Goal: Transaction & Acquisition: Subscribe to service/newsletter

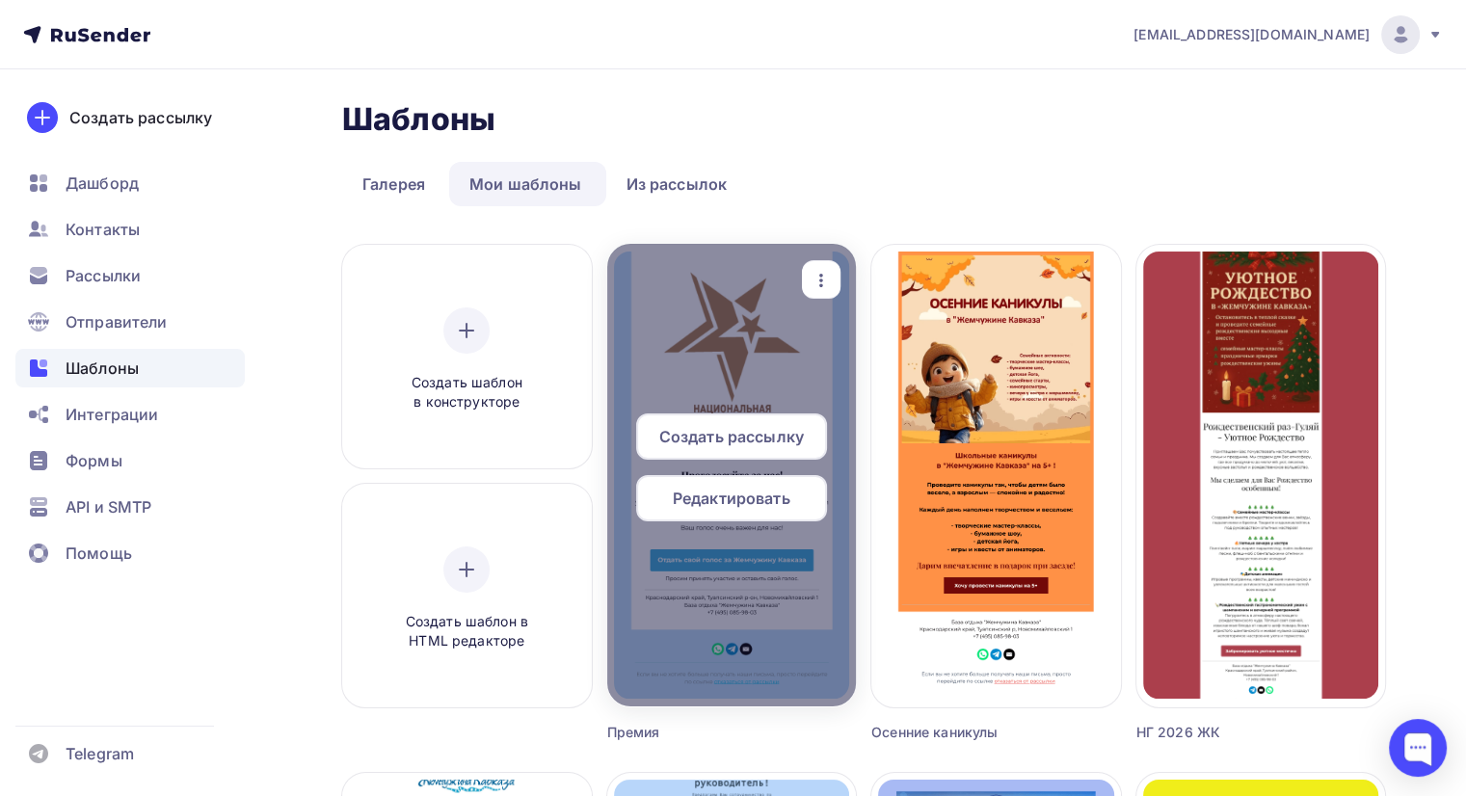
click at [723, 435] on span "Создать рассылку" at bounding box center [731, 436] width 145 height 23
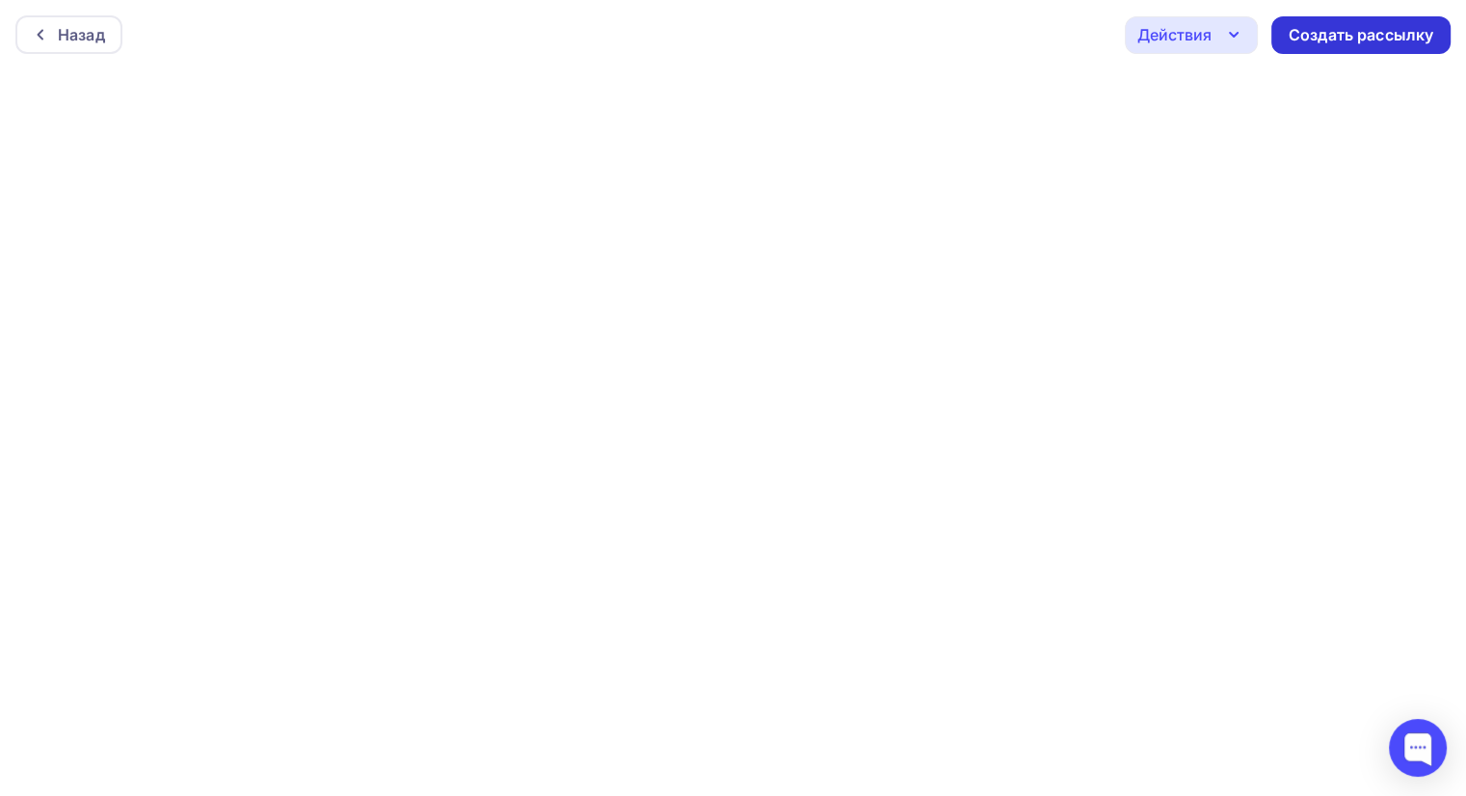
click at [1361, 32] on div "Создать рассылку" at bounding box center [1360, 35] width 145 height 22
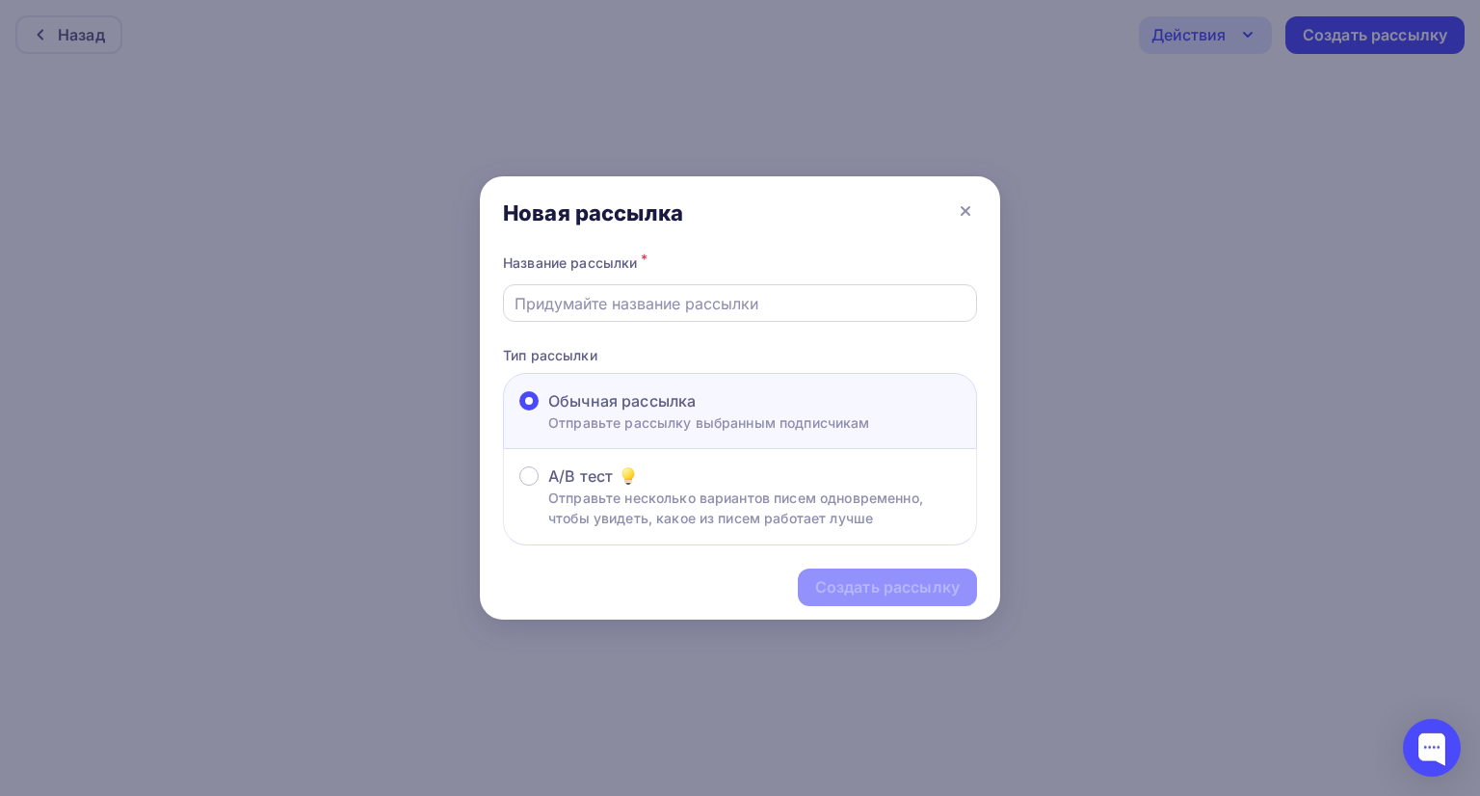
drag, startPoint x: 613, startPoint y: 327, endPoint x: 599, endPoint y: 302, distance: 28.5
click at [605, 325] on div "Название рассылки * Тип рассылки Обычная рассылка Отправьте рассылку выбранным …" at bounding box center [740, 398] width 520 height 296
click at [602, 294] on input "text" at bounding box center [741, 303] width 452 height 23
type input "Премия"
click at [929, 583] on div "Создать рассылку" at bounding box center [887, 587] width 145 height 22
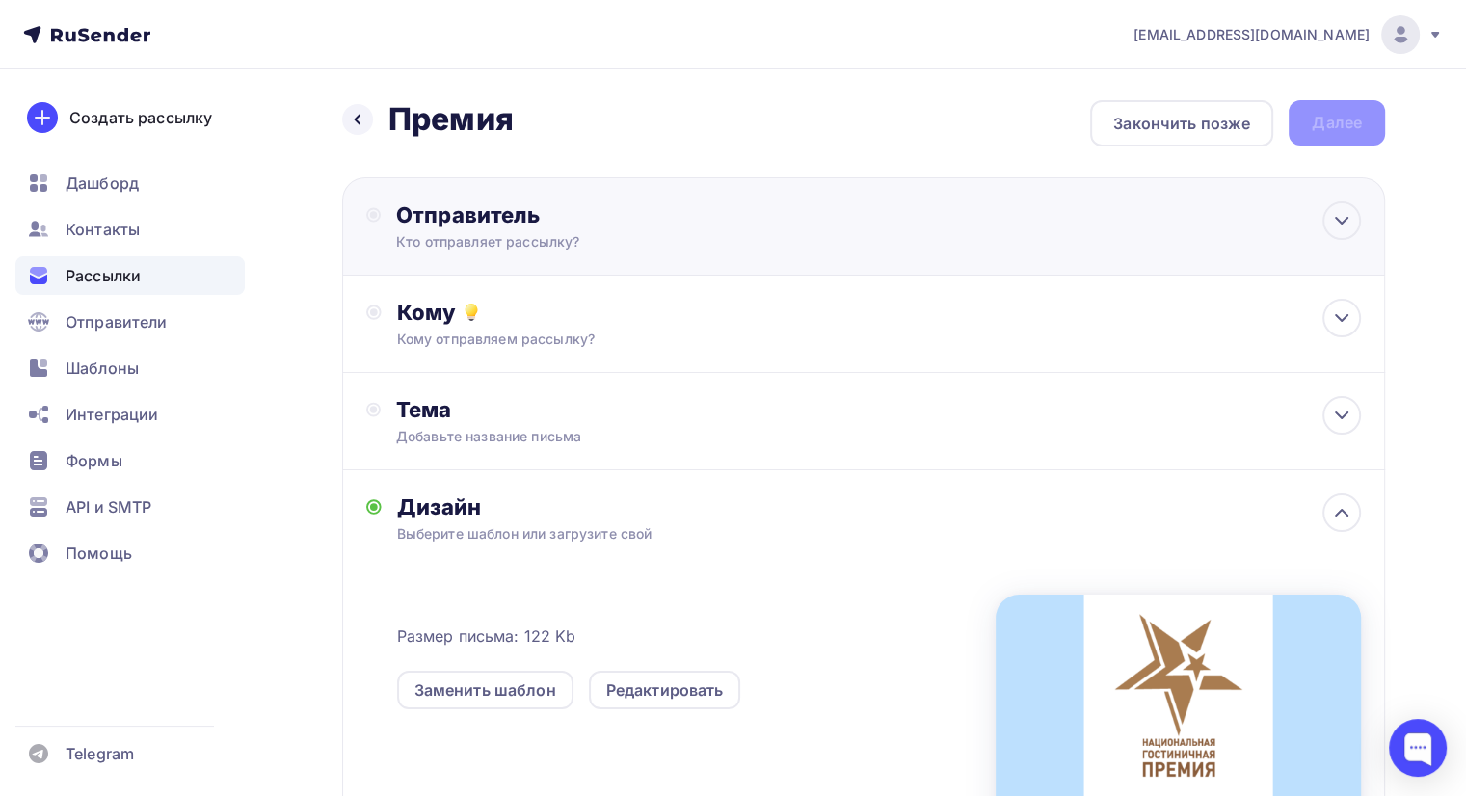
click at [640, 217] on div "Отправитель" at bounding box center [604, 214] width 417 height 27
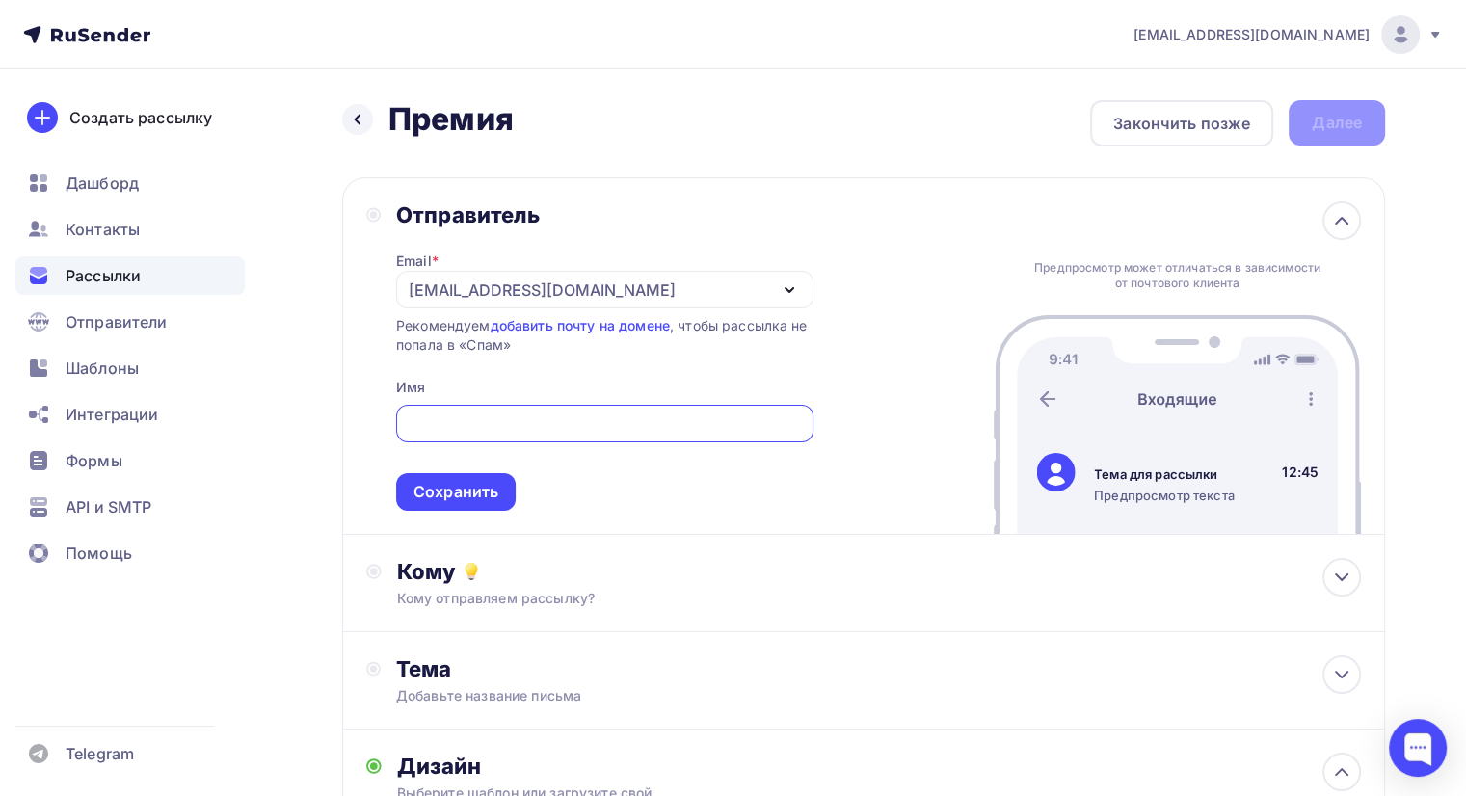
click at [714, 278] on div "[EMAIL_ADDRESS][DOMAIN_NAME]" at bounding box center [604, 290] width 417 height 38
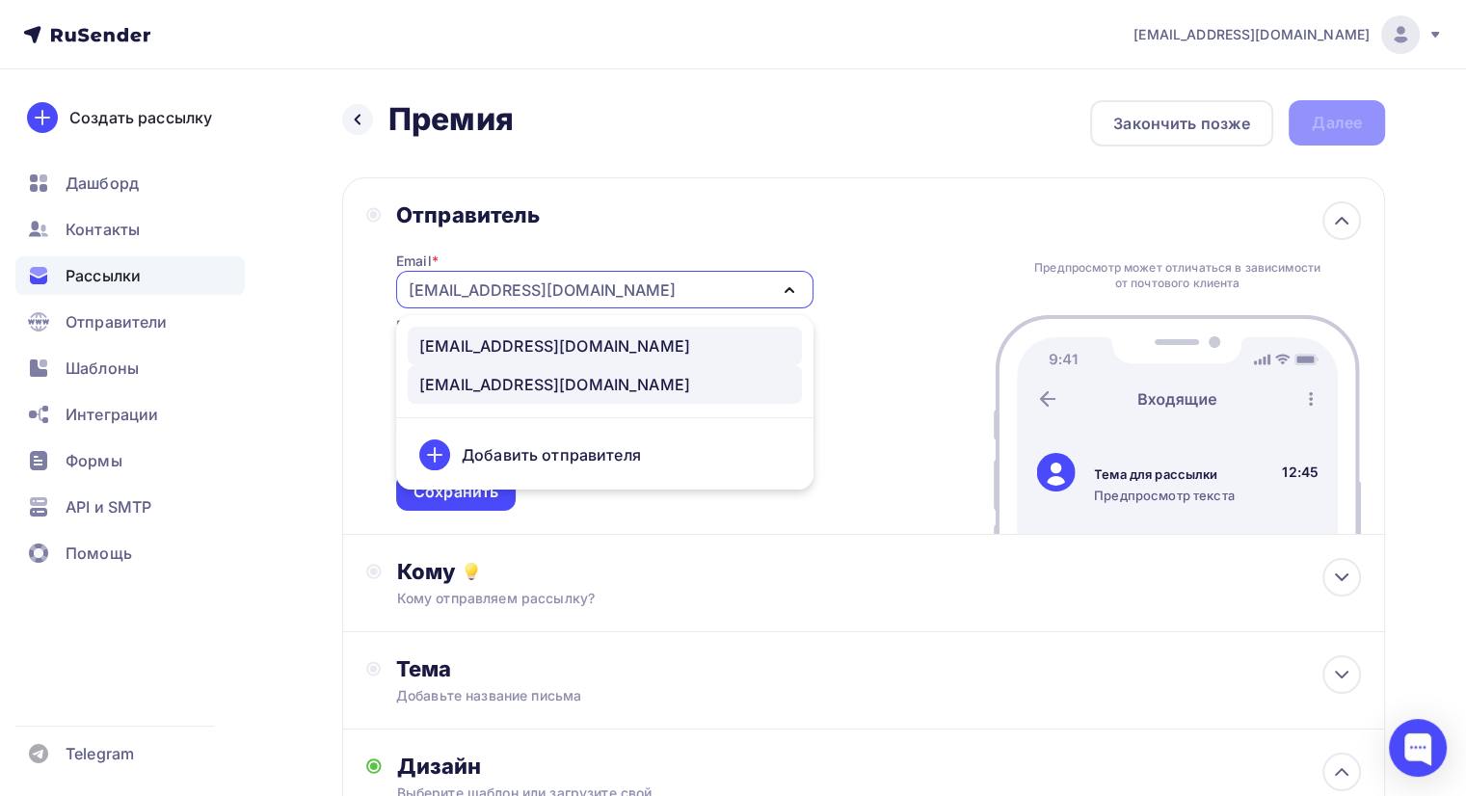
click at [509, 336] on div "[EMAIL_ADDRESS][DOMAIN_NAME]" at bounding box center [554, 345] width 271 height 23
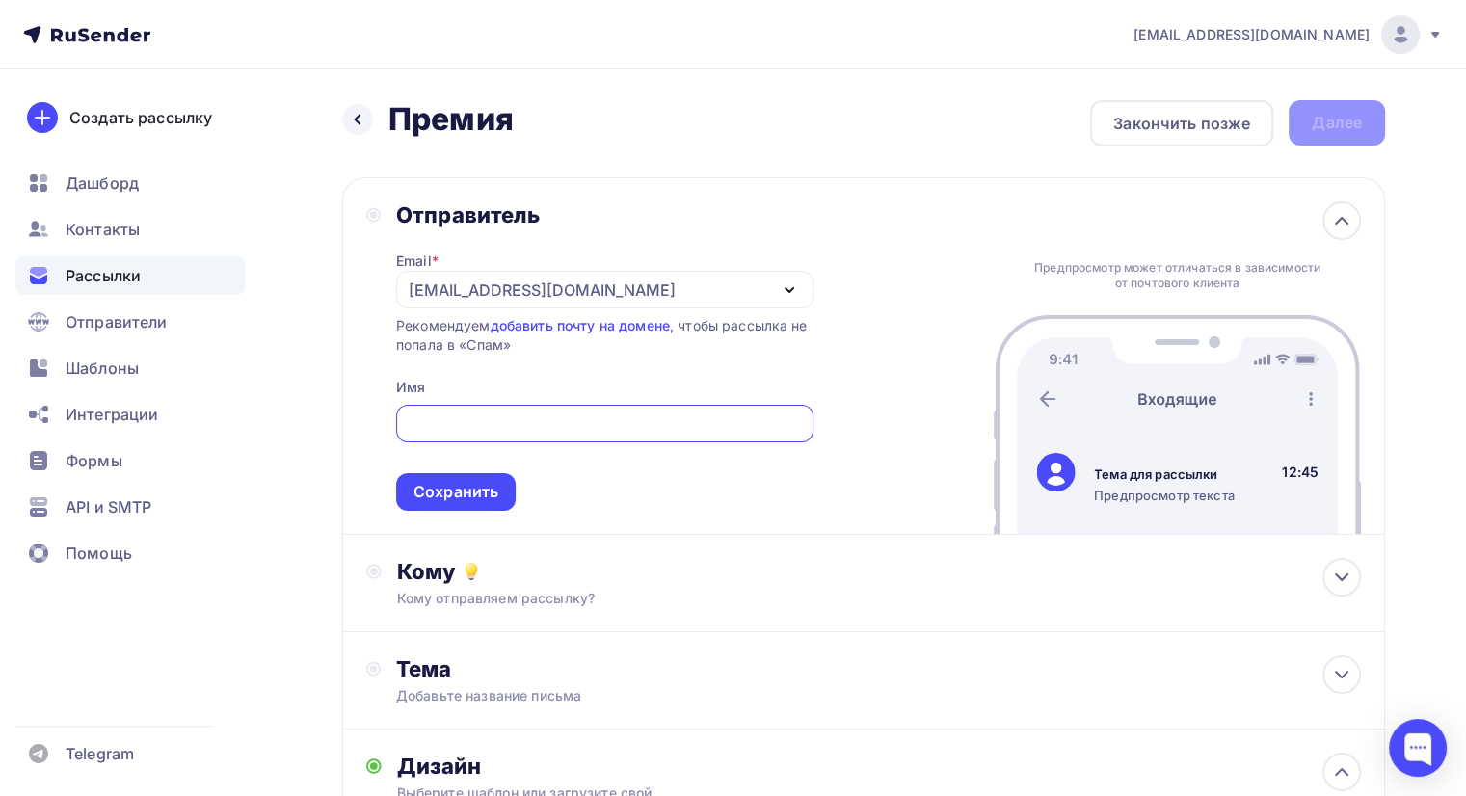
click at [455, 412] on input "text" at bounding box center [604, 423] width 395 height 23
type input "Жемчужина Кавказа"
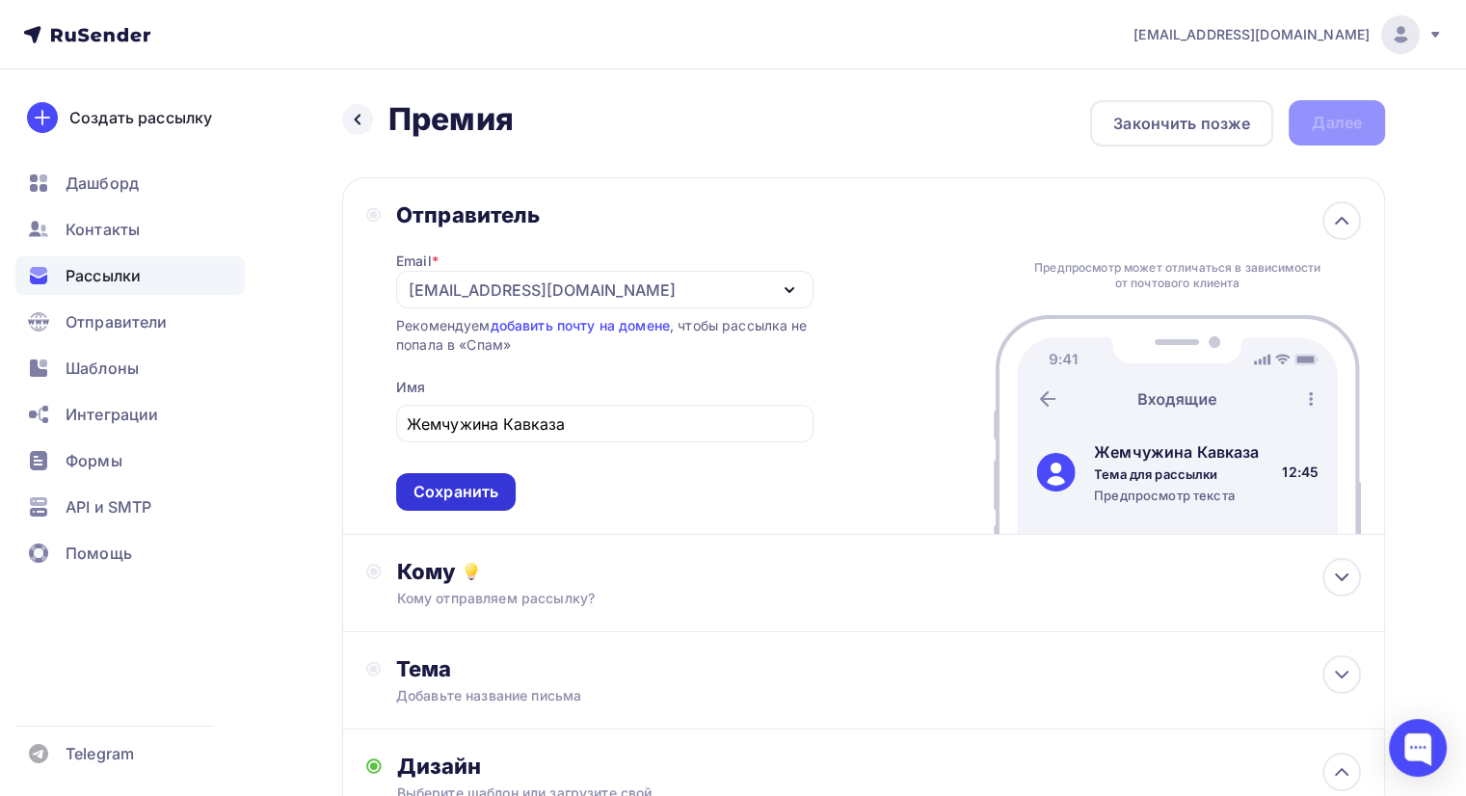
click at [443, 498] on div "Сохранить" at bounding box center [455, 492] width 85 height 22
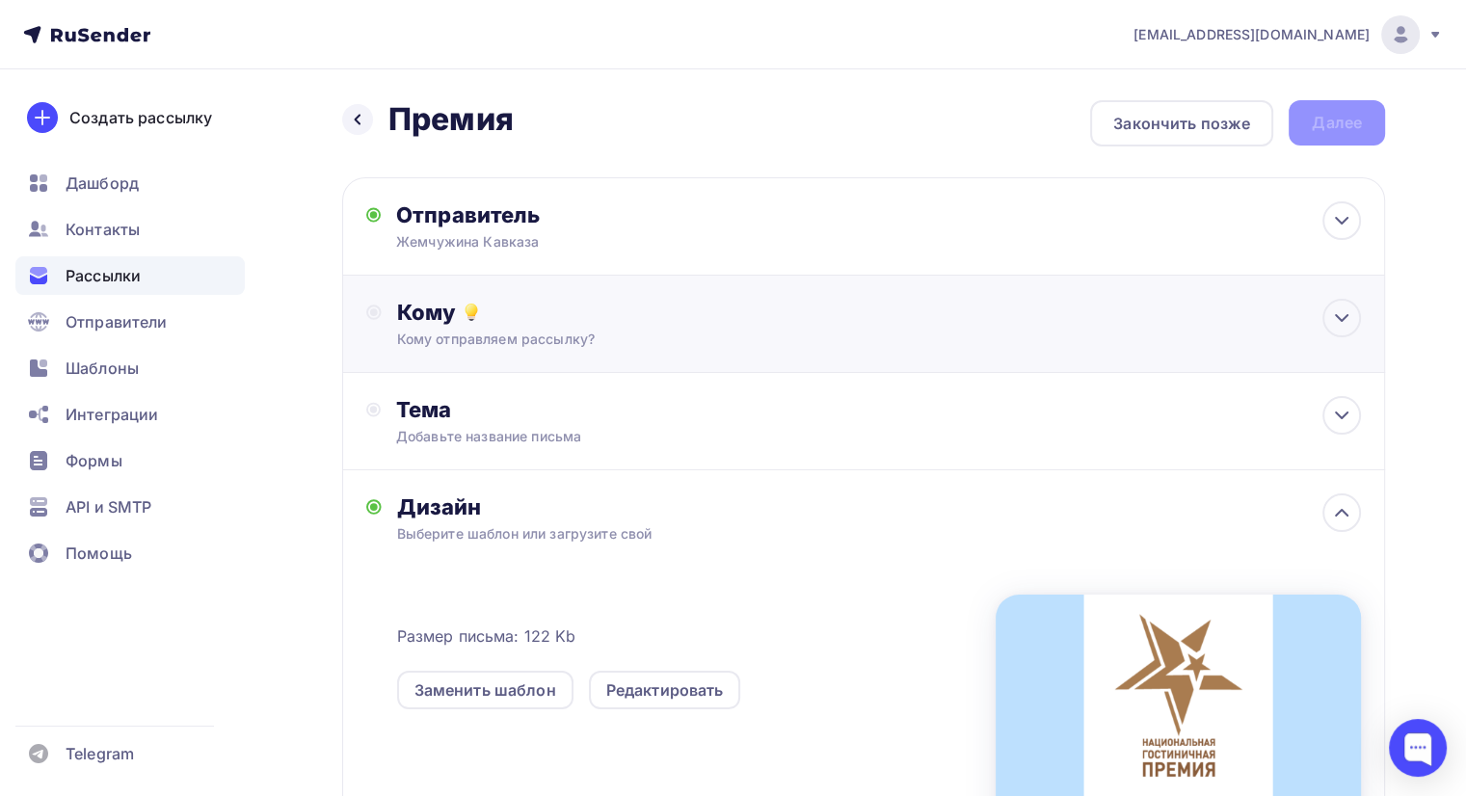
click at [605, 315] on div "Кому" at bounding box center [879, 312] width 964 height 27
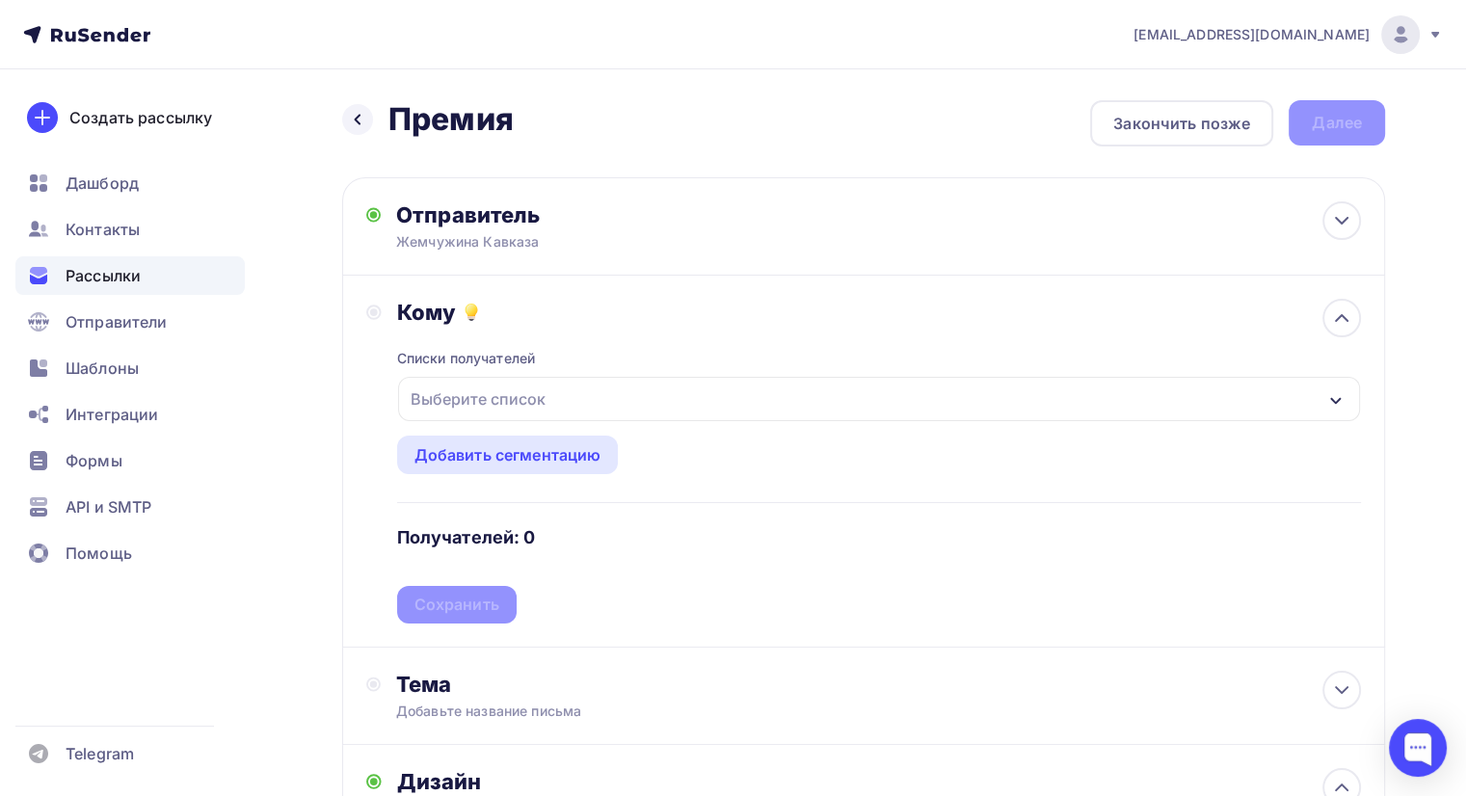
click at [541, 397] on div "Выберите список" at bounding box center [478, 399] width 150 height 35
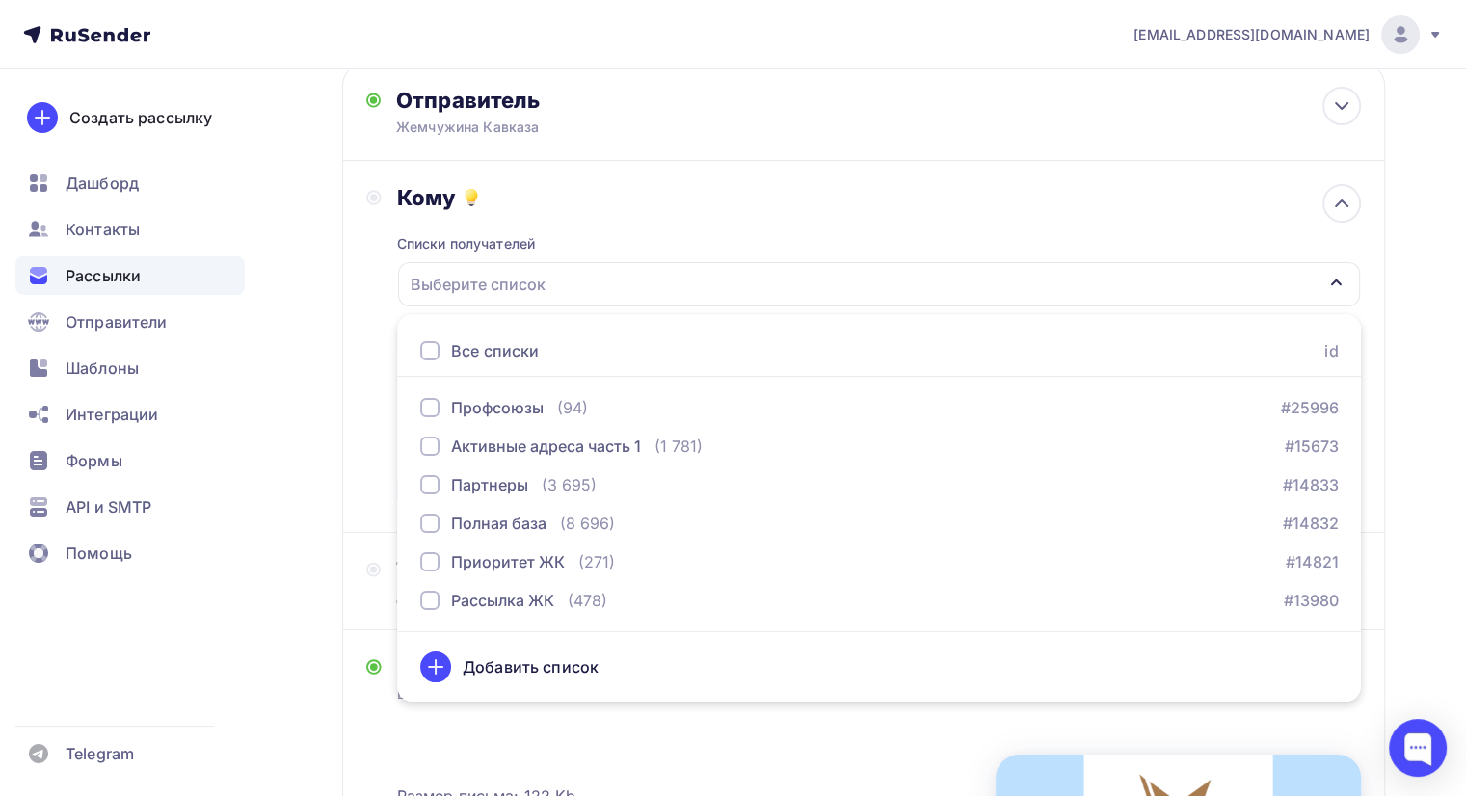
scroll to position [116, 0]
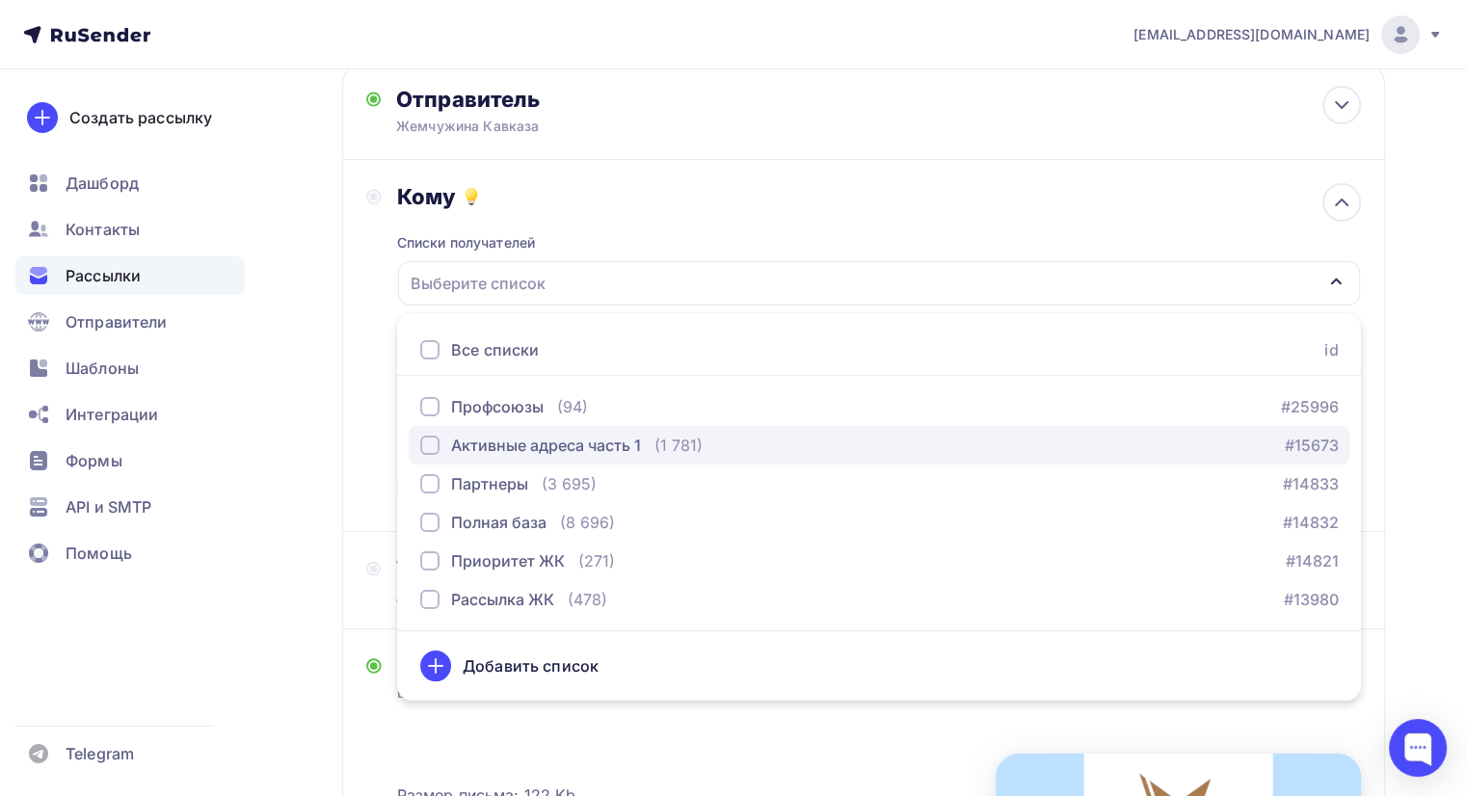
click at [586, 446] on div "Активные адреса часть 1" at bounding box center [546, 445] width 190 height 23
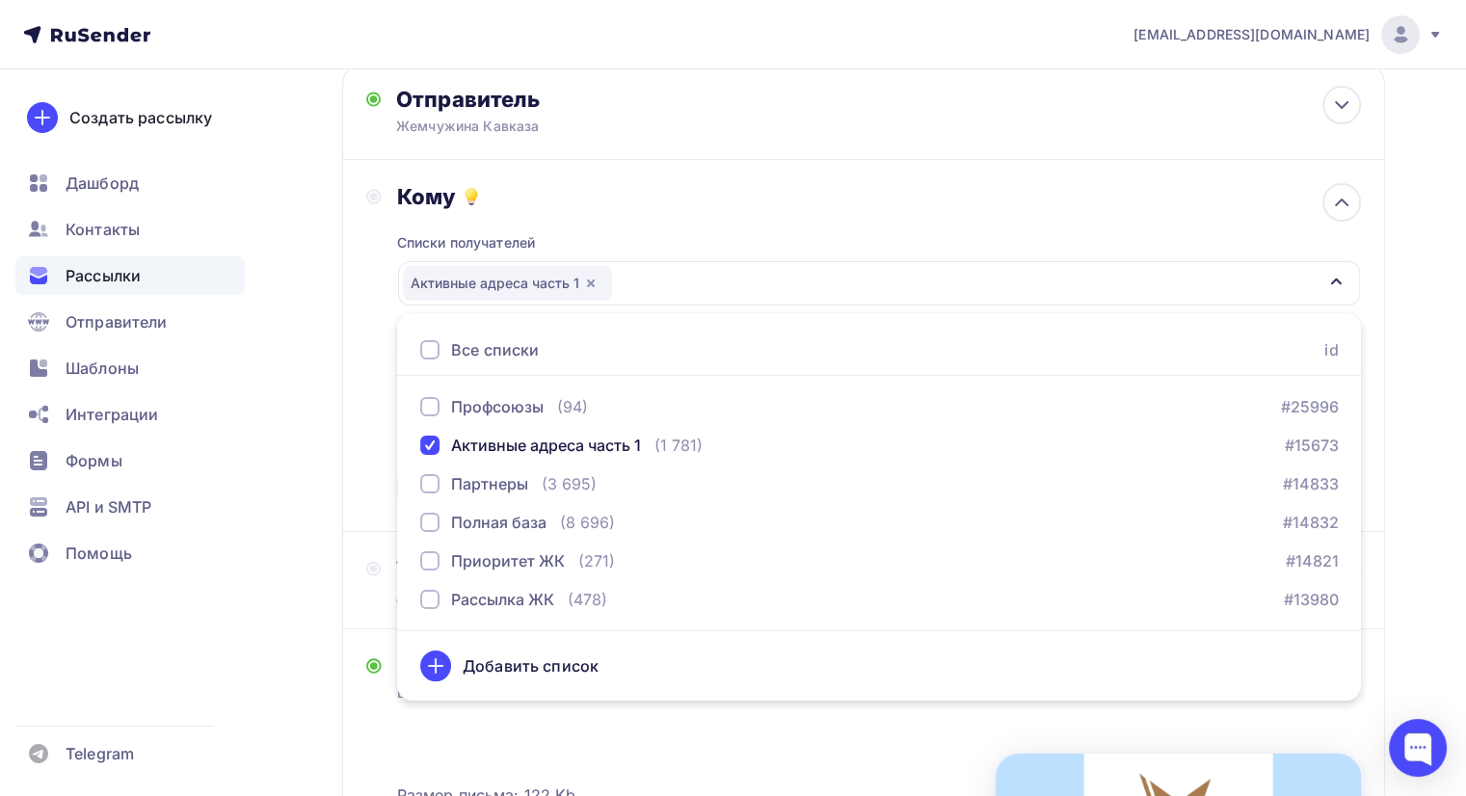
click at [668, 196] on div "Кому" at bounding box center [879, 196] width 964 height 27
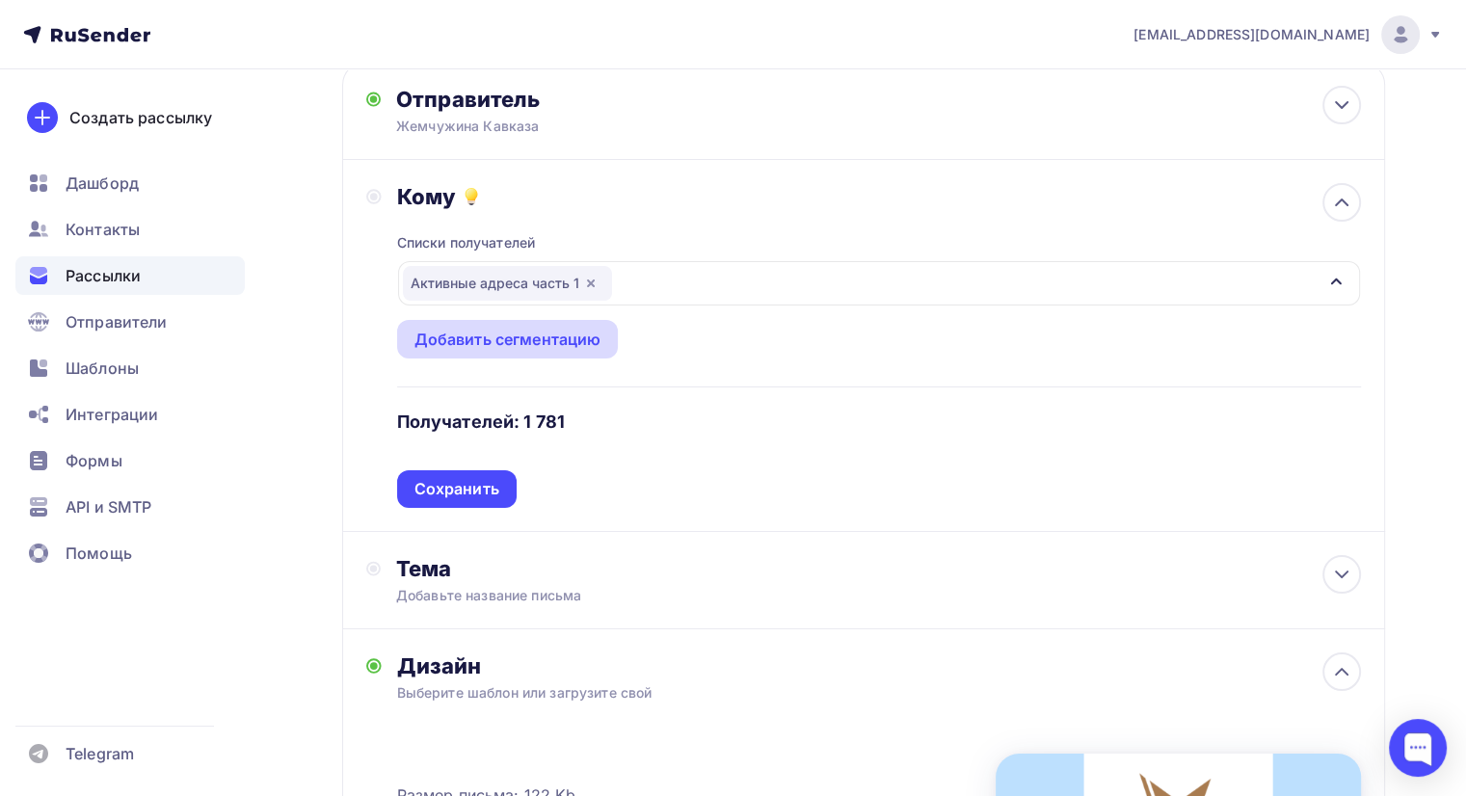
click at [542, 345] on div "Добавить сегментацию" at bounding box center [507, 339] width 187 height 23
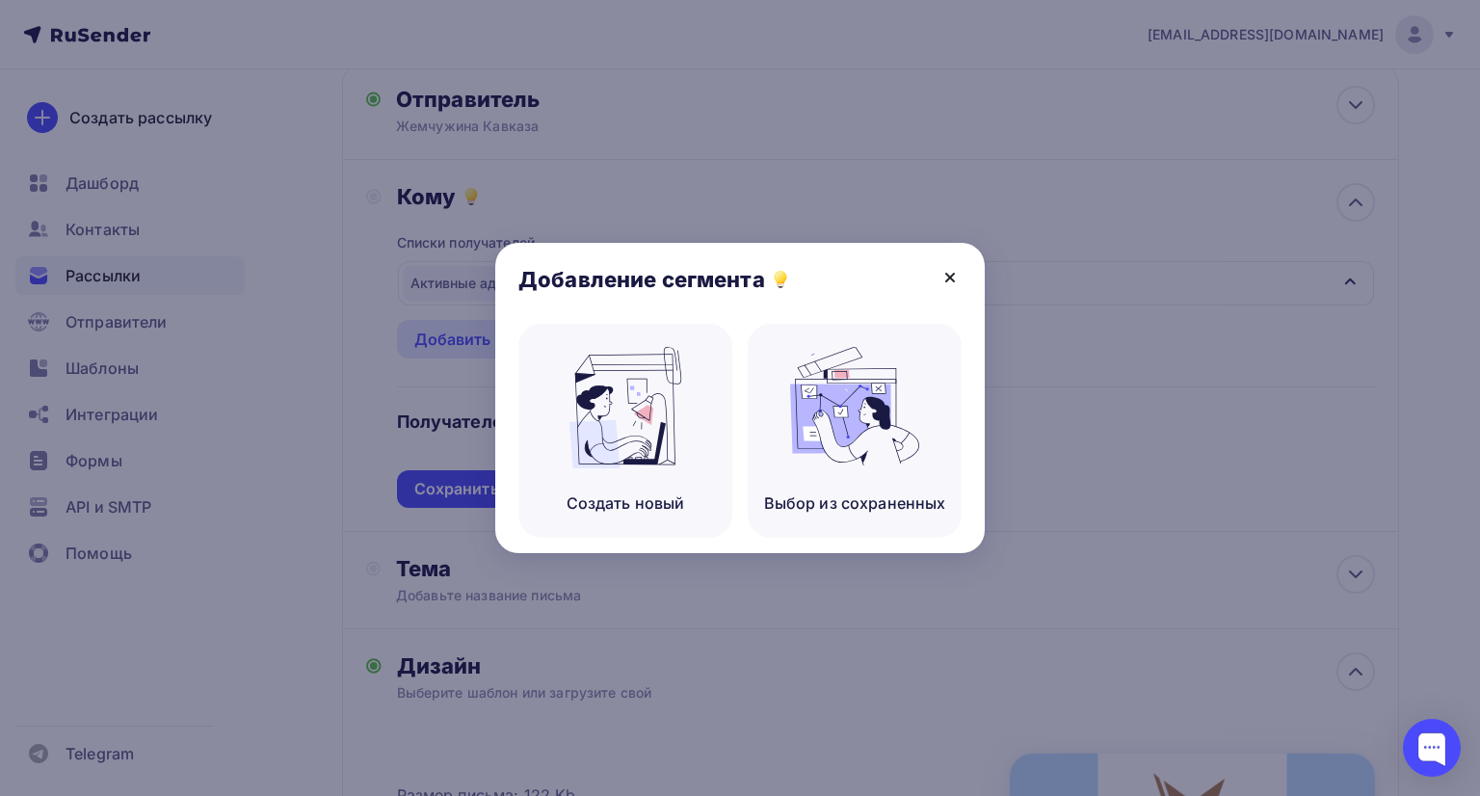
click at [945, 286] on icon at bounding box center [950, 277] width 23 height 23
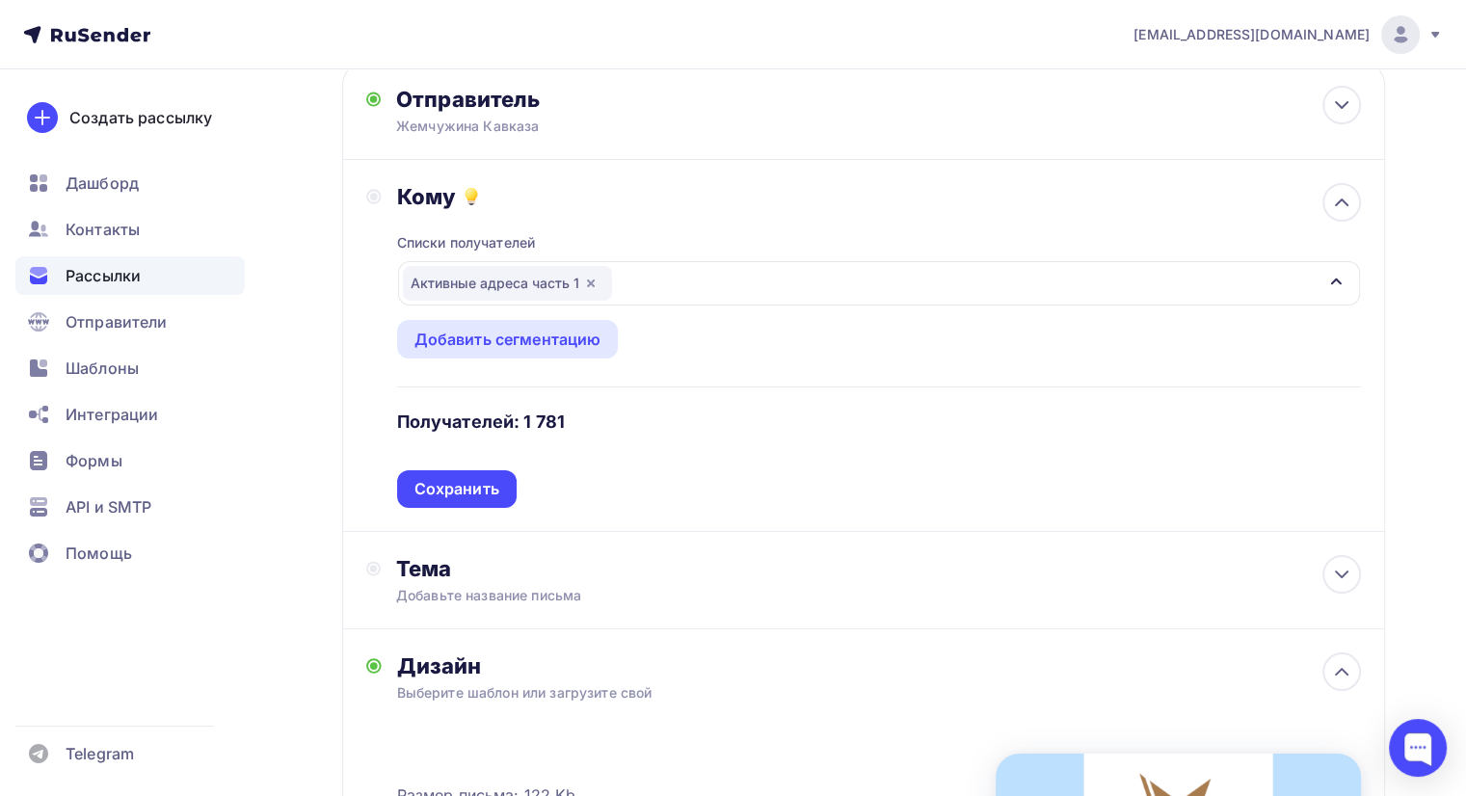
click at [659, 269] on div "Активные адреса часть 1" at bounding box center [879, 283] width 962 height 44
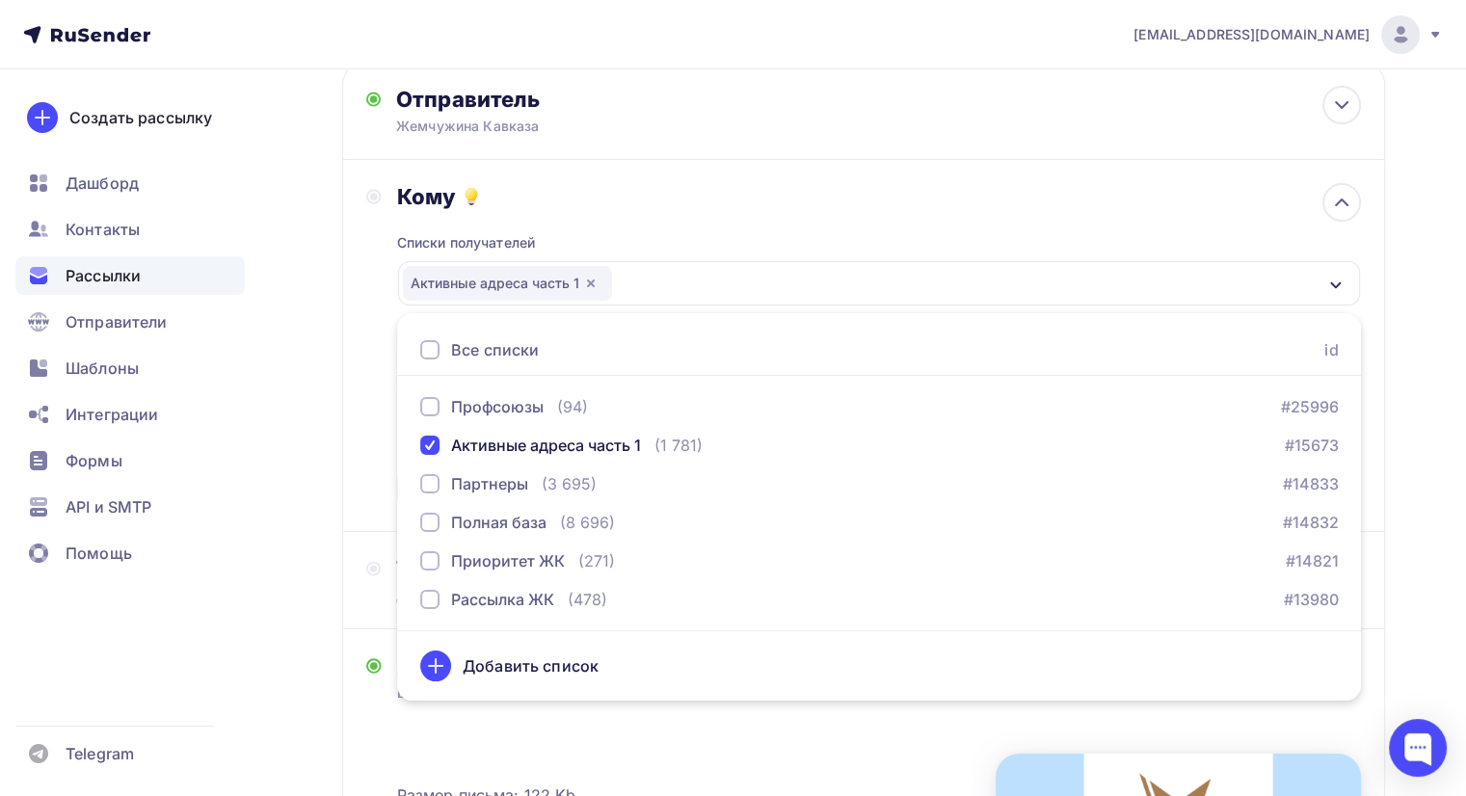
click at [655, 198] on div "Кому" at bounding box center [879, 196] width 964 height 27
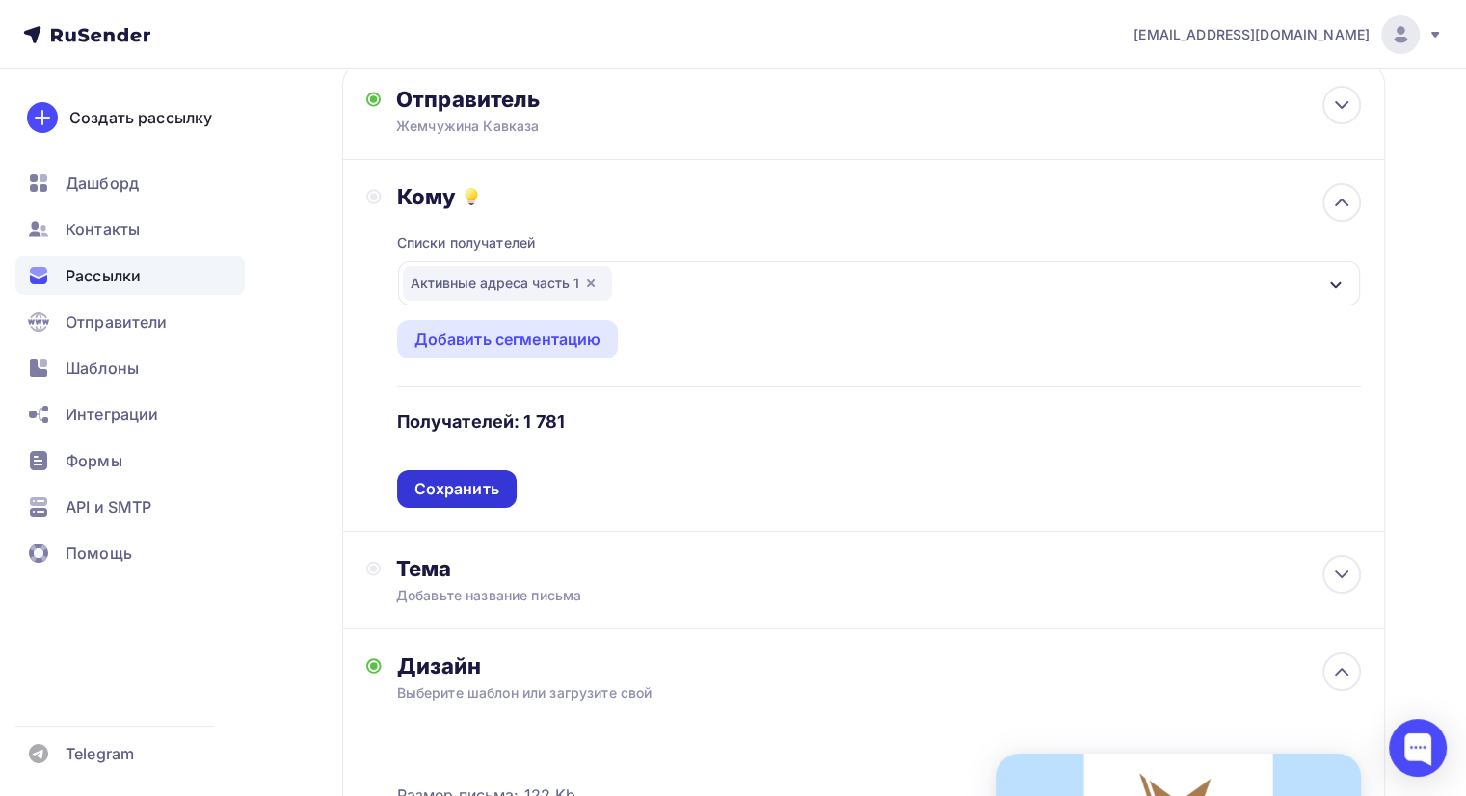
click at [449, 496] on div "Сохранить" at bounding box center [456, 489] width 85 height 22
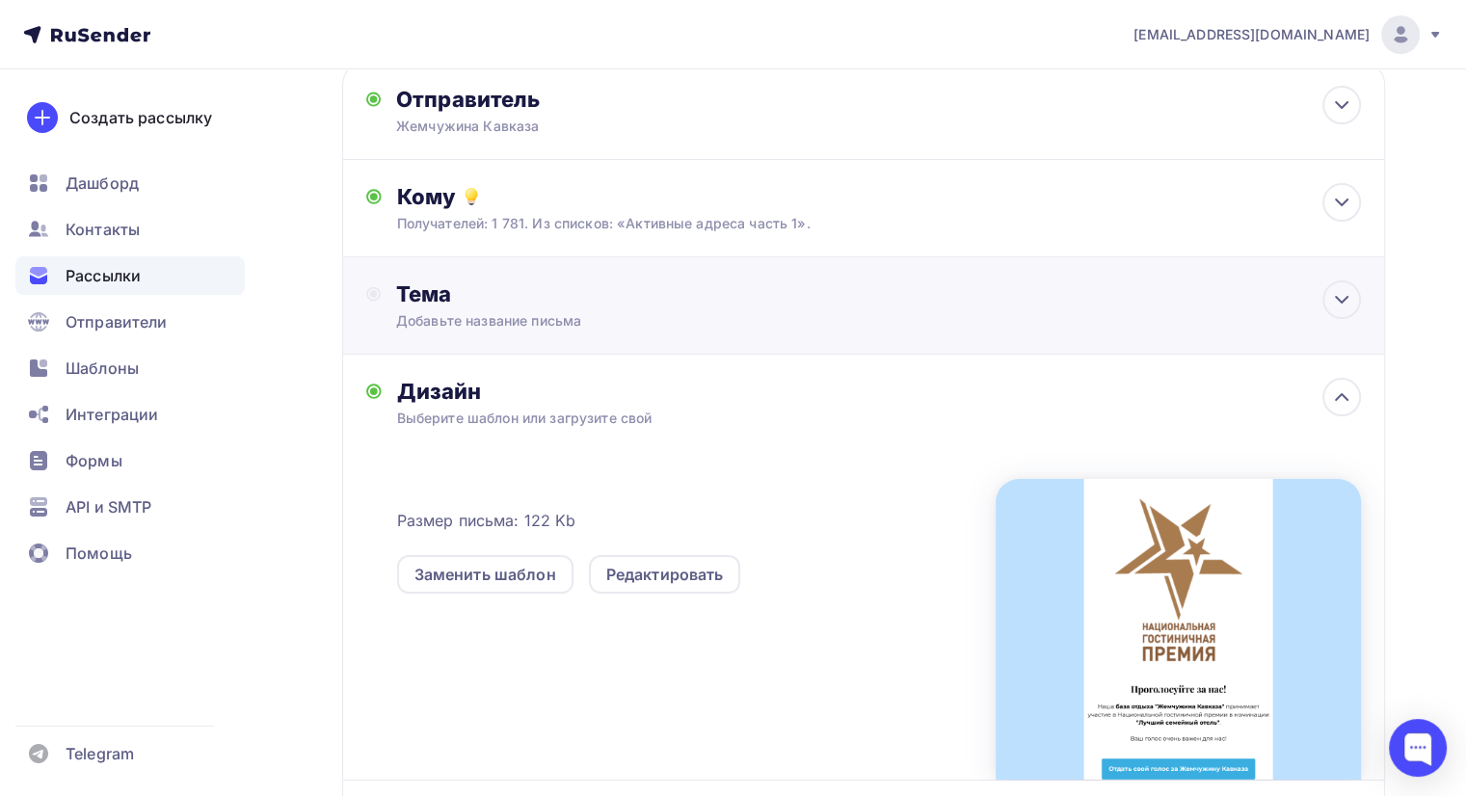
click at [499, 292] on div "Тема" at bounding box center [586, 293] width 381 height 27
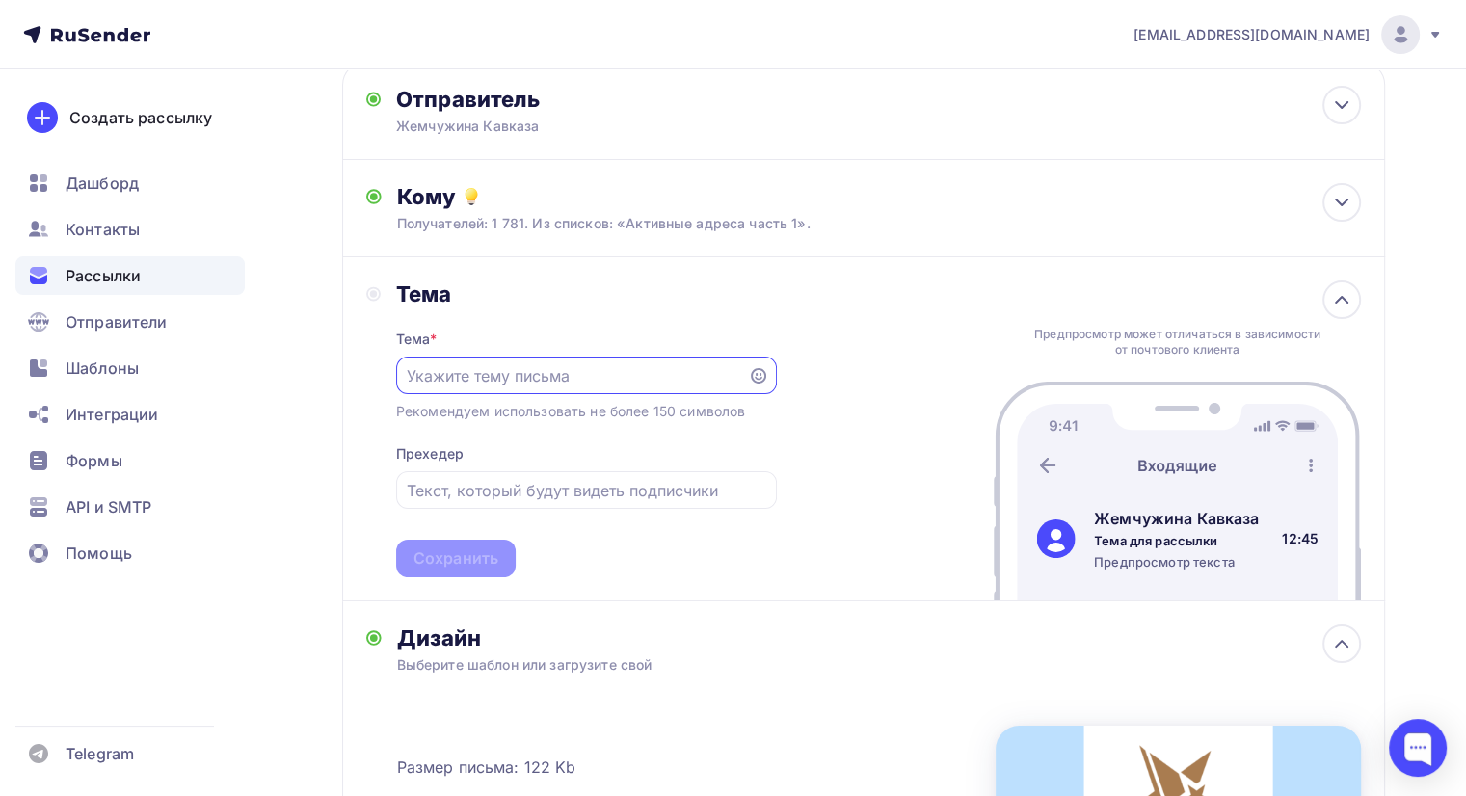
scroll to position [0, 0]
type input "П"
type input "Нам важен Ваш голос"
click at [486, 486] on input "text" at bounding box center [586, 491] width 358 height 23
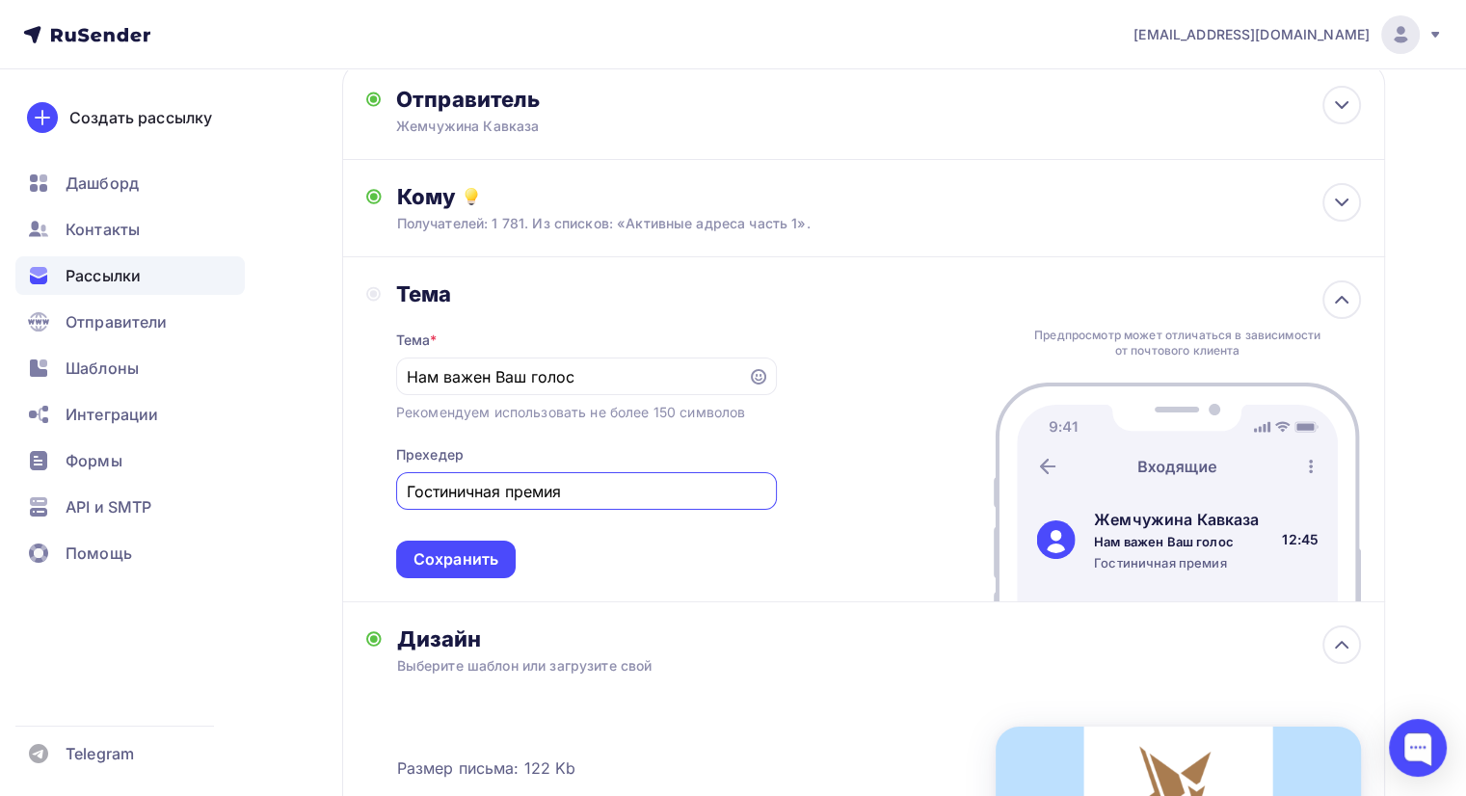
scroll to position [212, 0]
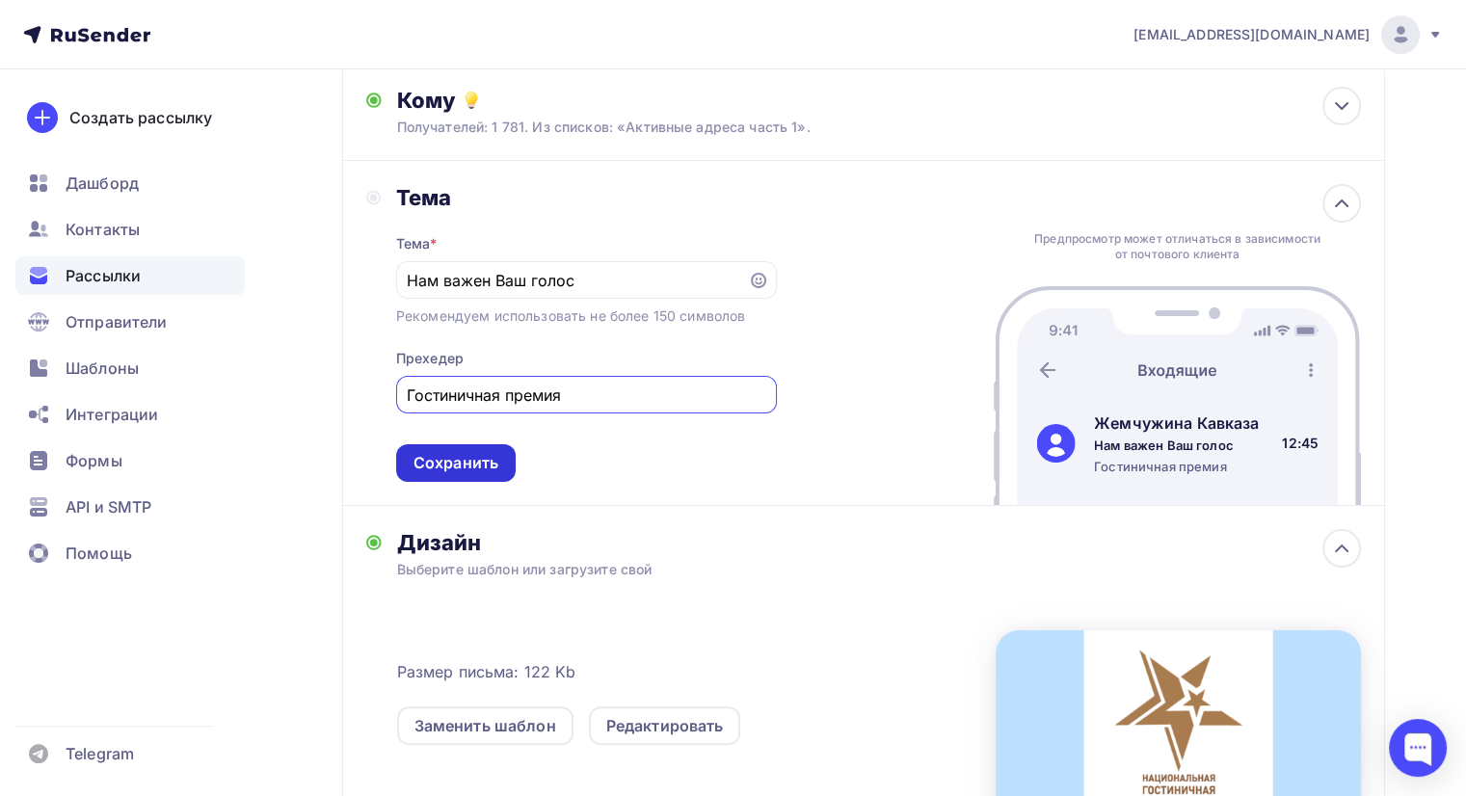
type input "Гостиничная премия"
click at [445, 464] on div "Сохранить" at bounding box center [455, 463] width 85 height 22
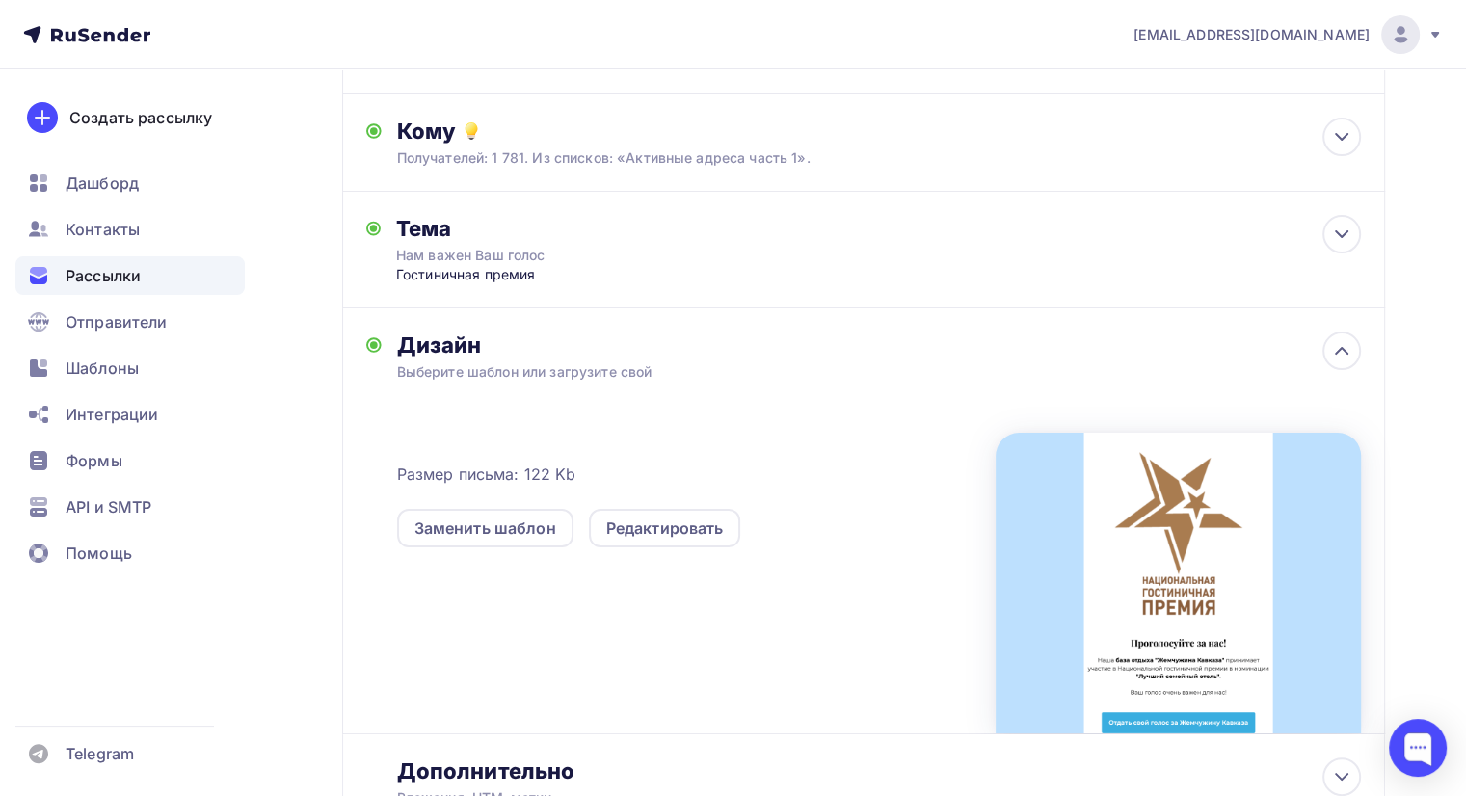
scroll to position [0, 0]
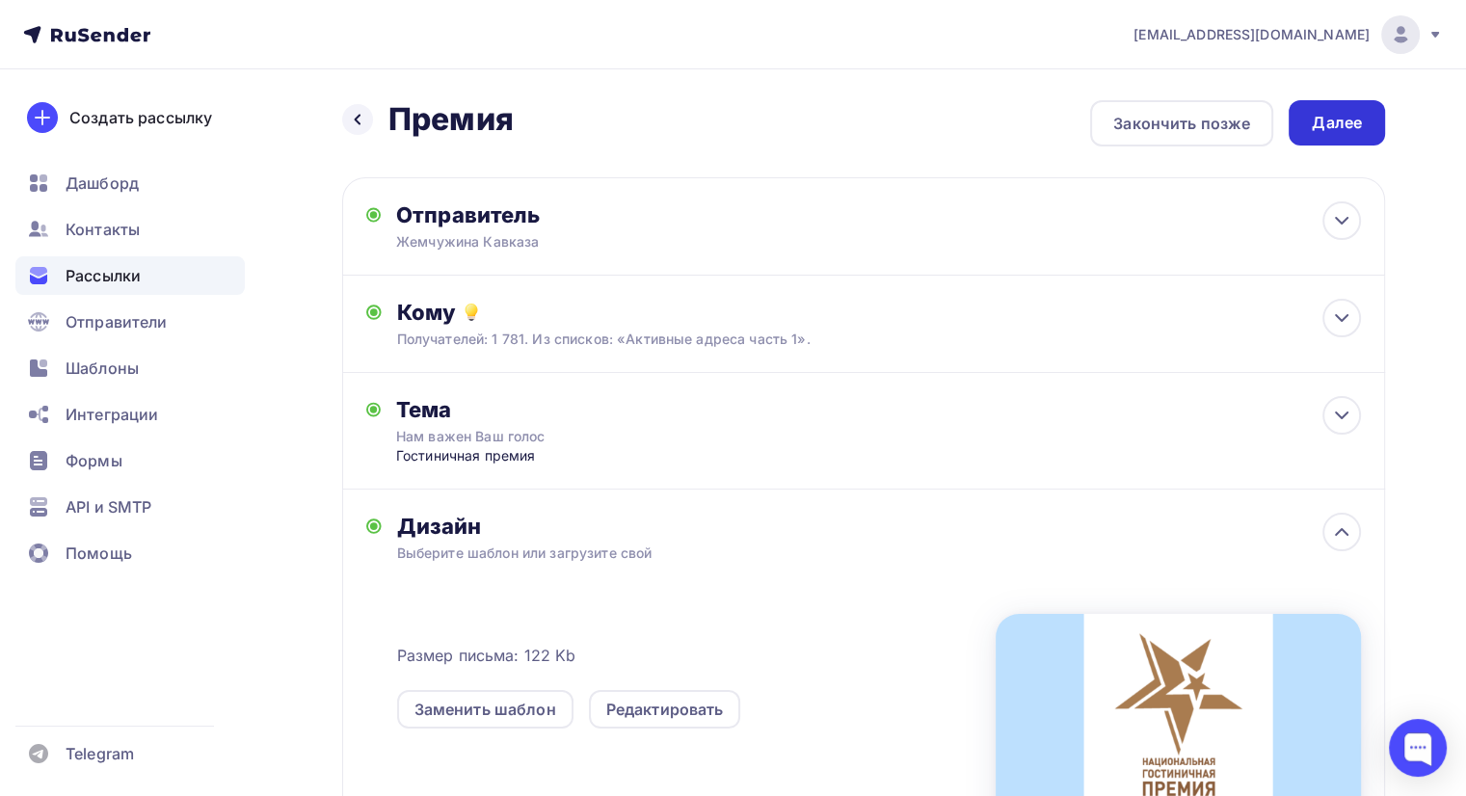
click at [1343, 128] on div "Далее" at bounding box center [1337, 123] width 50 height 22
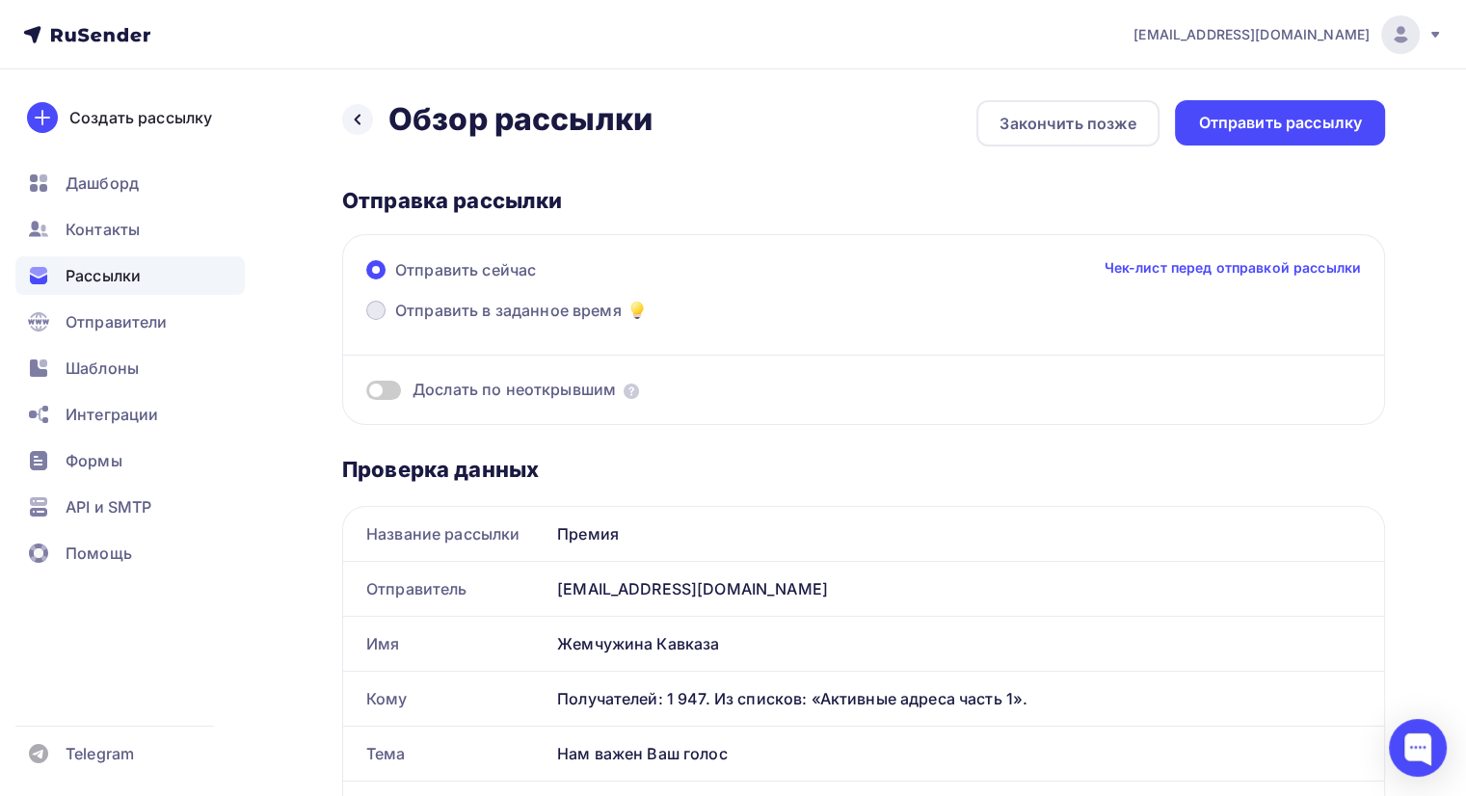
click at [430, 305] on span "Отправить в заданное время" at bounding box center [508, 310] width 226 height 23
click at [395, 322] on input "Отправить в заданное время" at bounding box center [395, 322] width 0 height 0
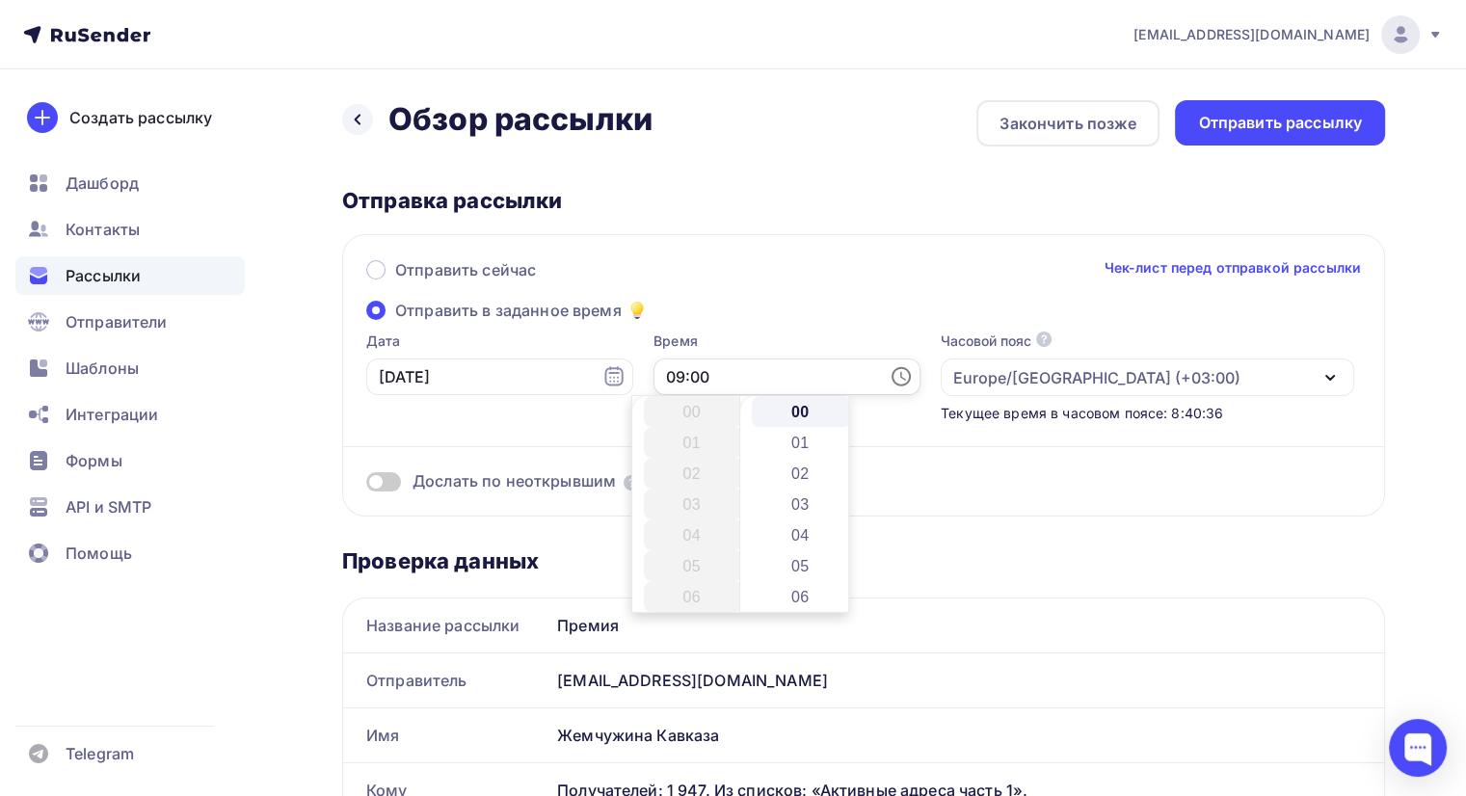
click at [681, 373] on input "09:00" at bounding box center [786, 376] width 267 height 37
click at [688, 536] on li "13" at bounding box center [693, 534] width 99 height 31
type input "13:00"
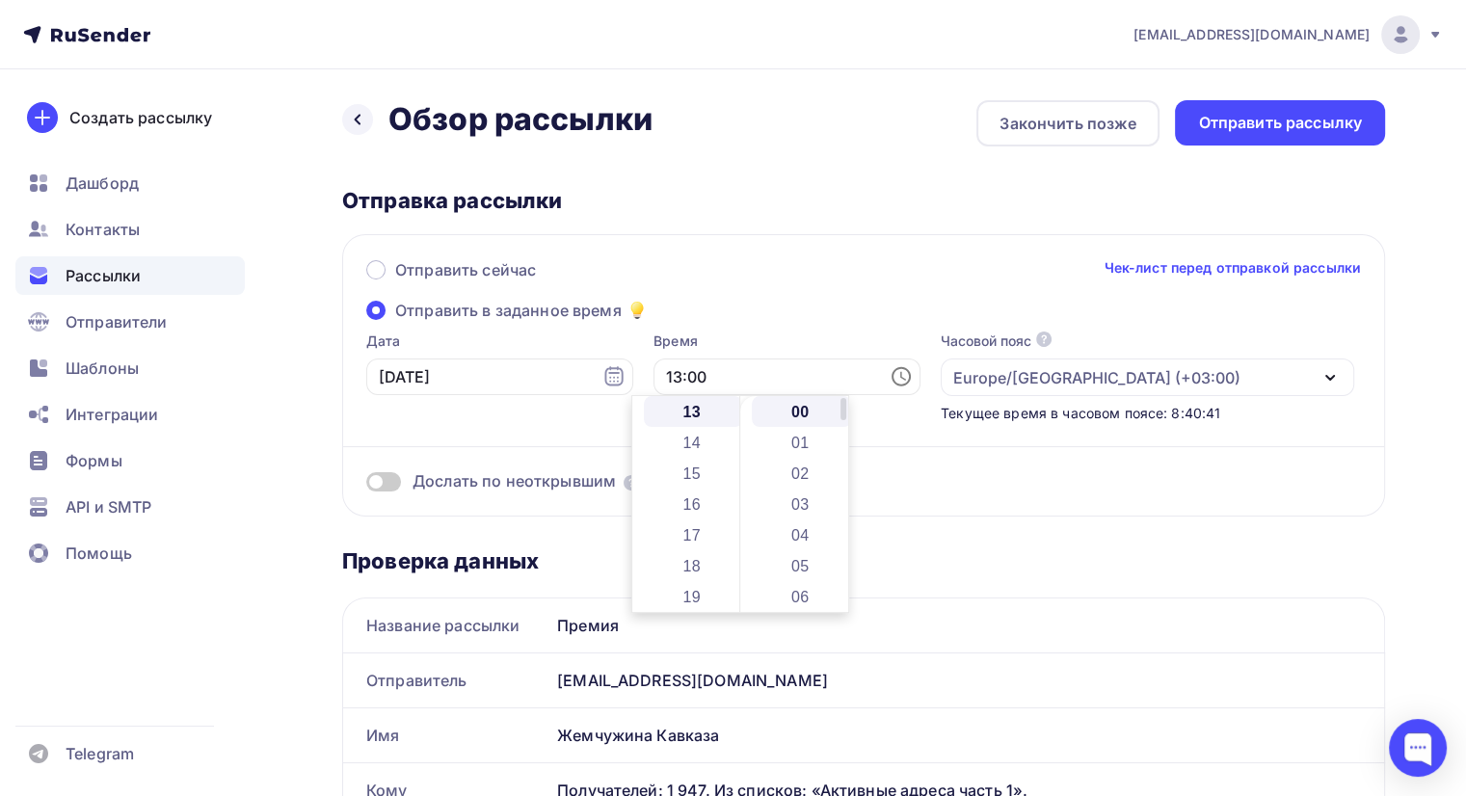
click at [815, 410] on li "00" at bounding box center [801, 411] width 99 height 31
click at [885, 455] on div "Дослать по неоткрывшим" at bounding box center [863, 457] width 995 height 69
click at [389, 473] on span at bounding box center [383, 481] width 35 height 19
click at [366, 485] on input "checkbox" at bounding box center [366, 485] width 0 height 0
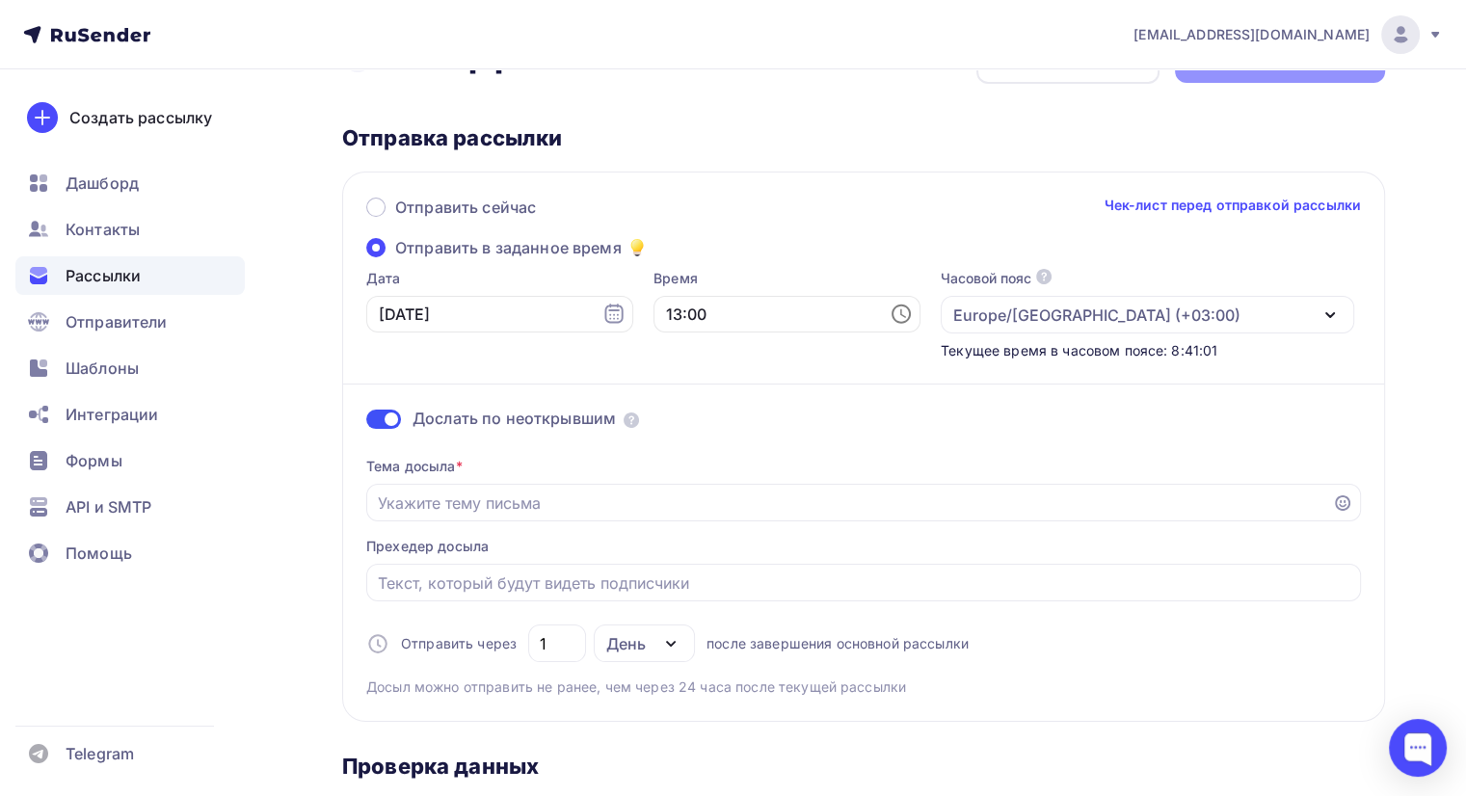
scroll to position [96, 0]
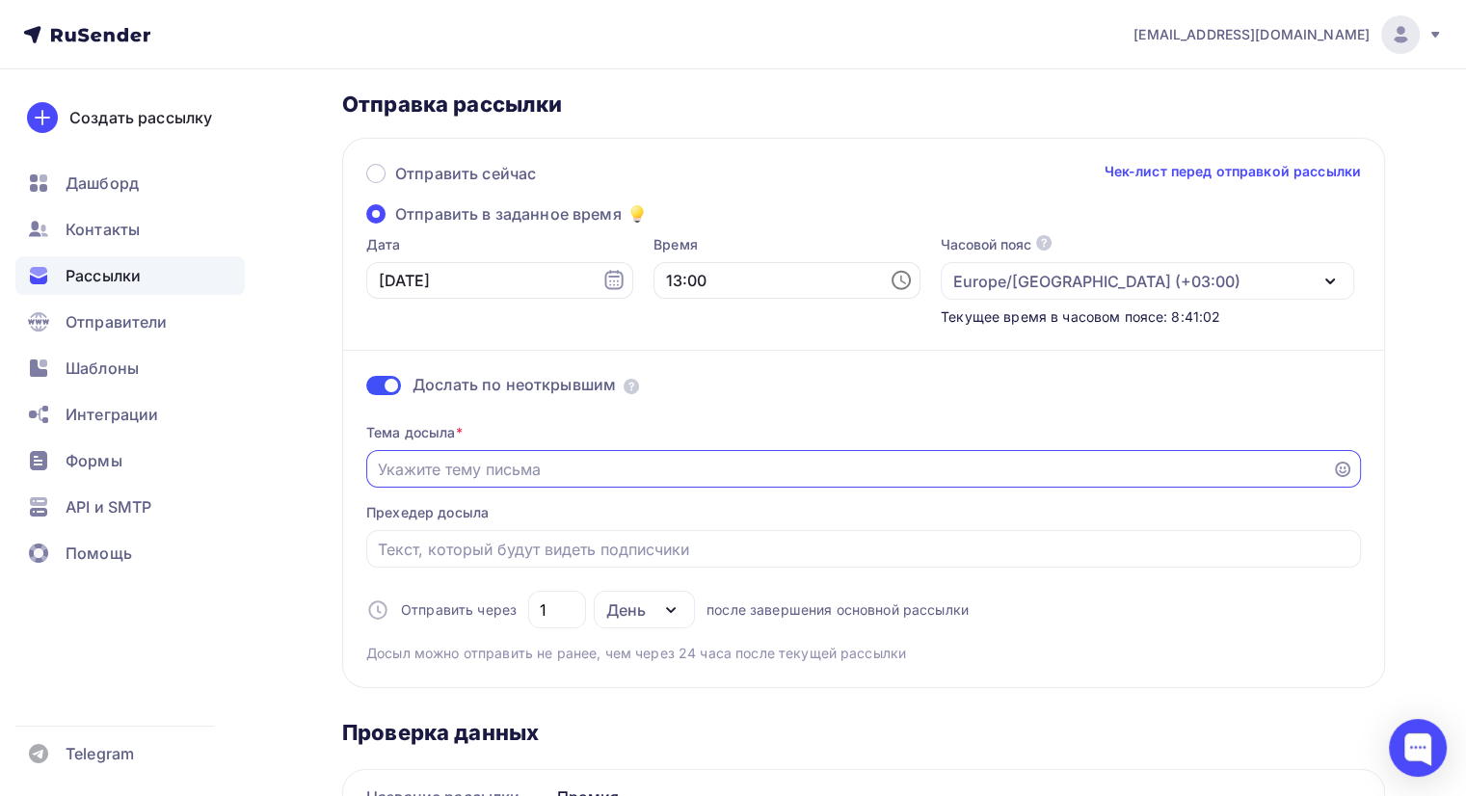
click at [519, 470] on input "Отправить в заданное время" at bounding box center [849, 469] width 943 height 23
drag, startPoint x: 514, startPoint y: 466, endPoint x: 347, endPoint y: 480, distance: 167.3
click at [347, 480] on div "Отправить сейчас Чек-лист перед отправкой рассылки Отправить в заданное время Д…" at bounding box center [863, 413] width 1043 height 550
click at [532, 460] on input "Ваш голос" at bounding box center [849, 469] width 943 height 23
type input "Ваш голос решает многое!"
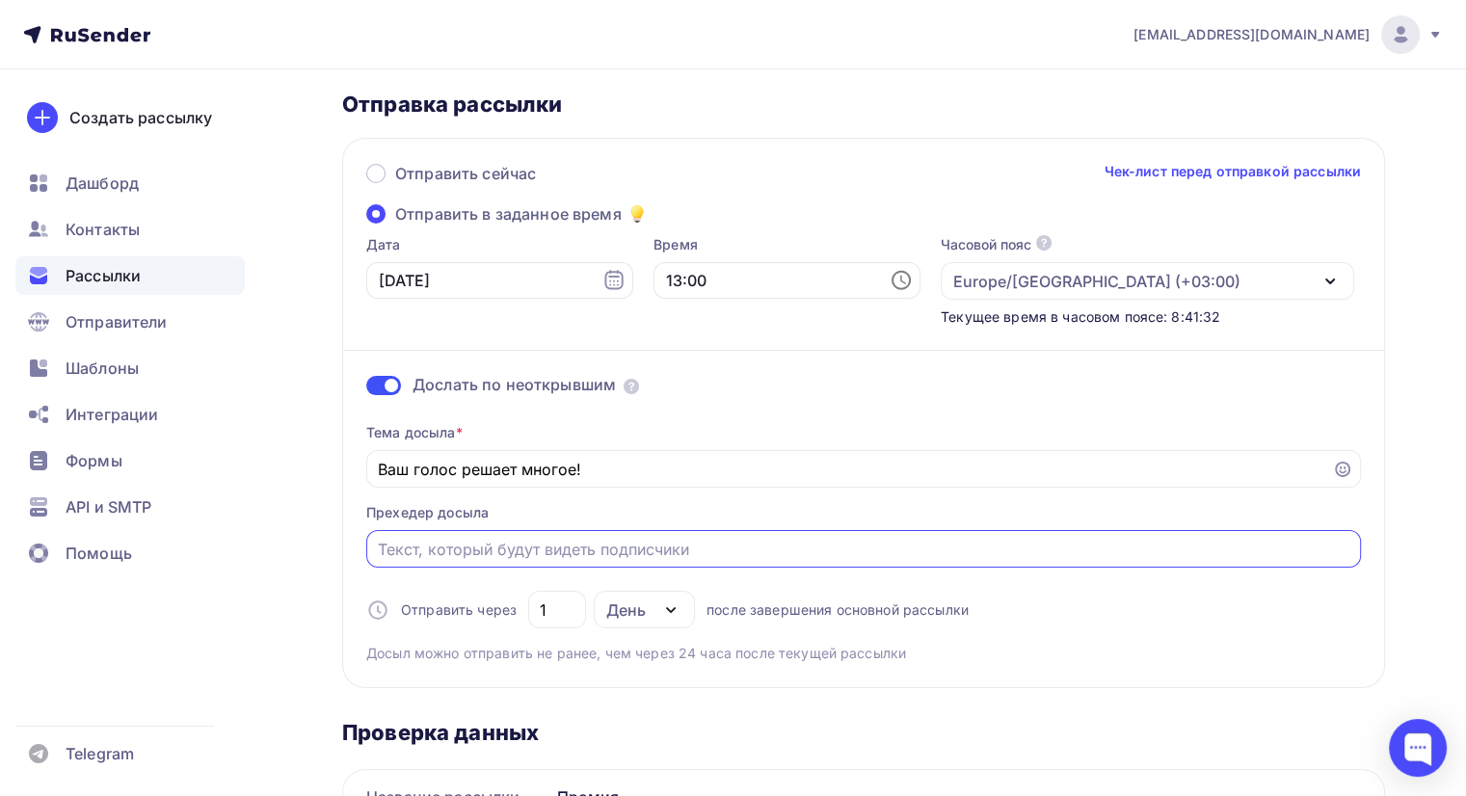
click at [457, 544] on input "Отправить в заданное время" at bounding box center [864, 549] width 972 height 23
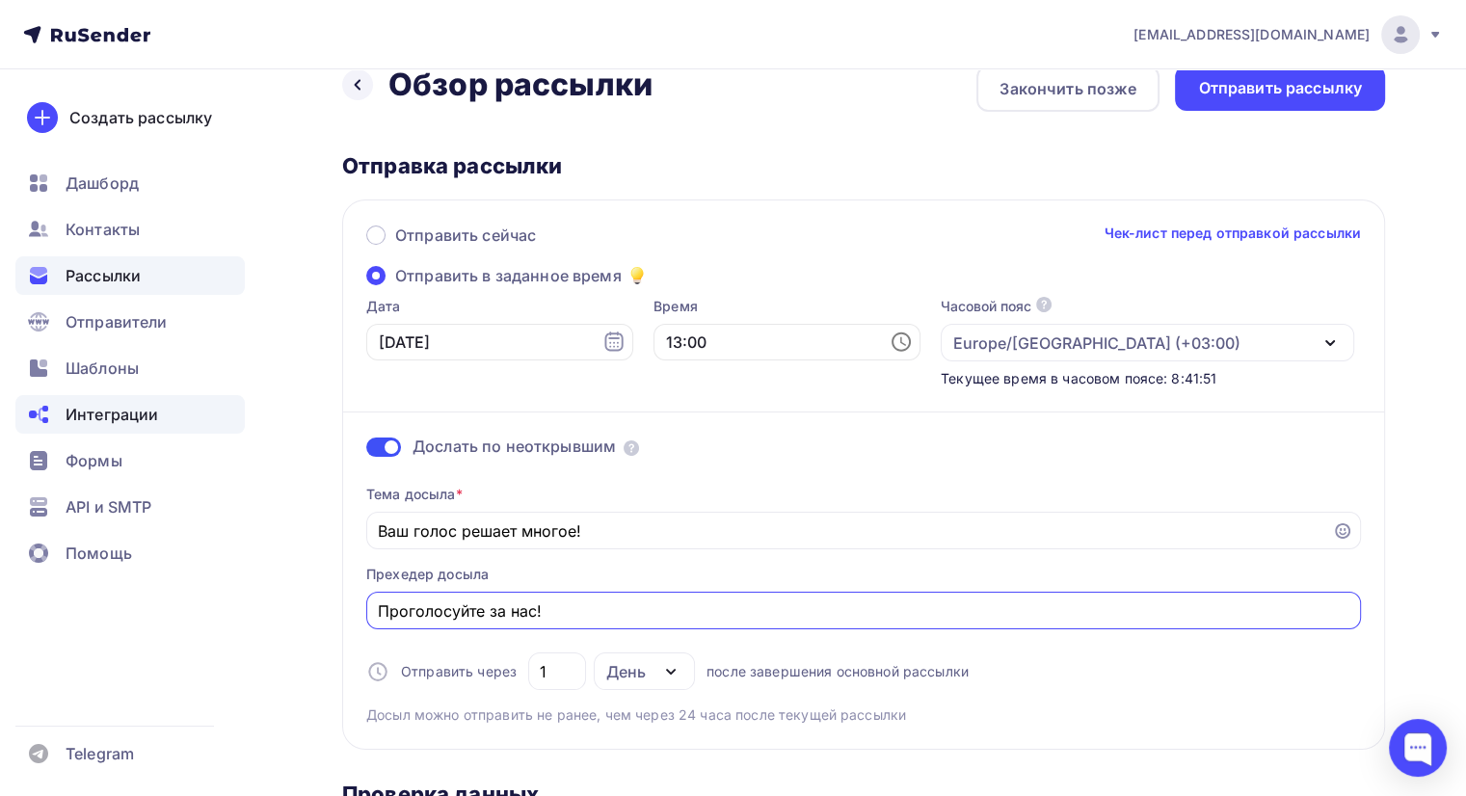
scroll to position [0, 0]
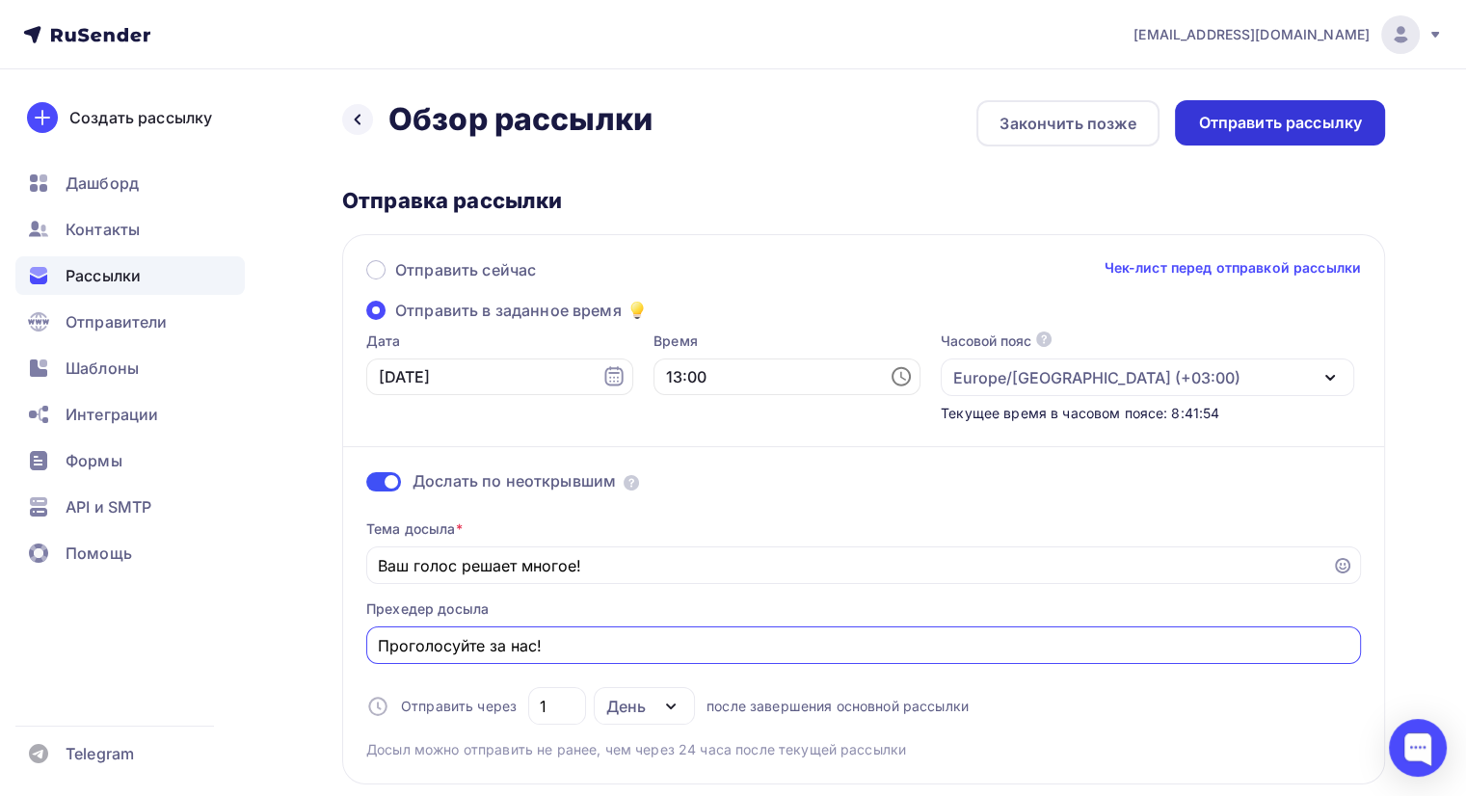
type input "Проголосуйте за нас!"
click at [1230, 124] on div "Отправить рассылку" at bounding box center [1280, 123] width 164 height 22
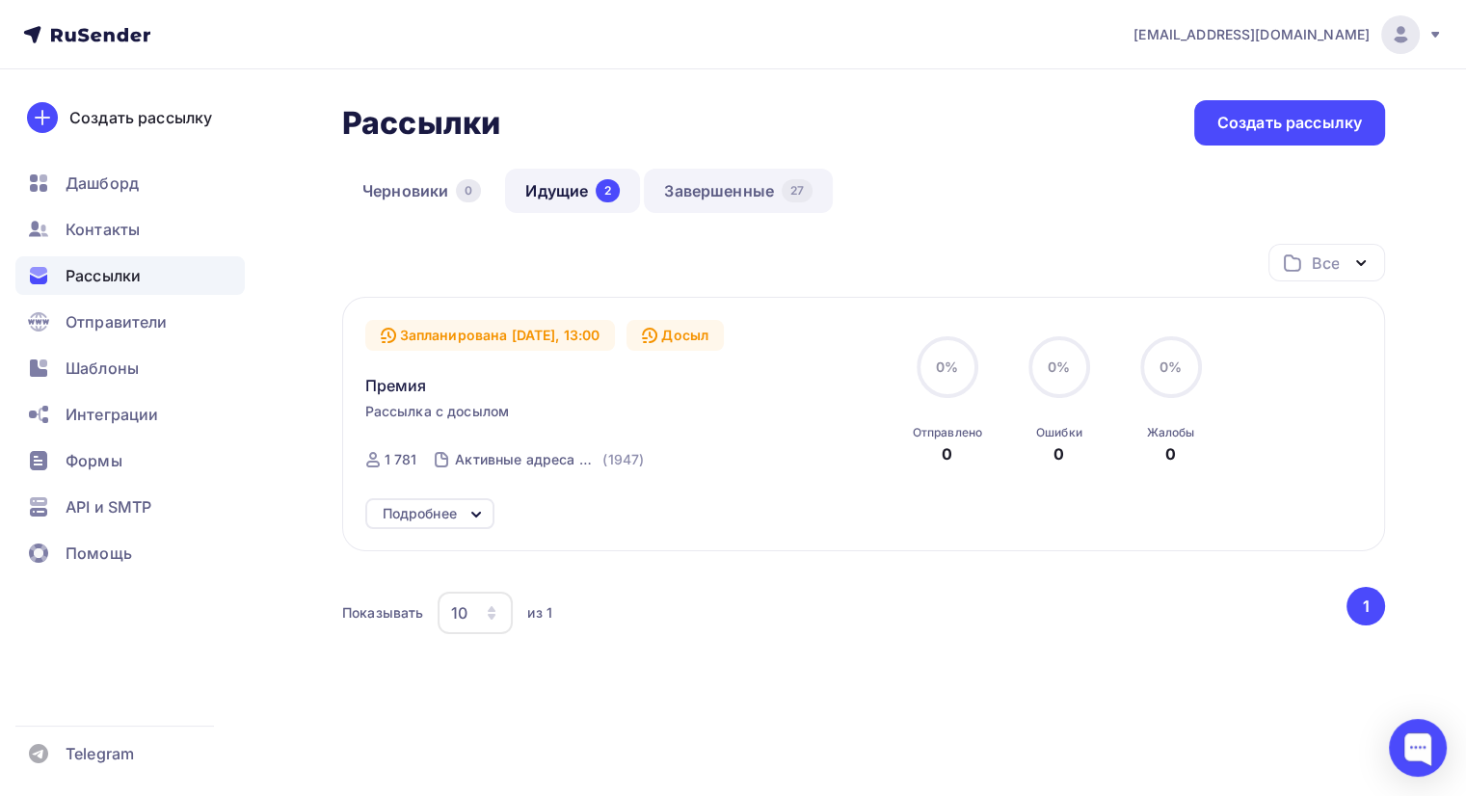
click at [705, 180] on link "Завершенные 27" at bounding box center [738, 191] width 189 height 44
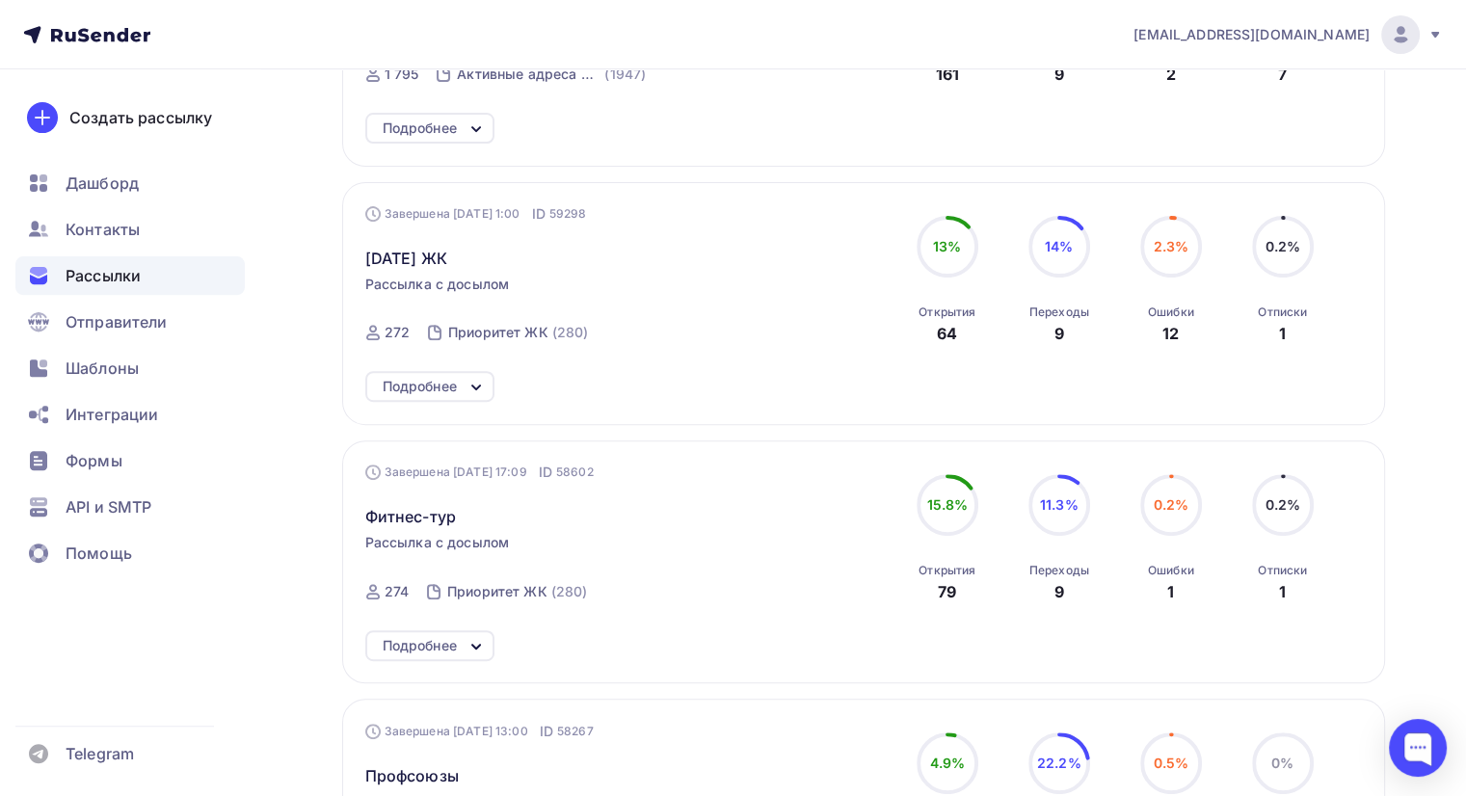
scroll to position [675, 0]
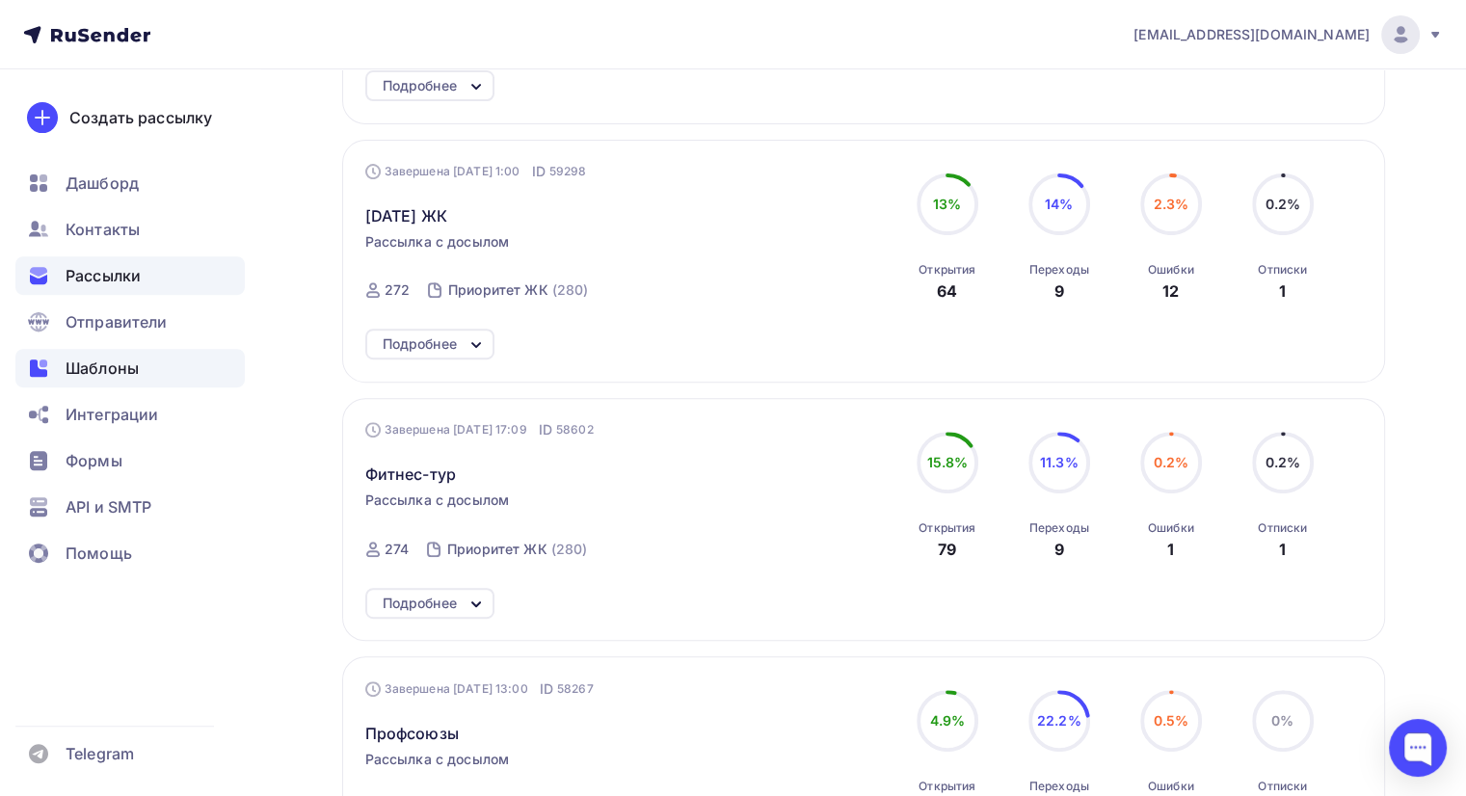
click at [85, 369] on span "Шаблоны" at bounding box center [102, 368] width 73 height 23
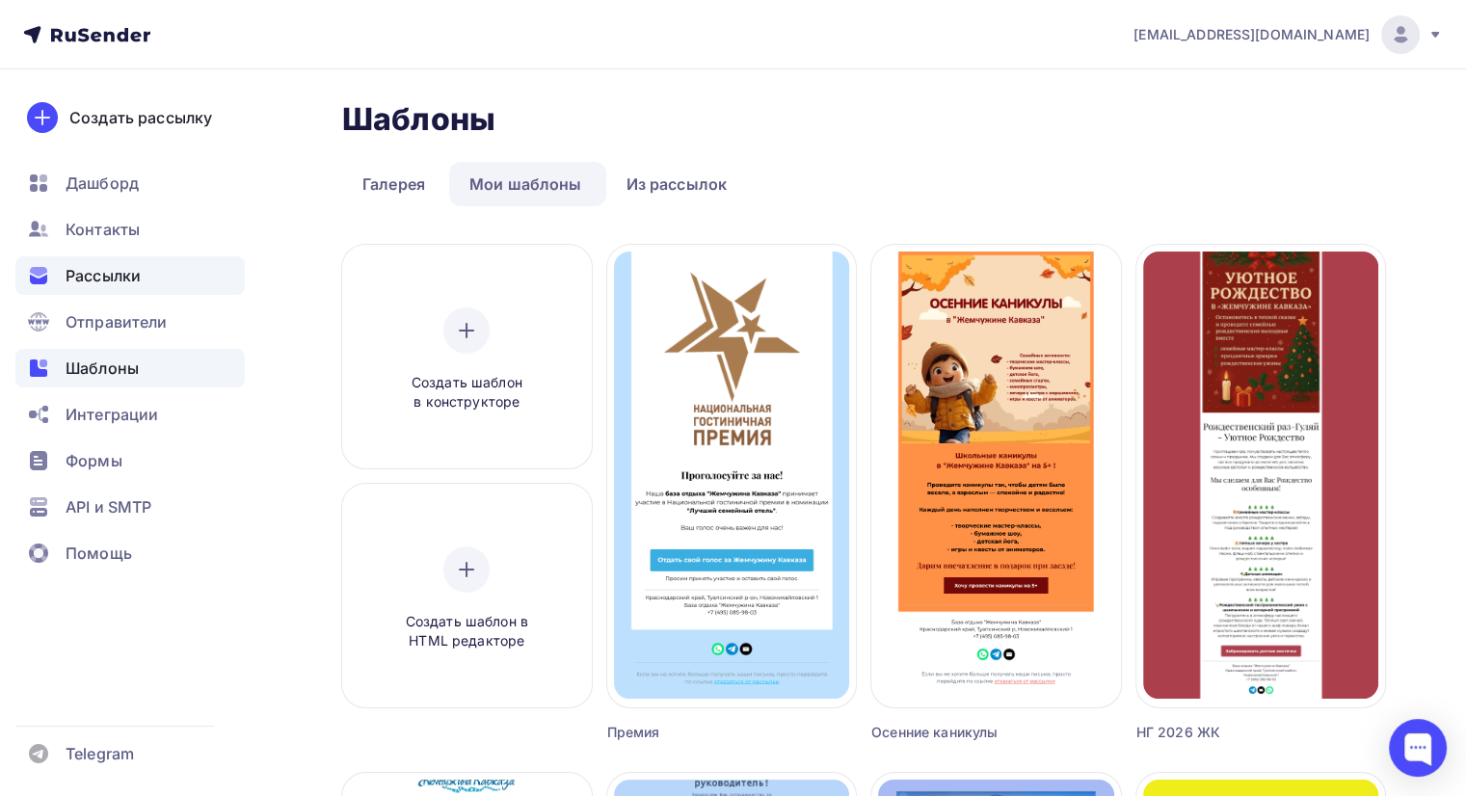
click at [125, 271] on span "Рассылки" at bounding box center [103, 275] width 75 height 23
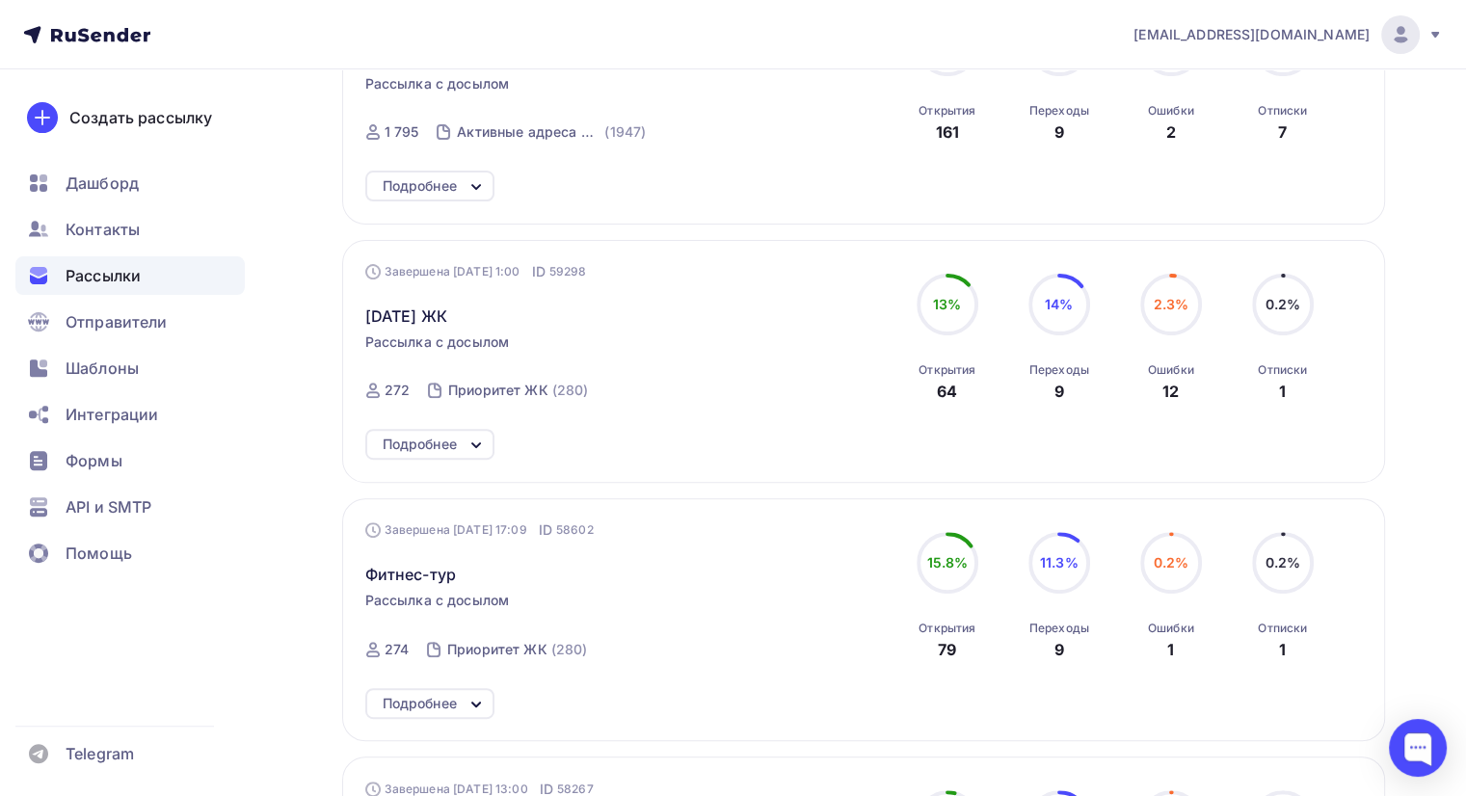
scroll to position [578, 0]
click at [482, 435] on icon at bounding box center [475, 441] width 23 height 23
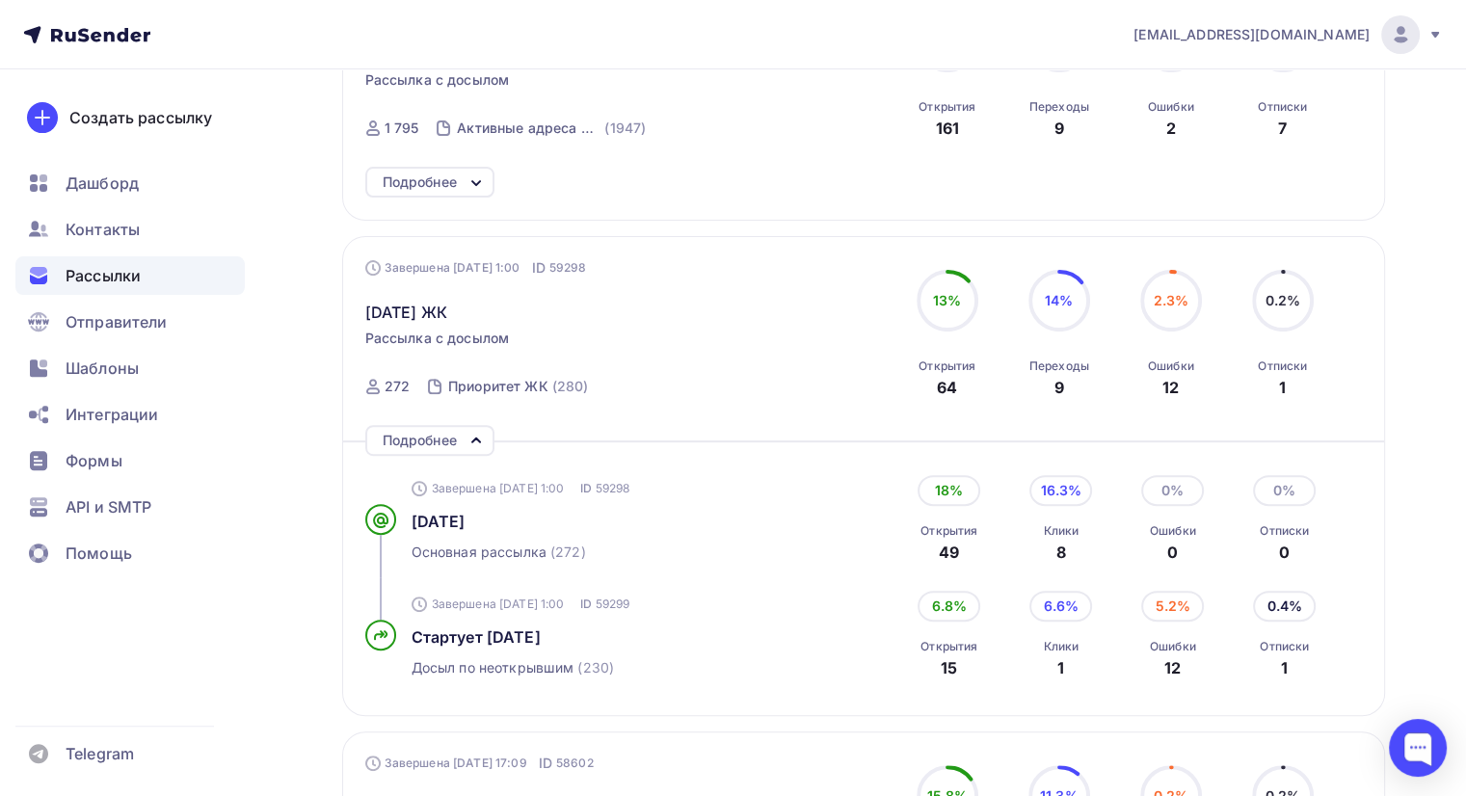
click at [482, 435] on icon at bounding box center [475, 440] width 23 height 23
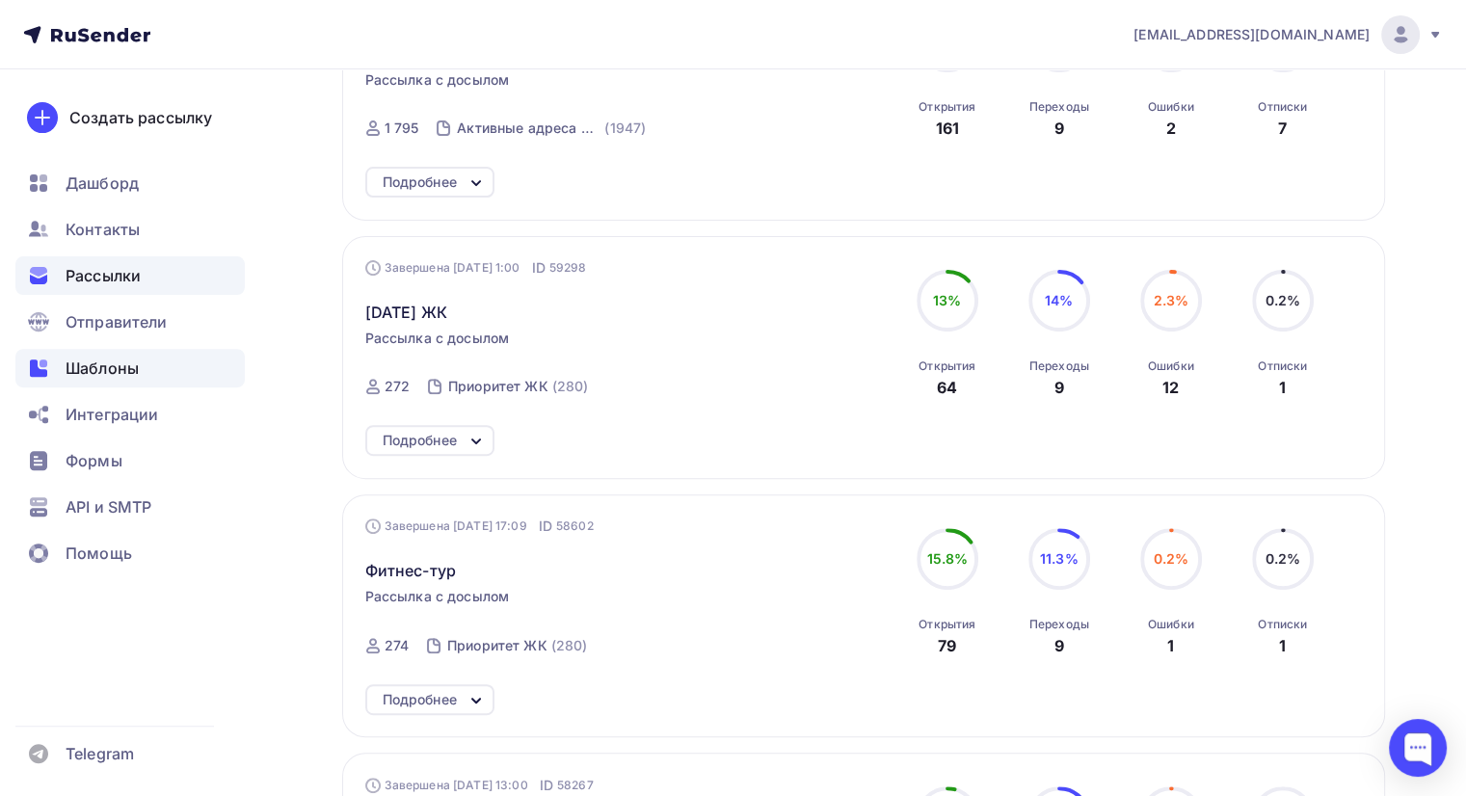
click at [107, 372] on span "Шаблоны" at bounding box center [102, 368] width 73 height 23
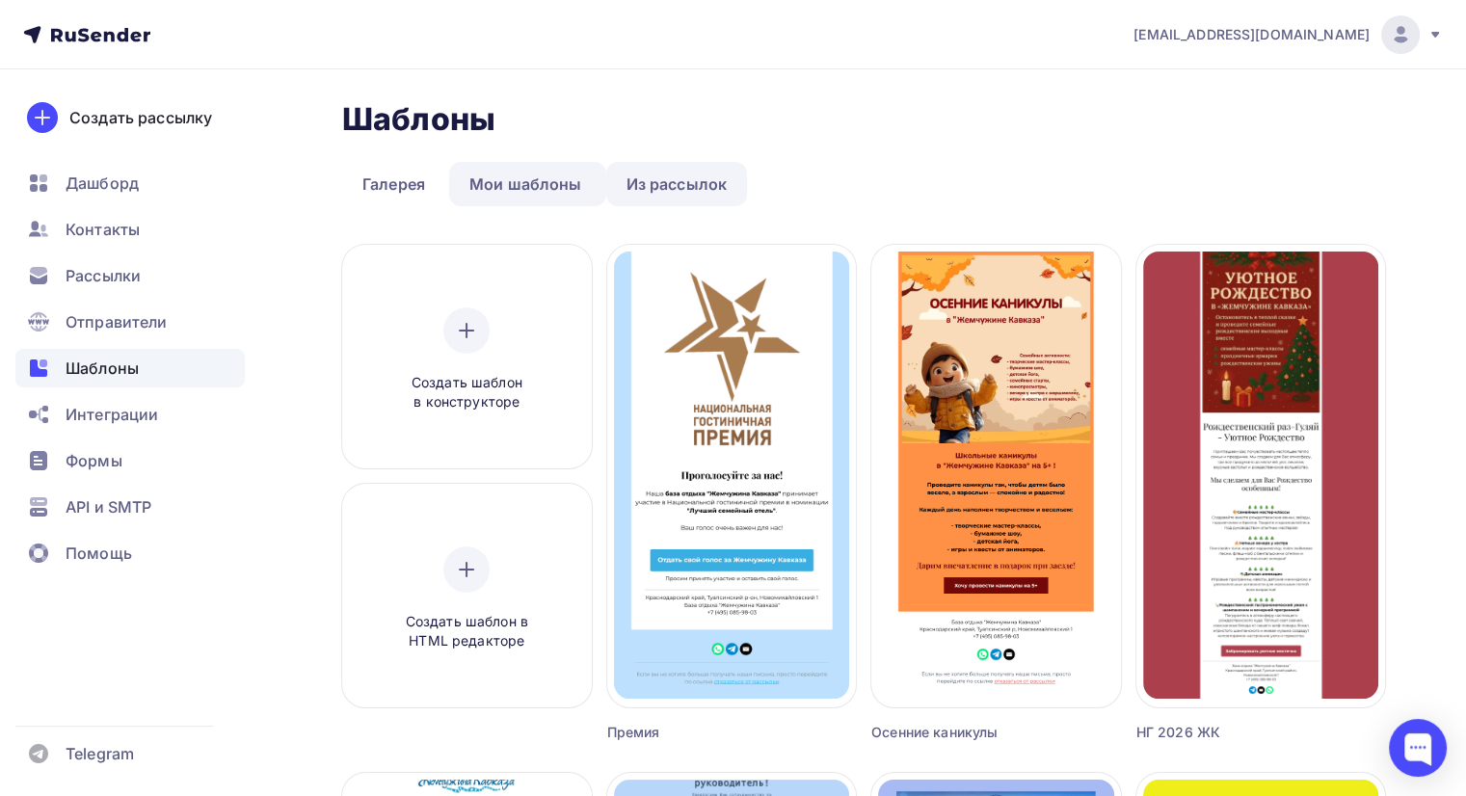
click at [684, 191] on link "Из рассылок" at bounding box center [677, 184] width 142 height 44
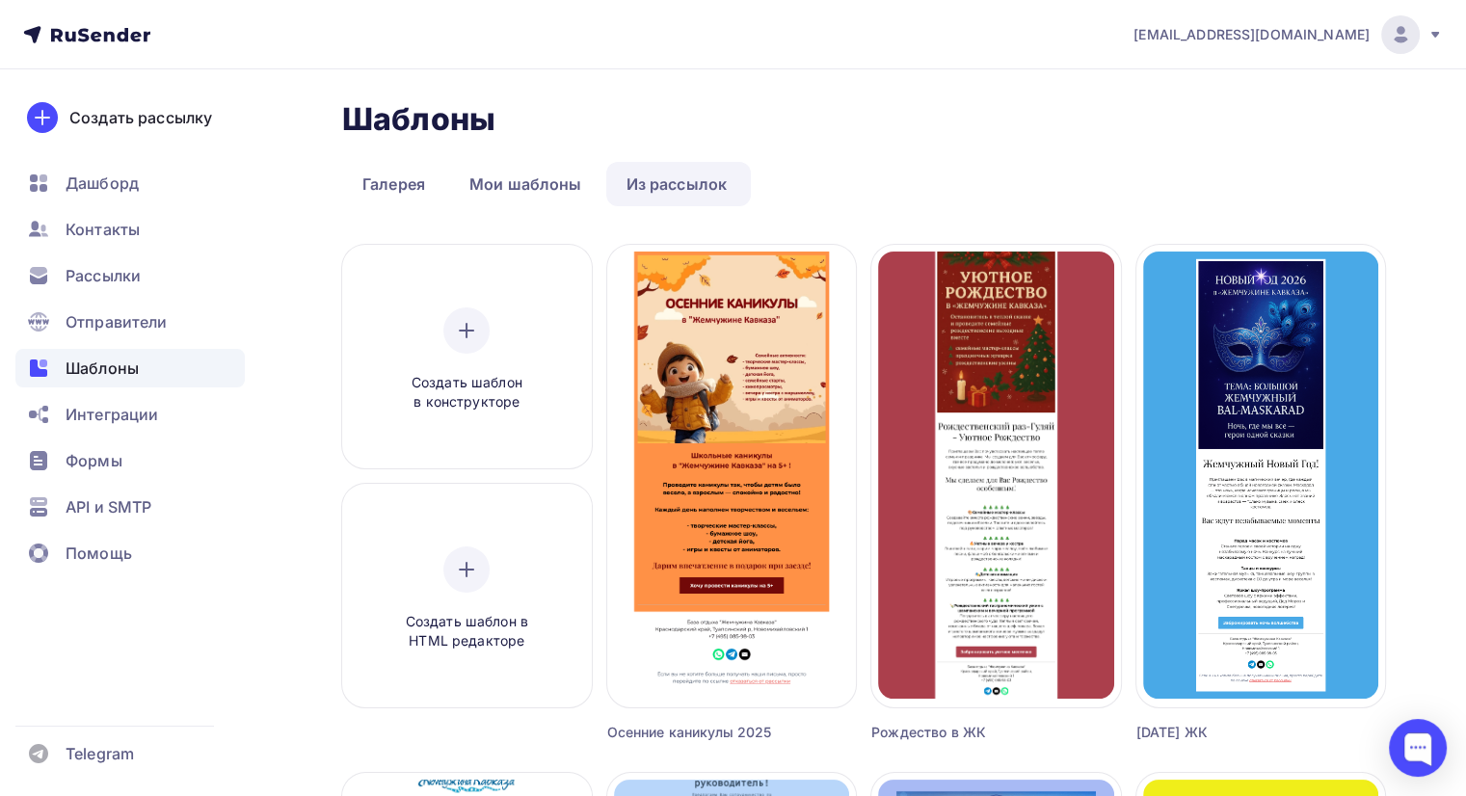
scroll to position [96, 0]
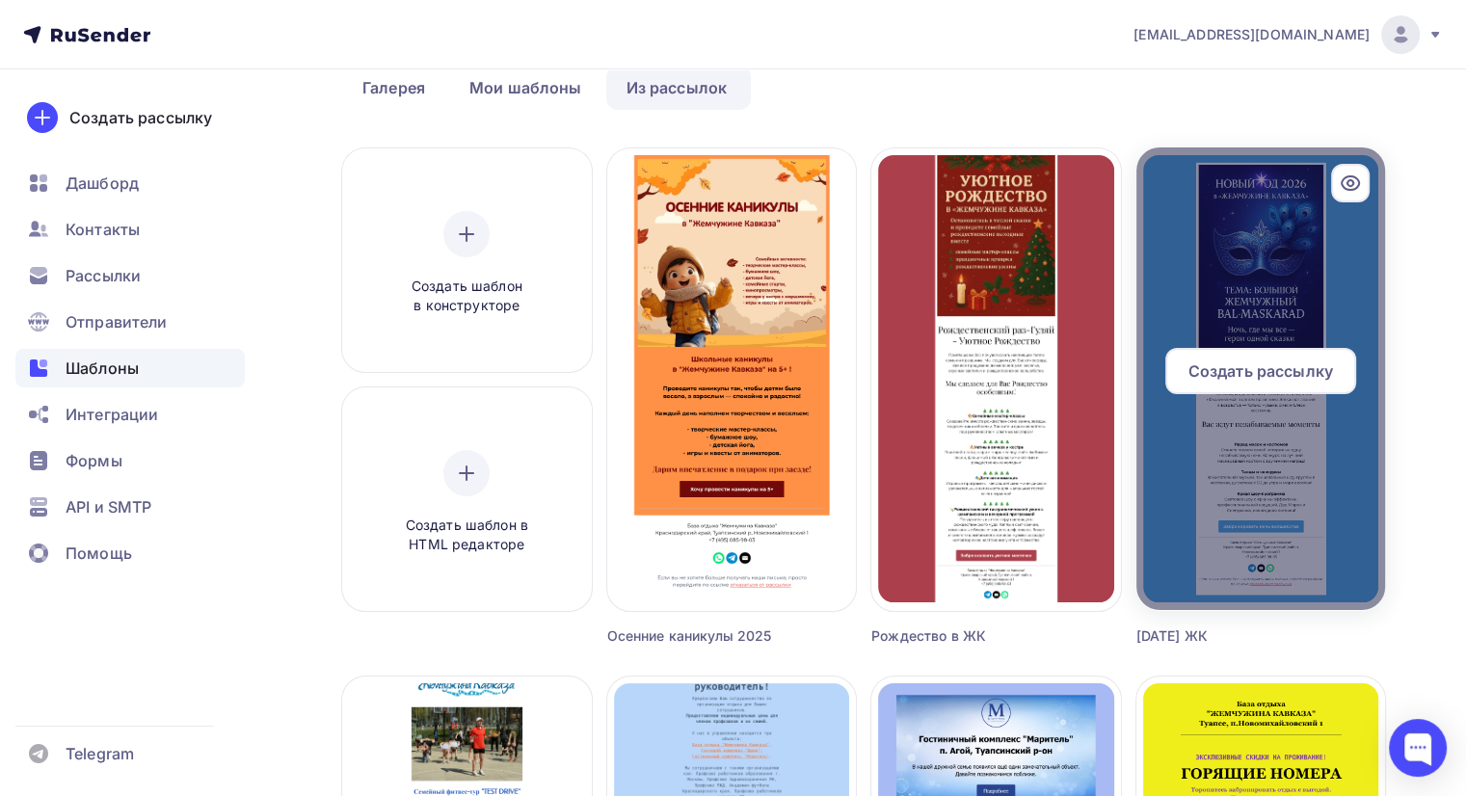
click at [1244, 376] on span "Создать рассылку" at bounding box center [1260, 370] width 145 height 23
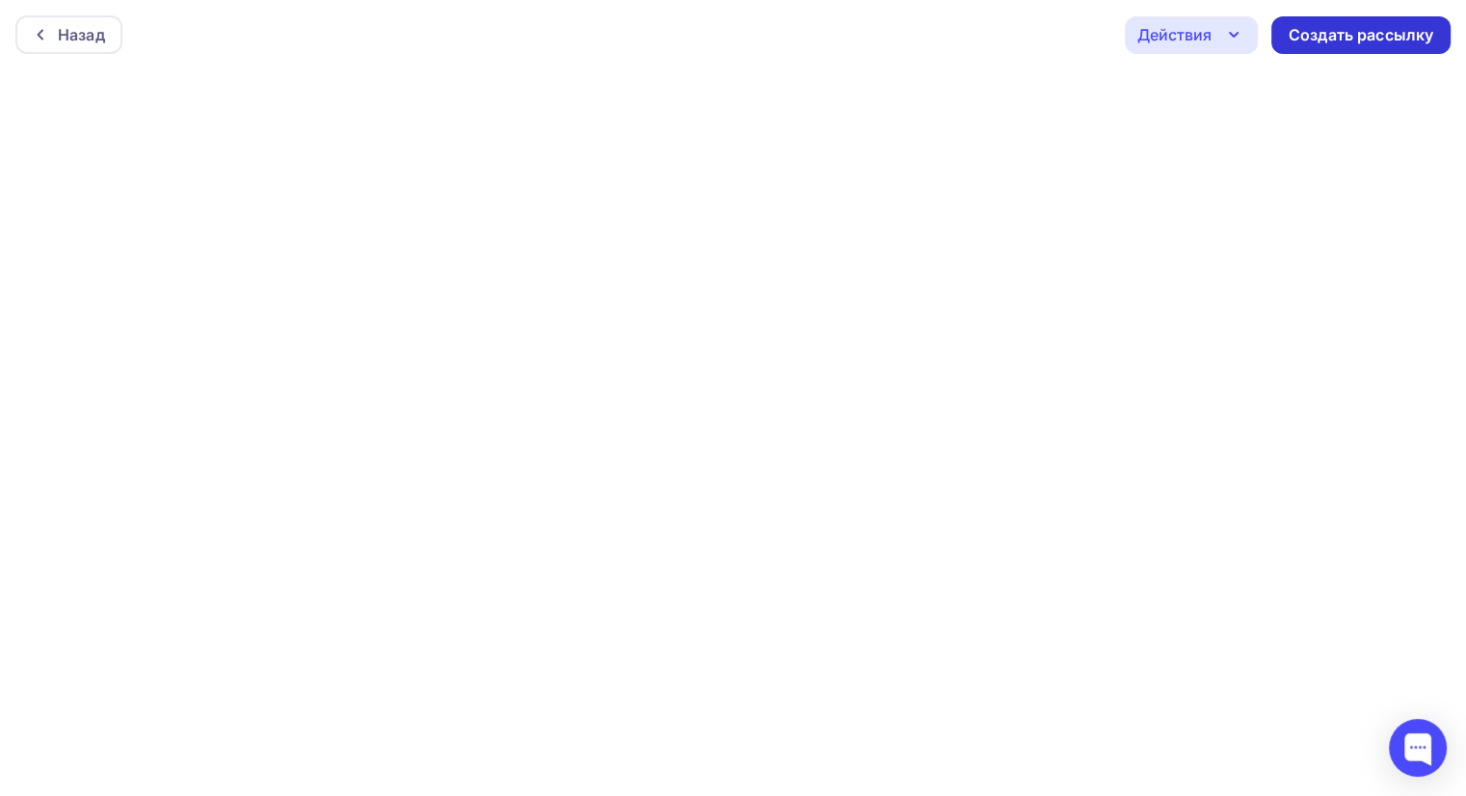
click at [1383, 40] on div "Создать рассылку" at bounding box center [1360, 35] width 145 height 22
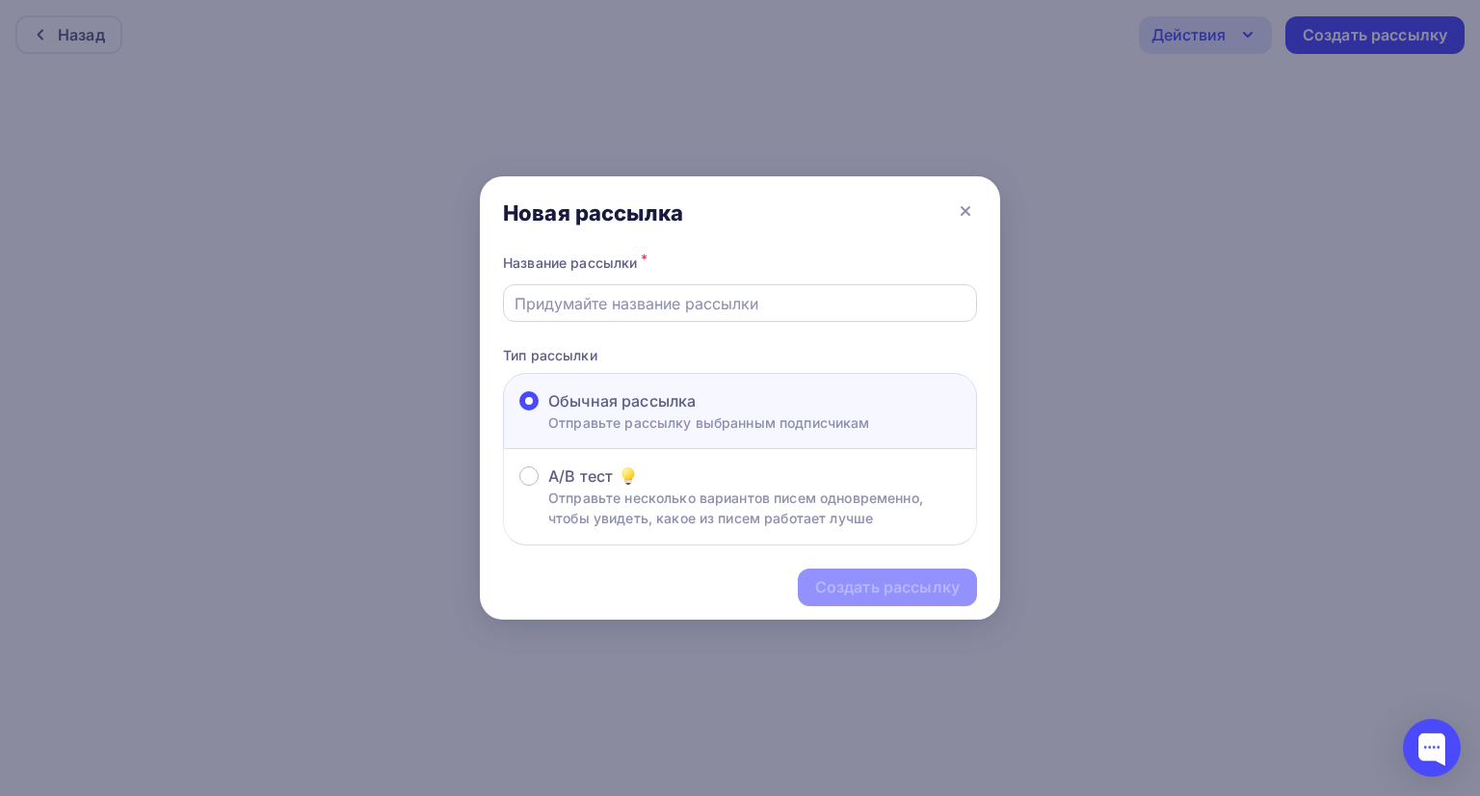
click at [675, 302] on input "text" at bounding box center [741, 303] width 452 height 23
type input "[DATE] ЖК"
click at [921, 583] on div "Создать рассылку" at bounding box center [887, 587] width 145 height 22
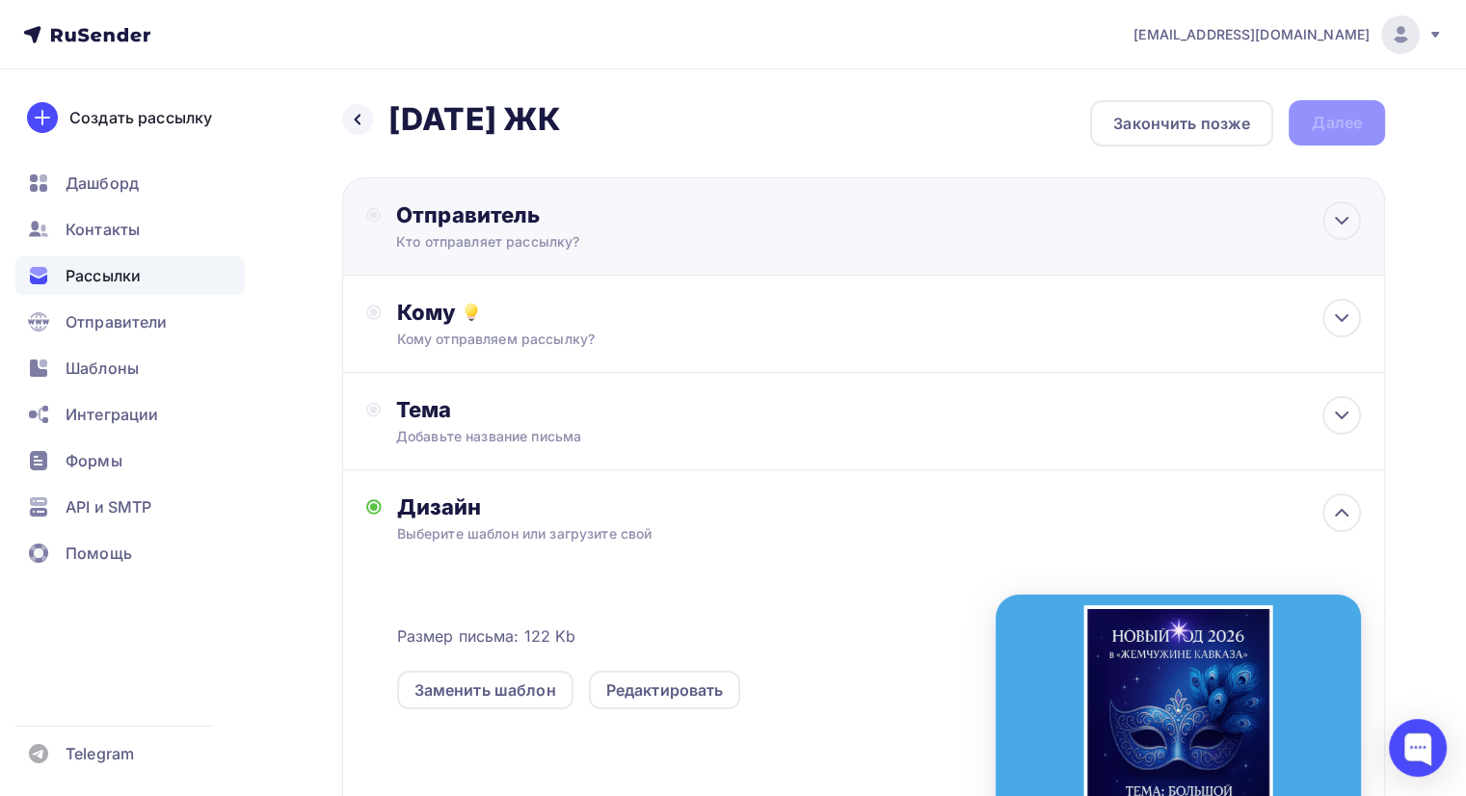
click at [627, 214] on div "Отправитель" at bounding box center [604, 214] width 417 height 27
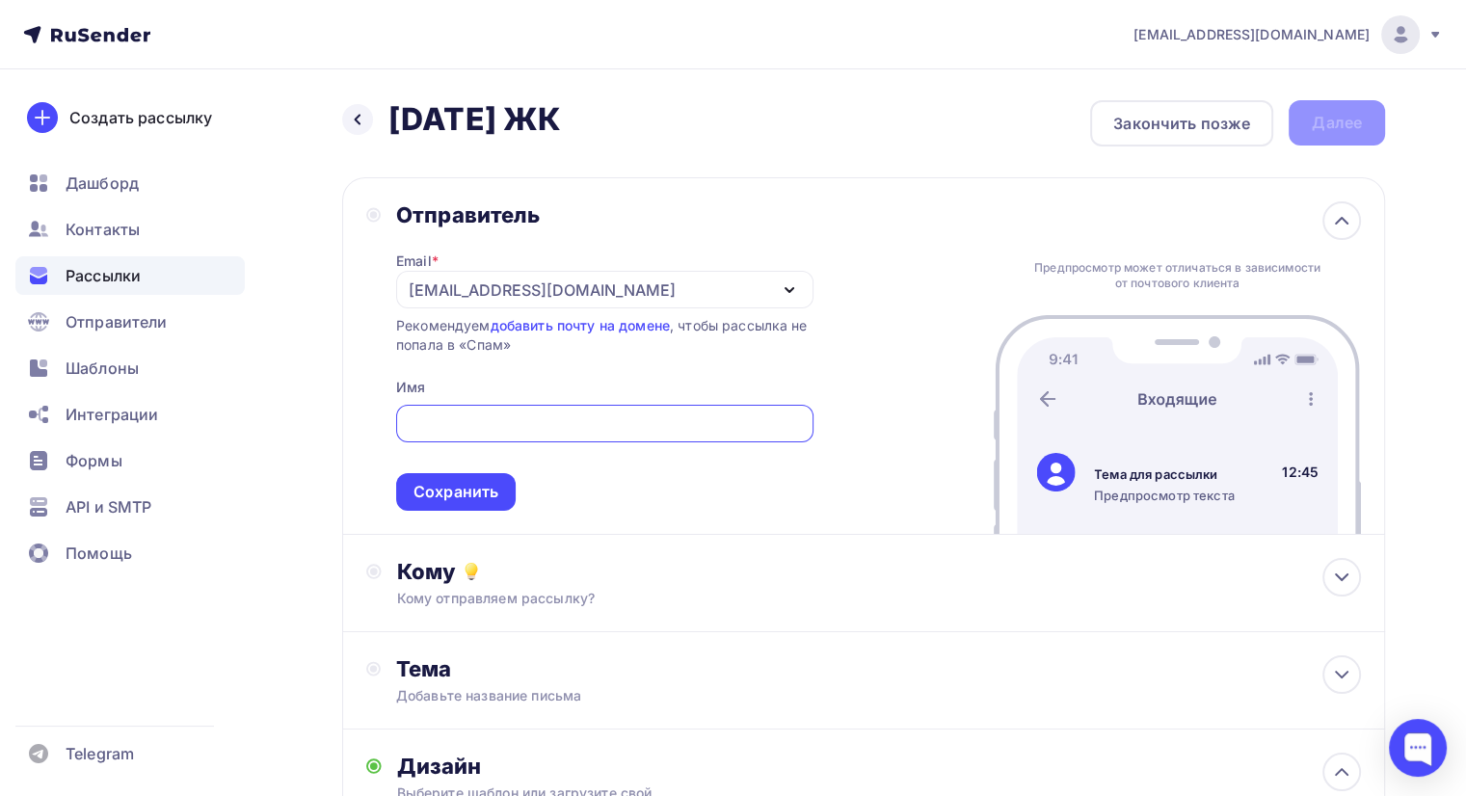
click at [531, 286] on div "[EMAIL_ADDRESS][DOMAIN_NAME]" at bounding box center [542, 290] width 267 height 23
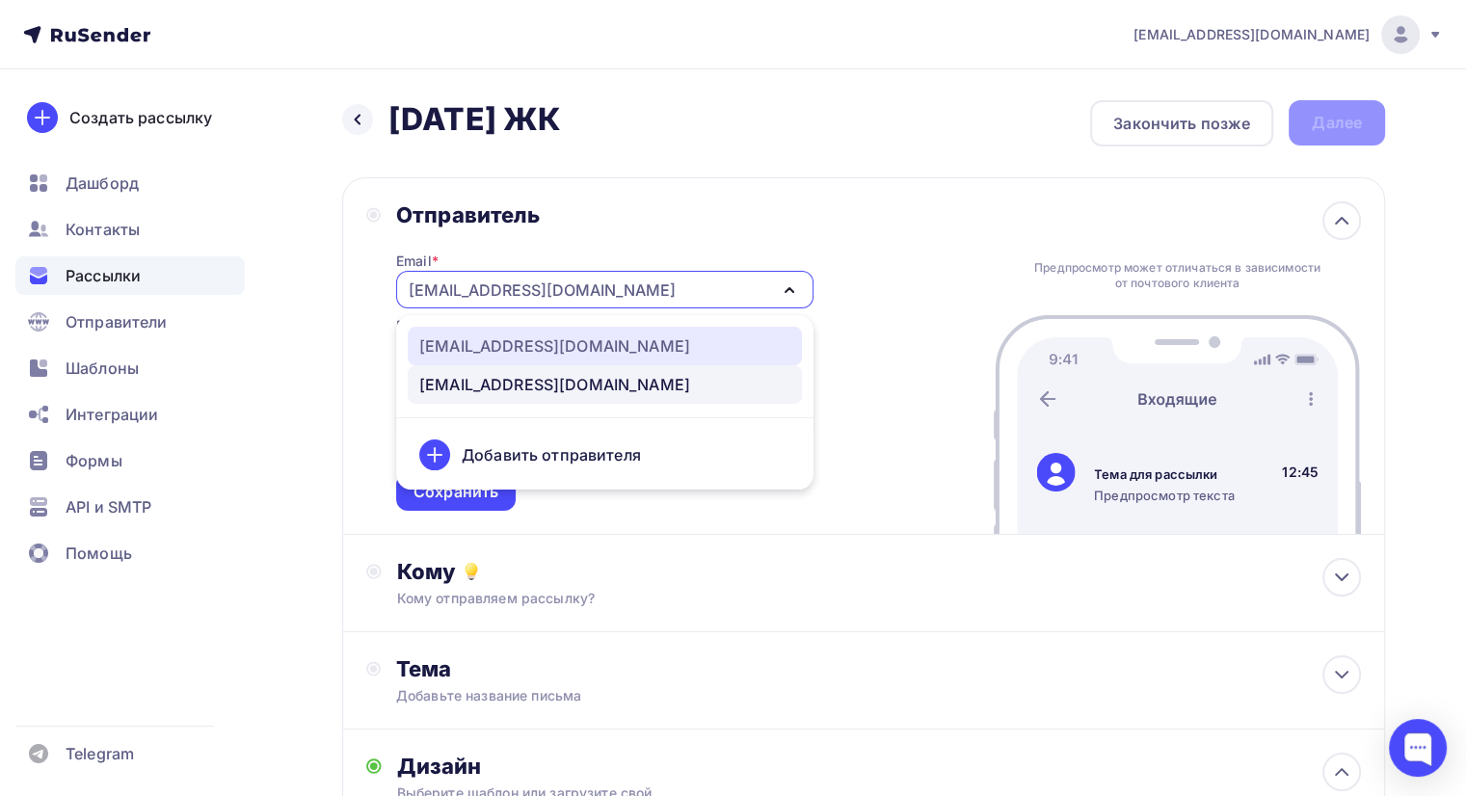
drag, startPoint x: 539, startPoint y: 351, endPoint x: 528, endPoint y: 353, distance: 10.8
click at [540, 352] on div "[EMAIL_ADDRESS][DOMAIN_NAME]" at bounding box center [554, 345] width 271 height 23
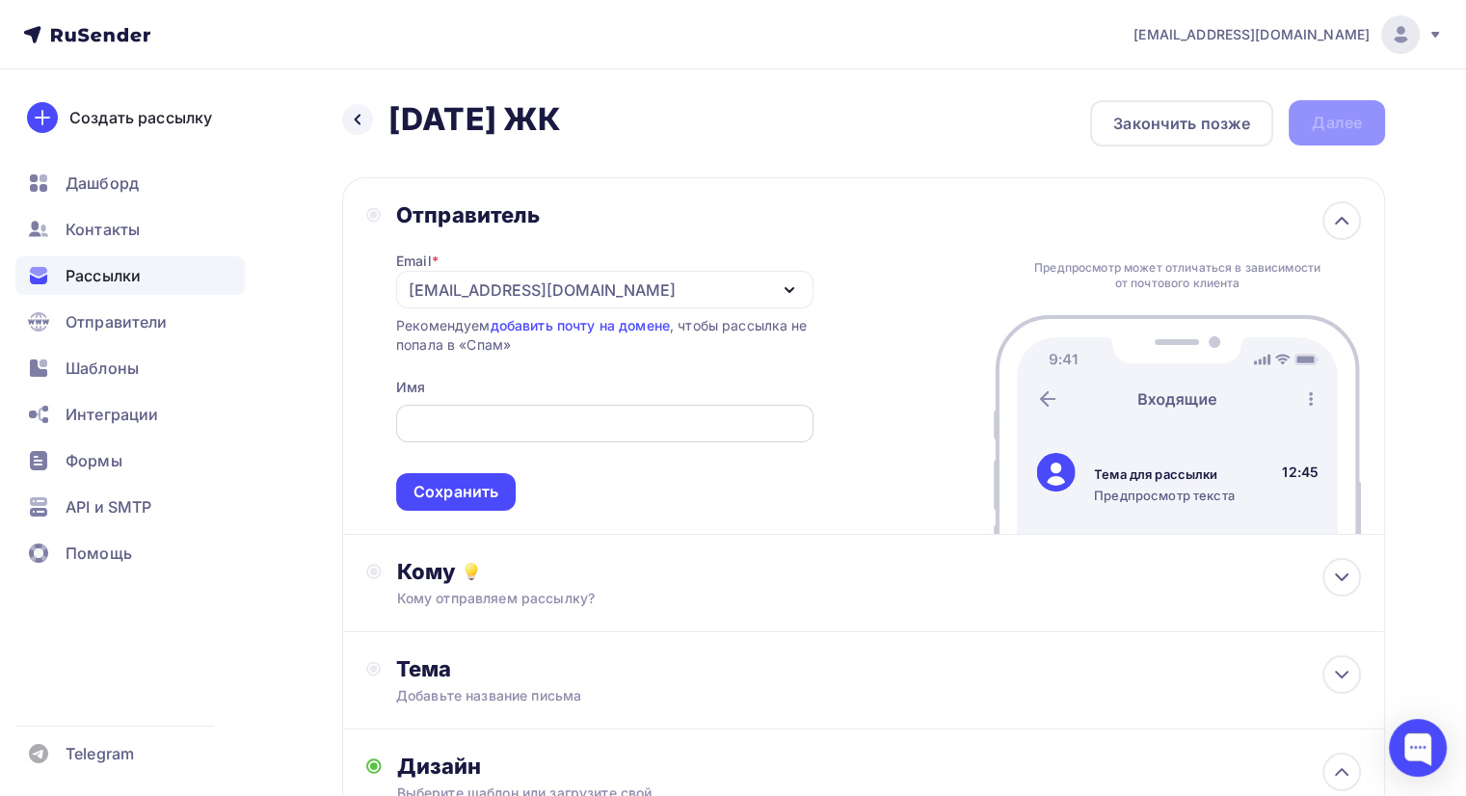
click at [461, 406] on div at bounding box center [604, 424] width 417 height 38
click at [473, 419] on input "text" at bounding box center [604, 423] width 395 height 23
type input "Жемчужина Кавказа"
click at [468, 497] on div "Сохранить" at bounding box center [455, 492] width 85 height 22
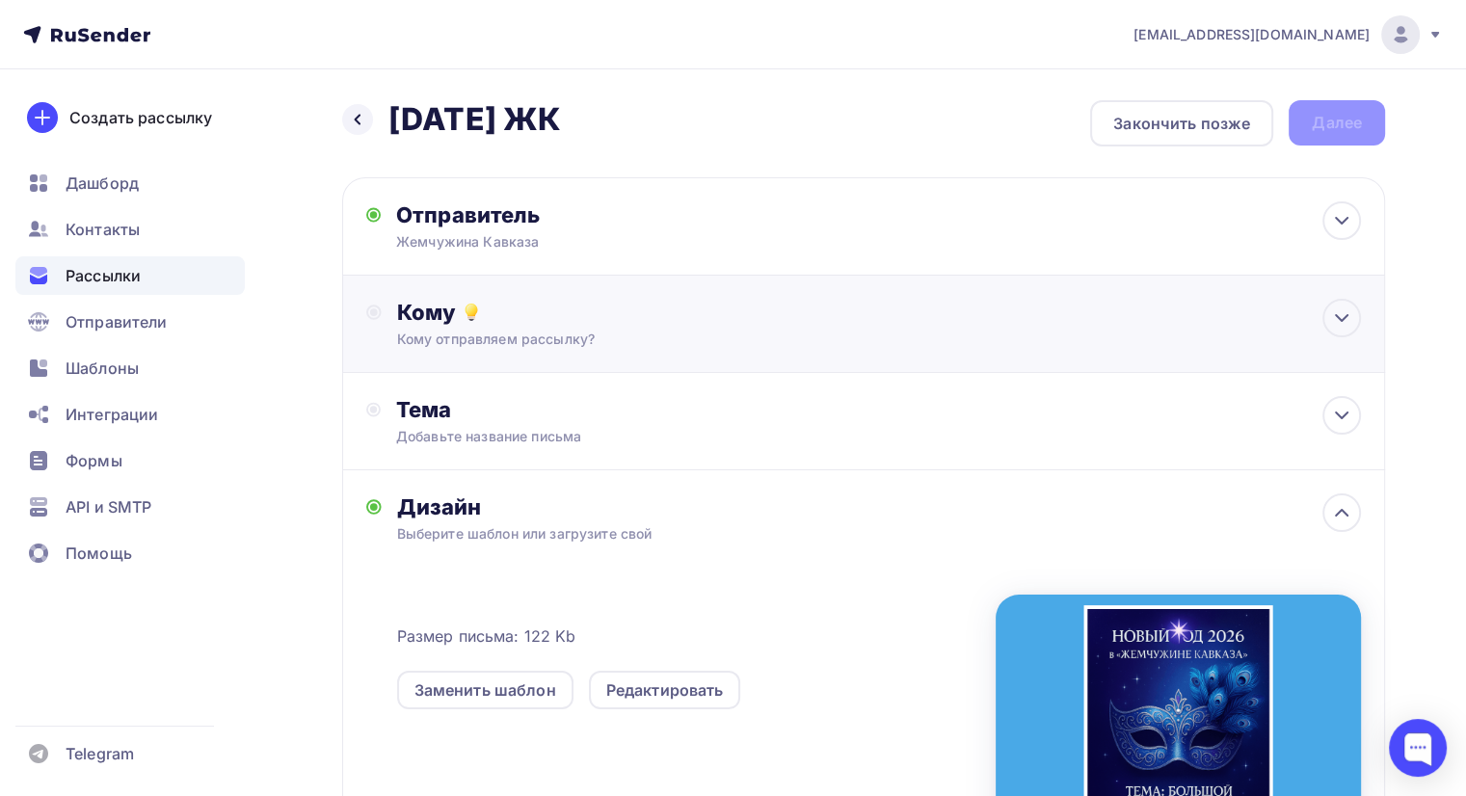
click at [592, 317] on div "Кому" at bounding box center [879, 312] width 964 height 27
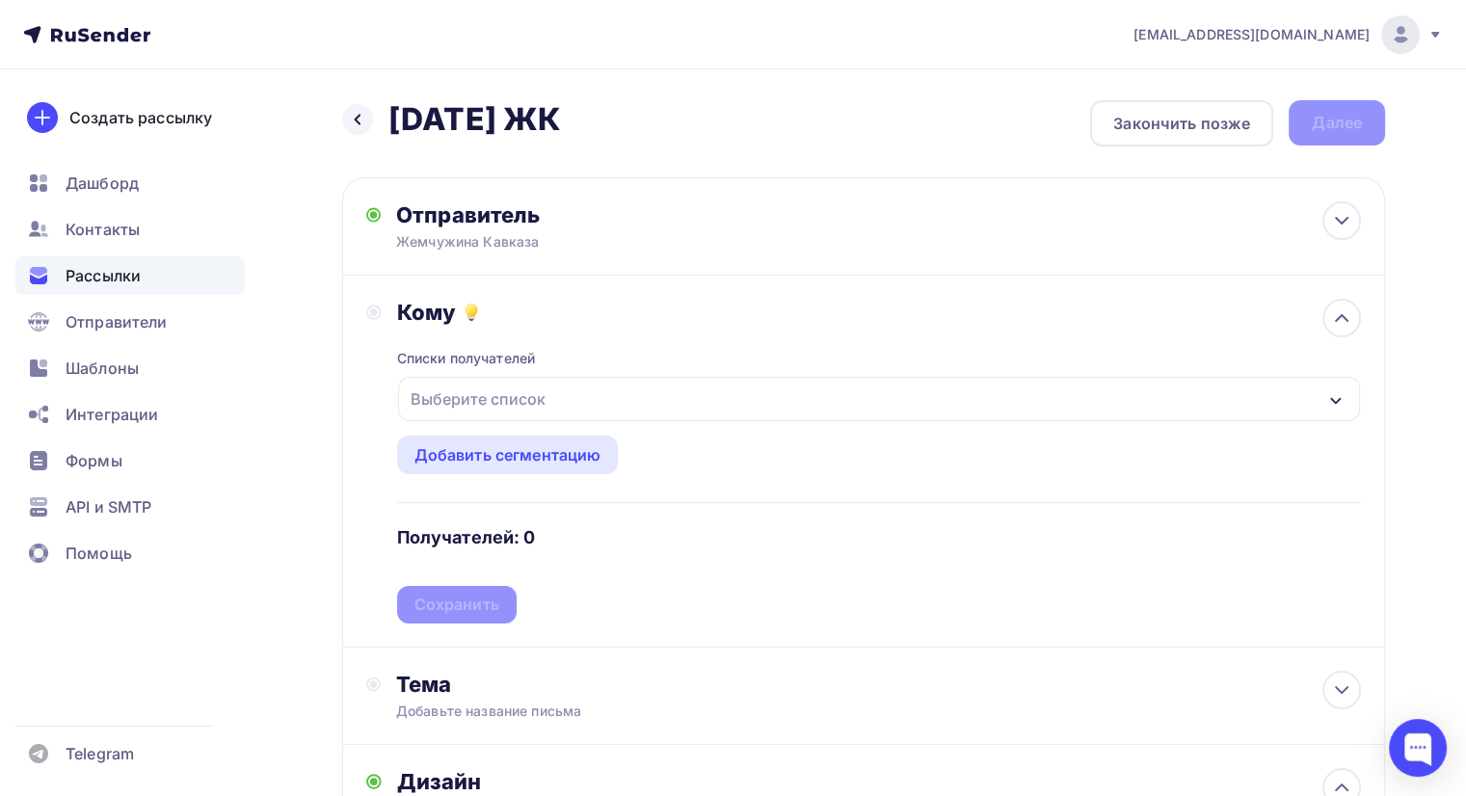
click at [592, 400] on div "Выберите список" at bounding box center [879, 399] width 962 height 44
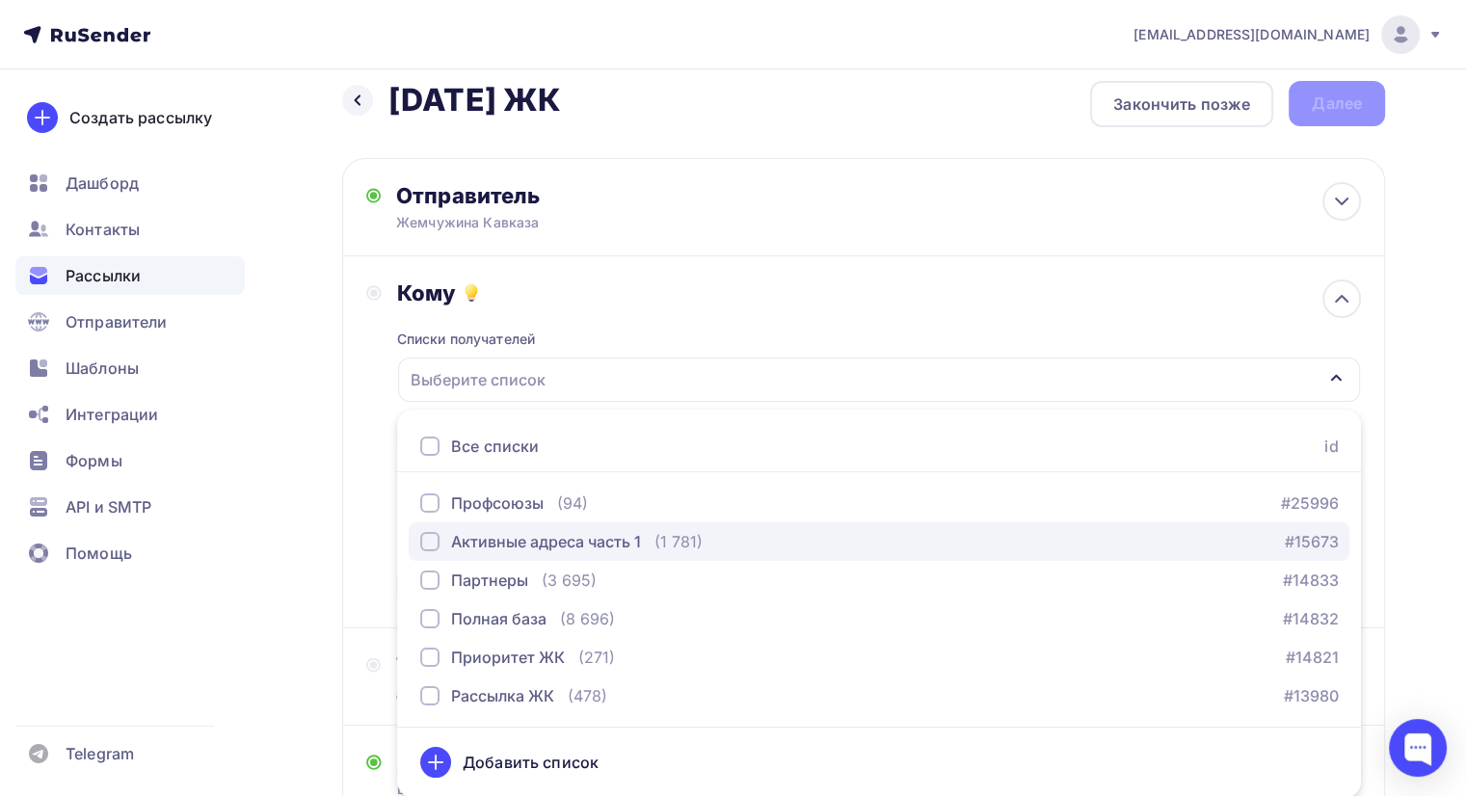
click at [659, 537] on div "(1 781)" at bounding box center [678, 541] width 48 height 23
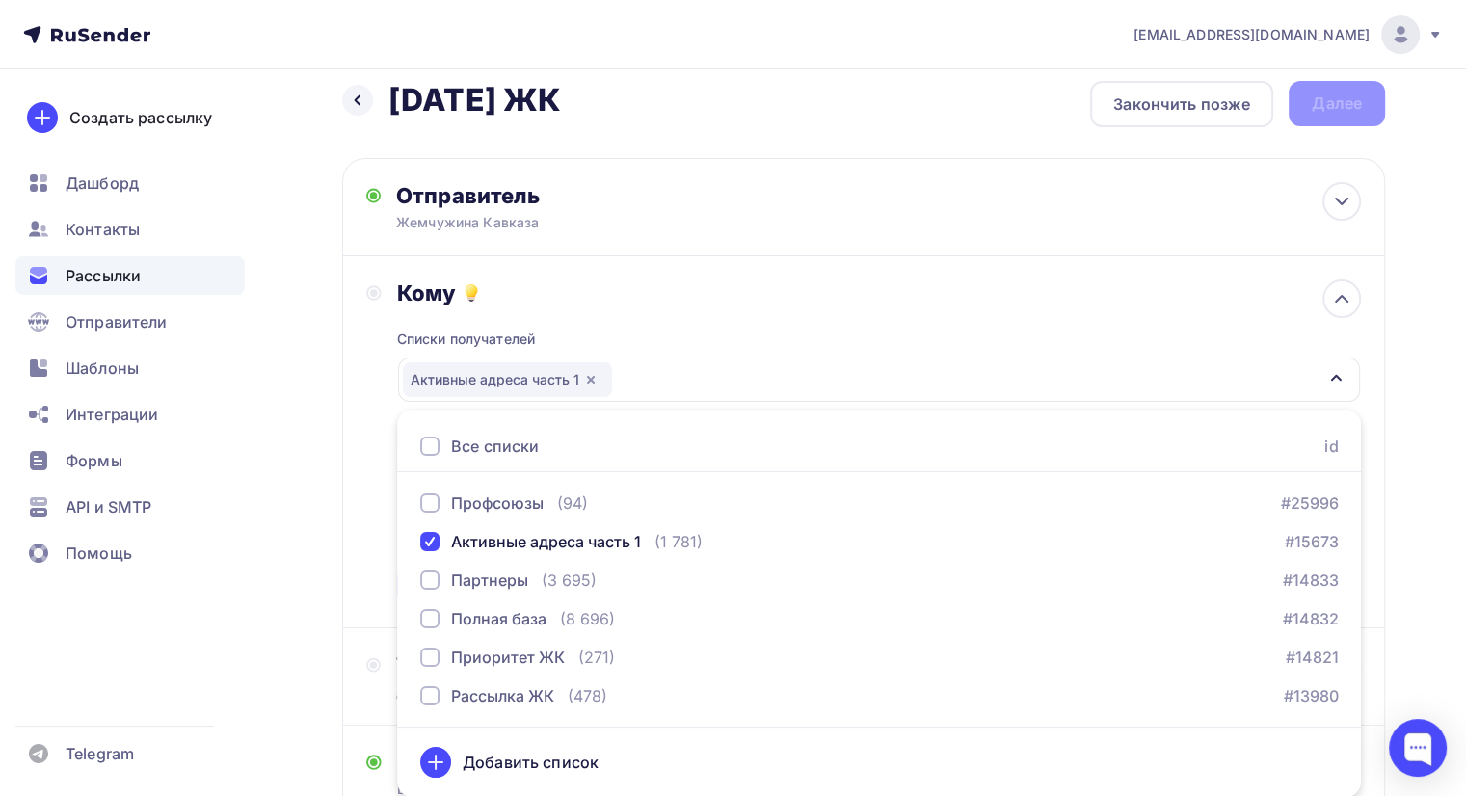
click at [648, 322] on div "Списки получателей Активные адреса часть 1 Все списки id Профсоюзы (94) #25996 …" at bounding box center [879, 455] width 964 height 298
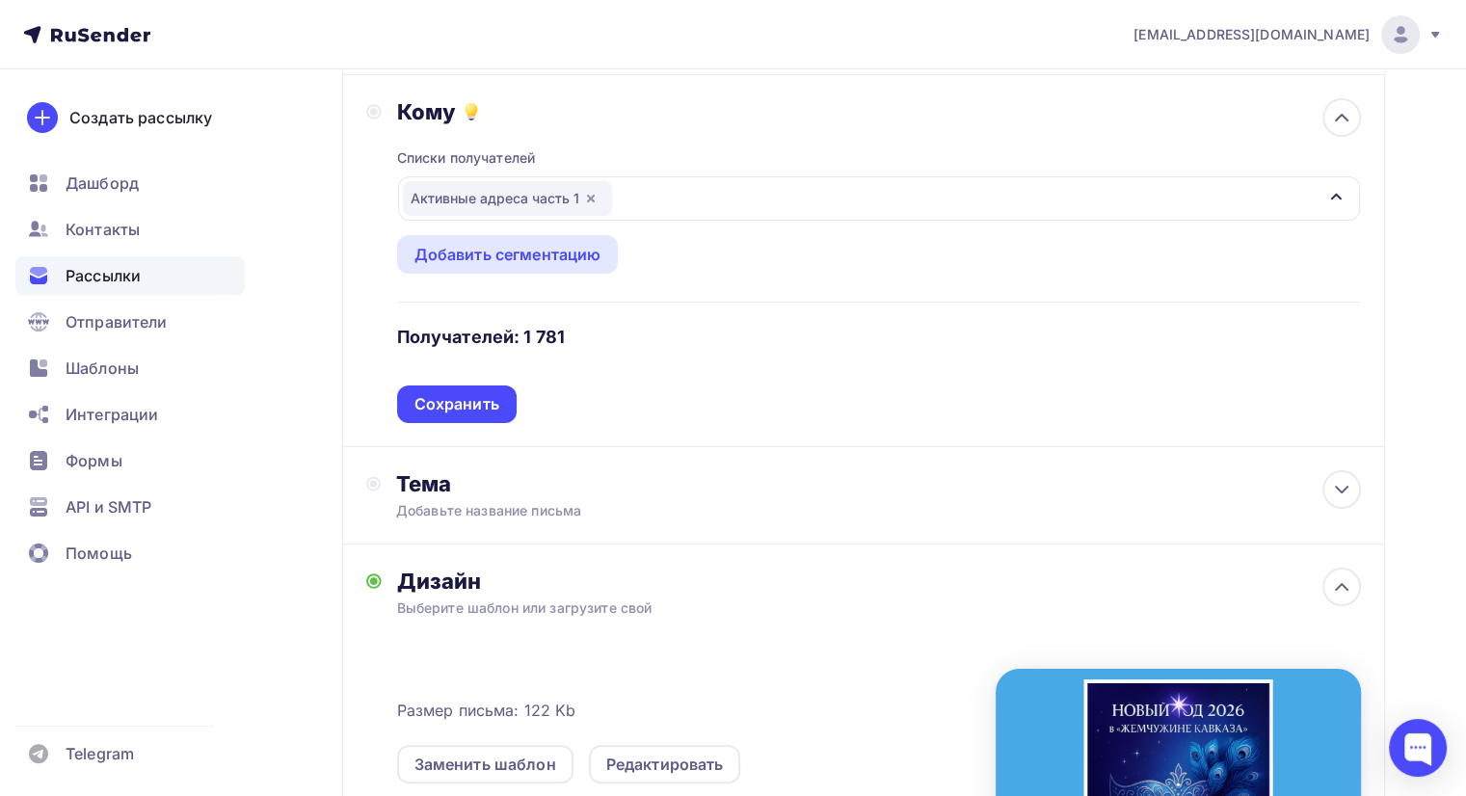
scroll to position [212, 0]
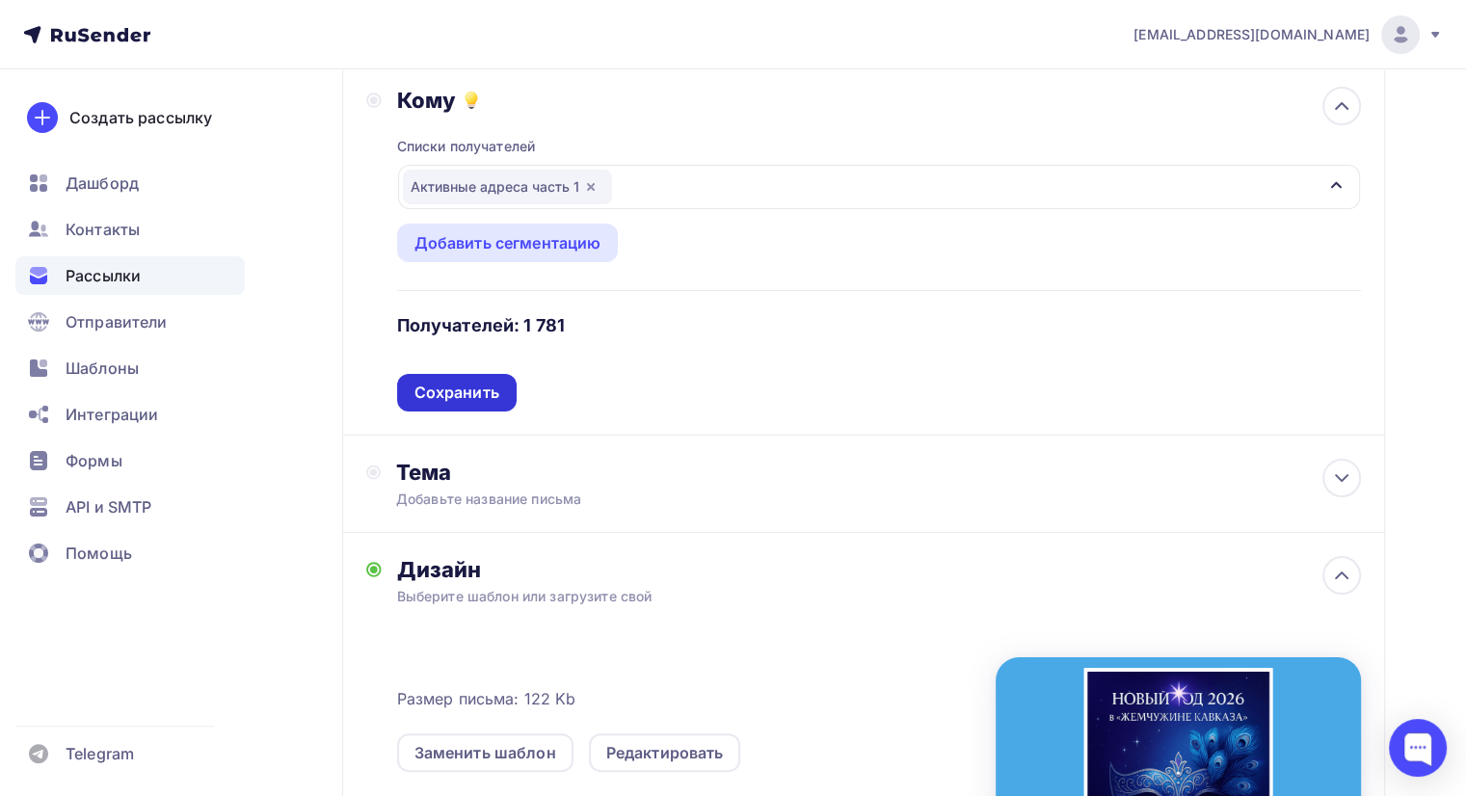
click at [465, 396] on div "Сохранить" at bounding box center [456, 393] width 85 height 22
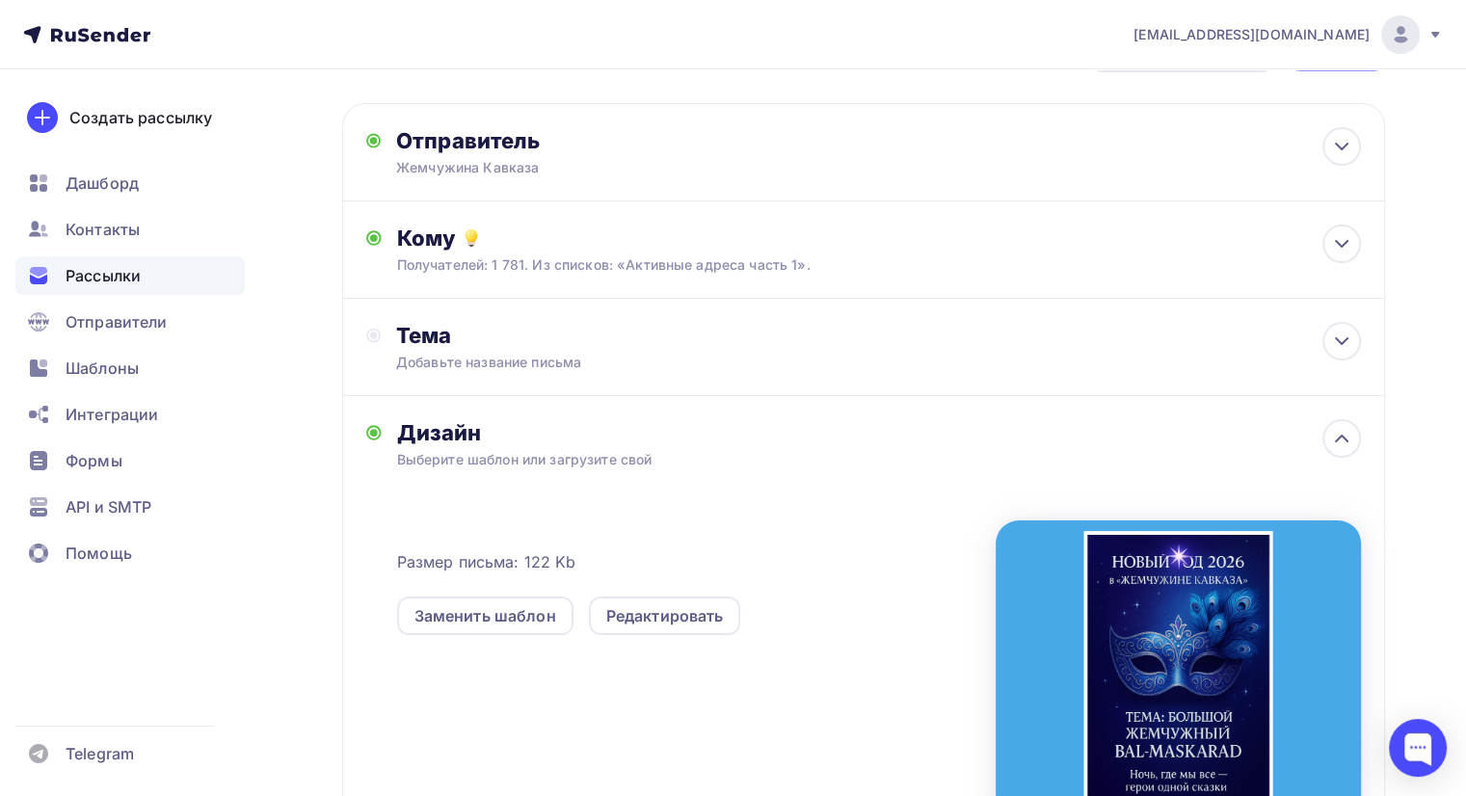
scroll to position [193, 0]
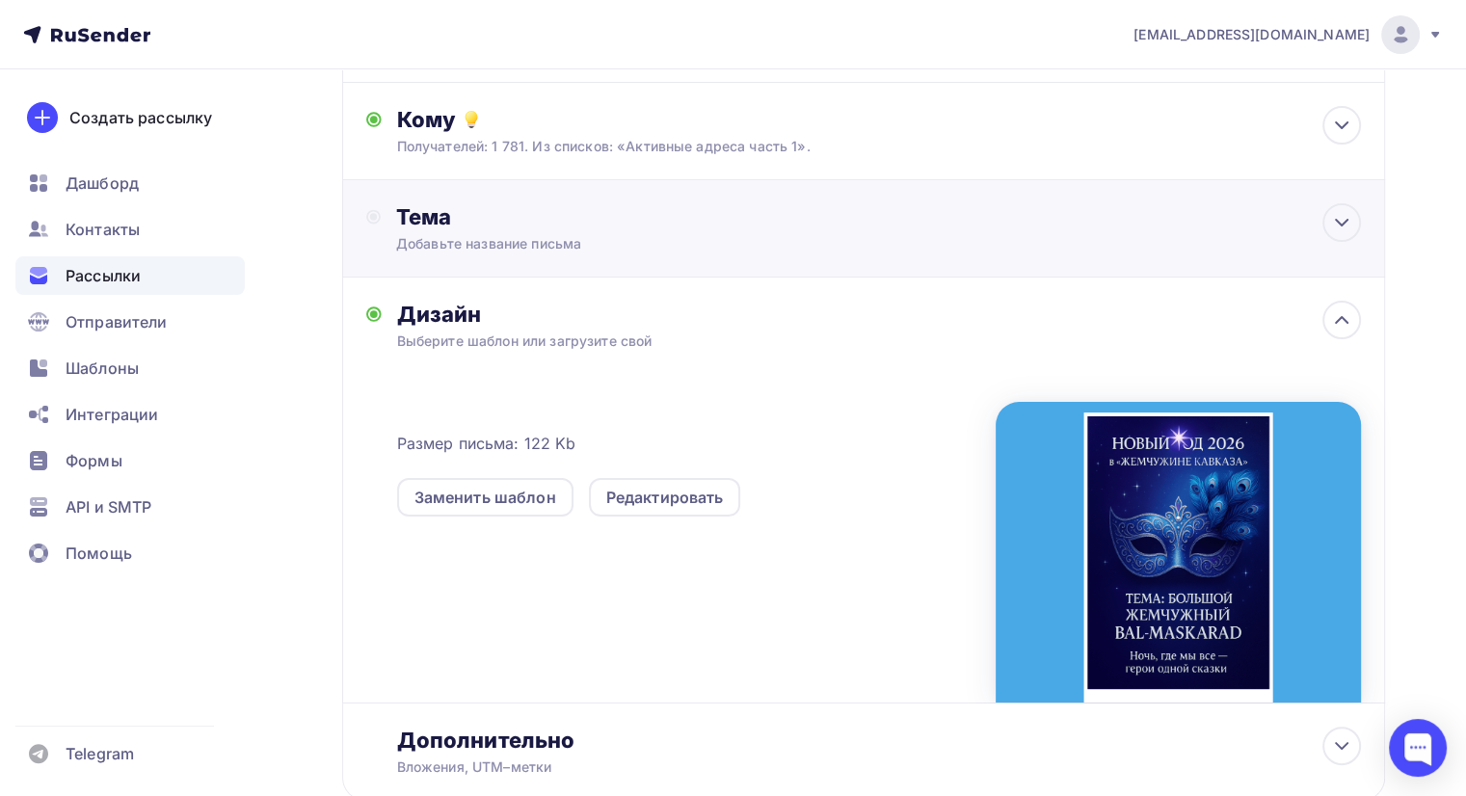
click at [522, 219] on div "Тема" at bounding box center [586, 216] width 381 height 27
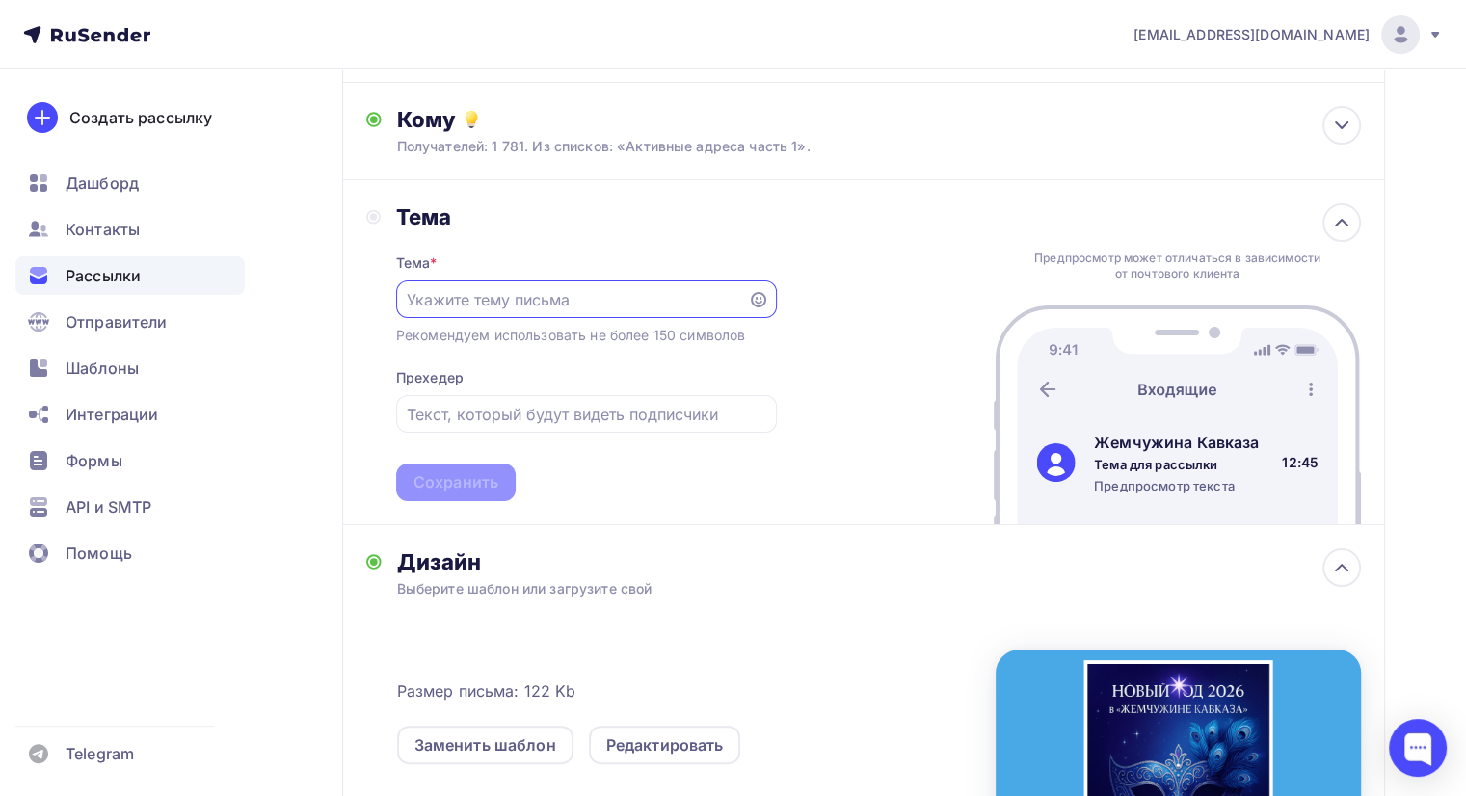
scroll to position [0, 0]
click at [516, 277] on div "Тема * Рекомендуем использовать не более 150 символов Прехедер Сохранить" at bounding box center [586, 365] width 381 height 271
click at [517, 288] on input "text" at bounding box center [572, 299] width 330 height 23
click at [422, 297] on input "[DATE]" at bounding box center [572, 299] width 330 height 23
type input "Отдых на [DATE]"
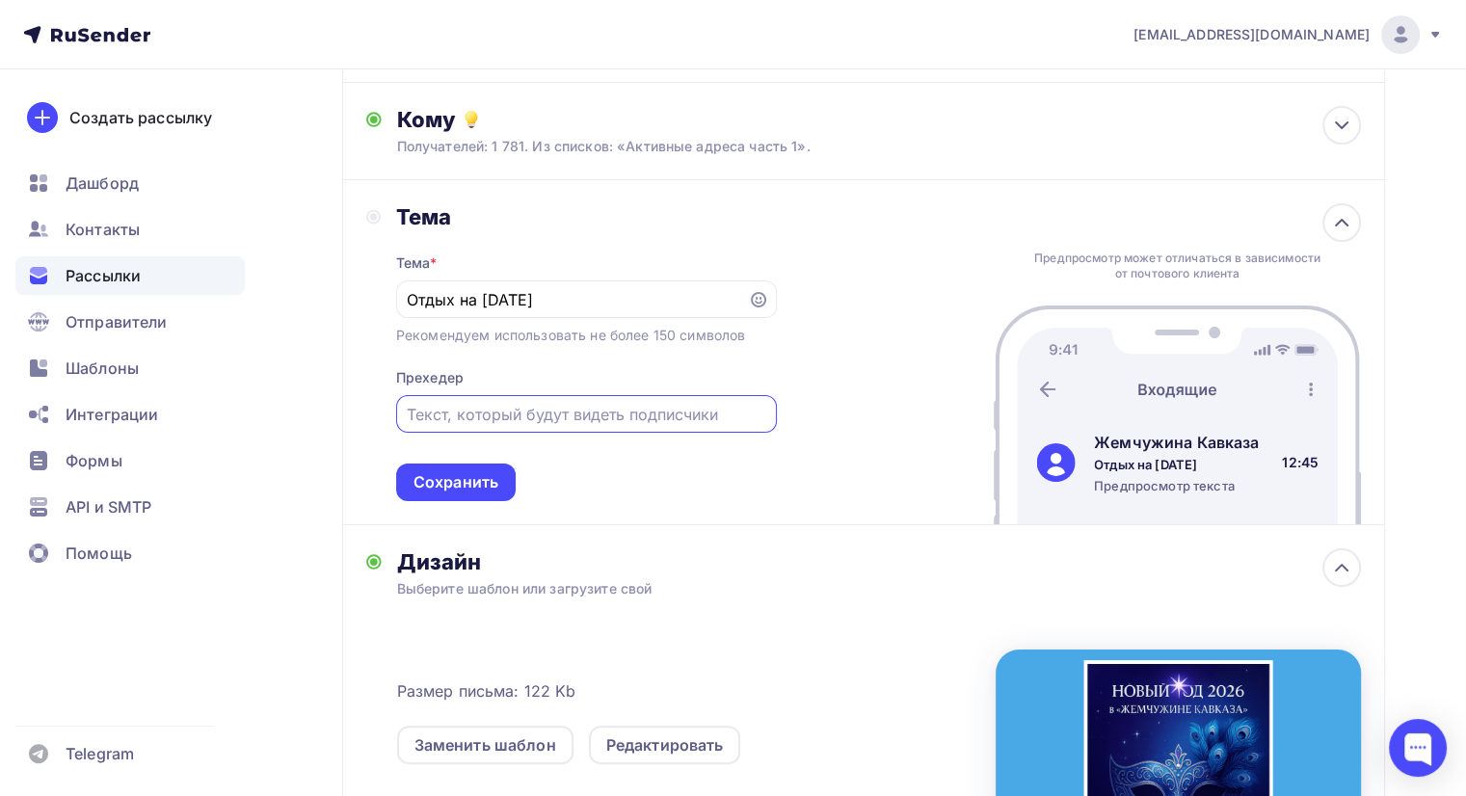
click at [520, 414] on input "text" at bounding box center [586, 414] width 358 height 23
type input "Старт продаж, торопитесь!"
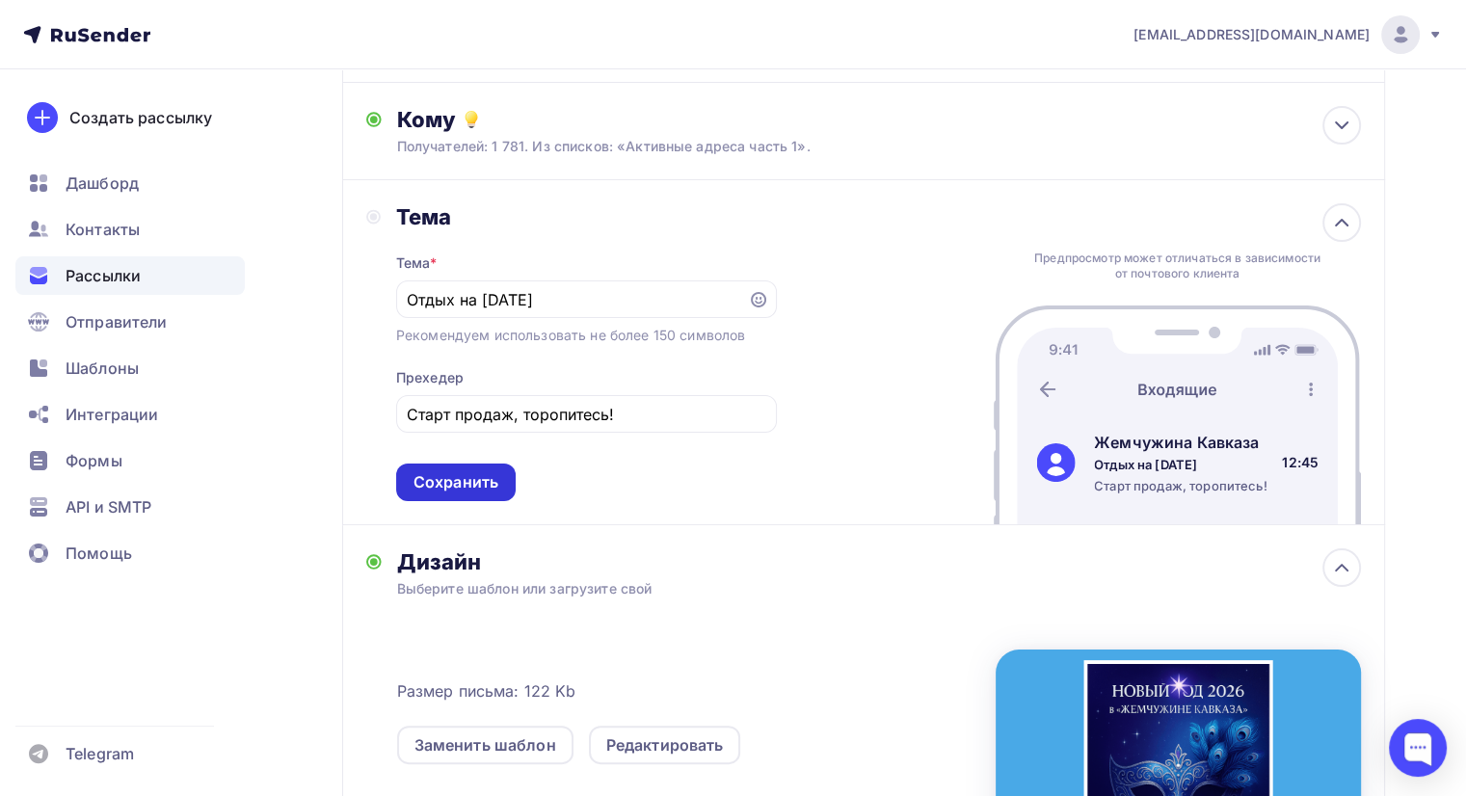
click at [438, 475] on div "Сохранить" at bounding box center [455, 482] width 85 height 22
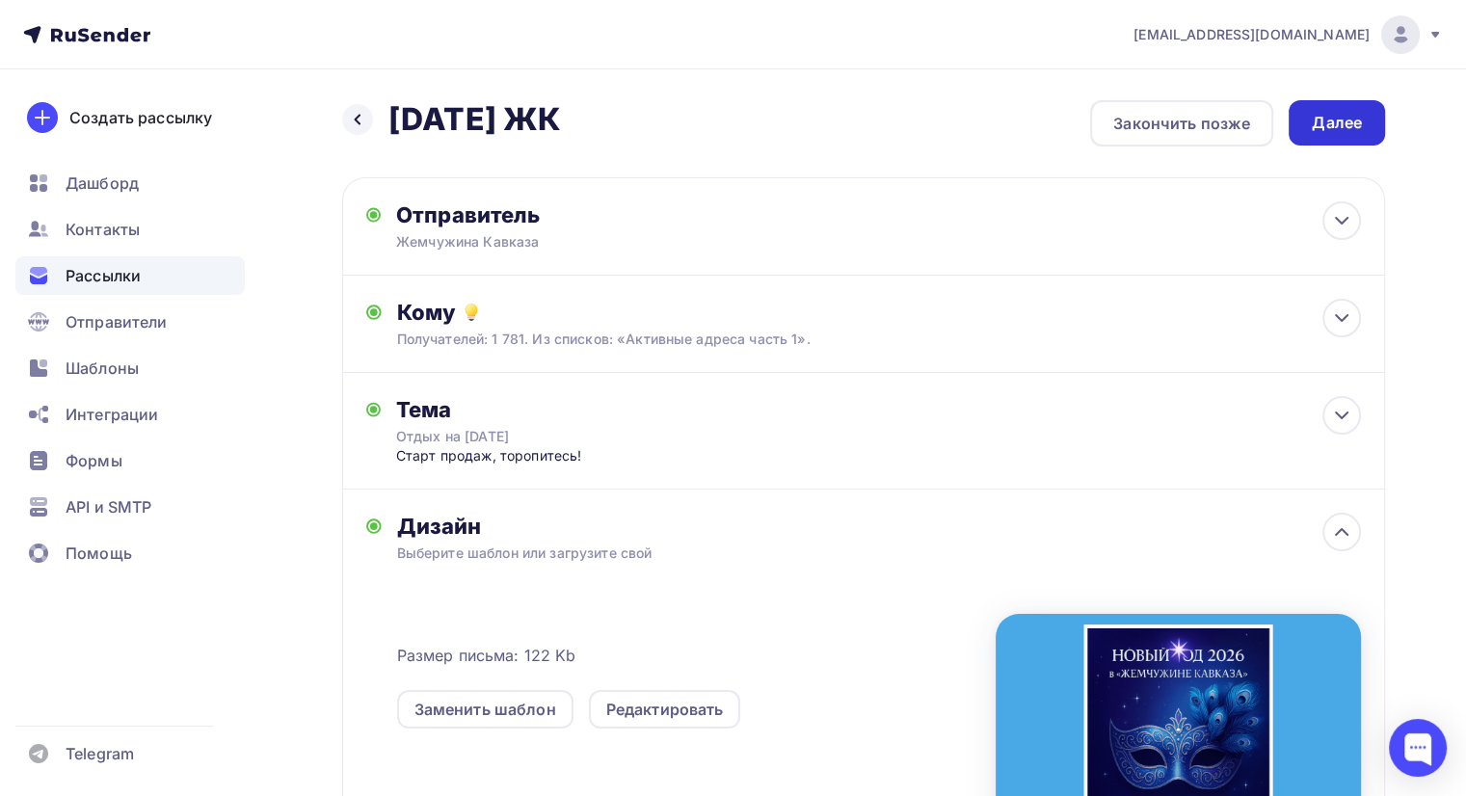
click at [1330, 123] on div "Далее" at bounding box center [1337, 123] width 50 height 22
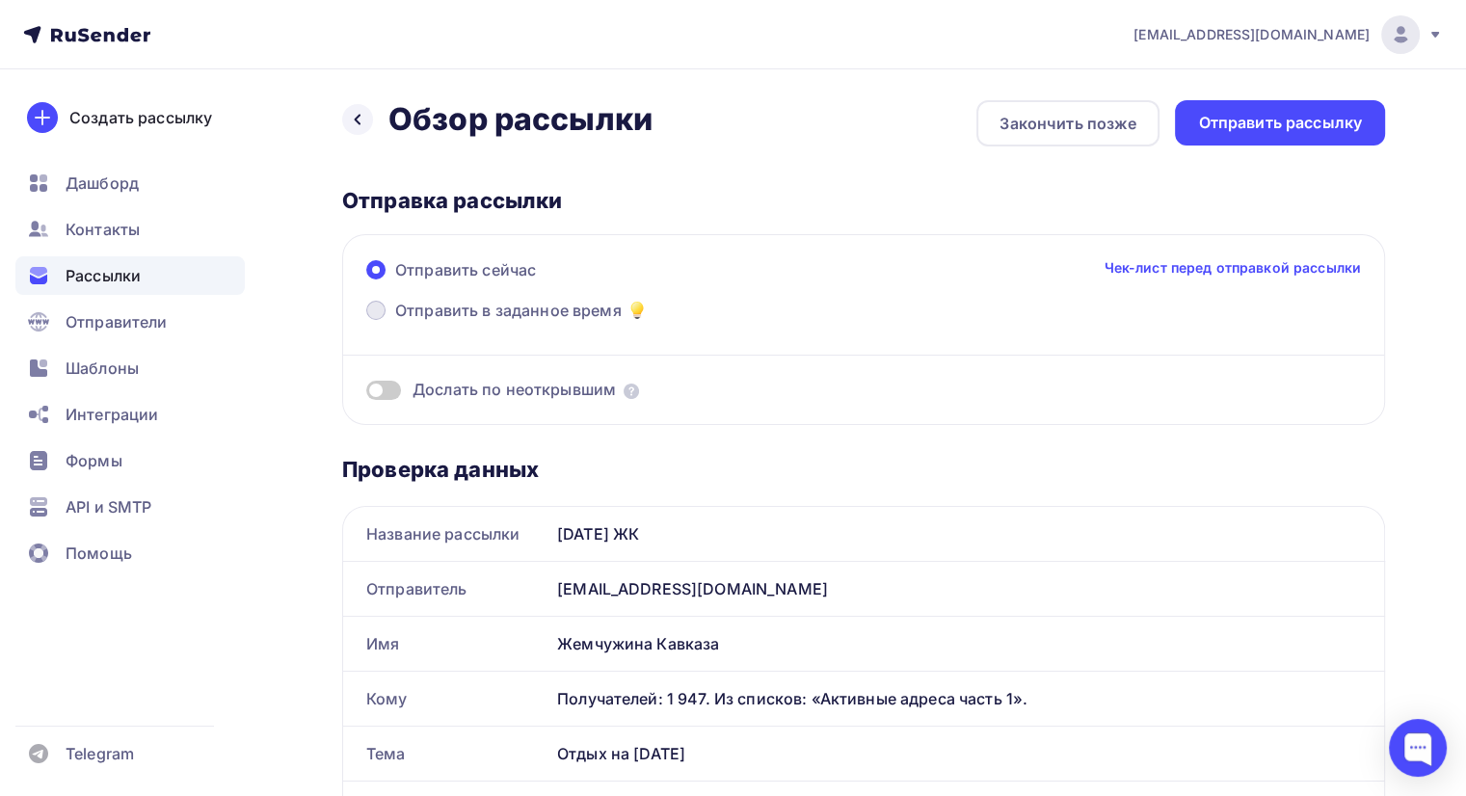
click at [493, 309] on span "Отправить в заданное время" at bounding box center [508, 310] width 226 height 23
click at [395, 322] on input "Отправить в заданное время" at bounding box center [395, 322] width 0 height 0
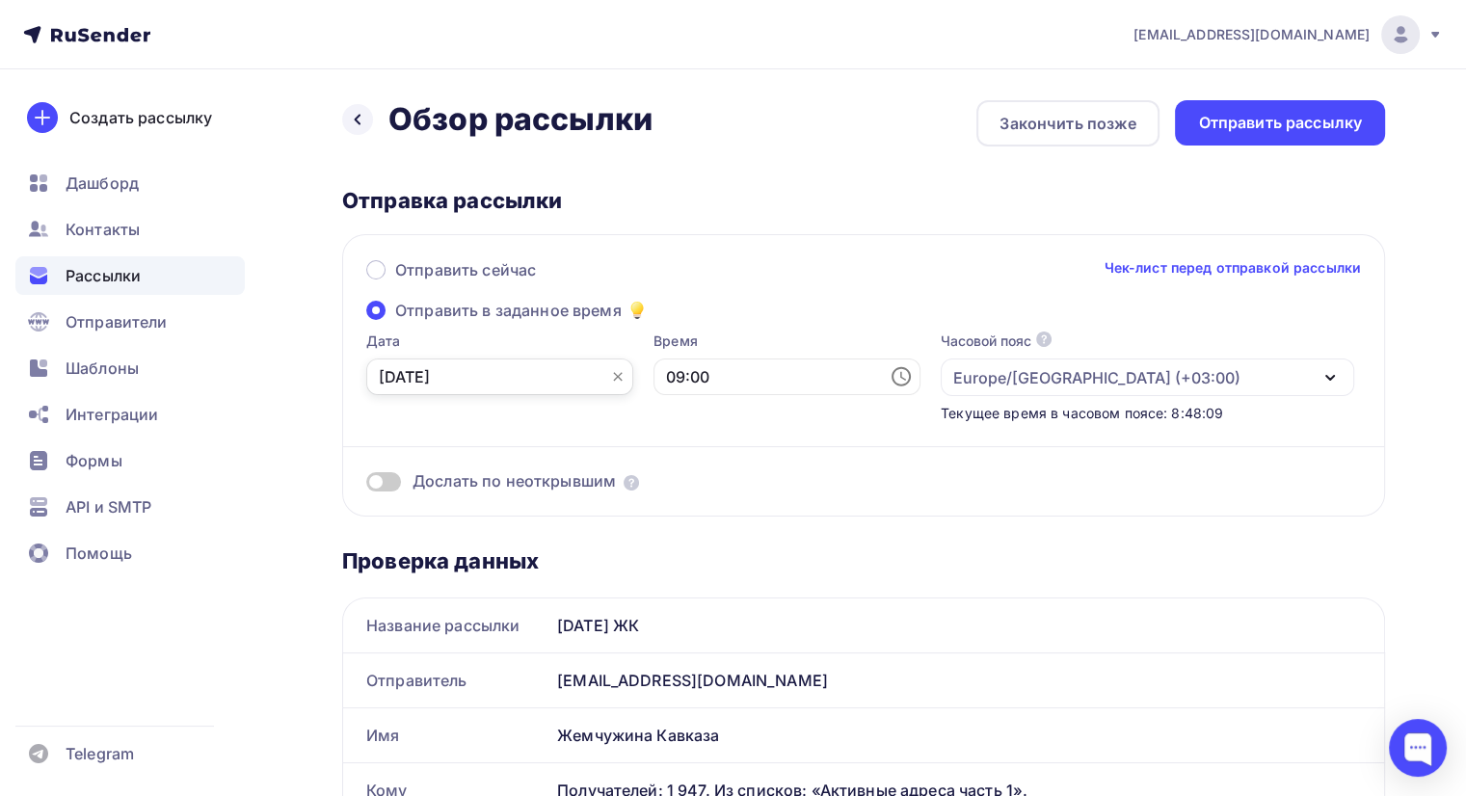
click at [509, 379] on input "[DATE]" at bounding box center [499, 376] width 267 height 37
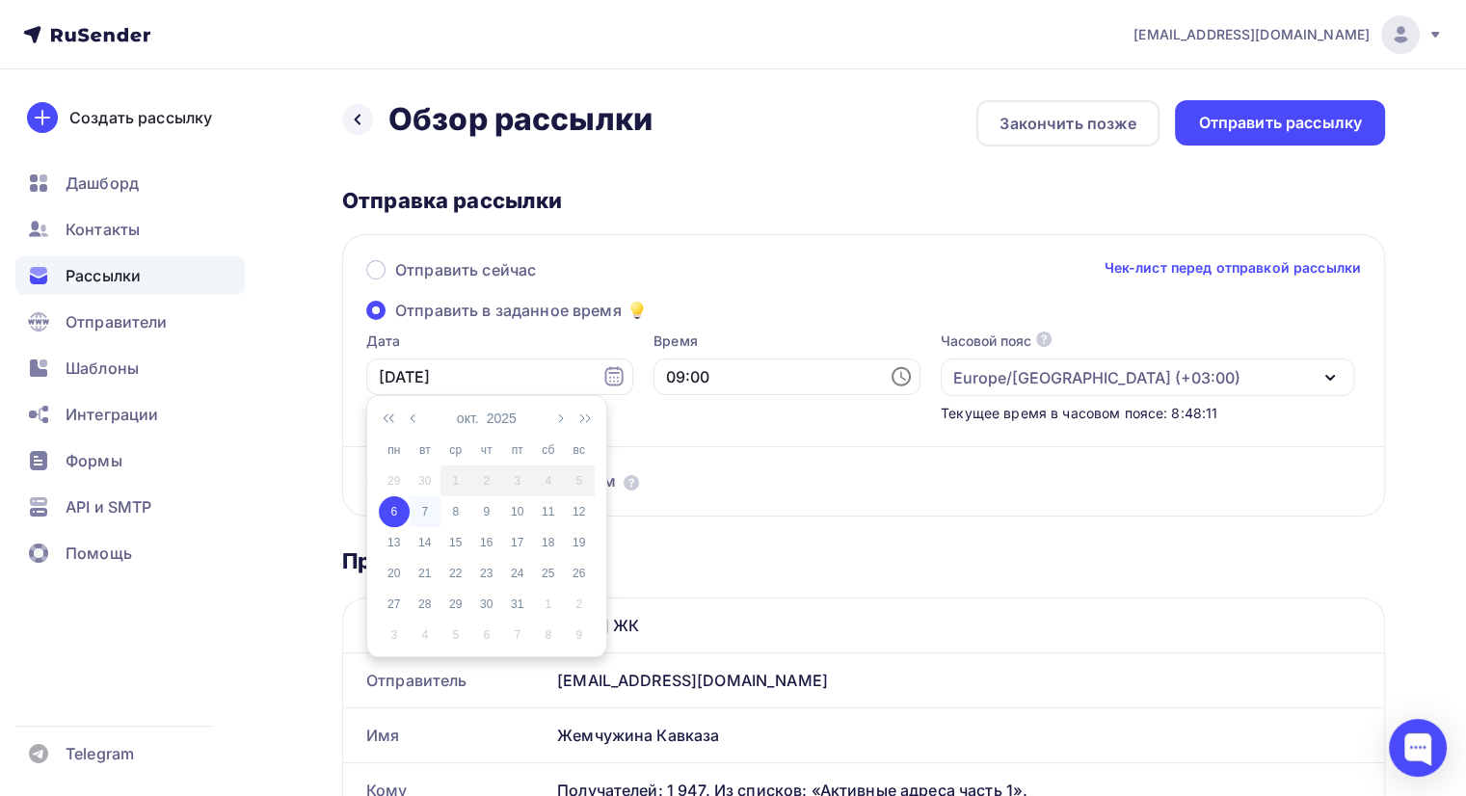
click at [424, 517] on div "7" at bounding box center [425, 511] width 31 height 17
type input "[DATE]"
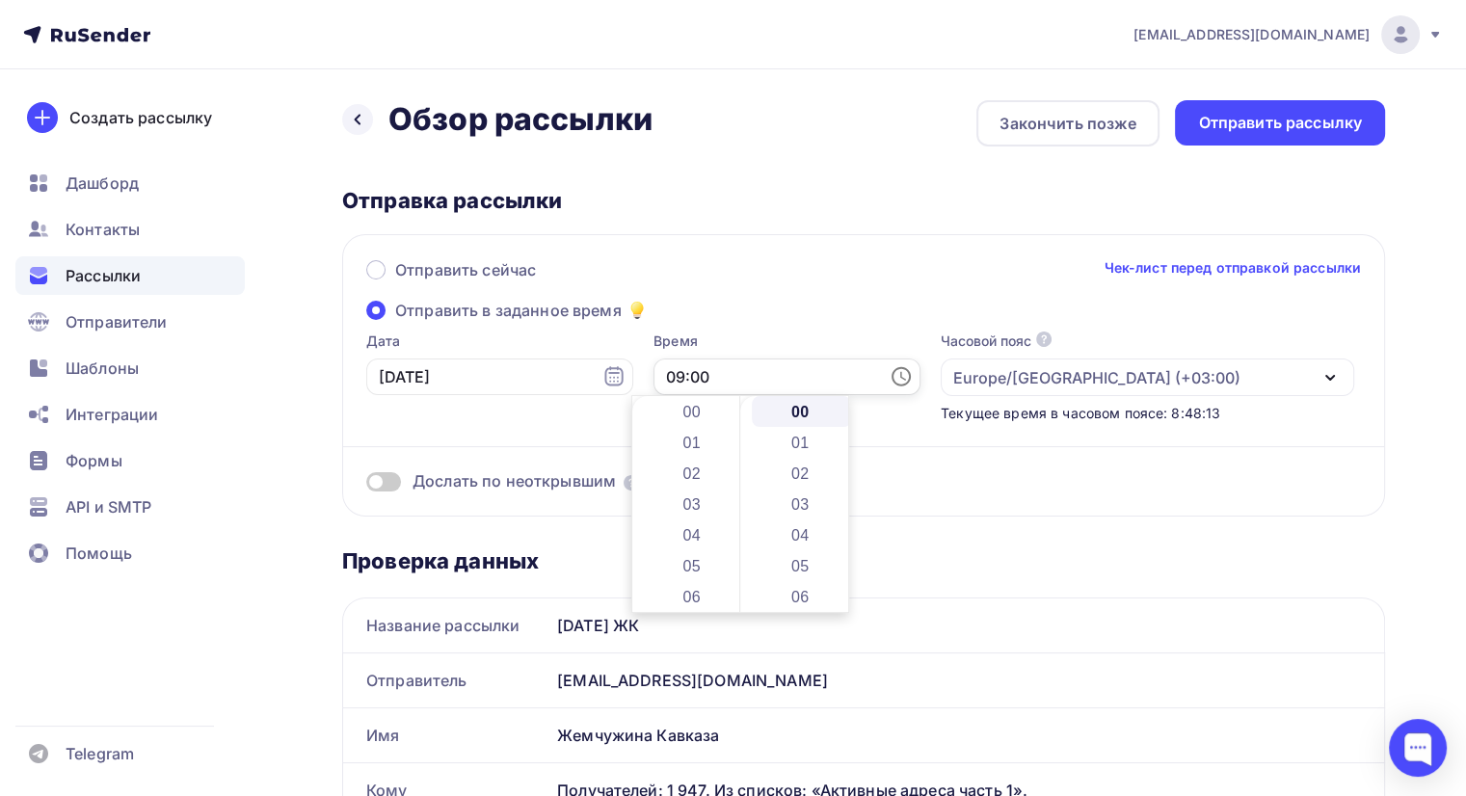
click at [753, 376] on input "09:00" at bounding box center [786, 376] width 267 height 37
click at [705, 521] on li "13" at bounding box center [693, 534] width 99 height 31
type input "13:00"
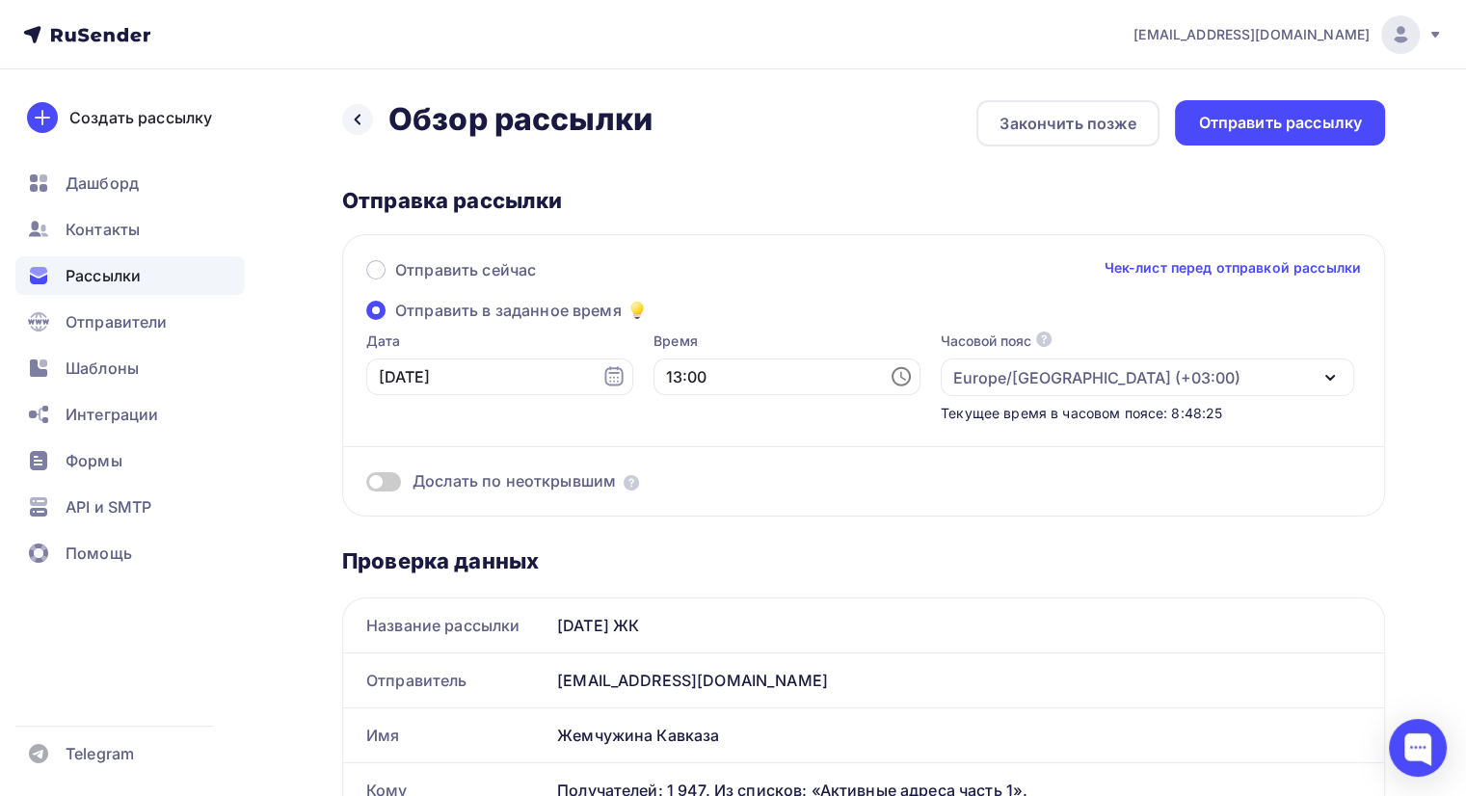
click at [936, 456] on div "Дослать по неоткрывшим" at bounding box center [863, 457] width 995 height 69
click at [378, 480] on span at bounding box center [383, 481] width 35 height 19
click at [366, 485] on input "checkbox" at bounding box center [366, 485] width 0 height 0
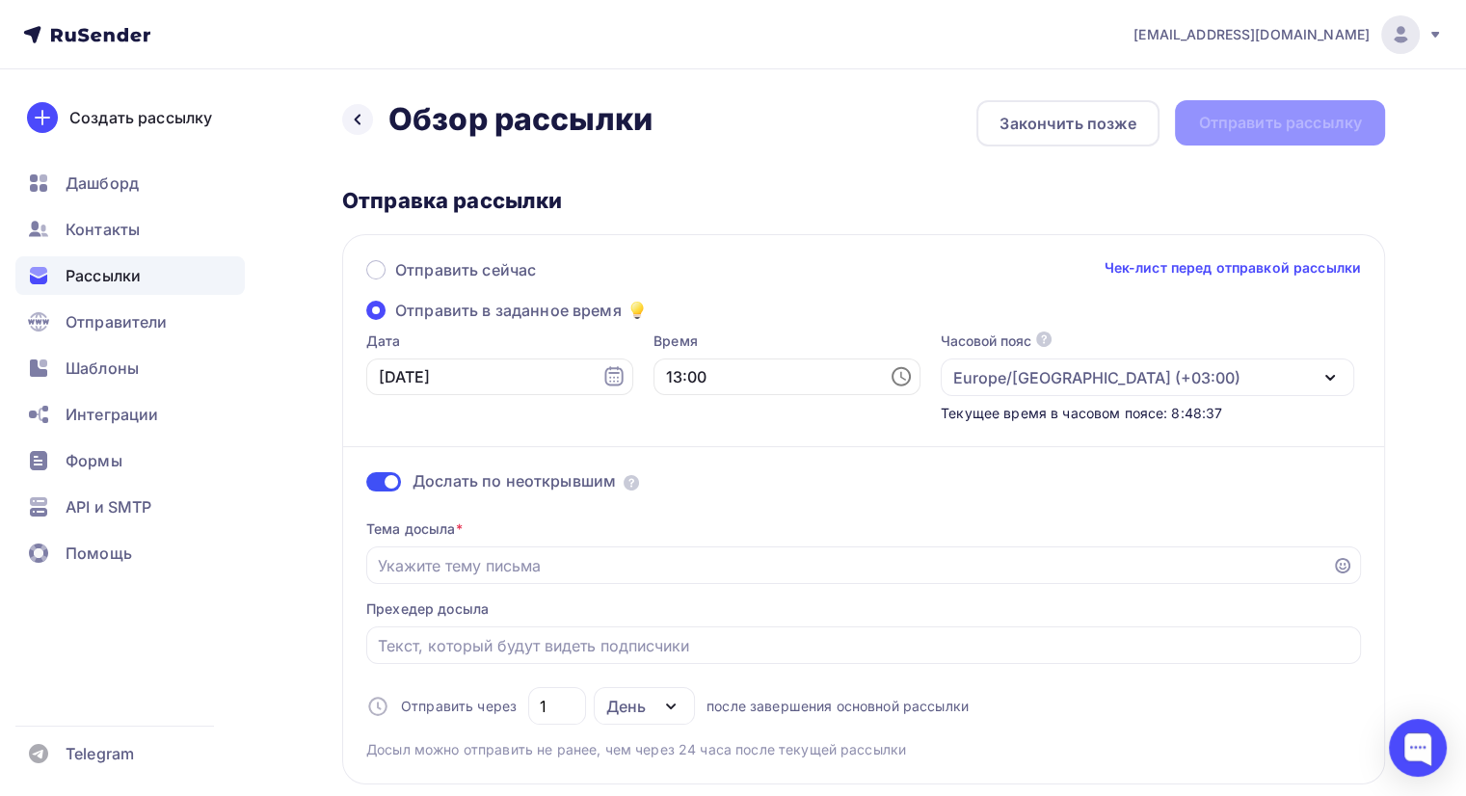
click at [378, 480] on span at bounding box center [383, 481] width 35 height 19
click at [366, 485] on input "checkbox" at bounding box center [366, 485] width 0 height 0
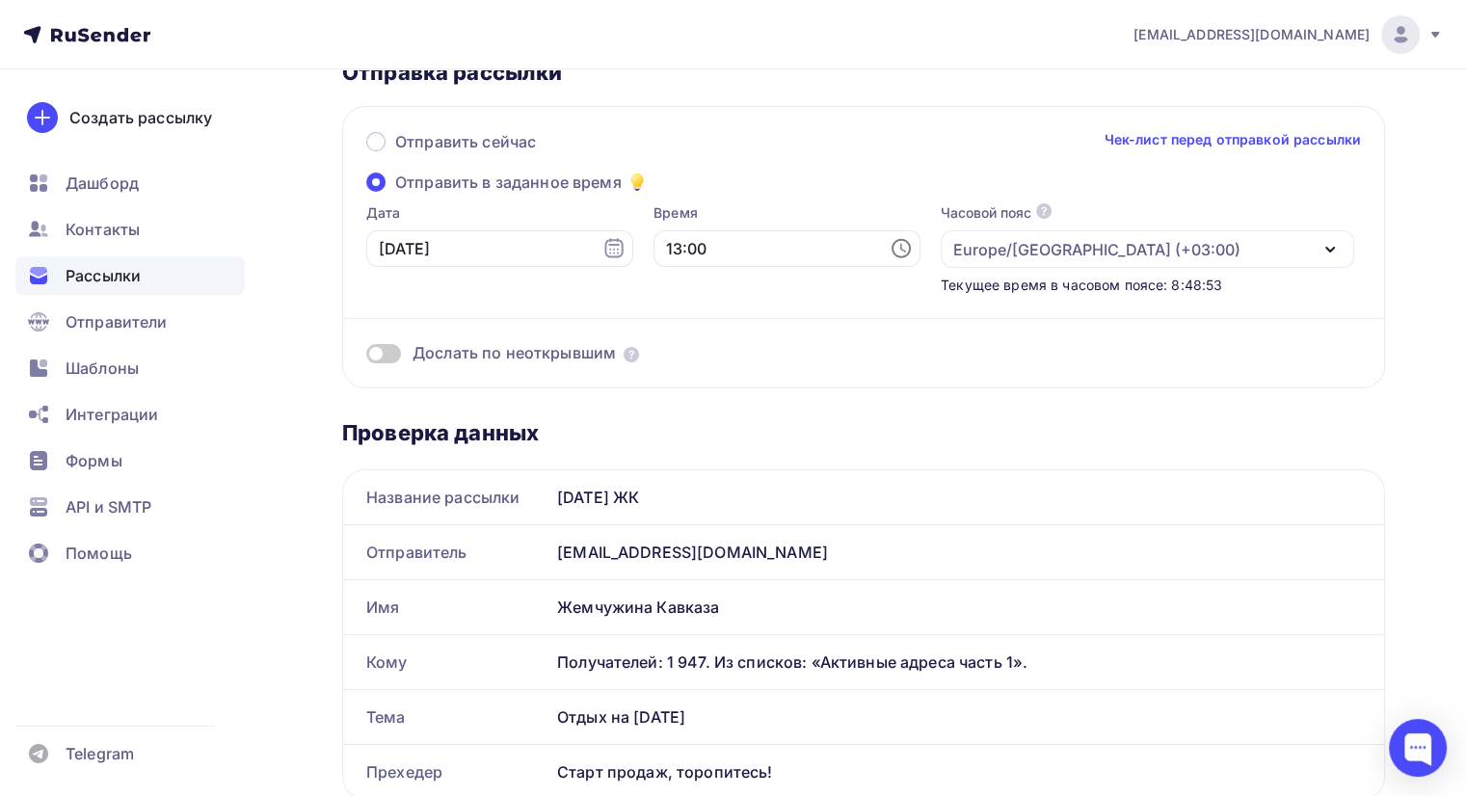
scroll to position [0, 0]
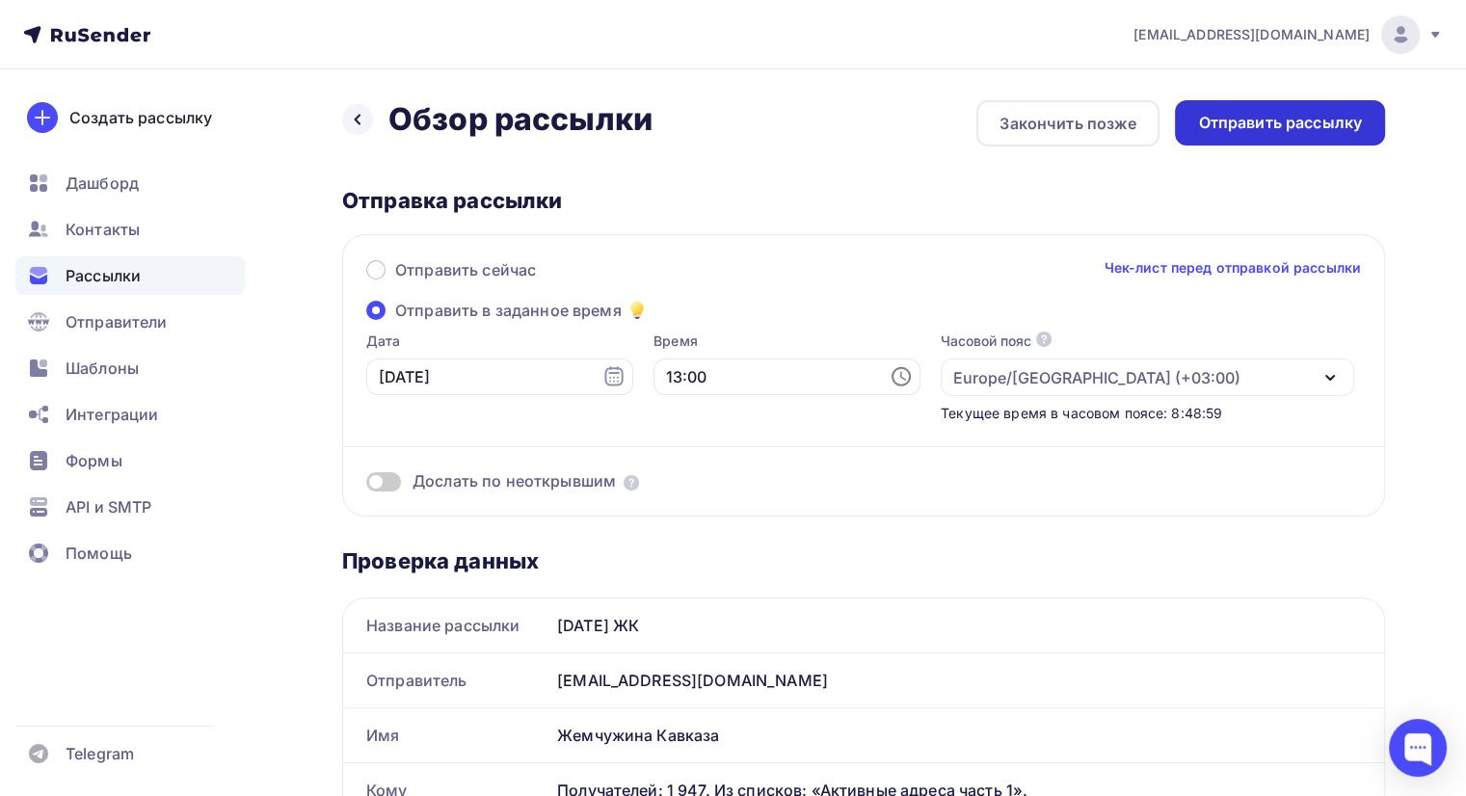
click at [1265, 113] on div "Отправить рассылку" at bounding box center [1280, 123] width 164 height 22
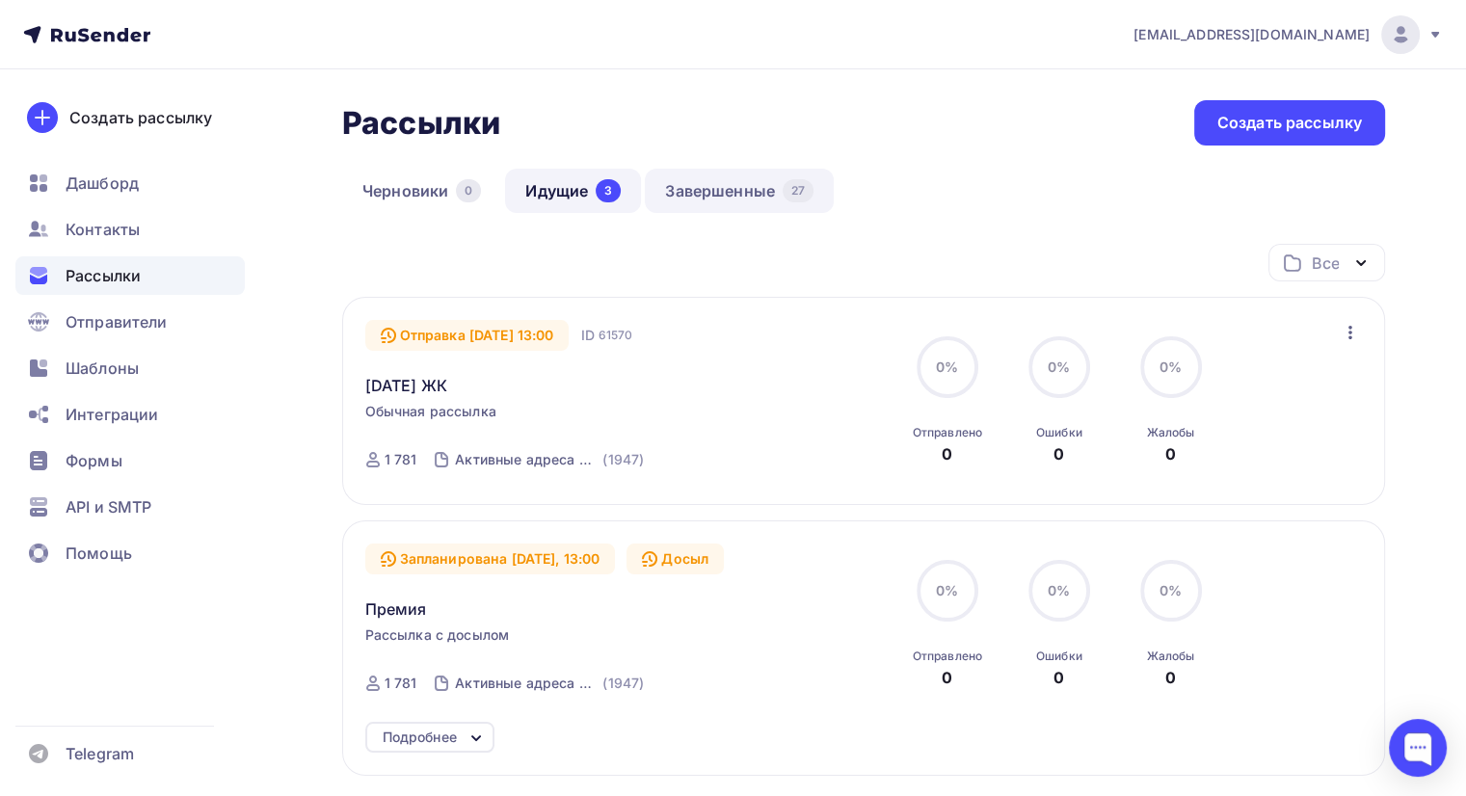
click at [736, 182] on link "Завершенные 27" at bounding box center [739, 191] width 189 height 44
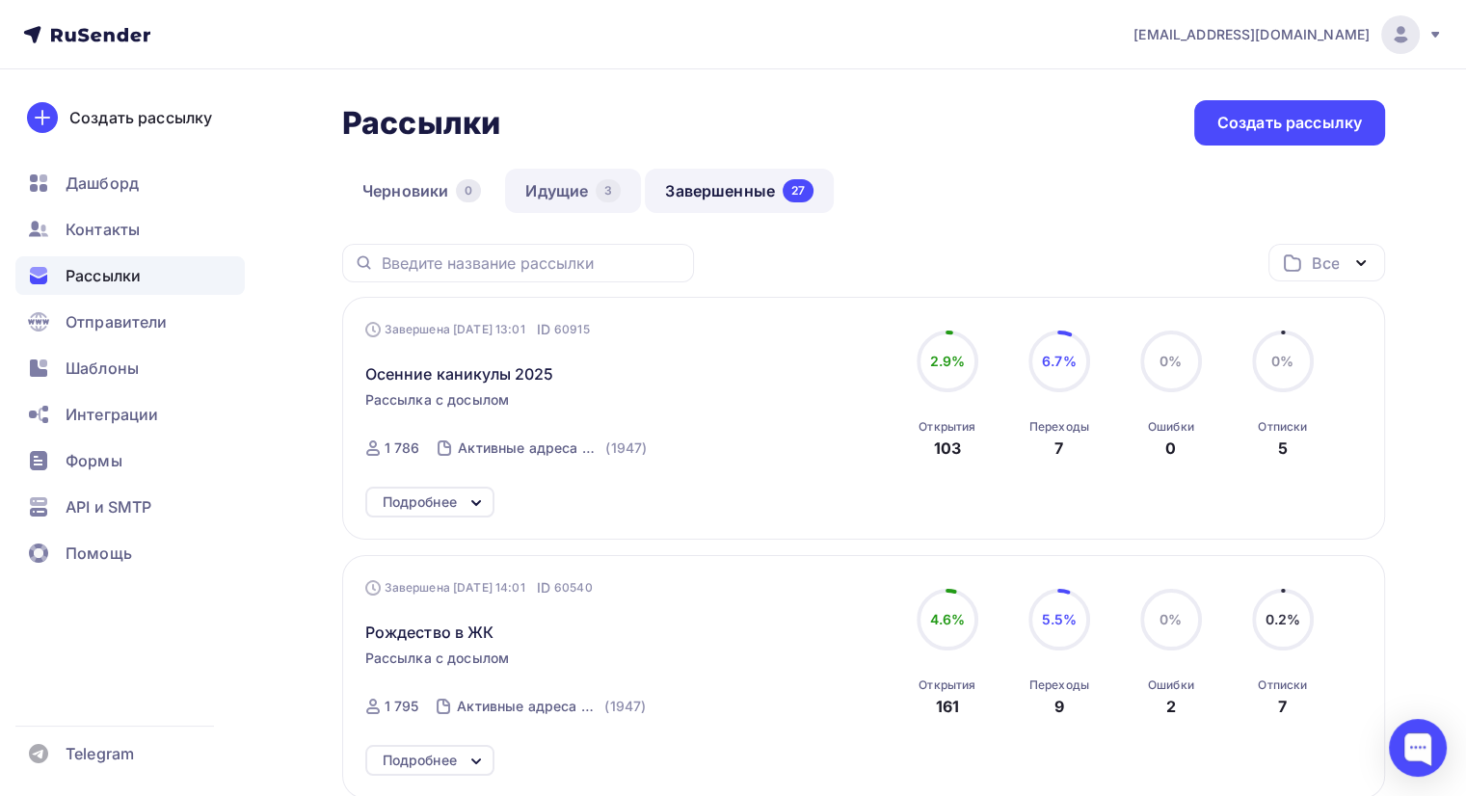
click at [560, 205] on link "Идущие 3" at bounding box center [573, 191] width 136 height 44
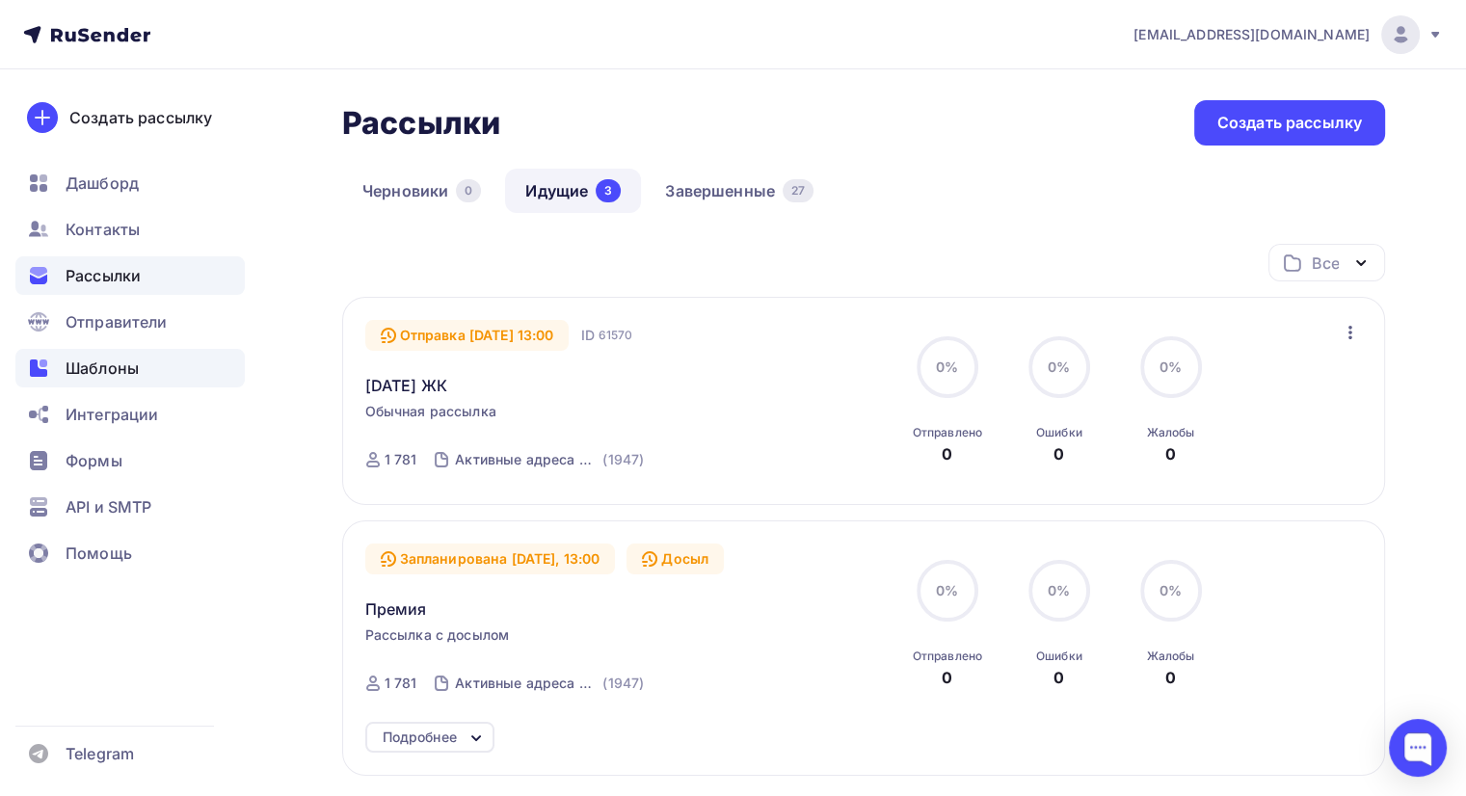
click at [104, 365] on span "Шаблоны" at bounding box center [102, 368] width 73 height 23
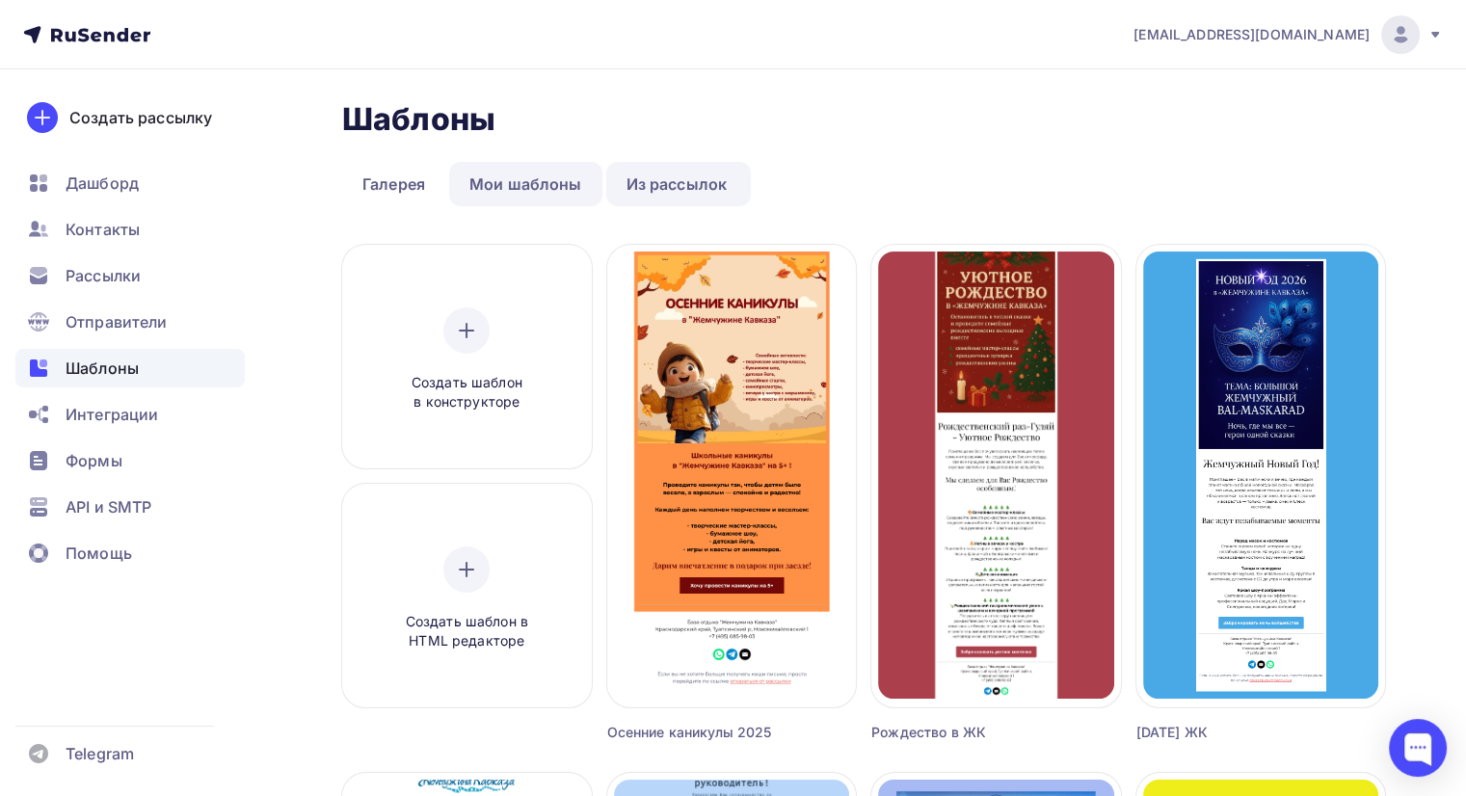
click at [515, 176] on link "Мои шаблоны" at bounding box center [525, 184] width 153 height 44
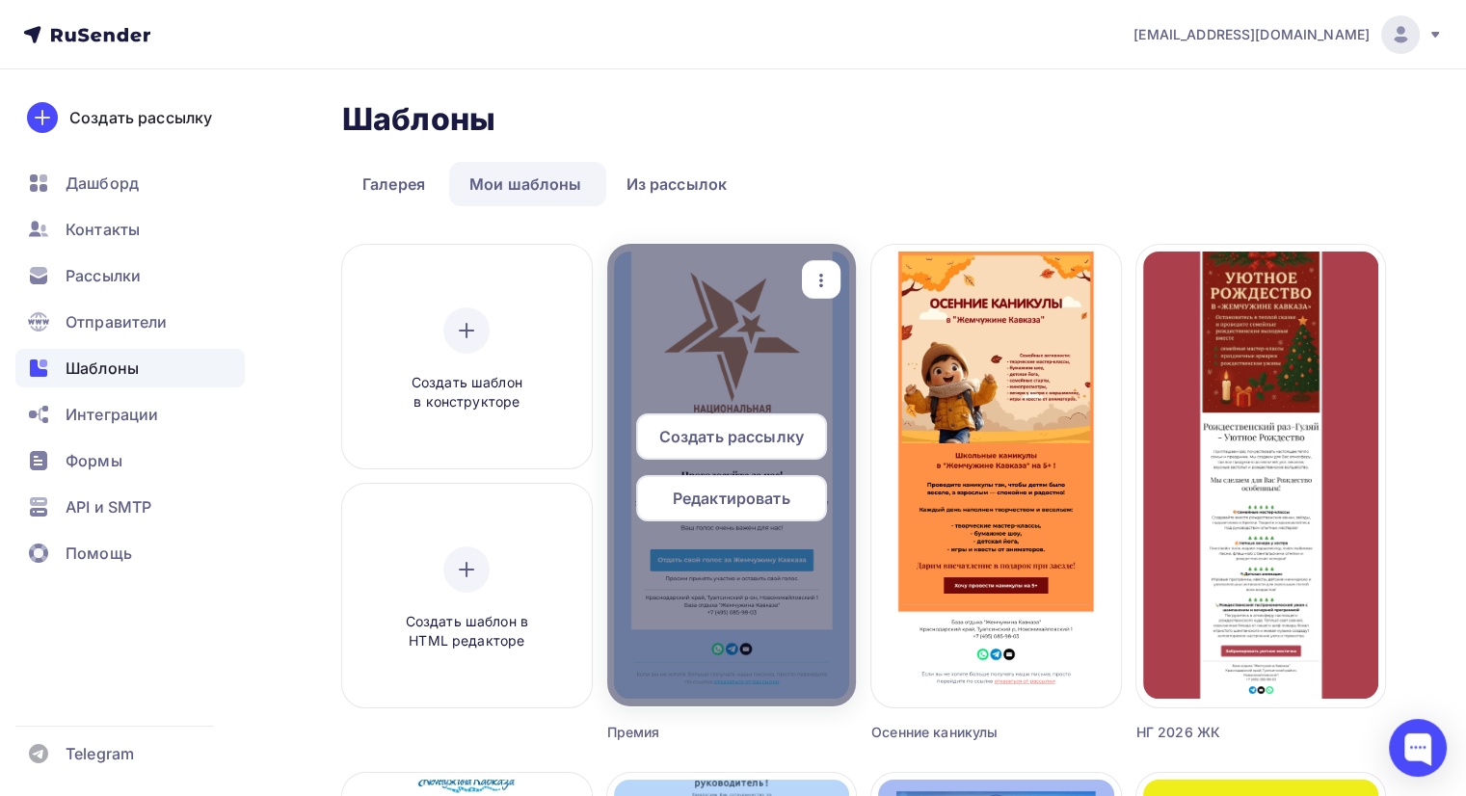
click at [738, 434] on span "Создать рассылку" at bounding box center [731, 436] width 145 height 23
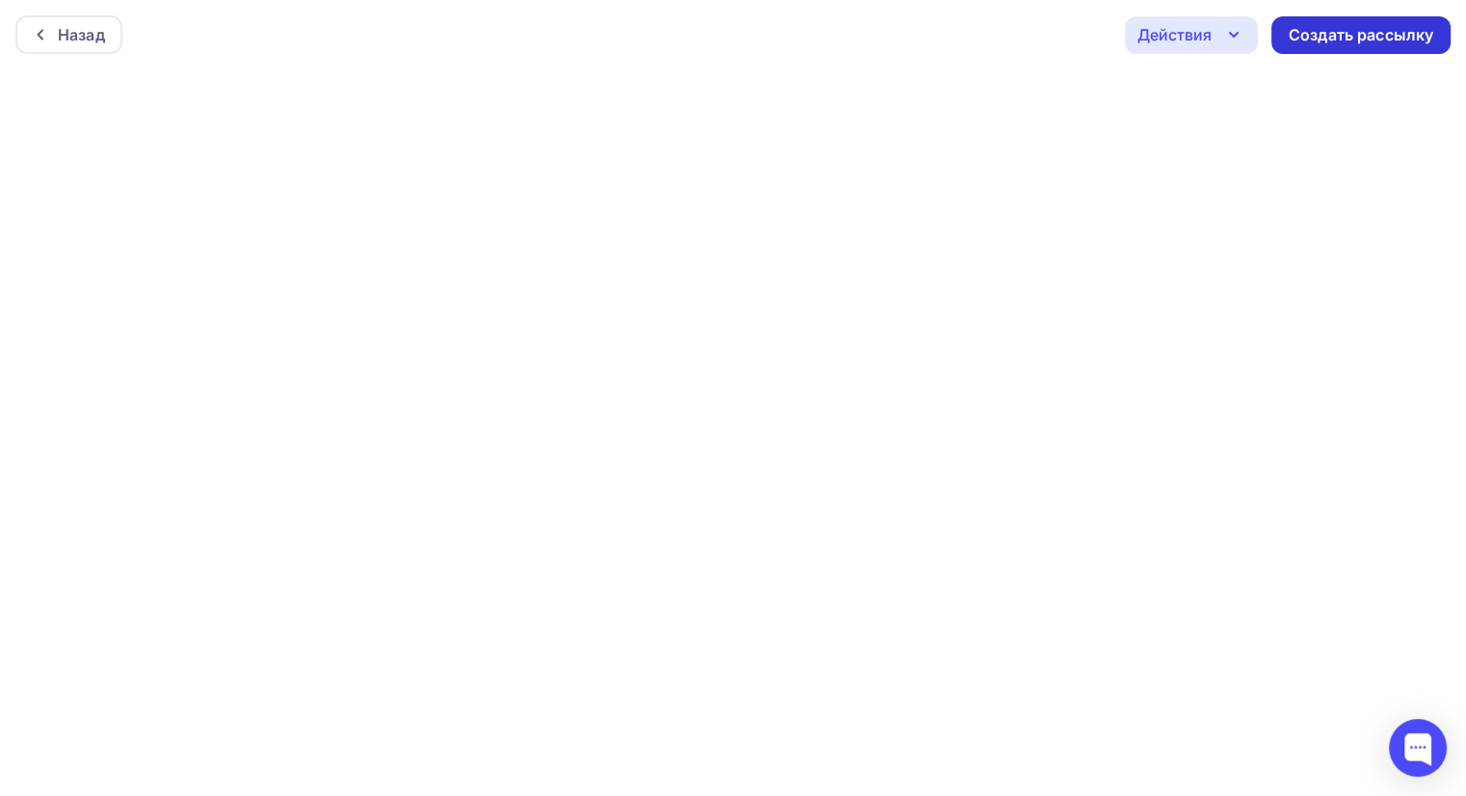
click at [1350, 38] on div "Создать рассылку" at bounding box center [1360, 35] width 145 height 22
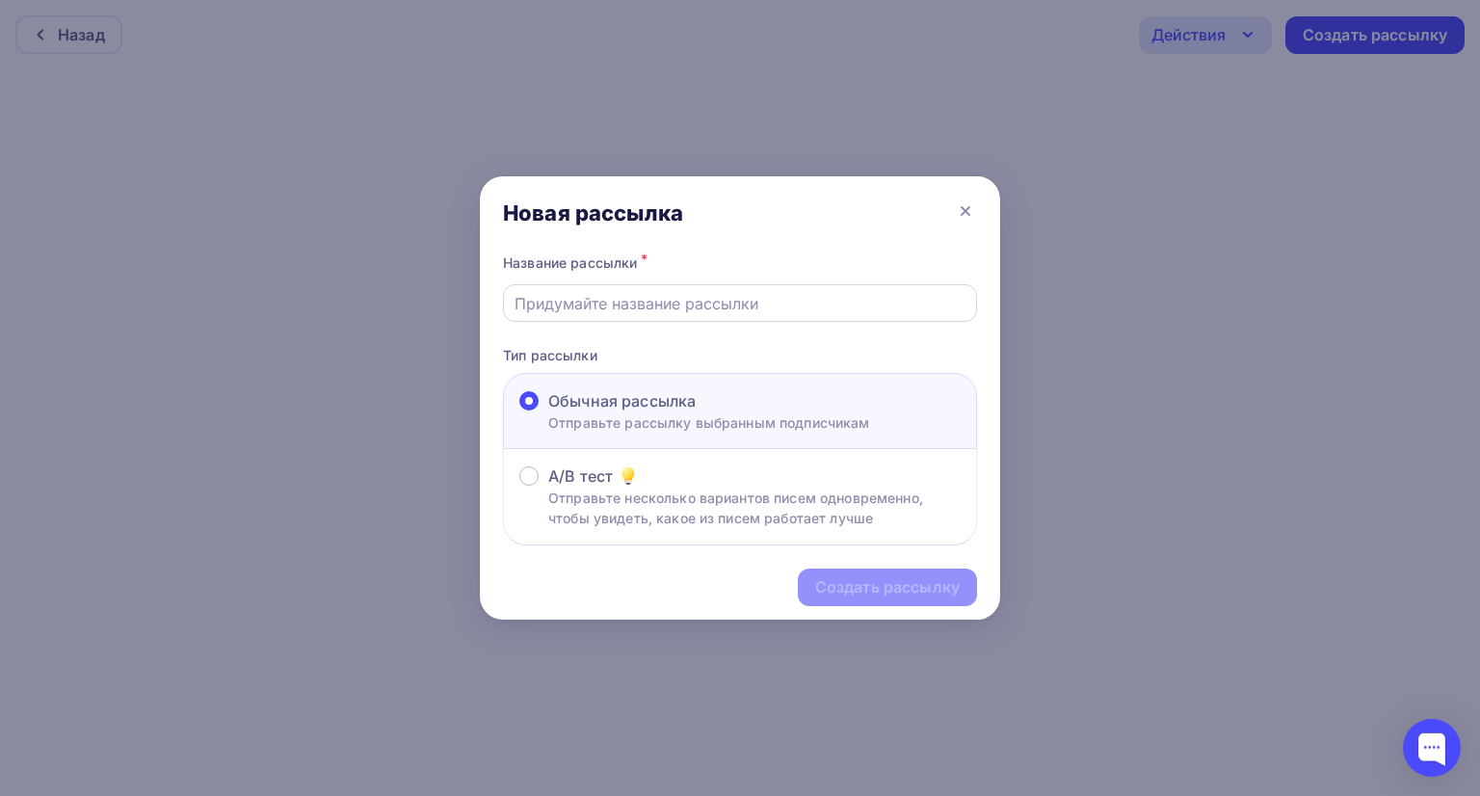
click at [617, 299] on input "text" at bounding box center [741, 303] width 452 height 23
type input "Премия гостиничная"
click at [870, 592] on div "Создать рассылку" at bounding box center [887, 587] width 145 height 22
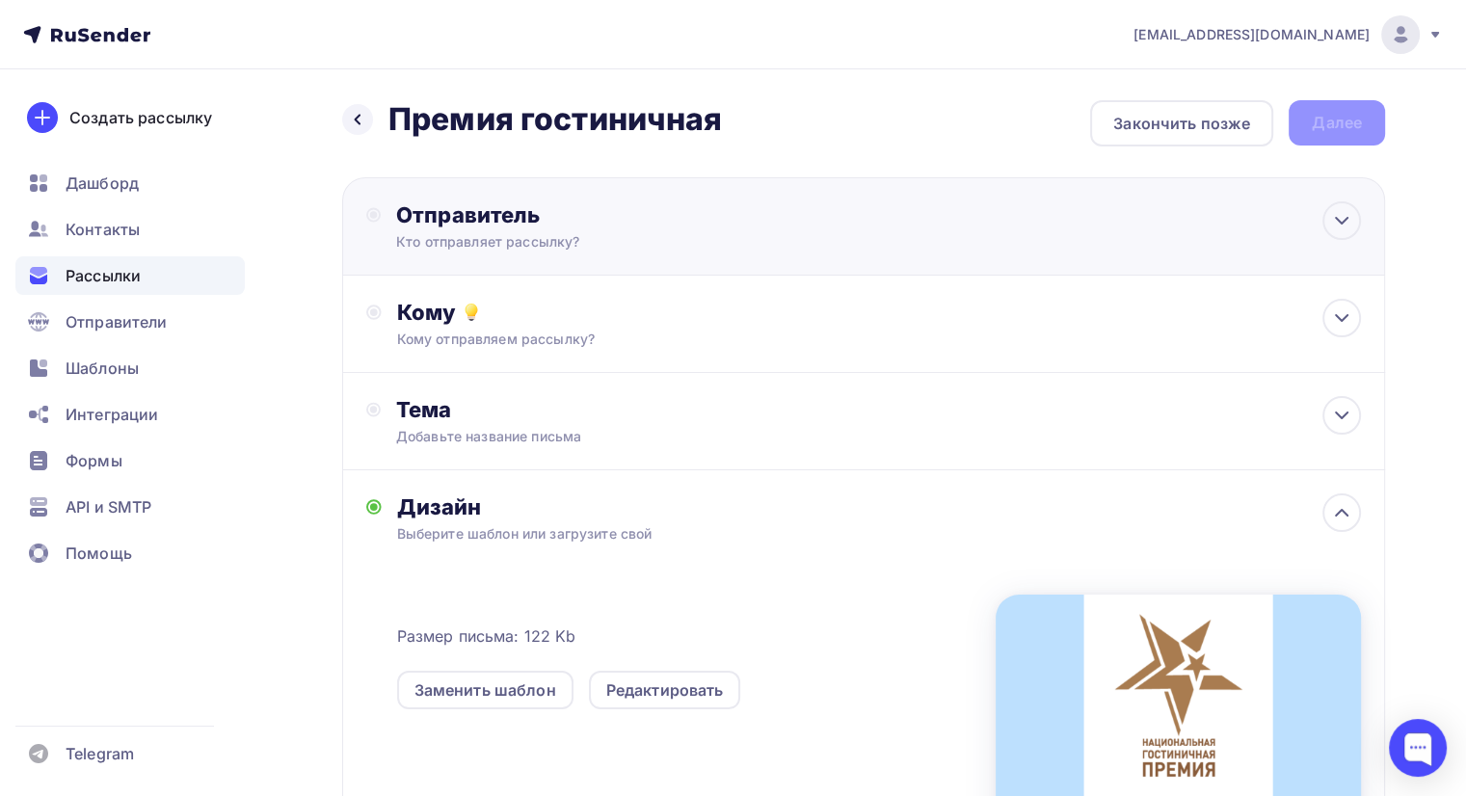
click at [543, 223] on div "Отправитель" at bounding box center [604, 214] width 417 height 27
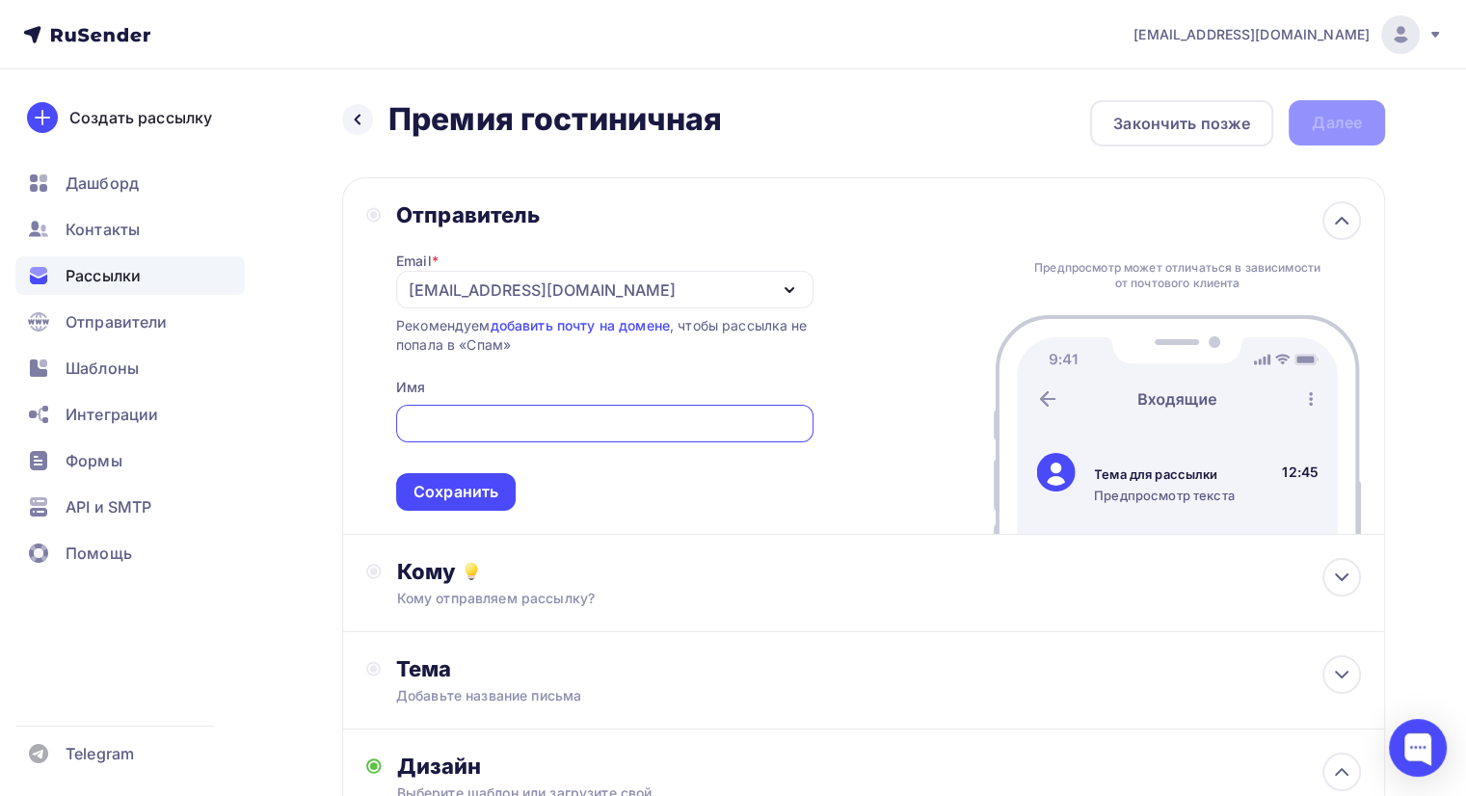
click at [523, 283] on div "[EMAIL_ADDRESS][DOMAIN_NAME]" at bounding box center [542, 290] width 267 height 23
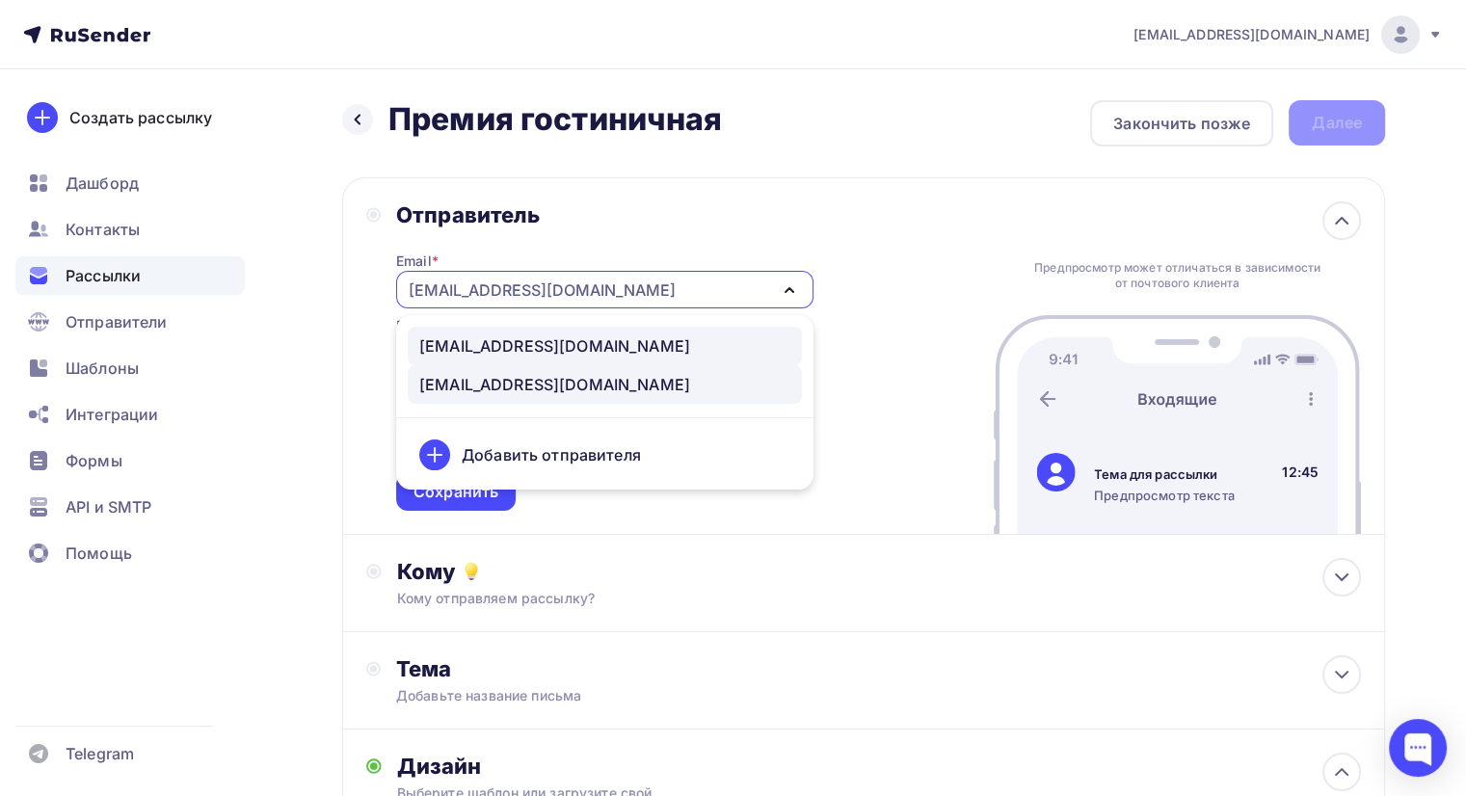
click at [522, 341] on div "[EMAIL_ADDRESS][DOMAIN_NAME]" at bounding box center [554, 345] width 271 height 23
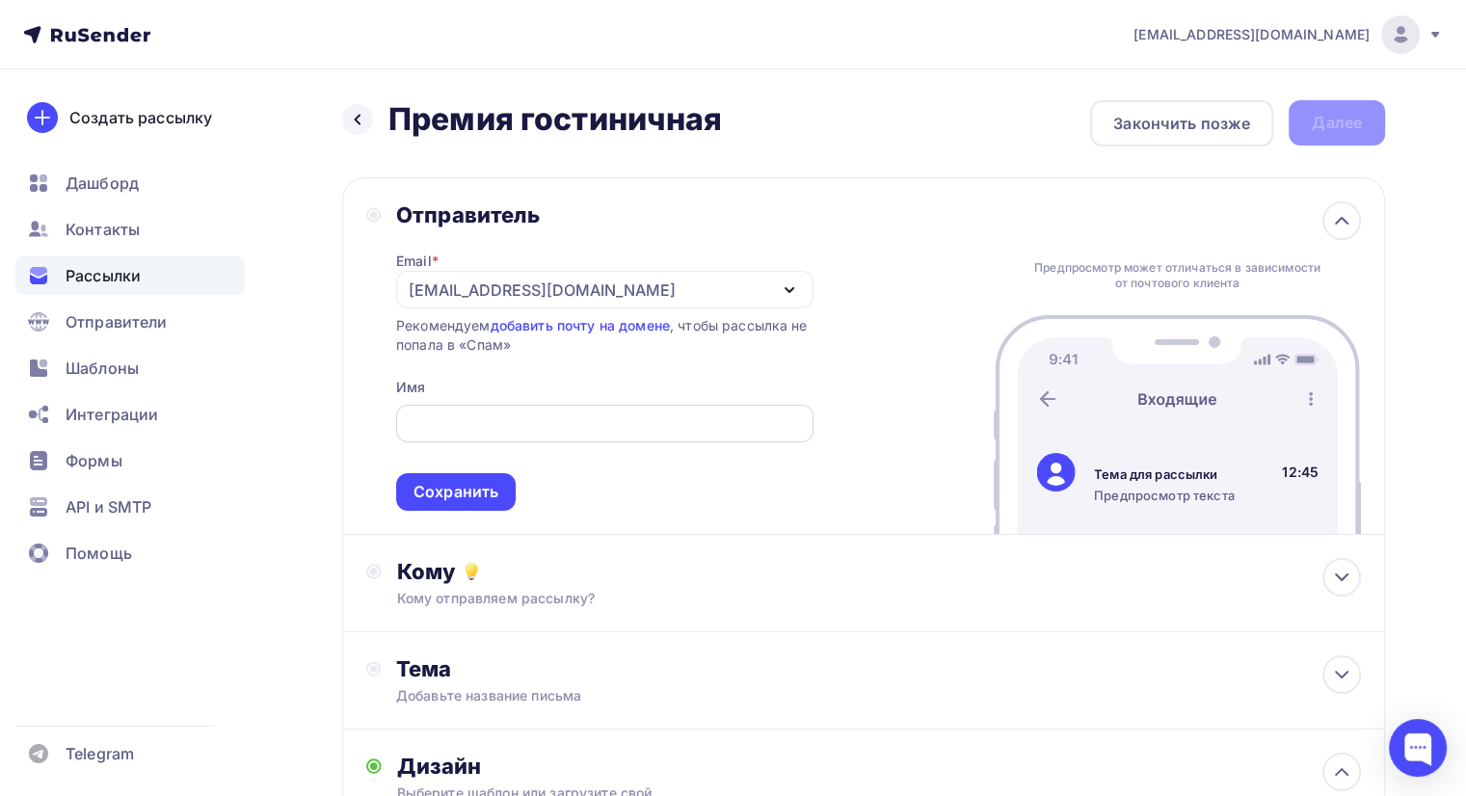
click at [486, 418] on input "text" at bounding box center [604, 423] width 395 height 23
type input "Жемчужина Кавказа"
click at [478, 494] on div "Сохранить" at bounding box center [455, 492] width 85 height 22
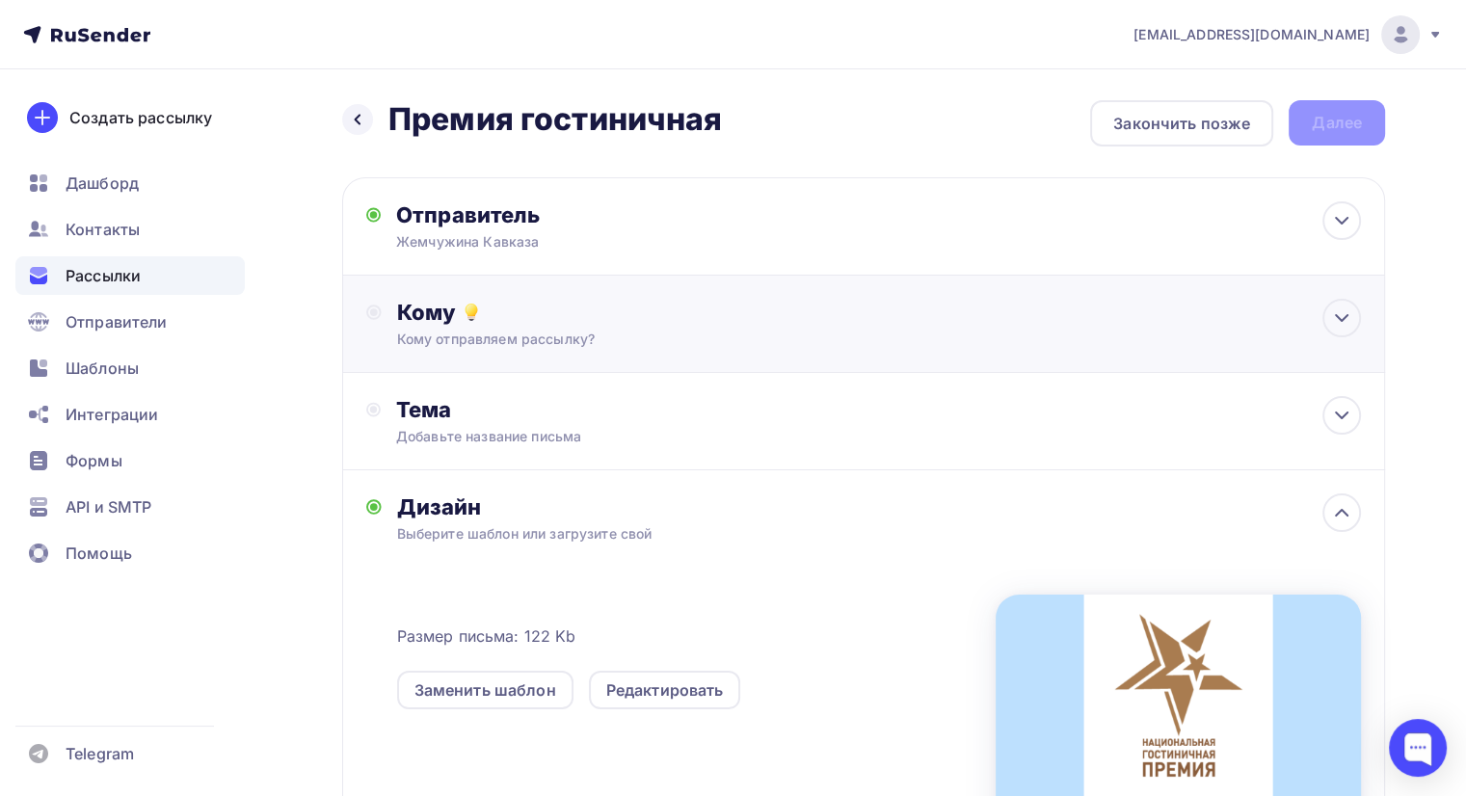
click at [521, 330] on div "Кому отправляем рассылку?" at bounding box center [830, 339] width 867 height 19
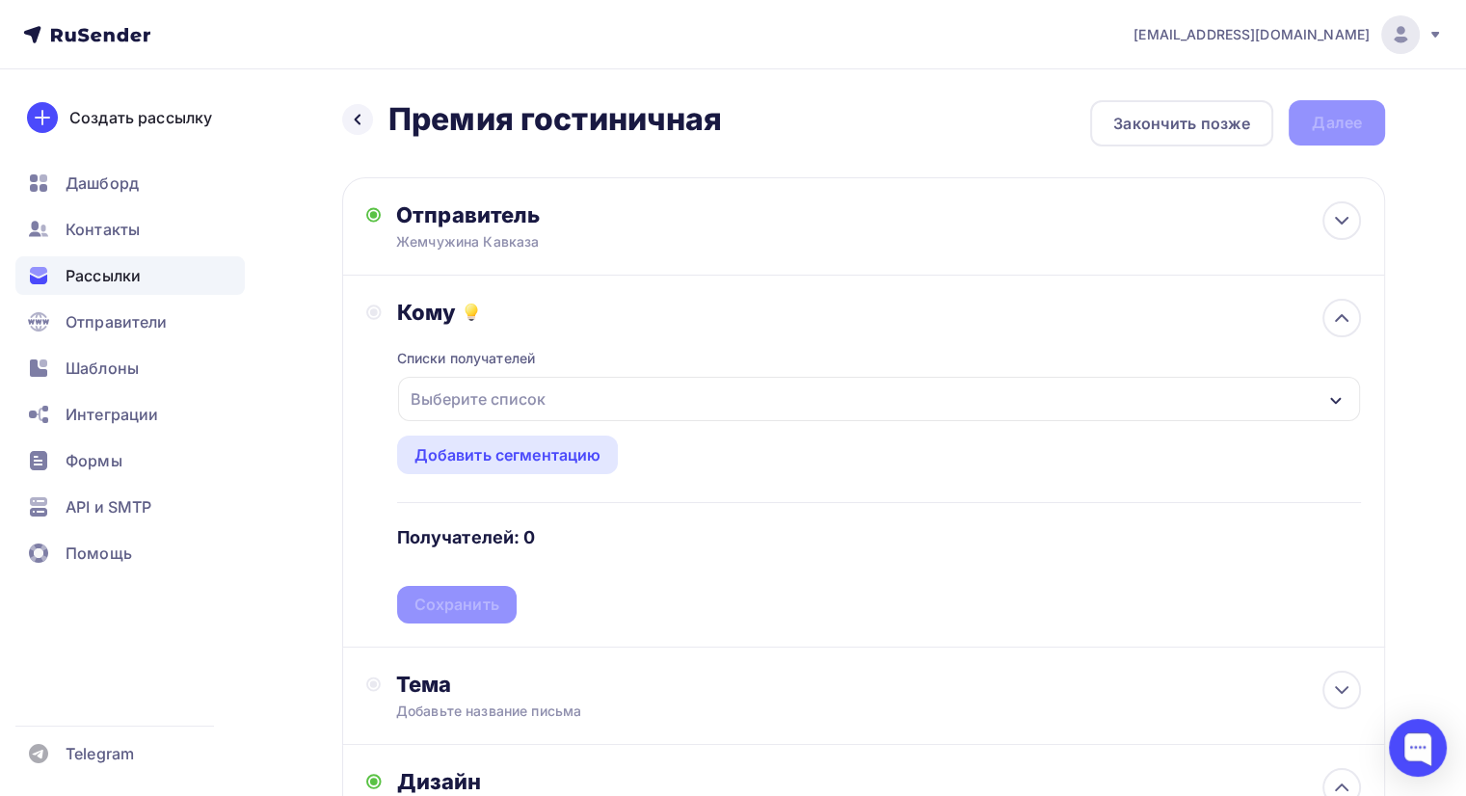
click at [541, 389] on div "Выберите список" at bounding box center [478, 399] width 150 height 35
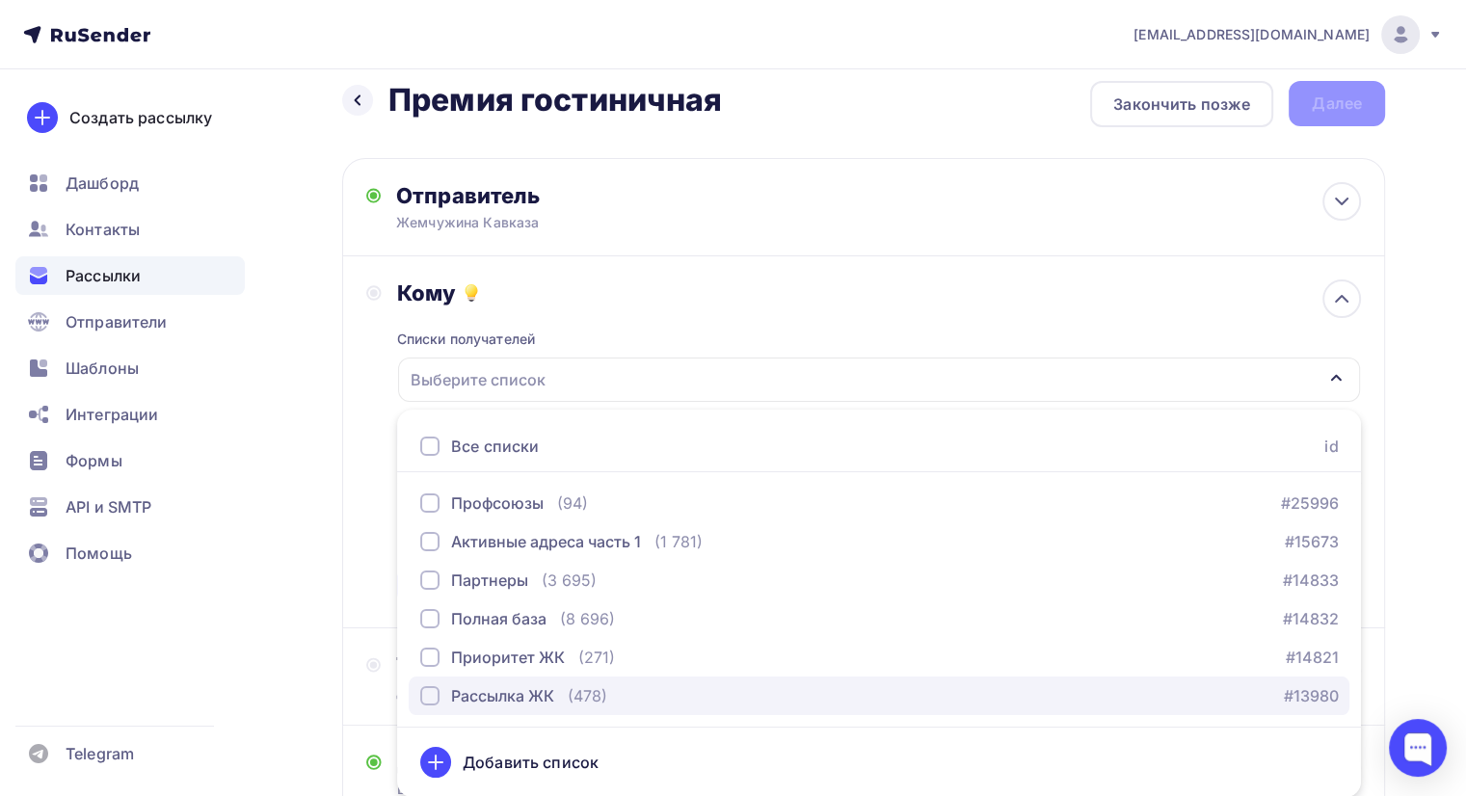
click at [567, 698] on div "Рассылка ЖК (478)" at bounding box center [513, 695] width 187 height 23
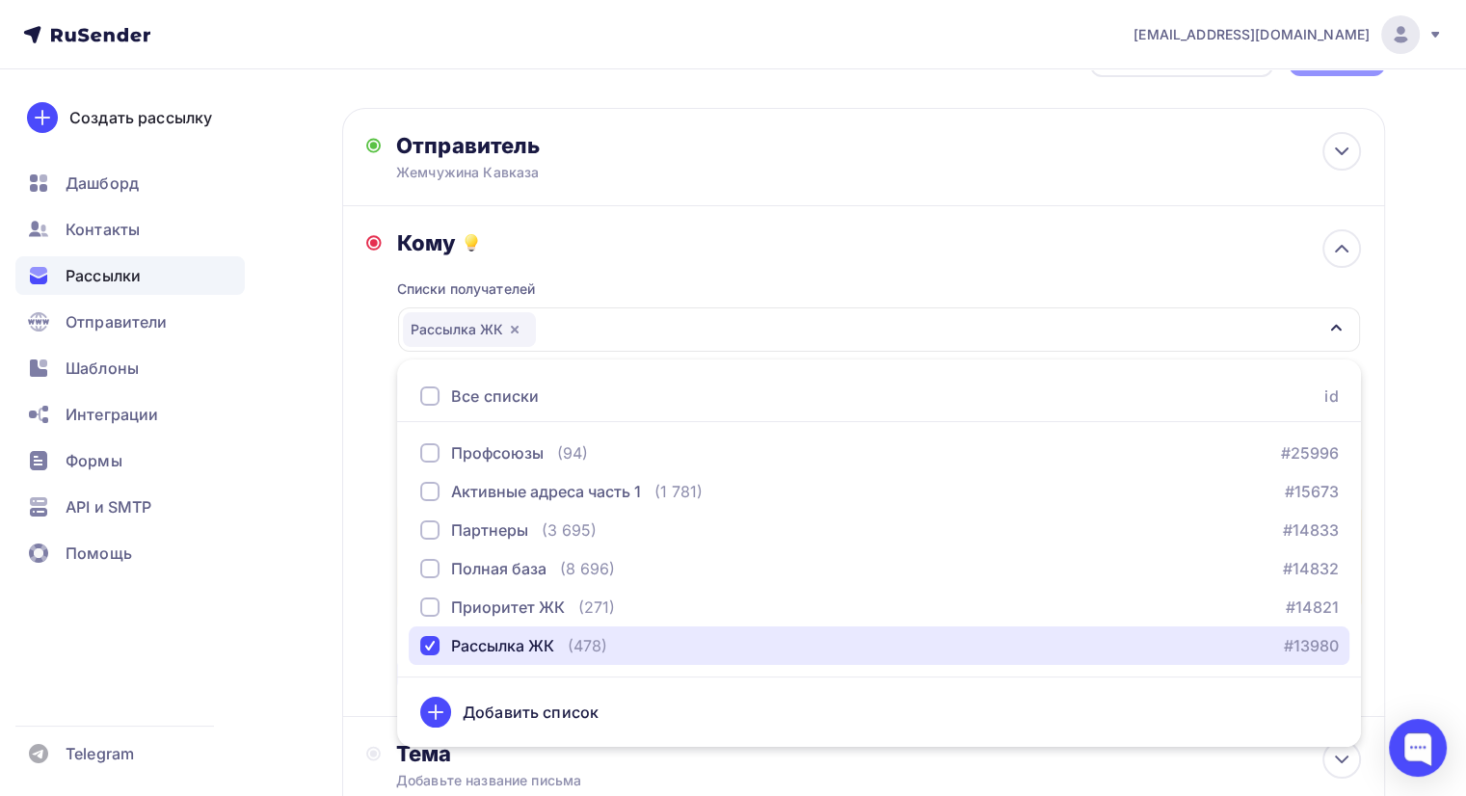
scroll to position [116, 0]
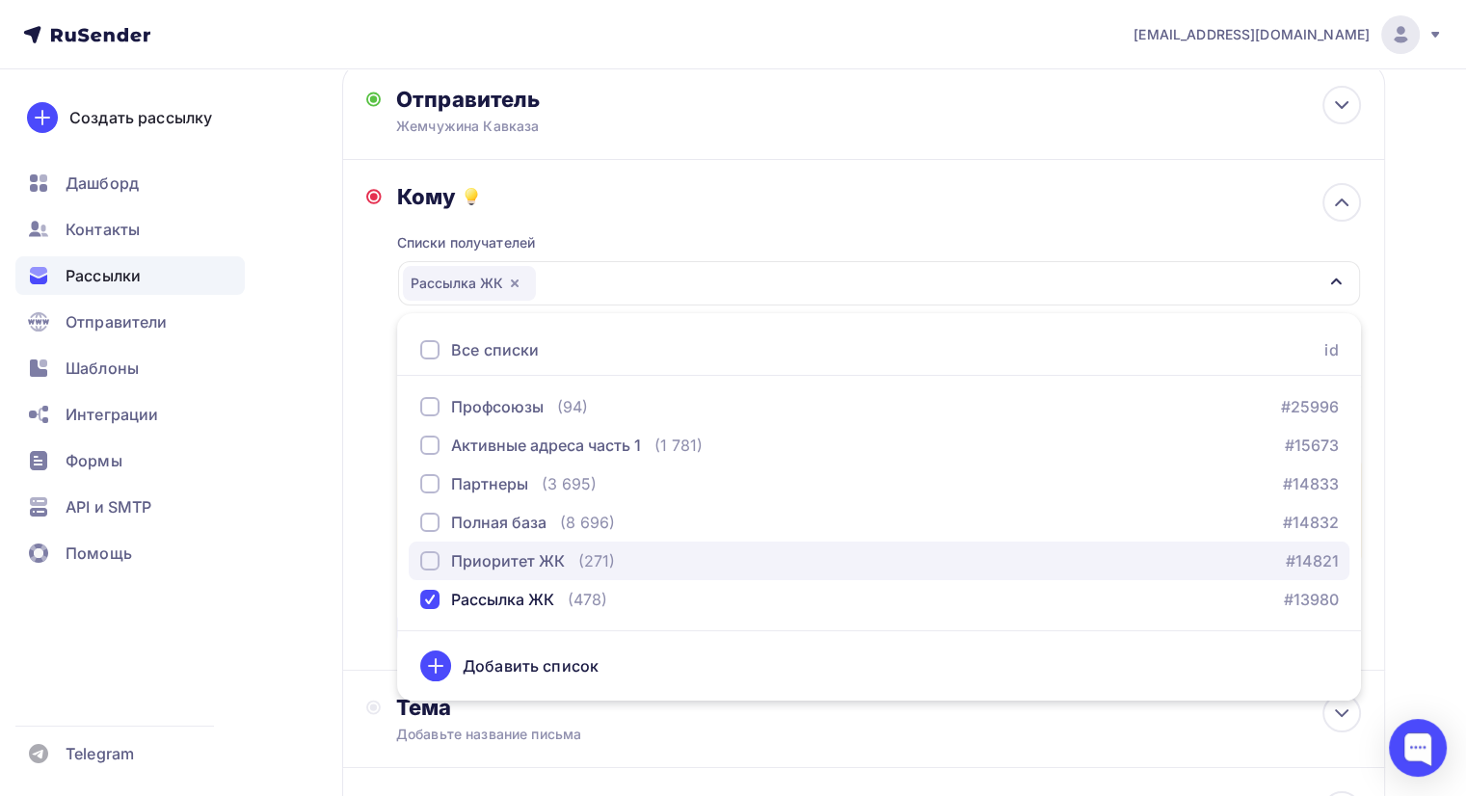
click at [544, 553] on div "Приоритет ЖК" at bounding box center [508, 560] width 114 height 23
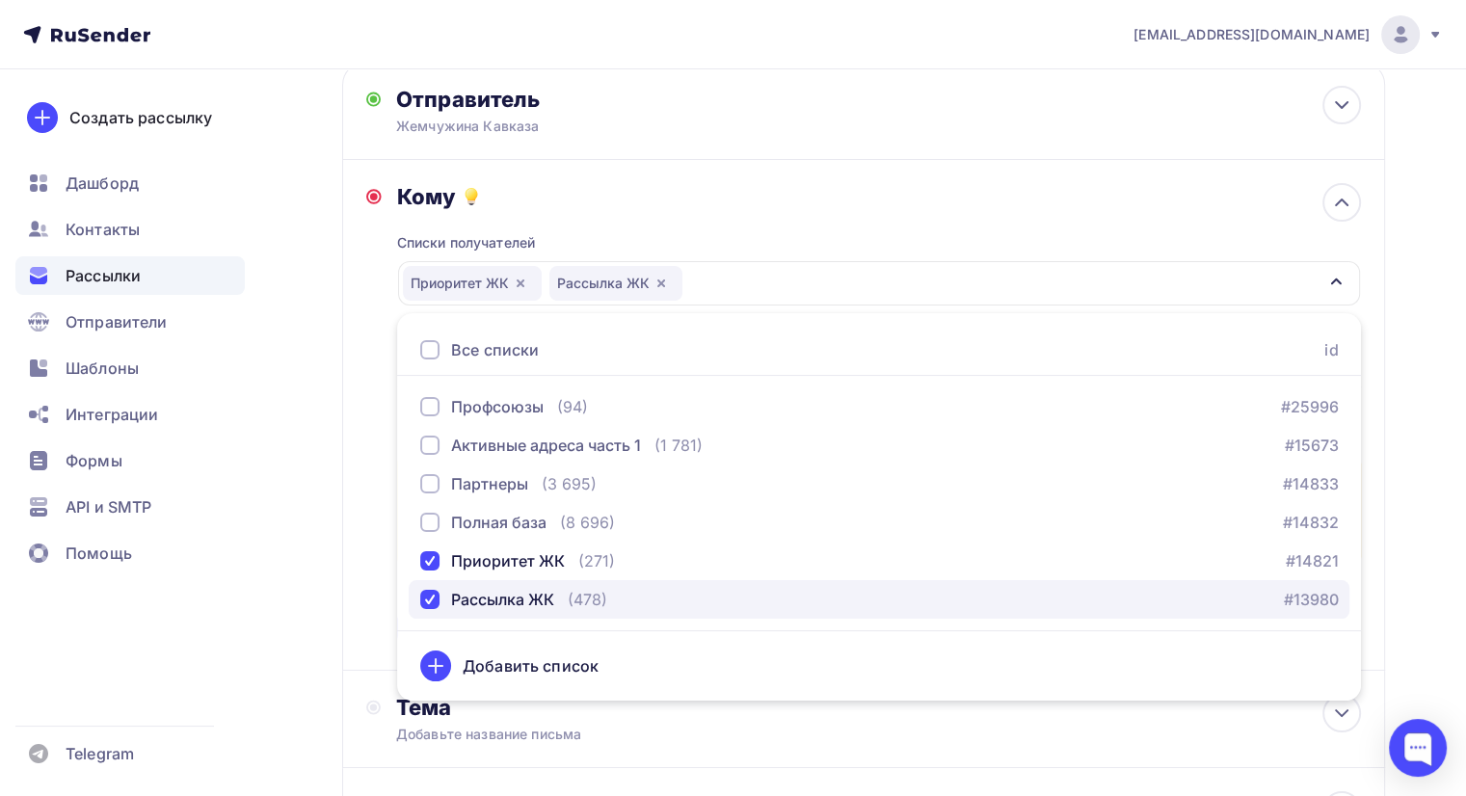
click at [535, 598] on div "Рассылка ЖК" at bounding box center [502, 599] width 103 height 23
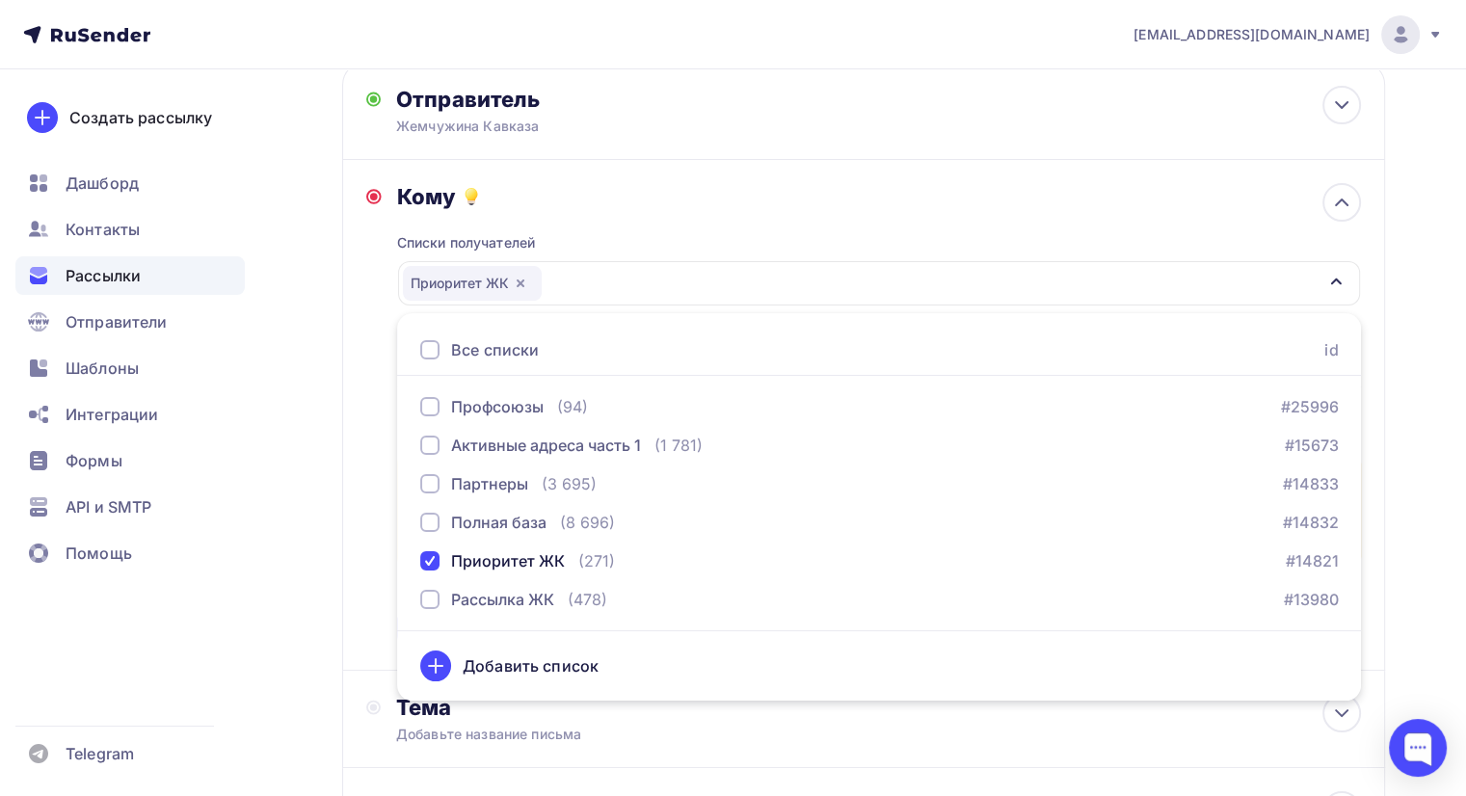
click at [676, 207] on div "Кому" at bounding box center [879, 196] width 964 height 27
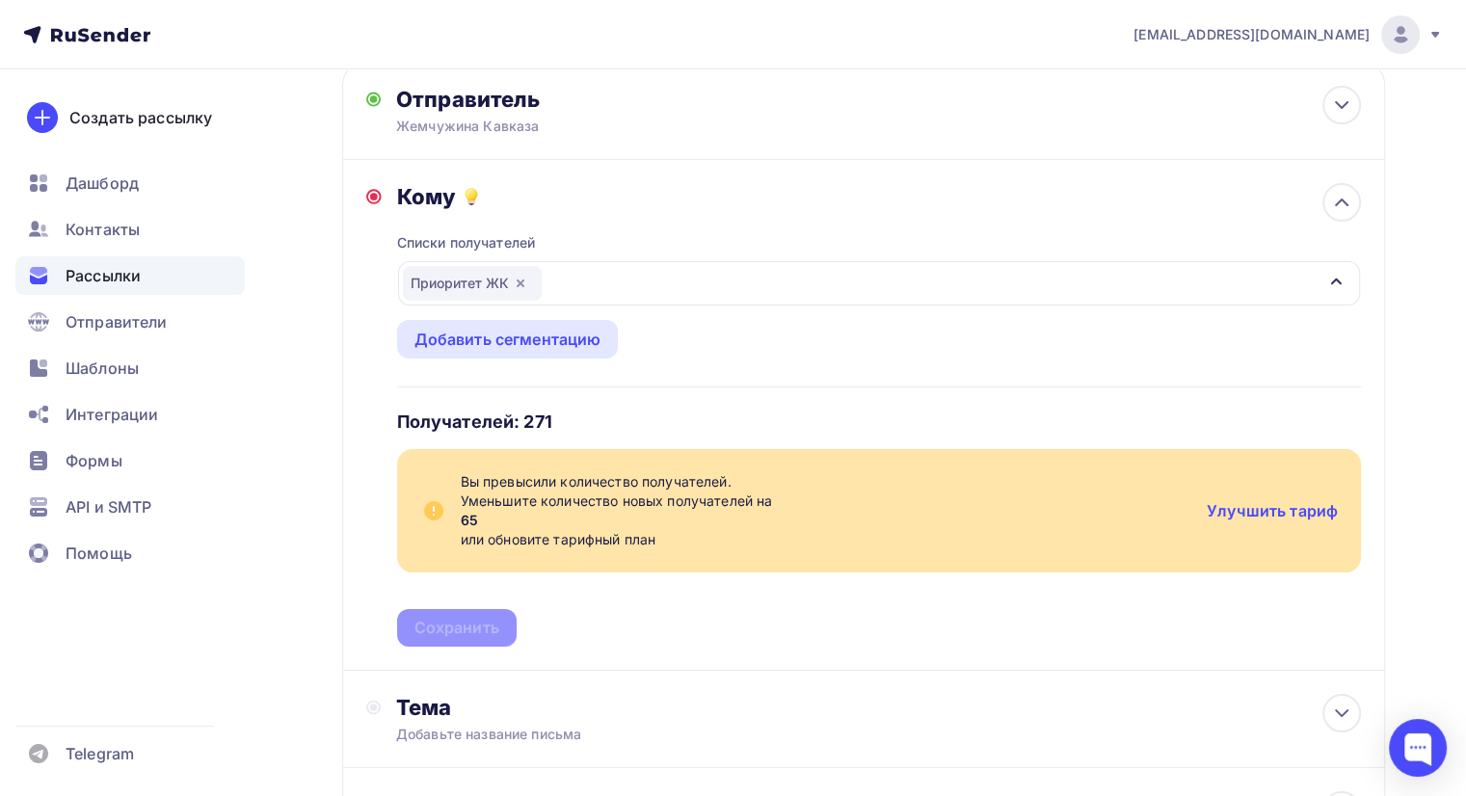
click at [637, 279] on div "Приоритет ЖК" at bounding box center [879, 283] width 962 height 44
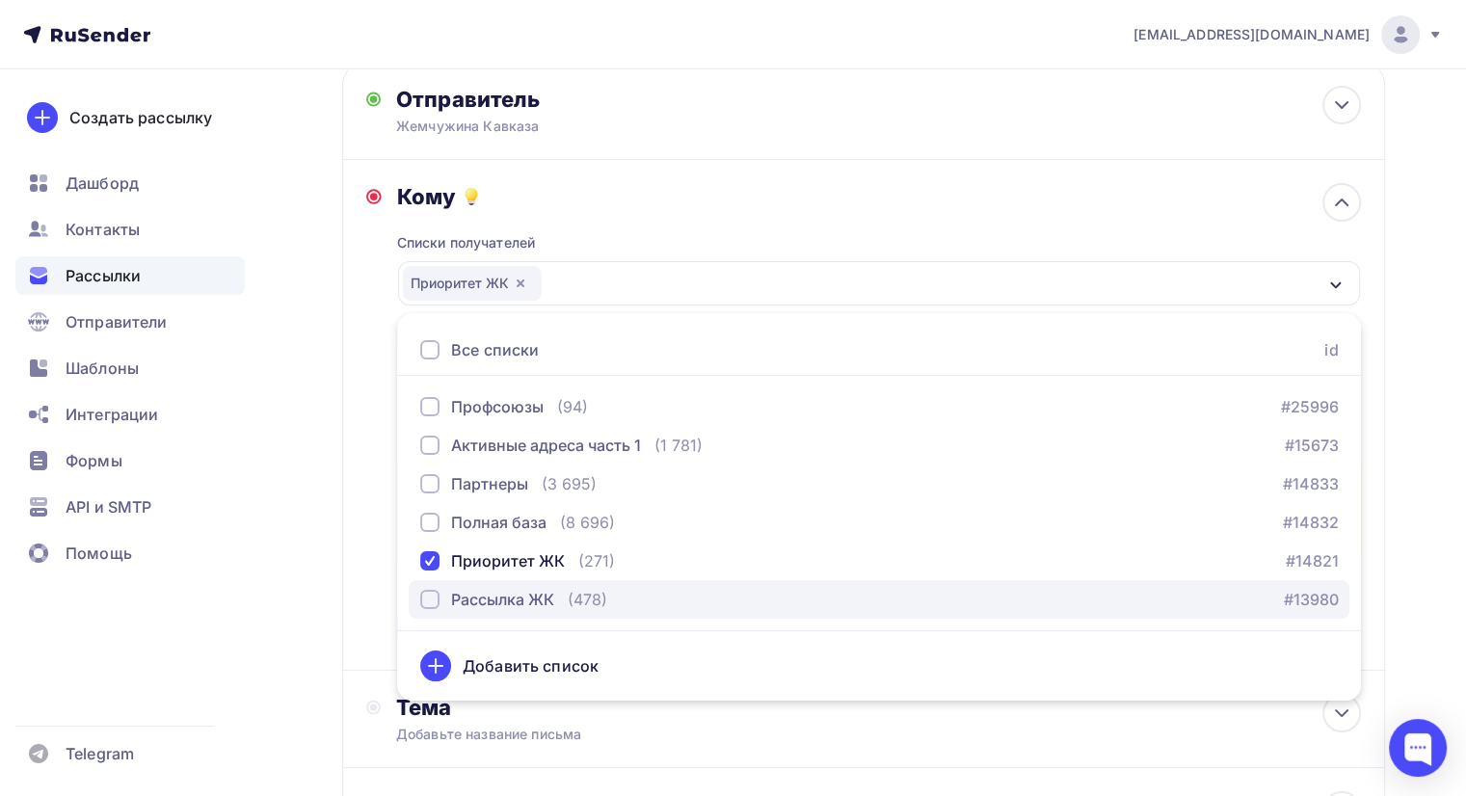
click at [505, 593] on div "Рассылка ЖК" at bounding box center [502, 599] width 103 height 23
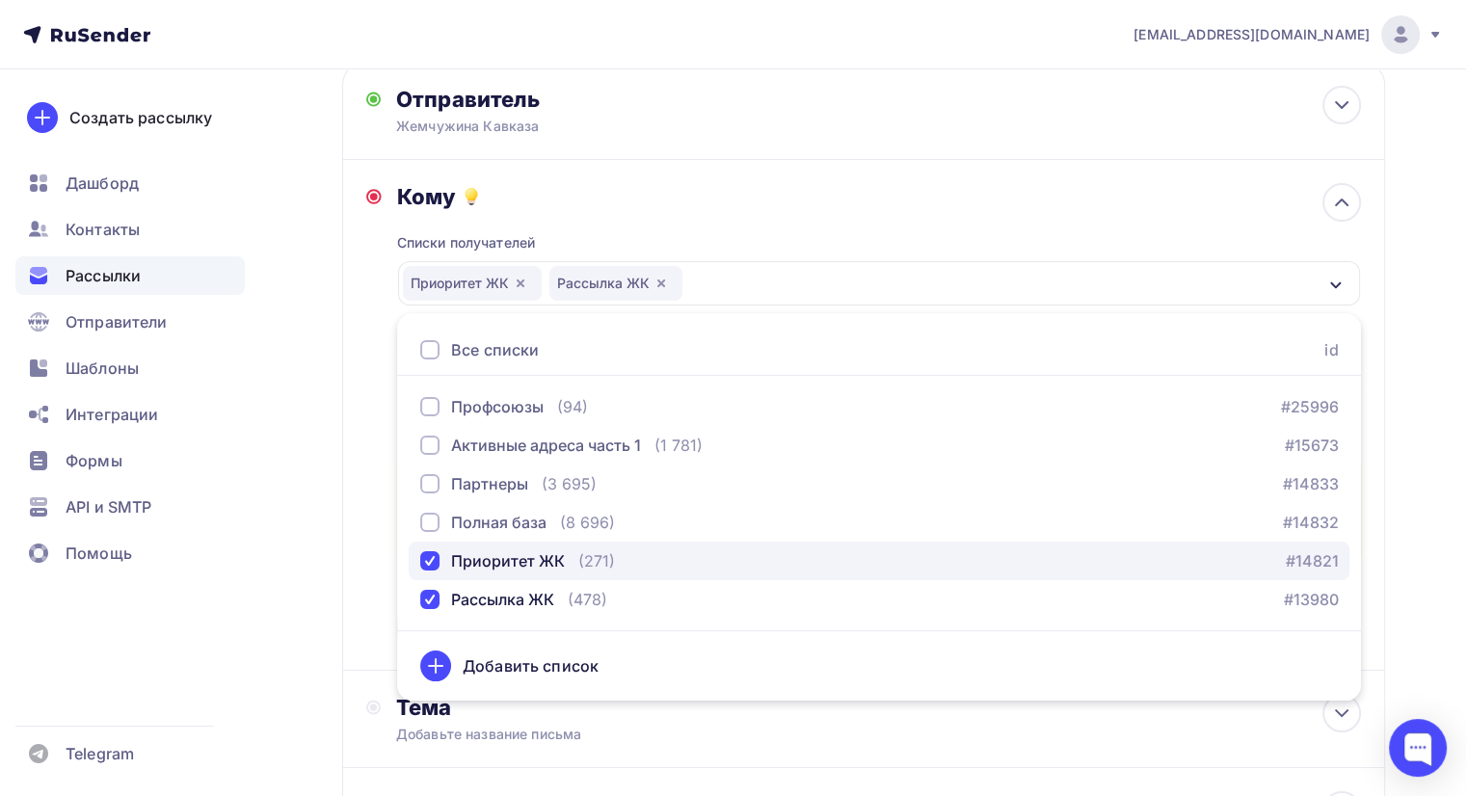
click at [503, 552] on div "Приоритет ЖК" at bounding box center [508, 560] width 114 height 23
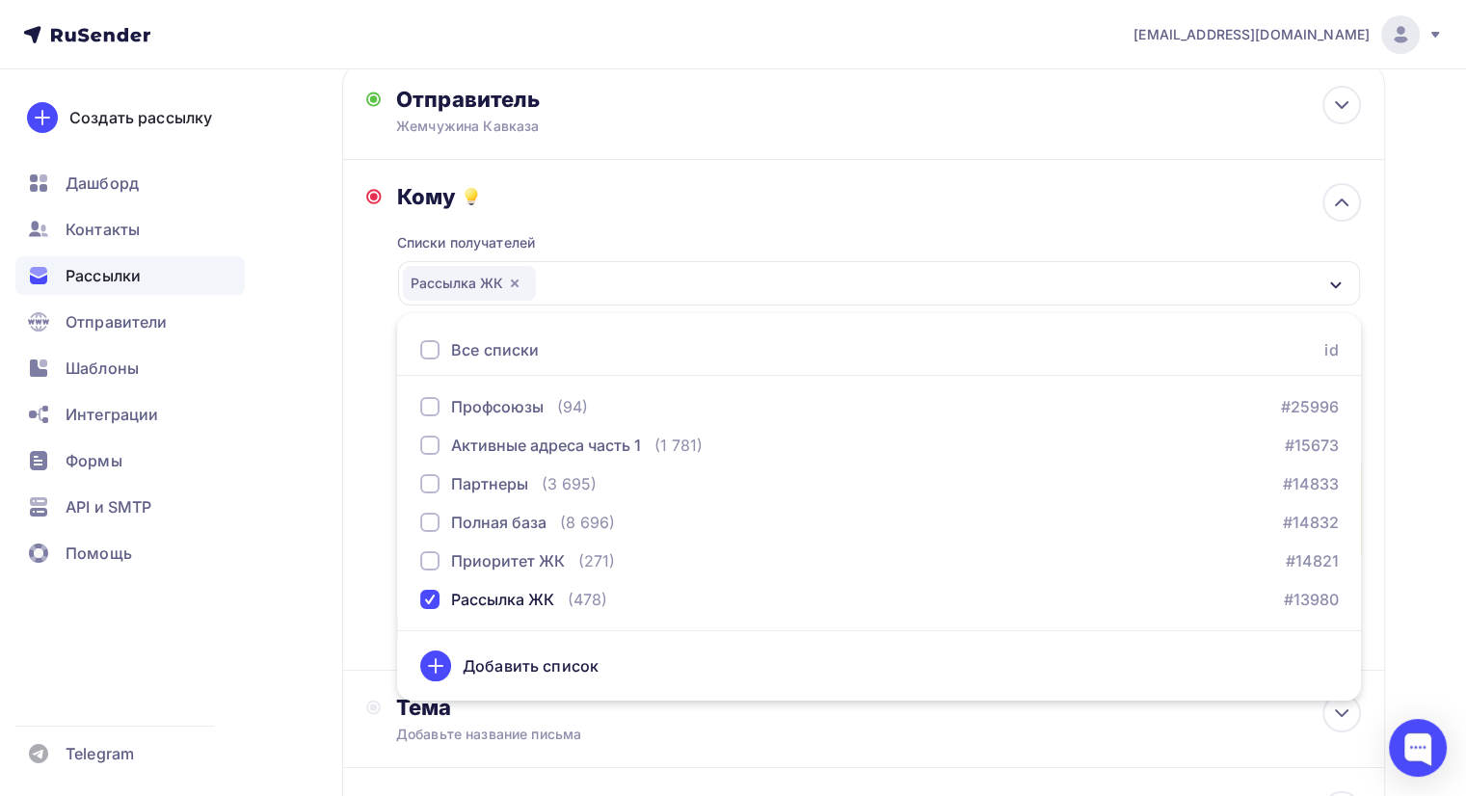
click at [760, 163] on div "Кому Списки получателей Рассылка ЖК Все списки id Профсоюзы (94) #25996 Активны…" at bounding box center [863, 415] width 1043 height 511
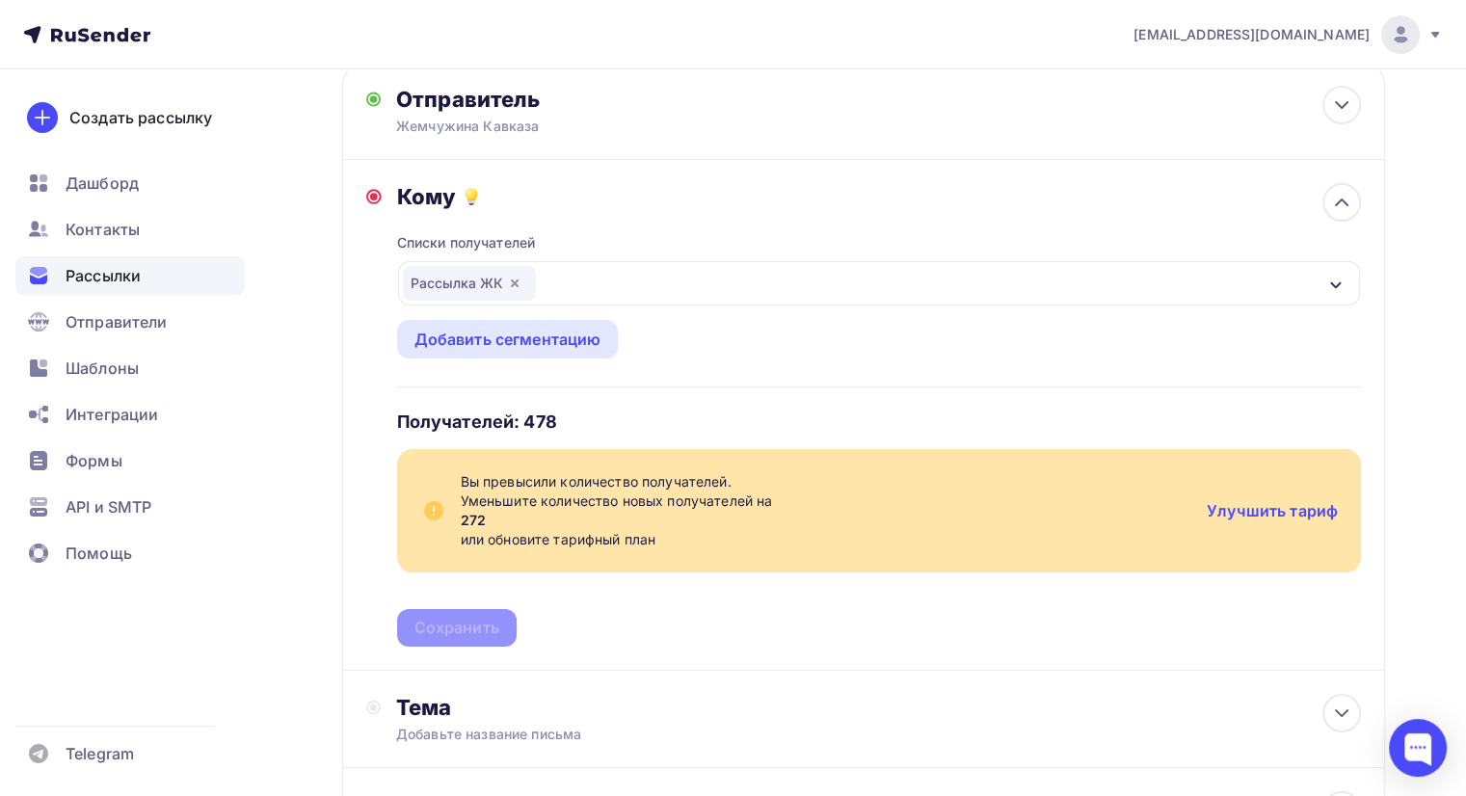
click at [580, 272] on div "Рассылка ЖК" at bounding box center [879, 283] width 962 height 44
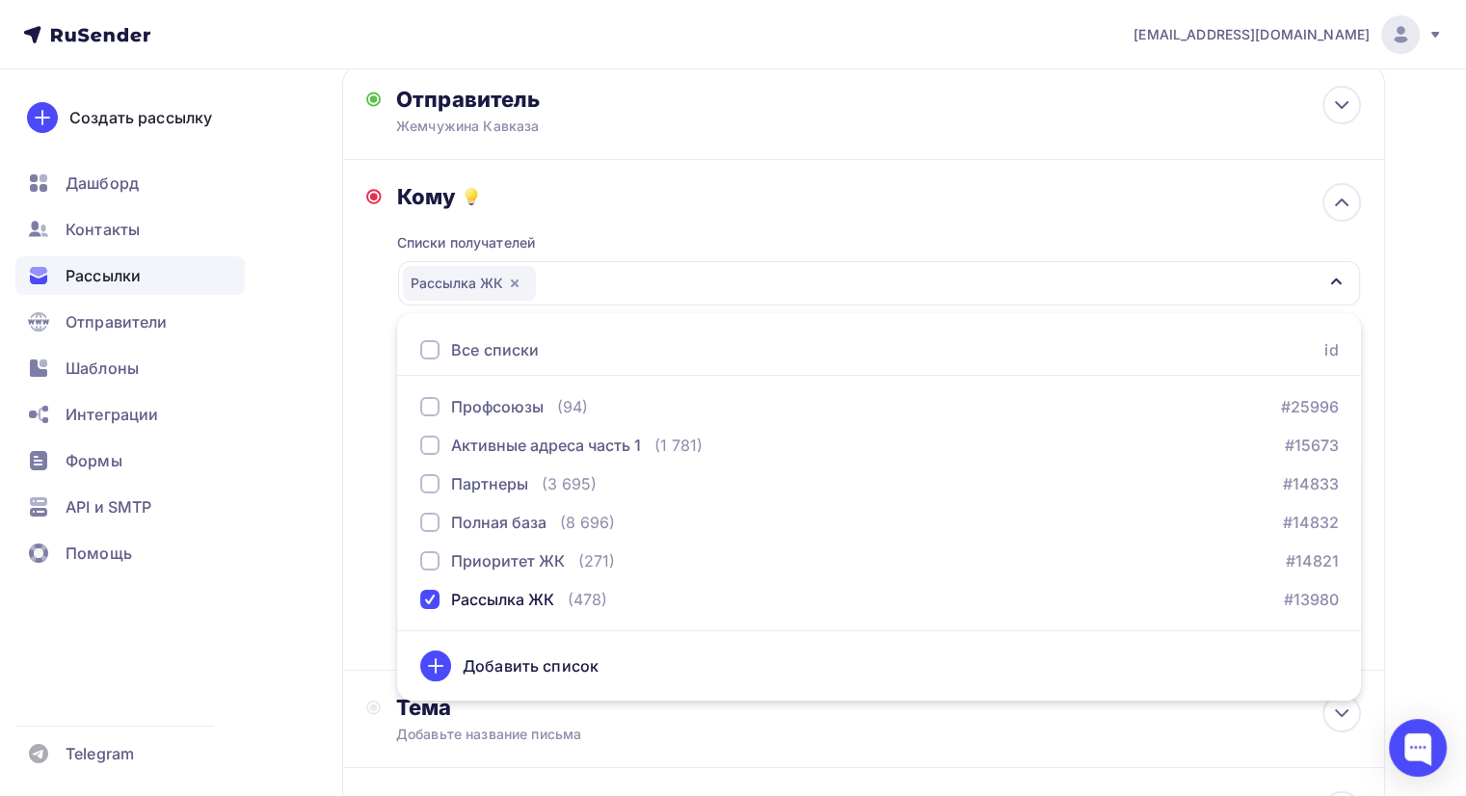
click at [644, 210] on div "Списки получателей Рассылка ЖК Все списки id Профсоюзы (94) #25996 Активные адр…" at bounding box center [879, 428] width 964 height 437
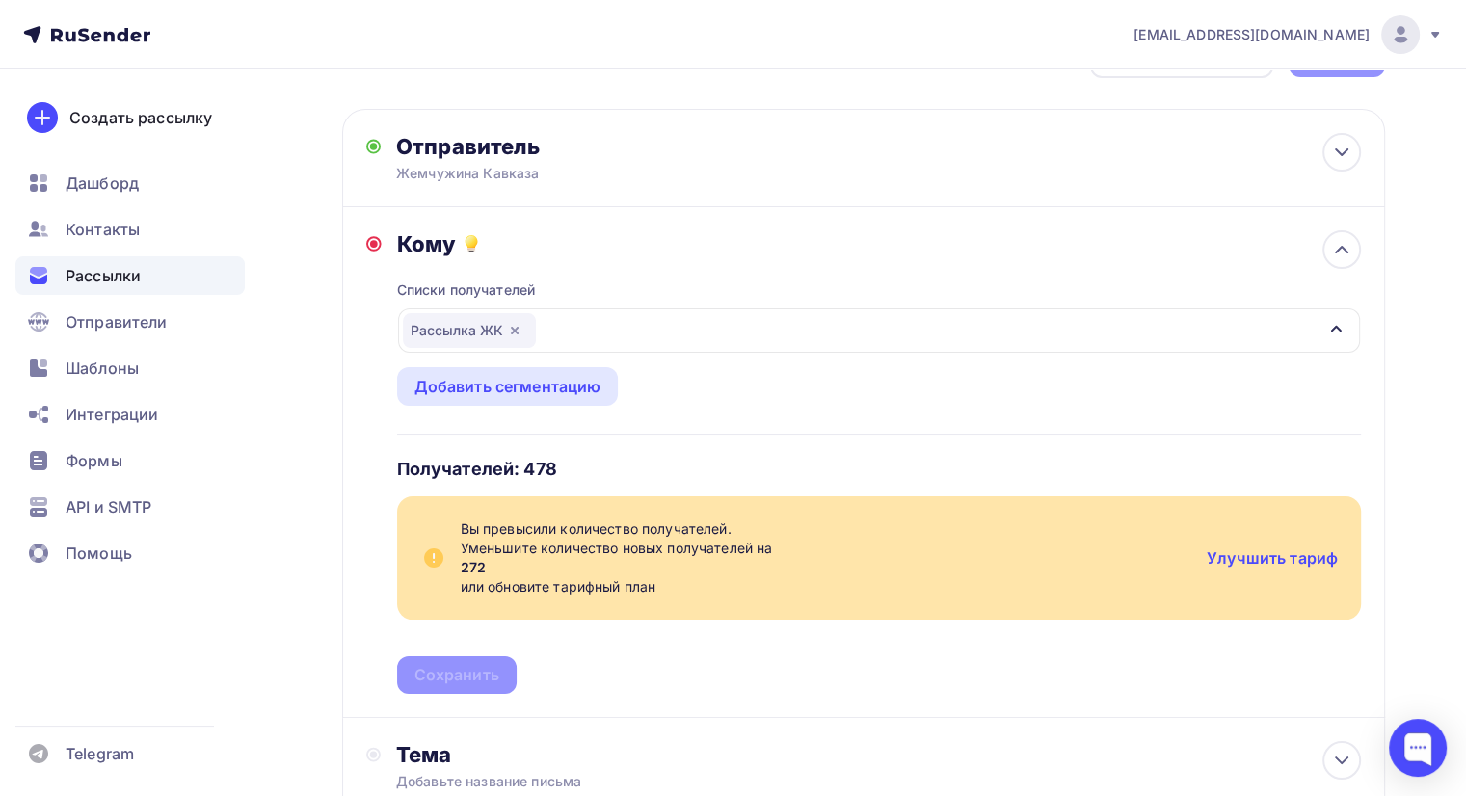
scroll to position [0, 0]
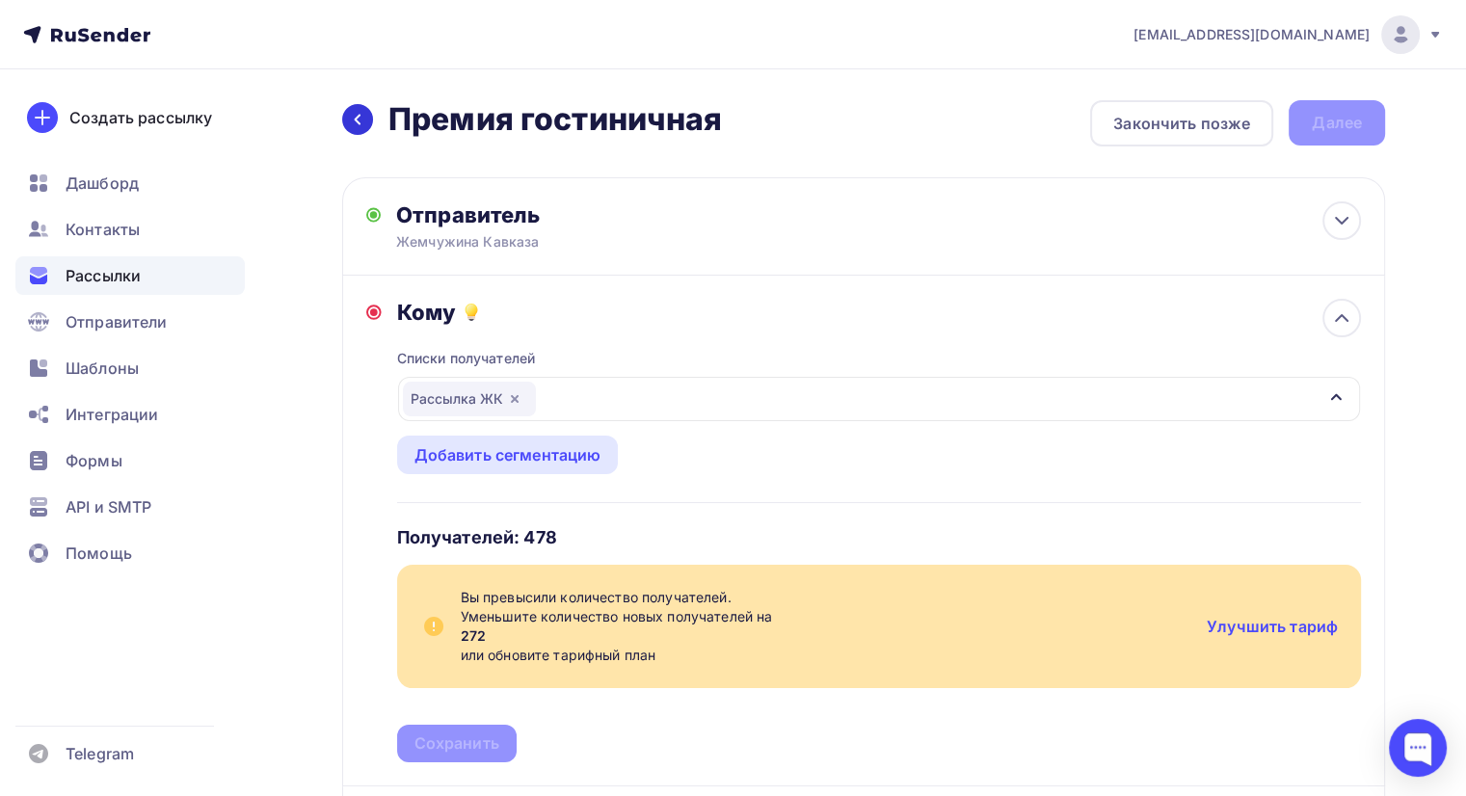
click at [351, 120] on icon at bounding box center [357, 119] width 15 height 15
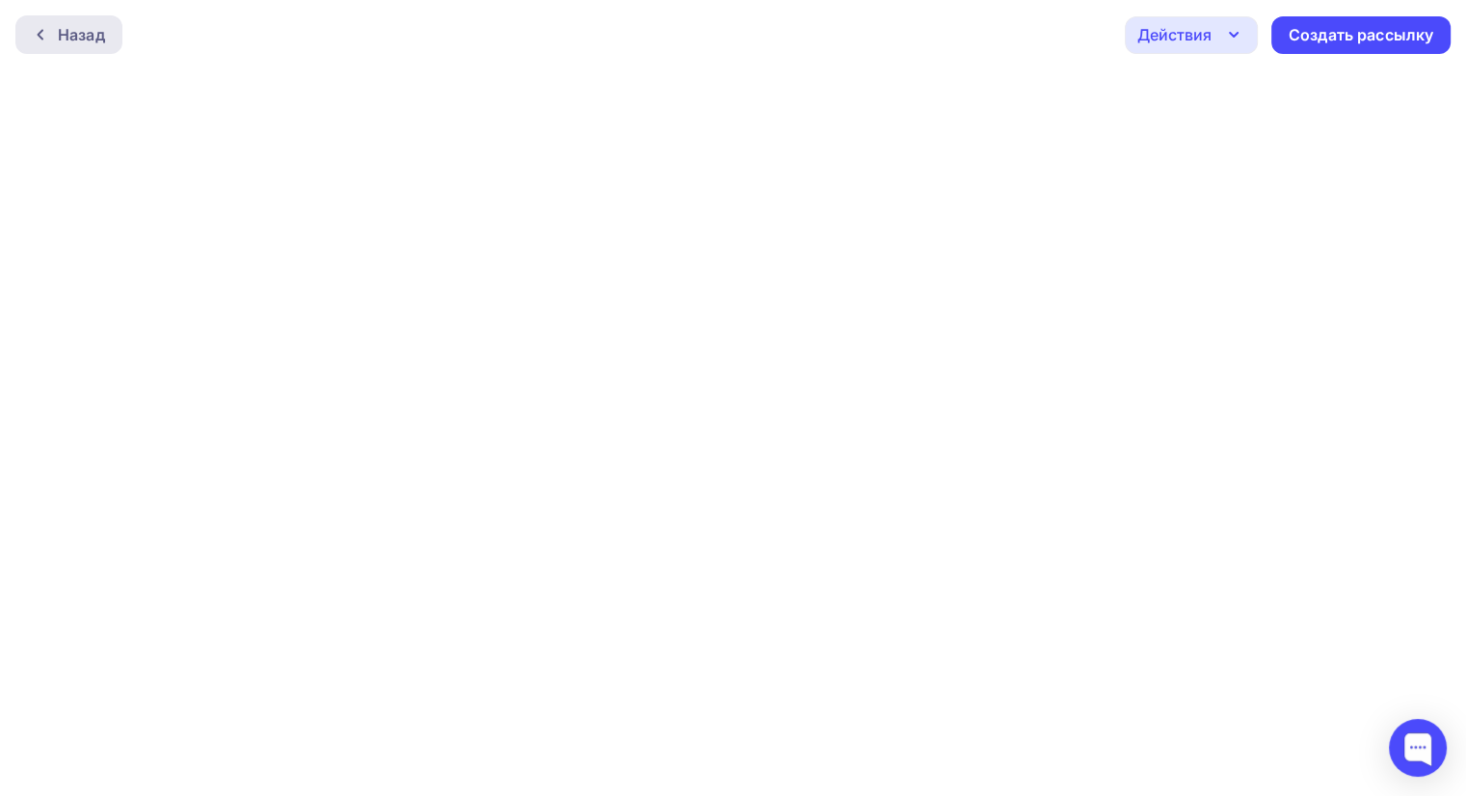
click at [69, 27] on div "Назад" at bounding box center [81, 34] width 47 height 23
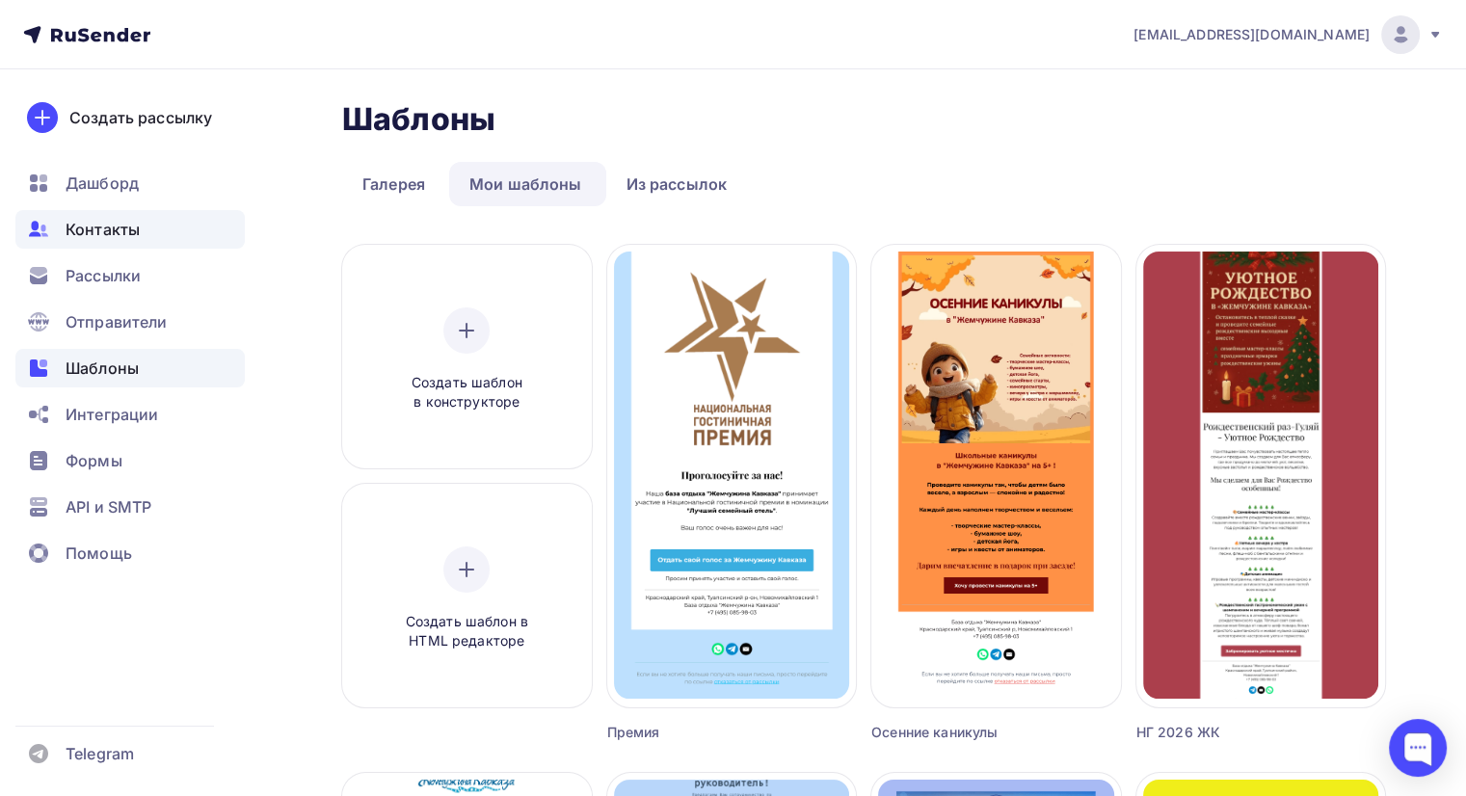
click at [119, 229] on span "Контакты" at bounding box center [103, 229] width 74 height 23
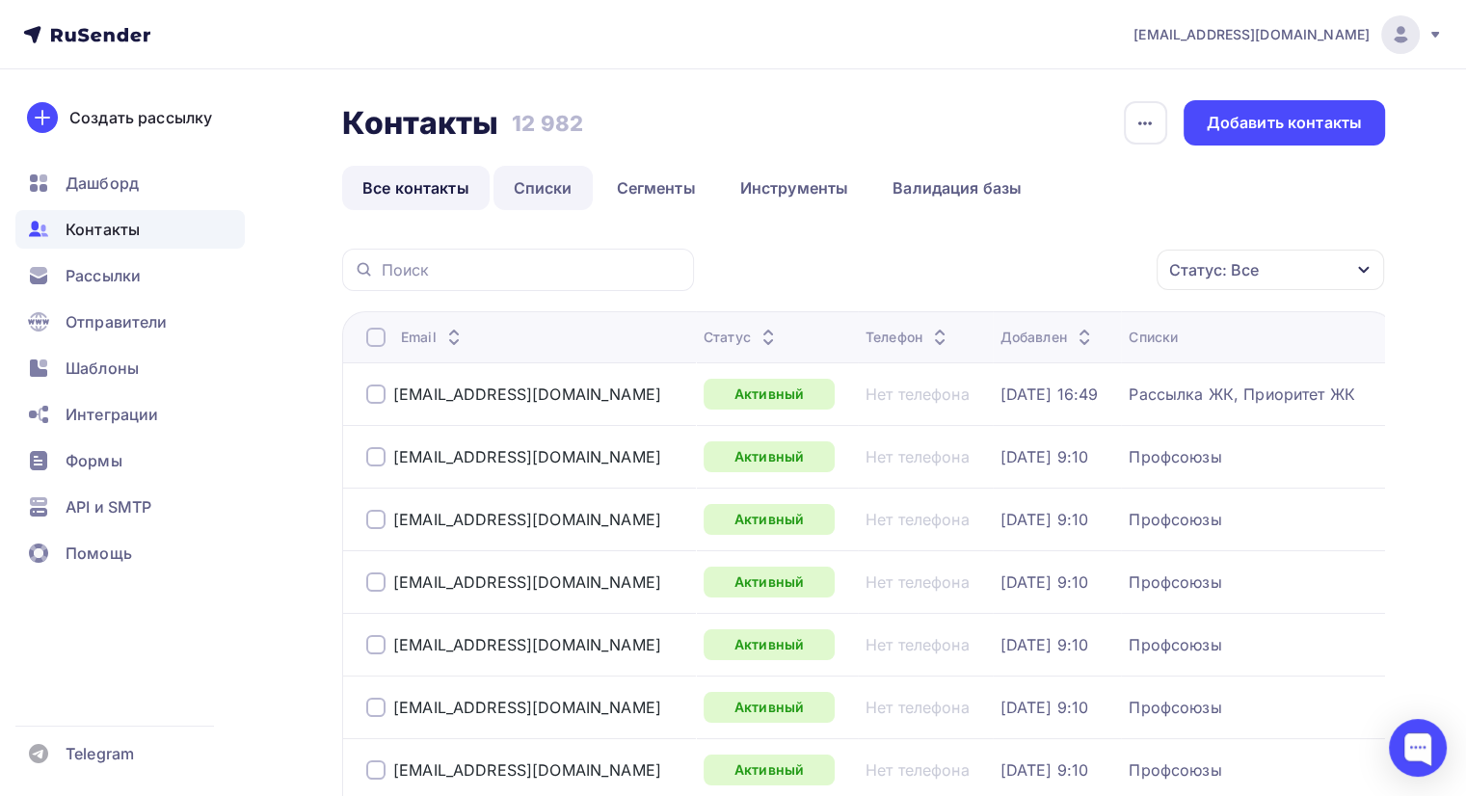
click at [547, 194] on link "Списки" at bounding box center [542, 188] width 99 height 44
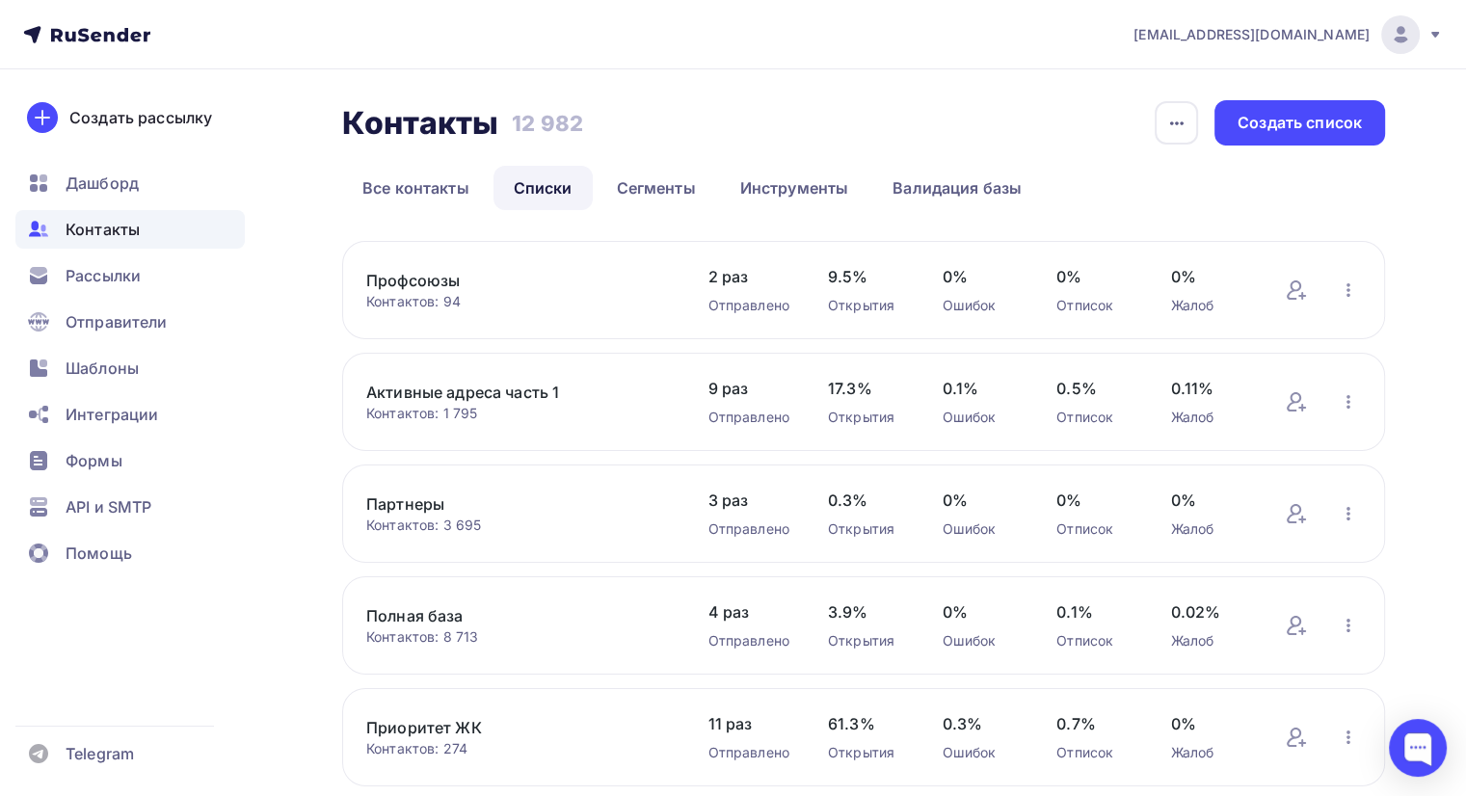
scroll to position [96, 0]
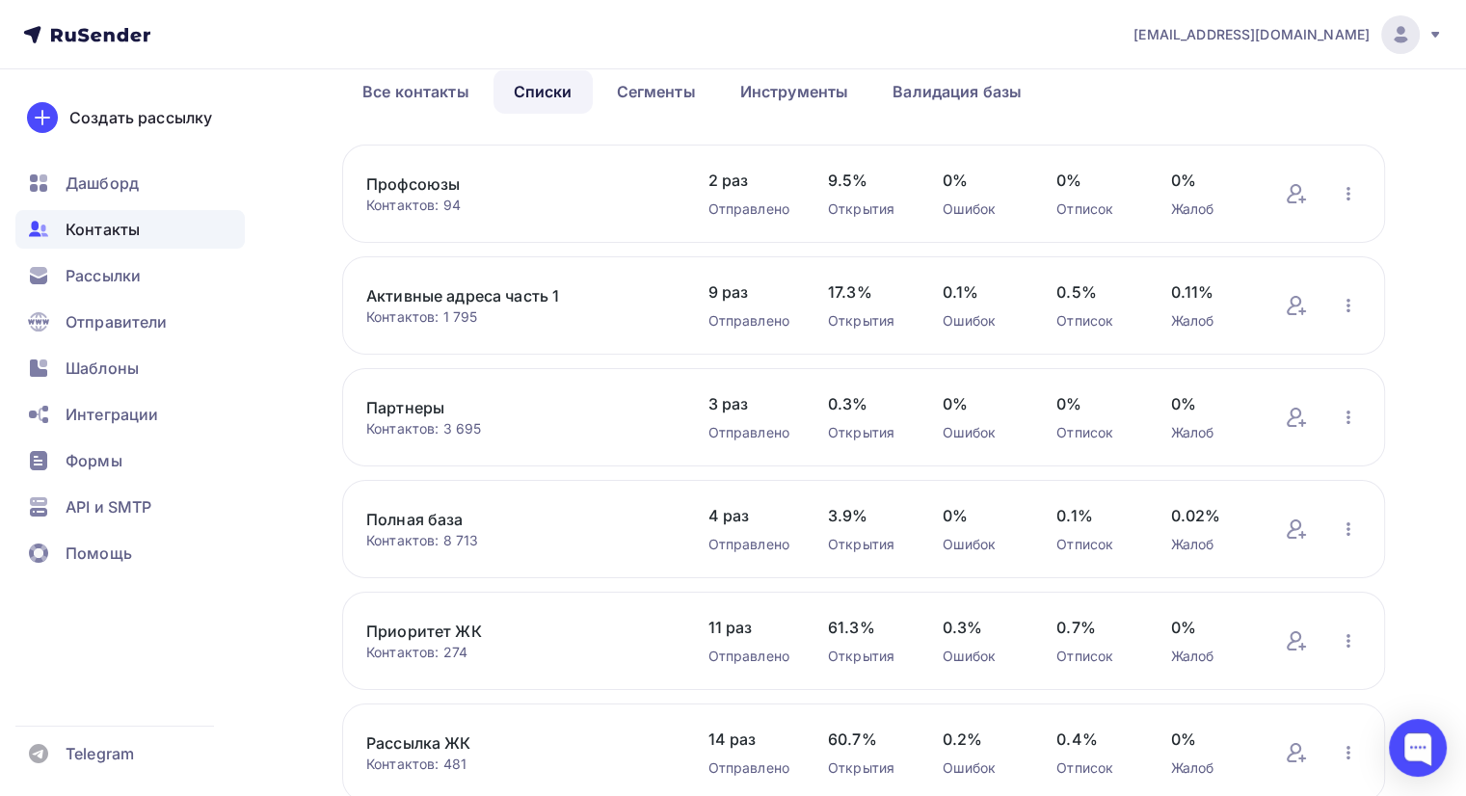
click at [648, 290] on link "Активные адреса часть 1" at bounding box center [517, 295] width 303 height 23
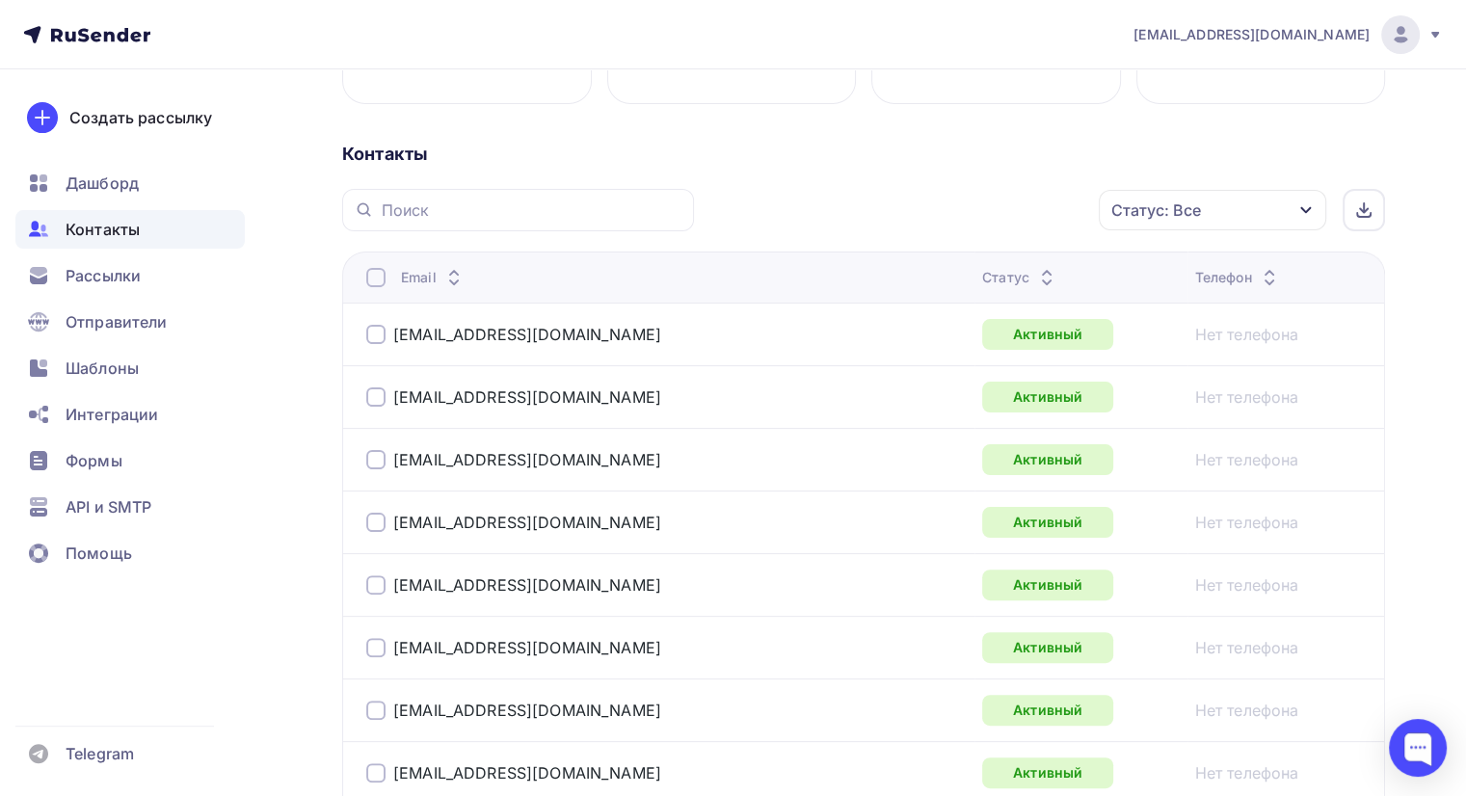
scroll to position [385, 0]
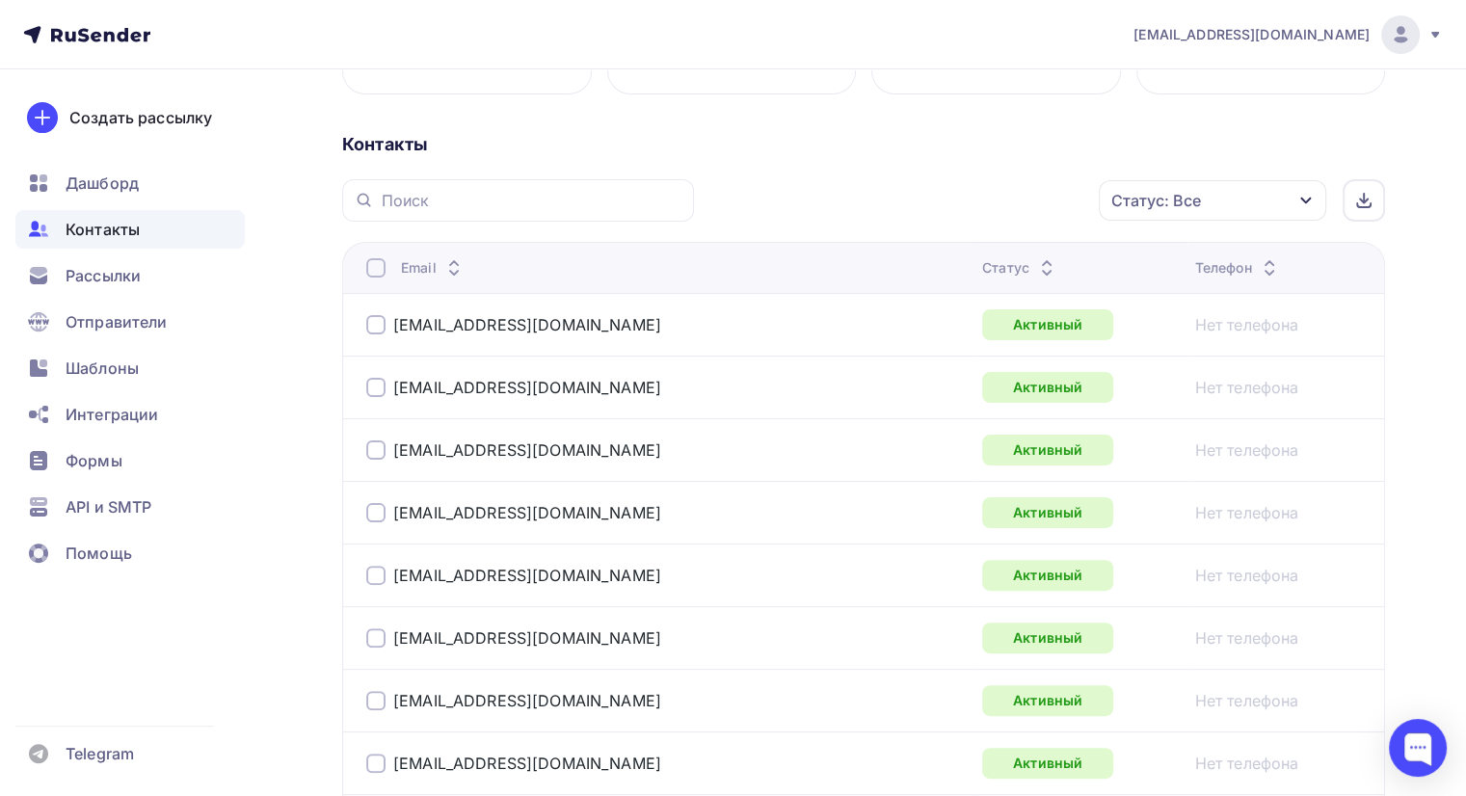
click at [1035, 264] on icon at bounding box center [1046, 272] width 23 height 23
click at [1035, 267] on icon at bounding box center [1046, 272] width 23 height 23
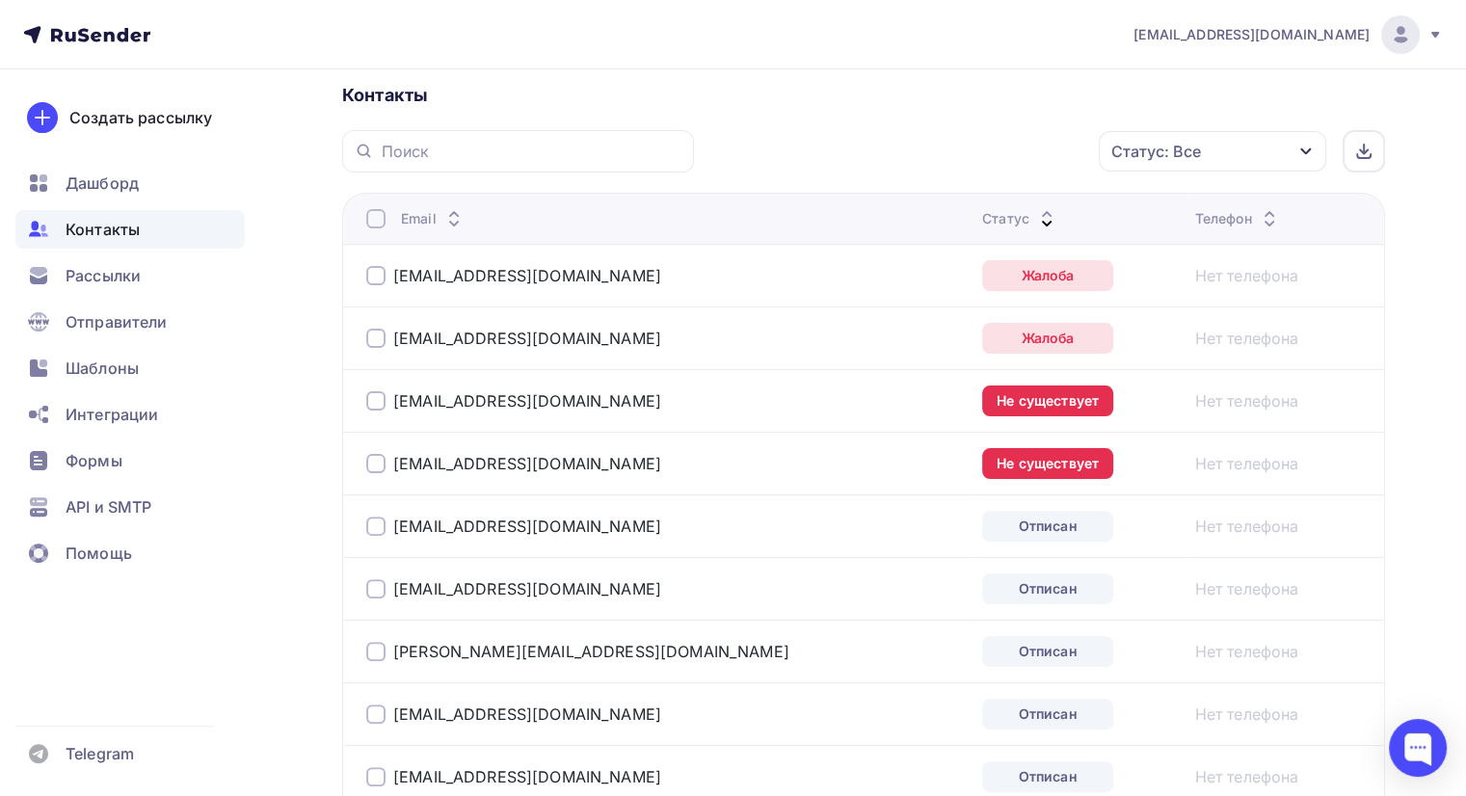
scroll to position [482, 0]
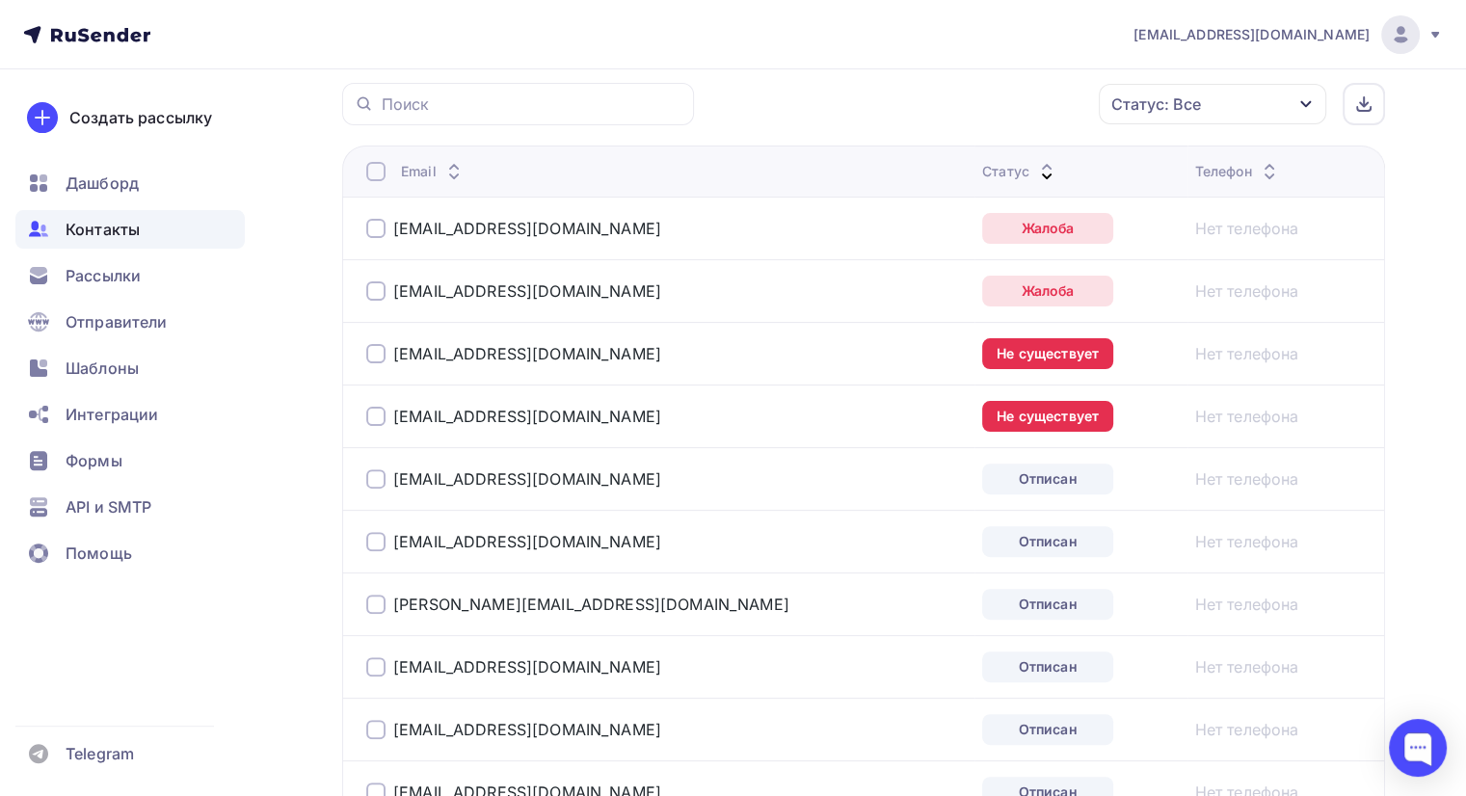
click at [376, 225] on div at bounding box center [375, 228] width 19 height 19
click at [374, 286] on div at bounding box center [375, 290] width 19 height 19
click at [376, 351] on div at bounding box center [375, 353] width 19 height 19
click at [370, 420] on div at bounding box center [375, 416] width 19 height 19
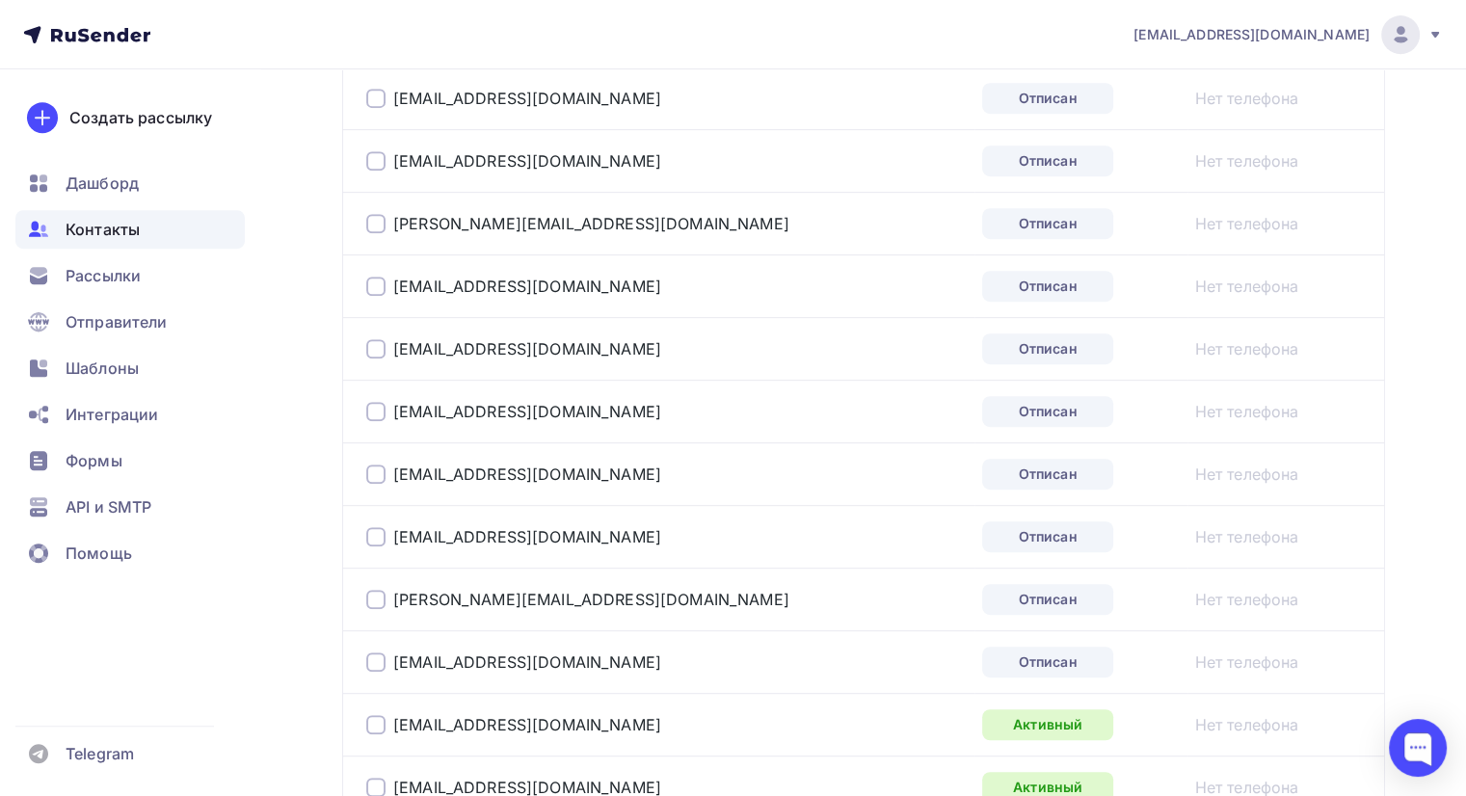
scroll to position [867, 0]
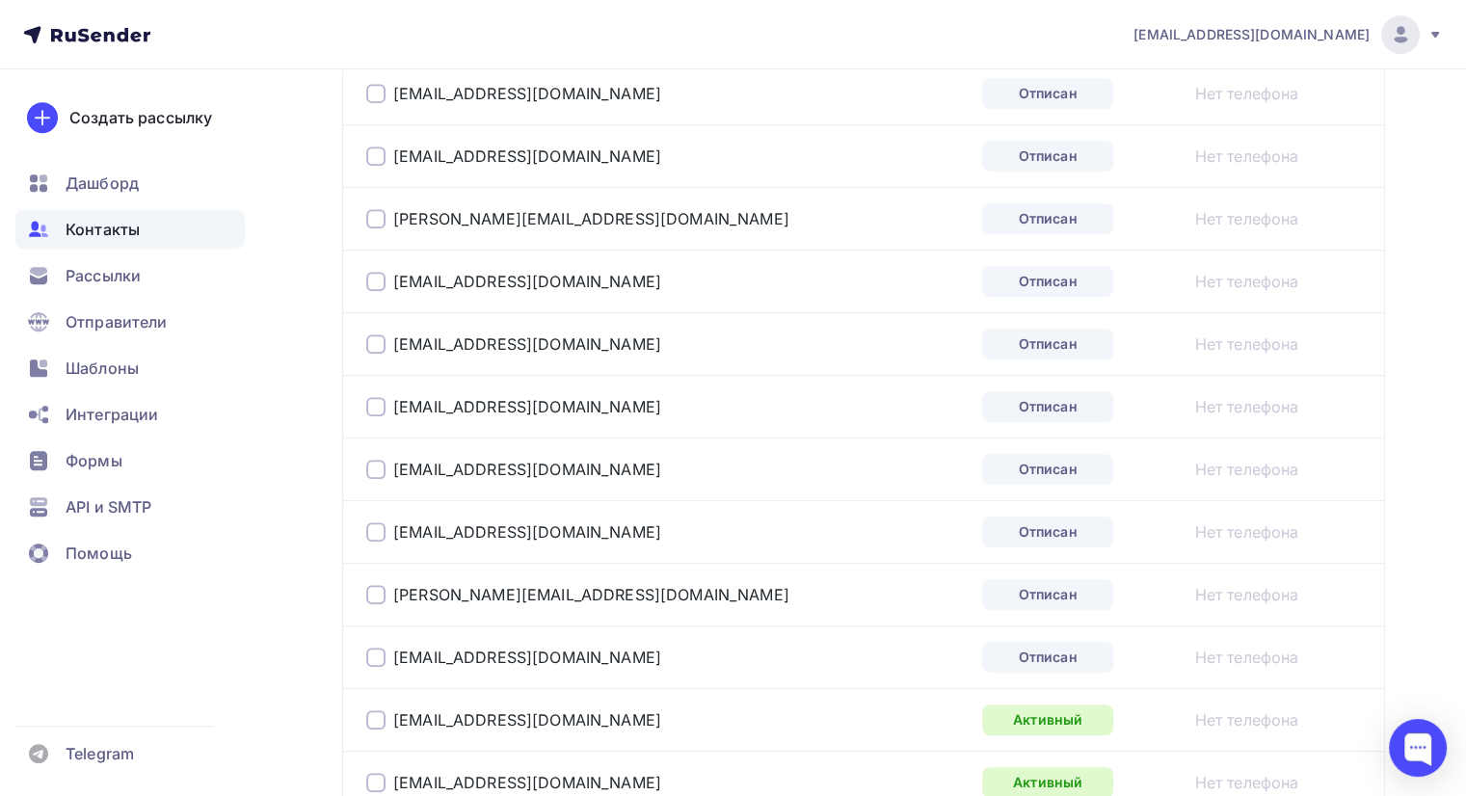
click at [377, 652] on div at bounding box center [375, 657] width 19 height 19
click at [374, 585] on div at bounding box center [375, 594] width 19 height 19
click at [376, 527] on div at bounding box center [375, 531] width 19 height 19
click at [382, 460] on div at bounding box center [375, 469] width 19 height 19
drag, startPoint x: 378, startPoint y: 421, endPoint x: 389, endPoint y: 340, distance: 81.8
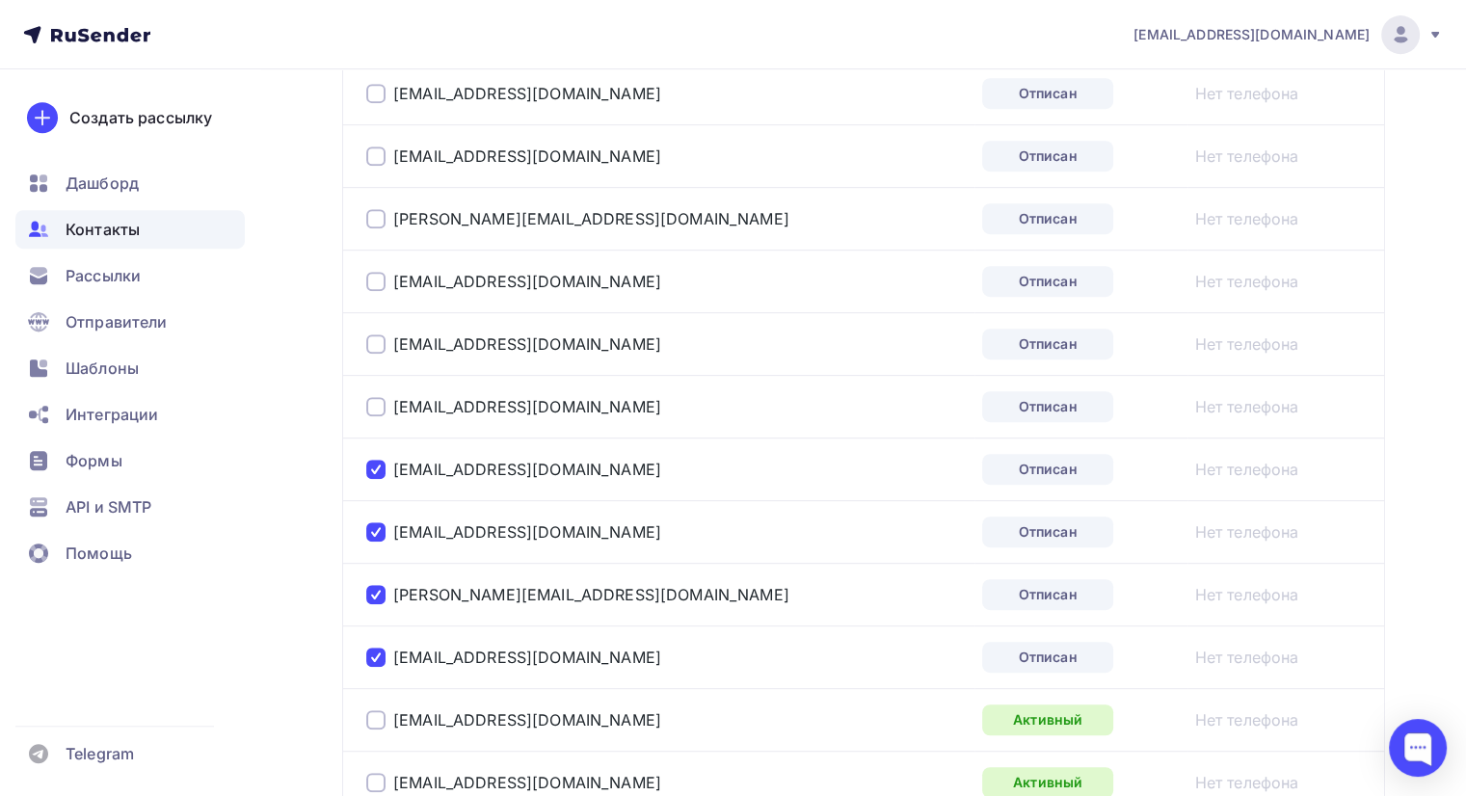
click at [378, 413] on td "[EMAIL_ADDRESS][DOMAIN_NAME]" at bounding box center [658, 406] width 632 height 63
click at [373, 348] on div at bounding box center [375, 343] width 19 height 19
click at [379, 410] on div at bounding box center [375, 406] width 19 height 19
click at [370, 278] on div at bounding box center [375, 281] width 19 height 19
click at [377, 214] on div at bounding box center [375, 218] width 19 height 19
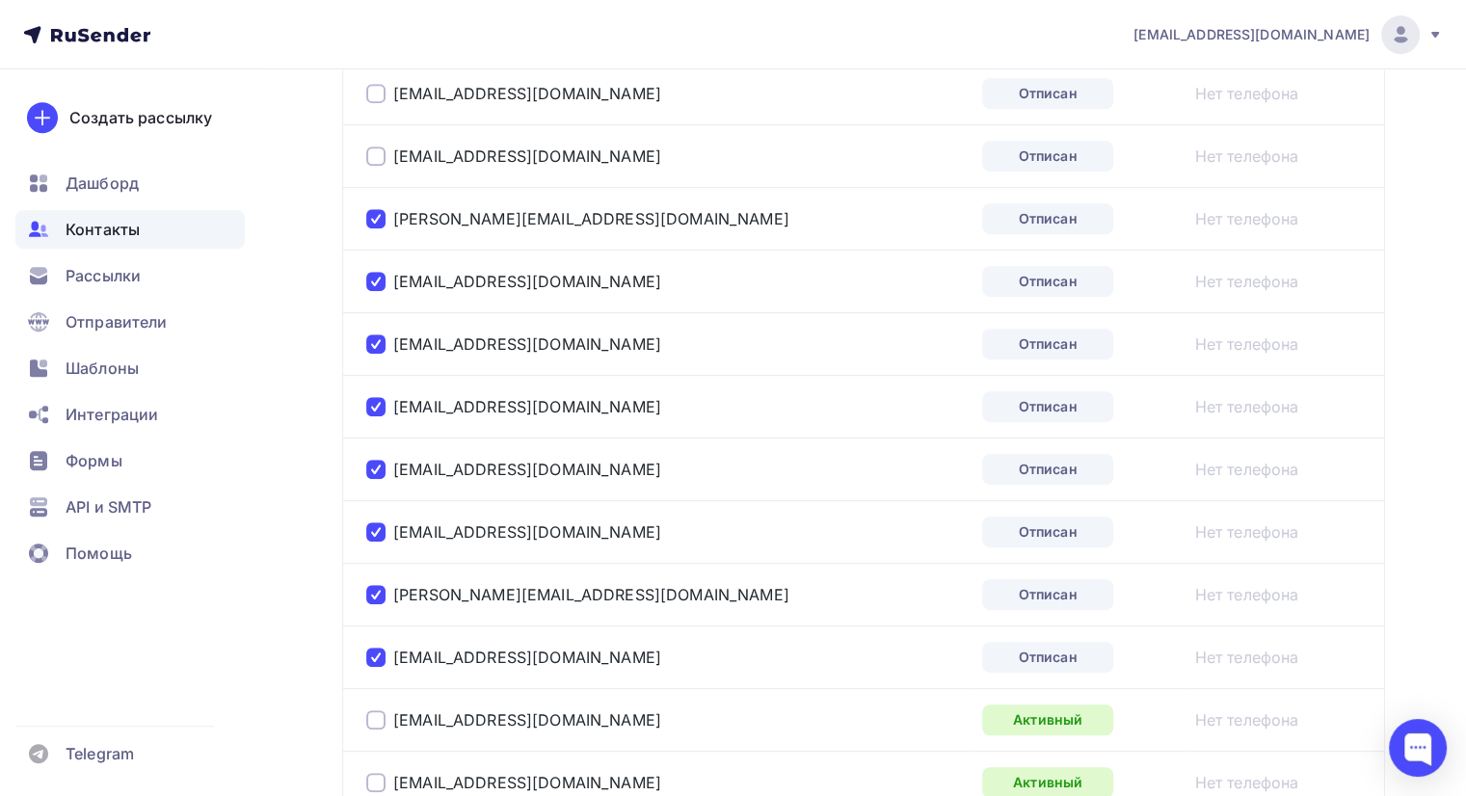
click at [375, 153] on div at bounding box center [375, 155] width 19 height 19
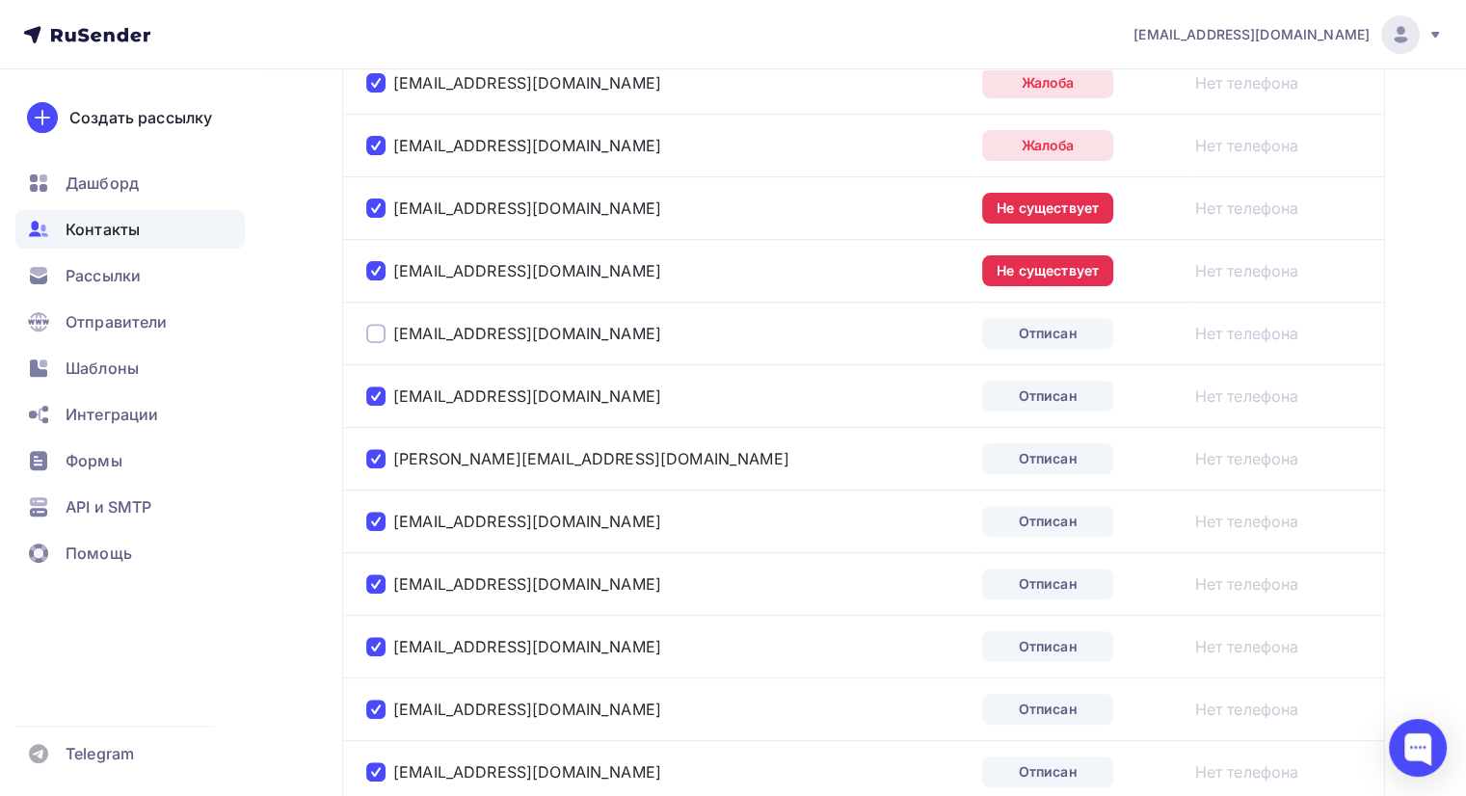
scroll to position [578, 0]
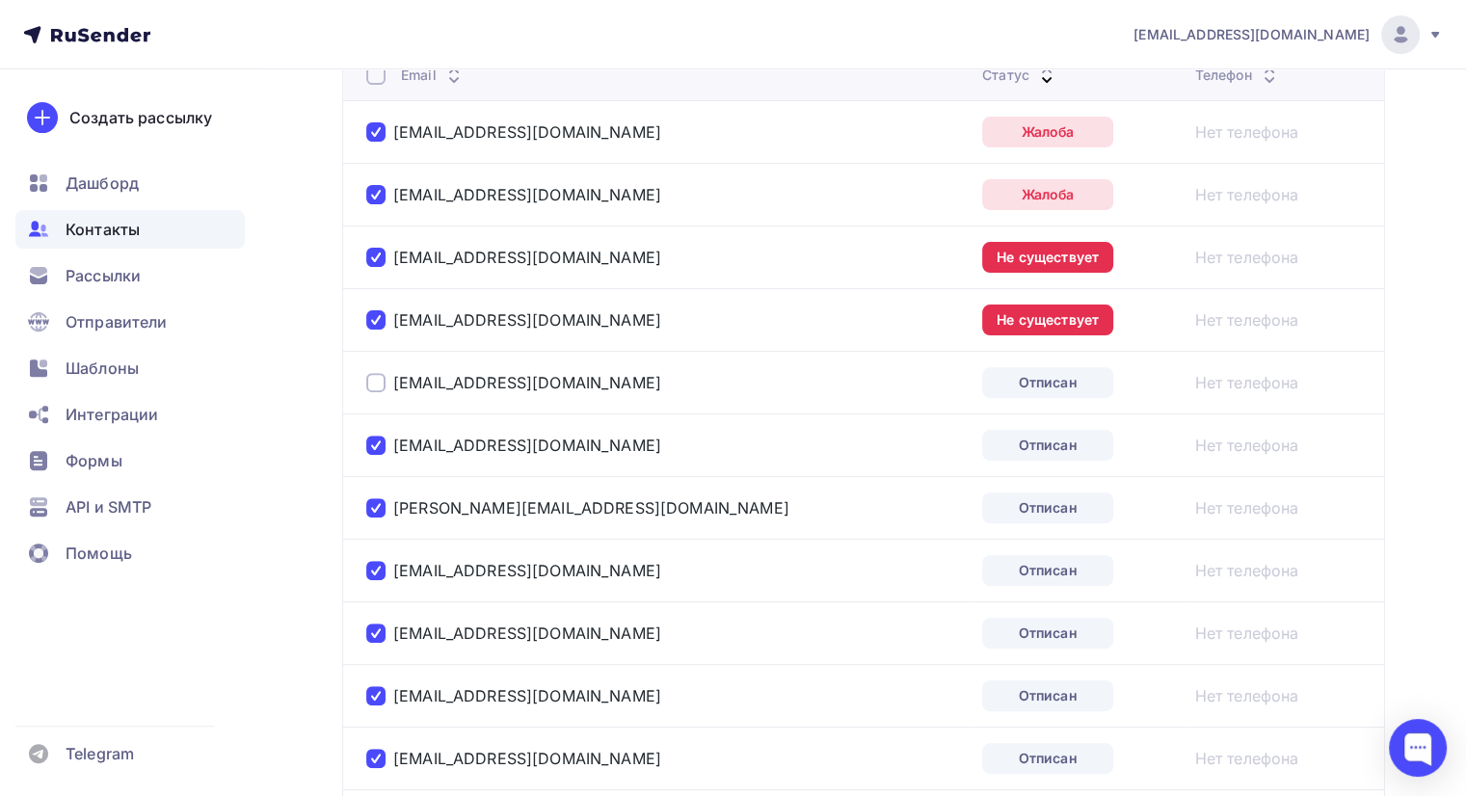
click at [374, 388] on div at bounding box center [375, 382] width 19 height 19
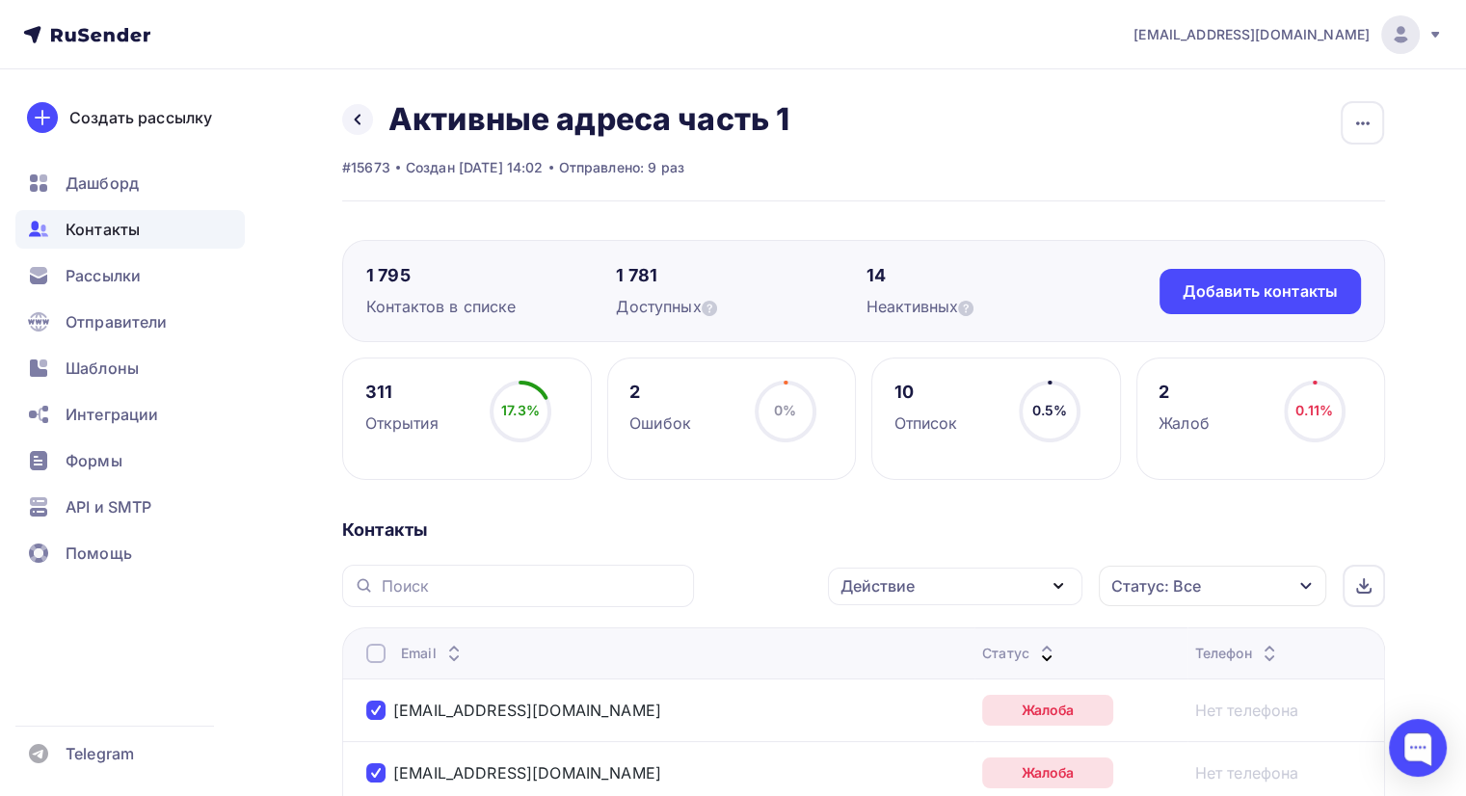
scroll to position [193, 0]
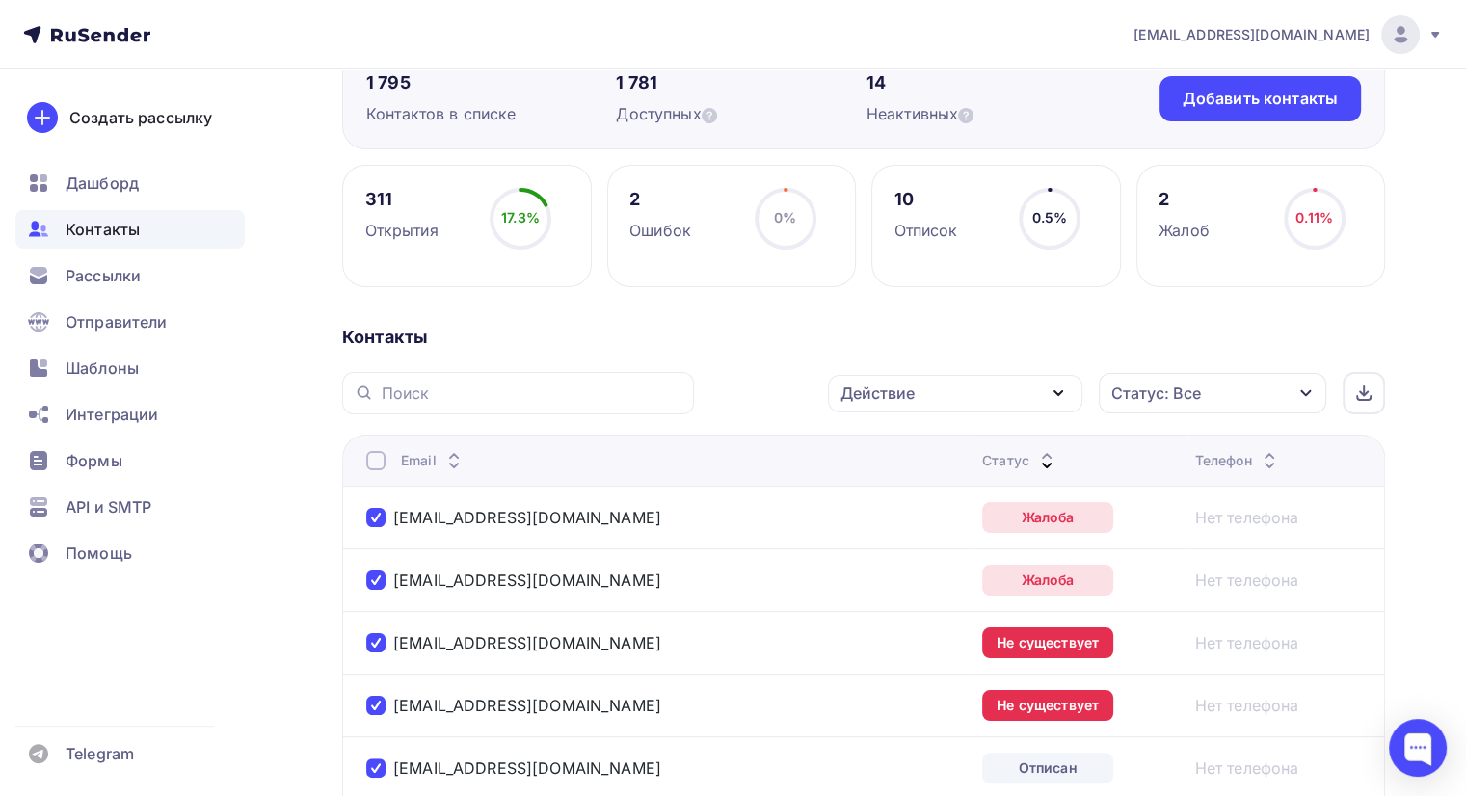
click at [1058, 388] on icon "button" at bounding box center [1058, 393] width 23 height 23
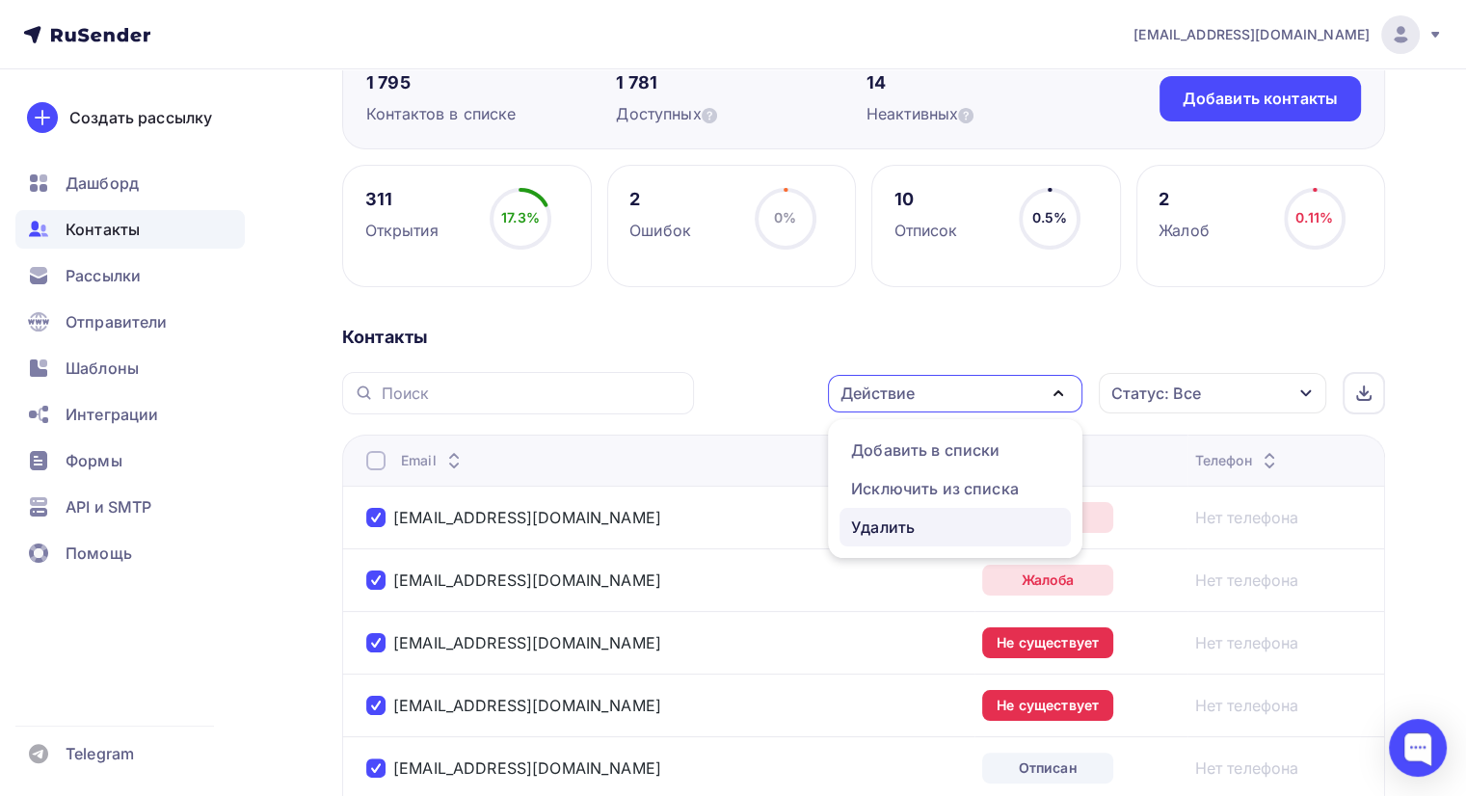
click at [886, 521] on div "Удалить" at bounding box center [883, 527] width 64 height 23
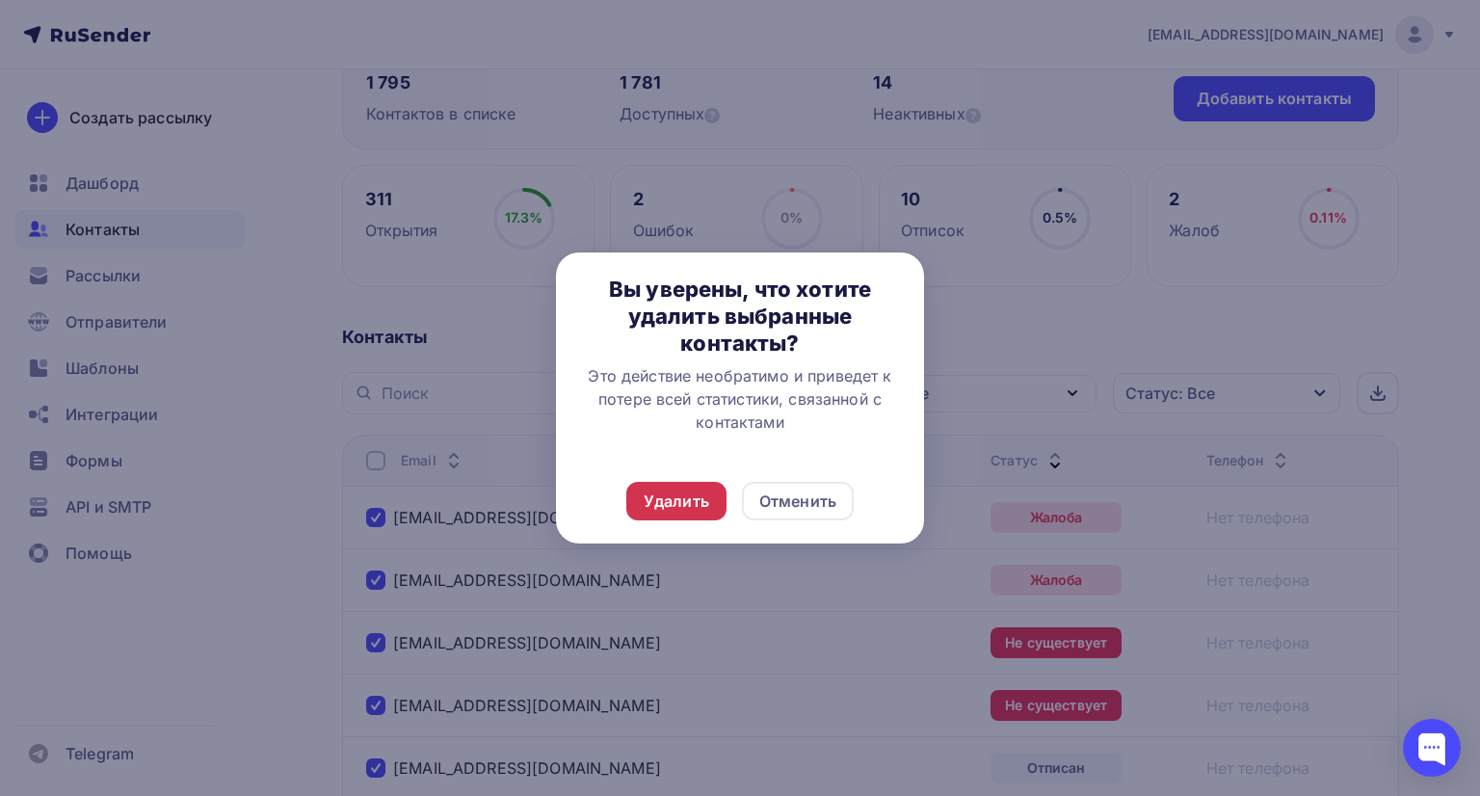
click at [670, 494] on div "Удалить" at bounding box center [677, 501] width 66 height 23
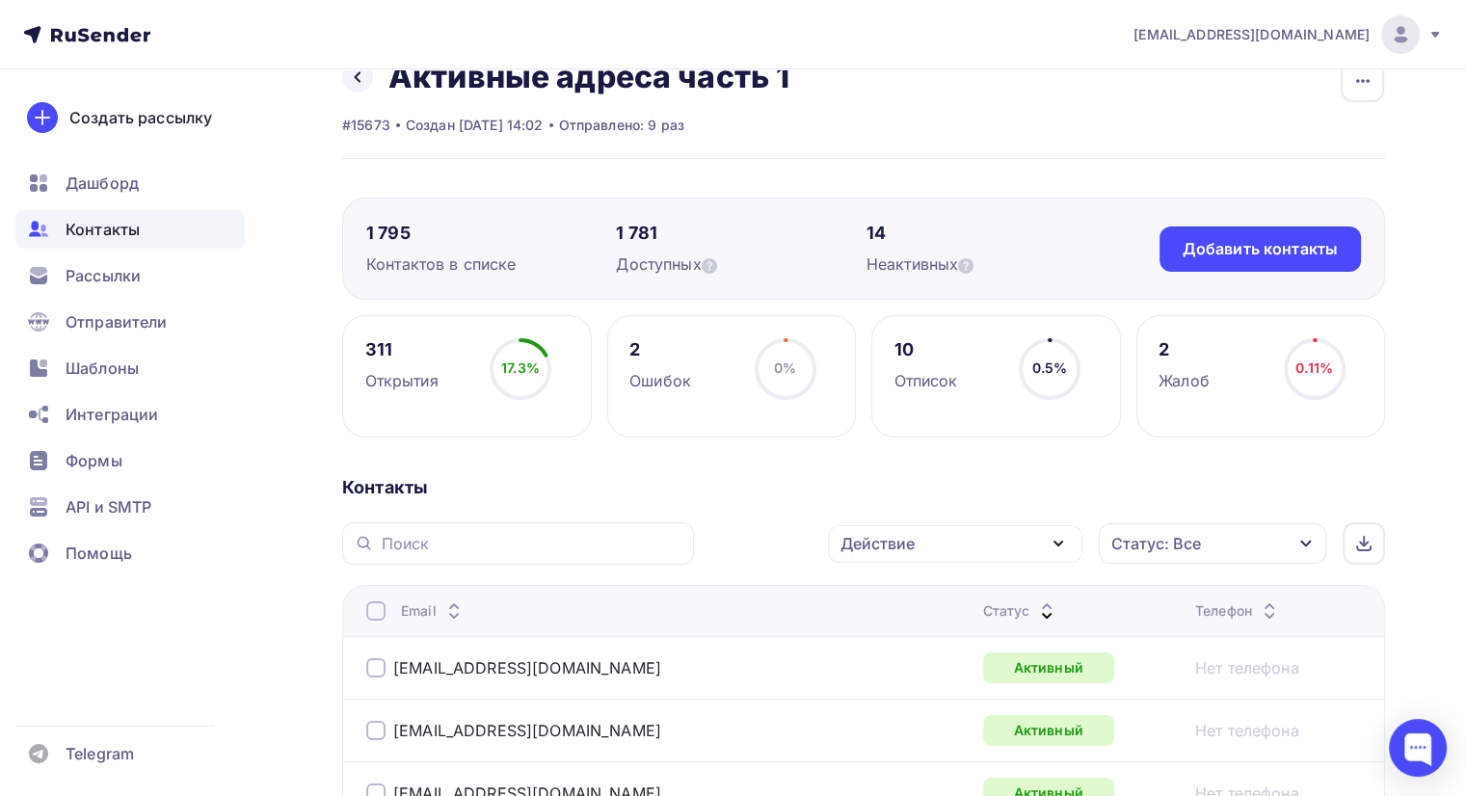
scroll to position [0, 0]
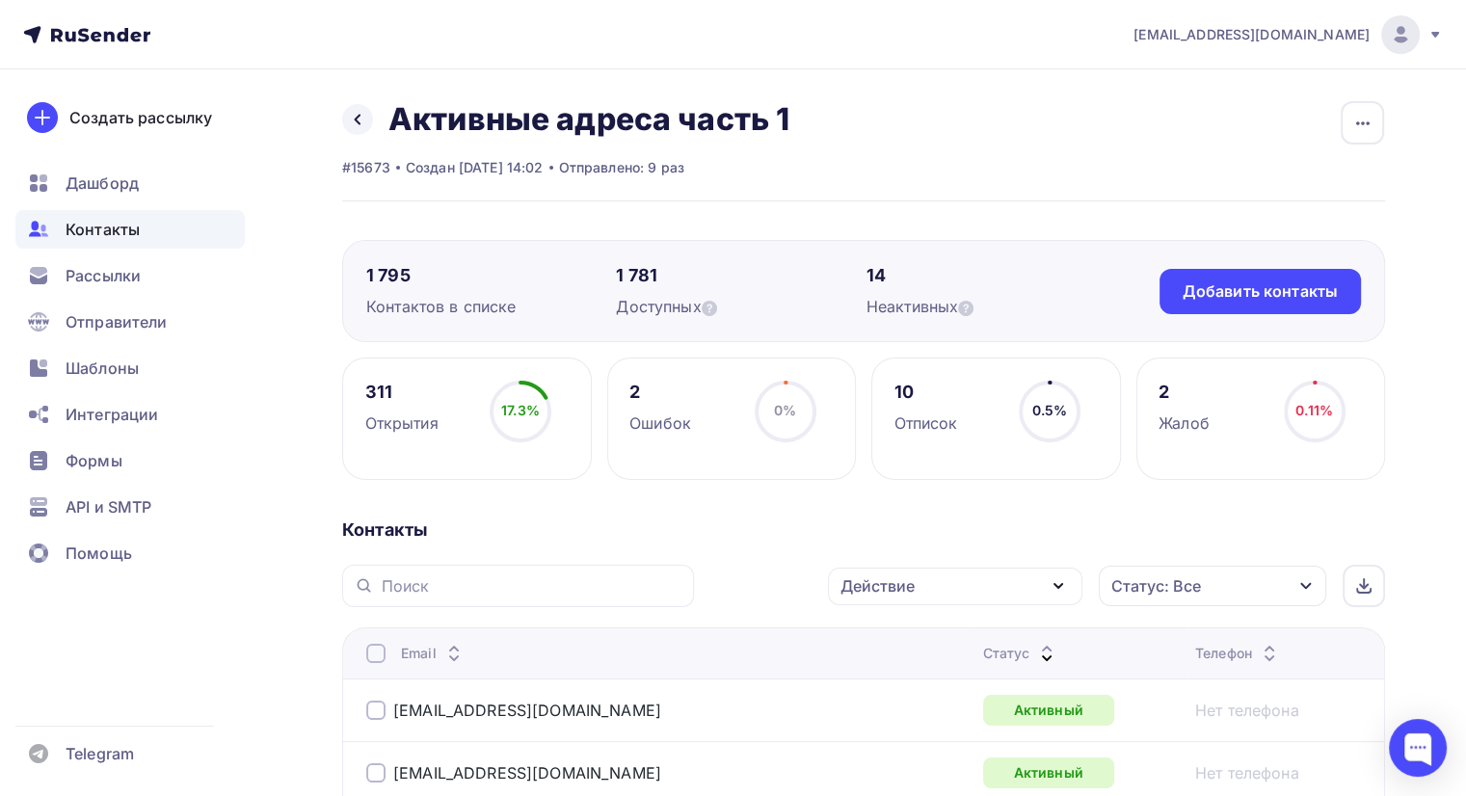
click at [87, 227] on span "Контакты" at bounding box center [103, 229] width 74 height 23
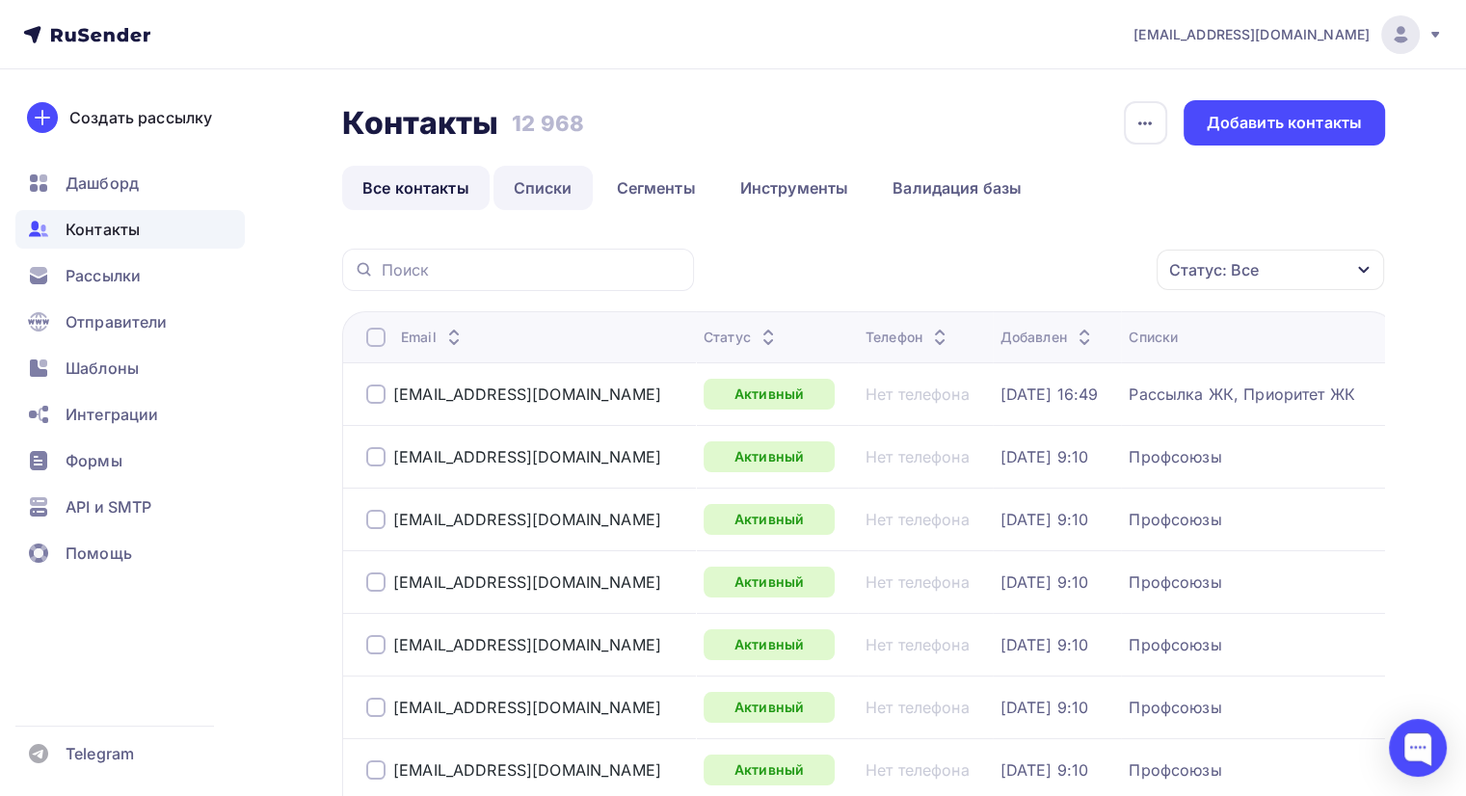
click at [544, 186] on link "Списки" at bounding box center [542, 188] width 99 height 44
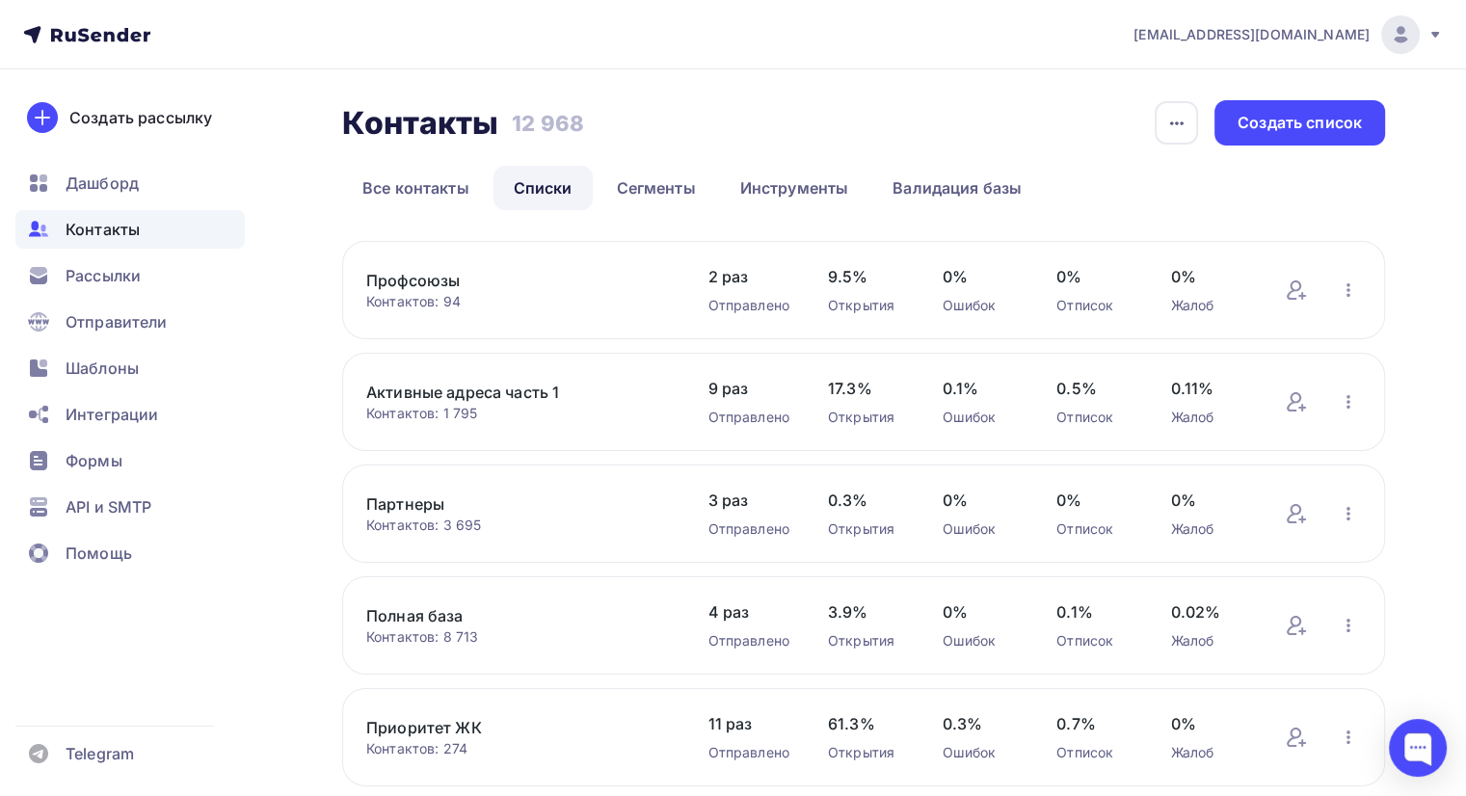
click at [623, 406] on div "Контактов: 1 795" at bounding box center [517, 413] width 303 height 19
click at [419, 390] on link "Активные адреса часть 1" at bounding box center [517, 392] width 303 height 23
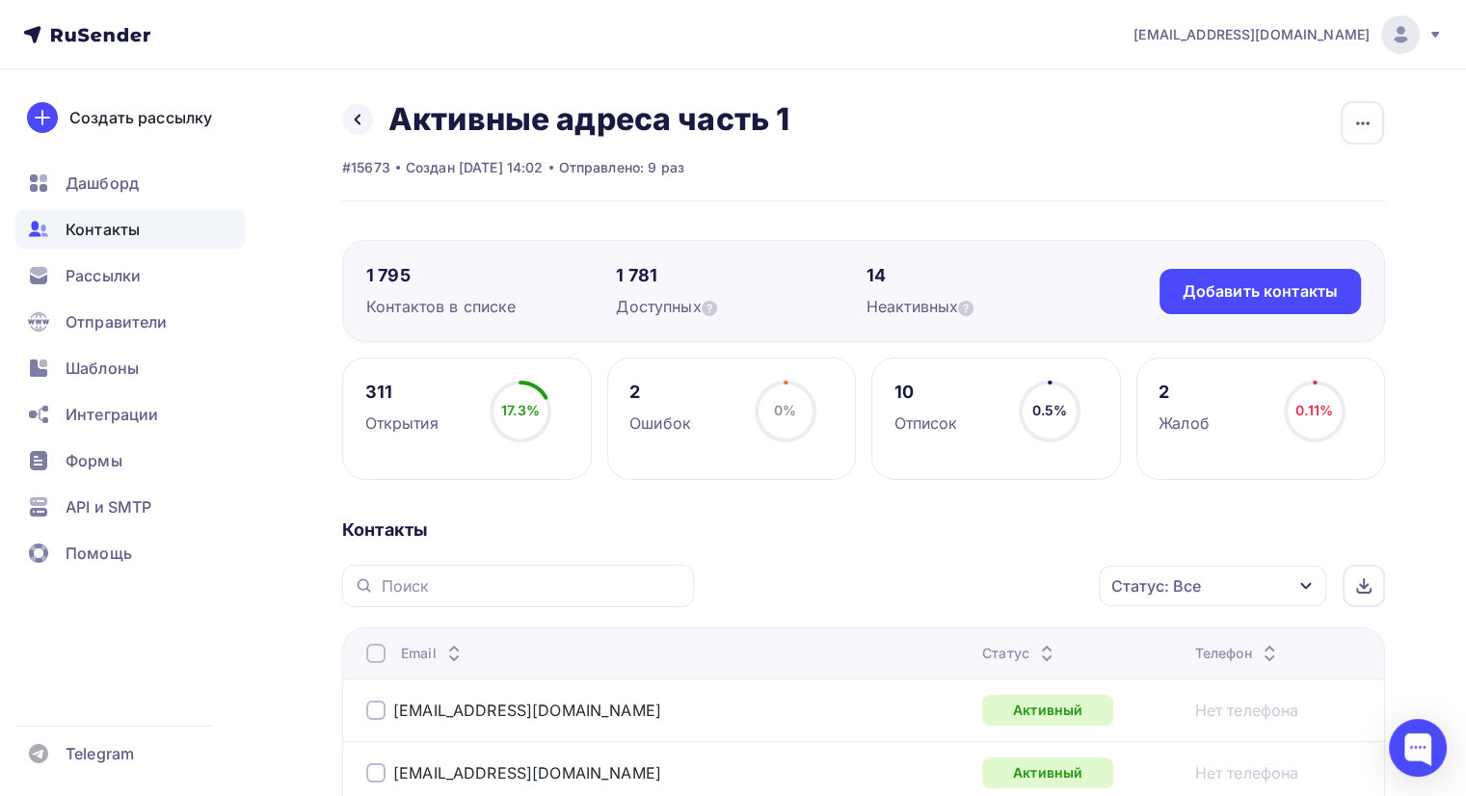
click at [1035, 649] on icon at bounding box center [1046, 658] width 23 height 23
click at [96, 228] on span "Контакты" at bounding box center [103, 229] width 74 height 23
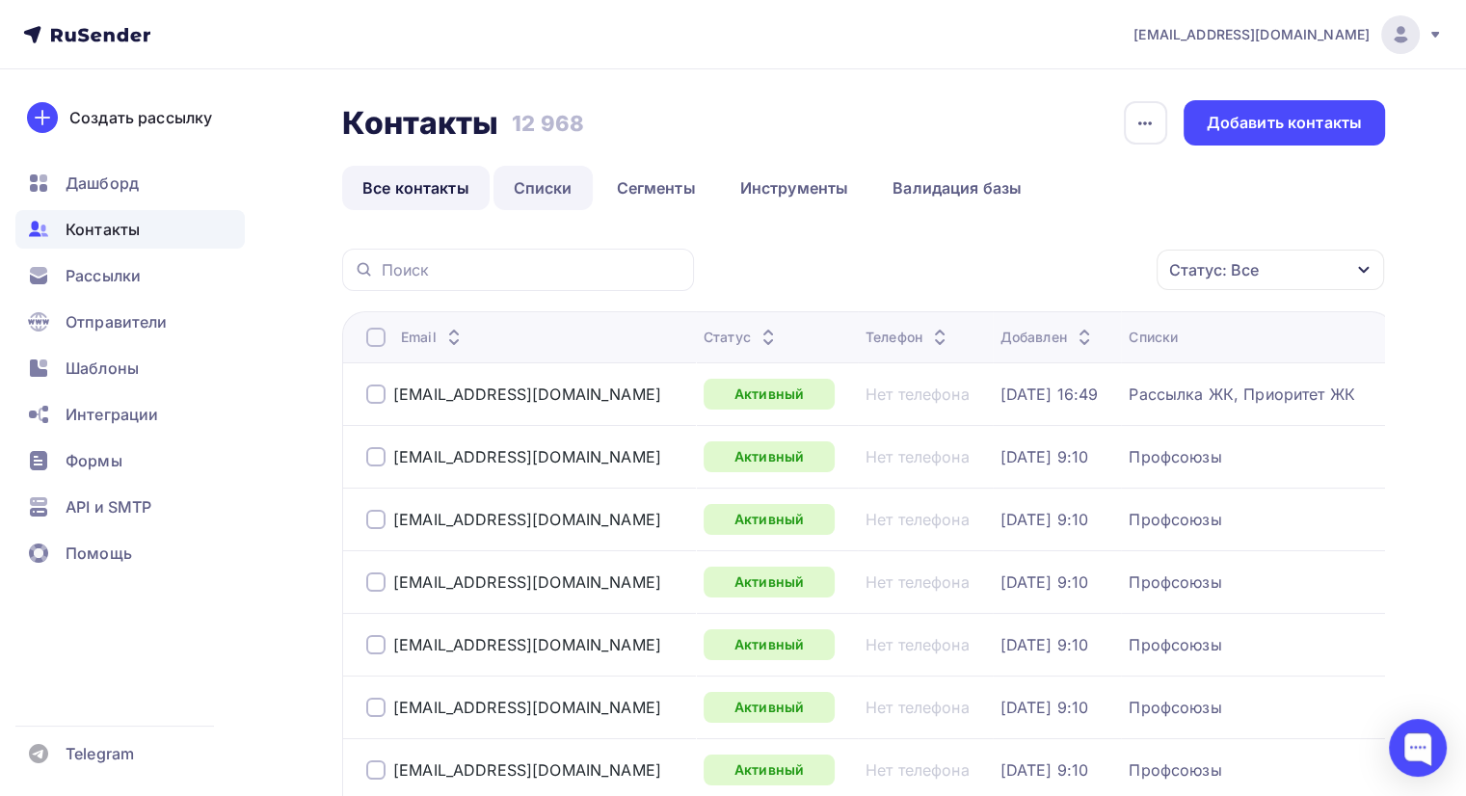
click at [557, 178] on link "Списки" at bounding box center [542, 188] width 99 height 44
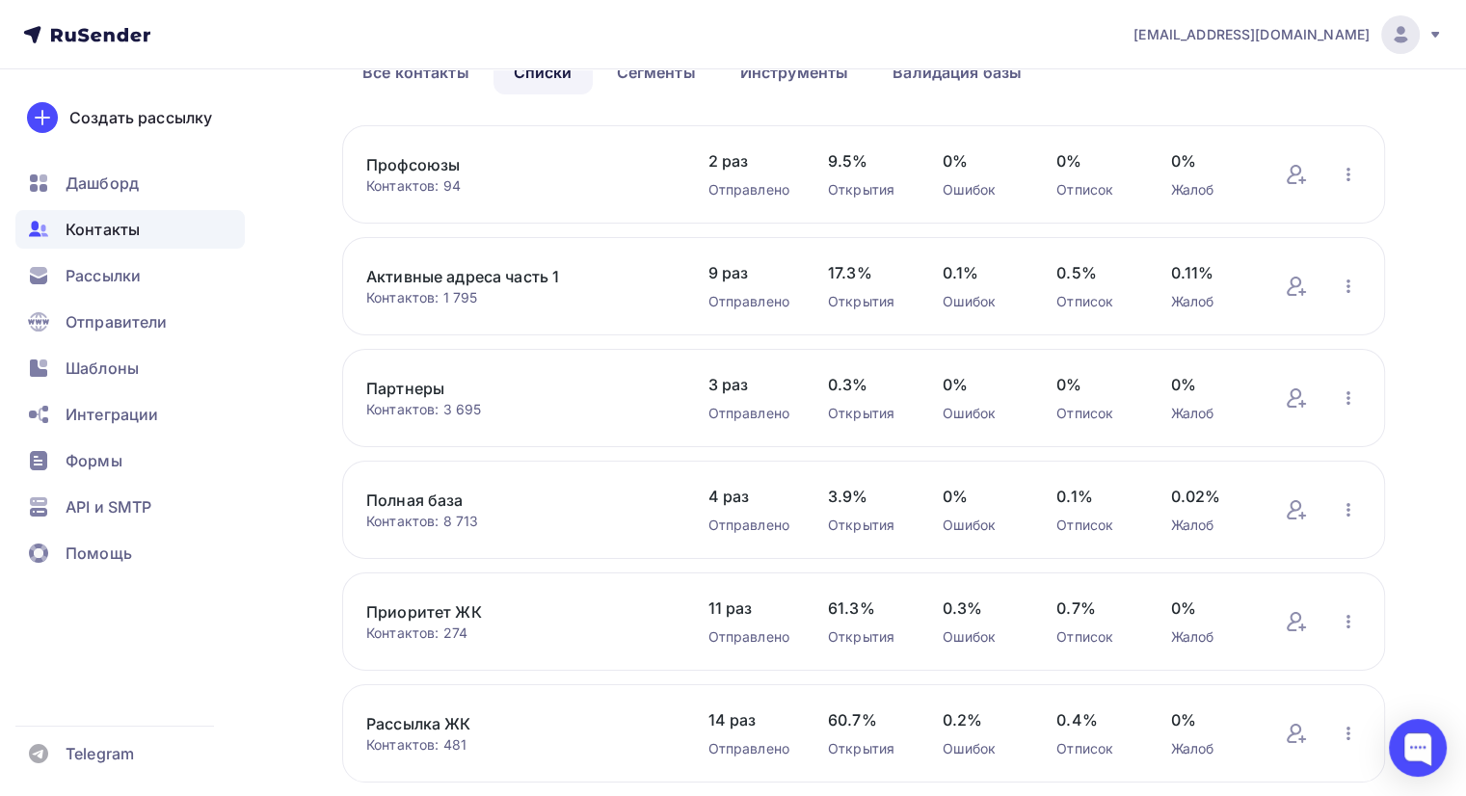
scroll to position [193, 0]
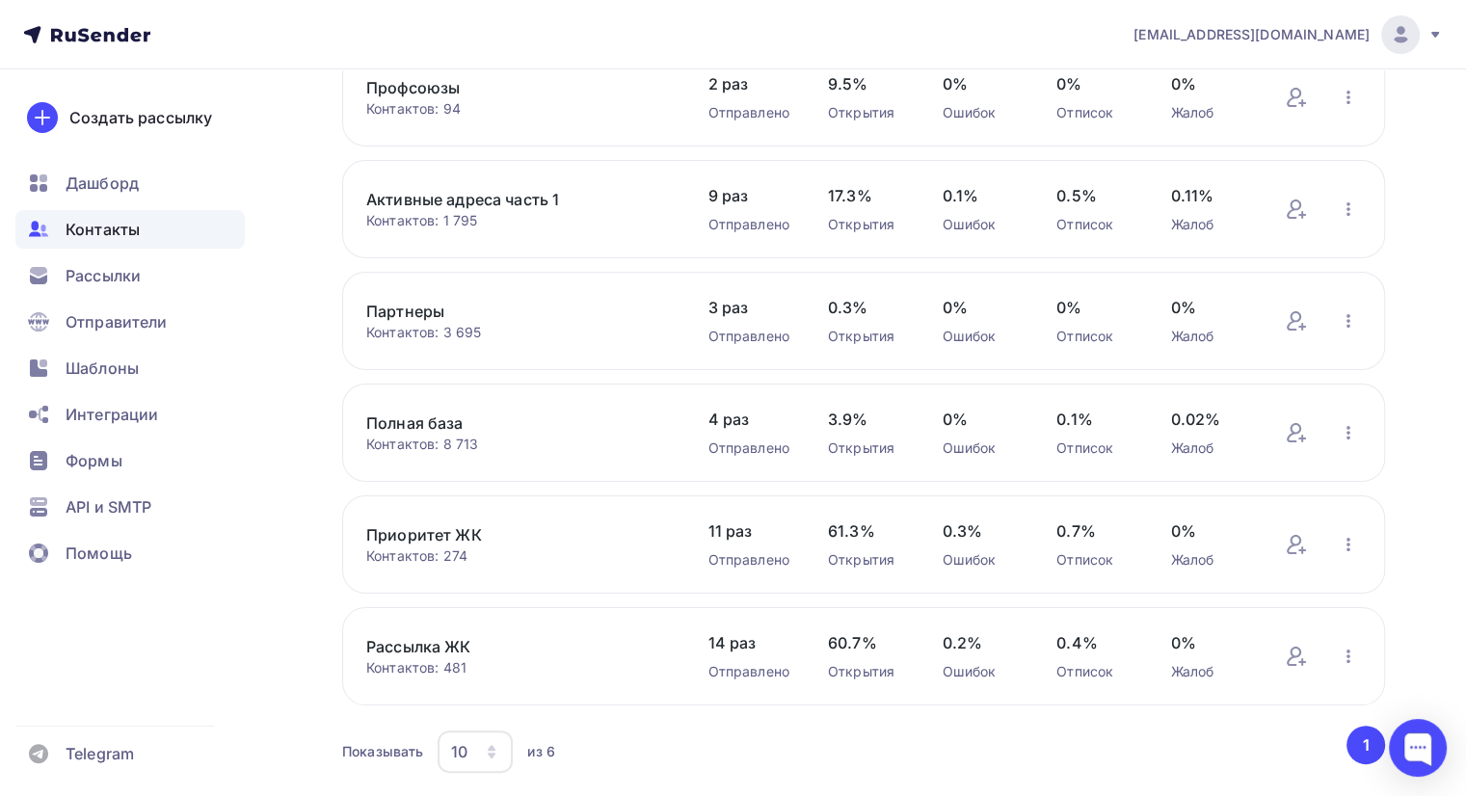
click at [436, 530] on link "Приоритет ЖК" at bounding box center [517, 534] width 303 height 23
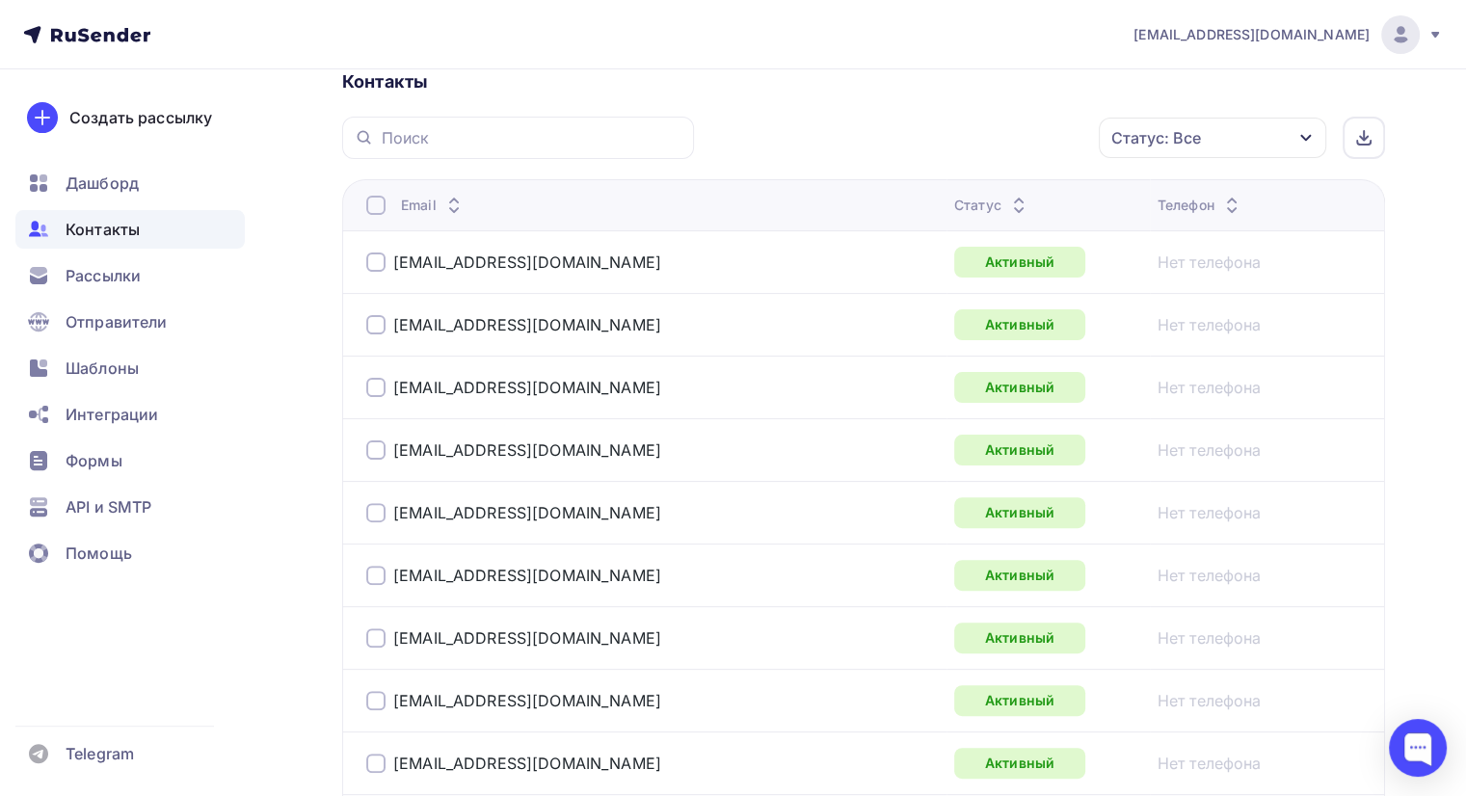
scroll to position [482, 0]
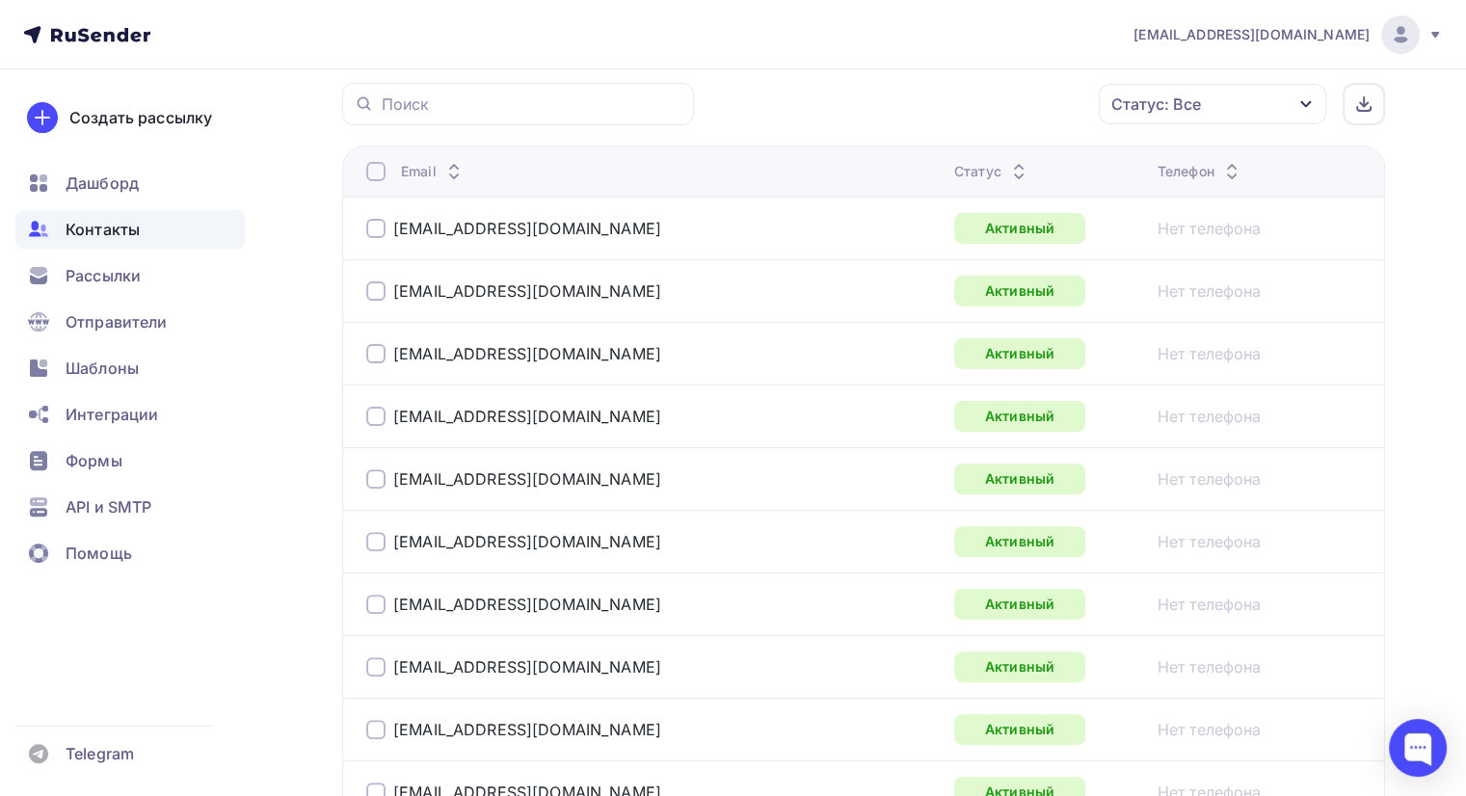
click at [1007, 172] on icon at bounding box center [1018, 176] width 23 height 23
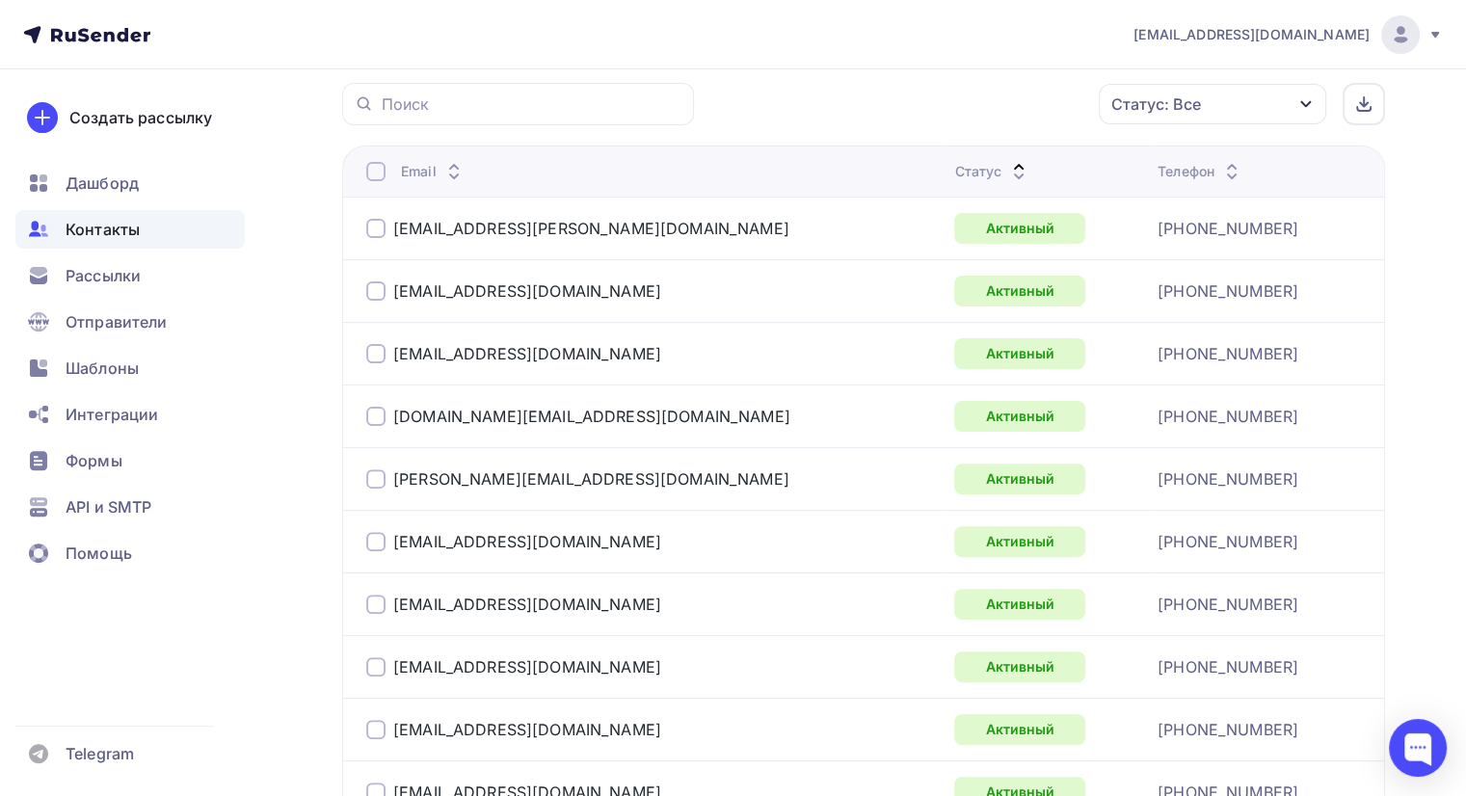
click at [1007, 172] on icon at bounding box center [1018, 176] width 23 height 23
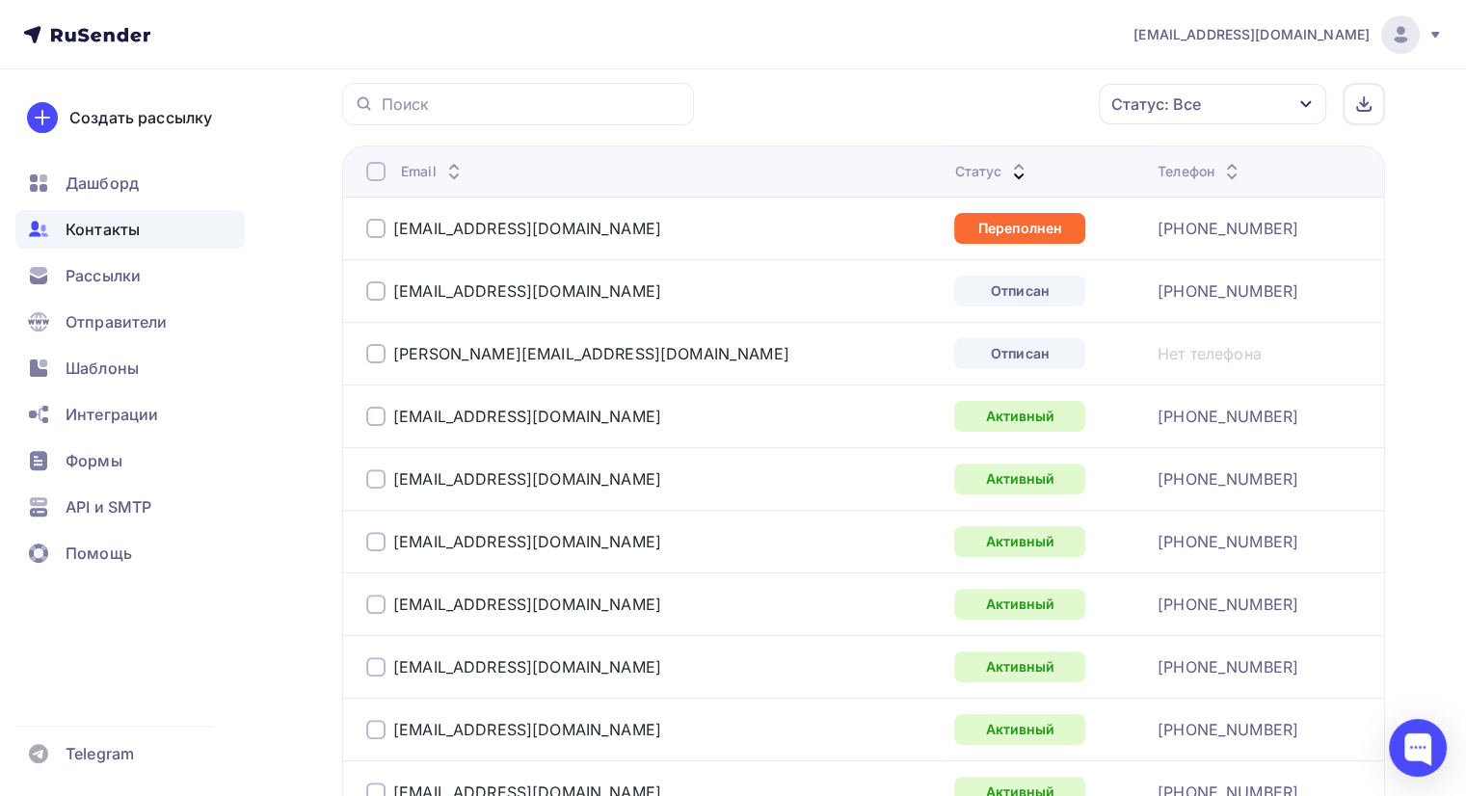
click at [378, 225] on div at bounding box center [375, 228] width 19 height 19
click at [374, 292] on div at bounding box center [375, 290] width 19 height 19
click at [375, 352] on div at bounding box center [375, 353] width 19 height 19
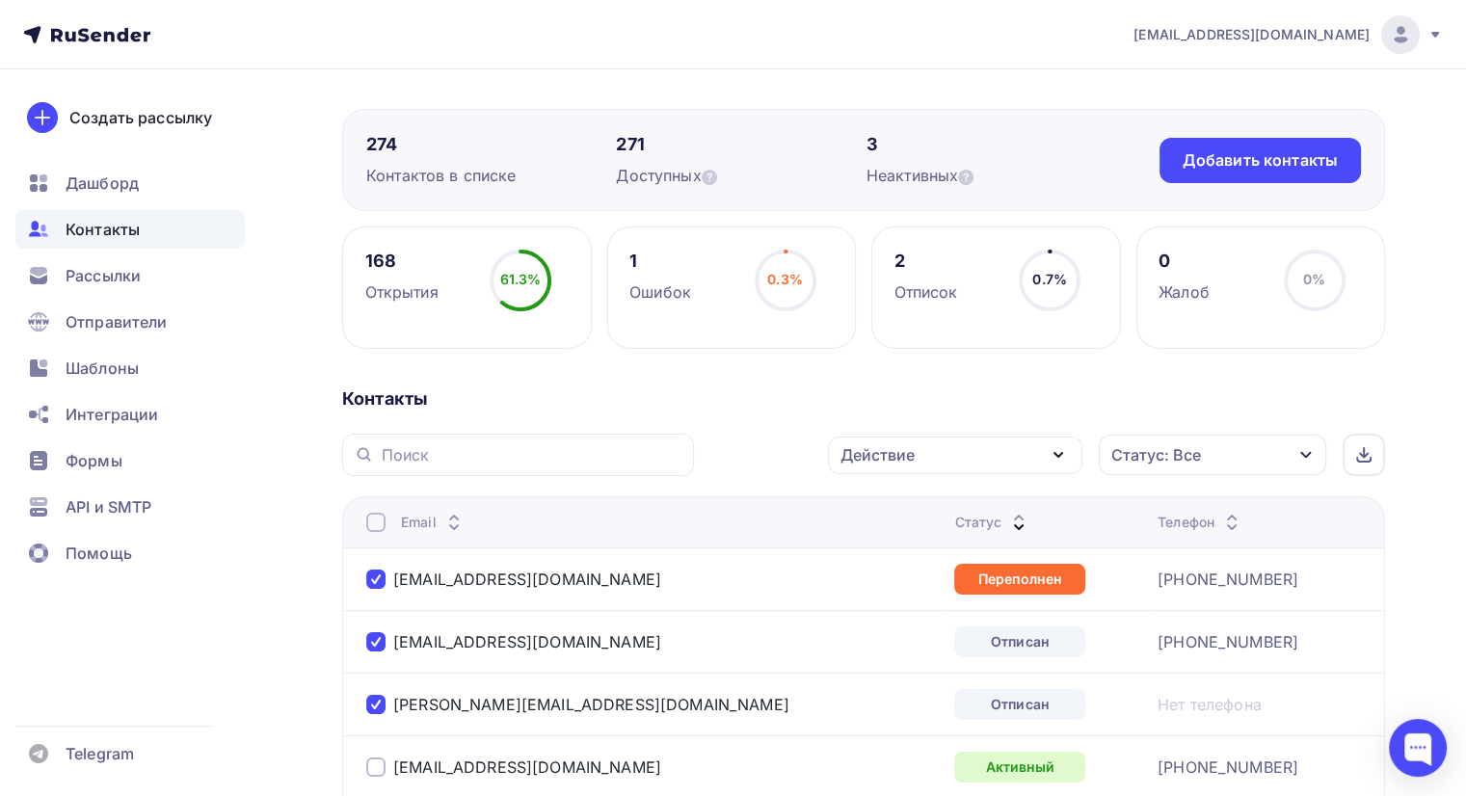
scroll to position [385, 0]
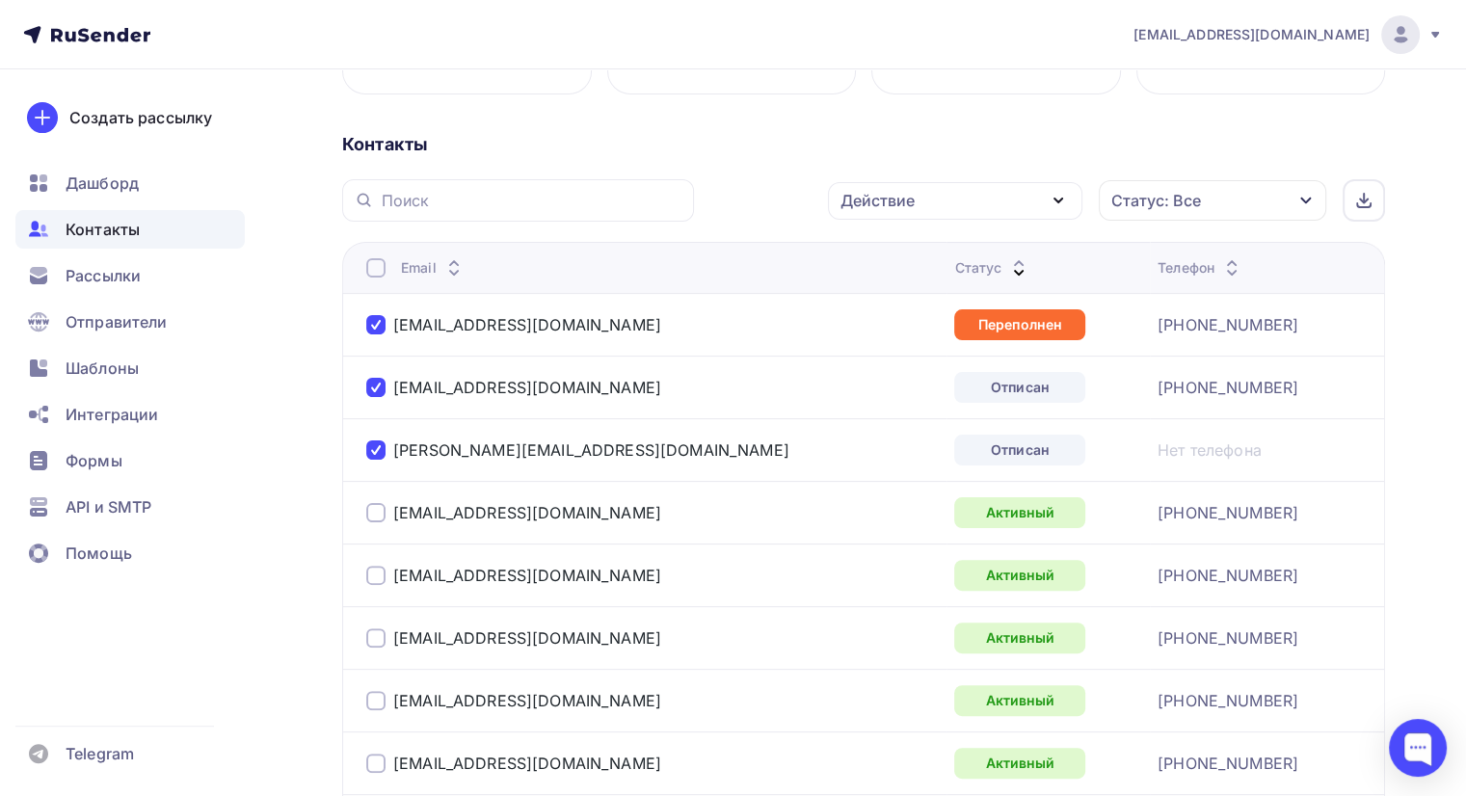
click at [1020, 203] on div "Действие" at bounding box center [955, 201] width 254 height 38
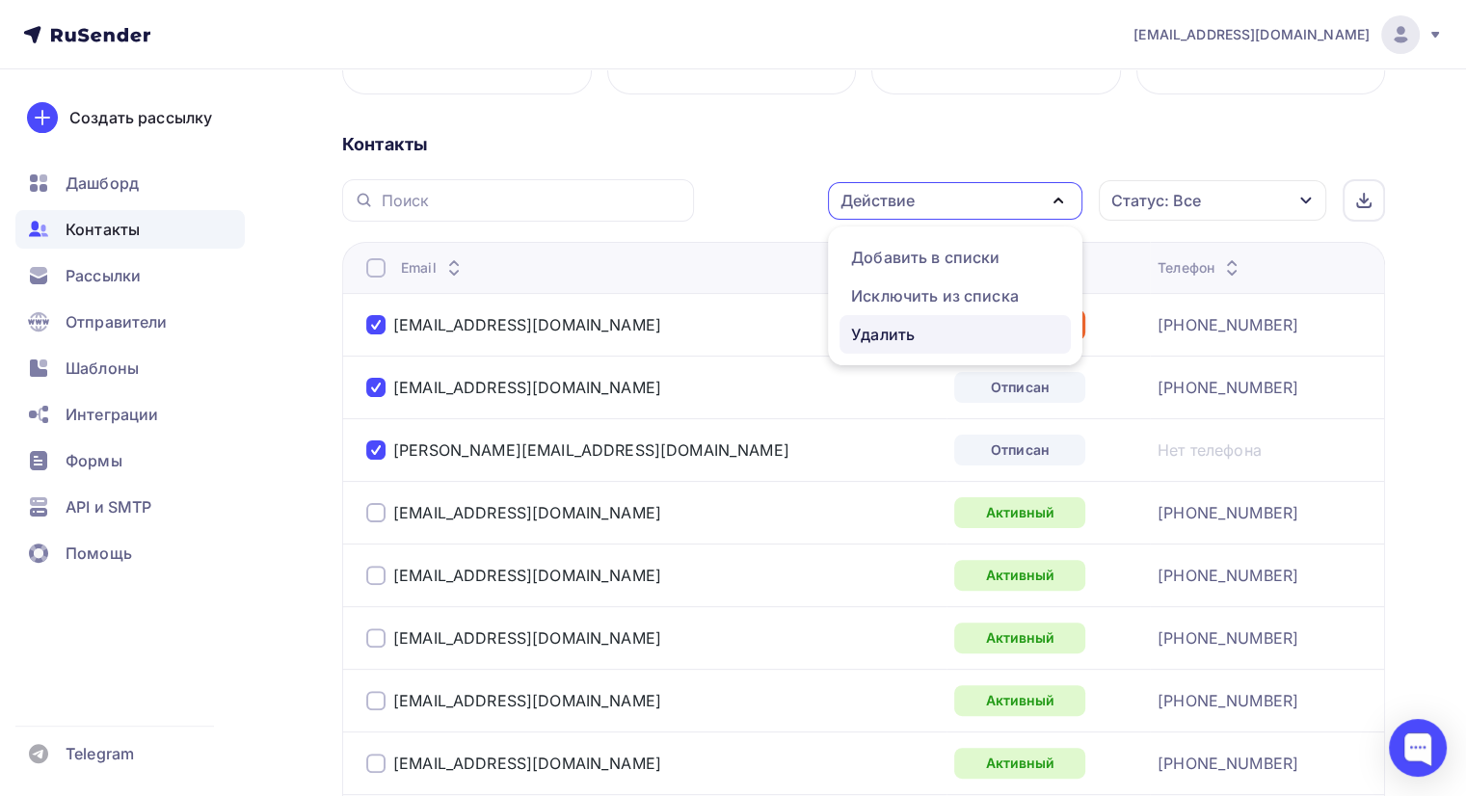
click at [894, 336] on div "Удалить" at bounding box center [883, 334] width 64 height 23
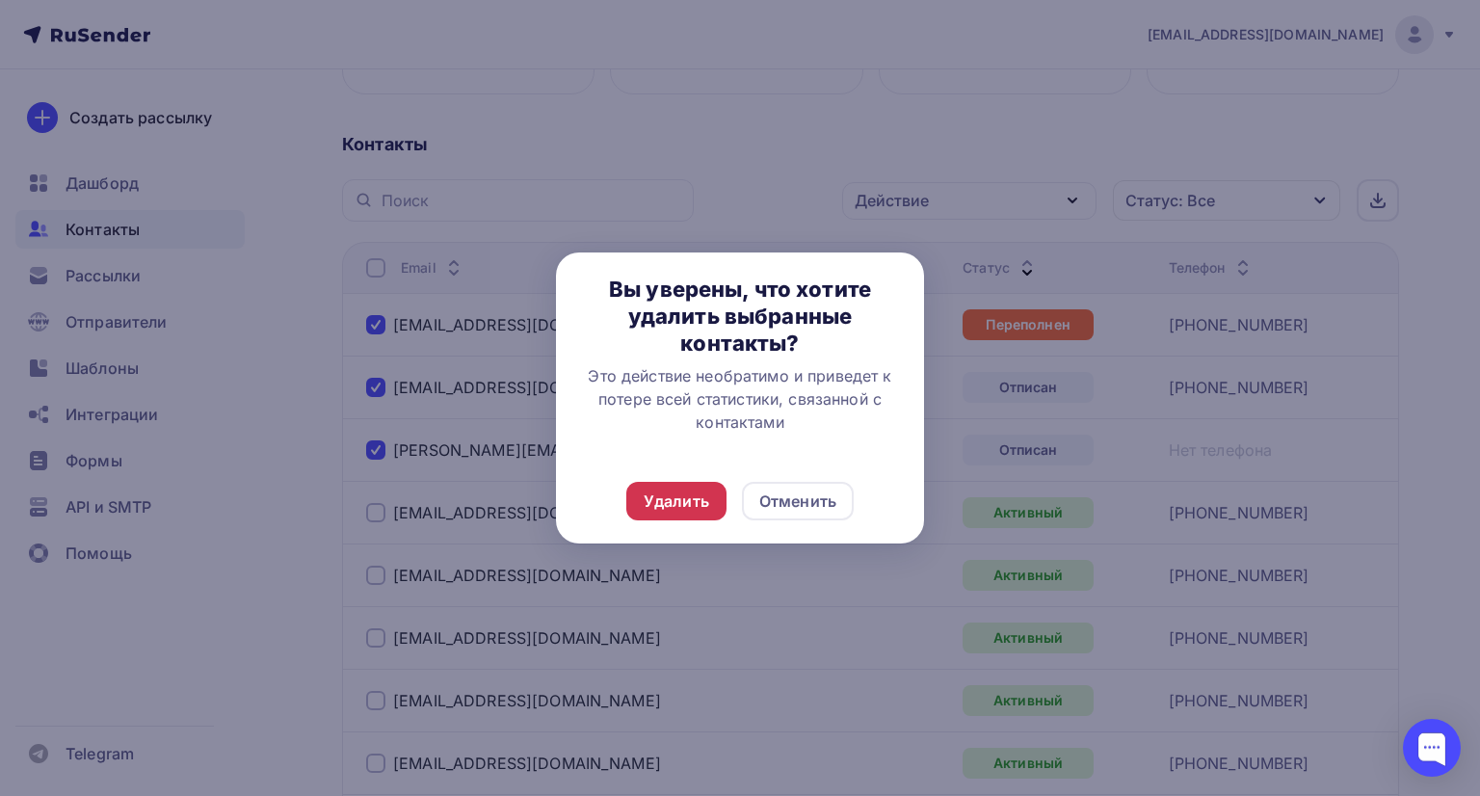
click at [671, 506] on div "Удалить" at bounding box center [677, 501] width 66 height 23
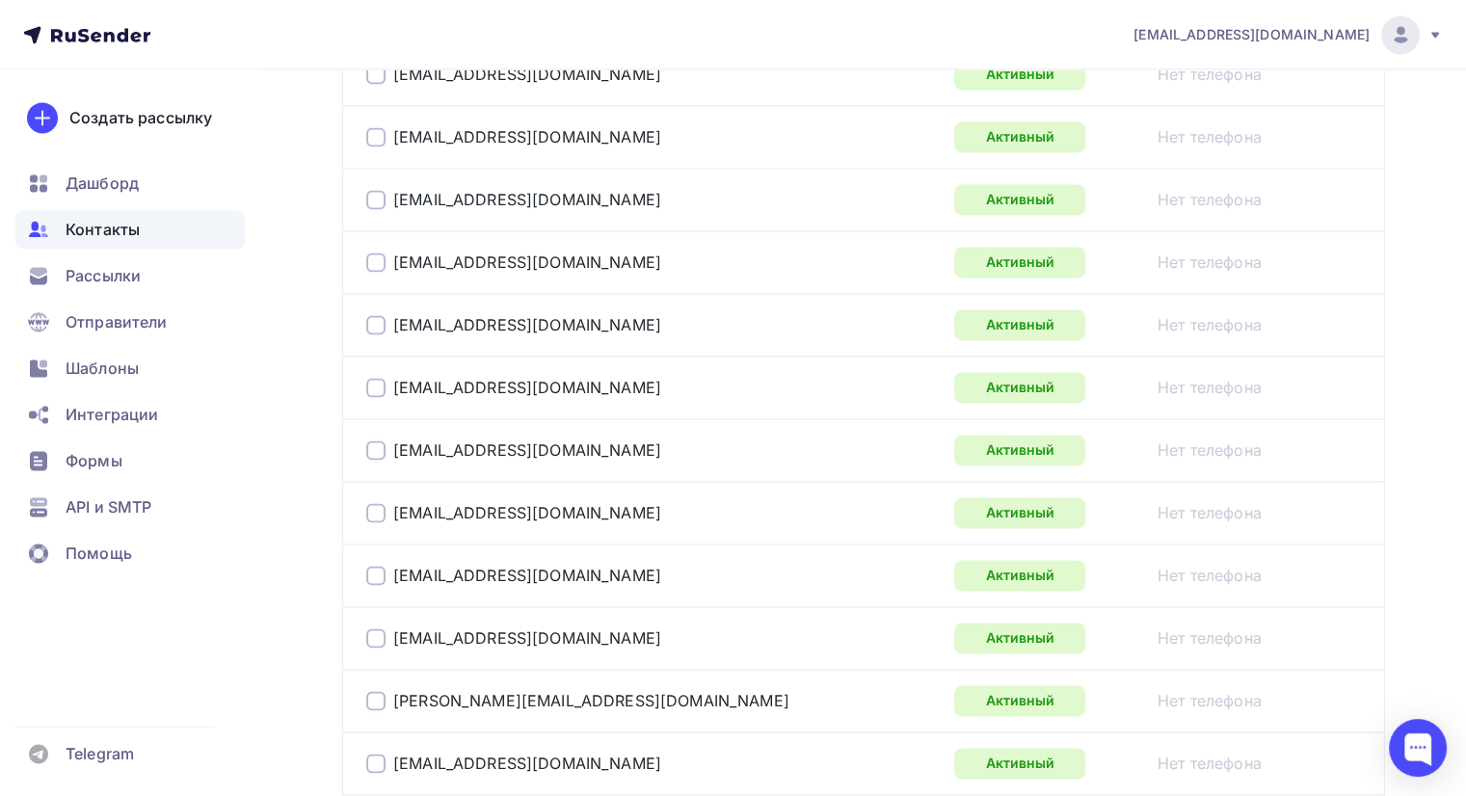
scroll to position [3084, 0]
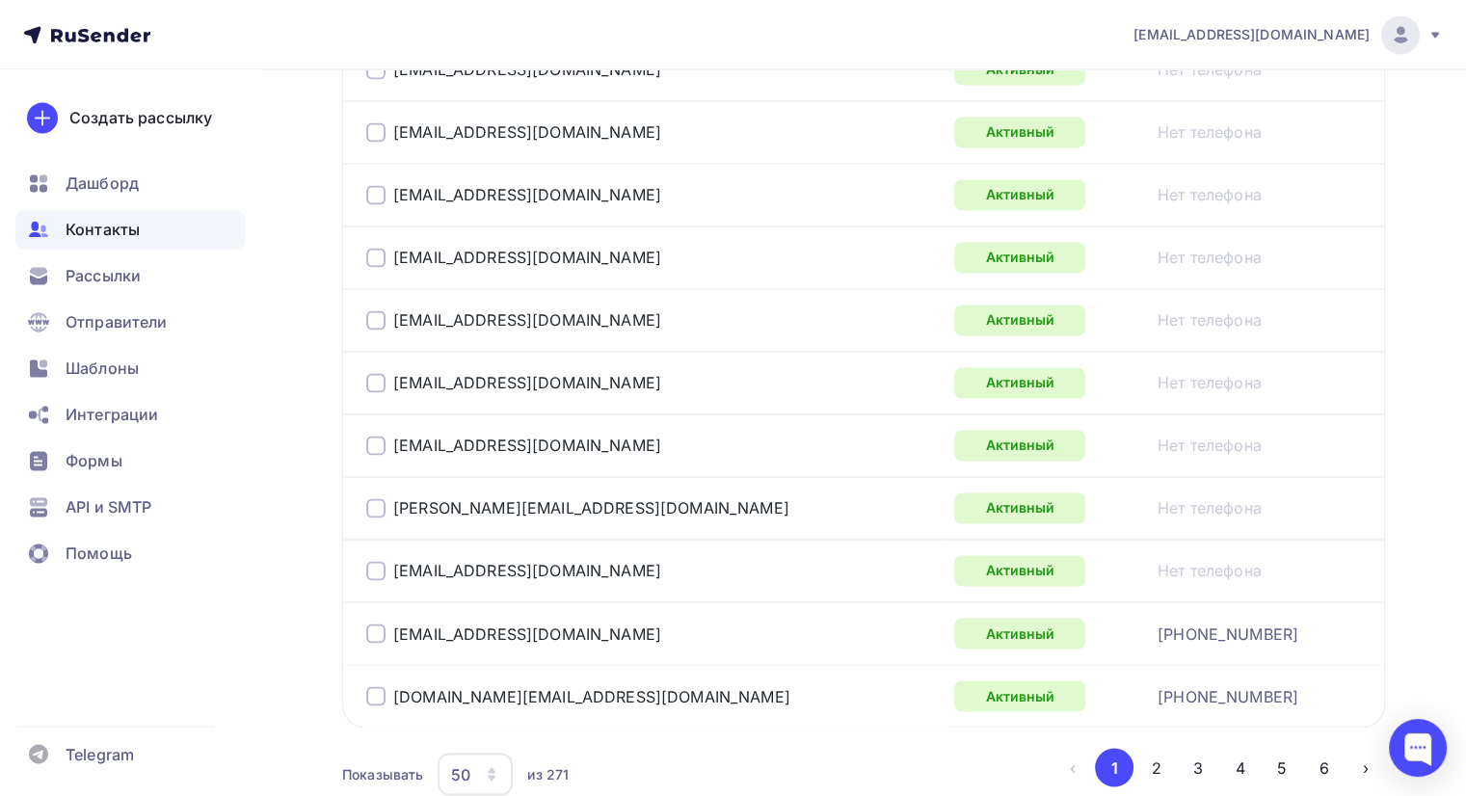
drag, startPoint x: 375, startPoint y: 563, endPoint x: 368, endPoint y: 537, distance: 26.9
click at [371, 561] on div at bounding box center [375, 570] width 19 height 19
click at [368, 498] on div at bounding box center [375, 507] width 19 height 19
click at [374, 436] on div at bounding box center [375, 445] width 19 height 19
click at [372, 373] on div at bounding box center [375, 382] width 19 height 19
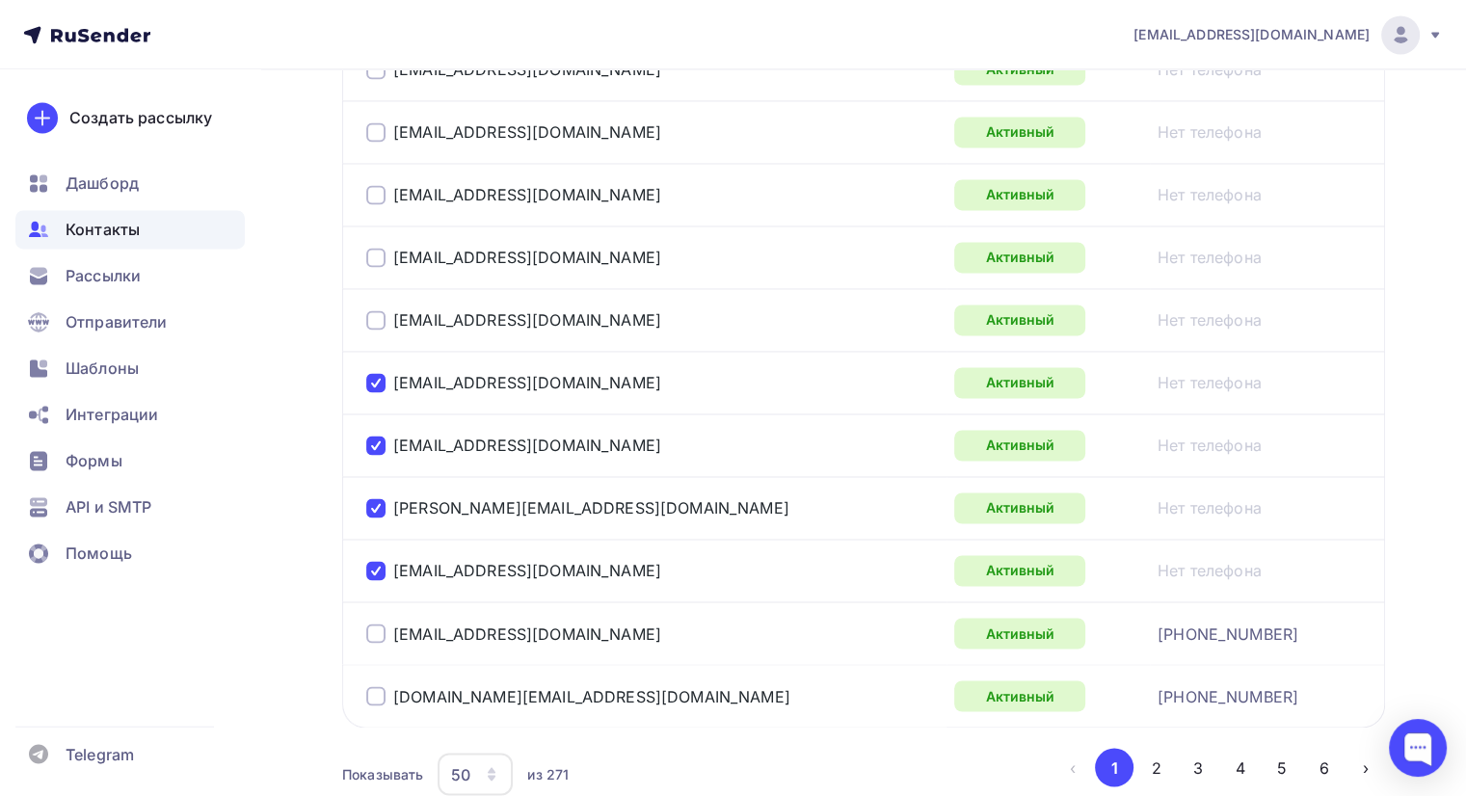
click at [373, 305] on div "[EMAIL_ADDRESS][DOMAIN_NAME]" at bounding box center [607, 320] width 482 height 31
click at [374, 320] on div "[EMAIL_ADDRESS][DOMAIN_NAME]" at bounding box center [607, 320] width 482 height 31
click at [382, 310] on div at bounding box center [375, 319] width 19 height 19
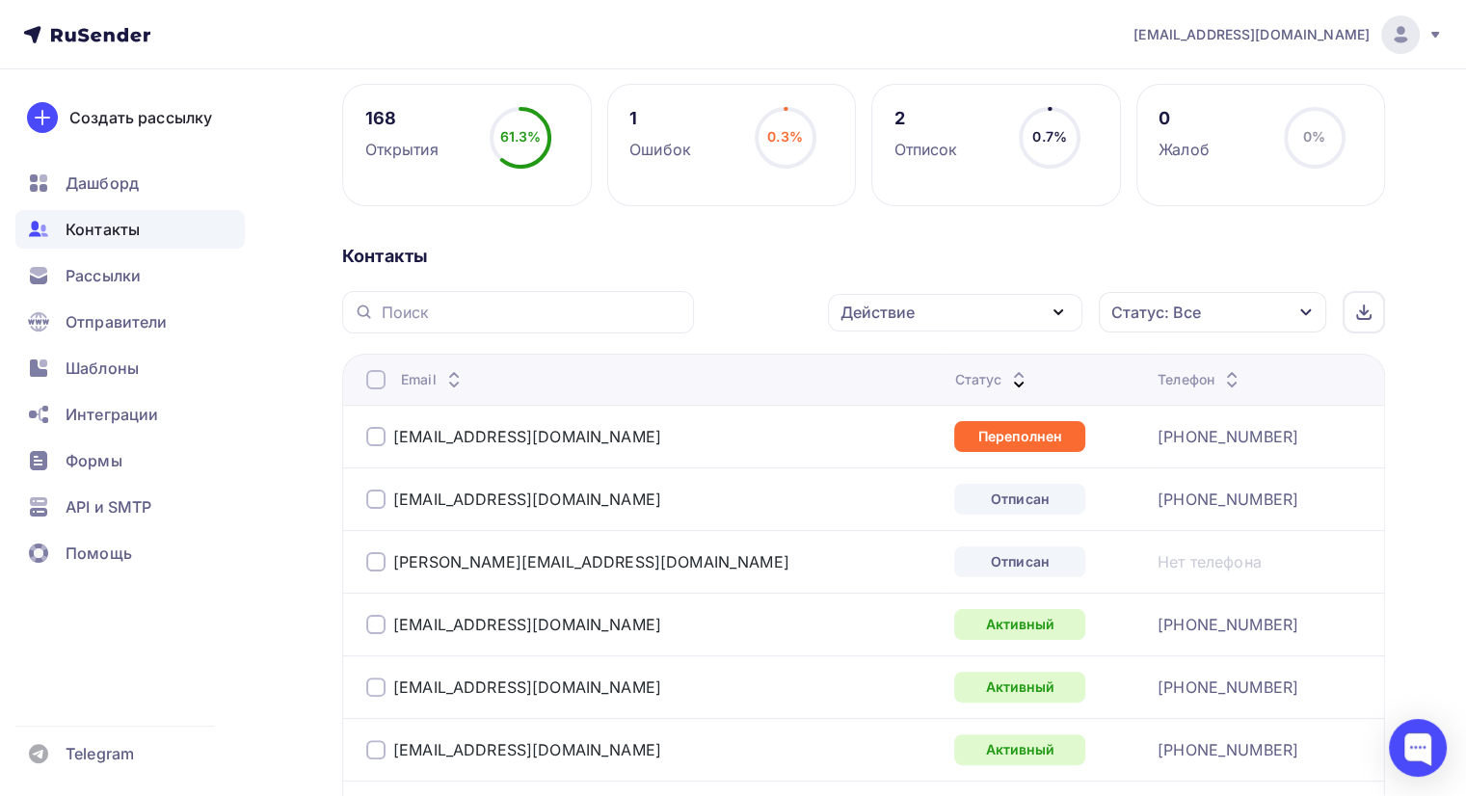
scroll to position [289, 0]
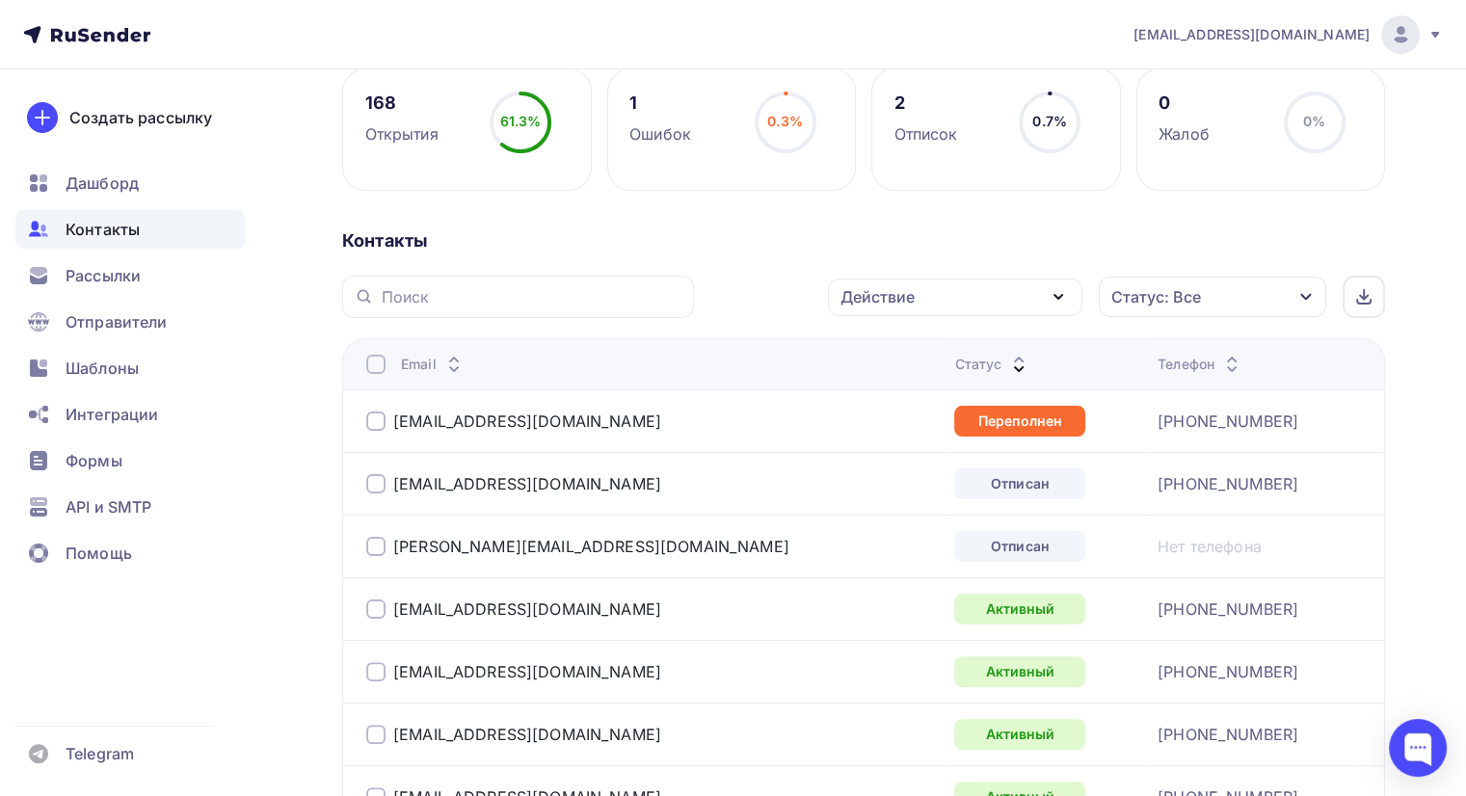
click at [448, 364] on icon at bounding box center [453, 369] width 23 height 23
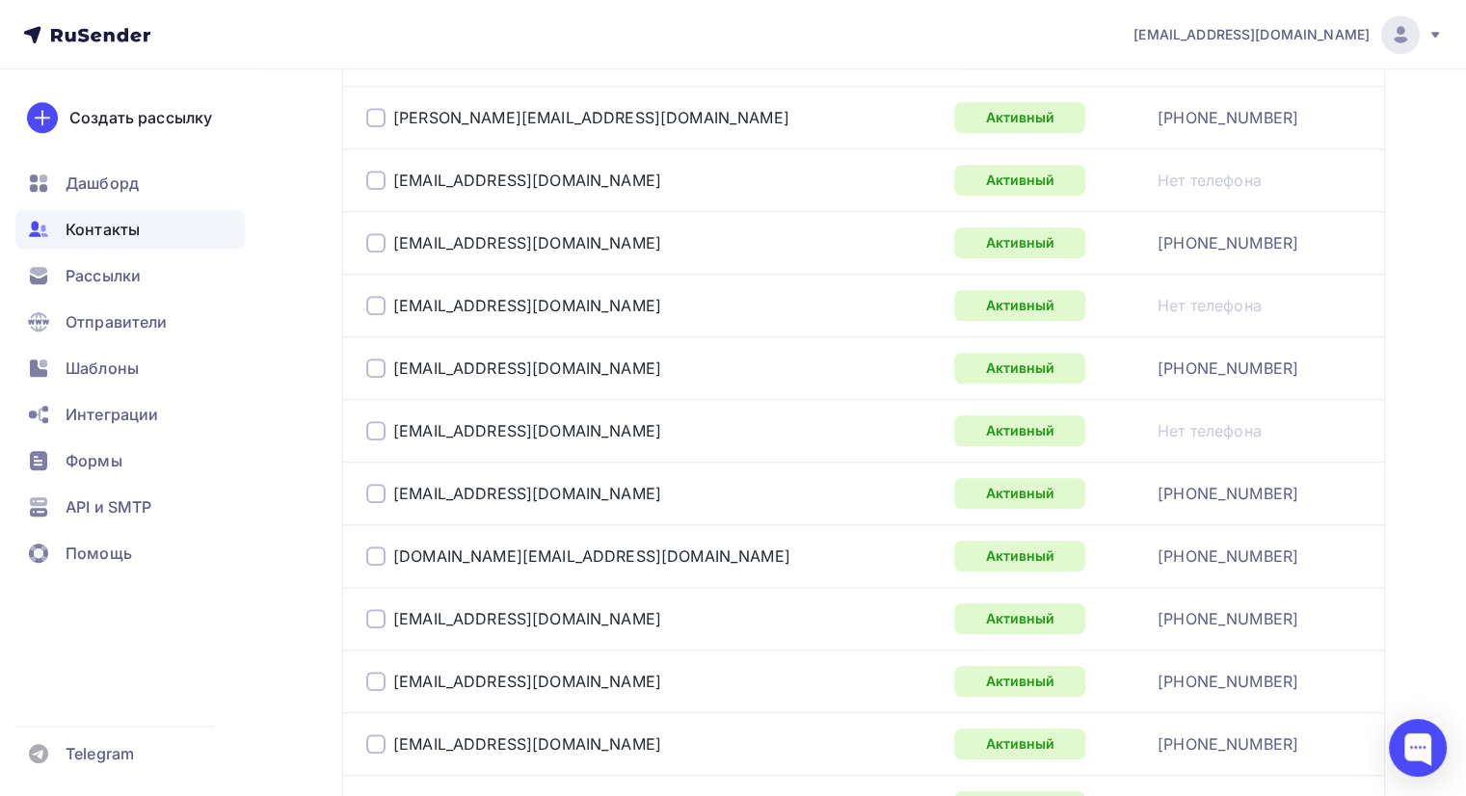
scroll to position [1156, 0]
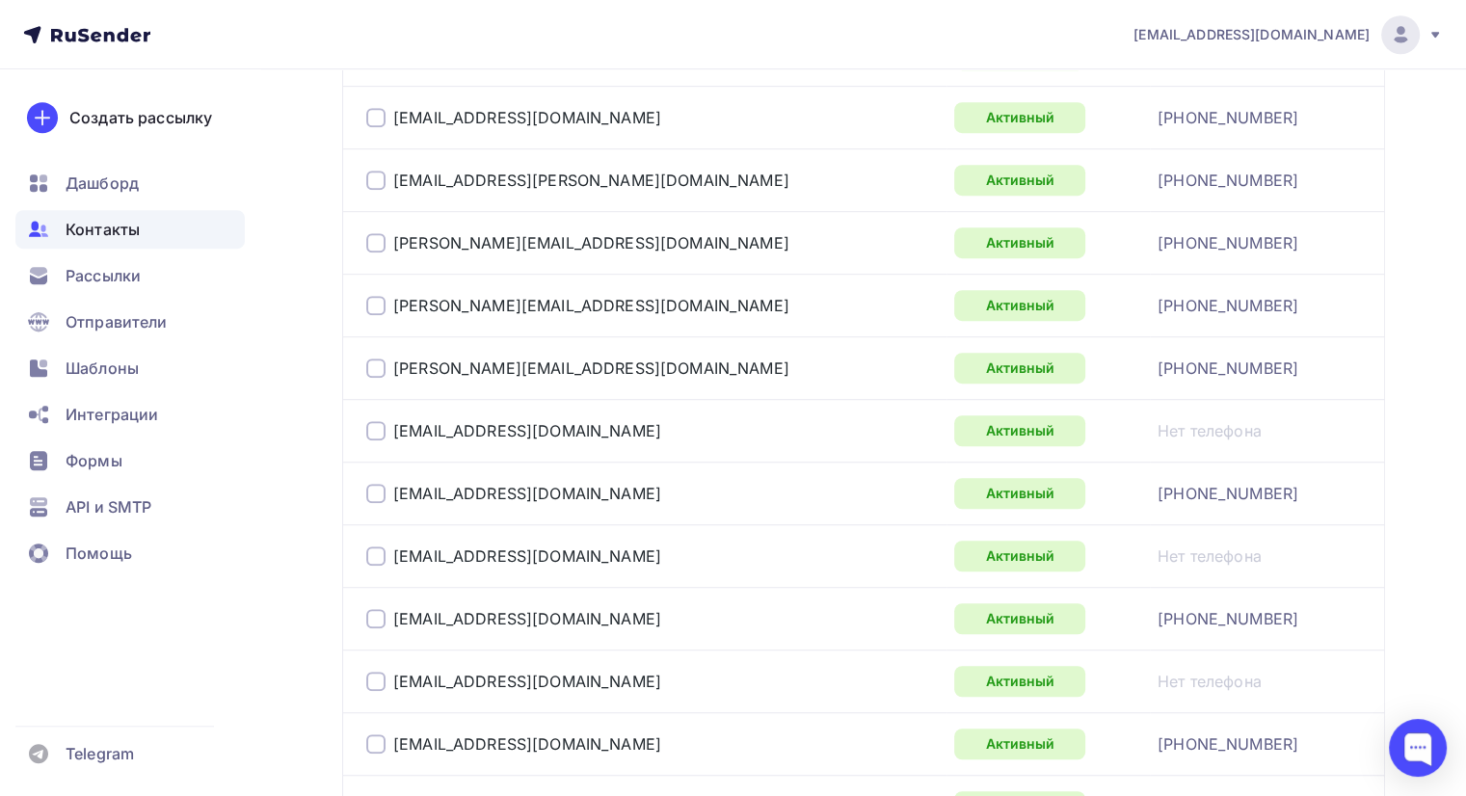
click at [377, 432] on div at bounding box center [375, 430] width 19 height 19
click at [384, 556] on div at bounding box center [375, 555] width 19 height 19
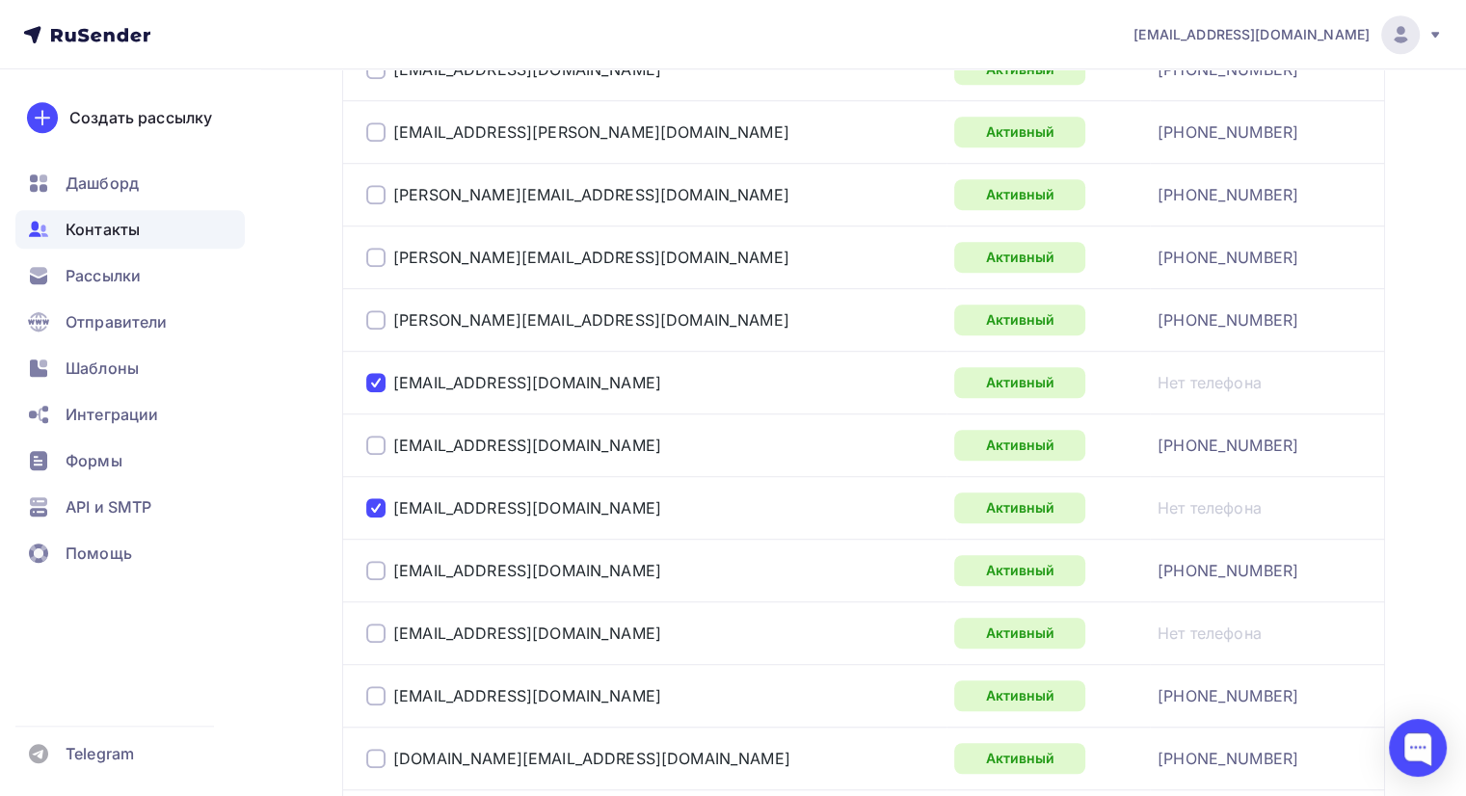
scroll to position [1253, 0]
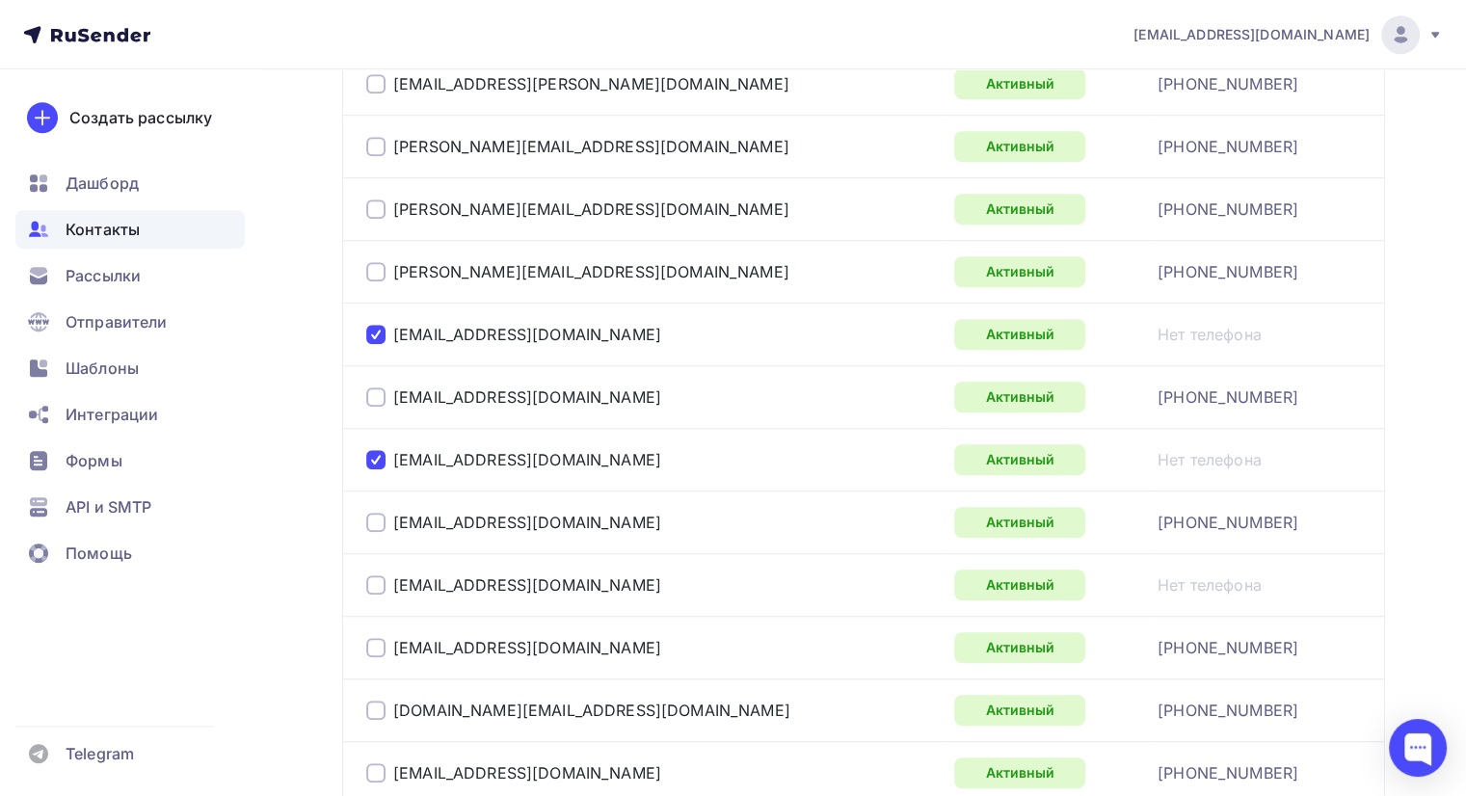
click at [370, 577] on div at bounding box center [375, 584] width 19 height 19
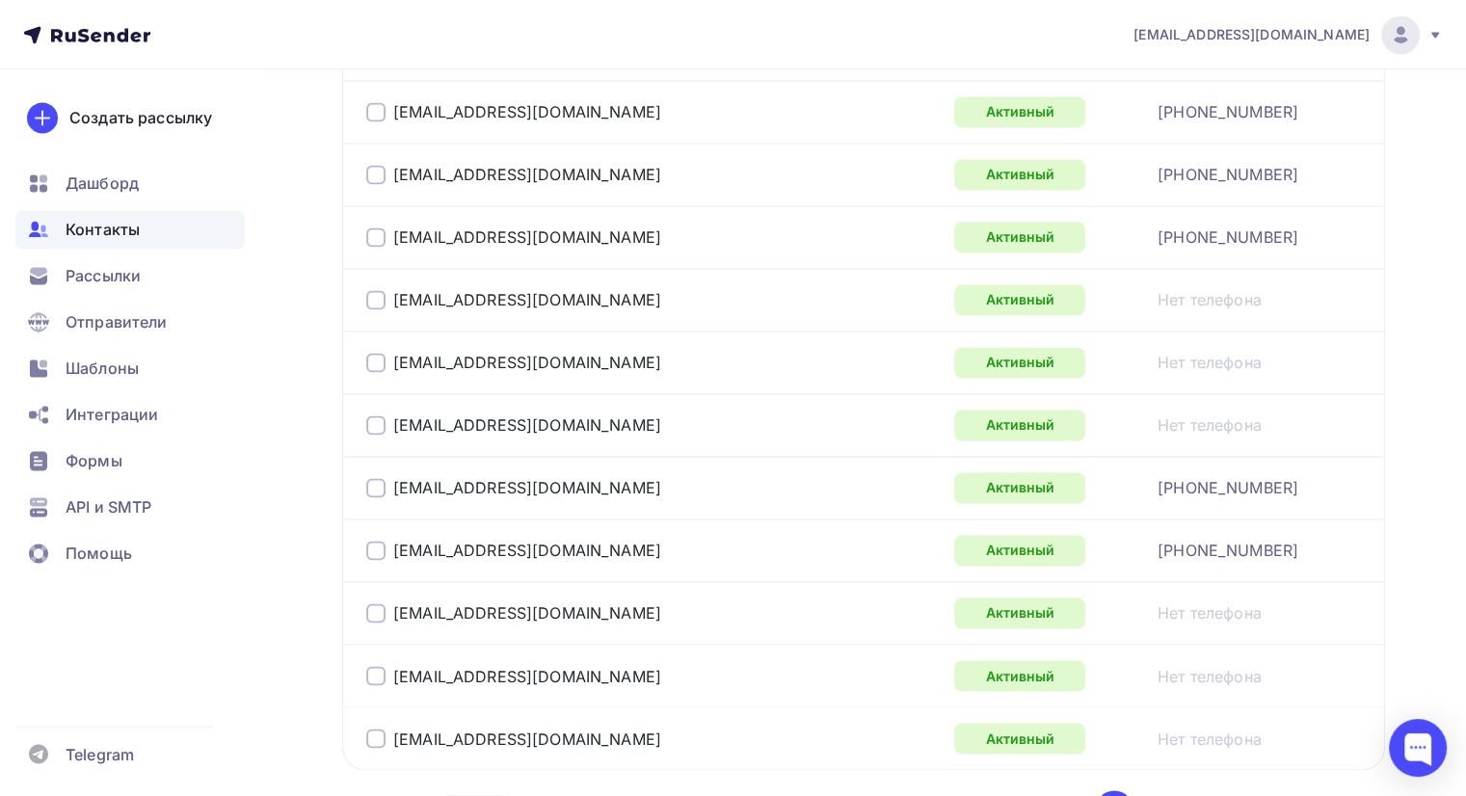
scroll to position [3084, 0]
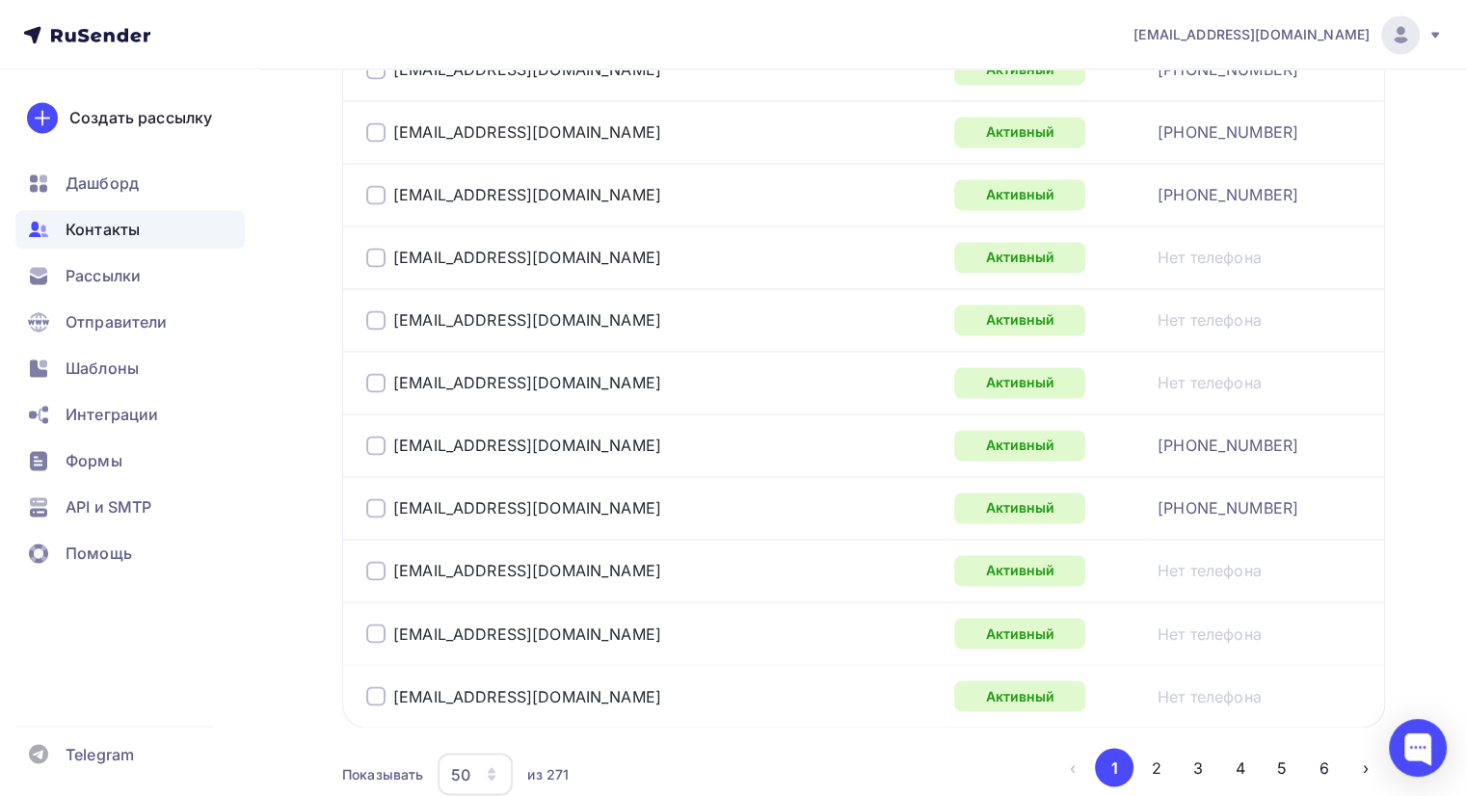
click at [374, 623] on div at bounding box center [375, 632] width 19 height 19
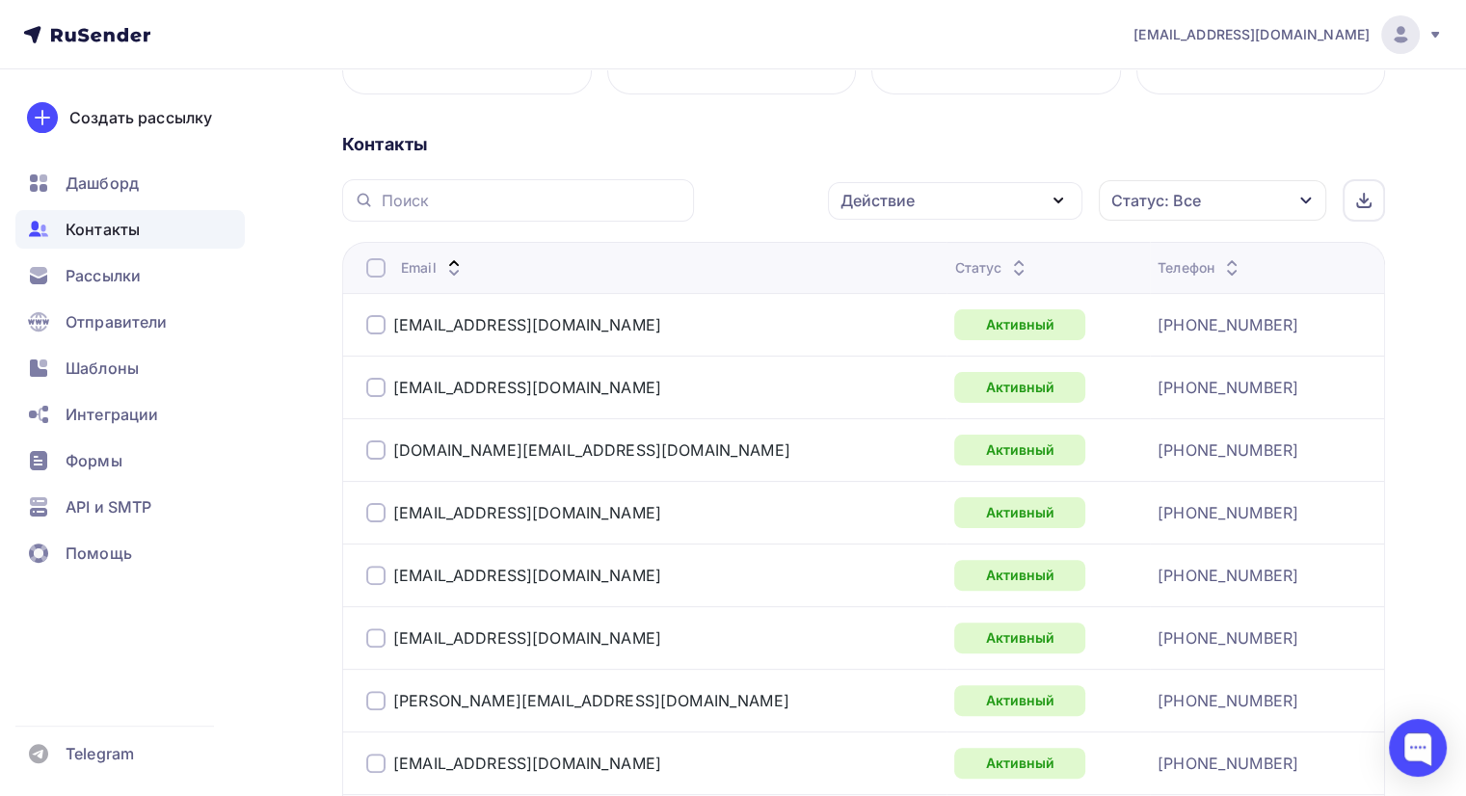
scroll to position [0, 0]
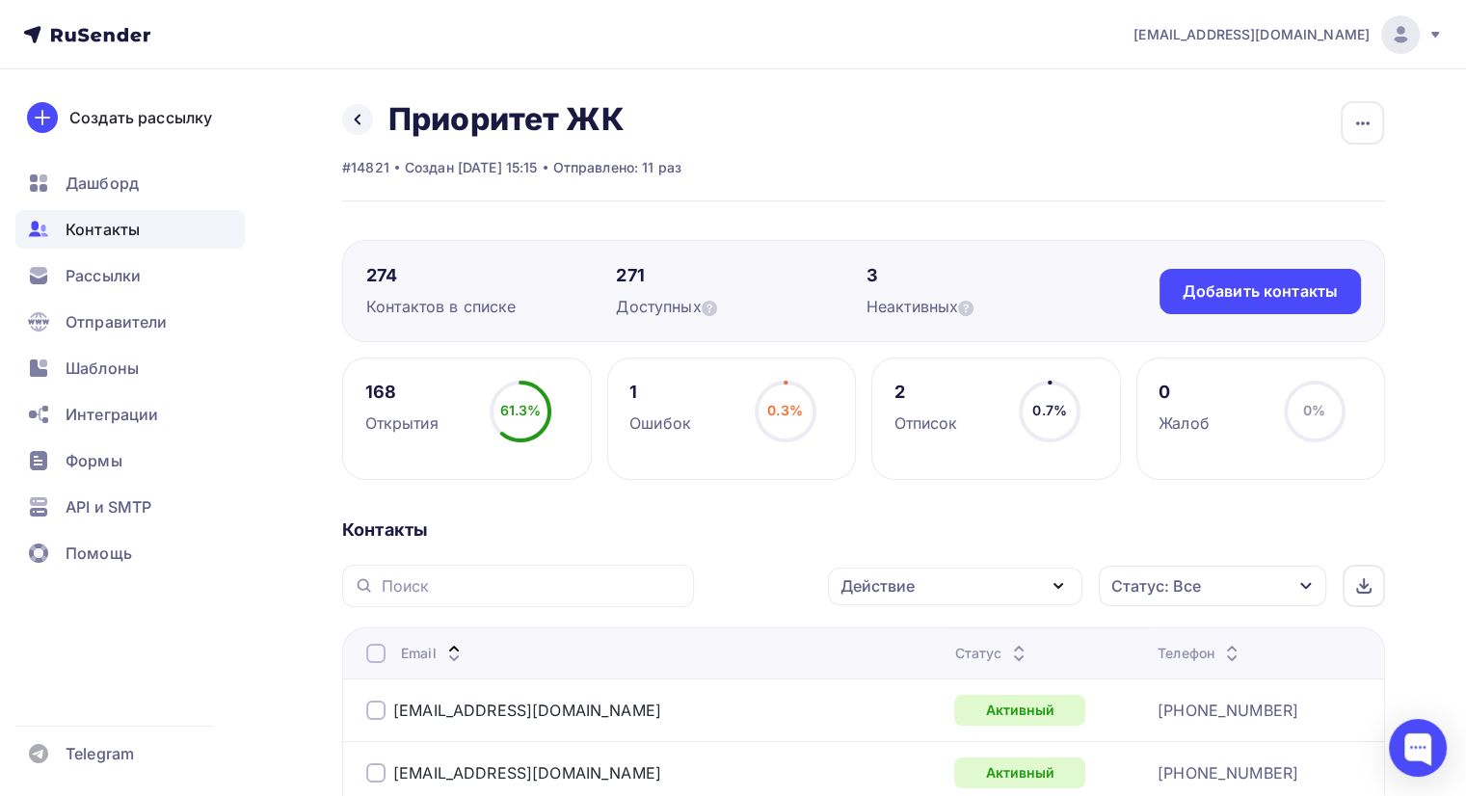
click at [958, 586] on div "Действие" at bounding box center [955, 587] width 254 height 38
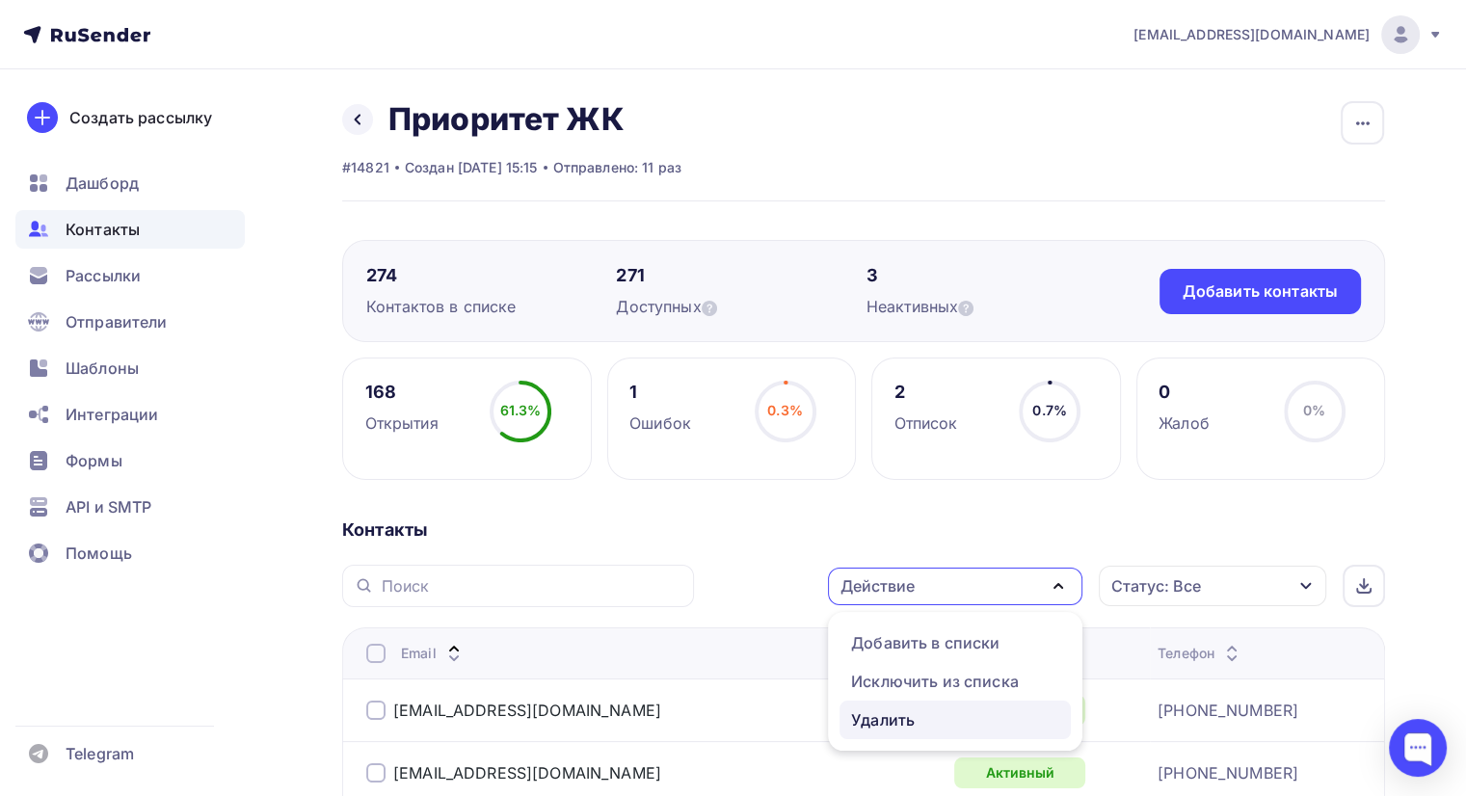
click at [889, 726] on div "Удалить" at bounding box center [883, 719] width 64 height 23
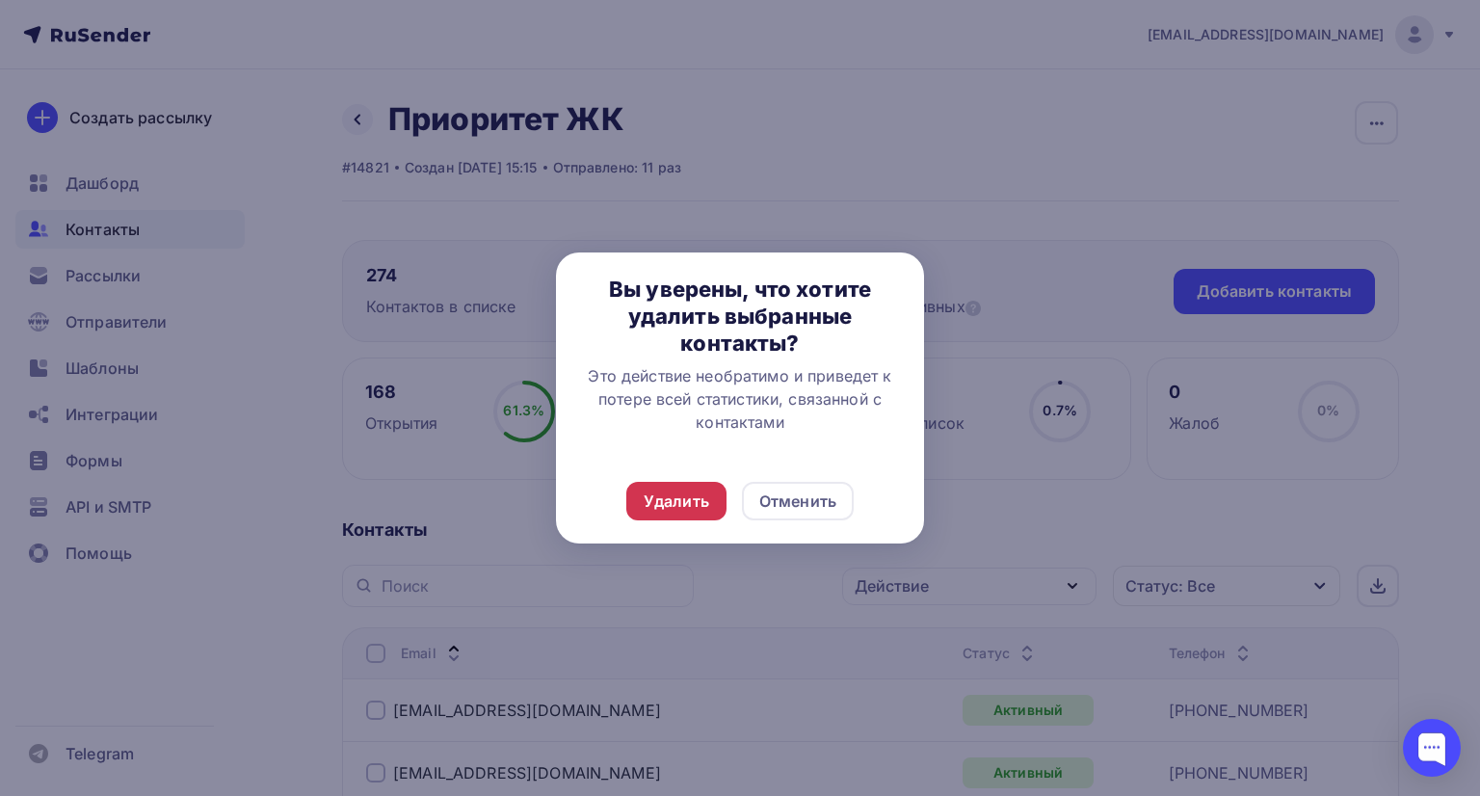
click at [665, 505] on div "Удалить" at bounding box center [677, 501] width 66 height 23
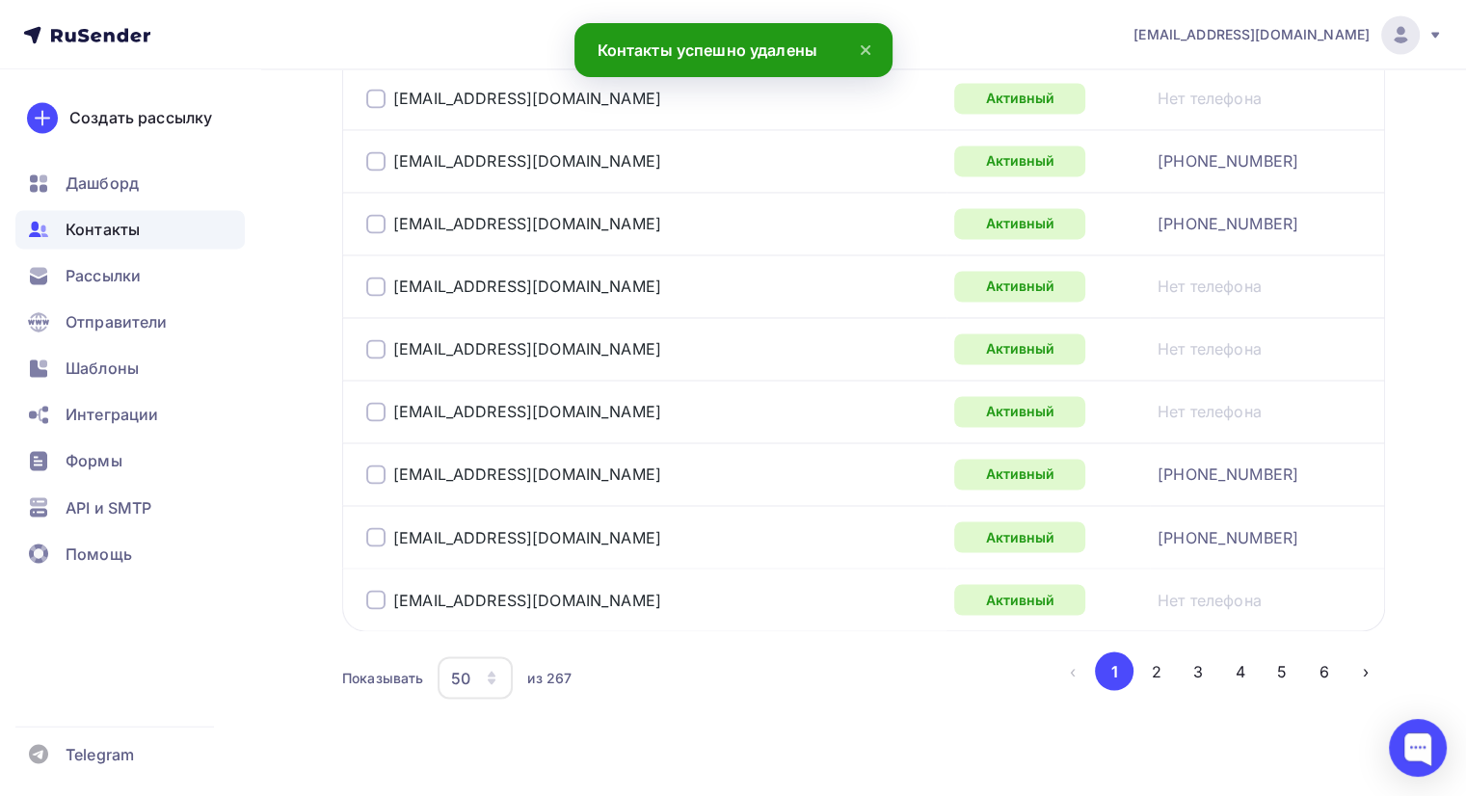
scroll to position [3201, 0]
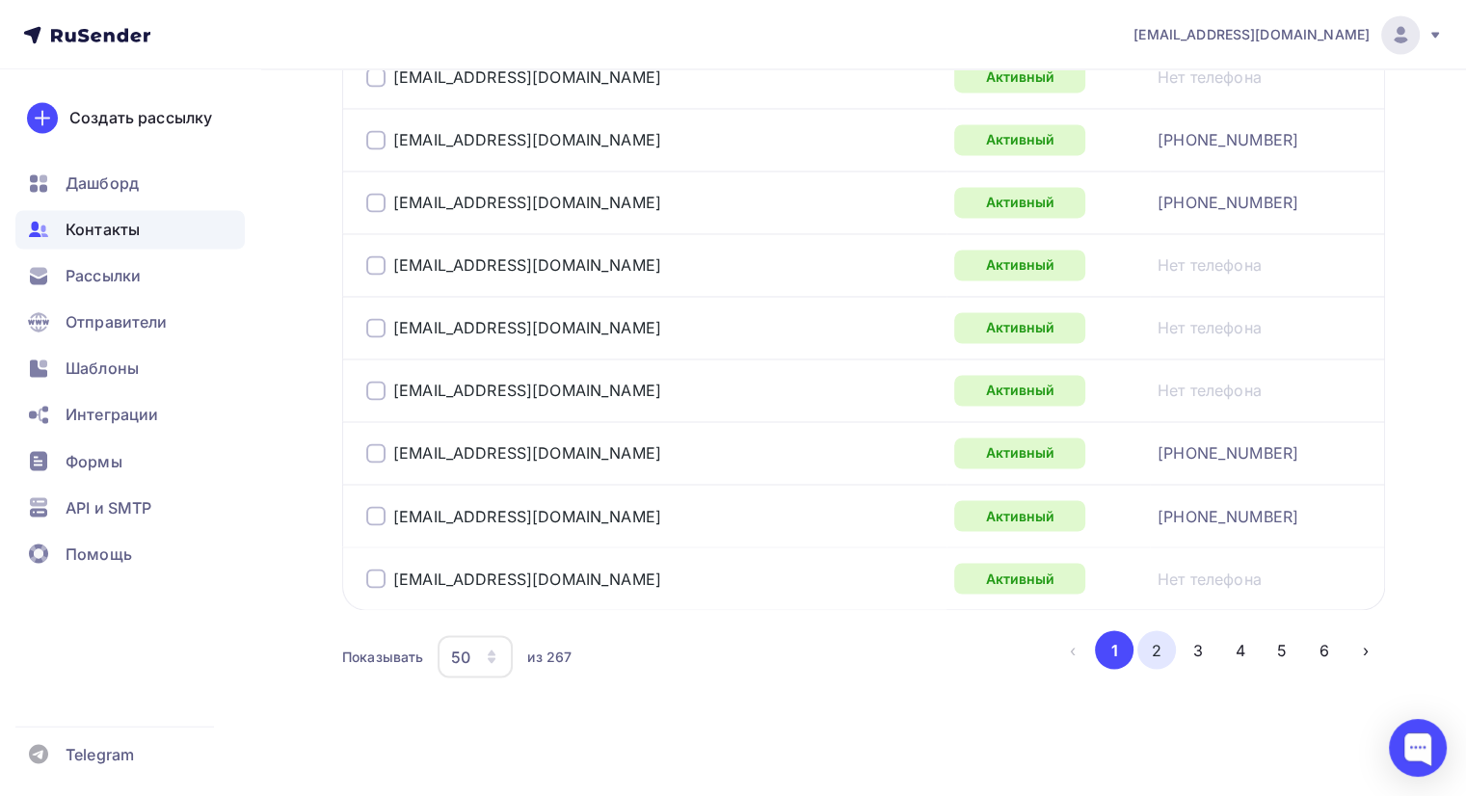
click at [1154, 633] on button "2" at bounding box center [1156, 649] width 39 height 39
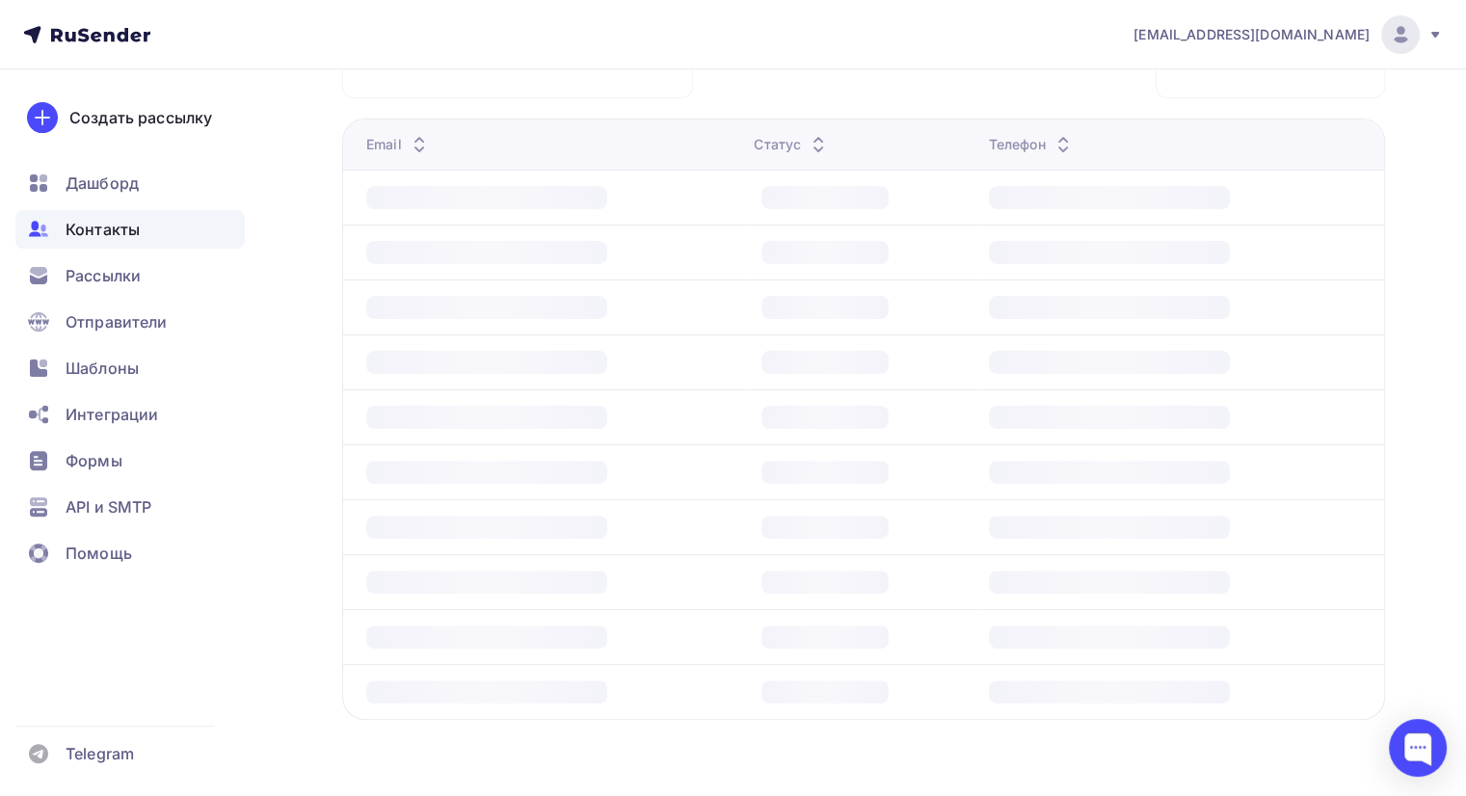
scroll to position [466, 0]
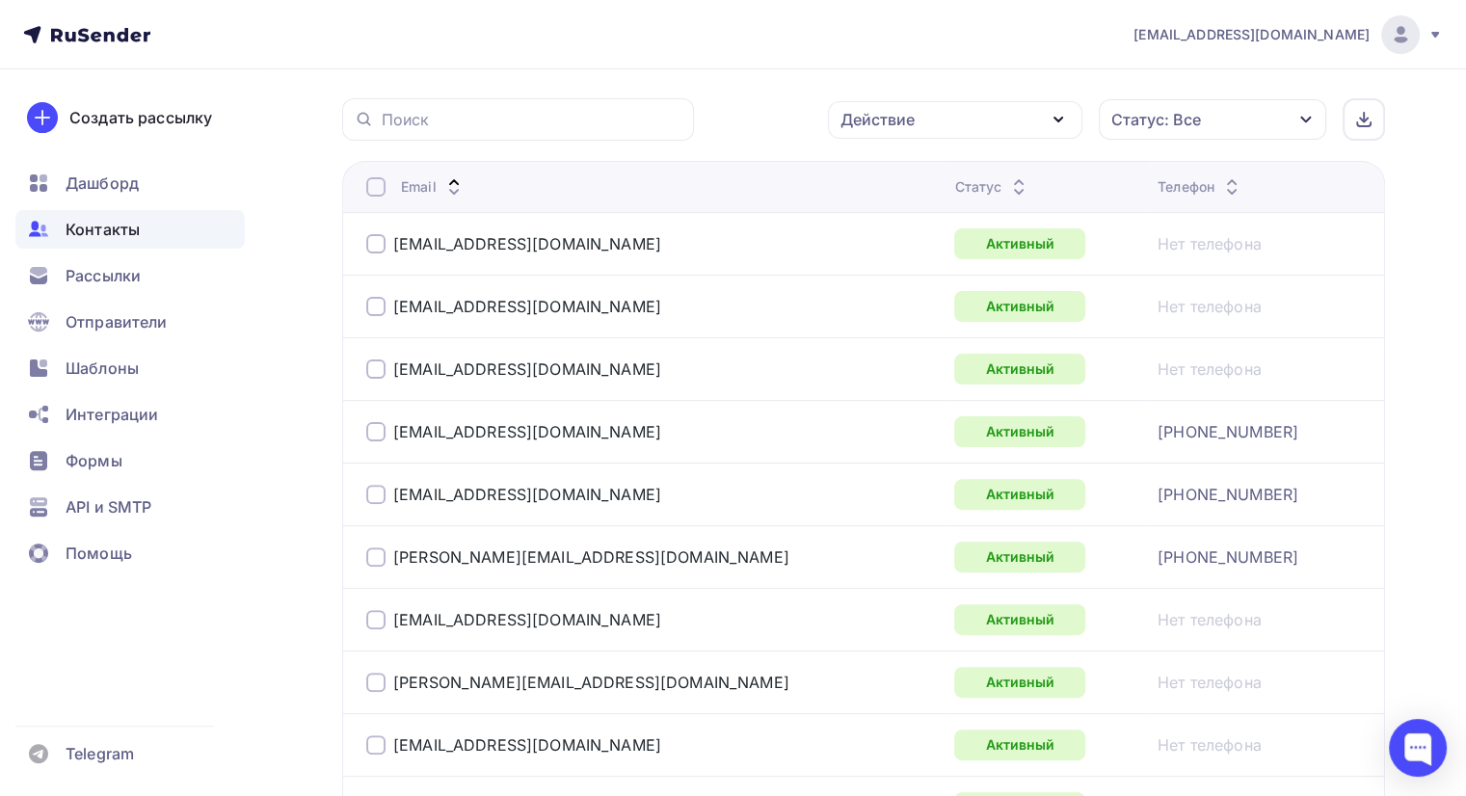
click at [373, 237] on div at bounding box center [375, 243] width 19 height 19
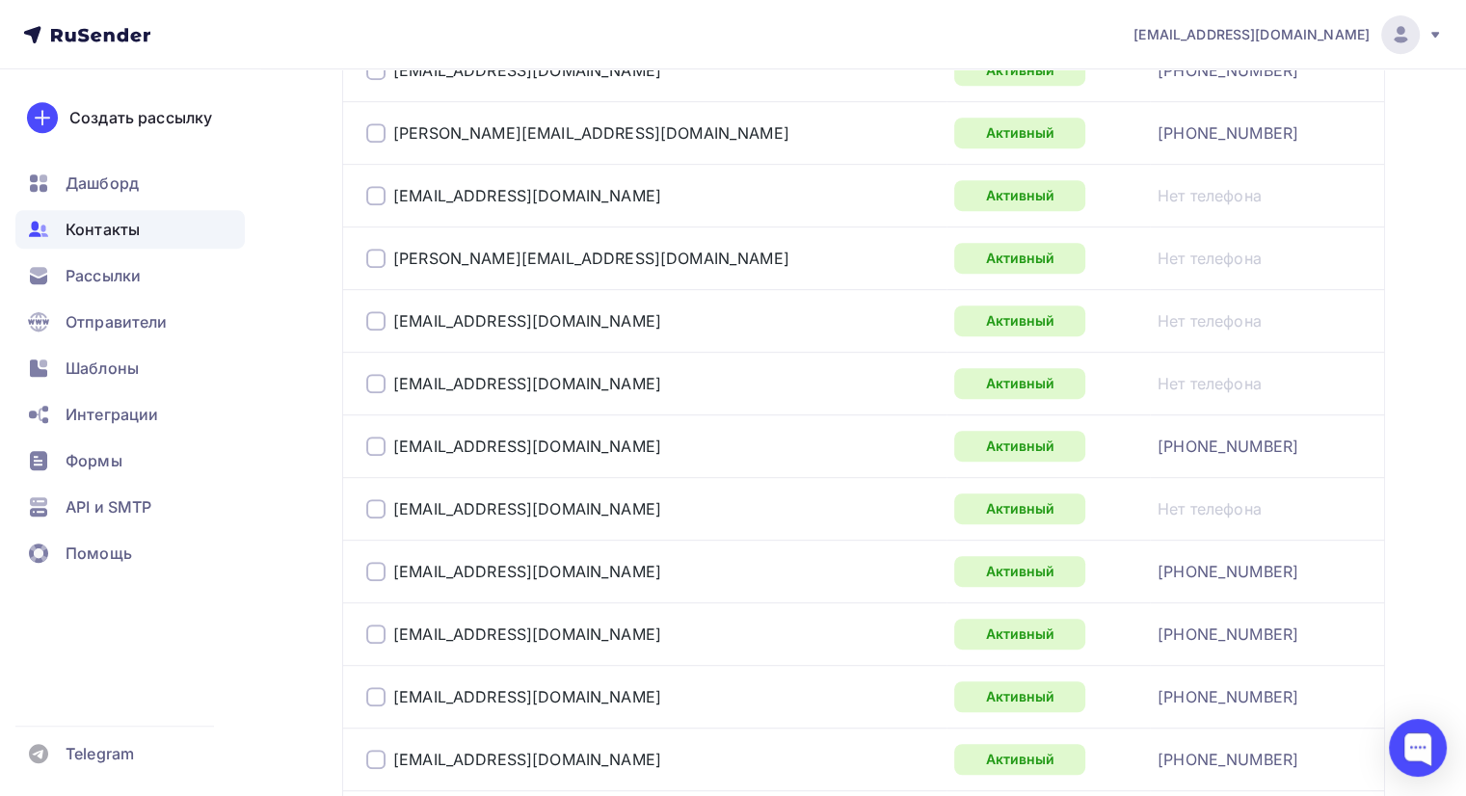
scroll to position [948, 0]
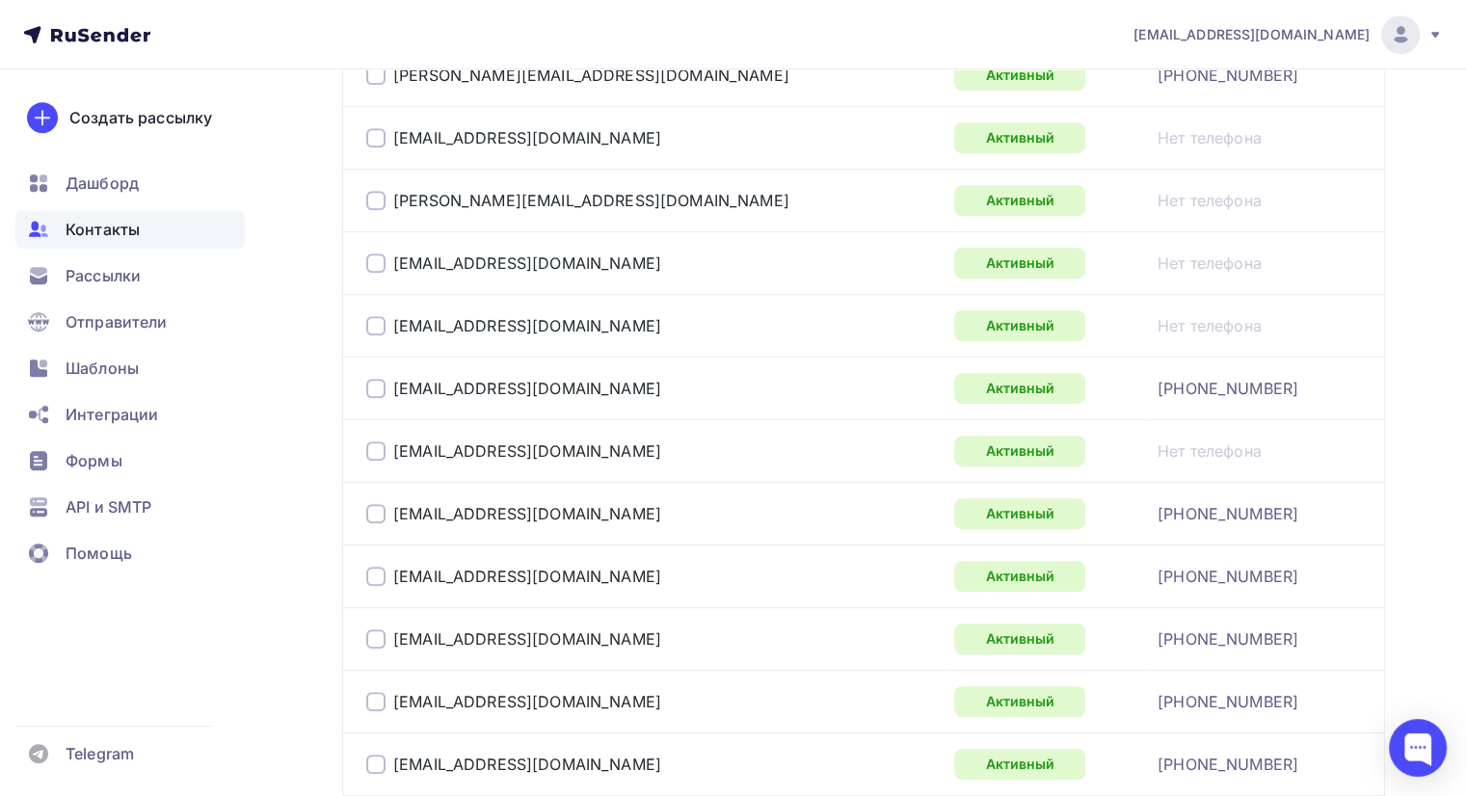
click at [379, 323] on div at bounding box center [375, 325] width 19 height 19
click at [372, 448] on div at bounding box center [375, 450] width 19 height 19
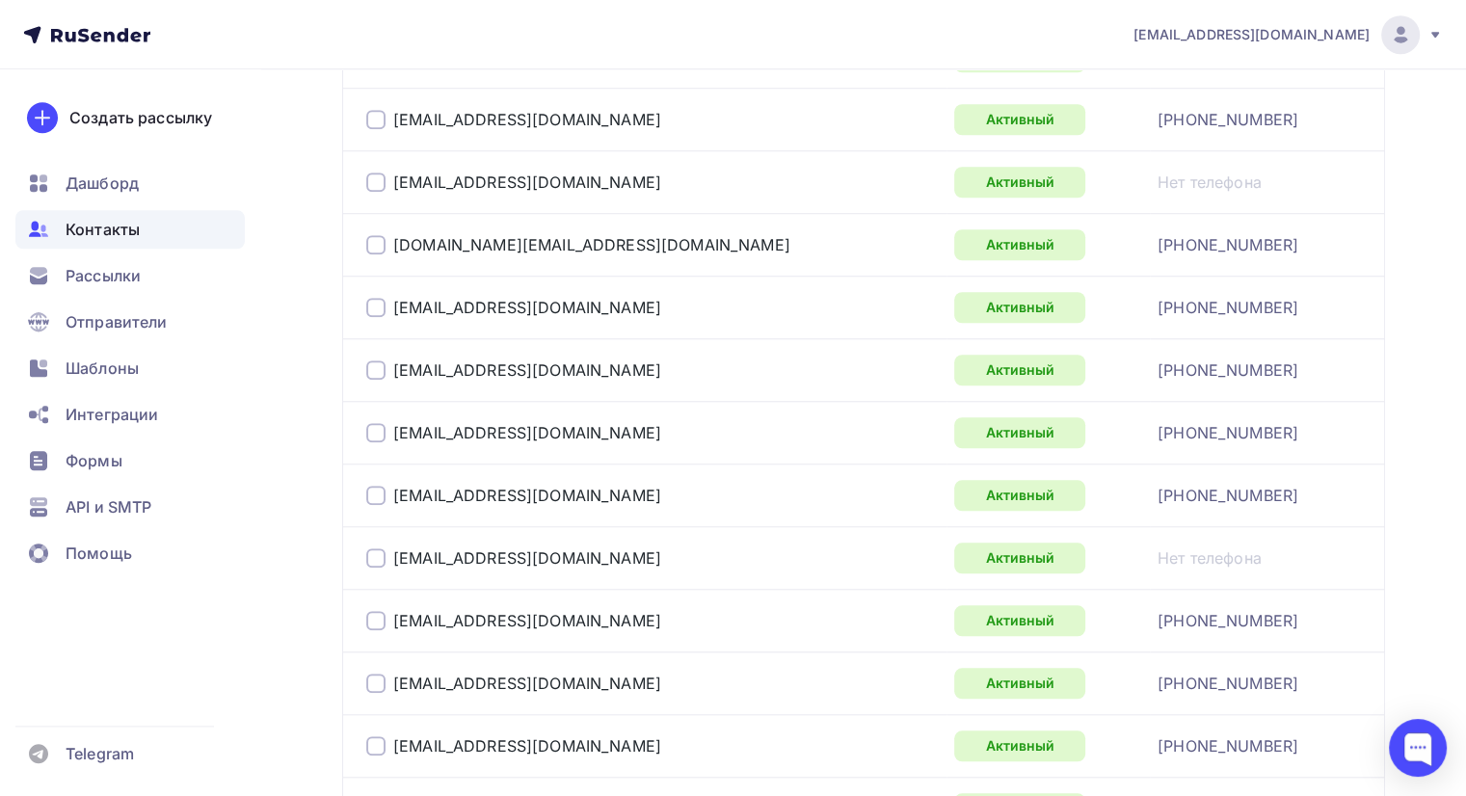
scroll to position [1623, 0]
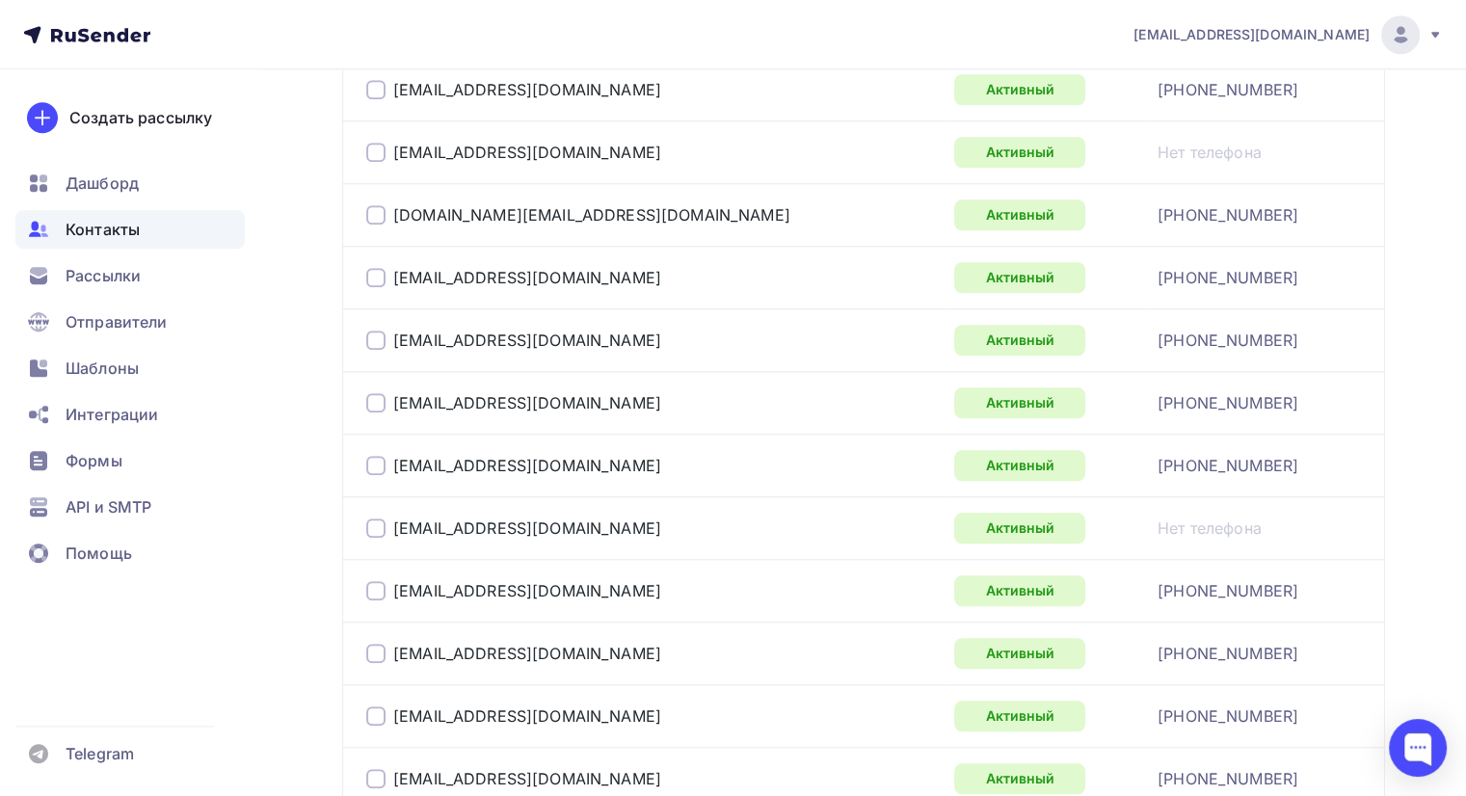
click at [375, 146] on div at bounding box center [375, 152] width 19 height 19
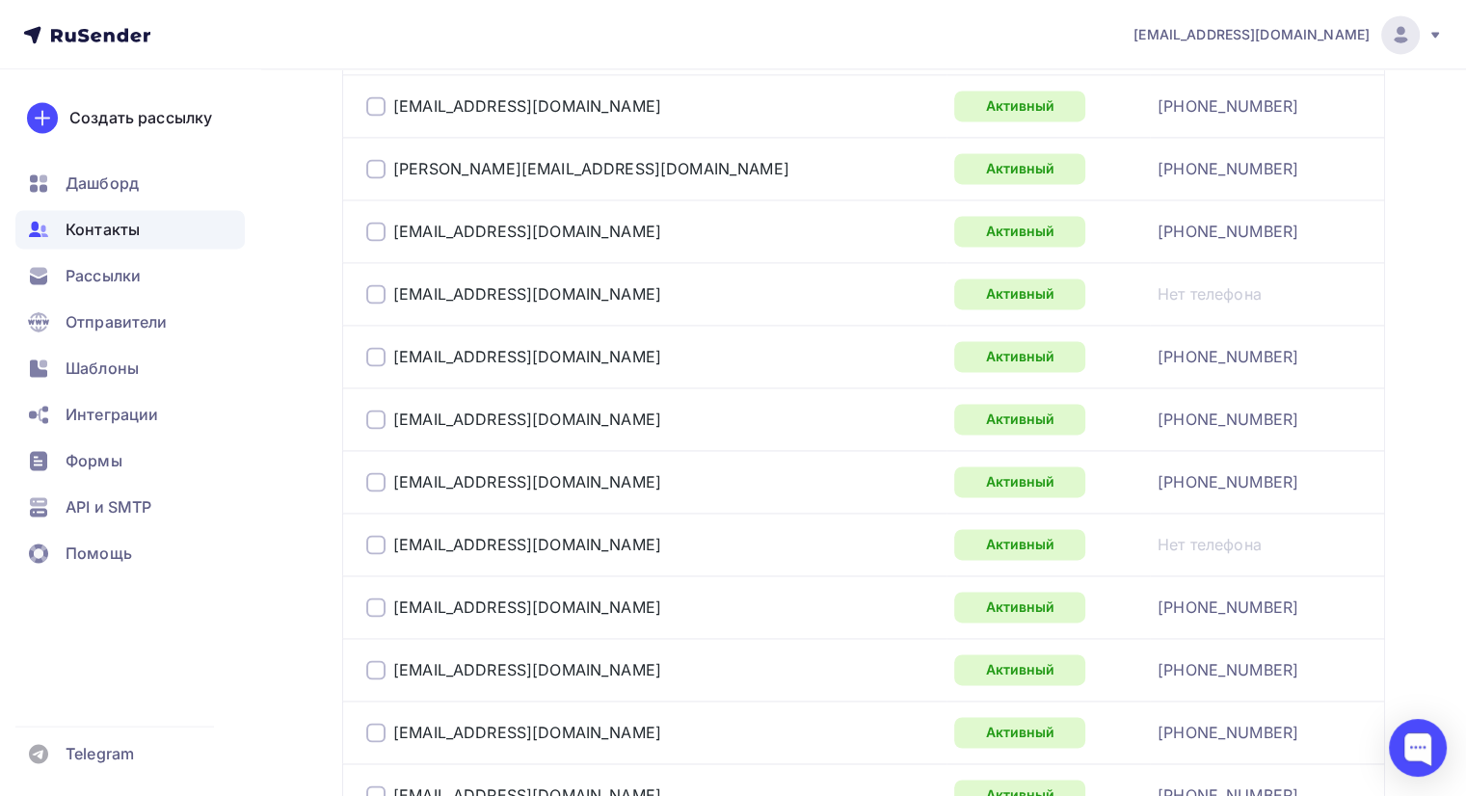
scroll to position [2779, 0]
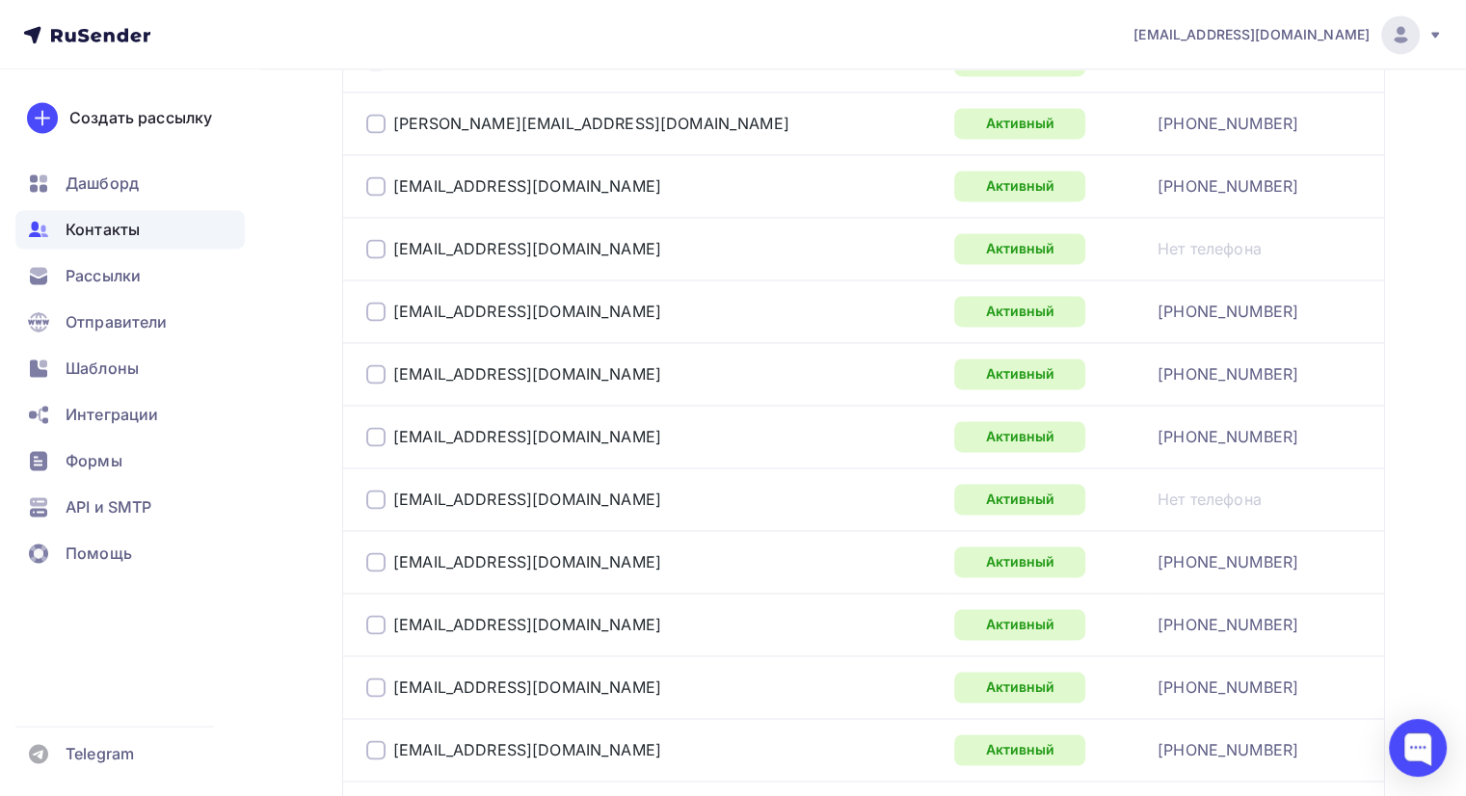
click at [376, 240] on div at bounding box center [375, 248] width 19 height 19
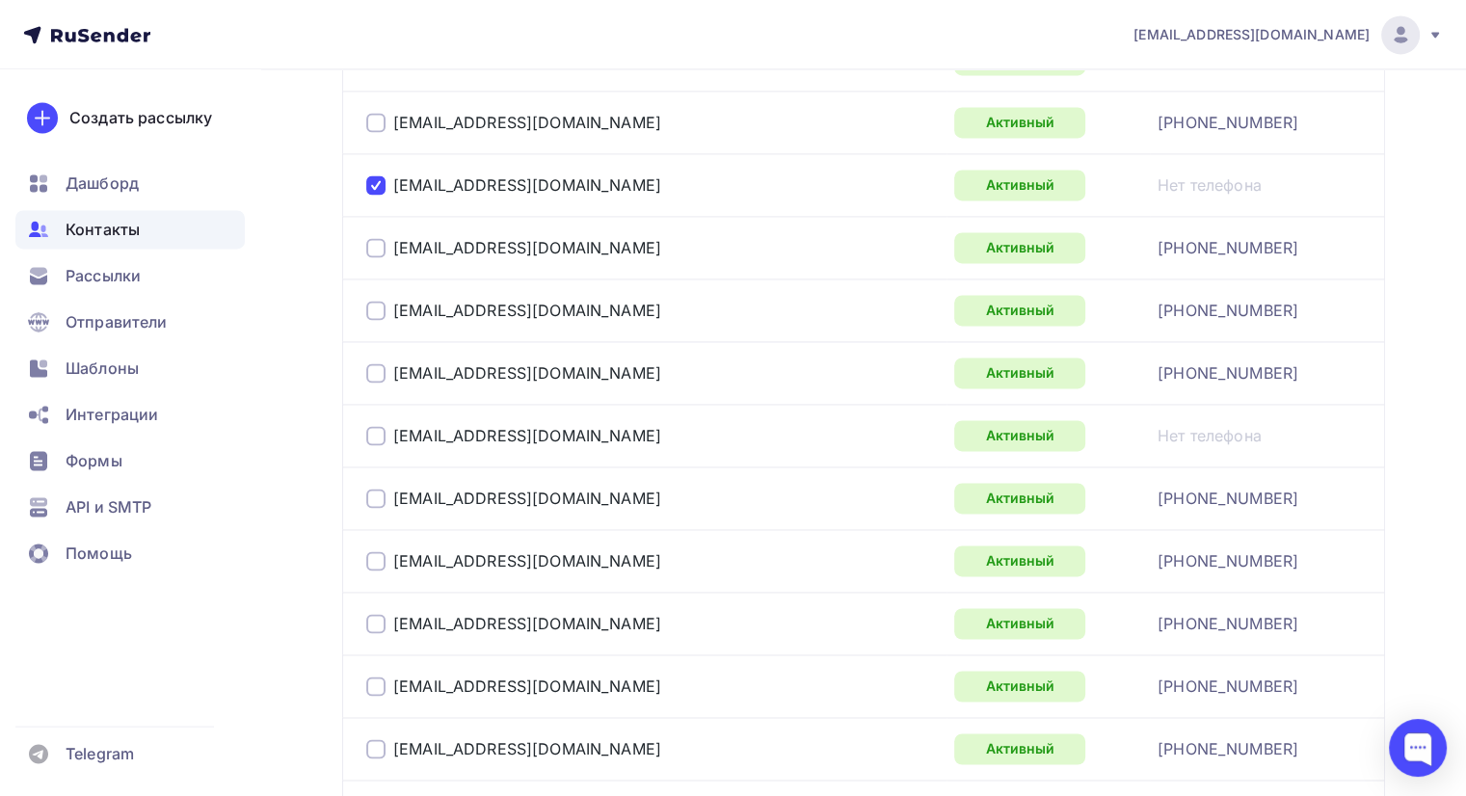
scroll to position [2876, 0]
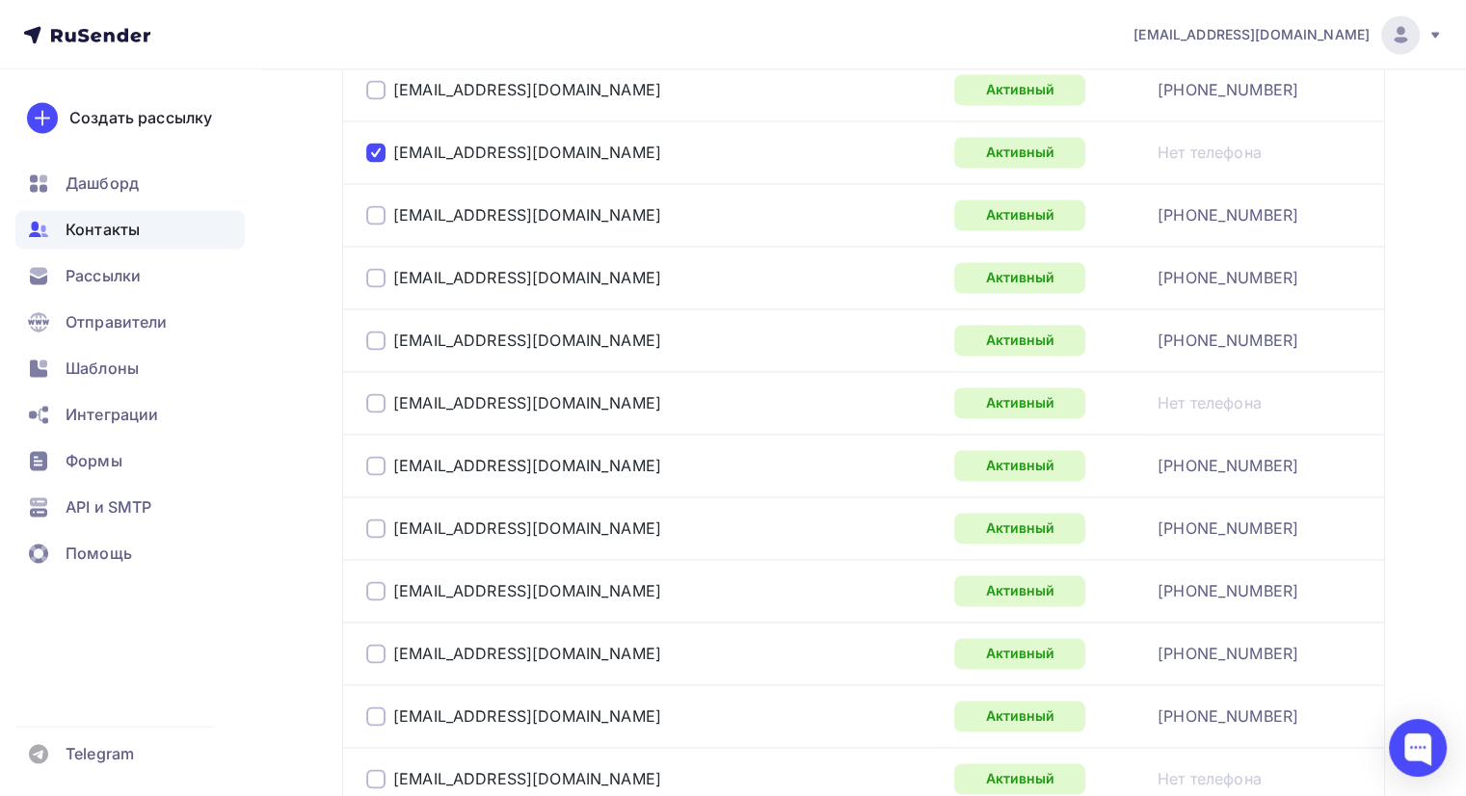
click at [376, 394] on div at bounding box center [375, 402] width 19 height 19
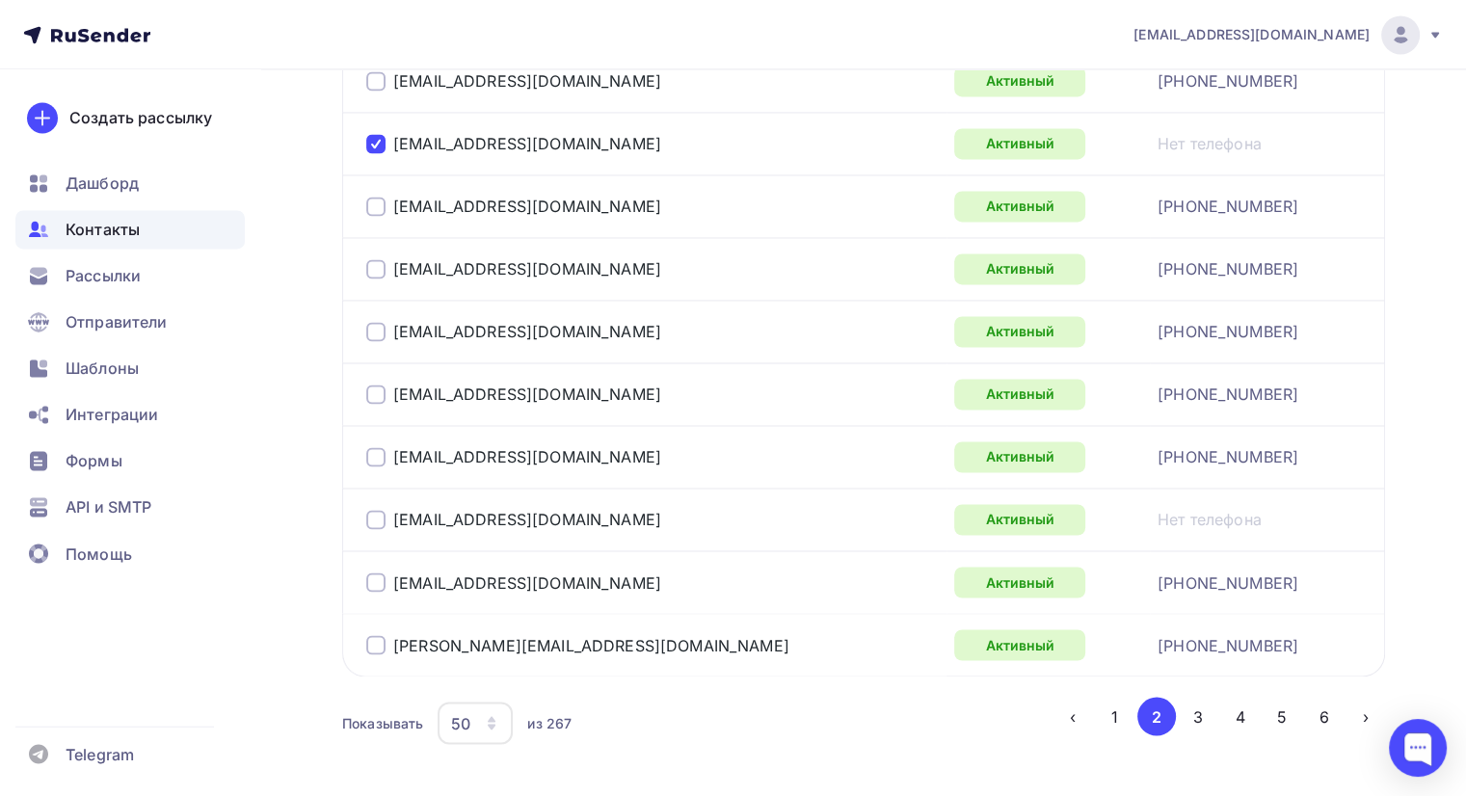
scroll to position [3165, 0]
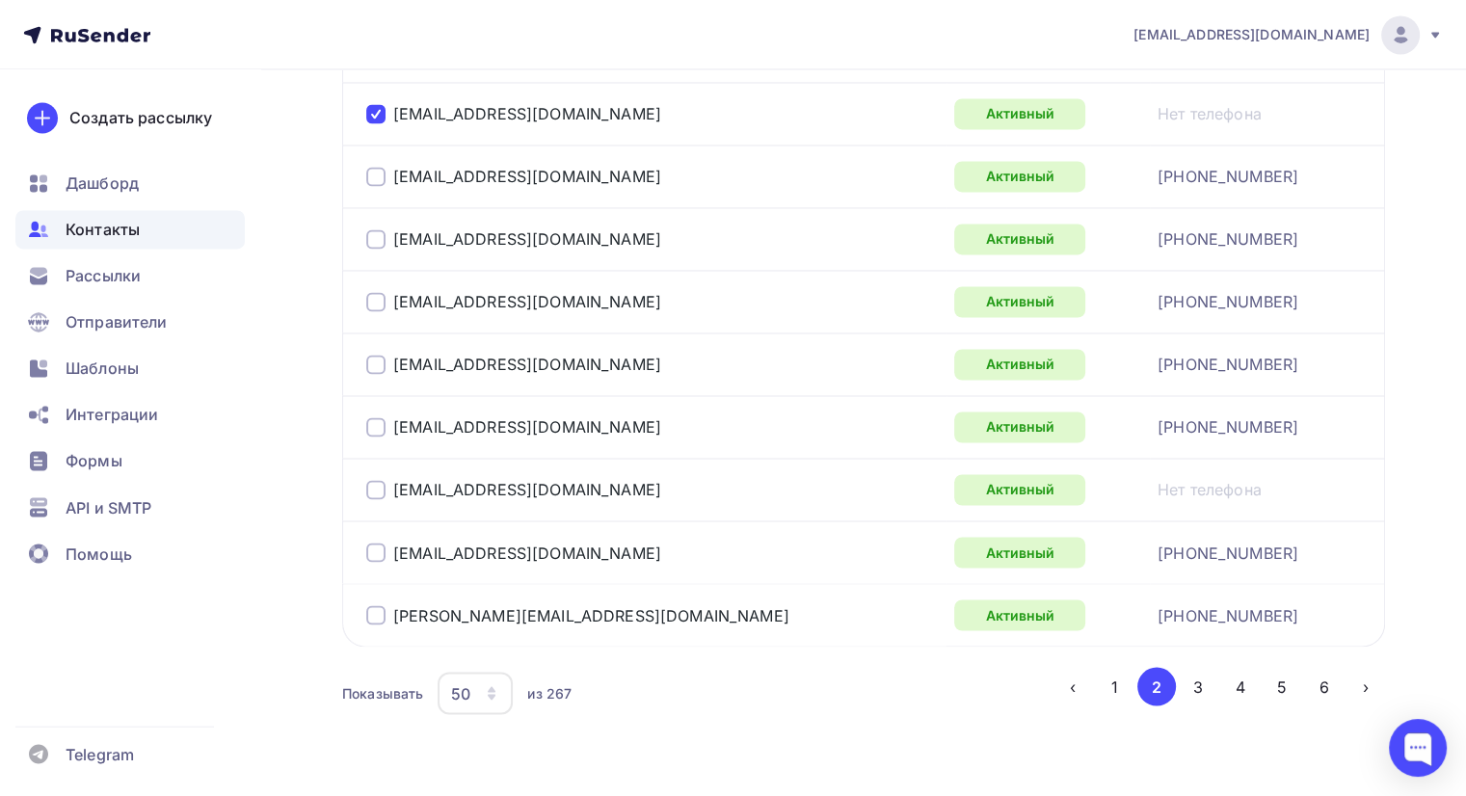
click at [377, 483] on div at bounding box center [375, 489] width 19 height 19
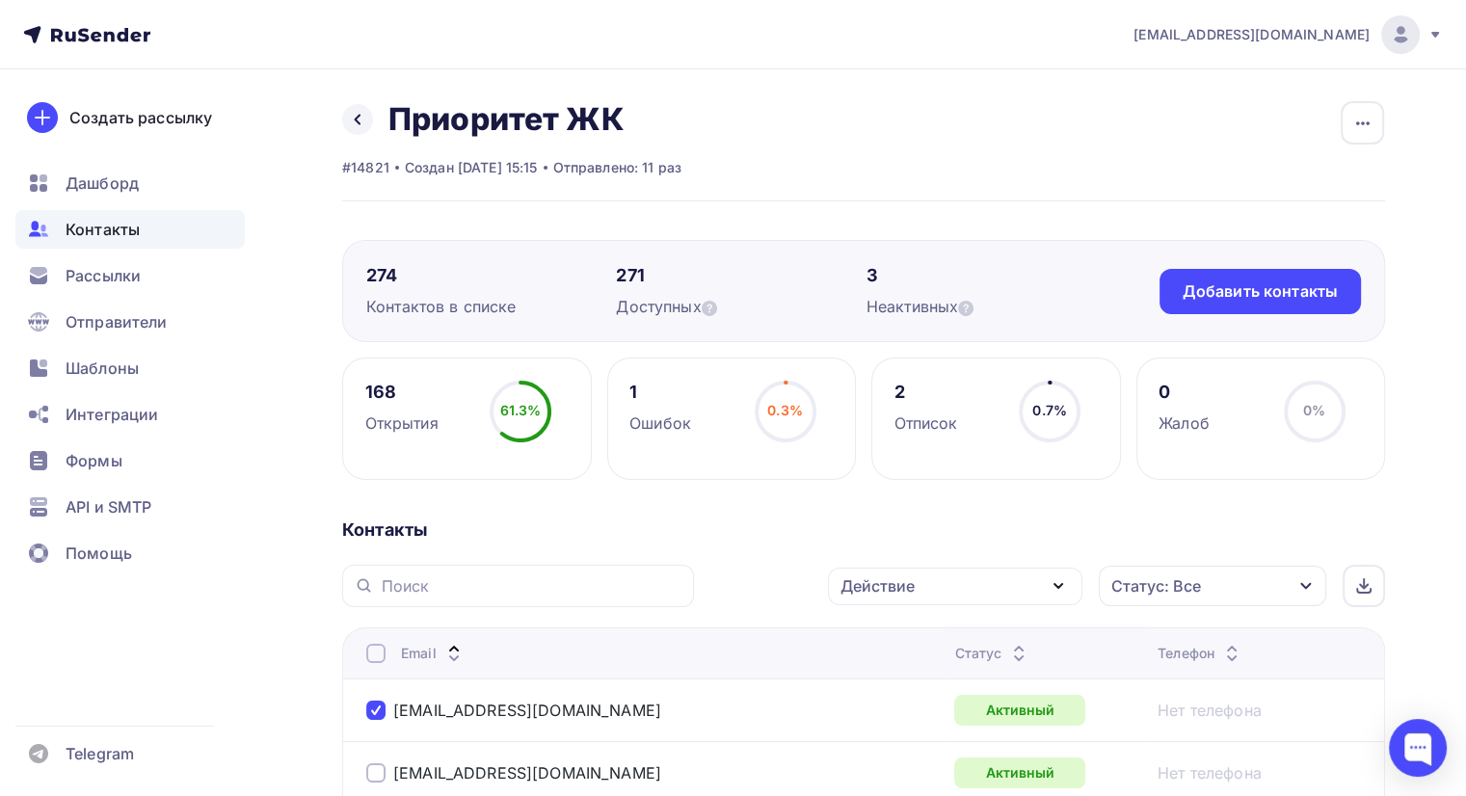
scroll to position [193, 0]
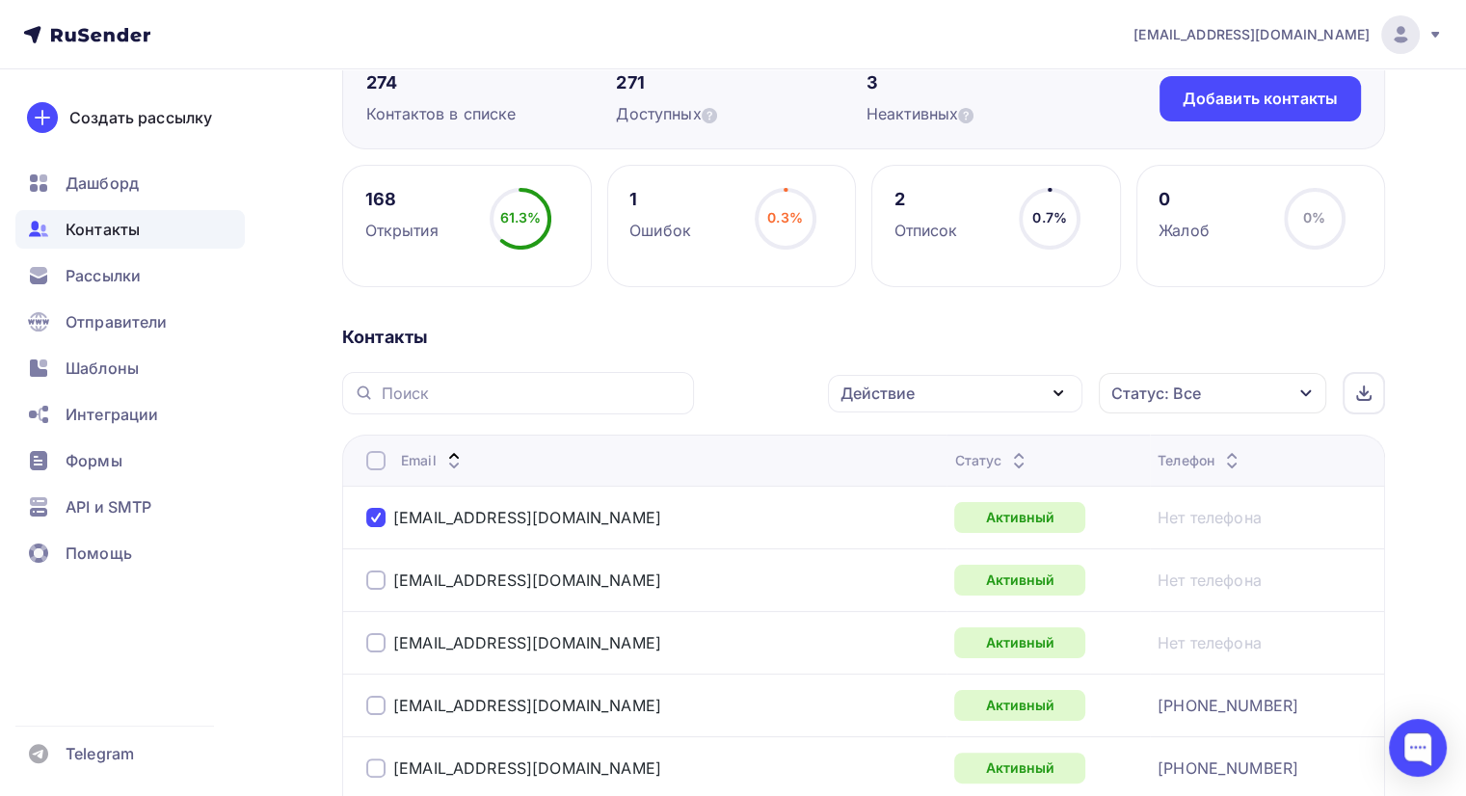
click at [949, 398] on div "Действие" at bounding box center [955, 394] width 254 height 38
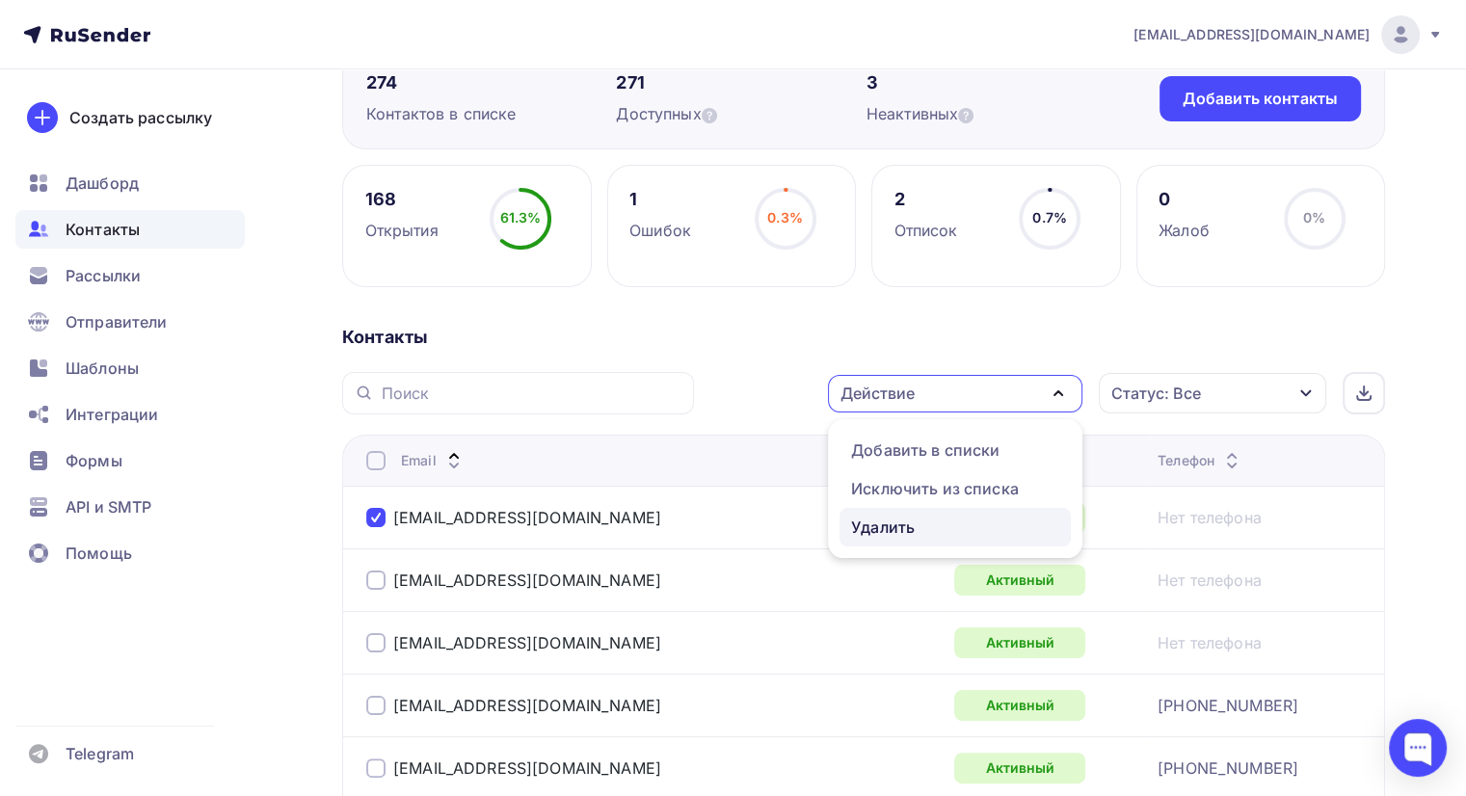
click at [894, 523] on div "Удалить" at bounding box center [883, 527] width 64 height 23
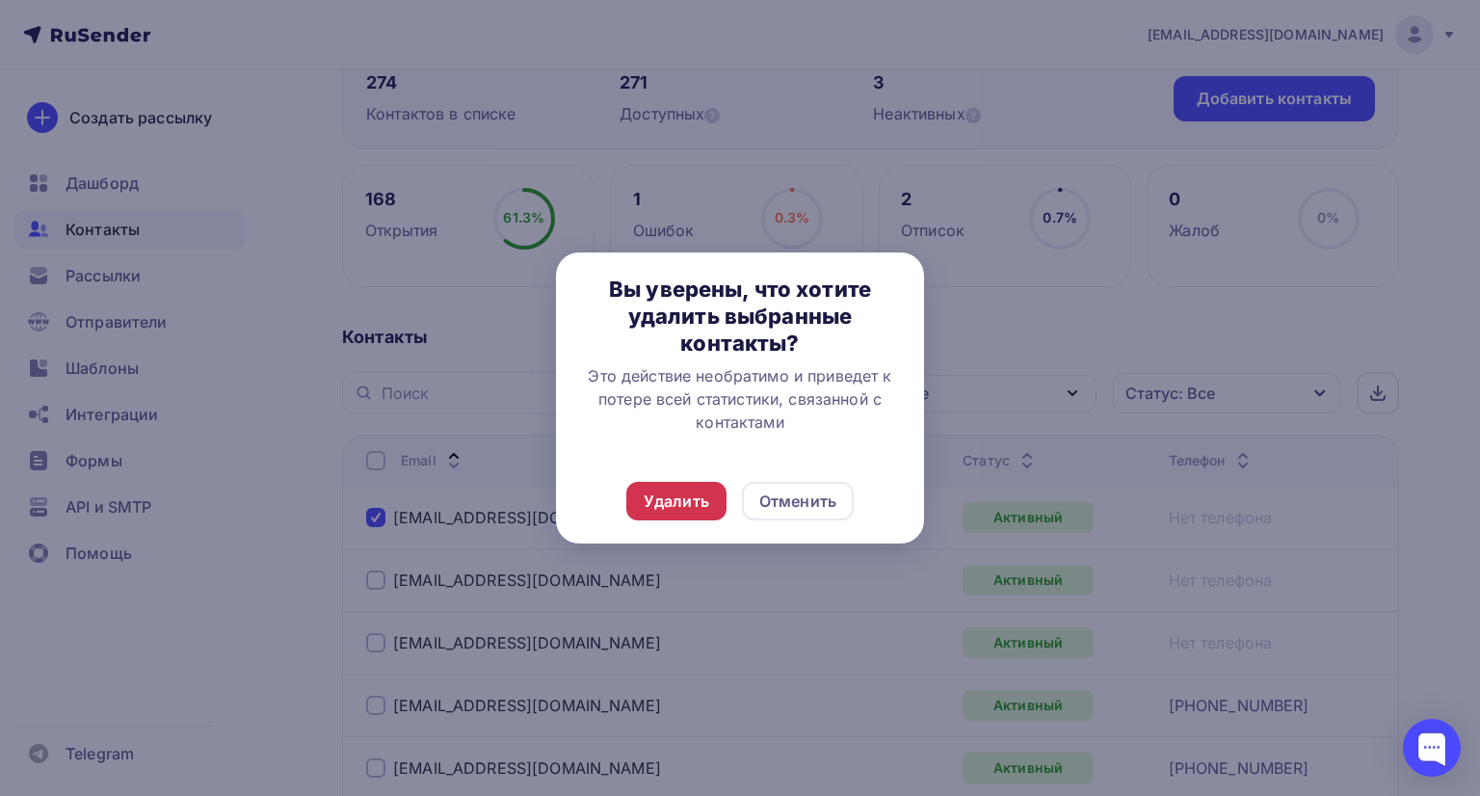
click at [682, 506] on div "Удалить" at bounding box center [677, 501] width 66 height 23
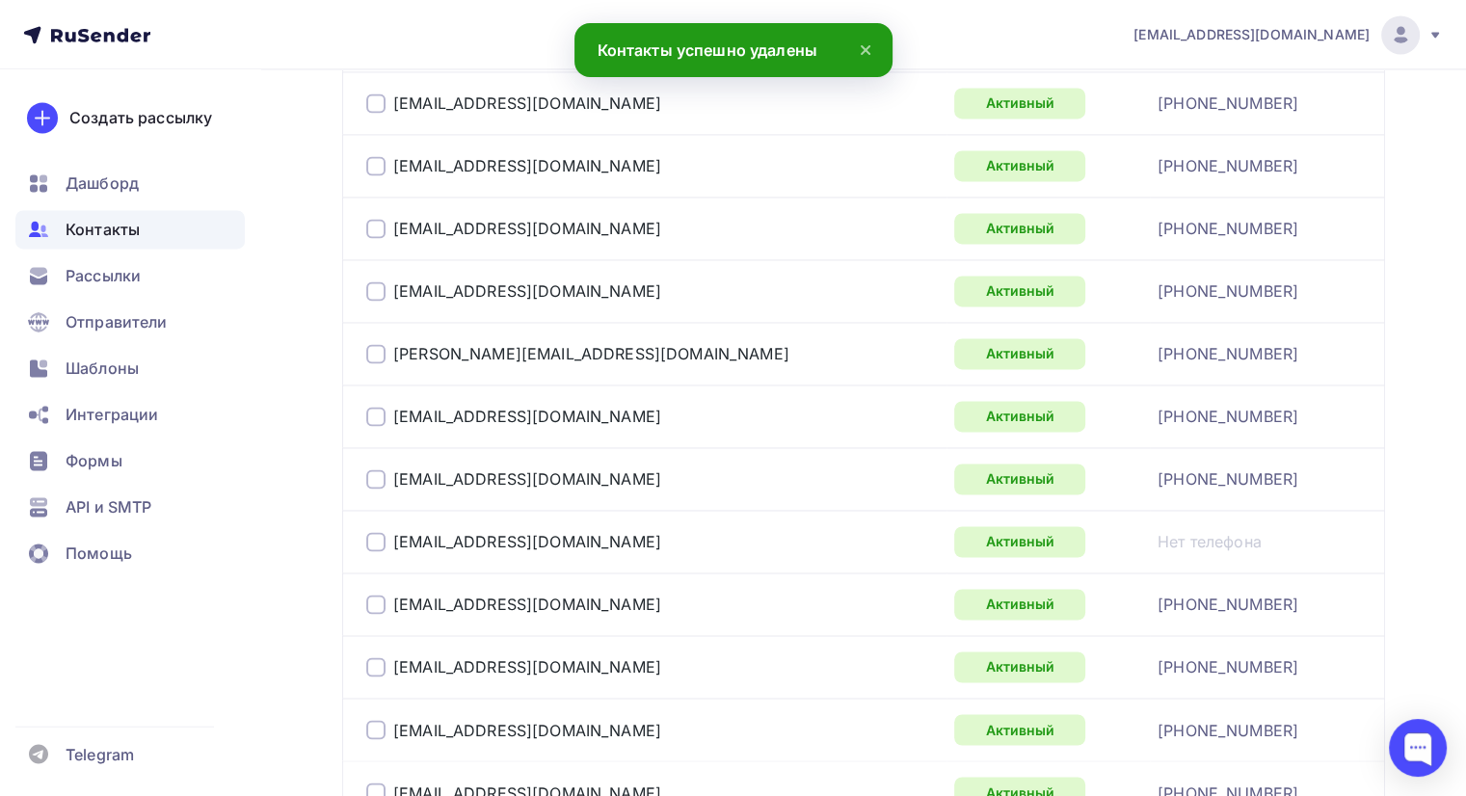
scroll to position [3201, 0]
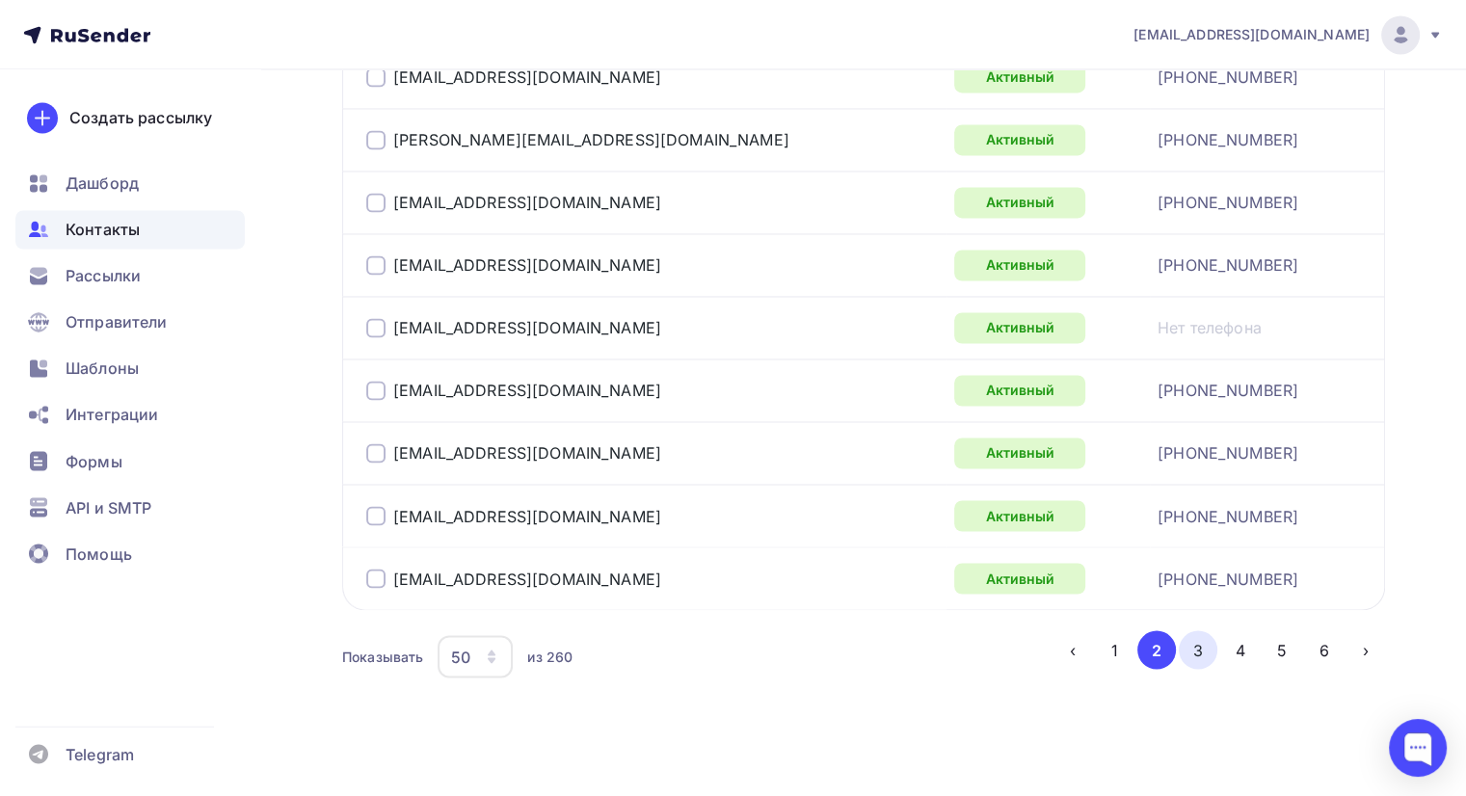
click at [1199, 637] on button "3" at bounding box center [1198, 649] width 39 height 39
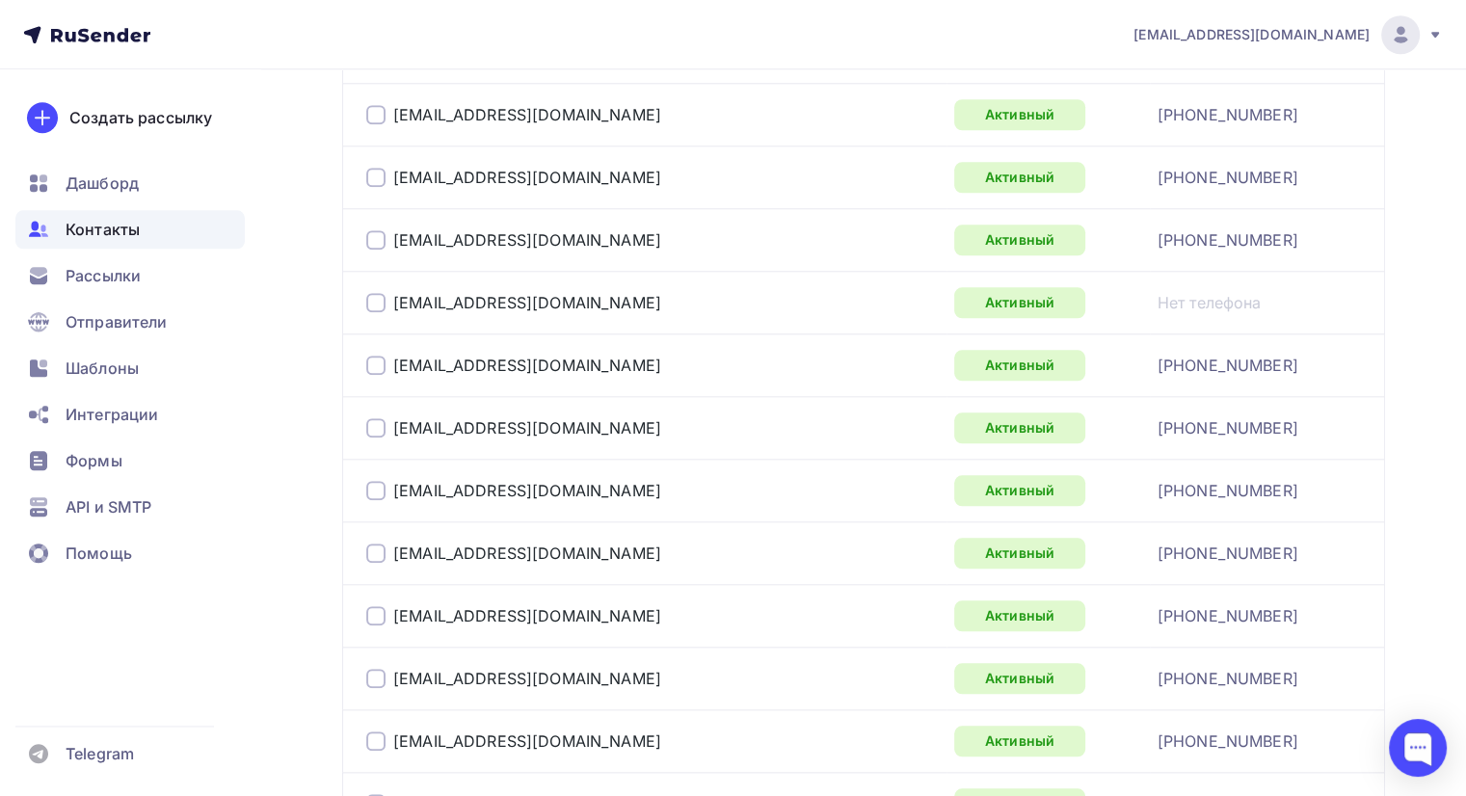
scroll to position [1912, 0]
click at [375, 292] on div at bounding box center [375, 301] width 19 height 19
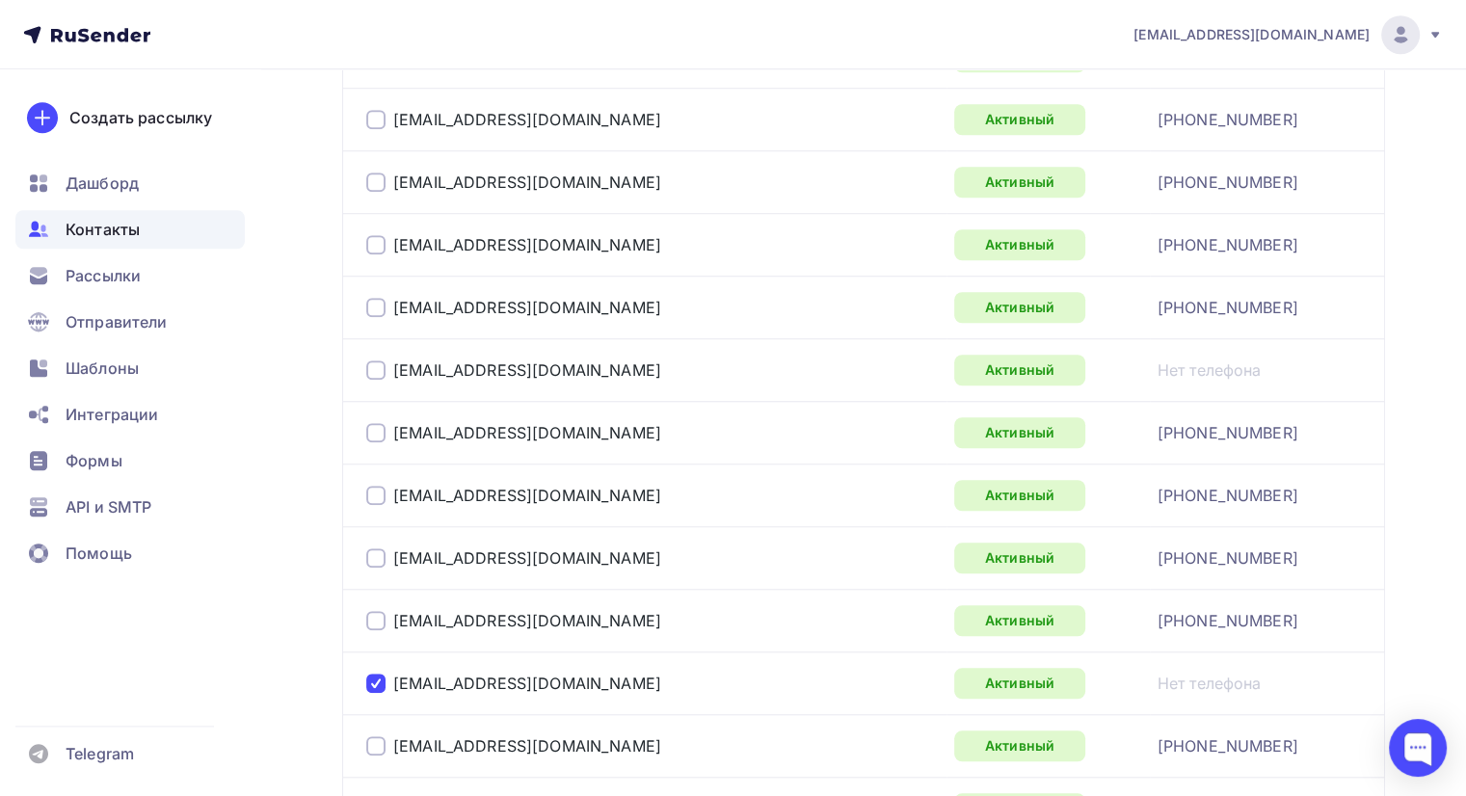
scroll to position [1526, 0]
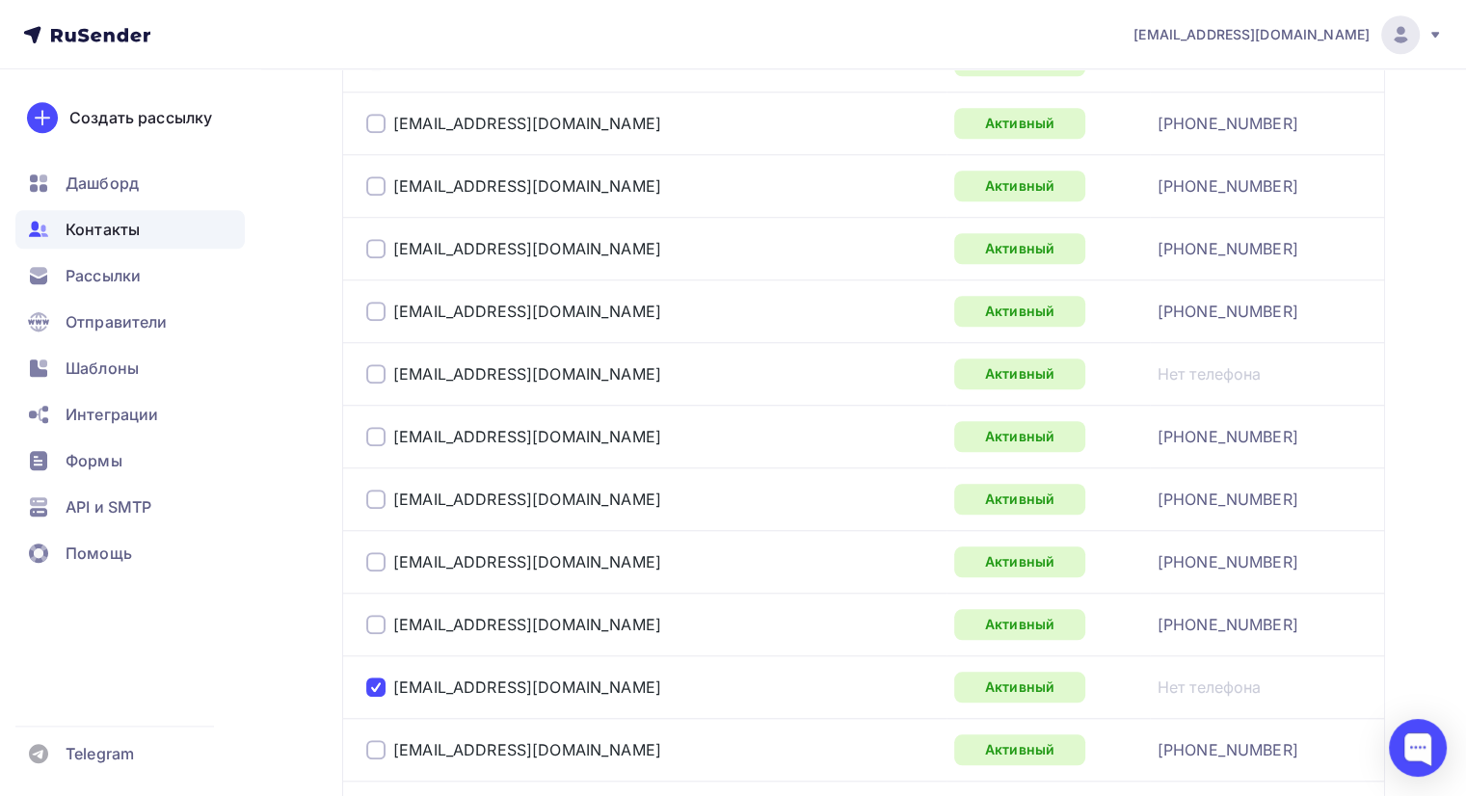
click at [376, 367] on div at bounding box center [375, 373] width 19 height 19
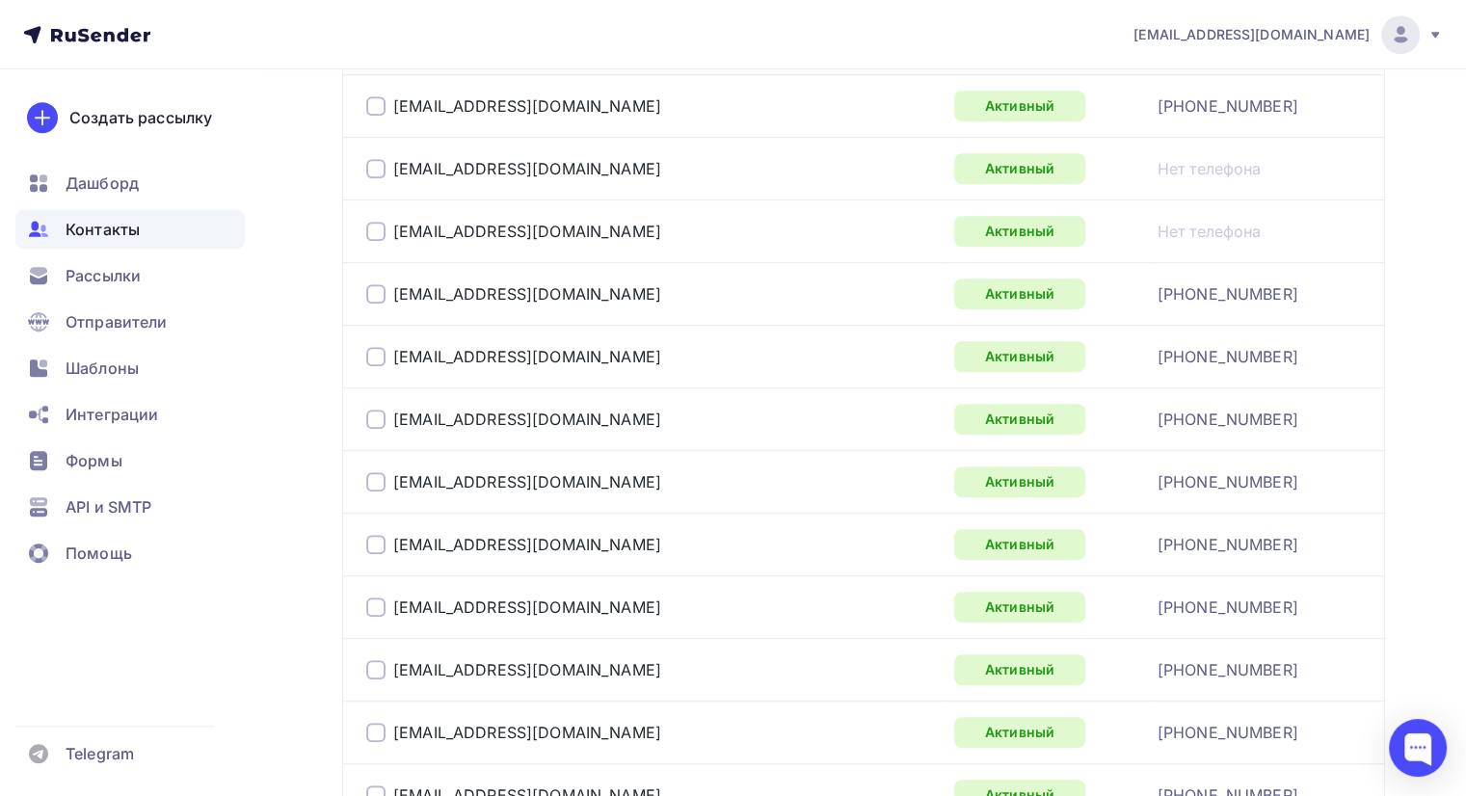
scroll to position [756, 0]
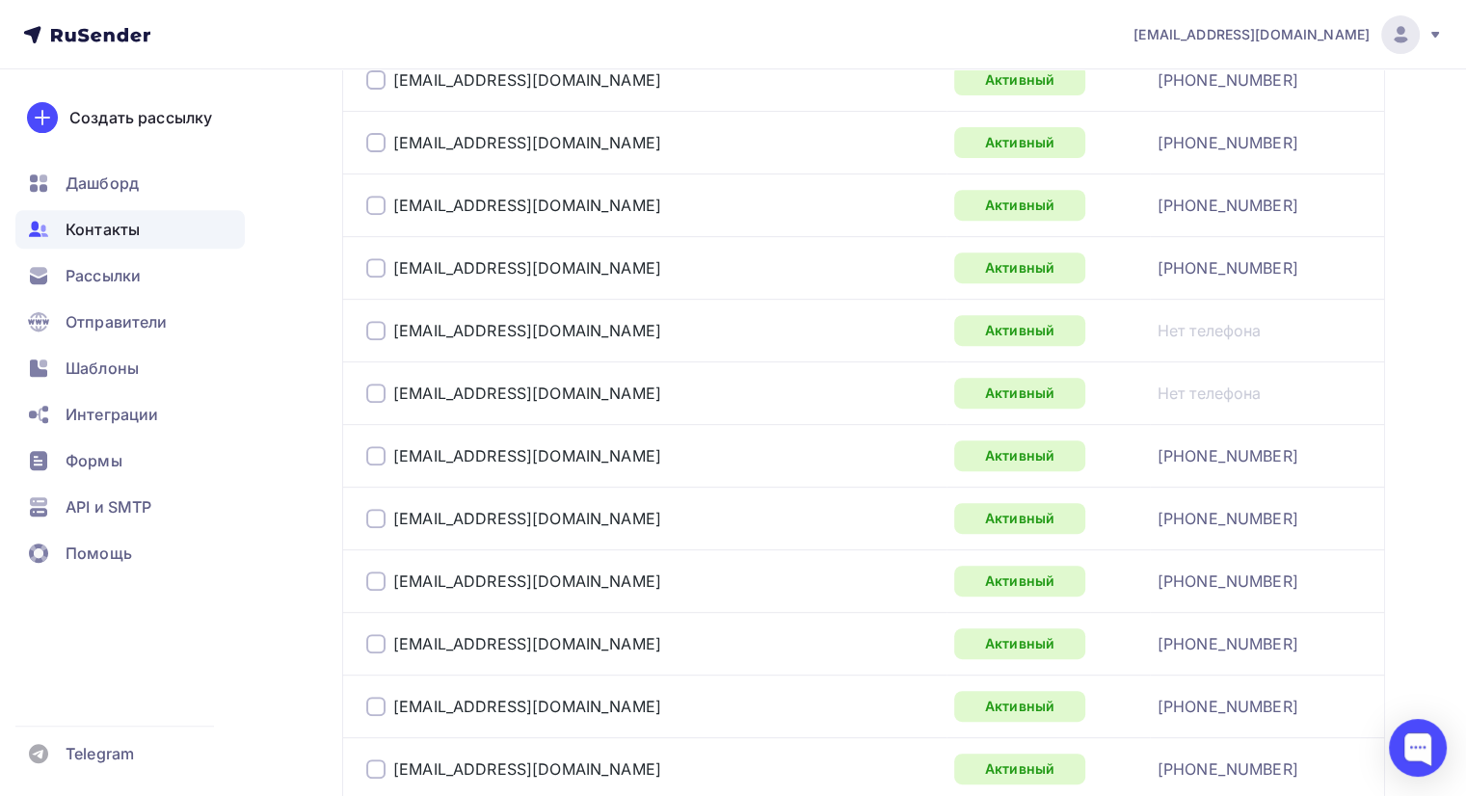
click at [378, 322] on div at bounding box center [375, 330] width 19 height 19
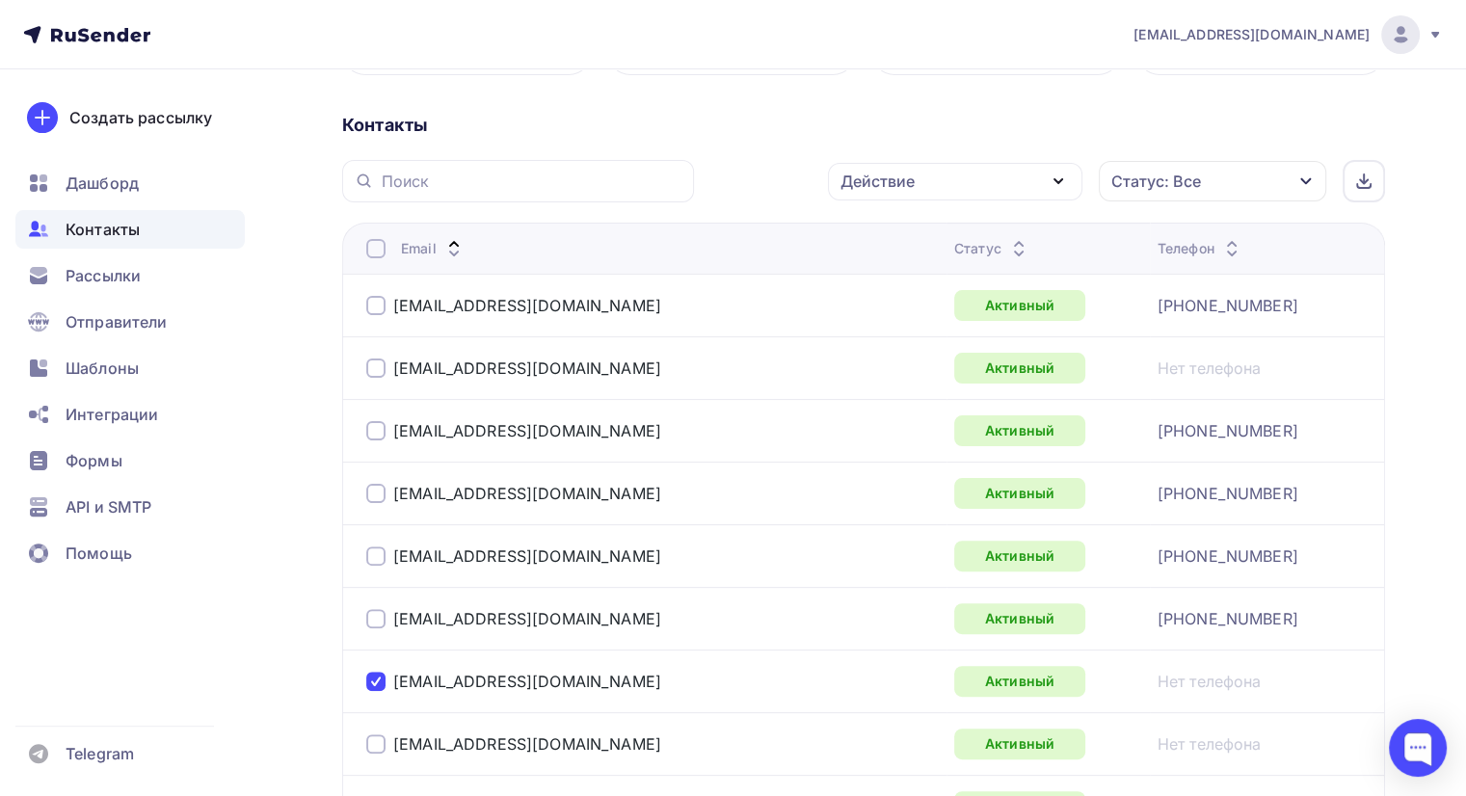
scroll to position [370, 0]
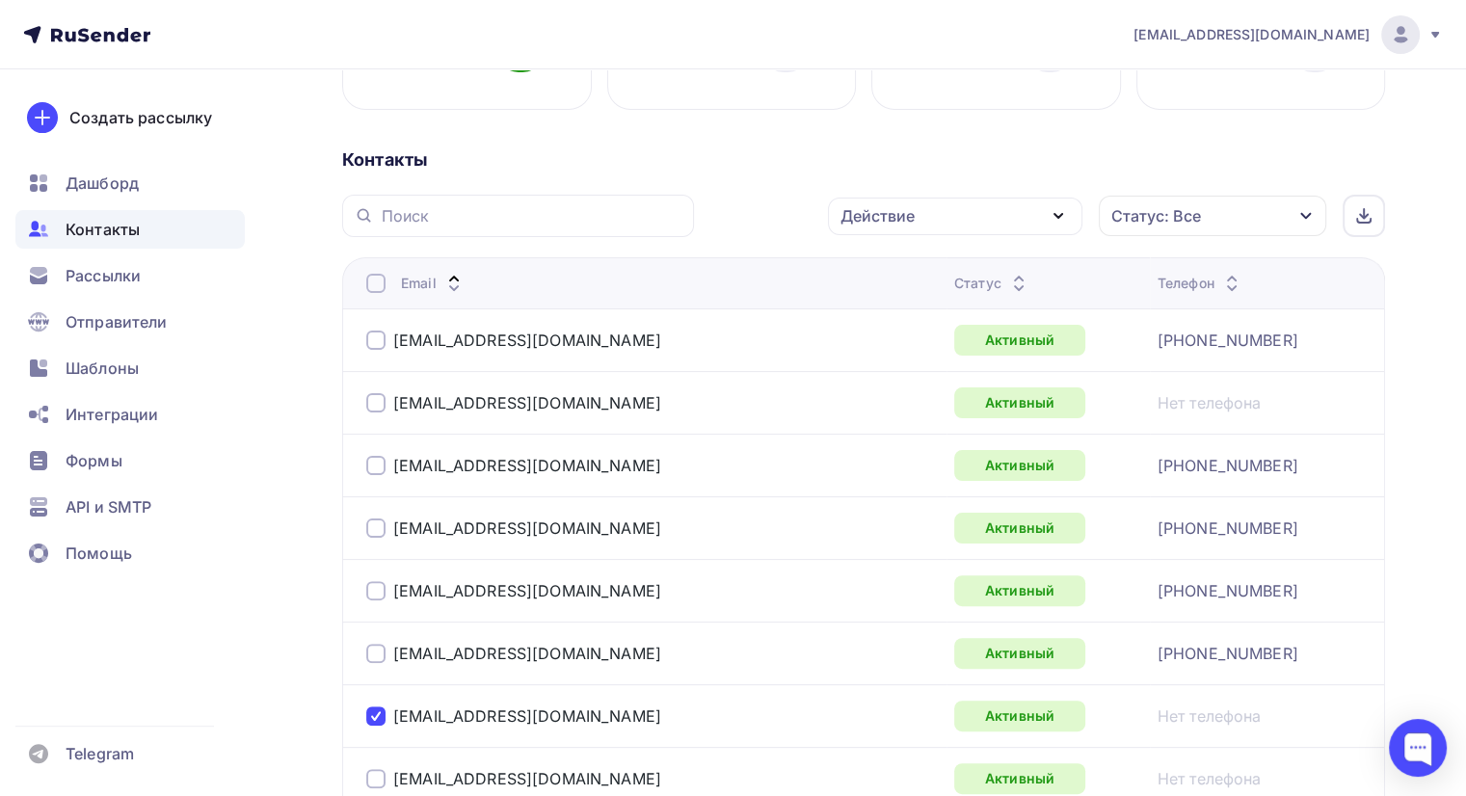
click at [376, 404] on div at bounding box center [375, 402] width 19 height 19
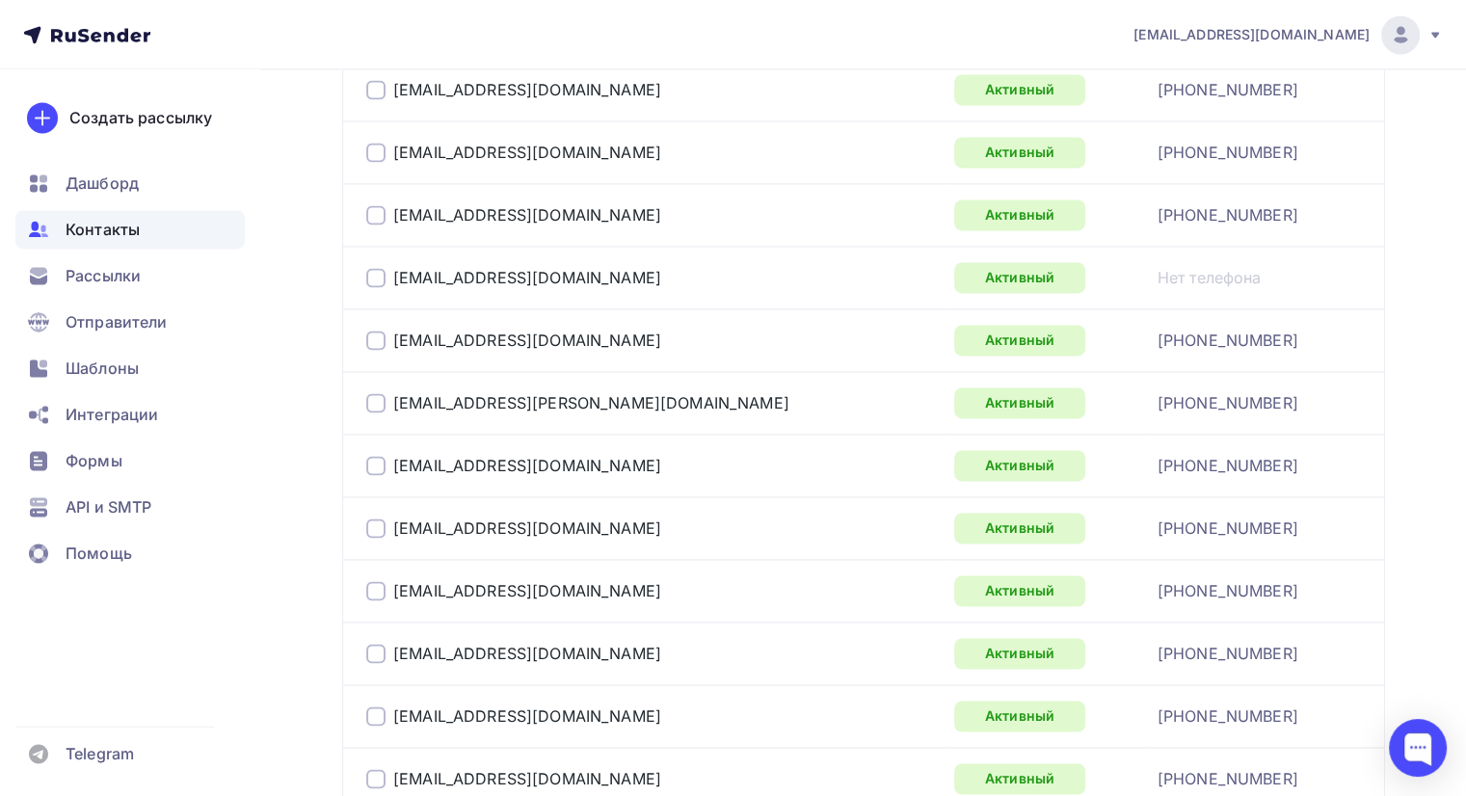
scroll to position [2876, 0]
click at [374, 268] on div at bounding box center [375, 277] width 19 height 19
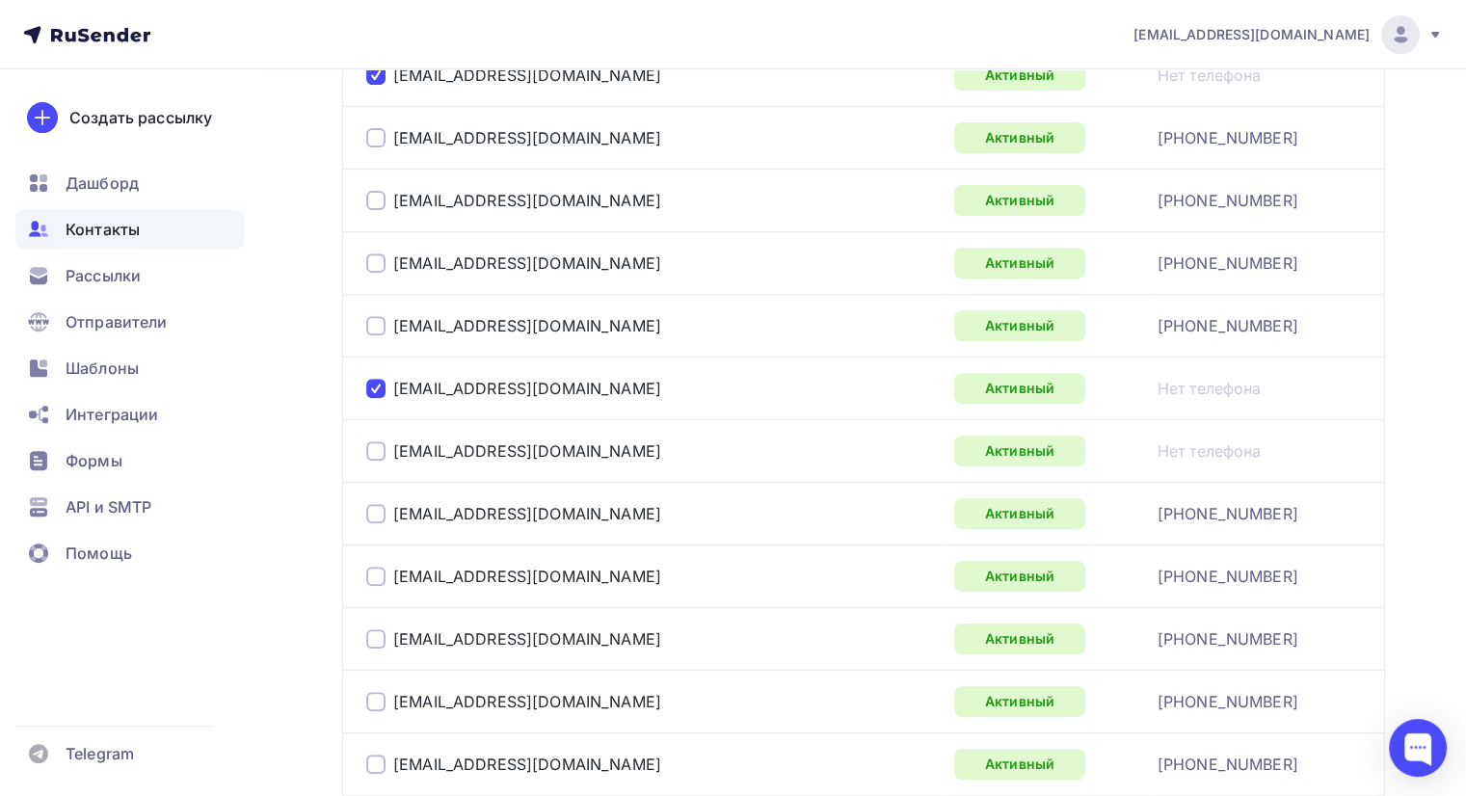
scroll to position [466, 0]
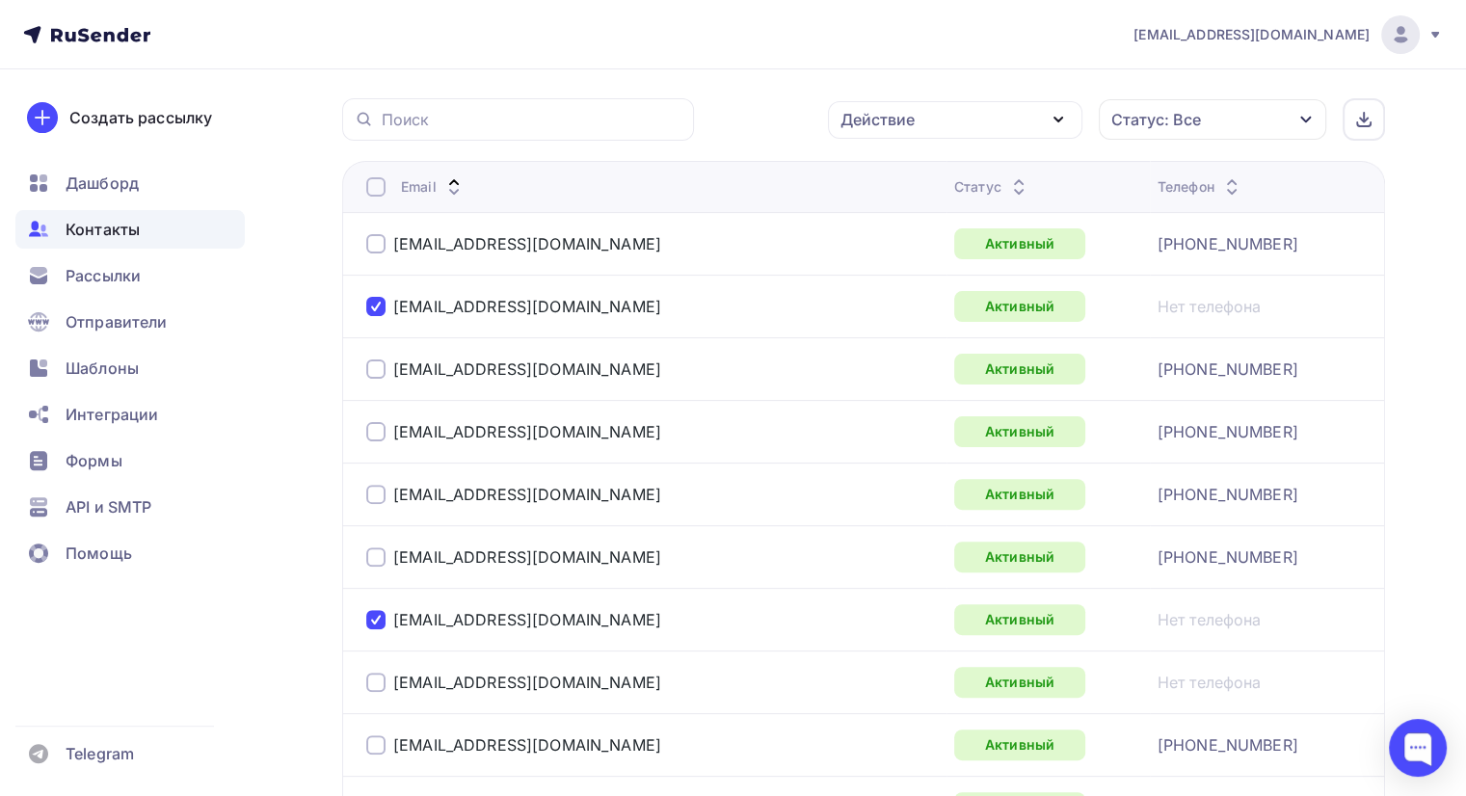
click at [1027, 109] on div "Действие" at bounding box center [955, 120] width 254 height 38
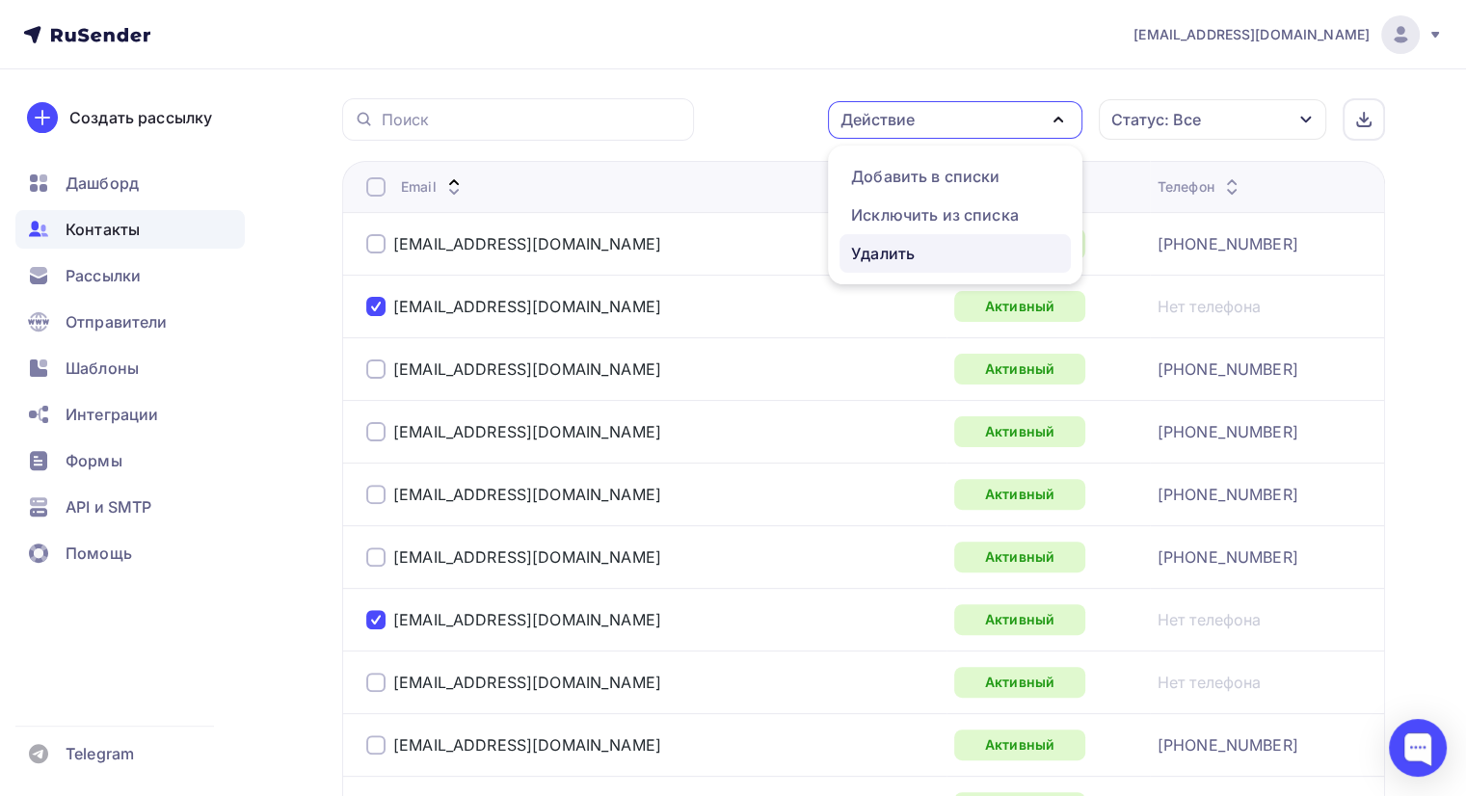
click at [889, 250] on div "Удалить" at bounding box center [883, 253] width 64 height 23
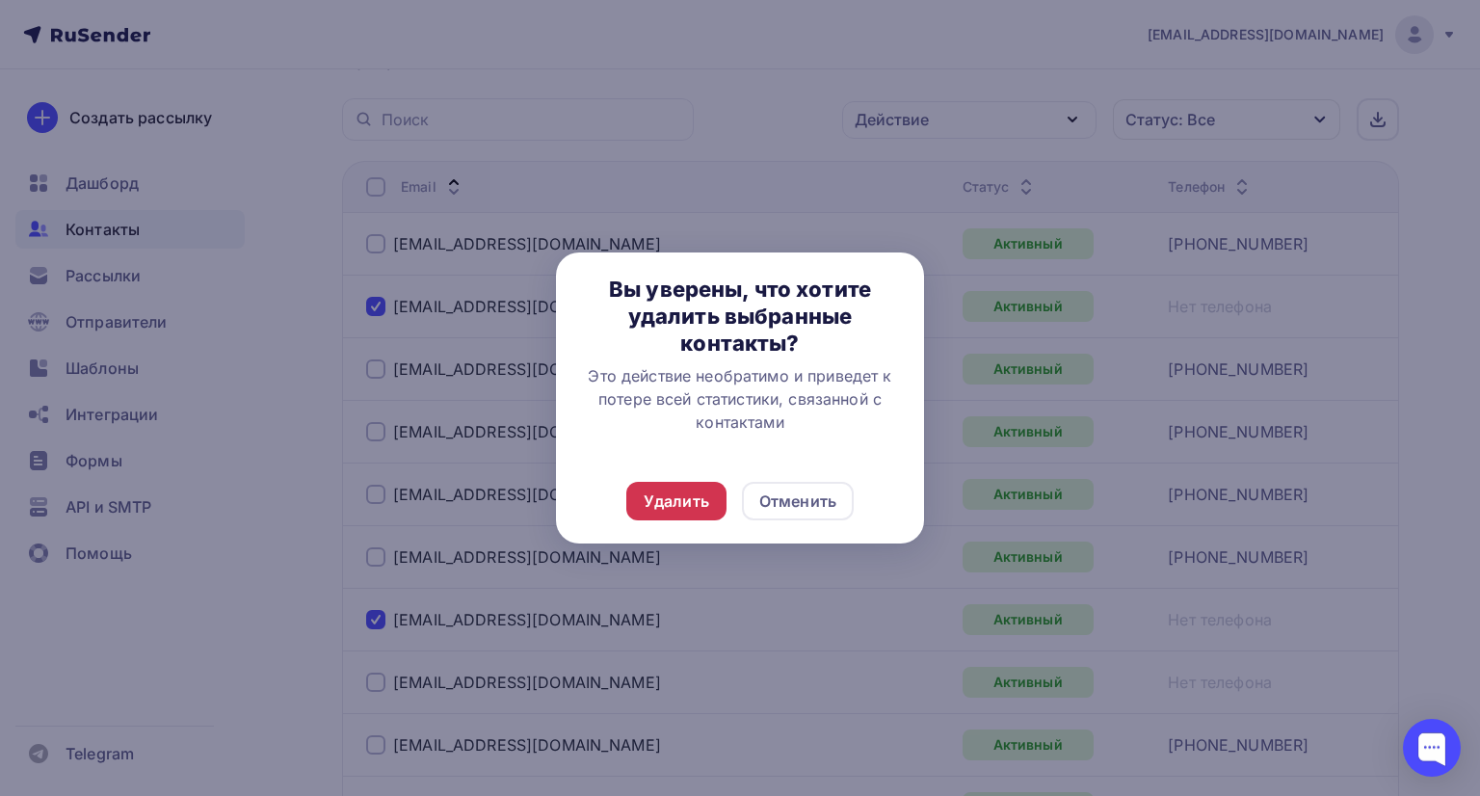
click at [688, 495] on div "Удалить" at bounding box center [677, 501] width 66 height 23
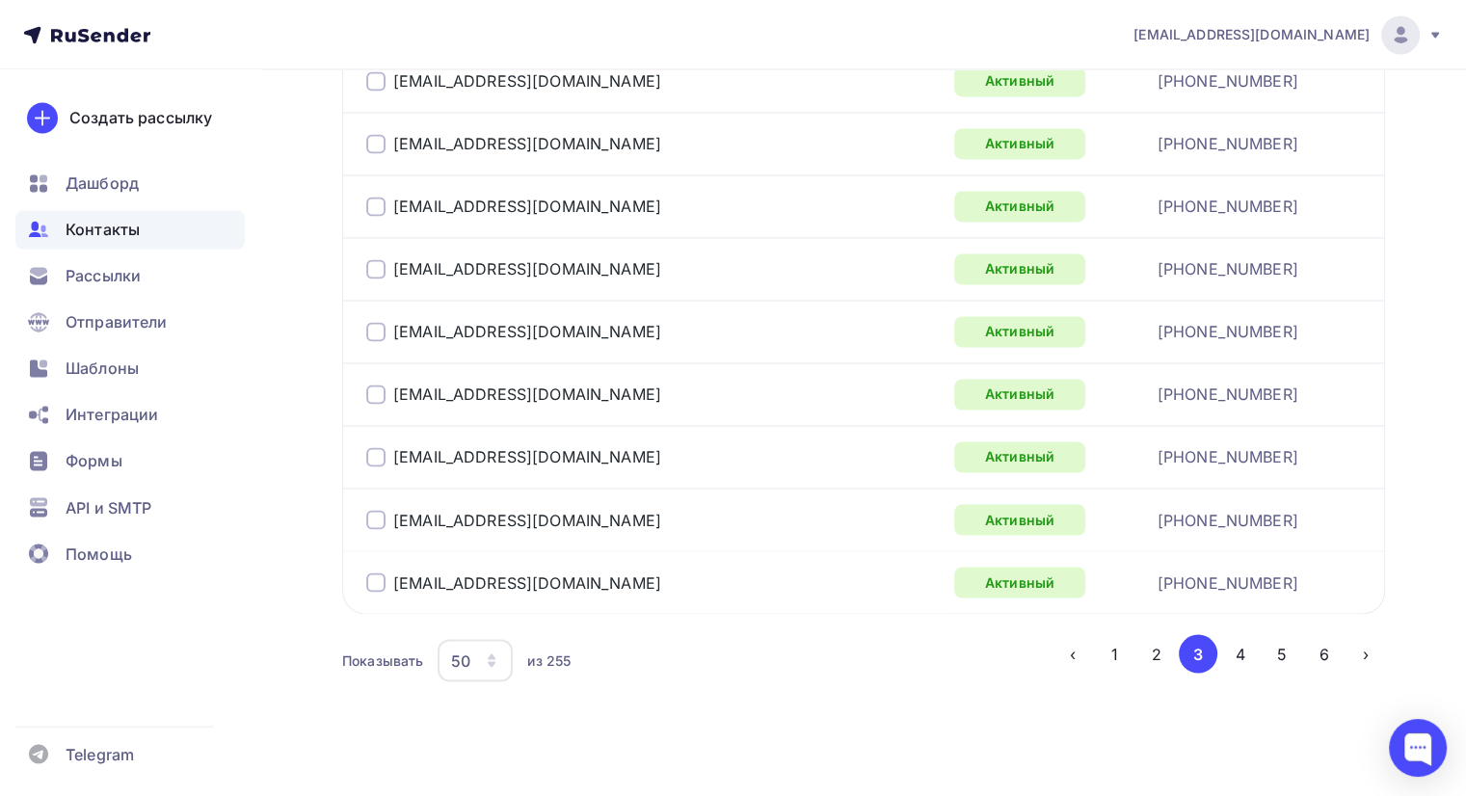
scroll to position [3201, 0]
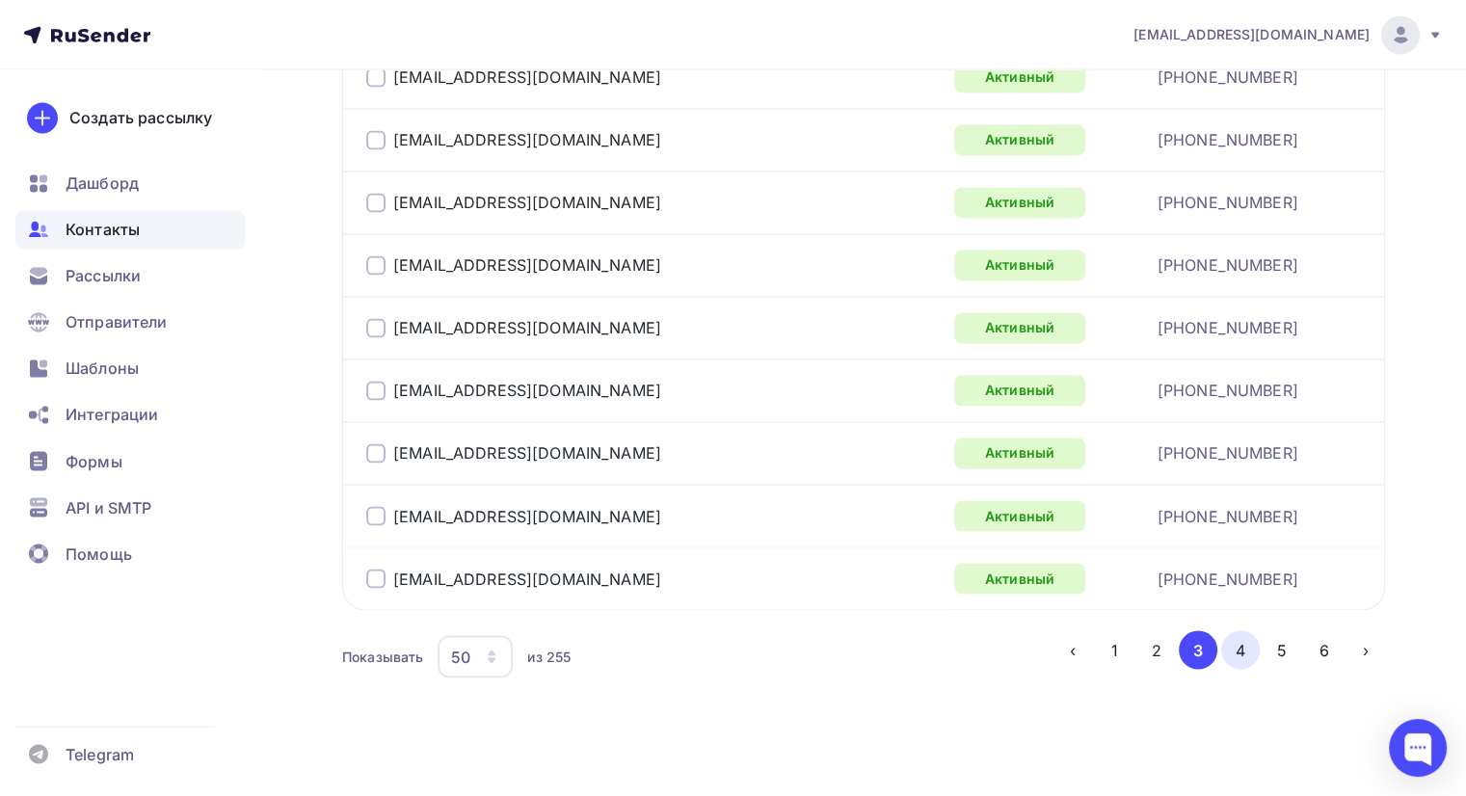
click at [1236, 643] on button "4" at bounding box center [1240, 649] width 39 height 39
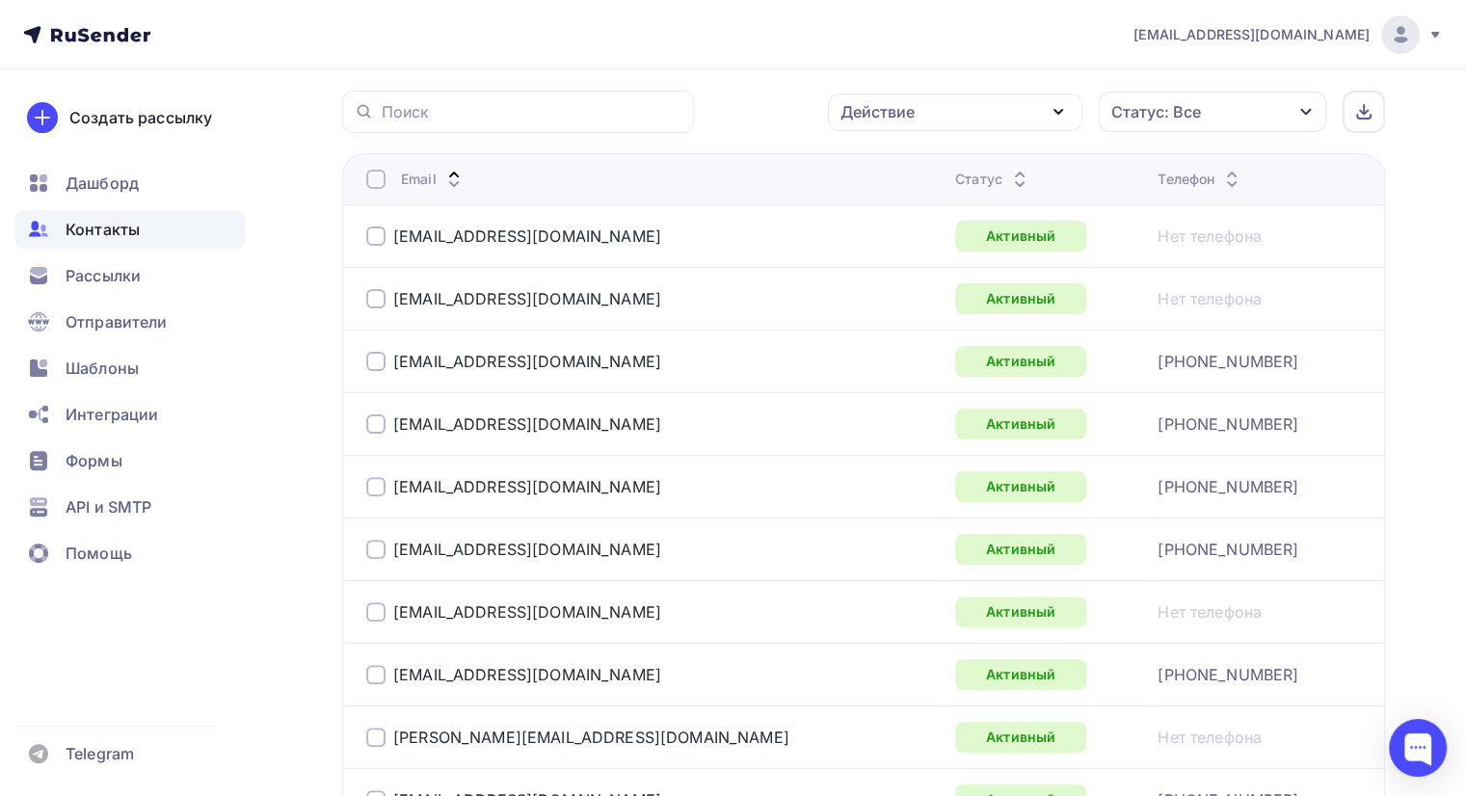
scroll to position [466, 0]
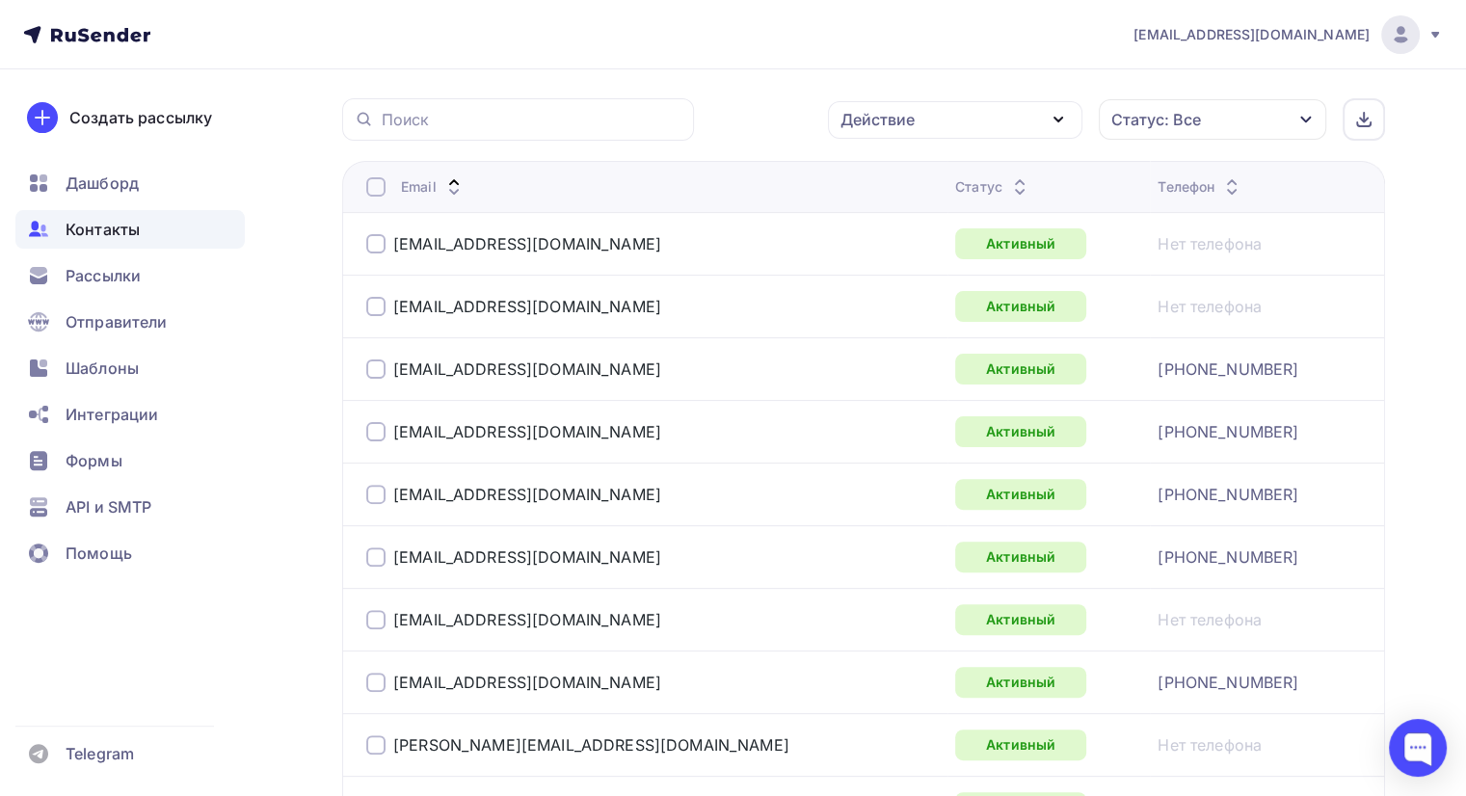
click at [378, 309] on div at bounding box center [375, 306] width 19 height 19
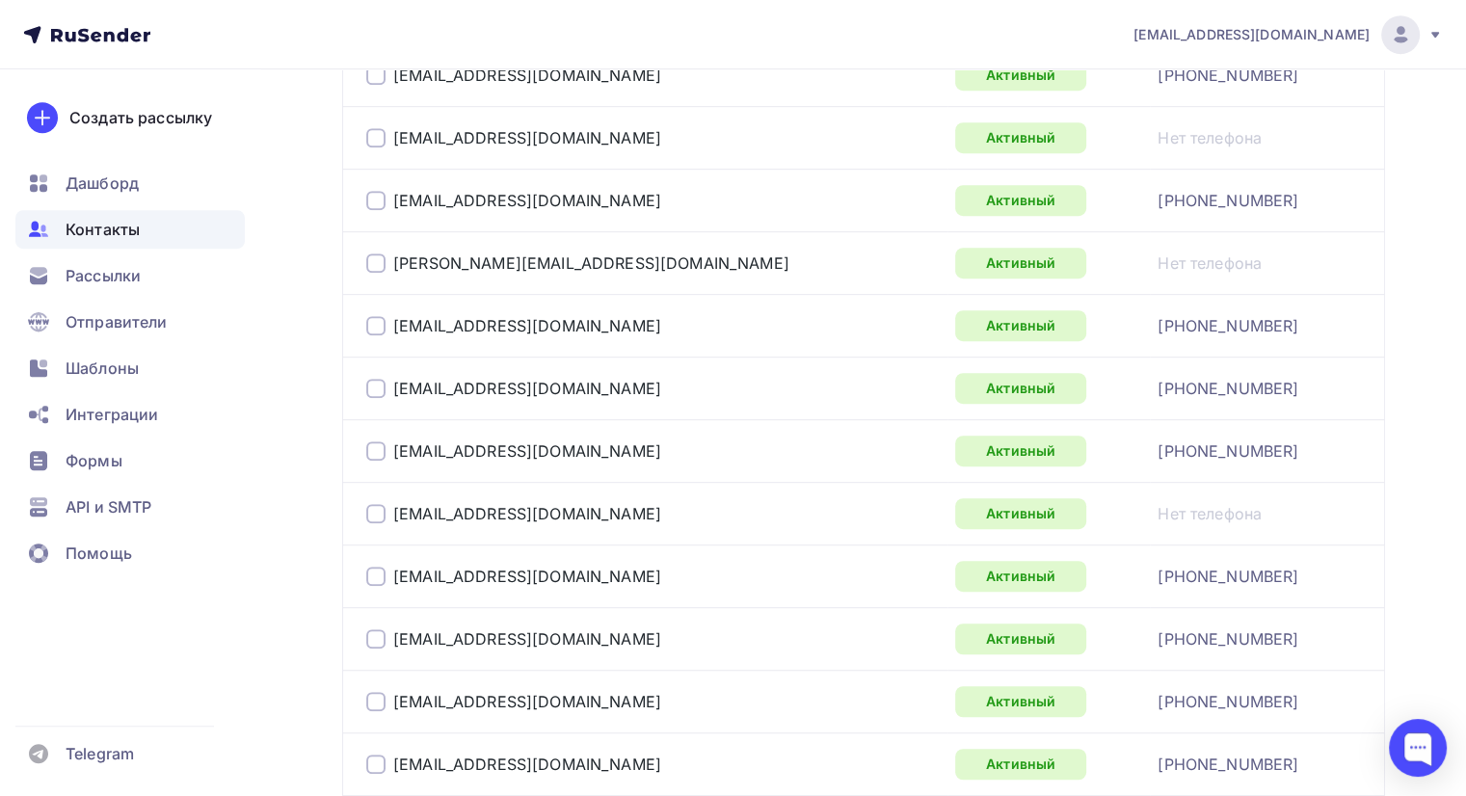
scroll to position [1141, 0]
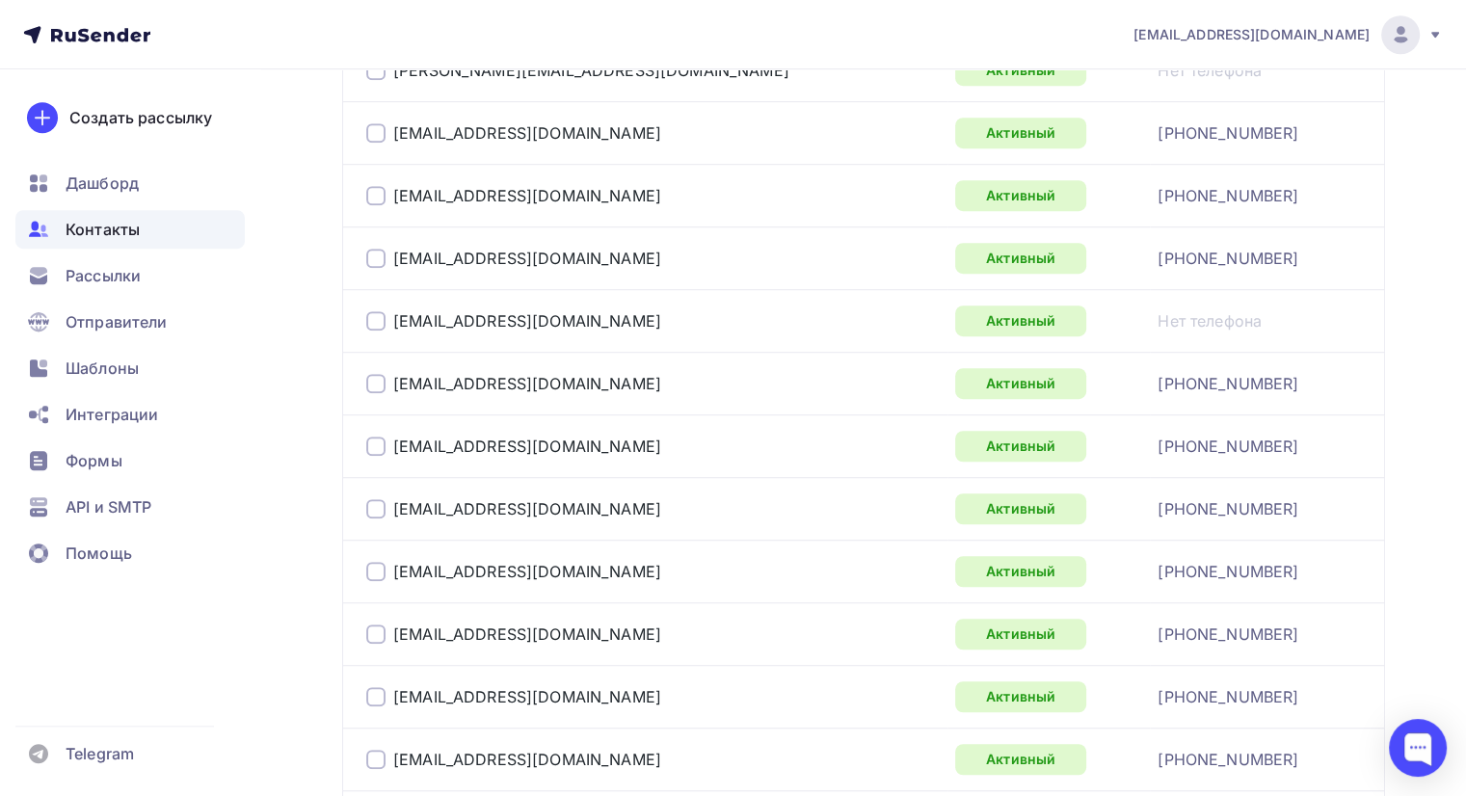
click at [373, 312] on div at bounding box center [375, 320] width 19 height 19
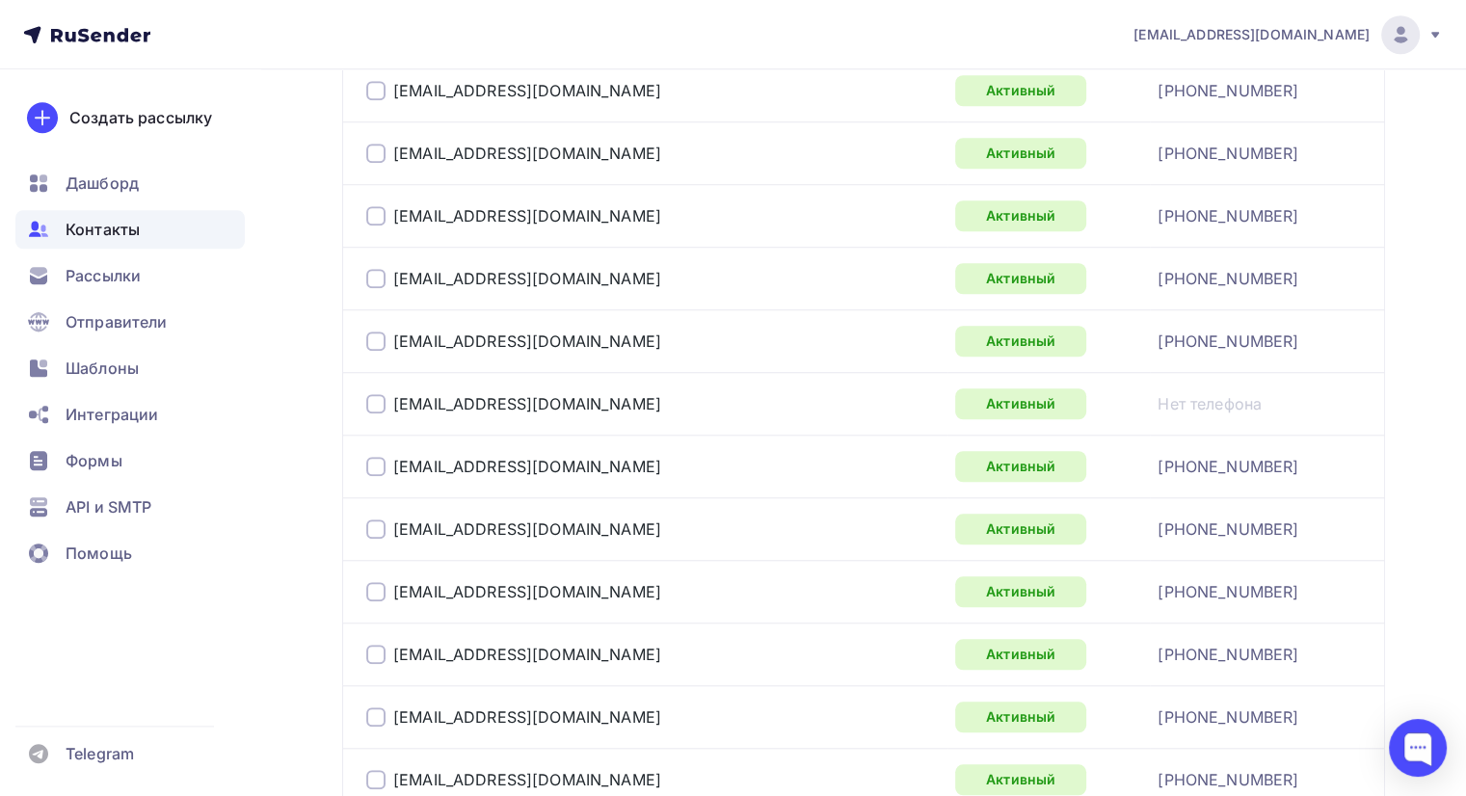
scroll to position [1623, 0]
click at [375, 336] on div at bounding box center [375, 340] width 19 height 19
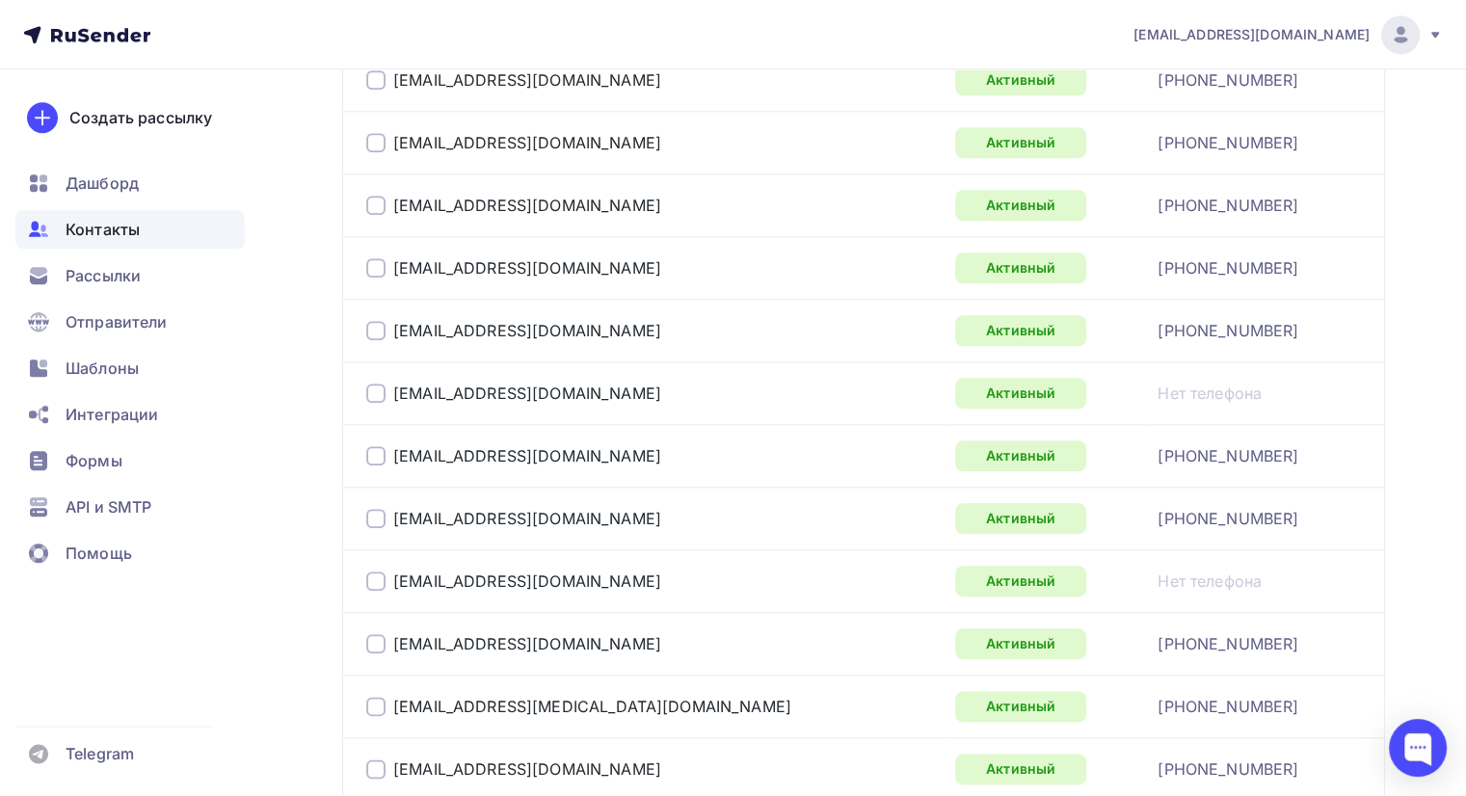
scroll to position [2105, 0]
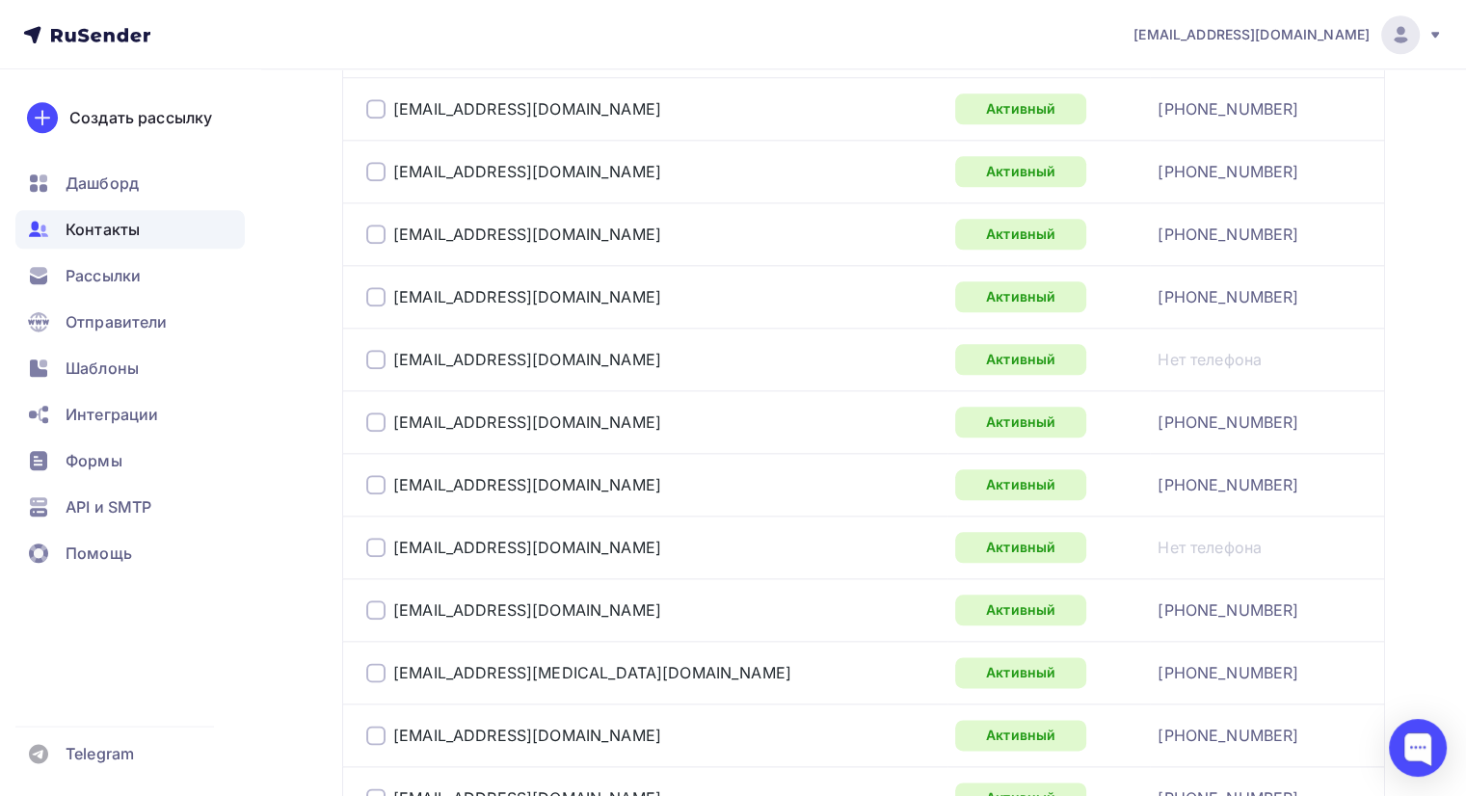
click at [369, 350] on div at bounding box center [375, 359] width 19 height 19
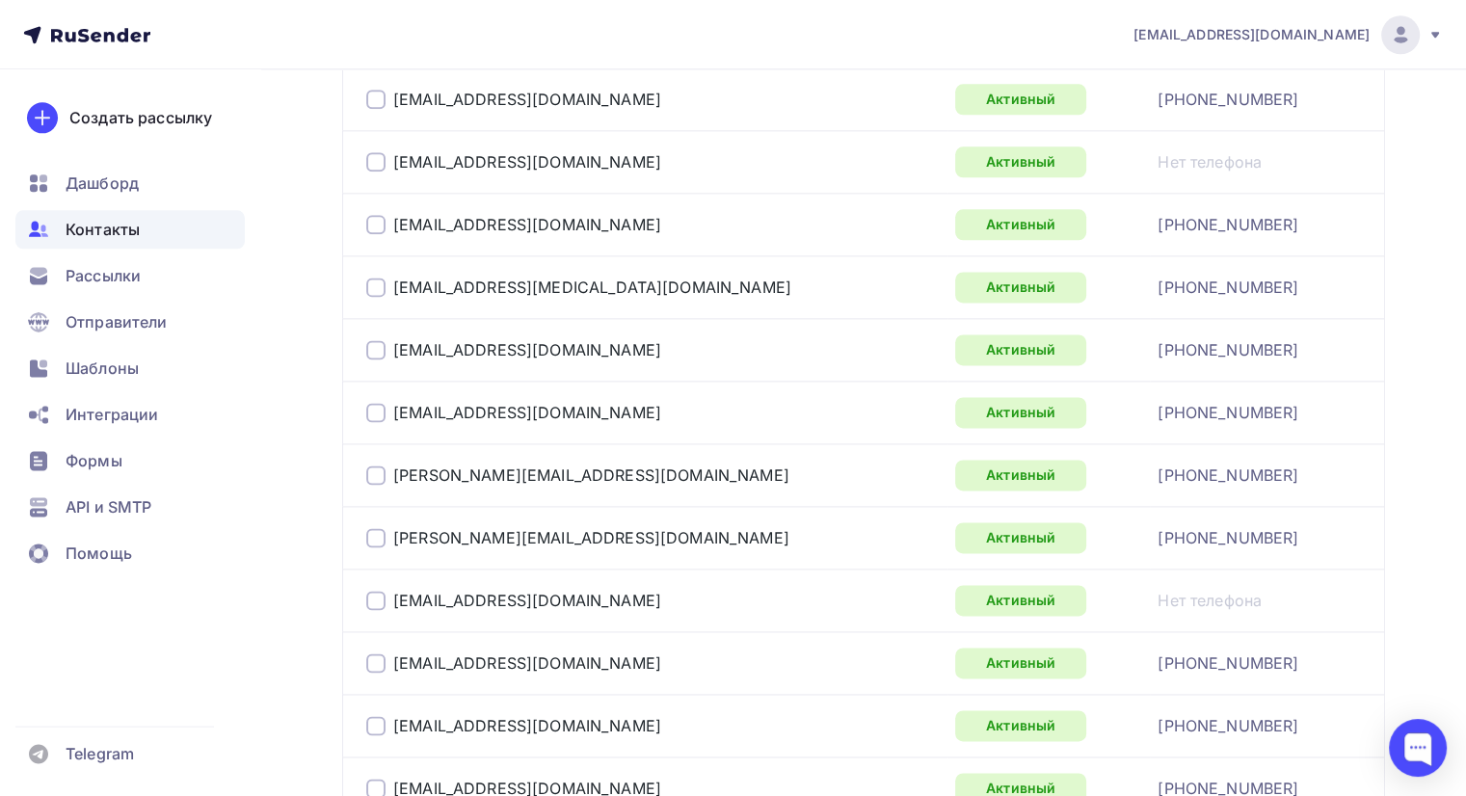
scroll to position [2490, 0]
click at [369, 154] on div at bounding box center [375, 161] width 19 height 19
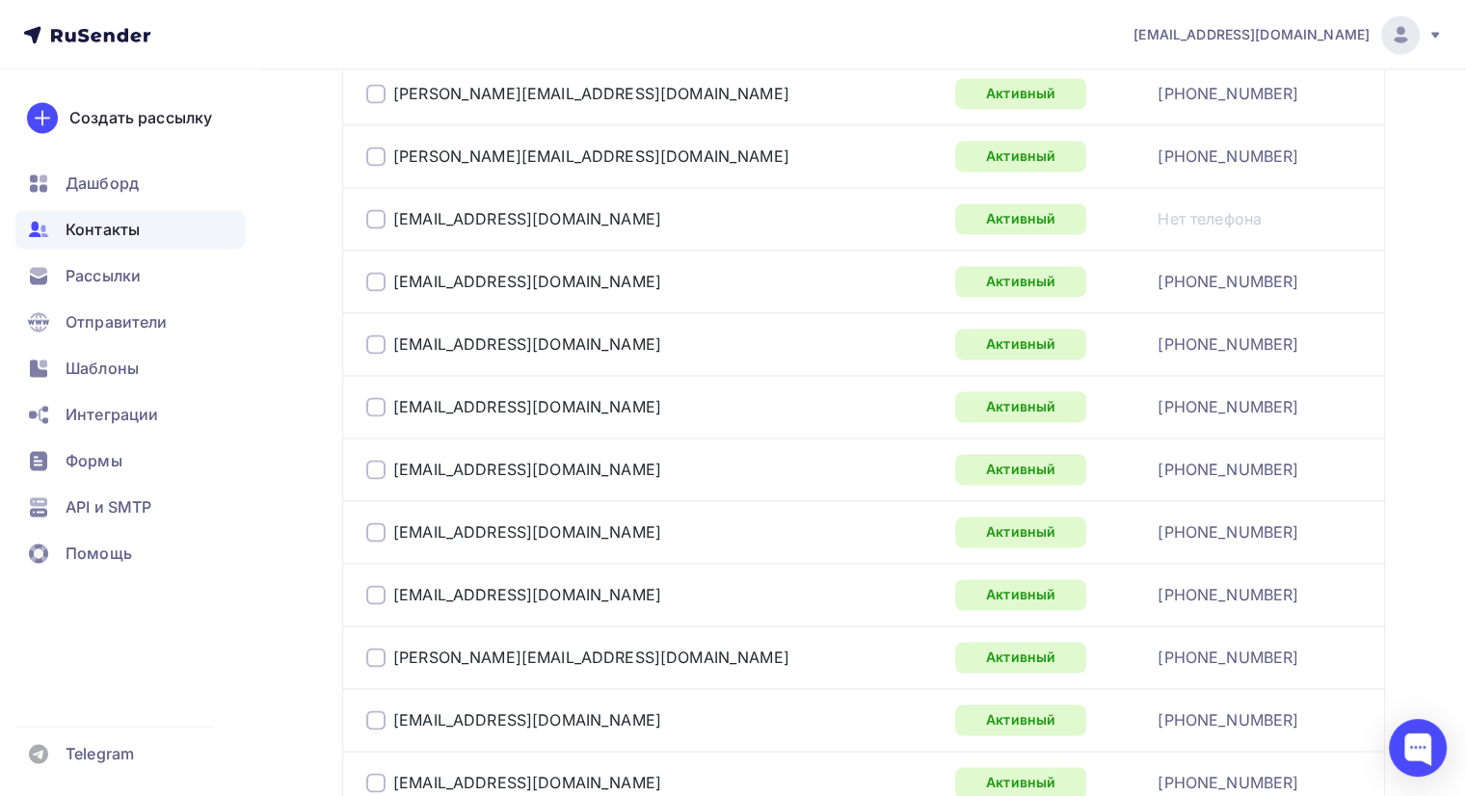
scroll to position [2876, 0]
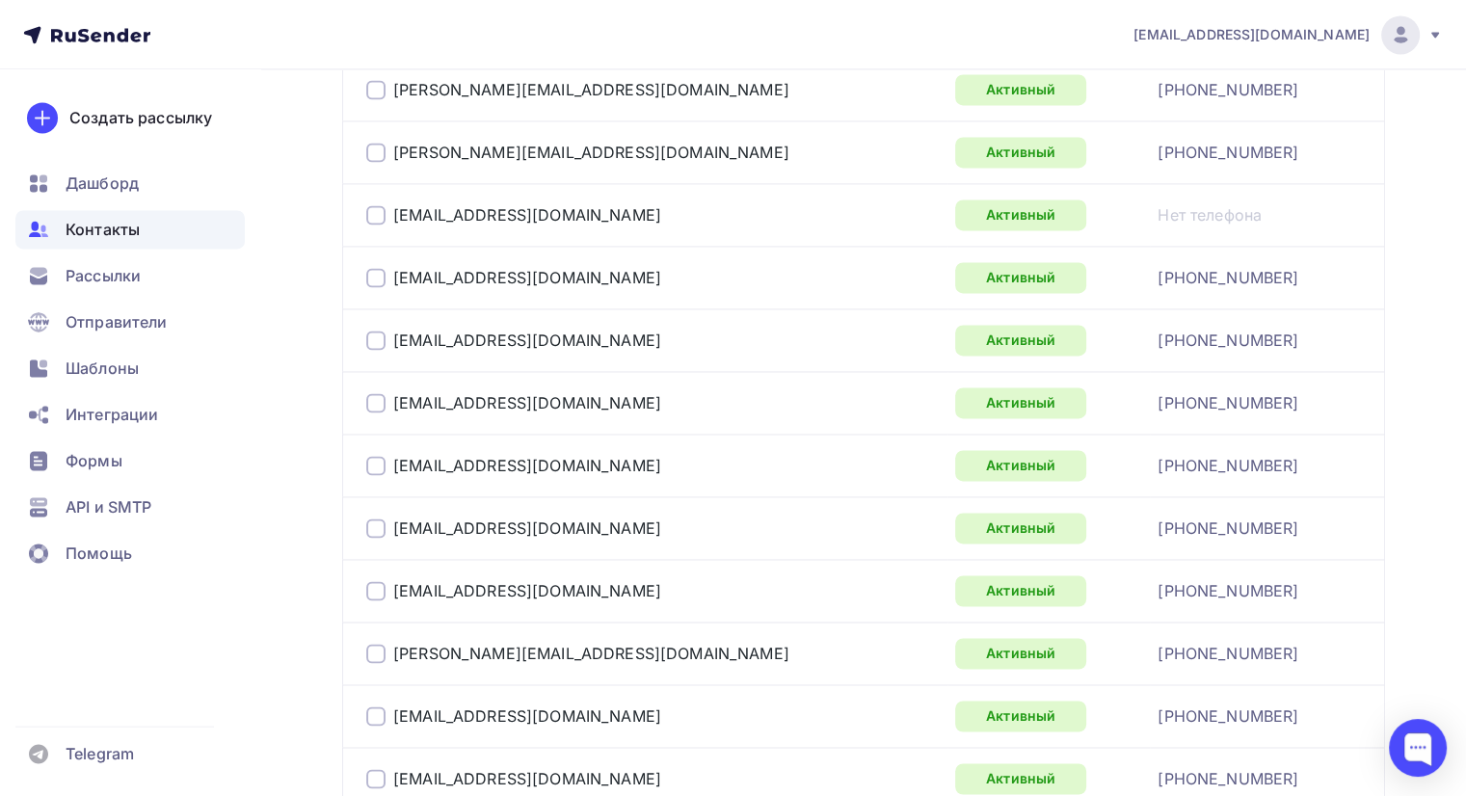
click at [380, 210] on div at bounding box center [375, 214] width 19 height 19
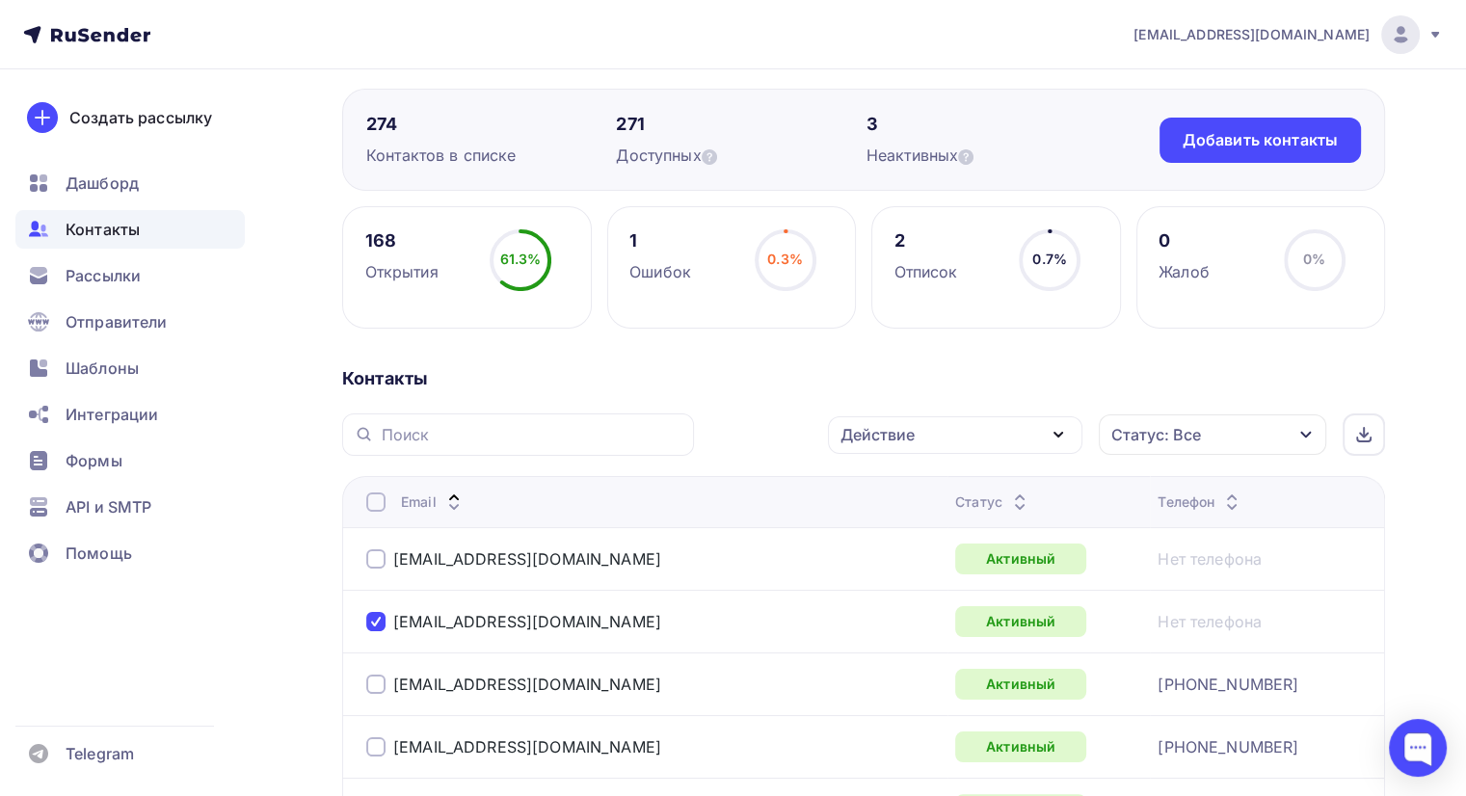
scroll to position [193, 0]
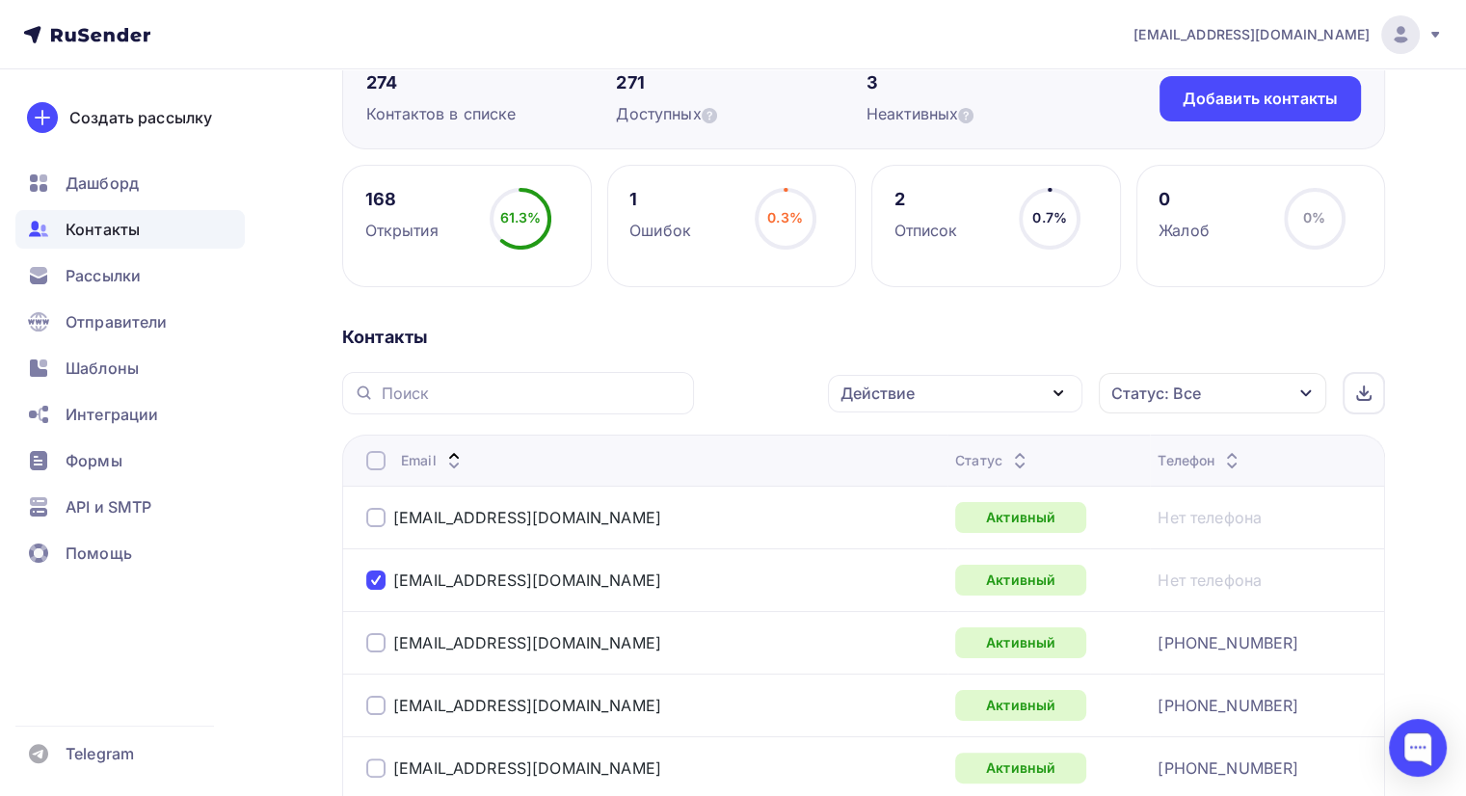
click at [1004, 383] on div "Действие" at bounding box center [955, 394] width 254 height 38
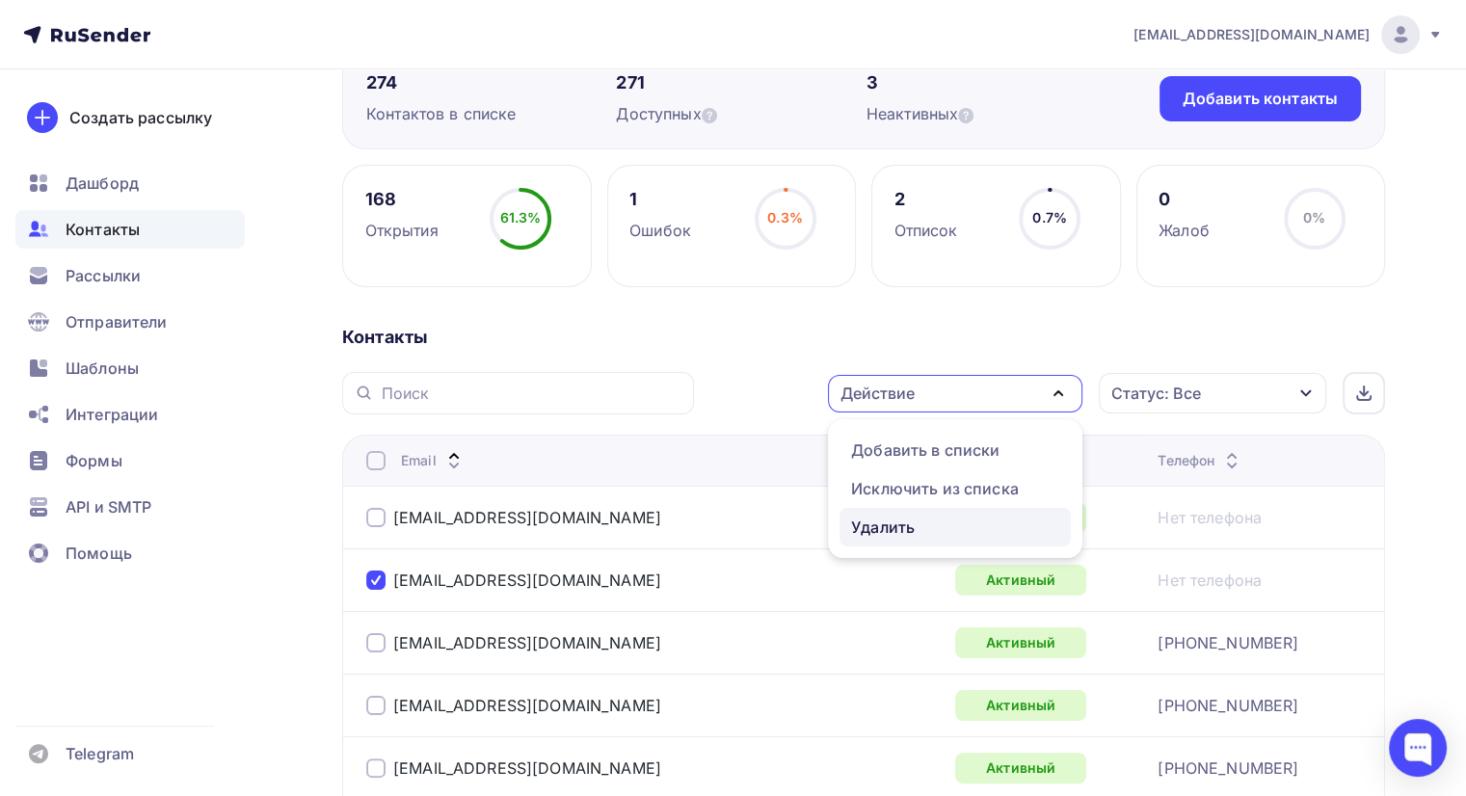
click at [887, 528] on div "Удалить" at bounding box center [883, 527] width 64 height 23
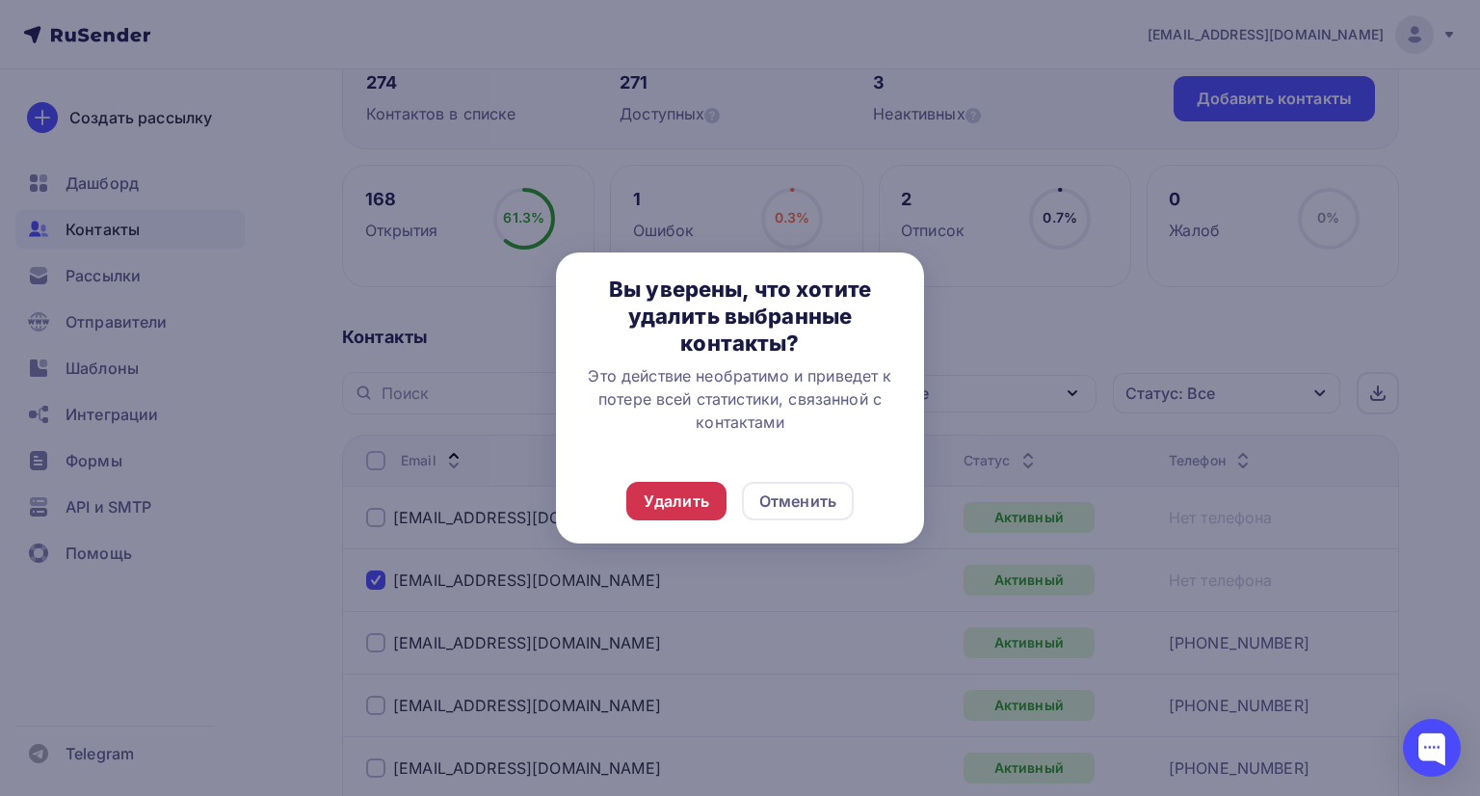
click at [657, 506] on div "Удалить" at bounding box center [677, 501] width 66 height 23
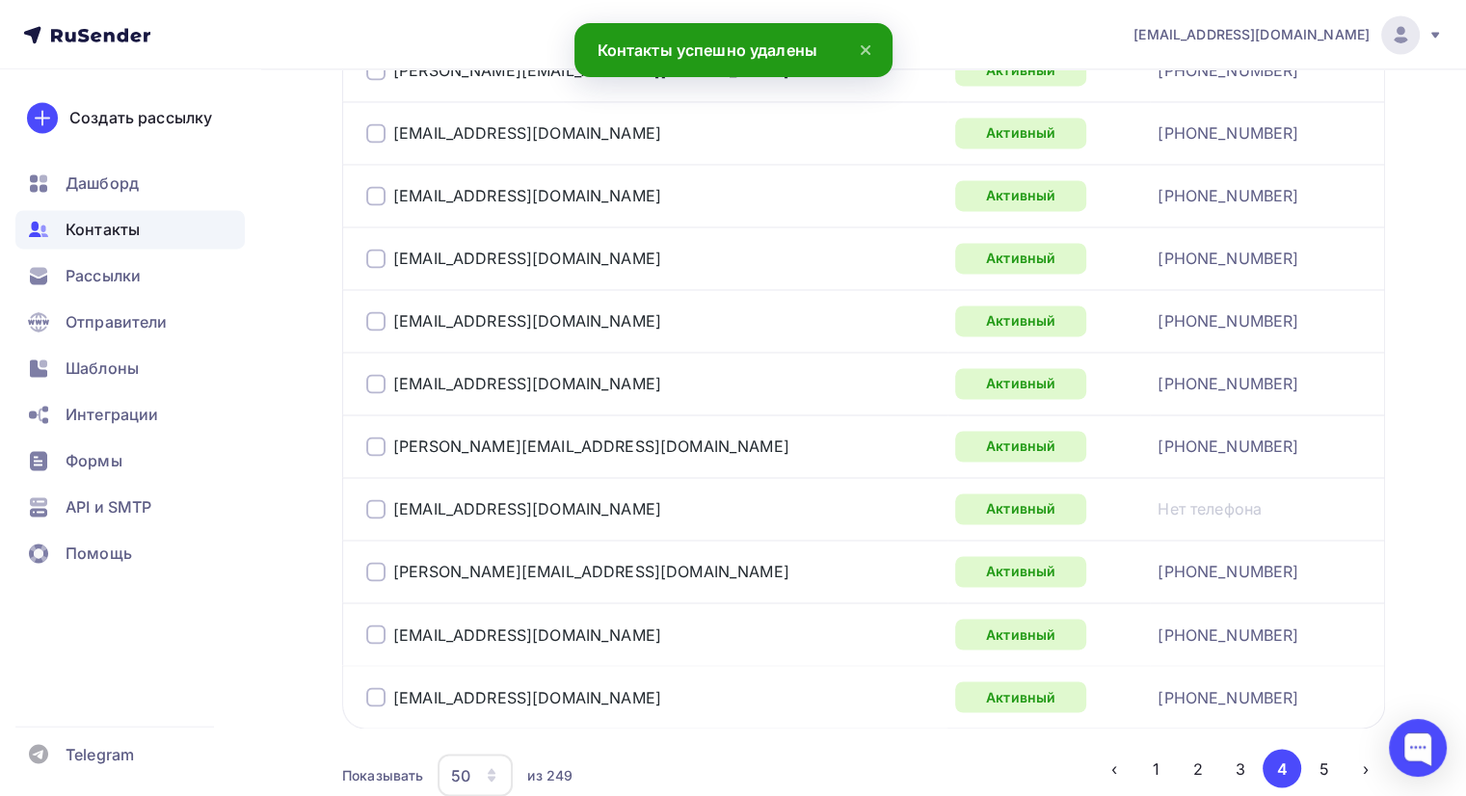
scroll to position [3201, 0]
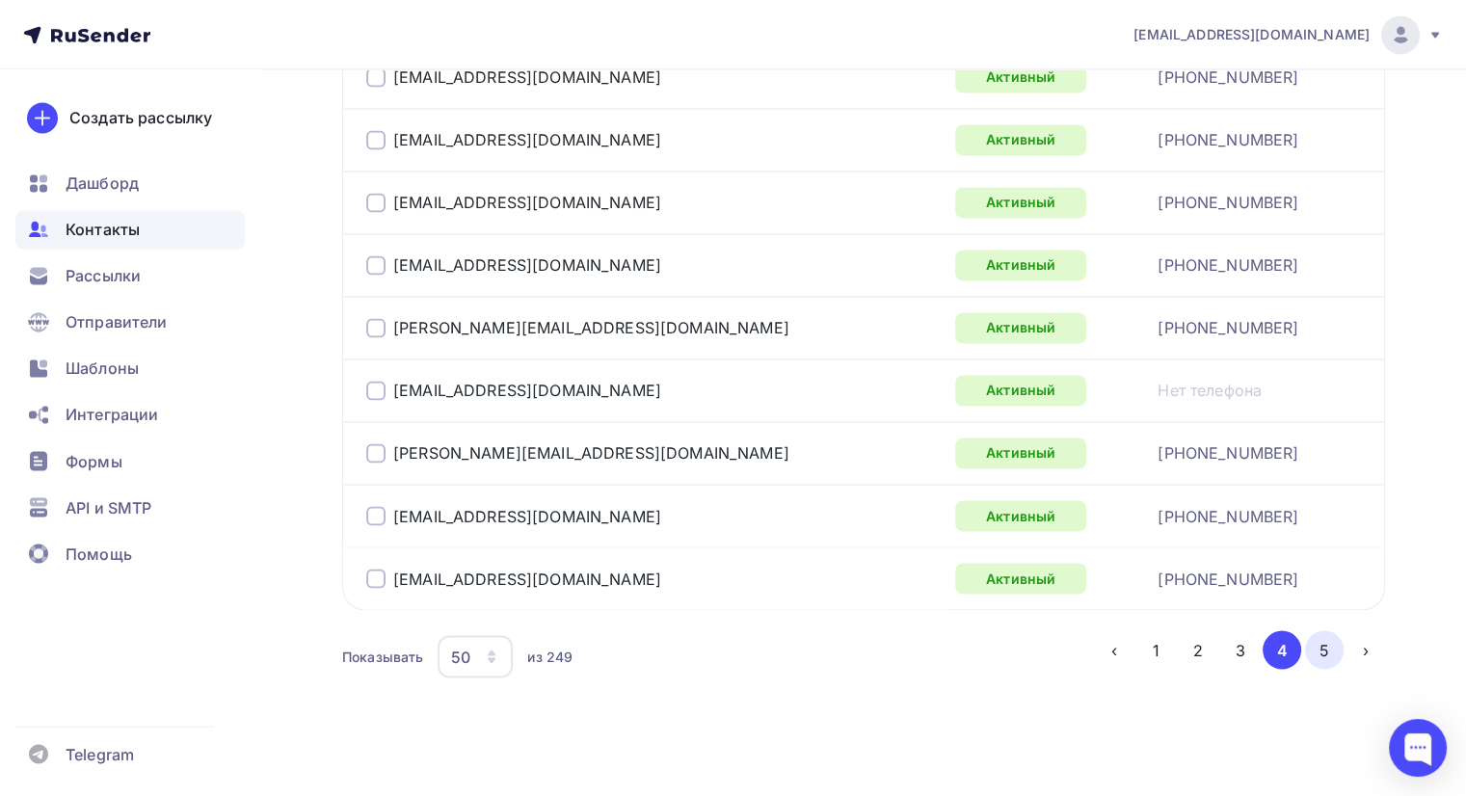
click at [1322, 640] on button "5" at bounding box center [1324, 649] width 39 height 39
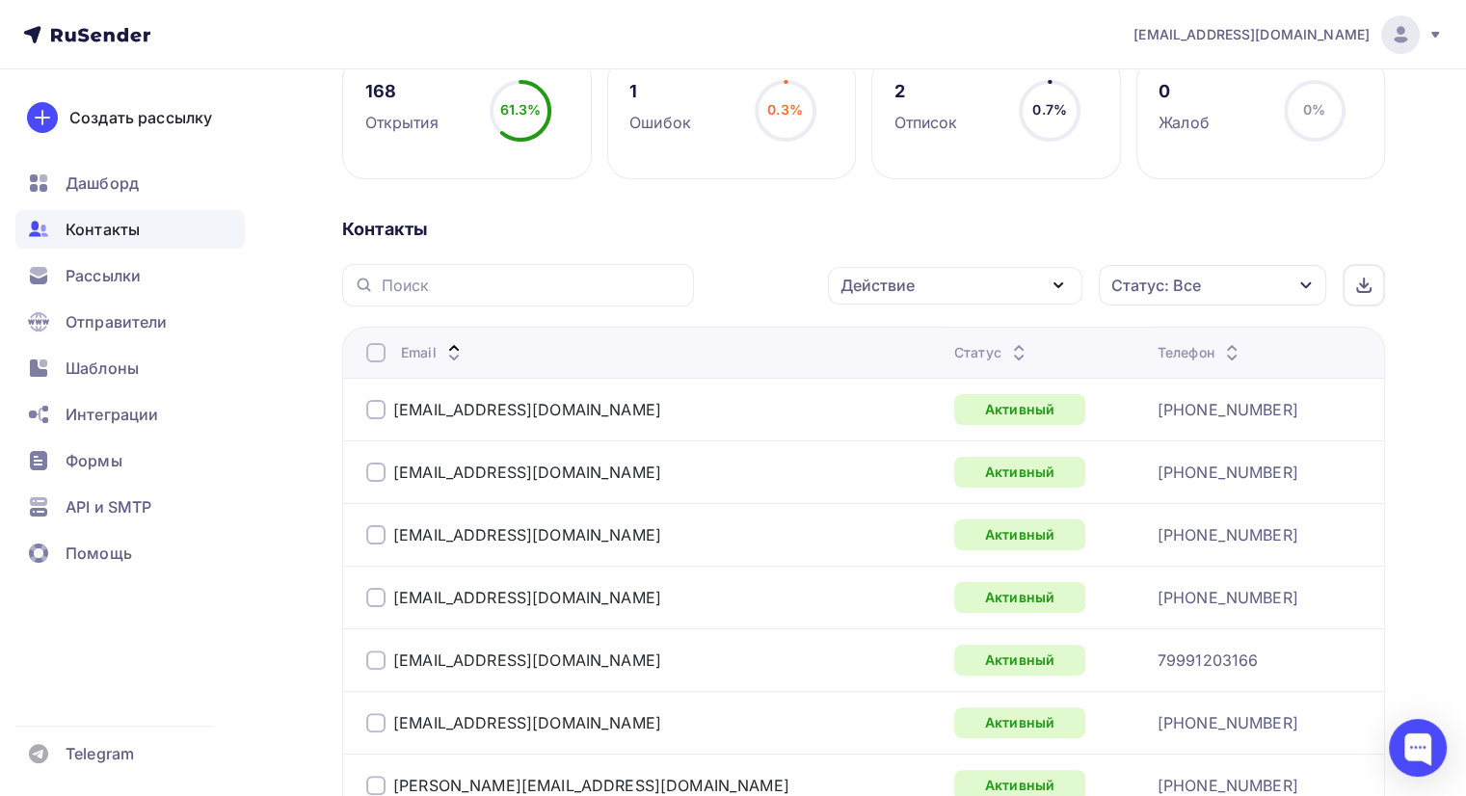
scroll to position [482, 0]
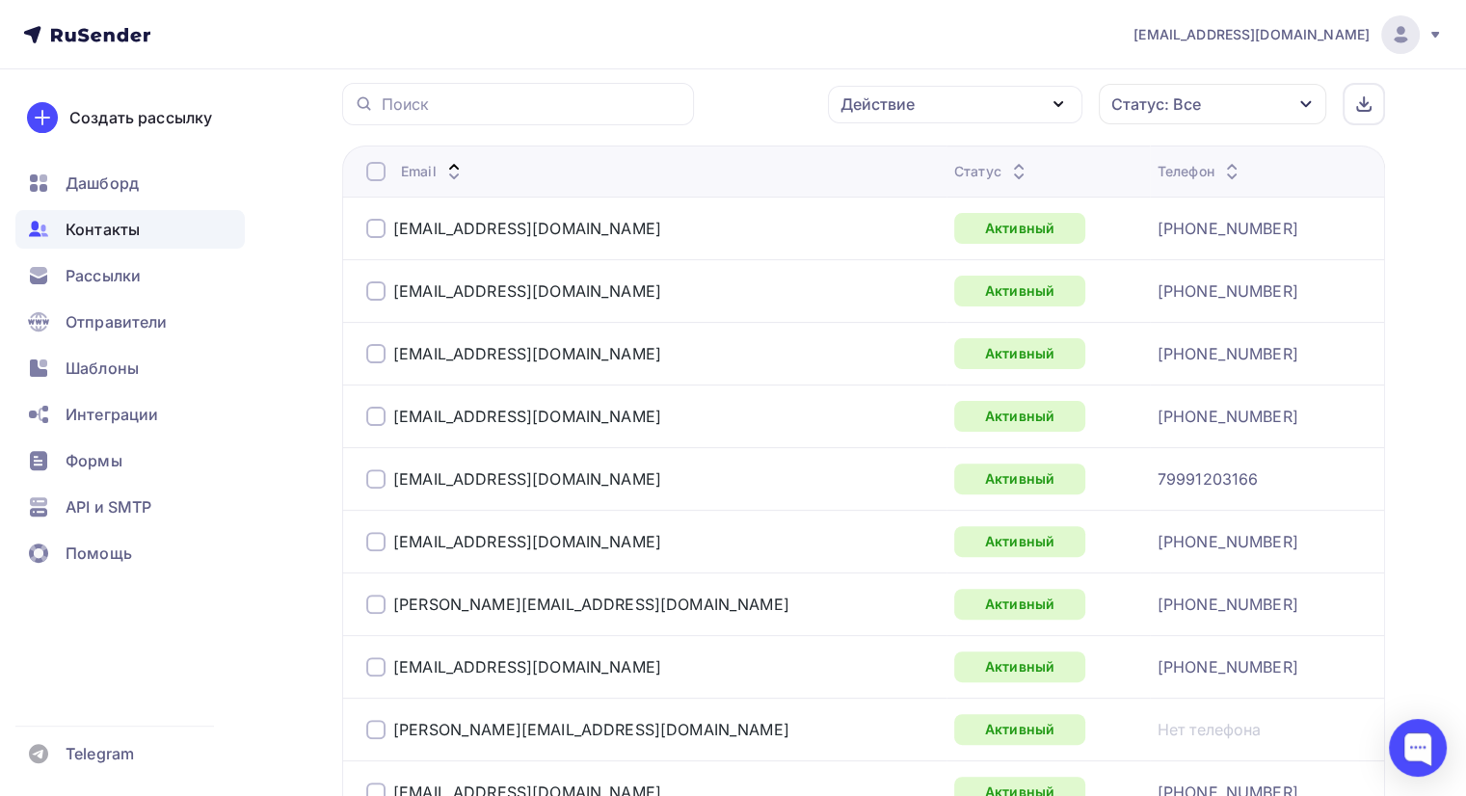
click at [1220, 170] on icon at bounding box center [1231, 176] width 23 height 23
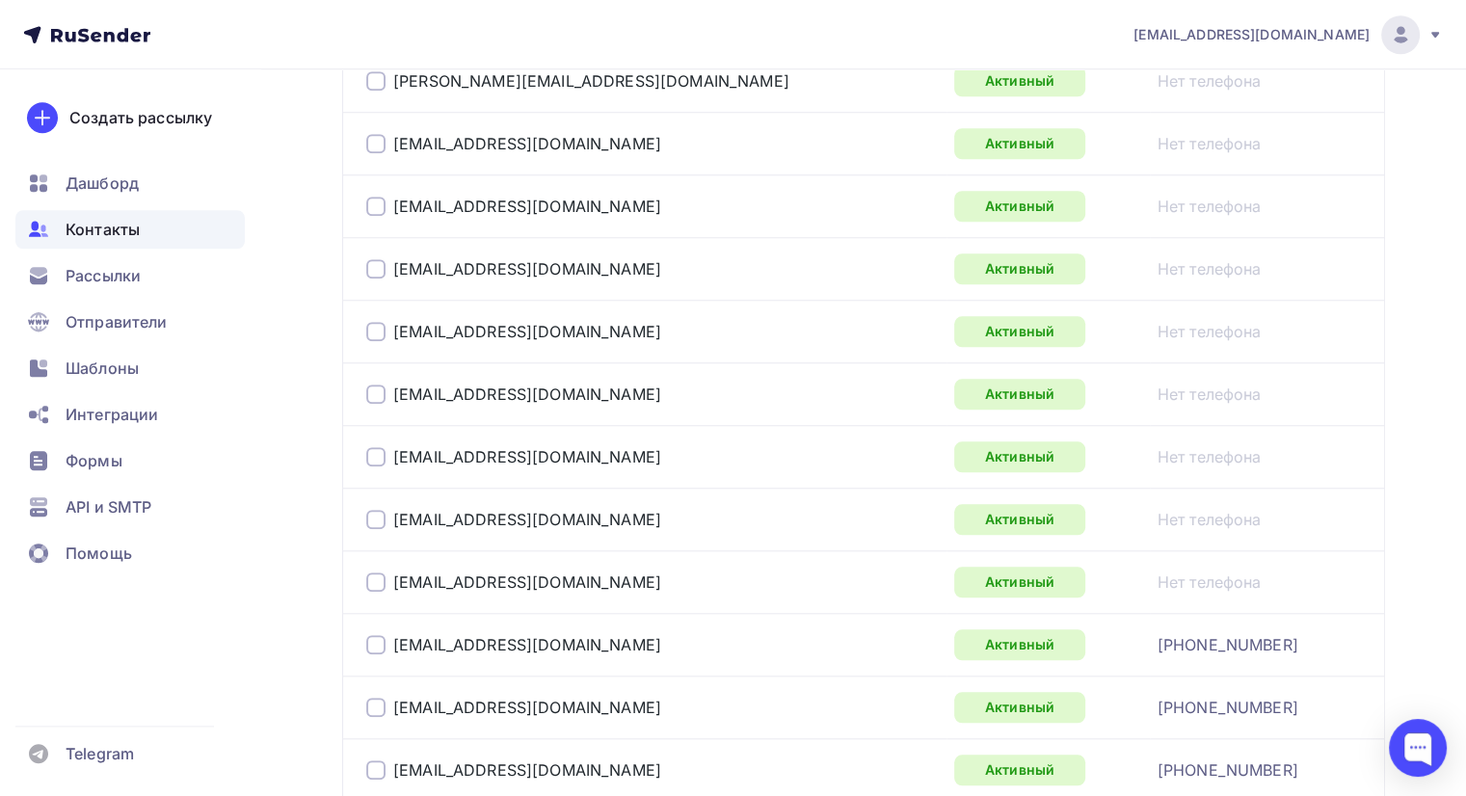
scroll to position [1756, 0]
click at [378, 575] on div at bounding box center [375, 582] width 19 height 19
click at [371, 448] on div at bounding box center [375, 457] width 19 height 19
click at [377, 385] on div at bounding box center [375, 394] width 19 height 19
click at [378, 328] on div at bounding box center [375, 332] width 19 height 19
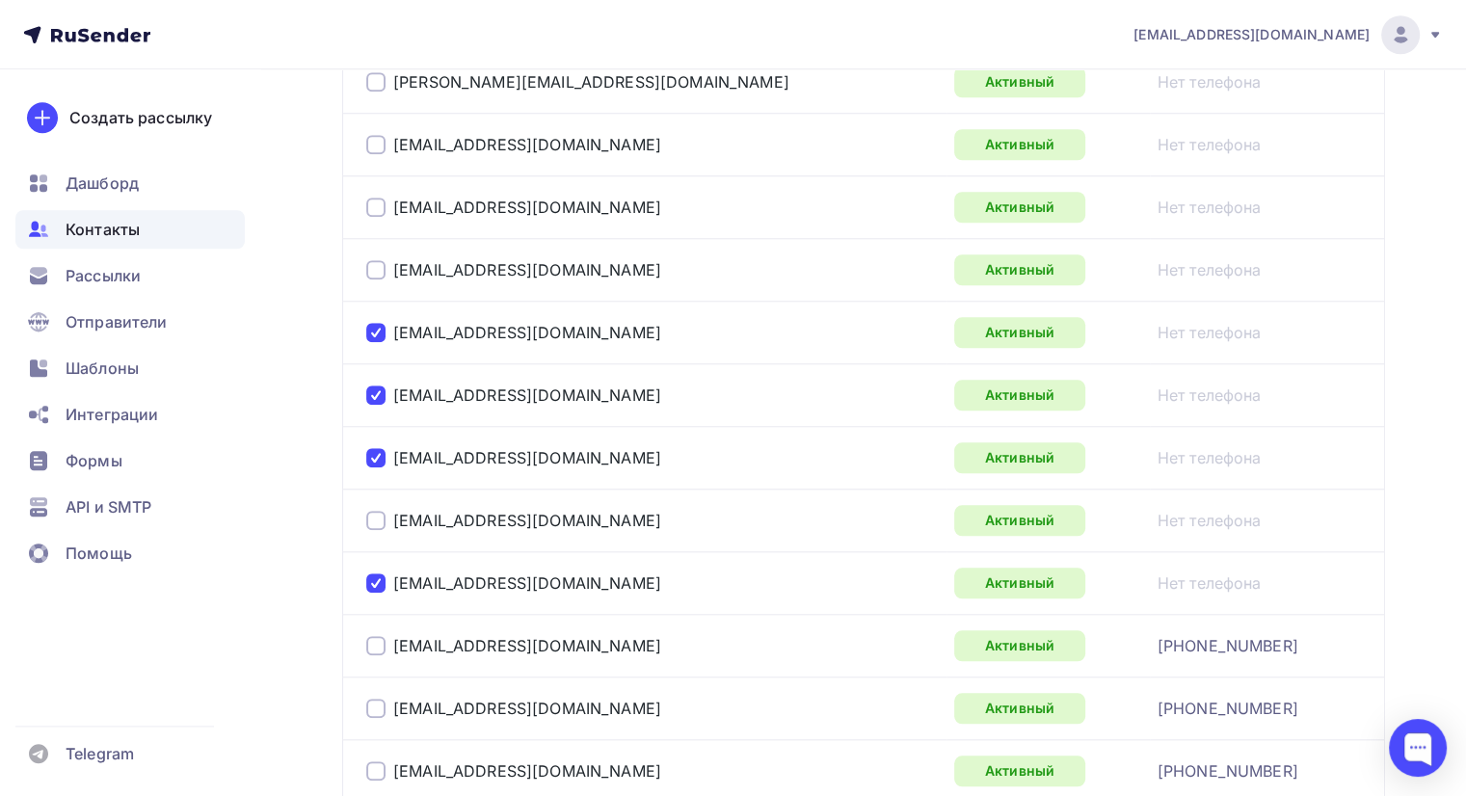
click at [377, 265] on div at bounding box center [375, 269] width 19 height 19
click at [374, 199] on div at bounding box center [375, 207] width 19 height 19
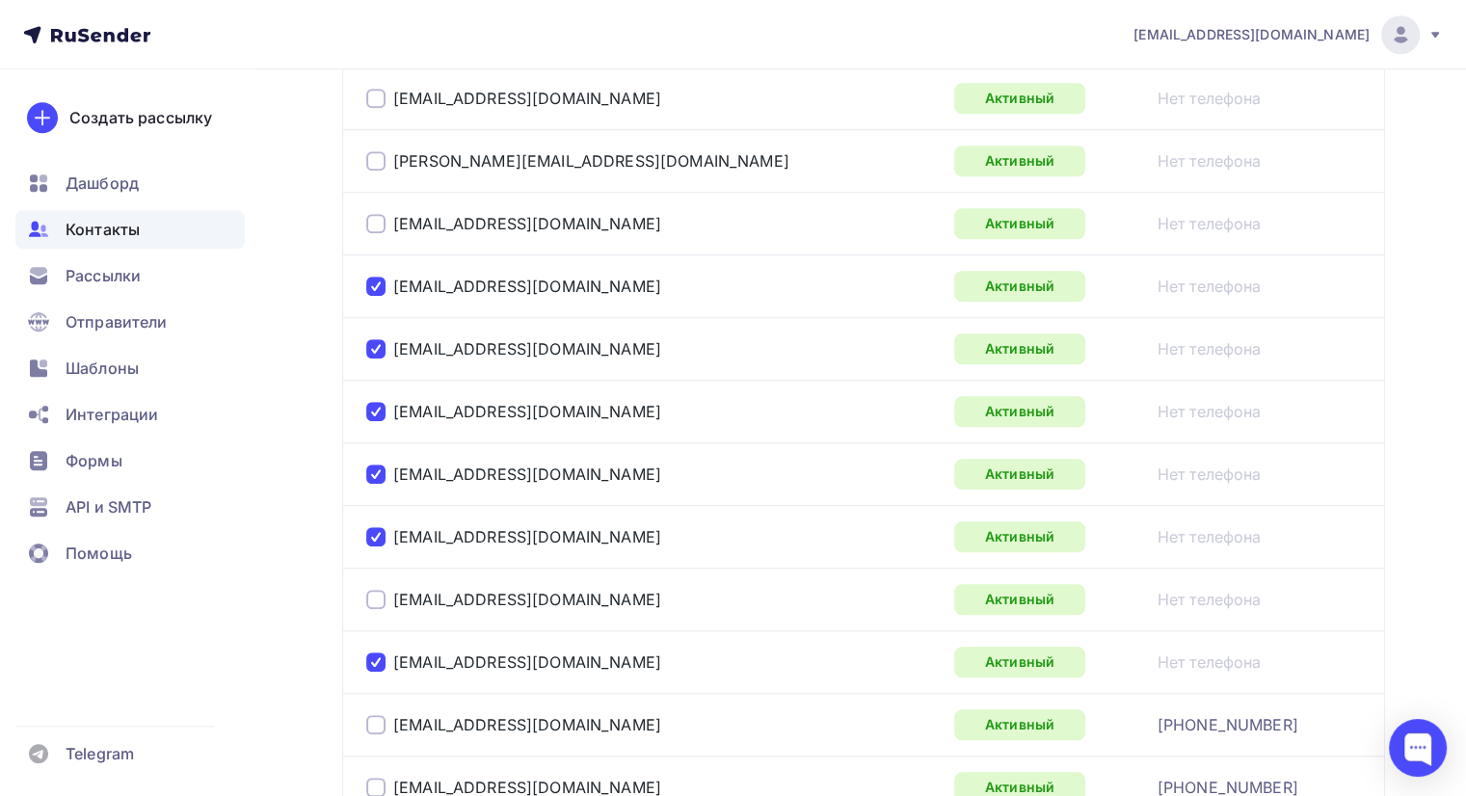
scroll to position [1563, 0]
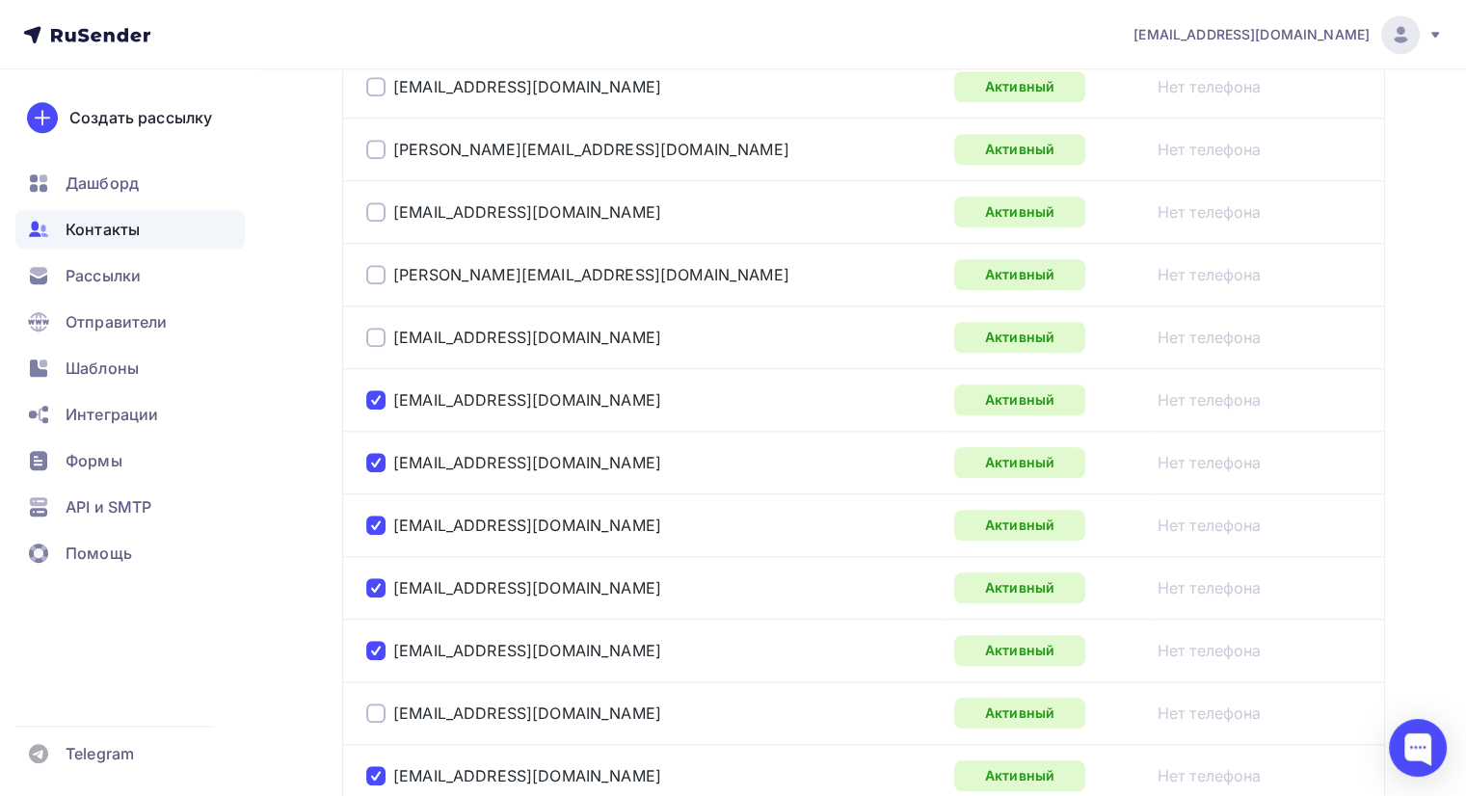
drag, startPoint x: 374, startPoint y: 333, endPoint x: 372, endPoint y: 301, distance: 32.8
click at [374, 333] on div at bounding box center [375, 337] width 19 height 19
click at [369, 270] on div at bounding box center [375, 274] width 19 height 19
click at [368, 202] on div at bounding box center [375, 211] width 19 height 19
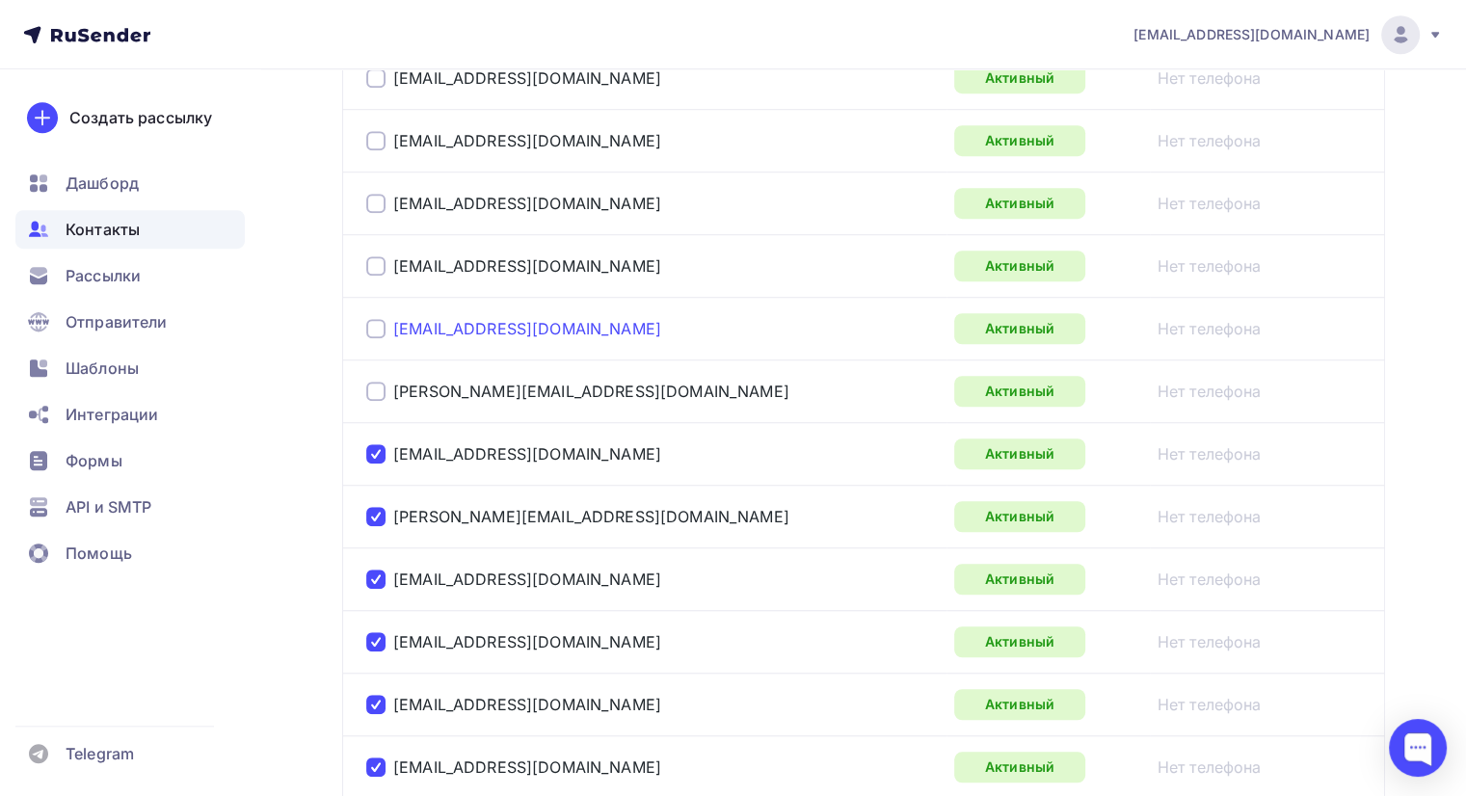
scroll to position [1274, 0]
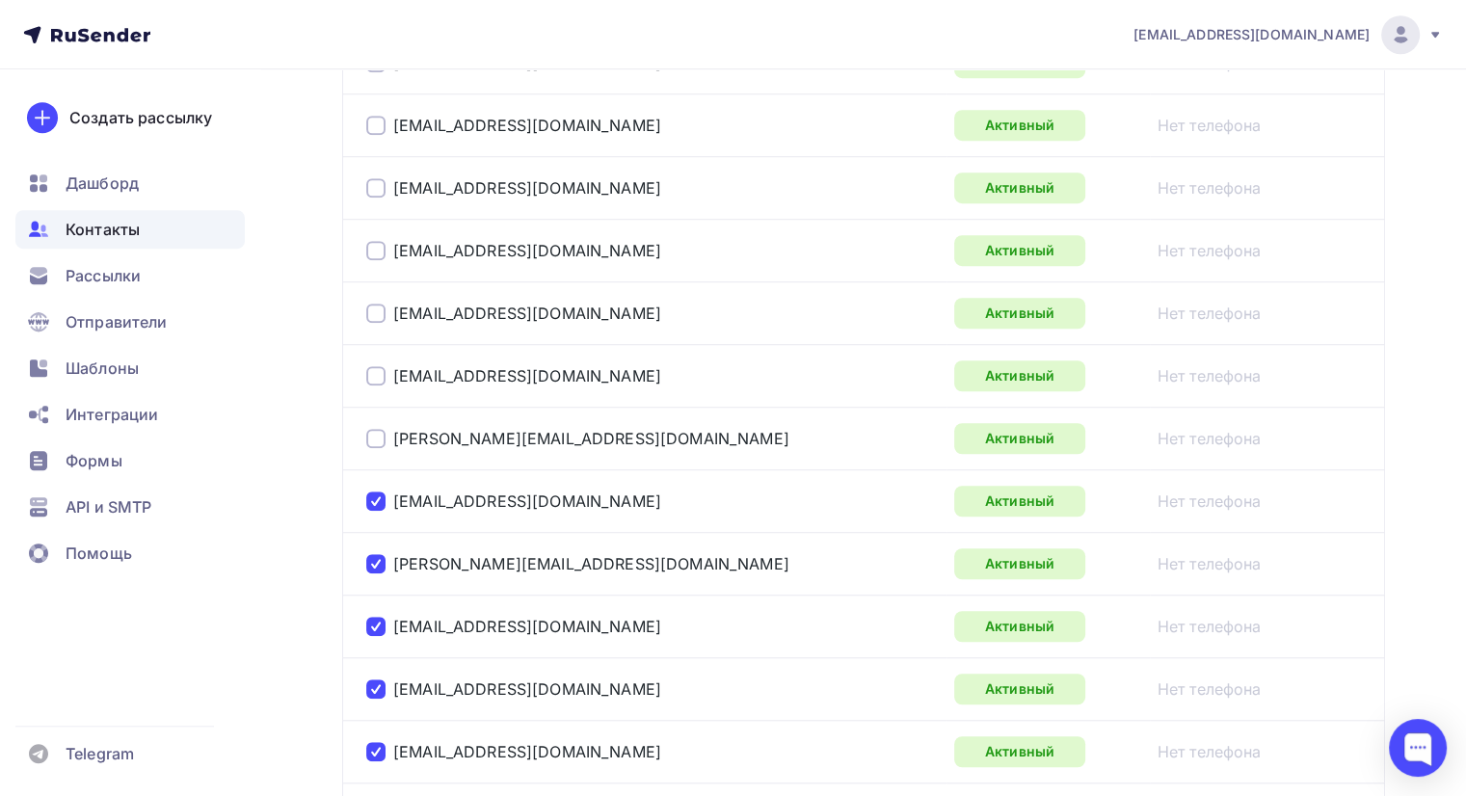
click at [374, 443] on div "[PERSON_NAME][EMAIL_ADDRESS][DOMAIN_NAME]" at bounding box center [607, 438] width 482 height 31
click at [375, 438] on div at bounding box center [375, 438] width 19 height 19
click at [374, 360] on div "[EMAIL_ADDRESS][DOMAIN_NAME]" at bounding box center [607, 375] width 482 height 31
click at [374, 374] on div at bounding box center [375, 375] width 19 height 19
click at [382, 309] on div at bounding box center [375, 313] width 19 height 19
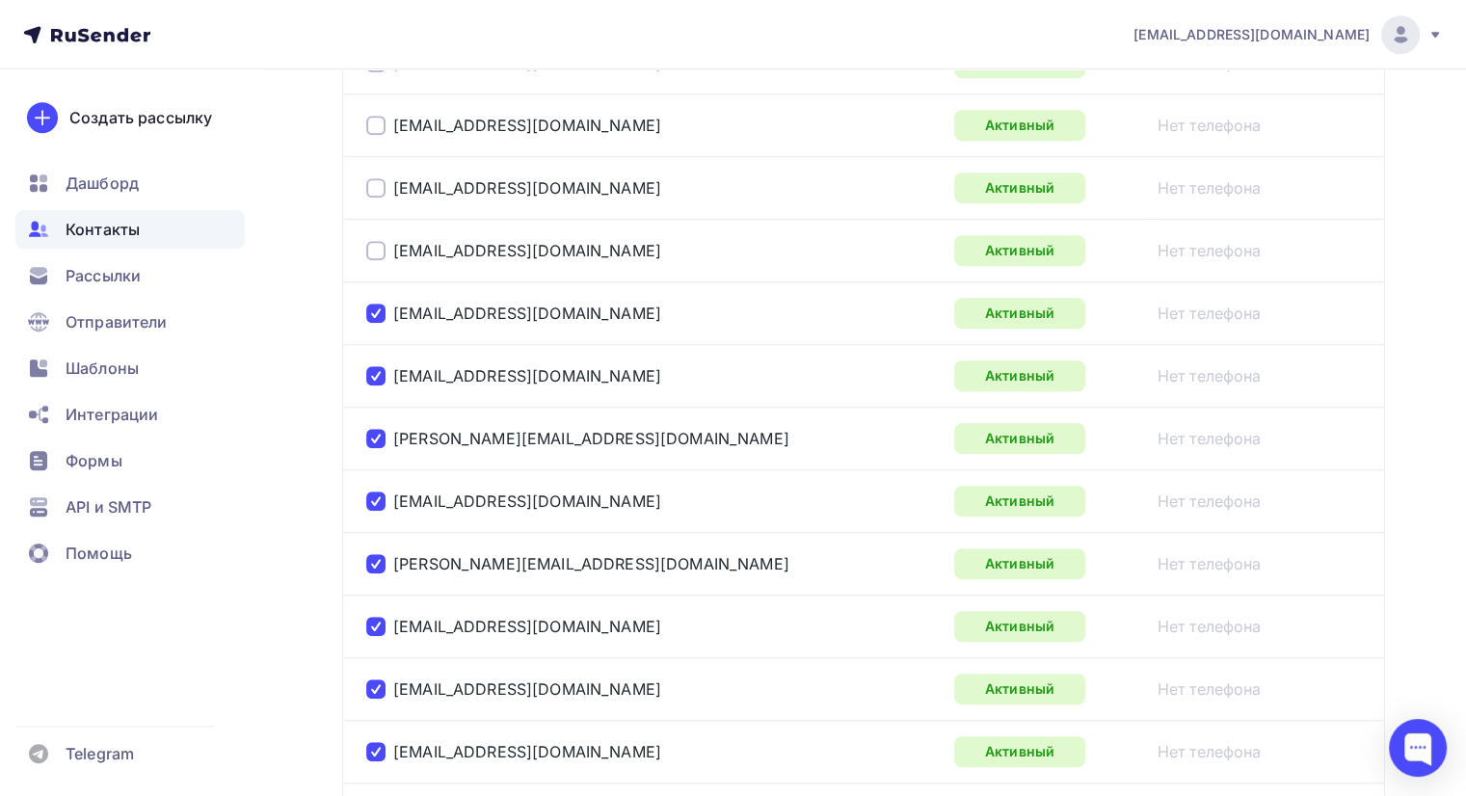
click at [370, 252] on div at bounding box center [375, 250] width 19 height 19
click at [371, 190] on div at bounding box center [375, 187] width 19 height 19
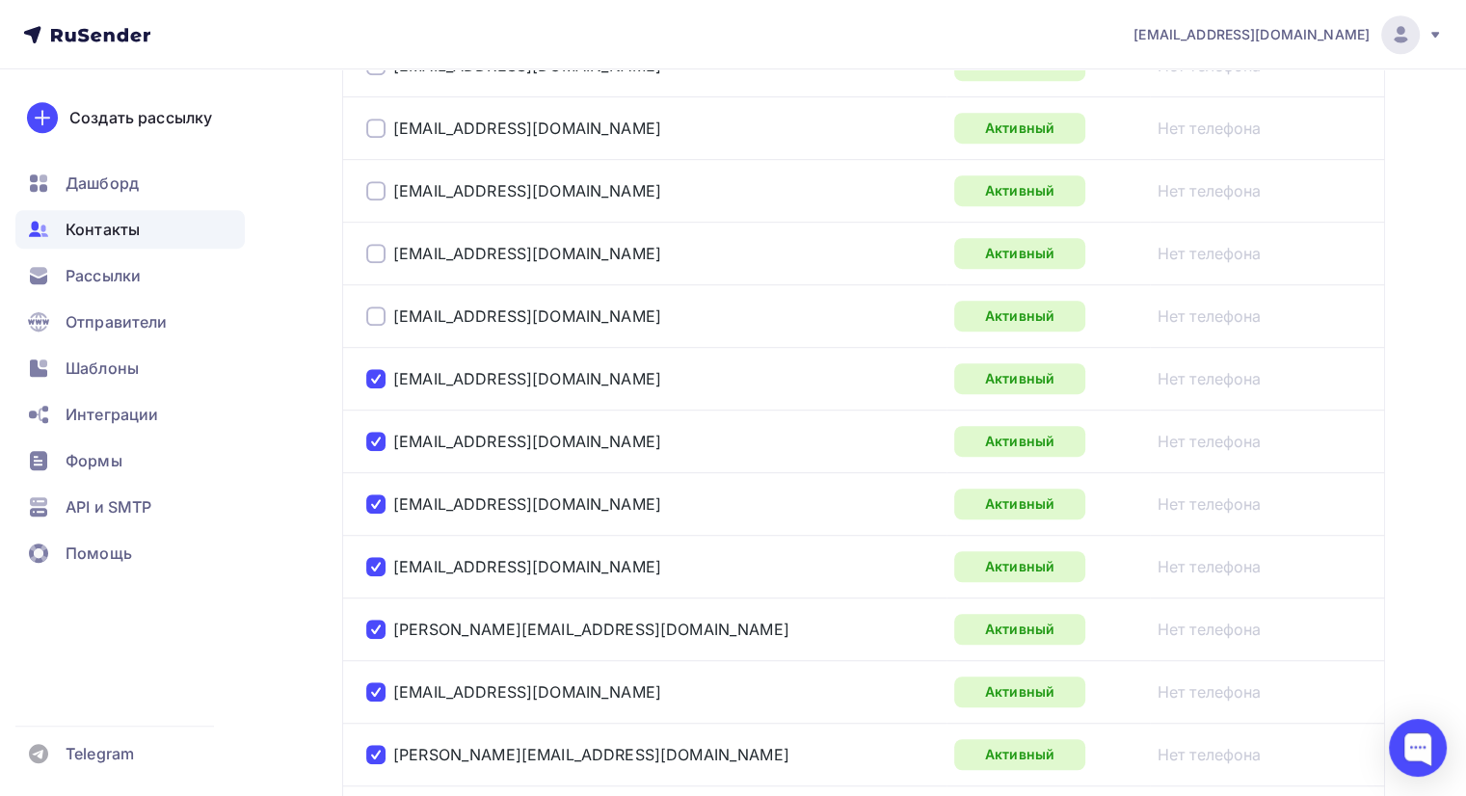
scroll to position [1081, 0]
click at [372, 316] on div at bounding box center [375, 317] width 19 height 19
click at [373, 259] on div at bounding box center [375, 255] width 19 height 19
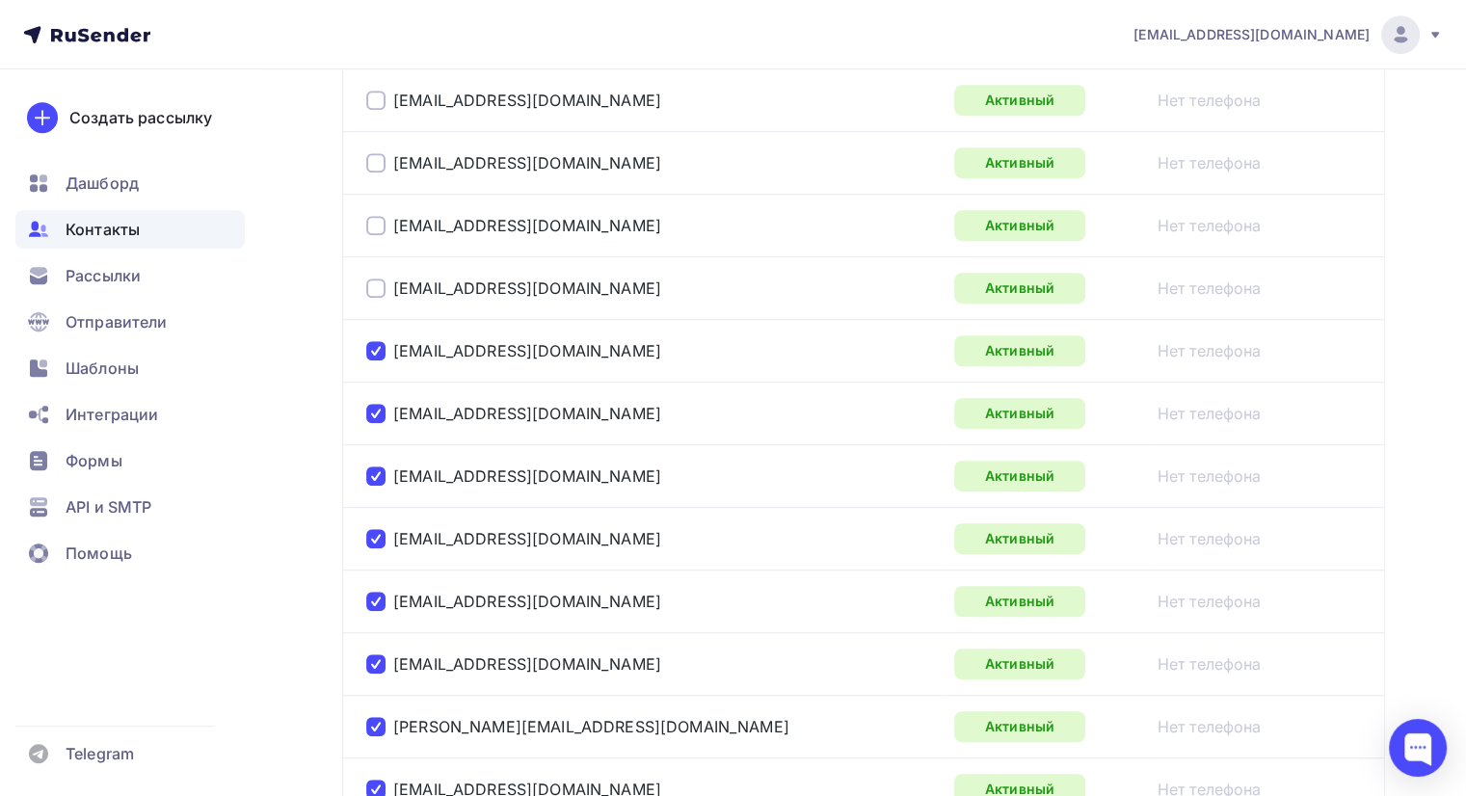
scroll to position [889, 0]
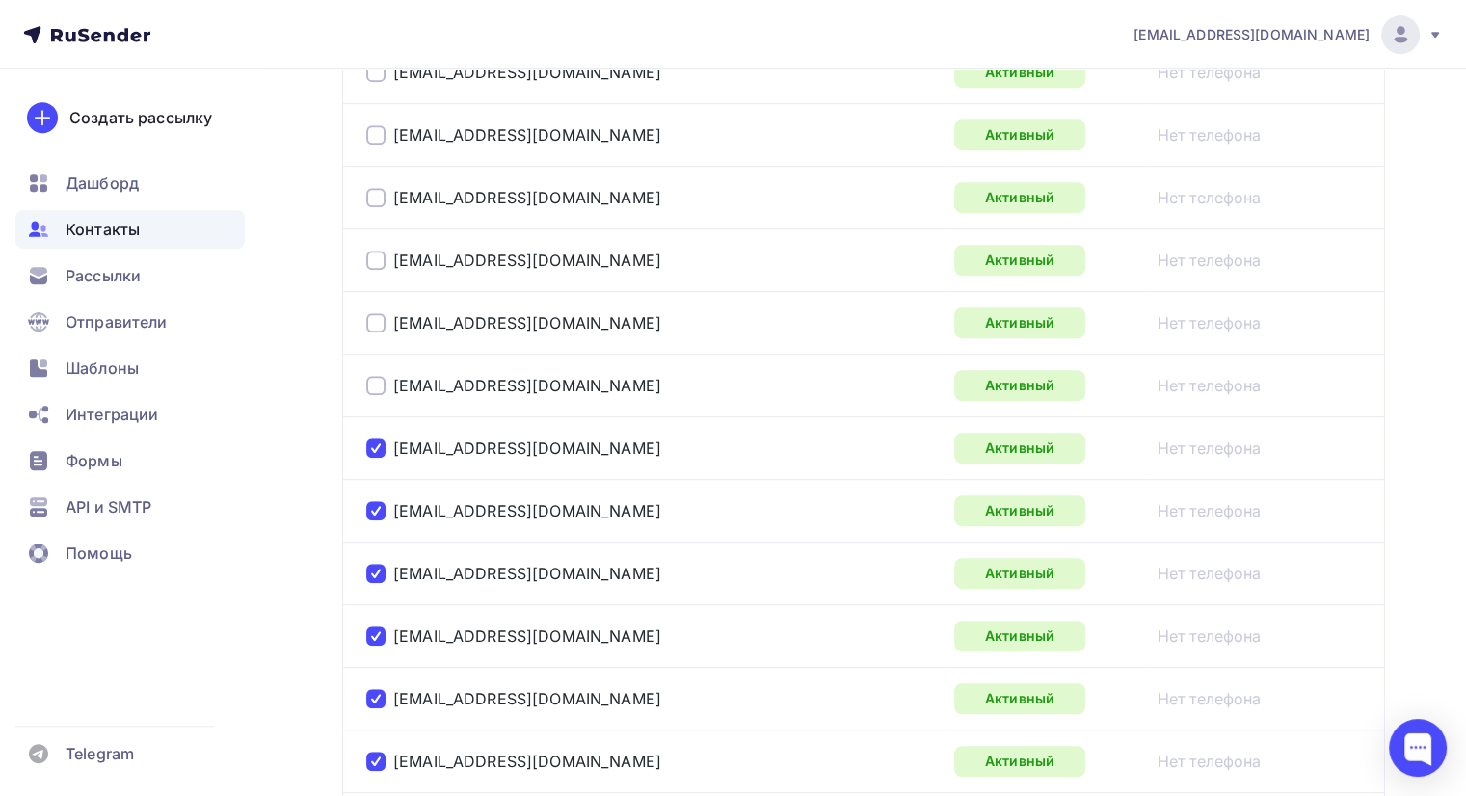
click at [375, 381] on div at bounding box center [375, 385] width 19 height 19
click at [374, 318] on div at bounding box center [375, 322] width 19 height 19
click at [371, 260] on div at bounding box center [375, 260] width 19 height 19
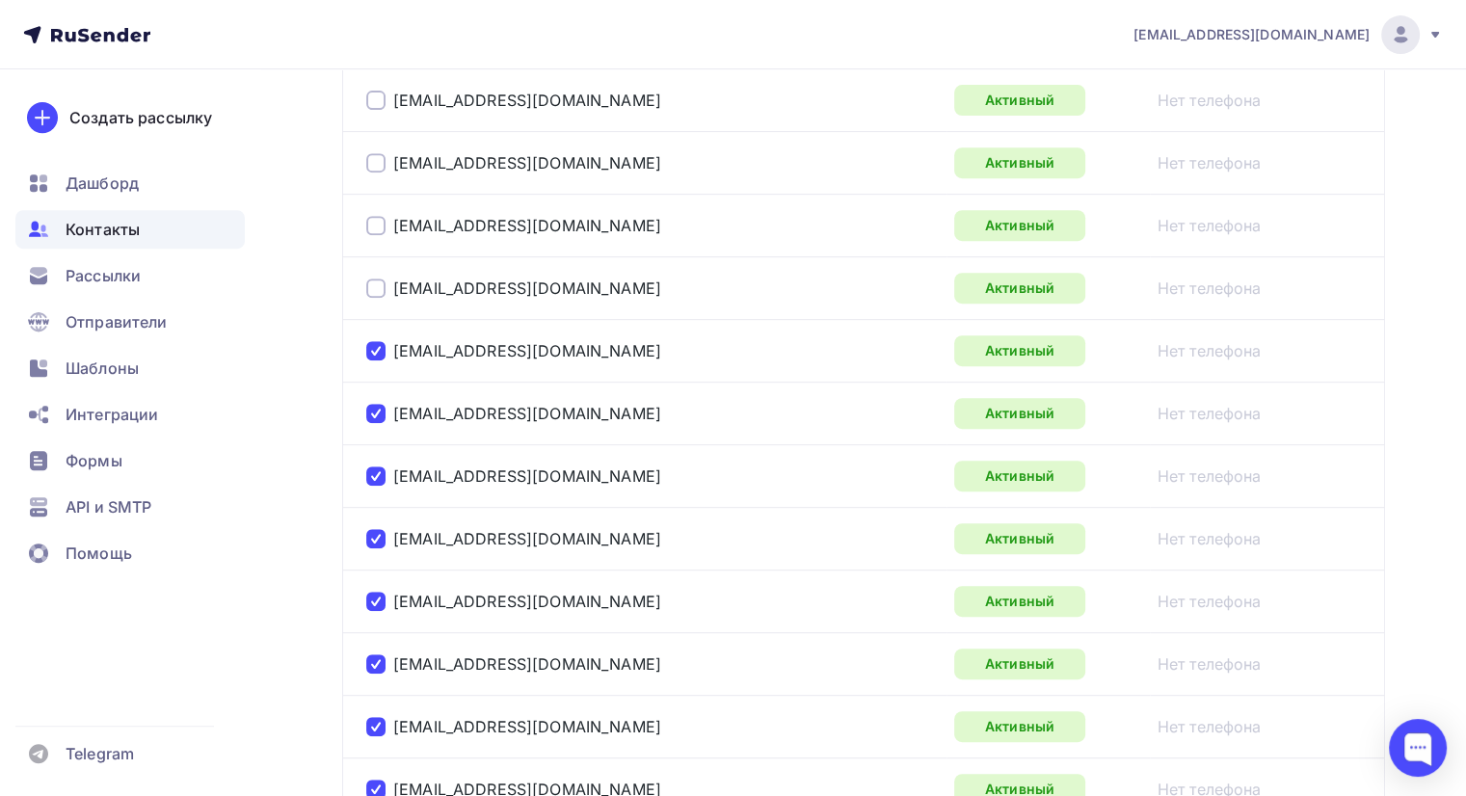
scroll to position [599, 0]
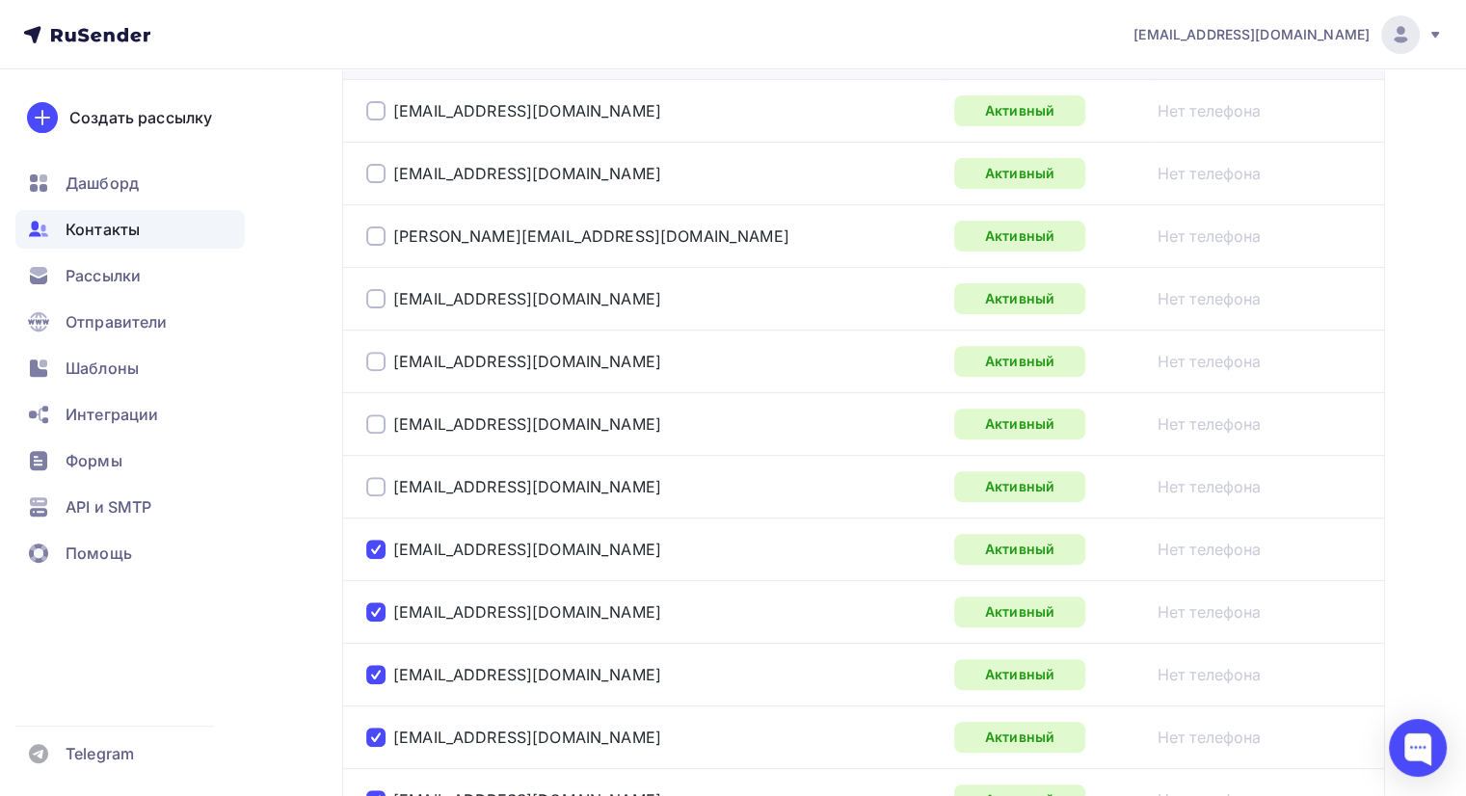
drag, startPoint x: 374, startPoint y: 485, endPoint x: 380, endPoint y: 423, distance: 61.9
click at [374, 479] on div at bounding box center [375, 486] width 19 height 19
click at [380, 414] on div at bounding box center [375, 423] width 19 height 19
click at [374, 364] on div at bounding box center [375, 361] width 19 height 19
click at [374, 302] on div at bounding box center [375, 298] width 19 height 19
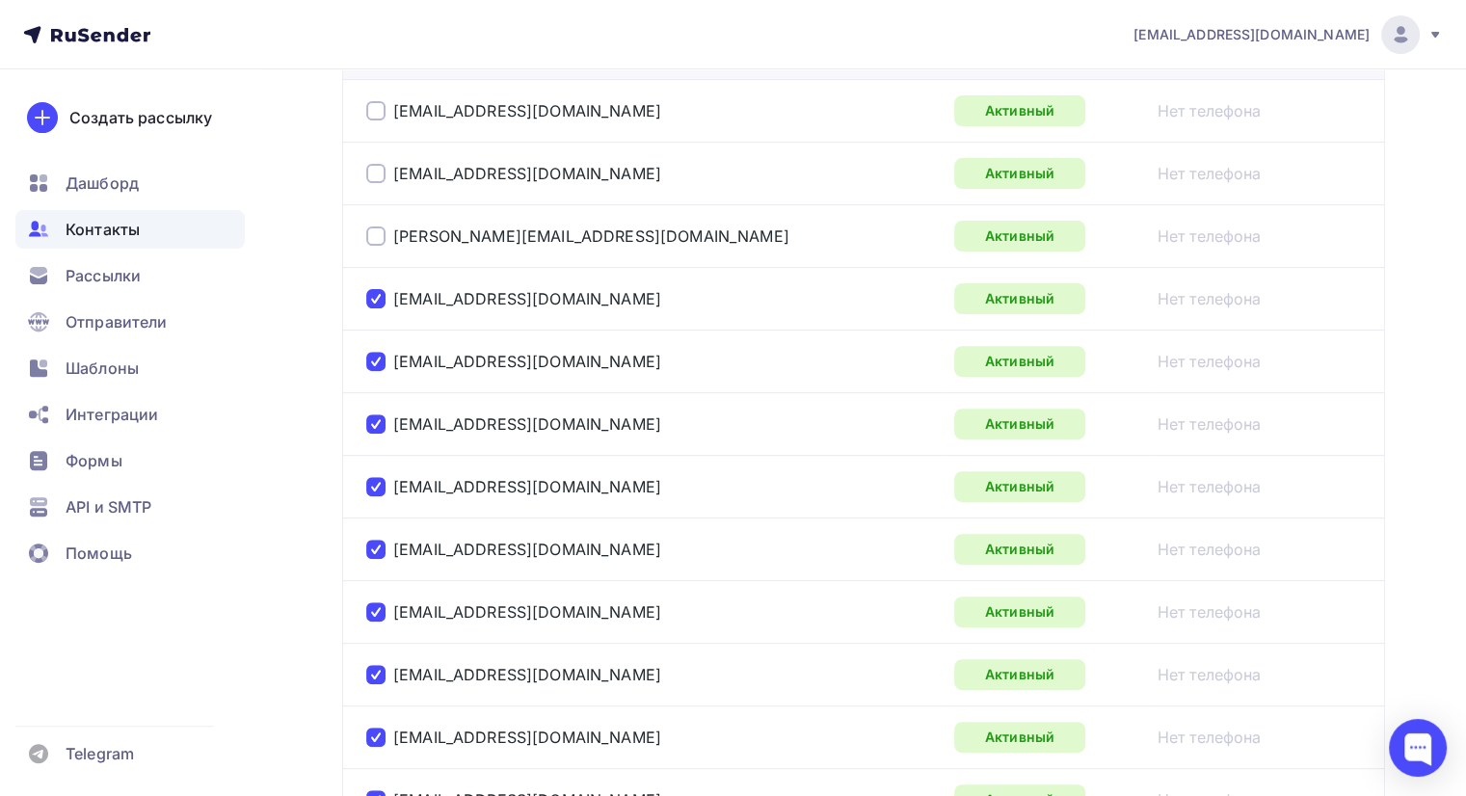
click at [374, 234] on div at bounding box center [375, 235] width 19 height 19
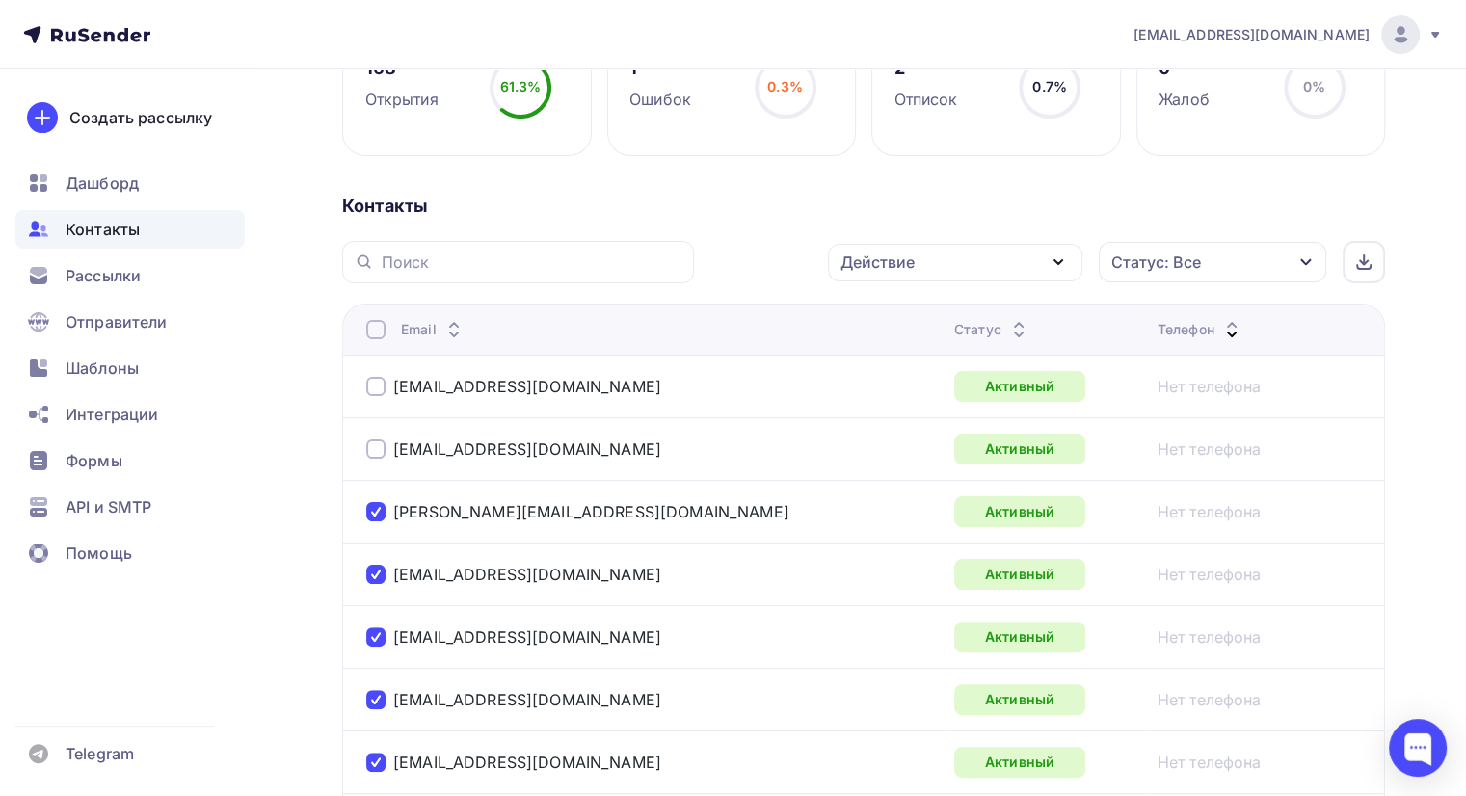
scroll to position [310, 0]
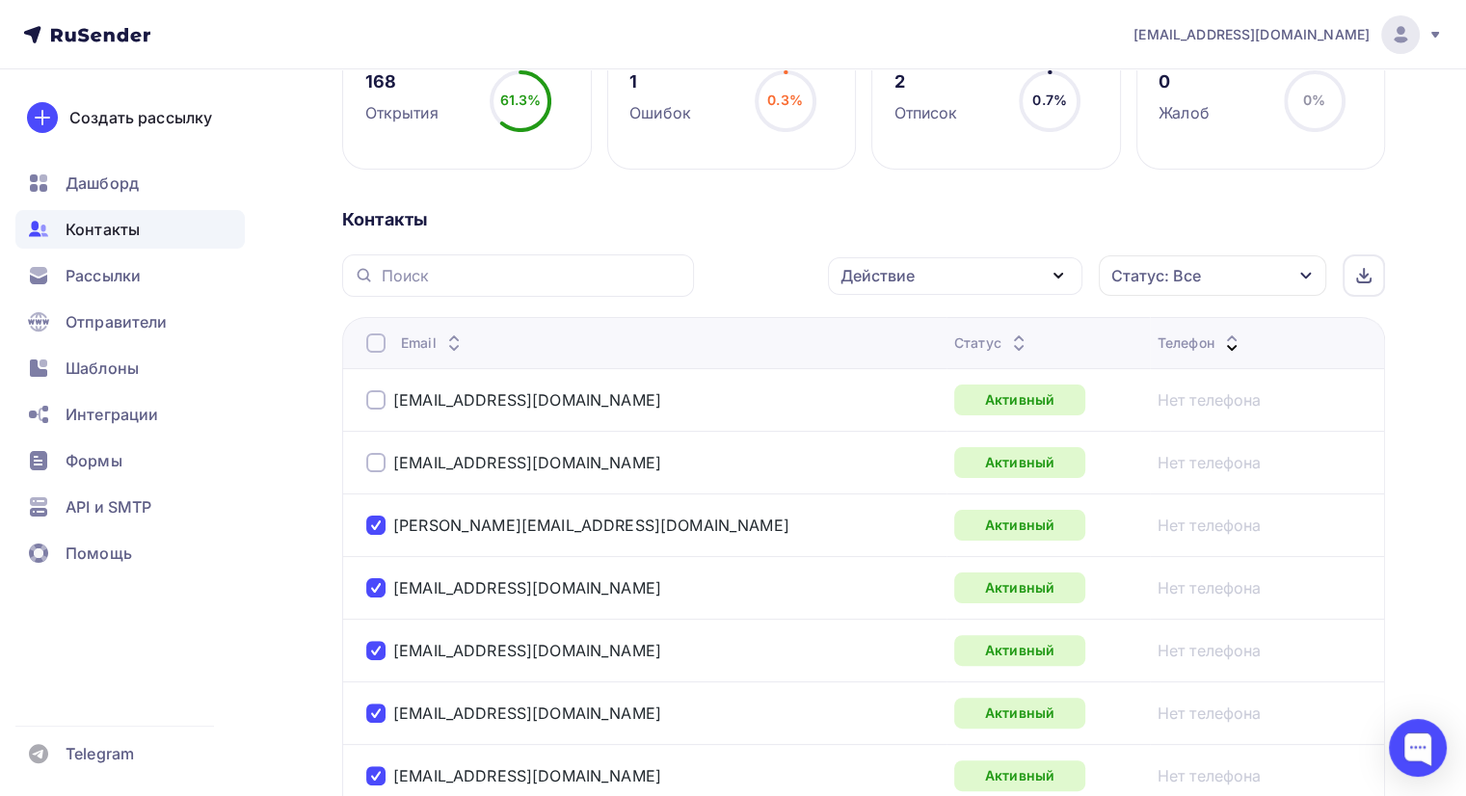
click at [374, 463] on div at bounding box center [375, 462] width 19 height 19
click at [380, 385] on div "[EMAIL_ADDRESS][DOMAIN_NAME]" at bounding box center [607, 400] width 482 height 31
click at [376, 394] on div at bounding box center [375, 399] width 19 height 19
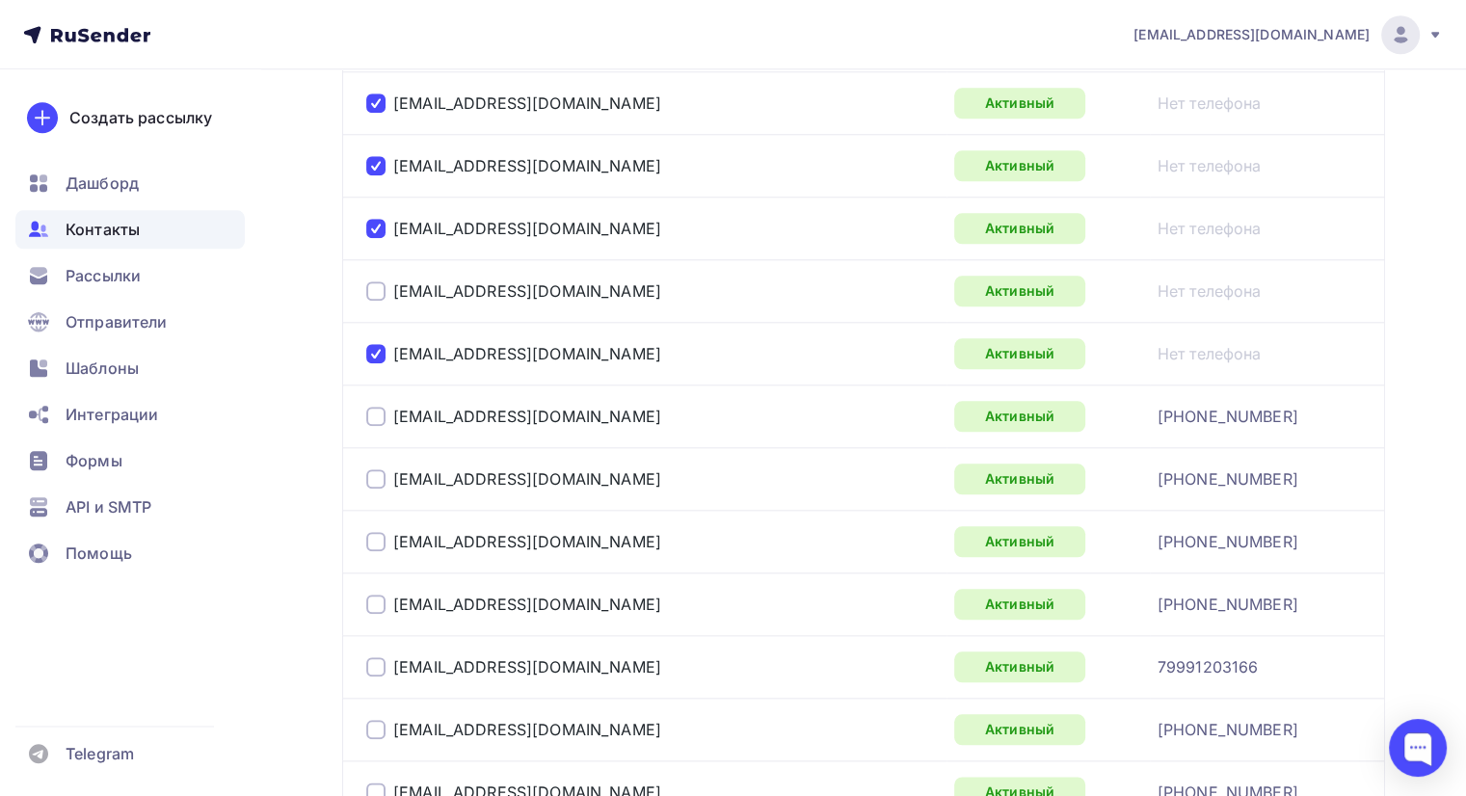
scroll to position [2141, 0]
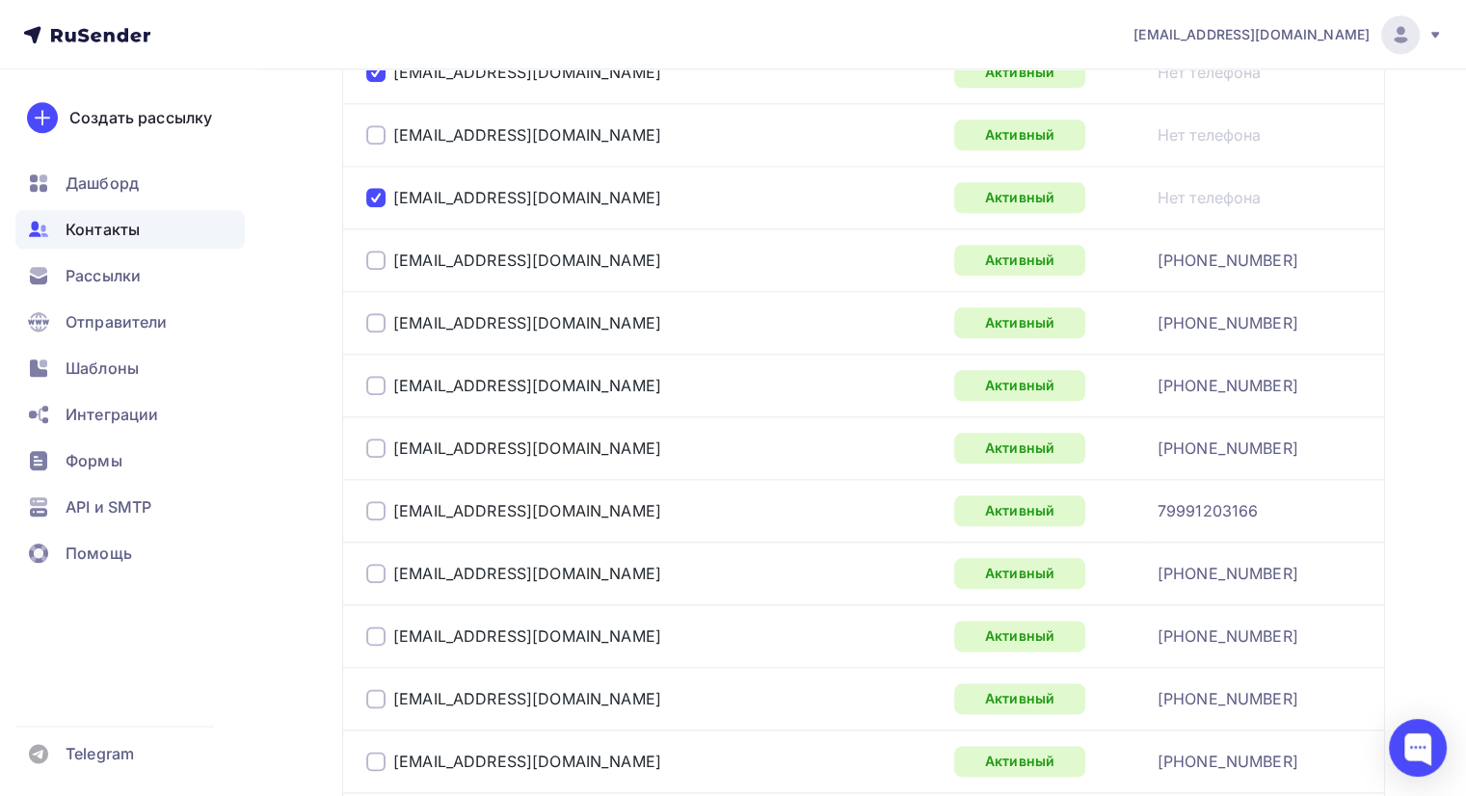
click at [374, 501] on div at bounding box center [375, 510] width 19 height 19
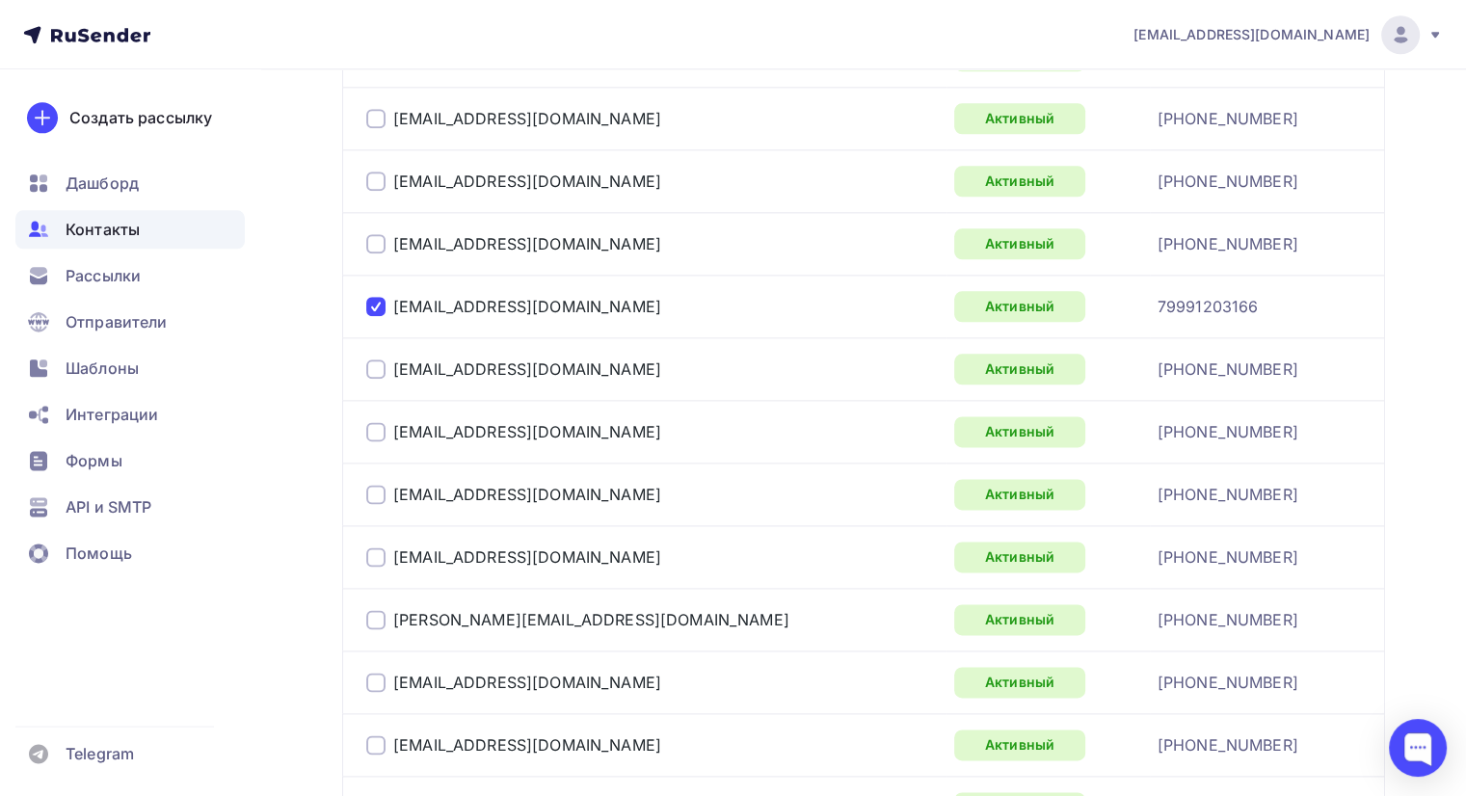
scroll to position [2430, 0]
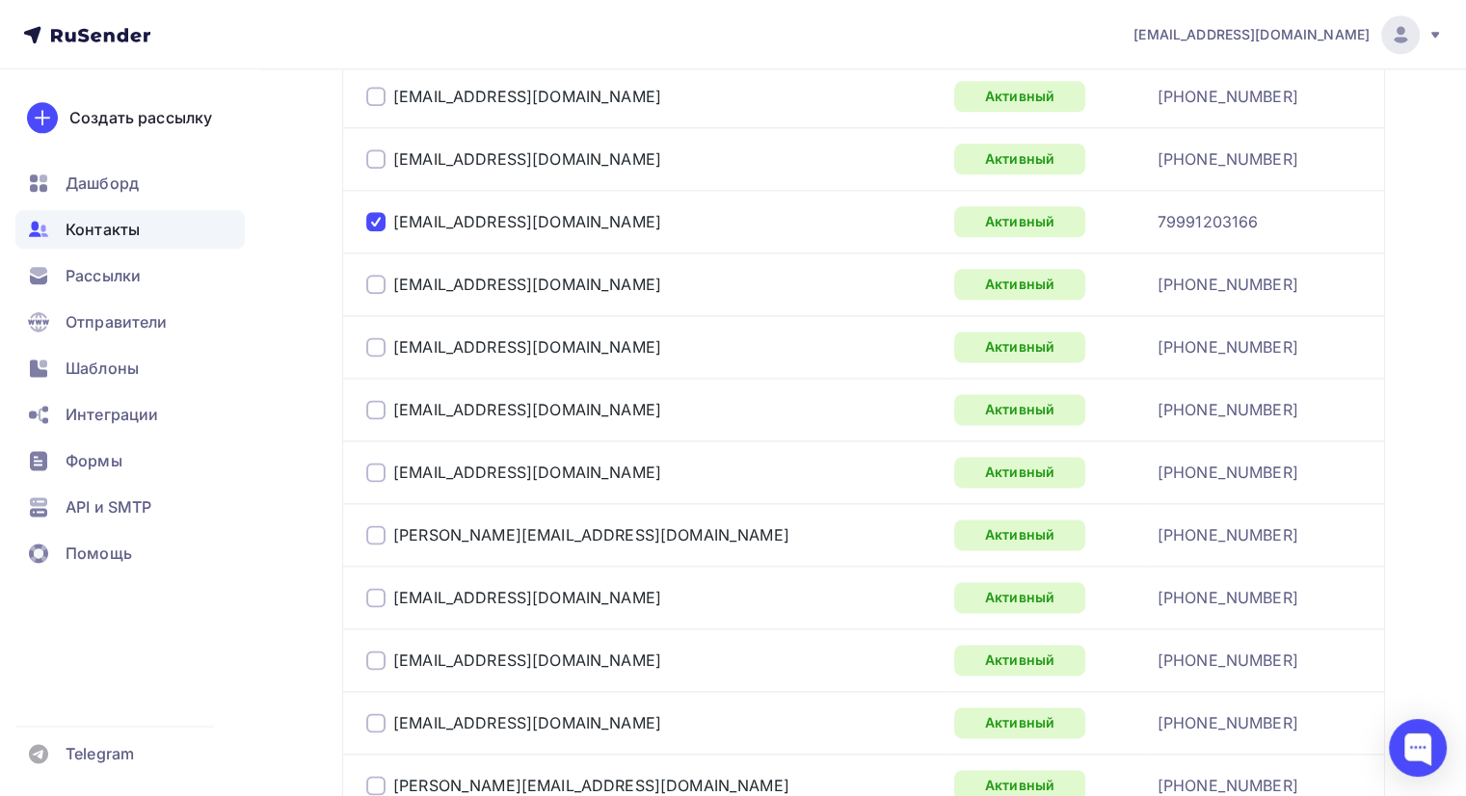
click at [376, 400] on div at bounding box center [375, 409] width 19 height 19
click at [374, 589] on div at bounding box center [375, 597] width 19 height 19
click at [381, 337] on div at bounding box center [375, 346] width 19 height 19
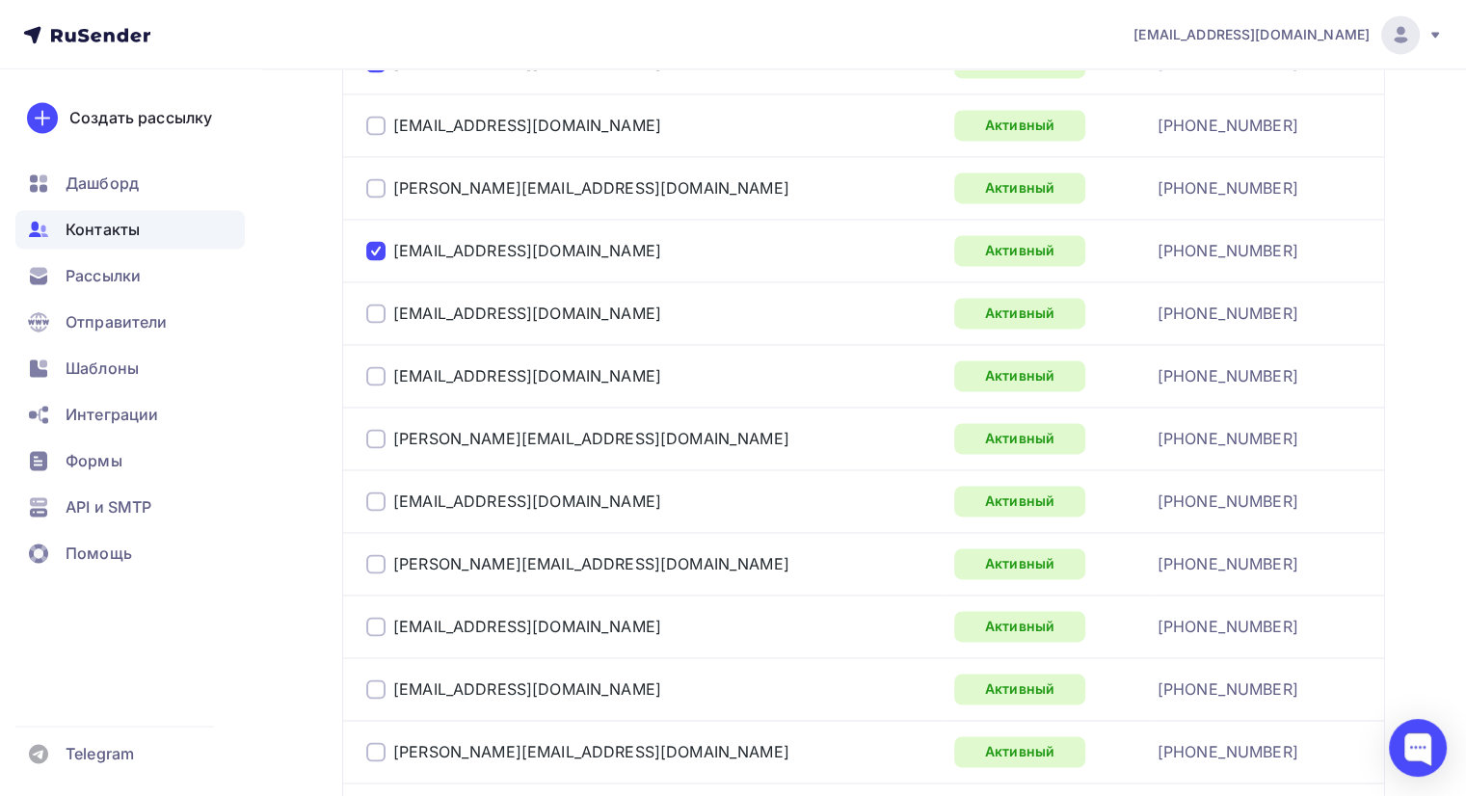
scroll to position [2816, 0]
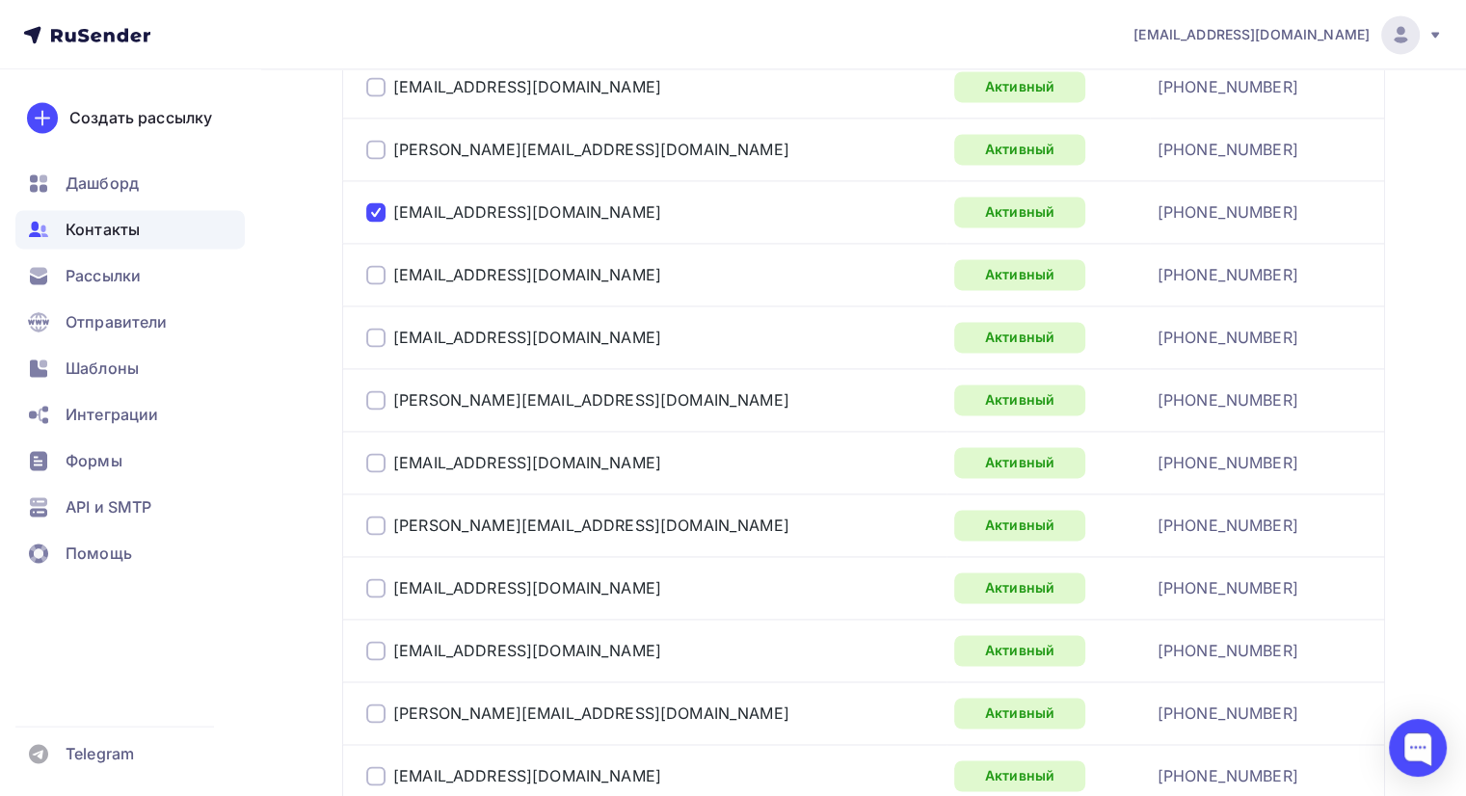
click at [378, 393] on div at bounding box center [375, 399] width 19 height 19
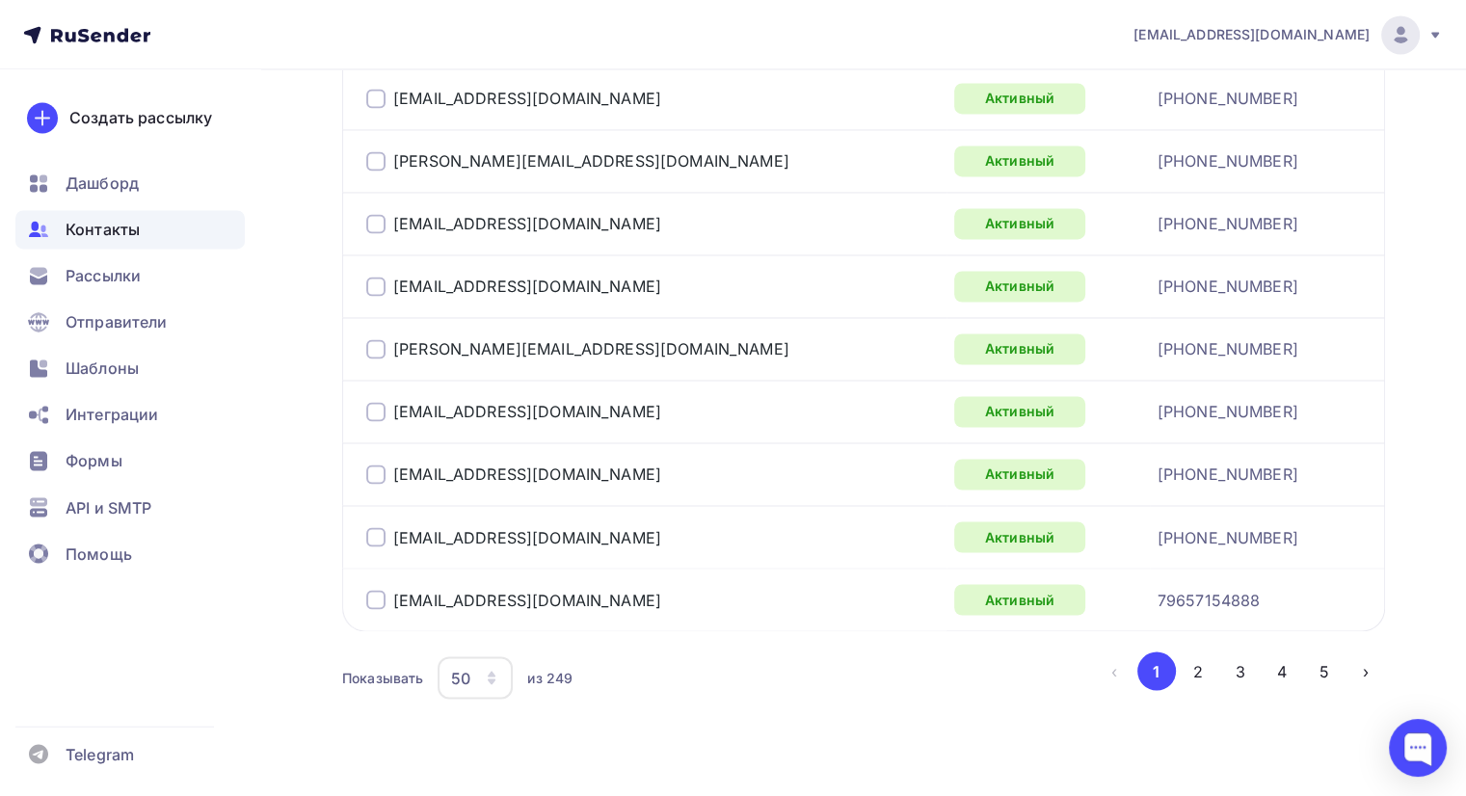
scroll to position [3201, 0]
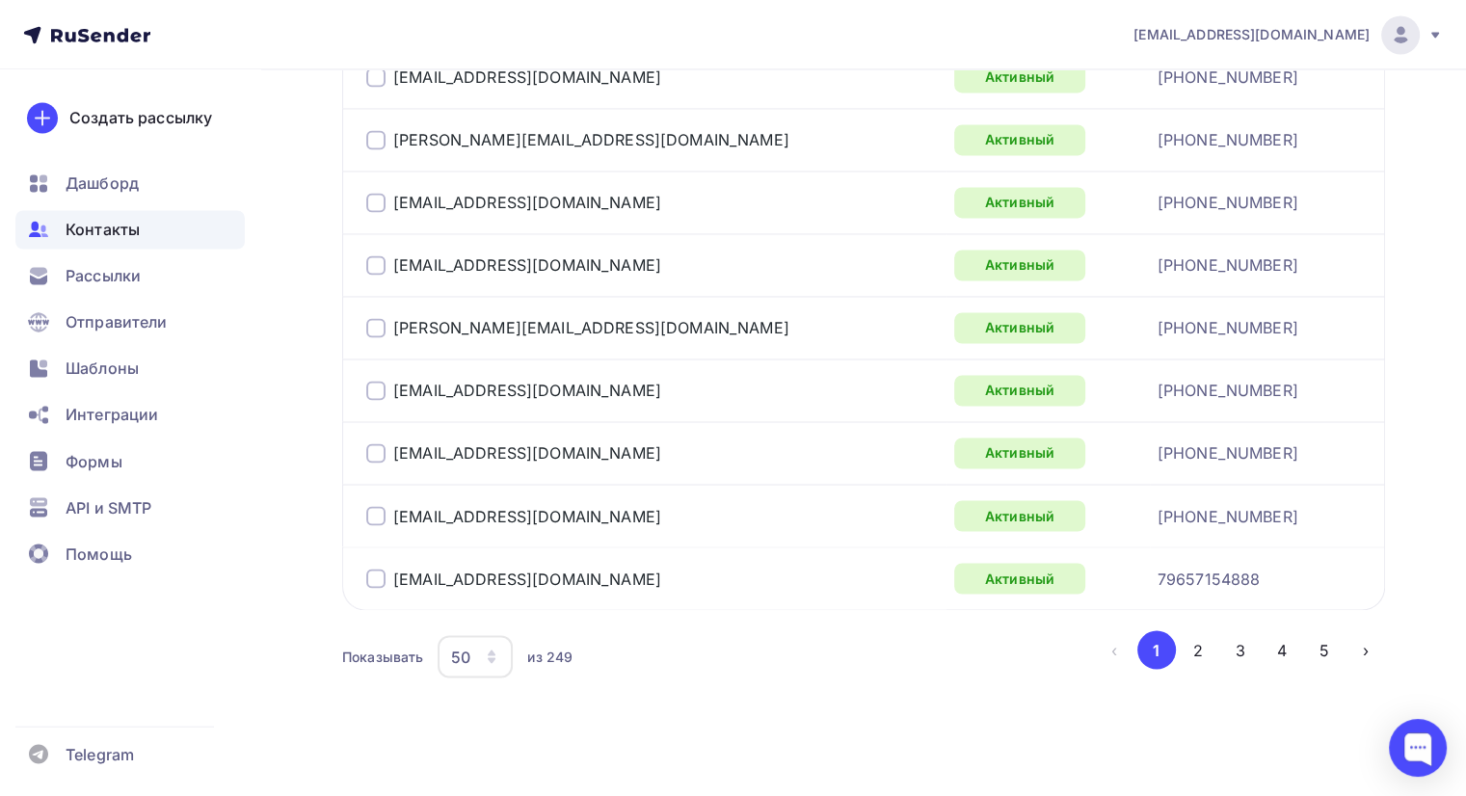
click at [376, 443] on div at bounding box center [375, 452] width 19 height 19
click at [377, 506] on div at bounding box center [375, 515] width 19 height 19
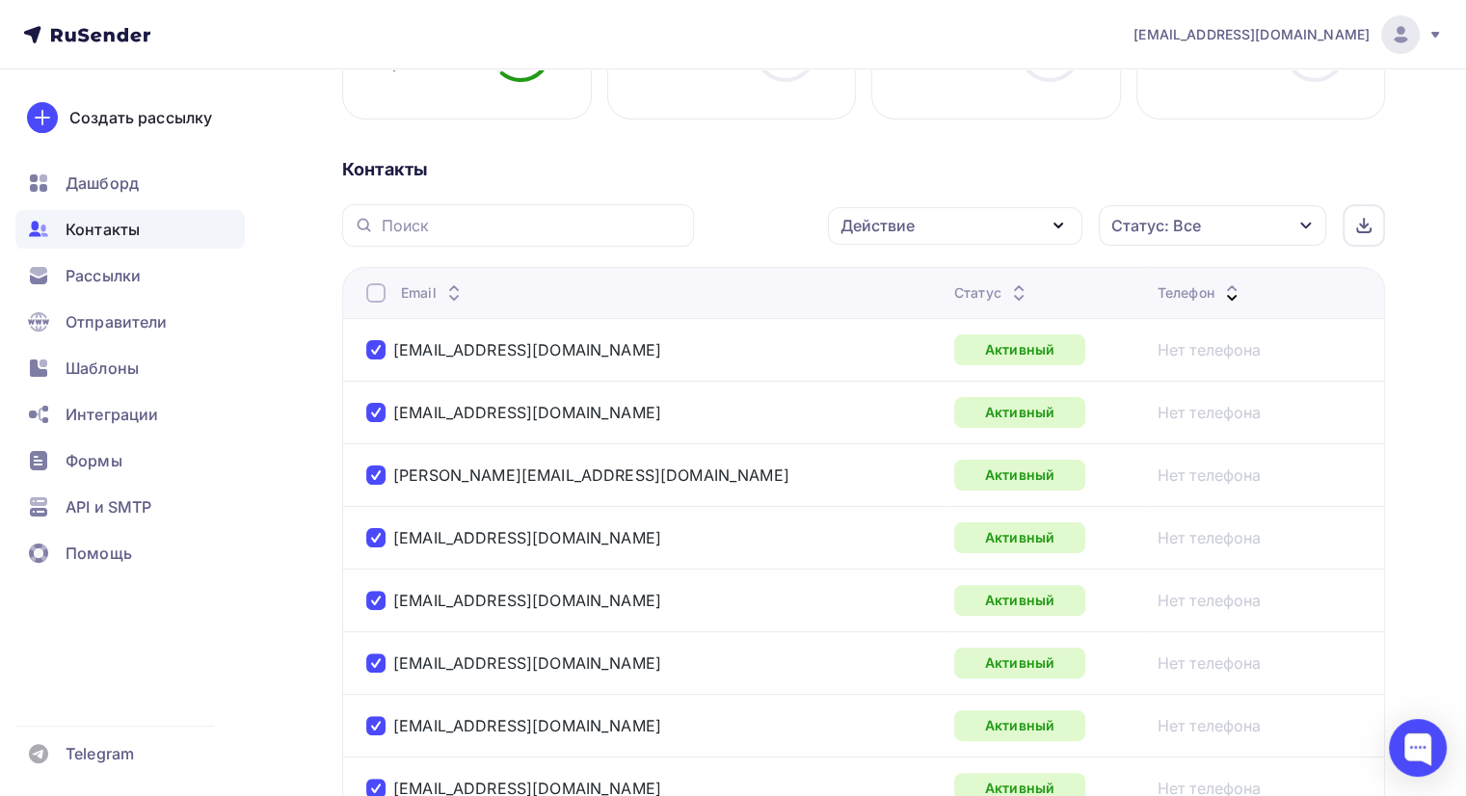
scroll to position [21, 0]
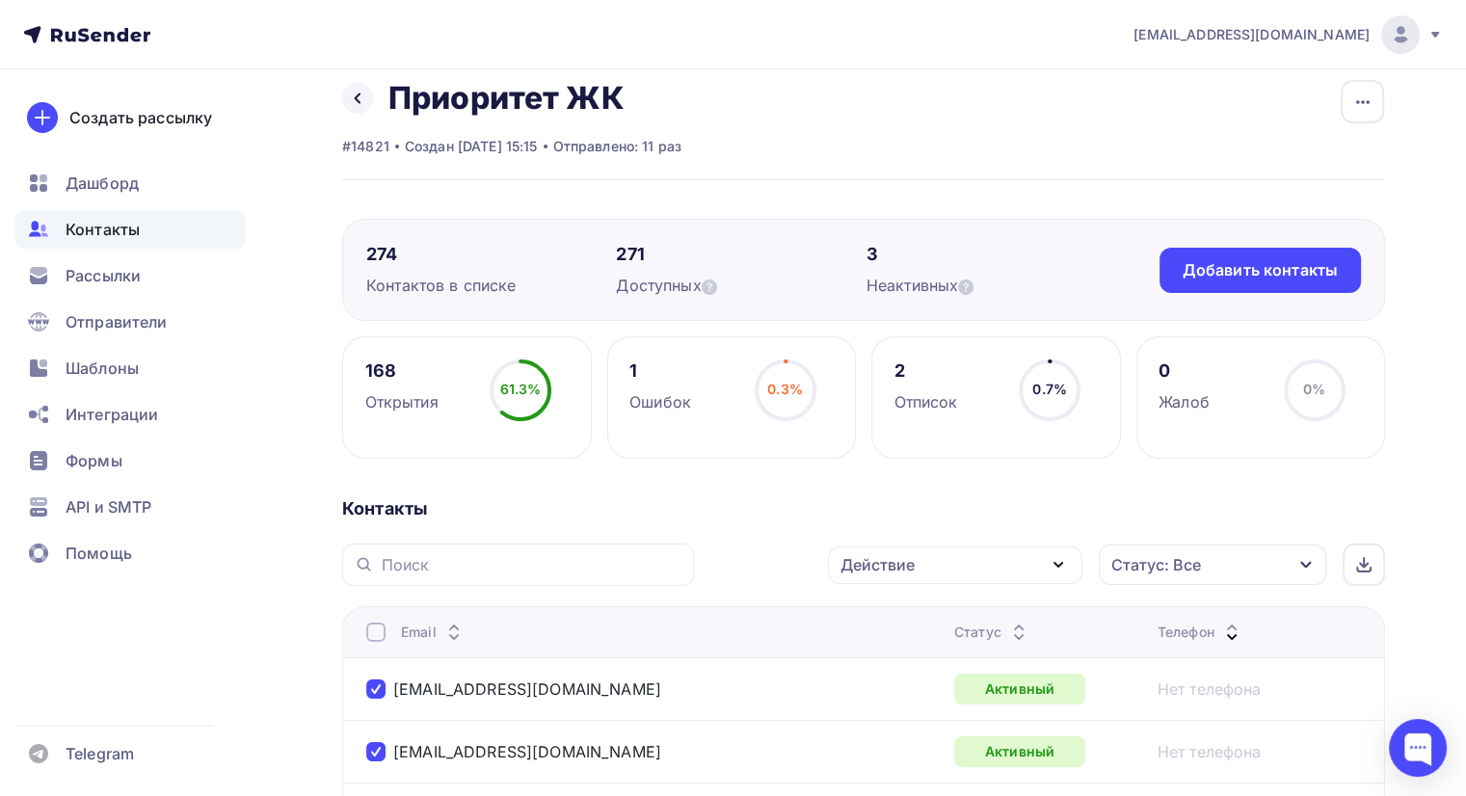
click at [964, 560] on div "Действие" at bounding box center [955, 565] width 254 height 38
click at [883, 689] on div "Удалить" at bounding box center [883, 698] width 64 height 23
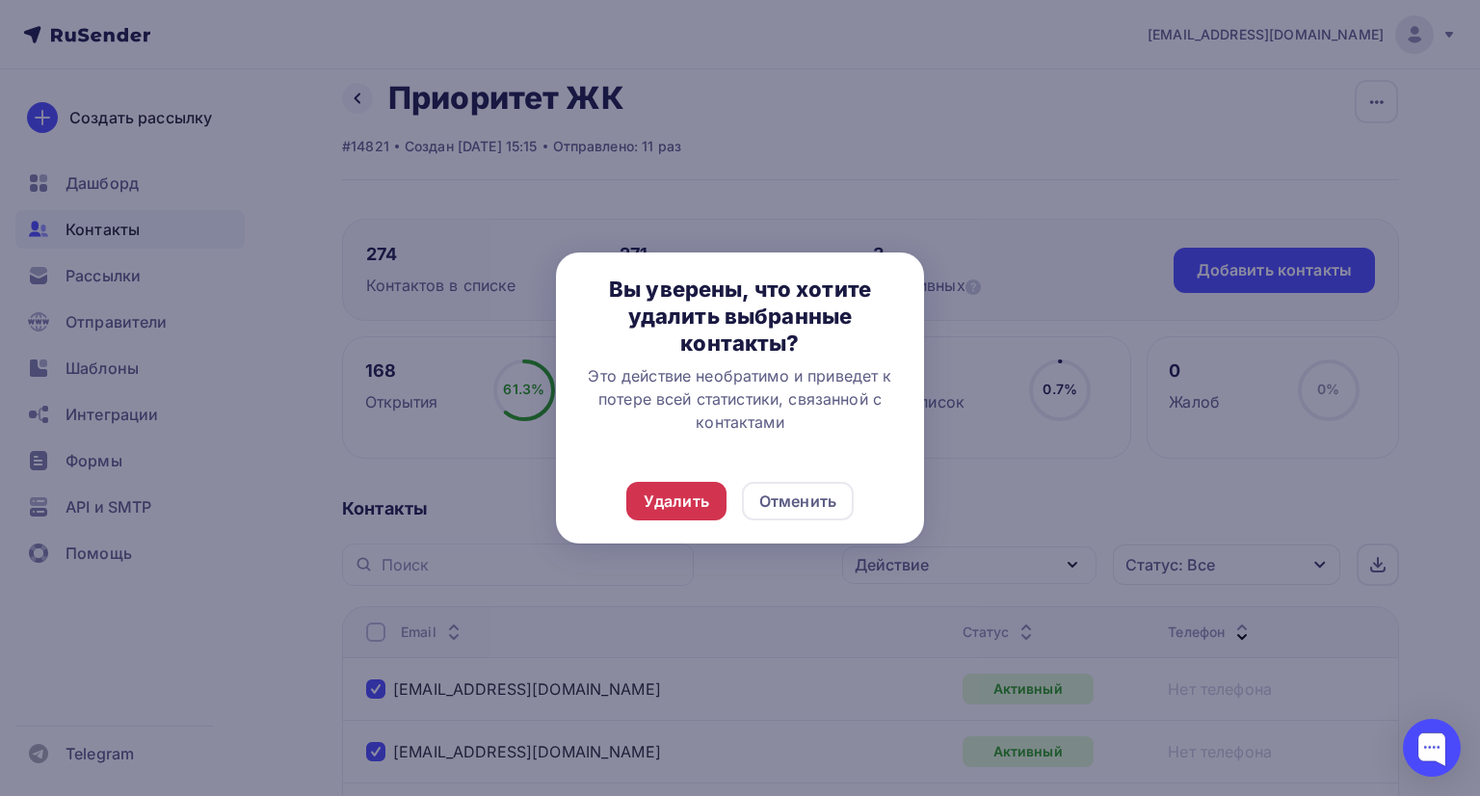
click at [686, 507] on div "Удалить" at bounding box center [677, 501] width 66 height 23
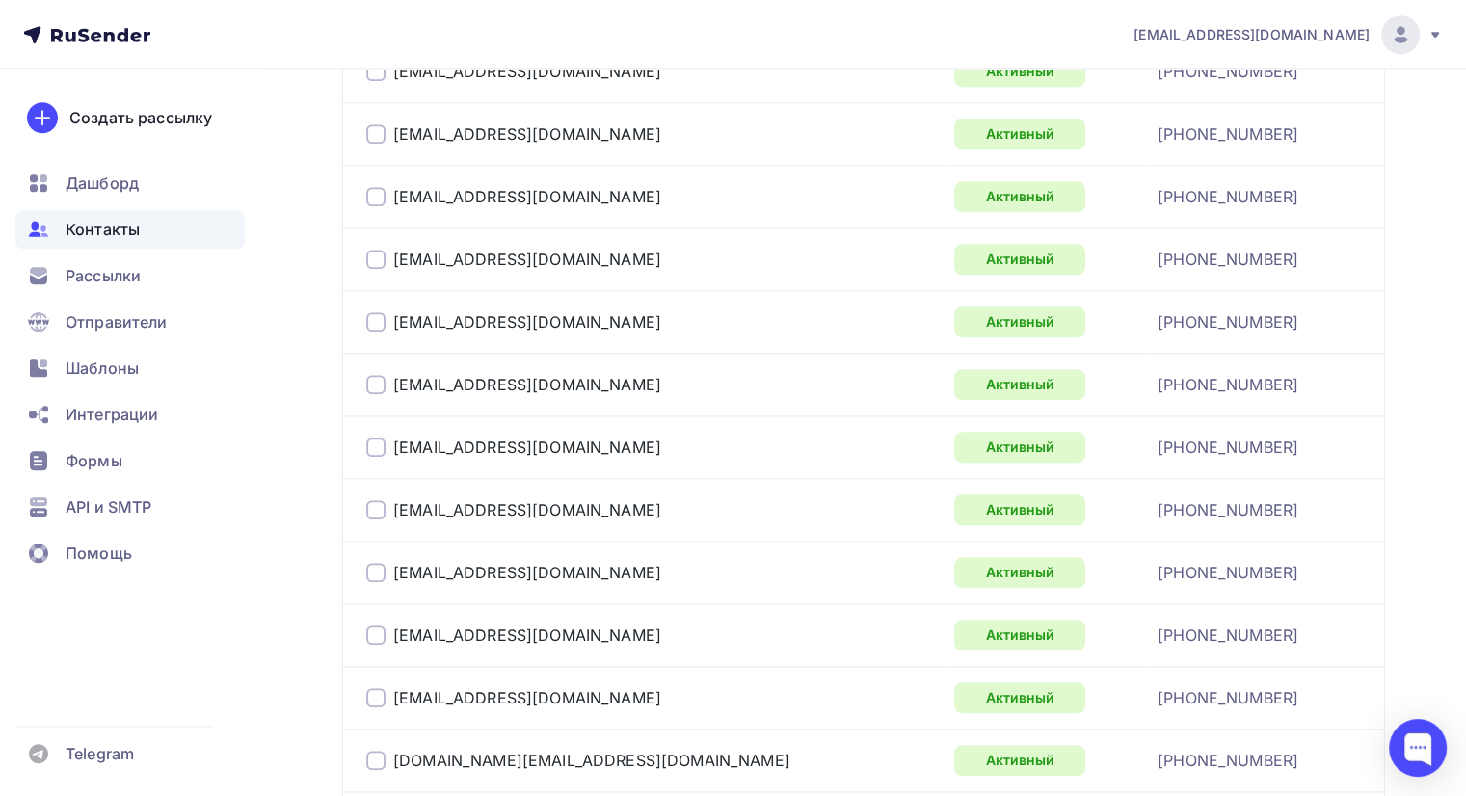
scroll to position [1927, 0]
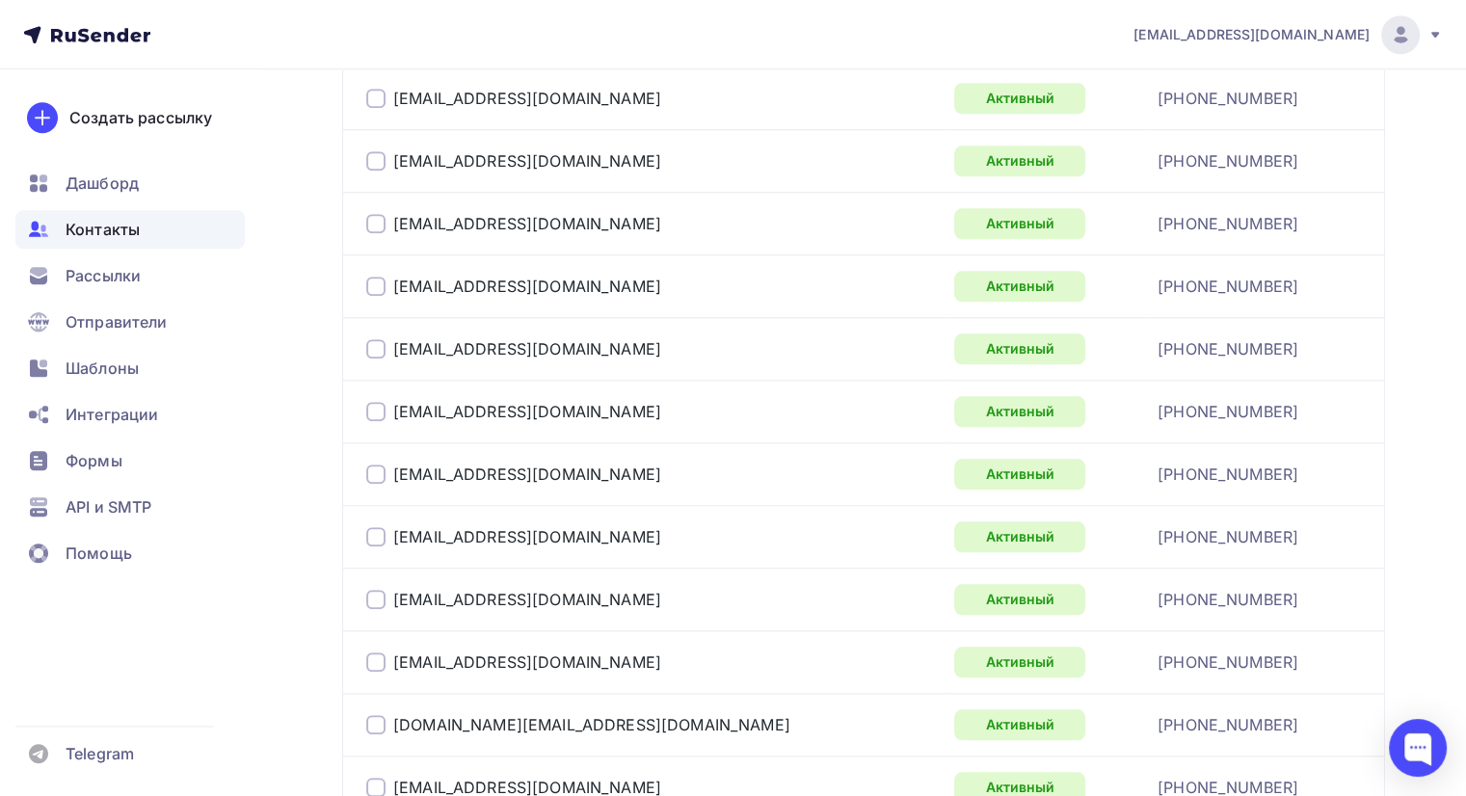
click at [371, 155] on div at bounding box center [375, 160] width 19 height 19
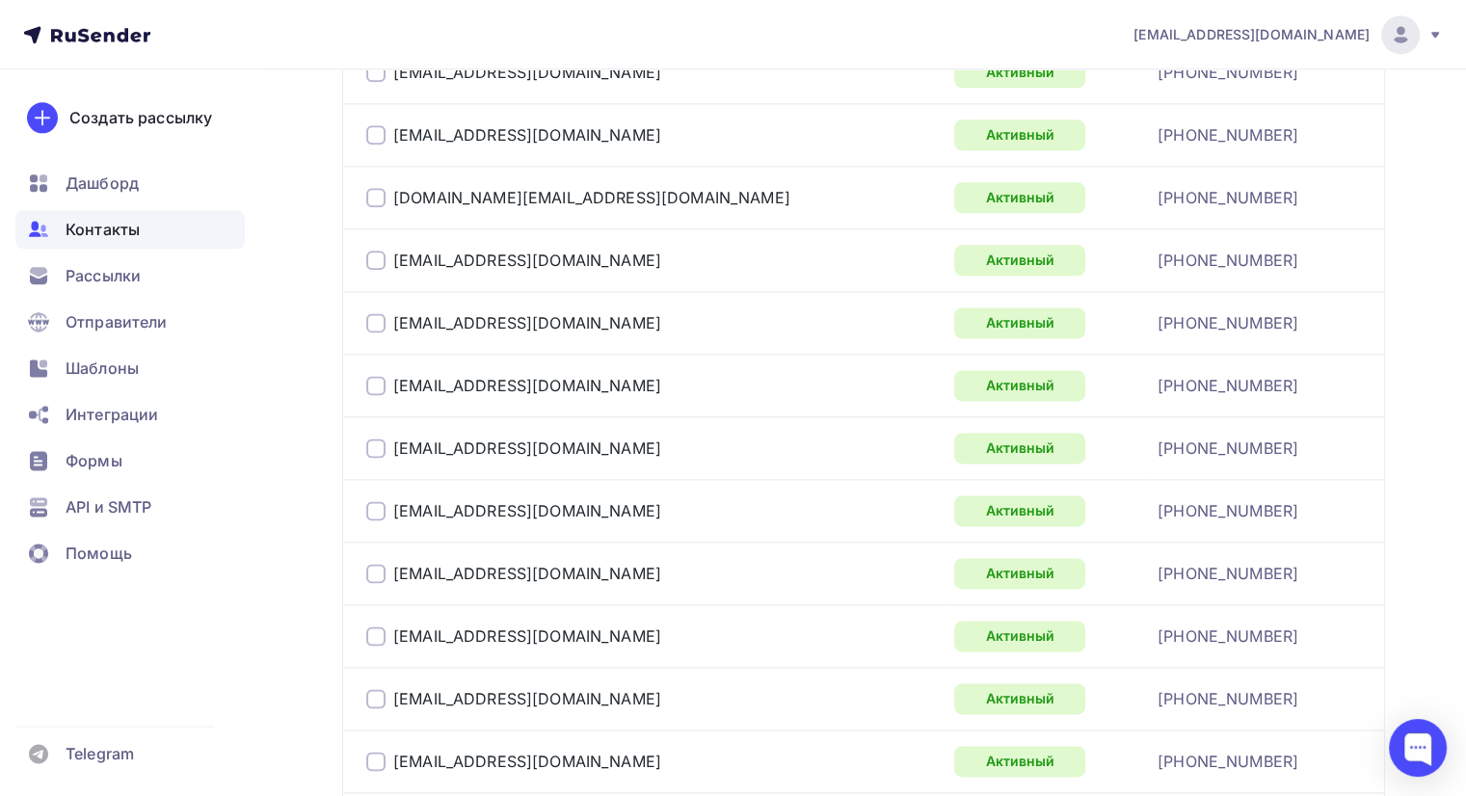
scroll to position [2409, 0]
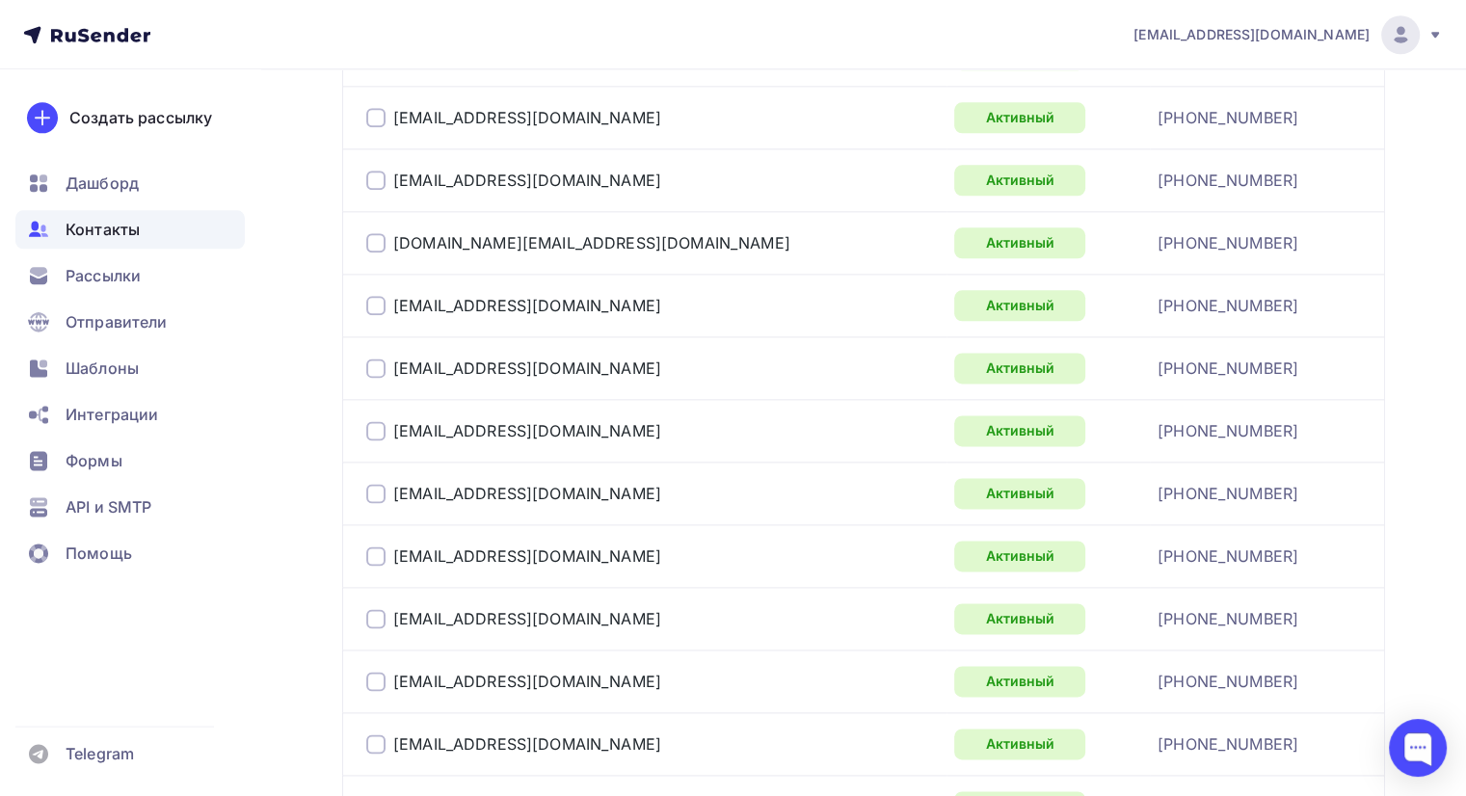
click at [381, 174] on div at bounding box center [375, 180] width 19 height 19
click at [373, 359] on div at bounding box center [375, 367] width 19 height 19
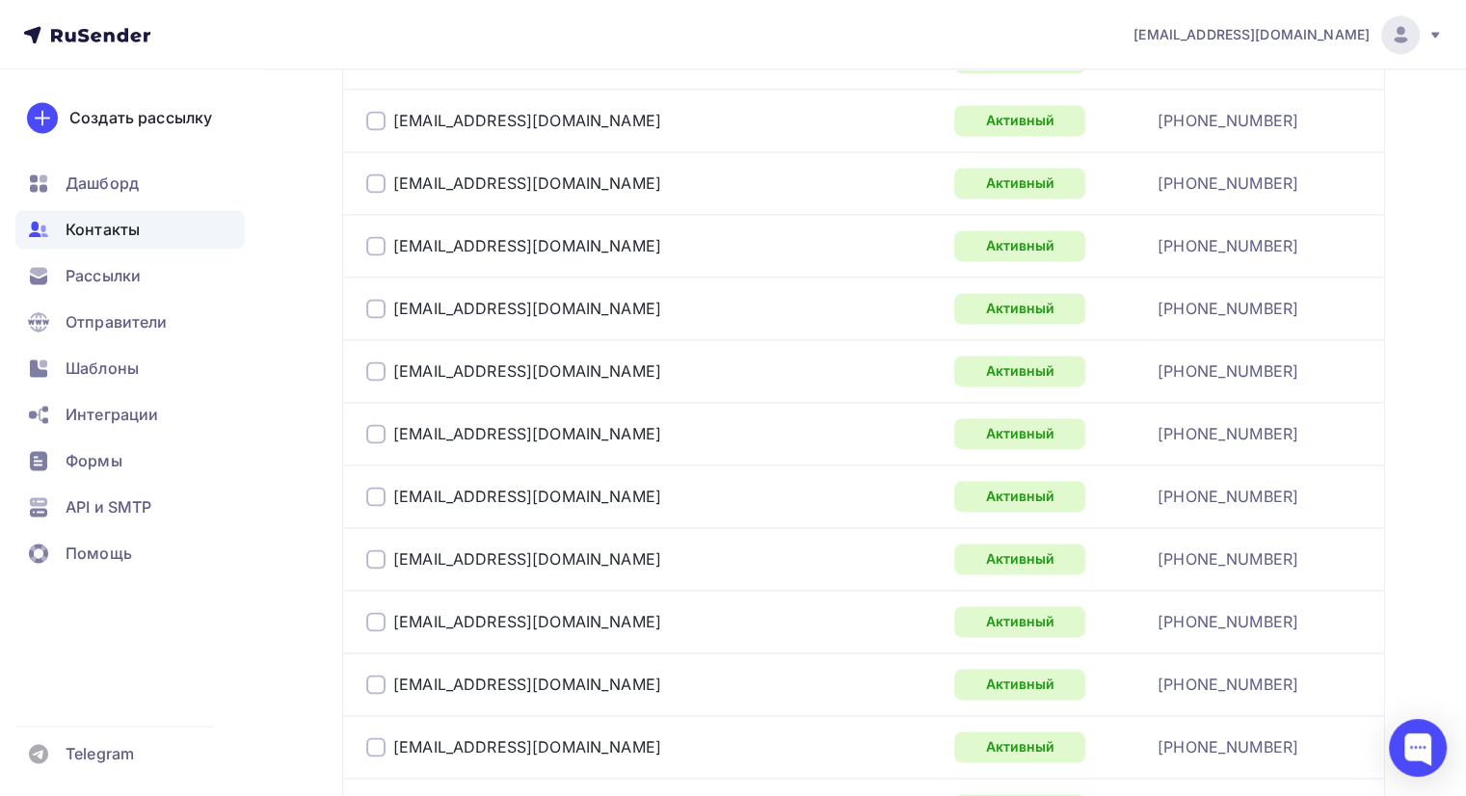
scroll to position [3201, 0]
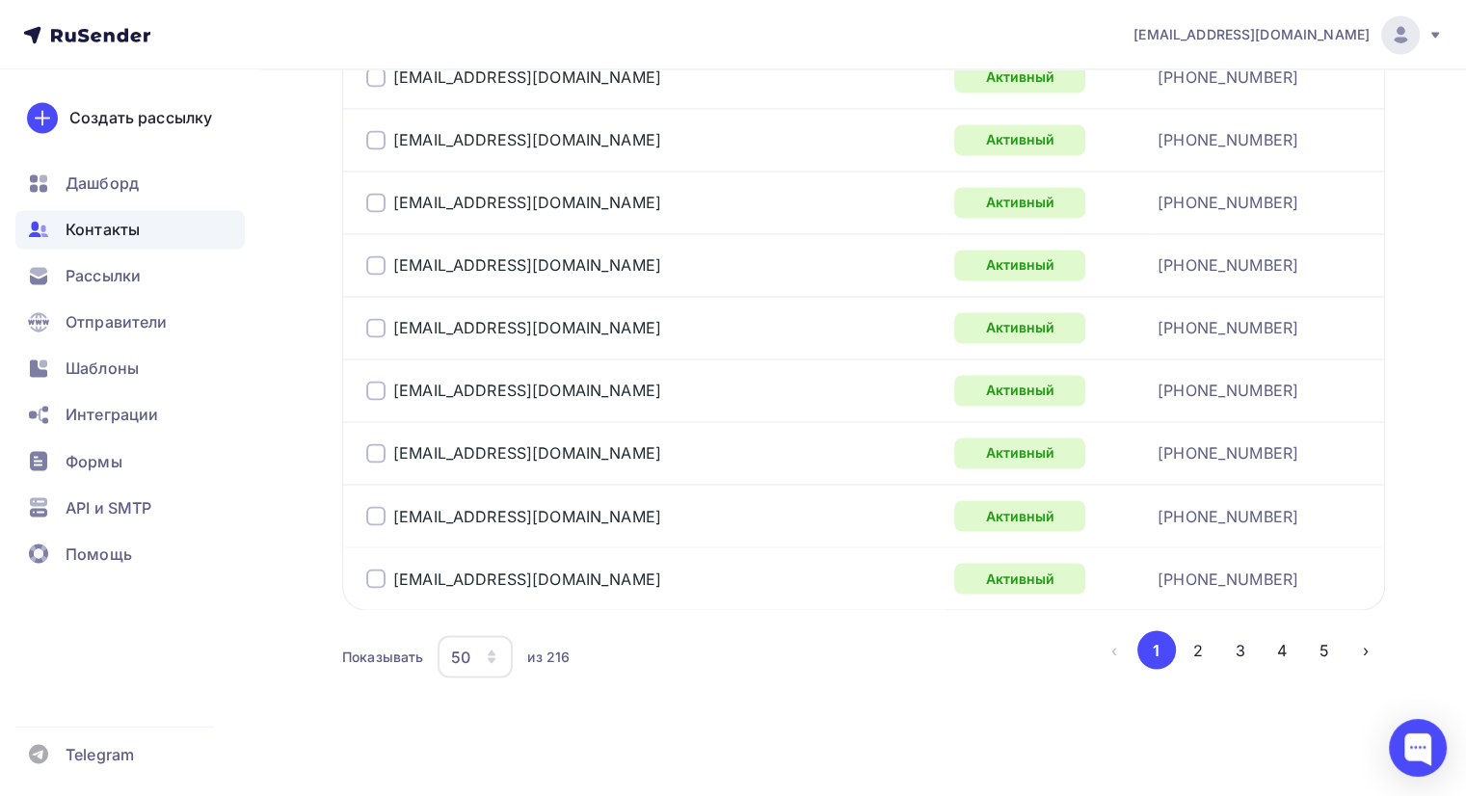
click at [378, 570] on div at bounding box center [375, 578] width 19 height 19
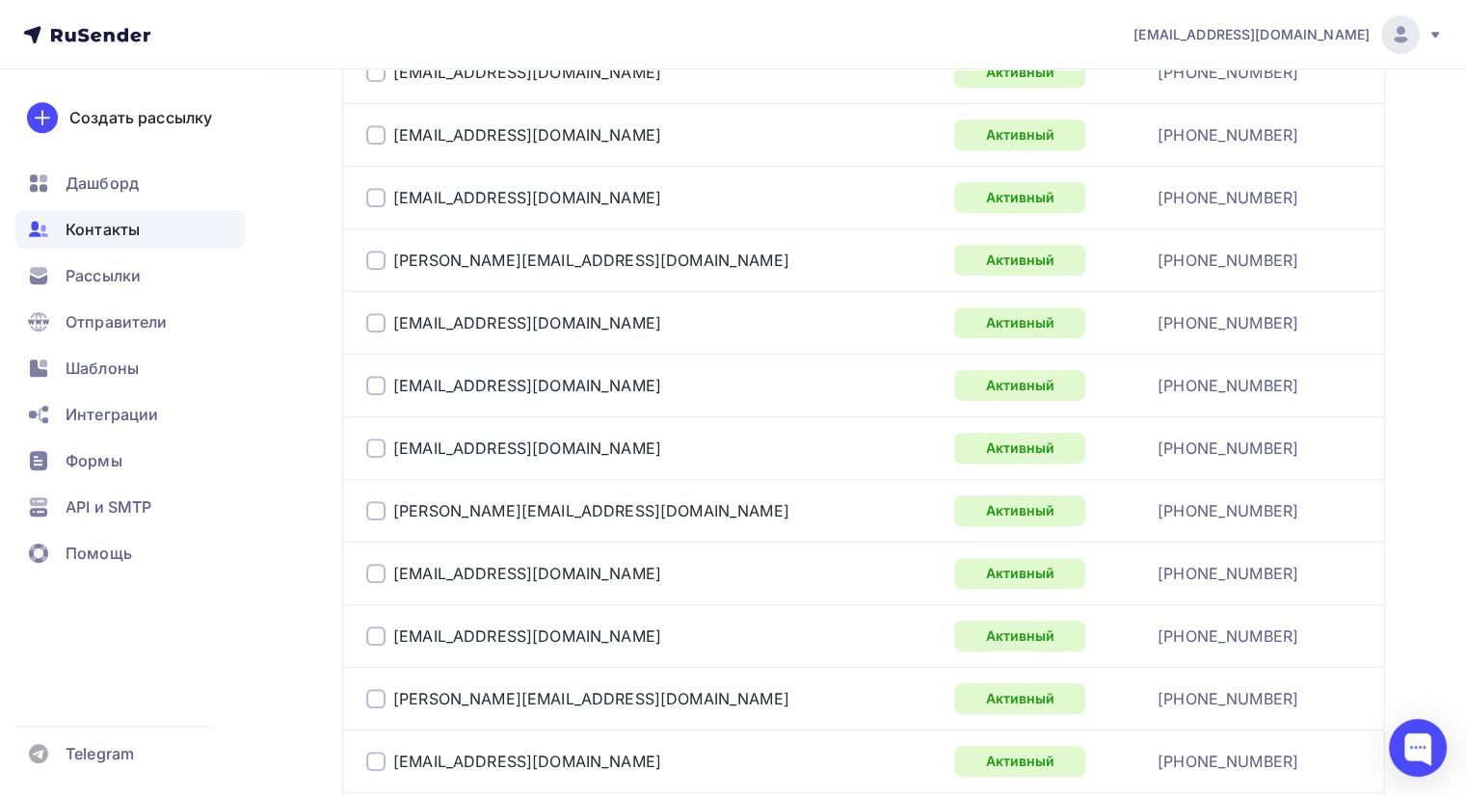
scroll to position [503, 0]
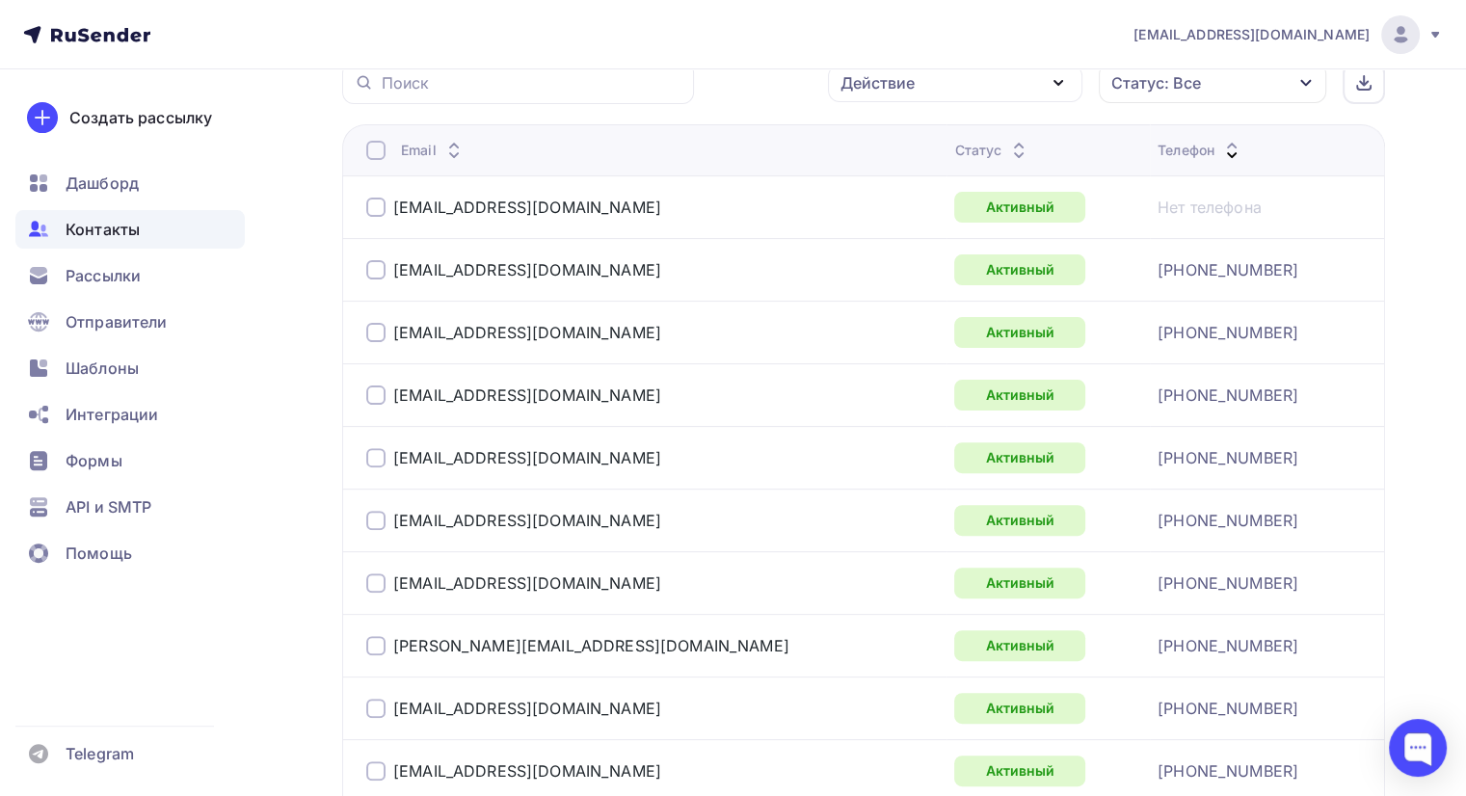
click at [1045, 79] on div "Действие" at bounding box center [955, 84] width 254 height 38
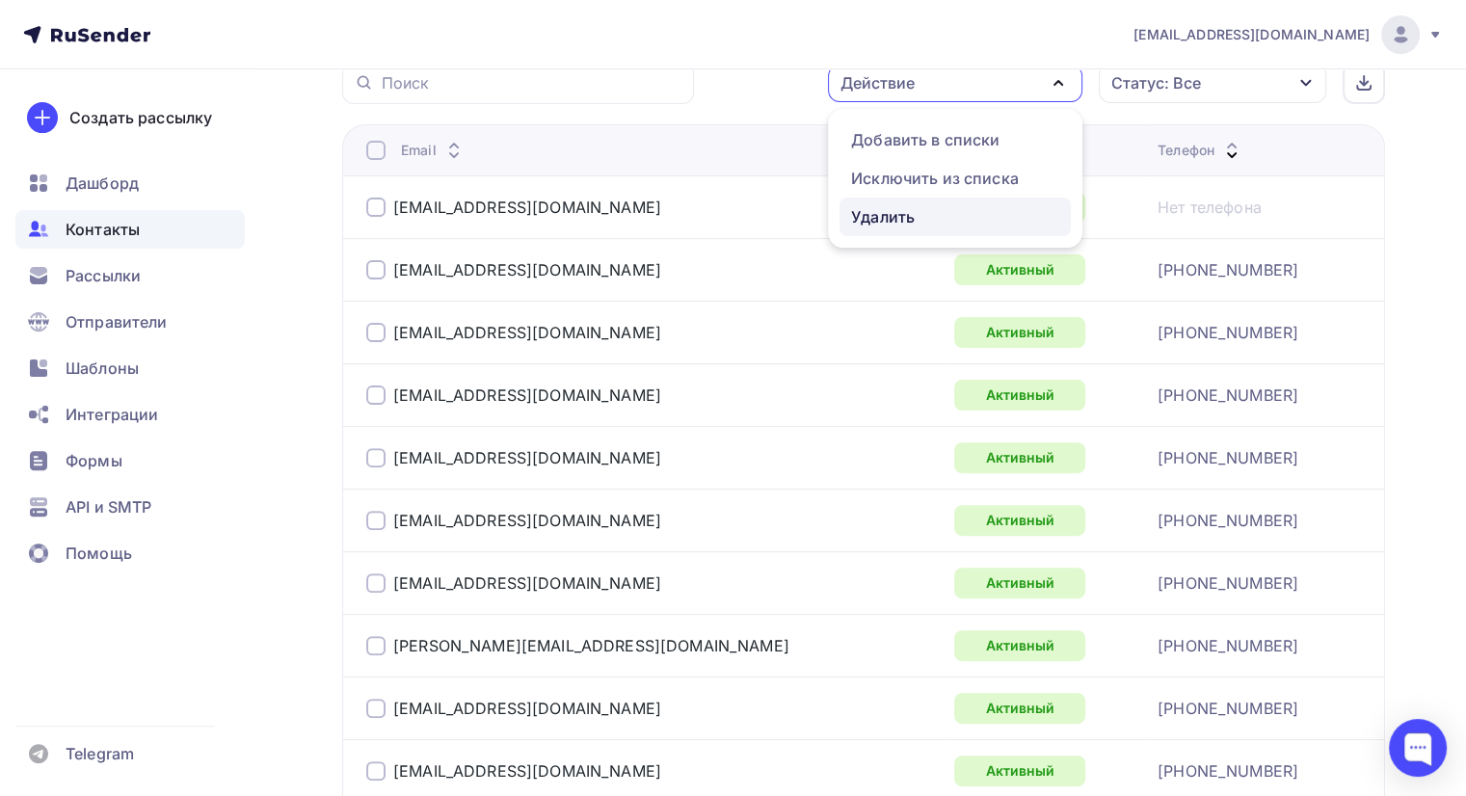
click at [883, 217] on div "Удалить" at bounding box center [883, 216] width 64 height 23
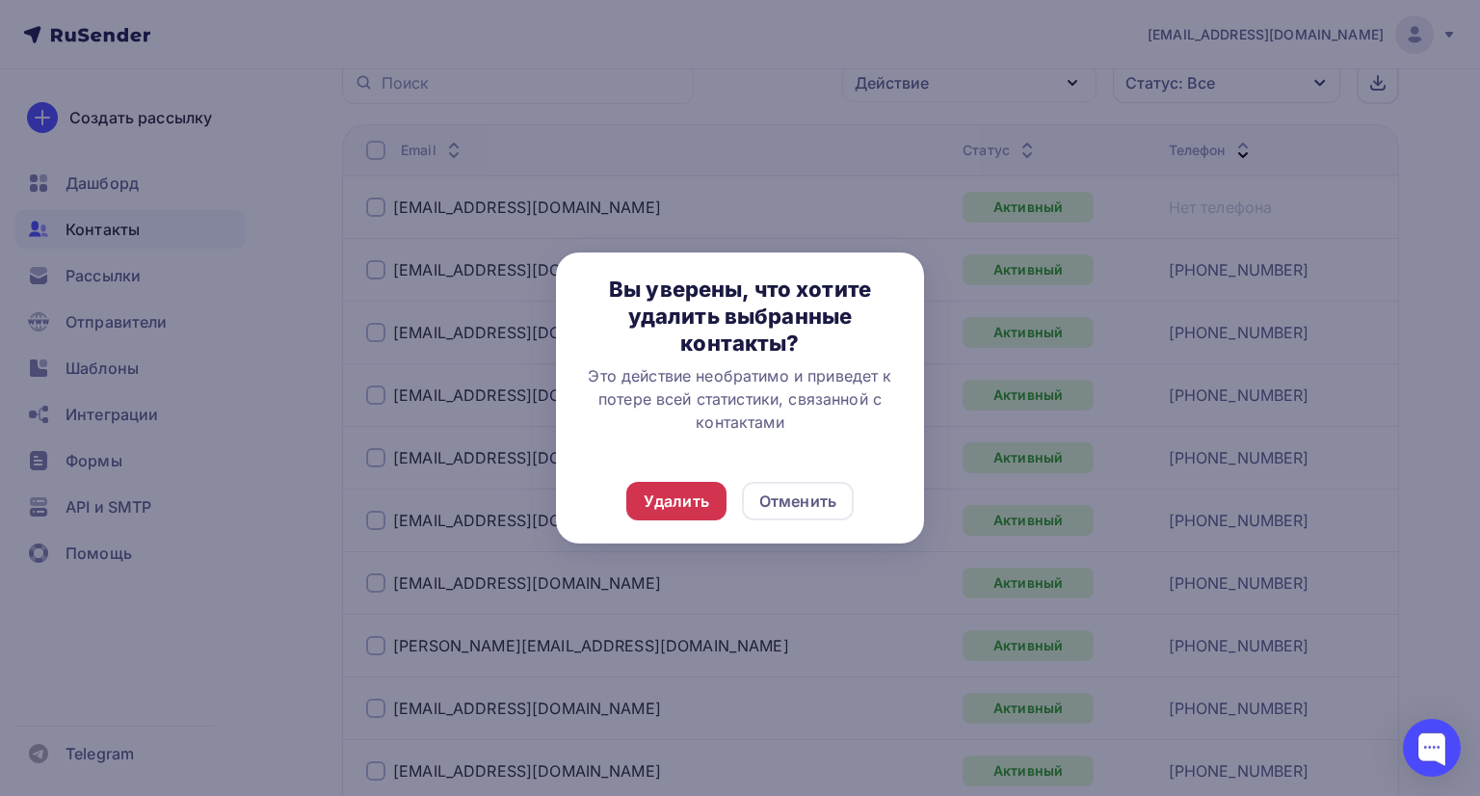
click at [690, 503] on div "Удалить" at bounding box center [677, 501] width 66 height 23
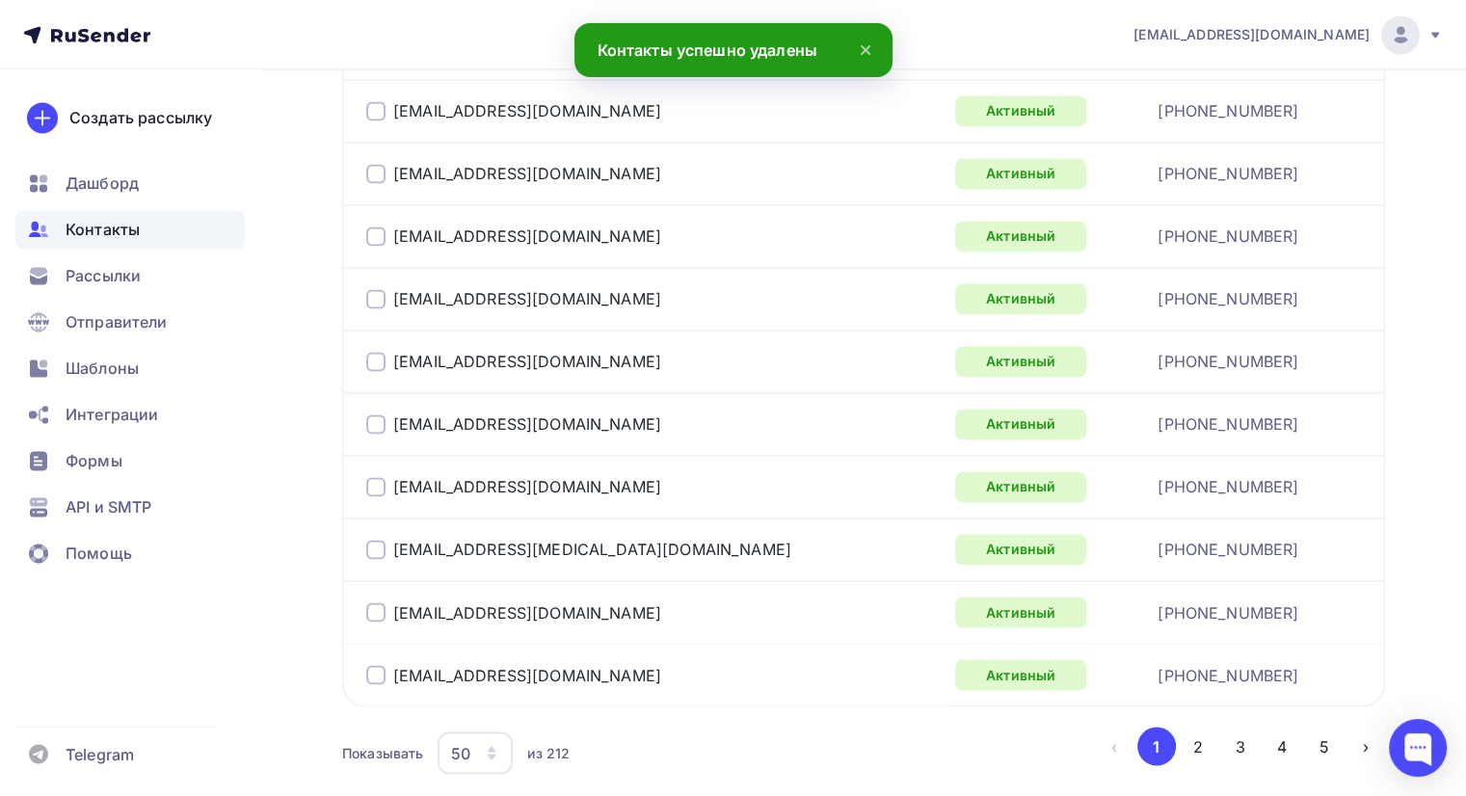
scroll to position [3201, 0]
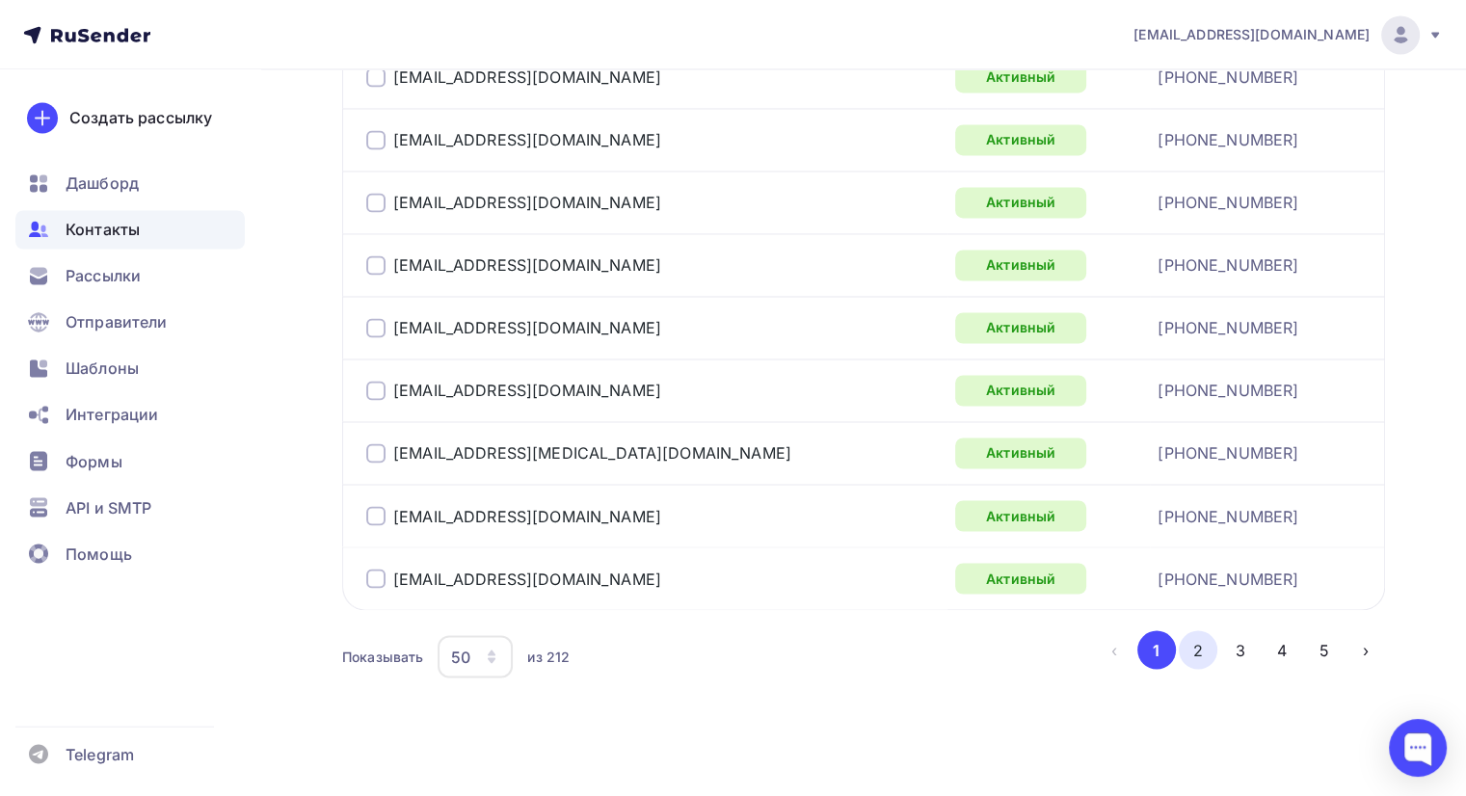
click at [1187, 645] on button "2" at bounding box center [1198, 649] width 39 height 39
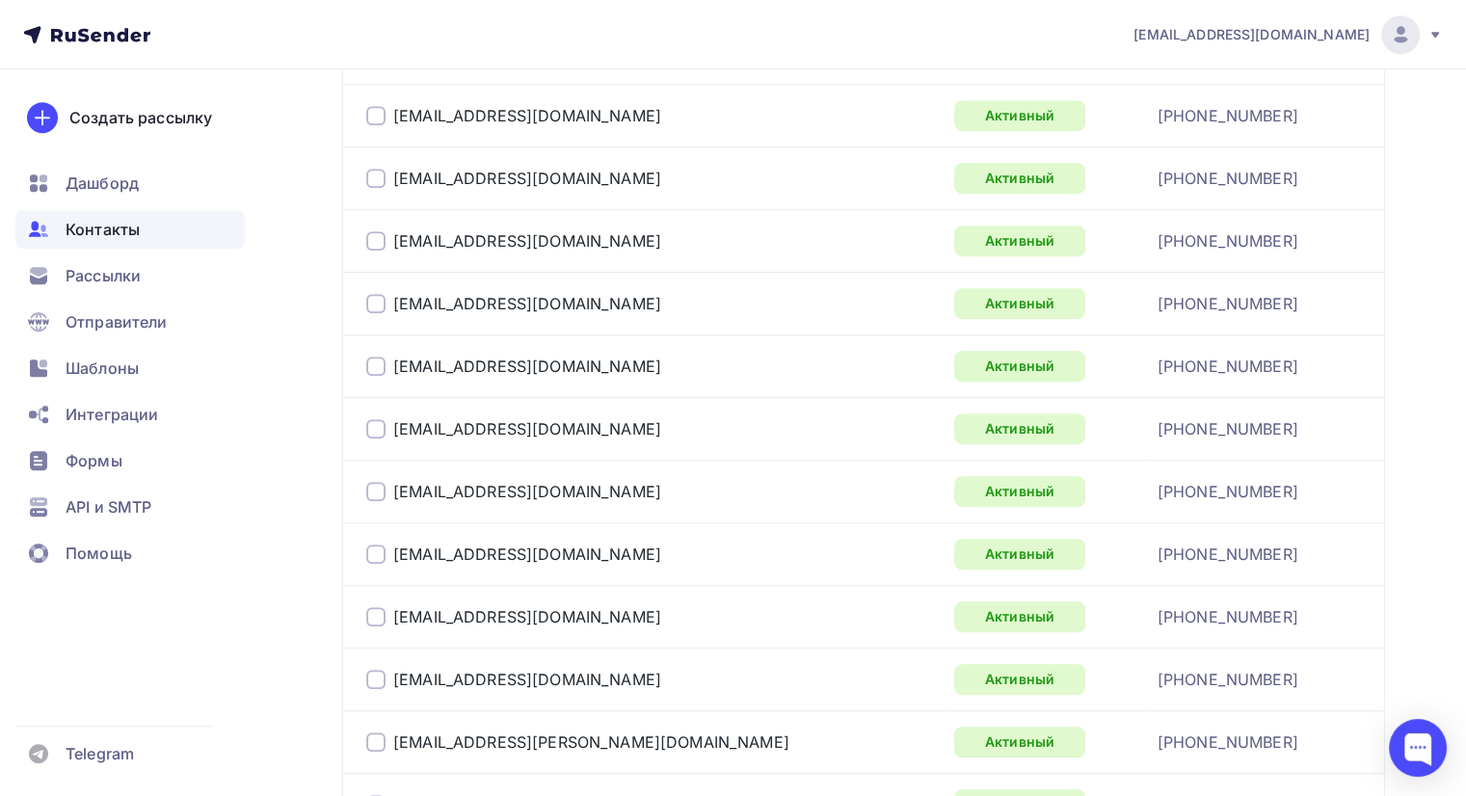
scroll to position [1141, 0]
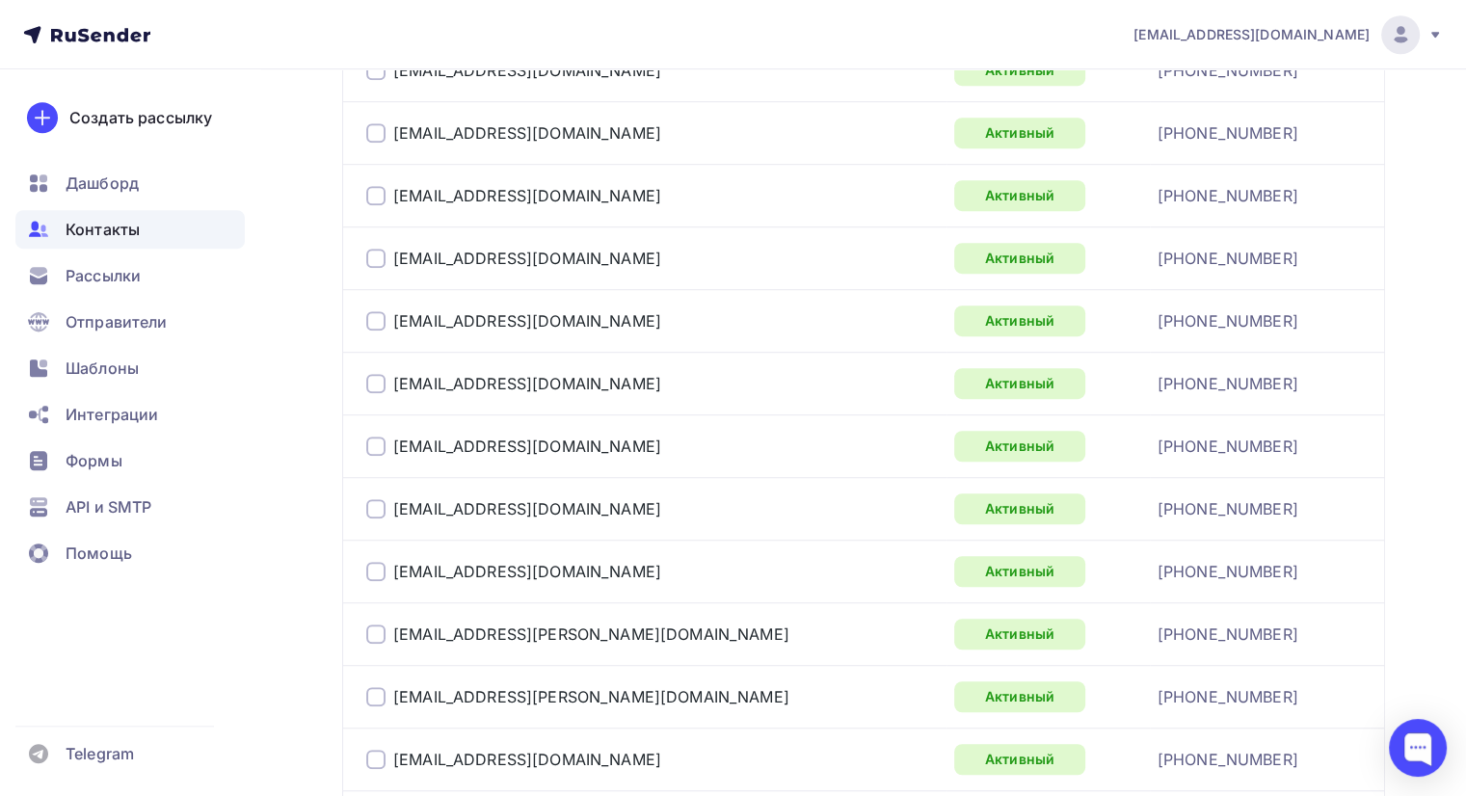
click at [380, 249] on div at bounding box center [375, 258] width 19 height 19
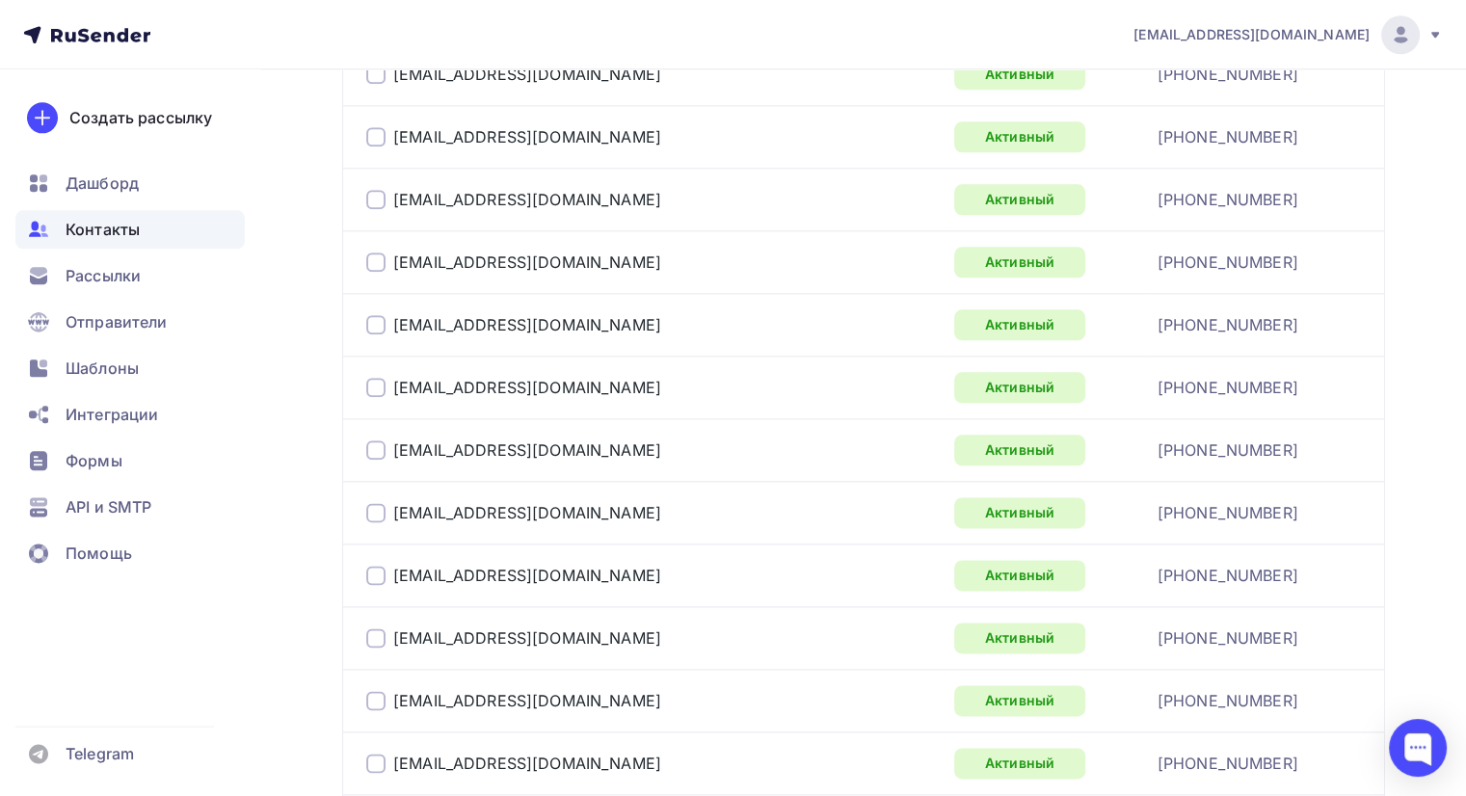
scroll to position [2297, 0]
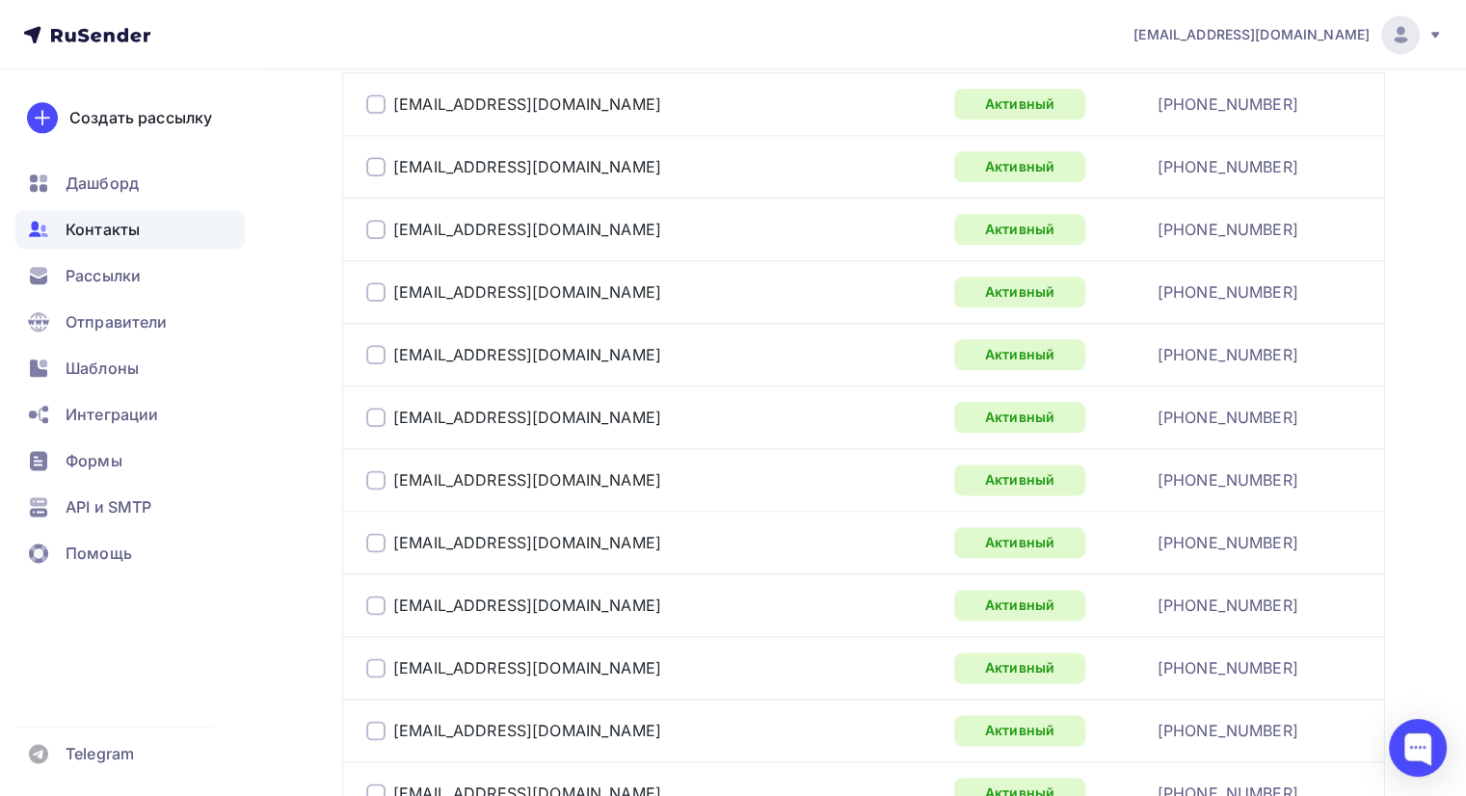
click at [377, 348] on div at bounding box center [375, 354] width 19 height 19
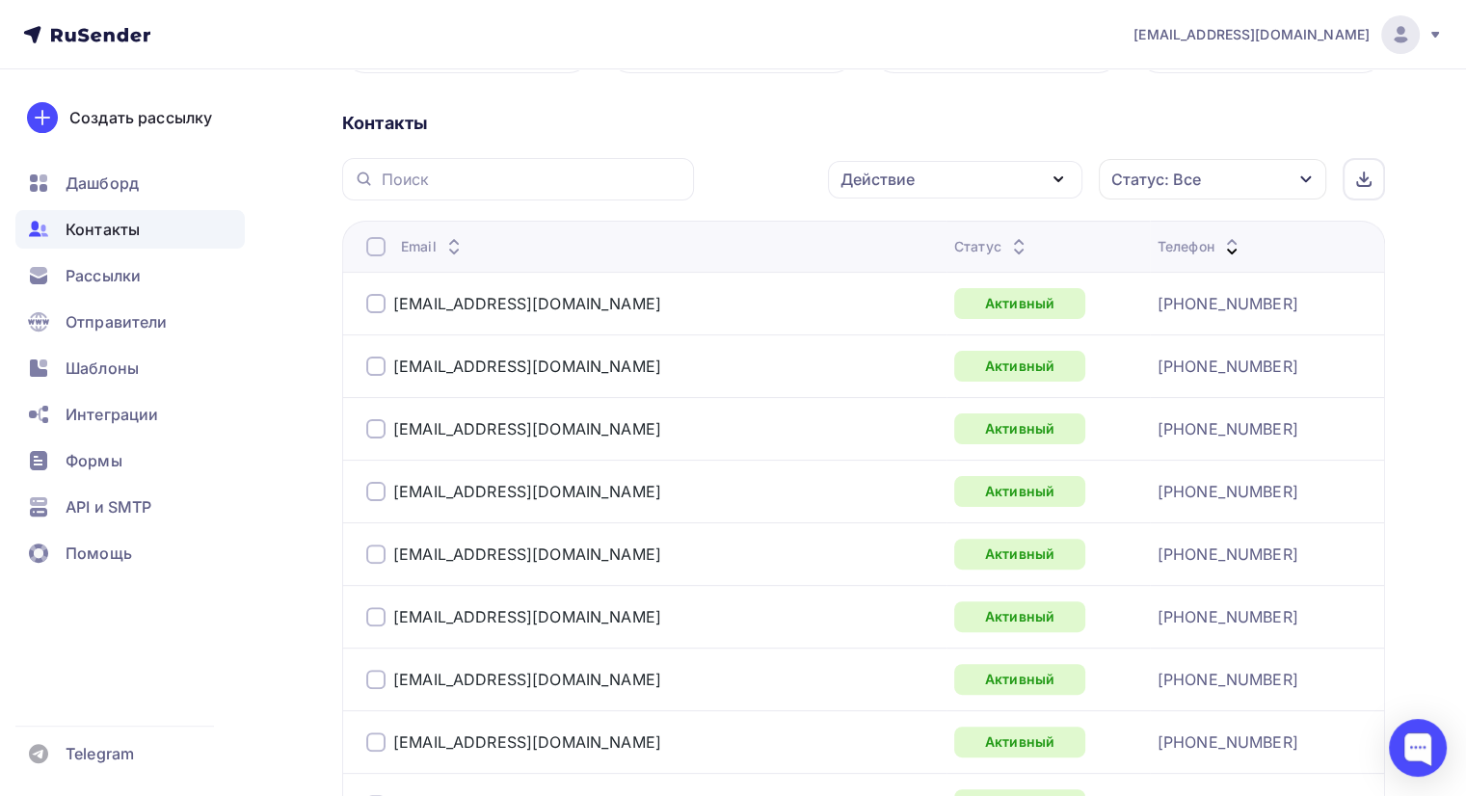
scroll to position [21, 0]
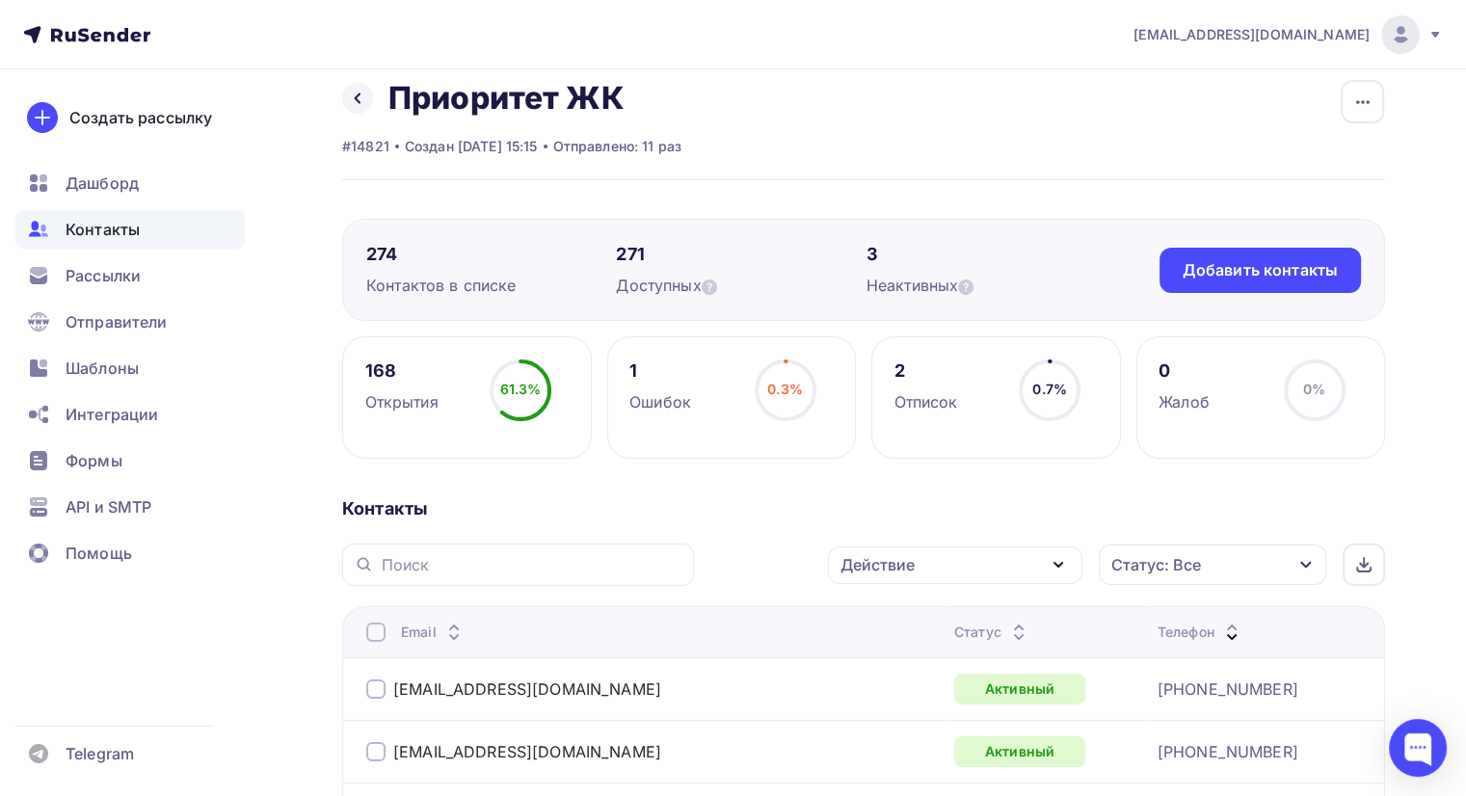
click at [952, 558] on div "Действие" at bounding box center [955, 565] width 254 height 38
click at [899, 706] on div "Удалить" at bounding box center [883, 698] width 64 height 23
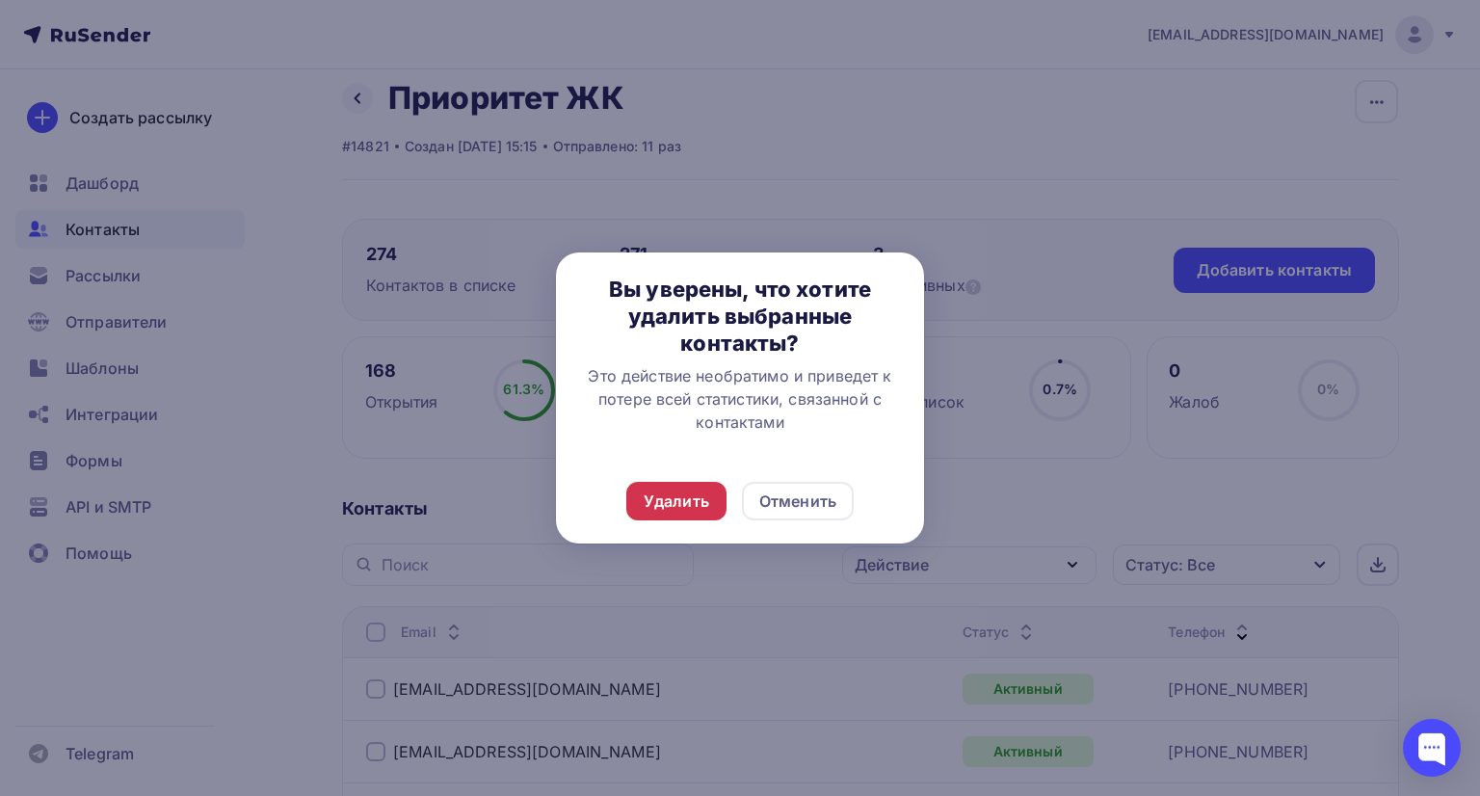
click at [675, 502] on div "Удалить" at bounding box center [677, 501] width 66 height 23
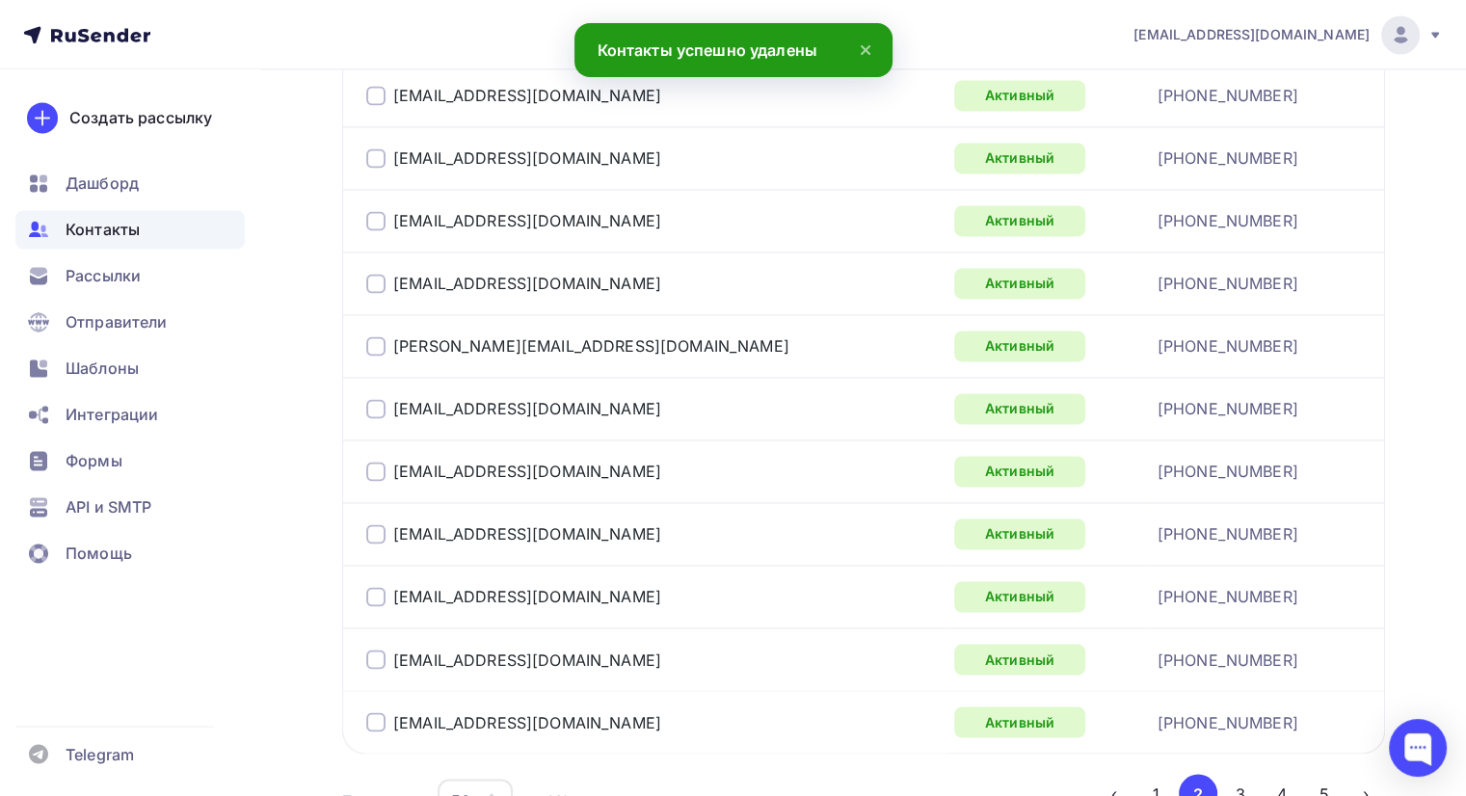
scroll to position [3201, 0]
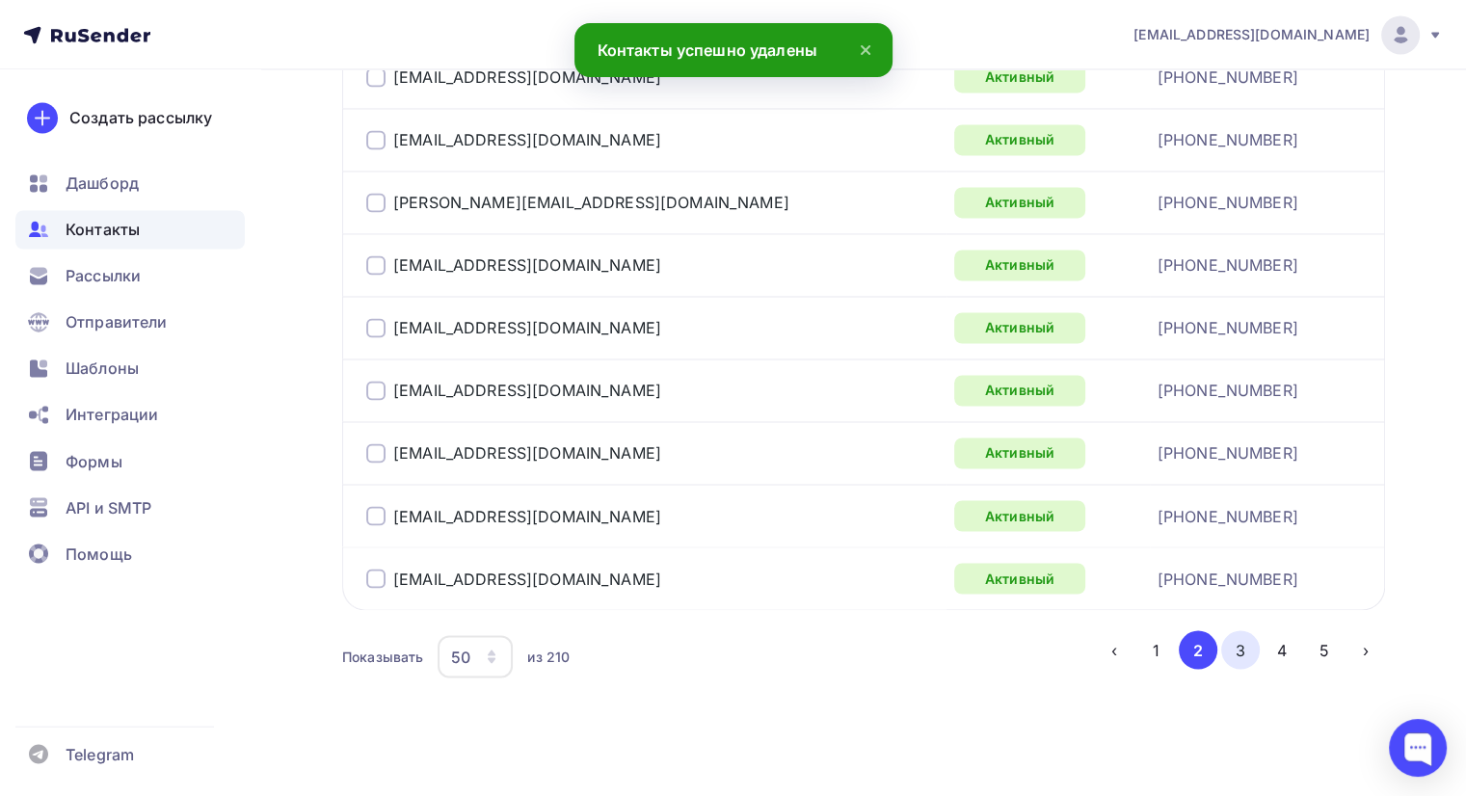
click at [1252, 642] on button "3" at bounding box center [1240, 649] width 39 height 39
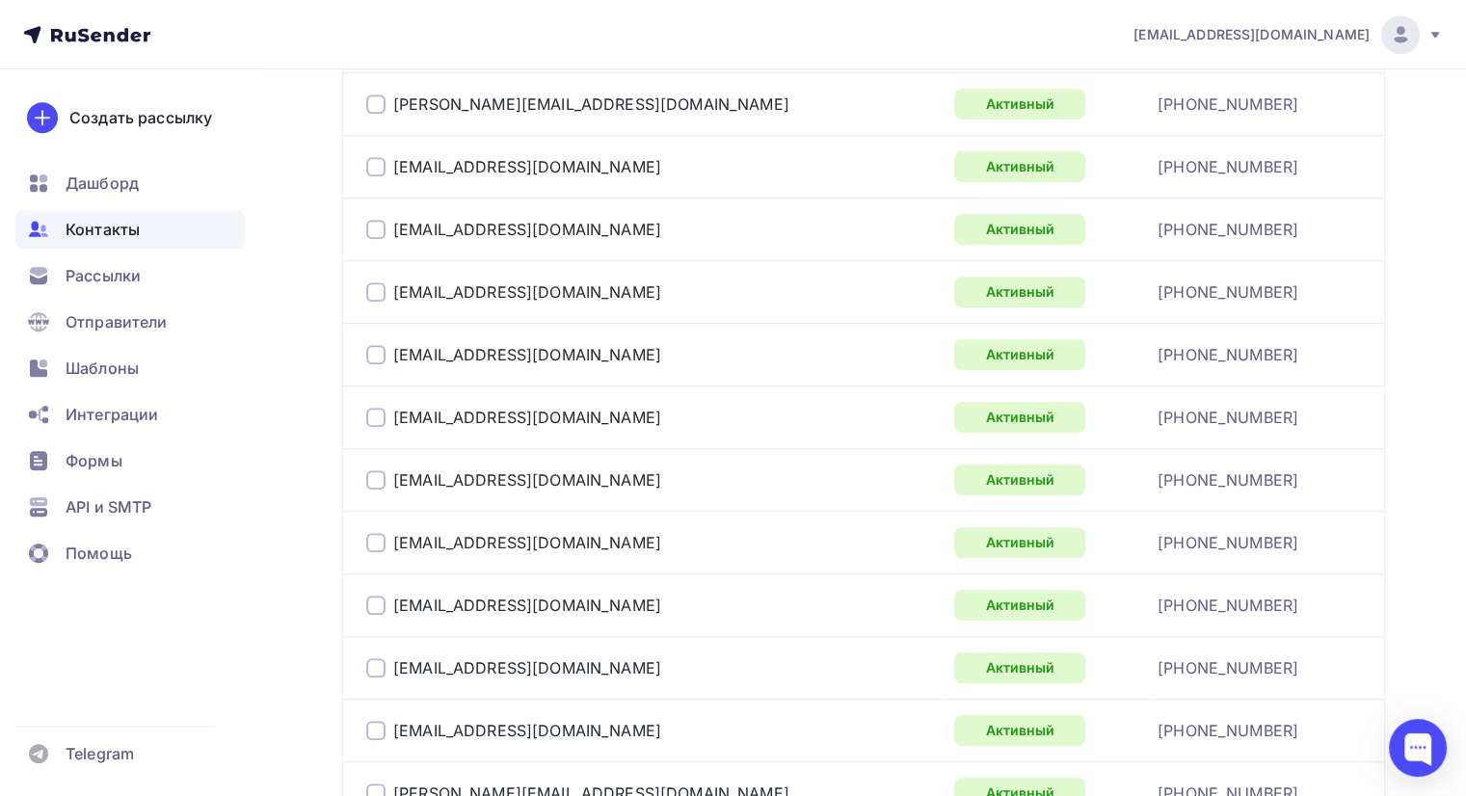
scroll to position [1237, 0]
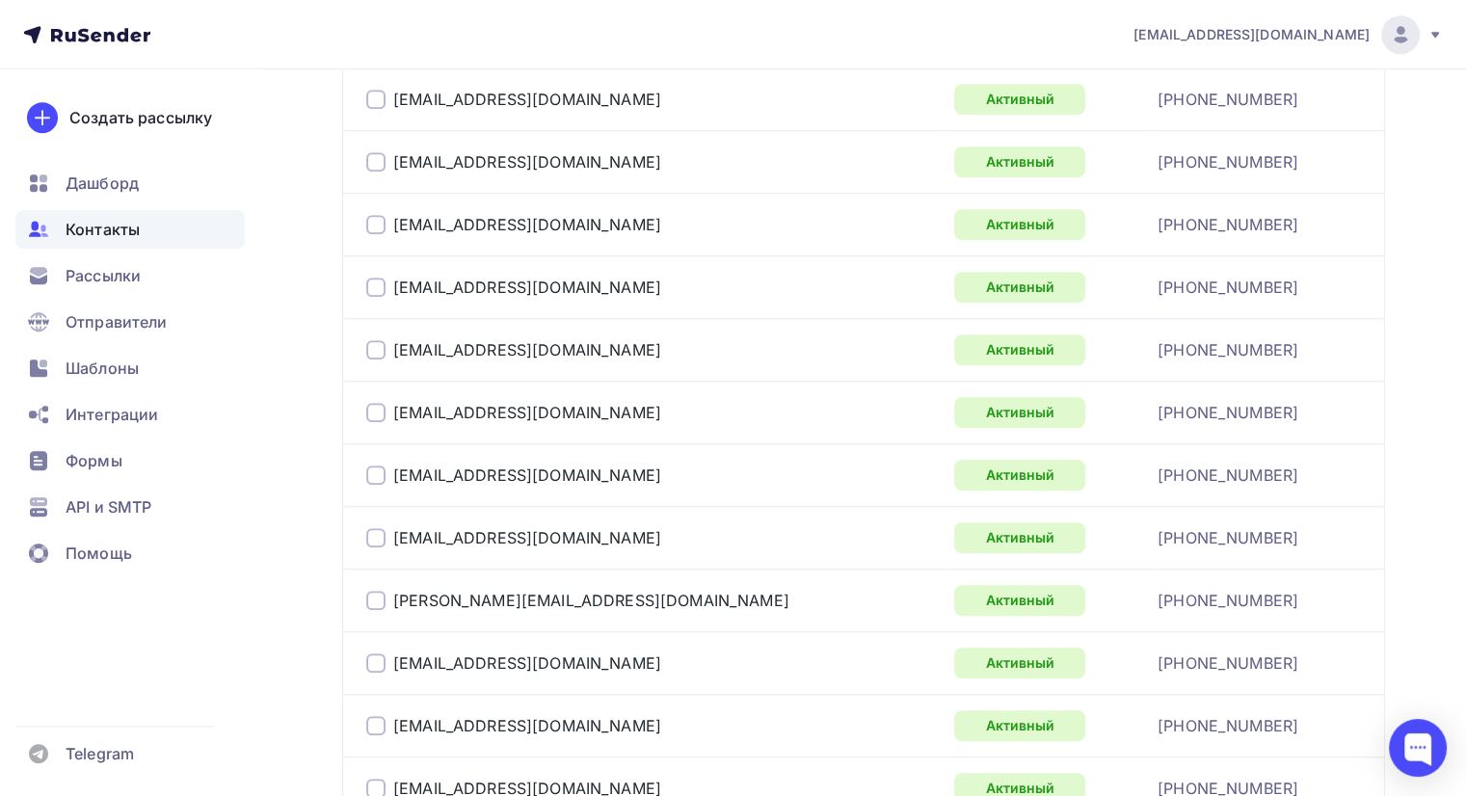
click at [366, 408] on div at bounding box center [375, 412] width 19 height 19
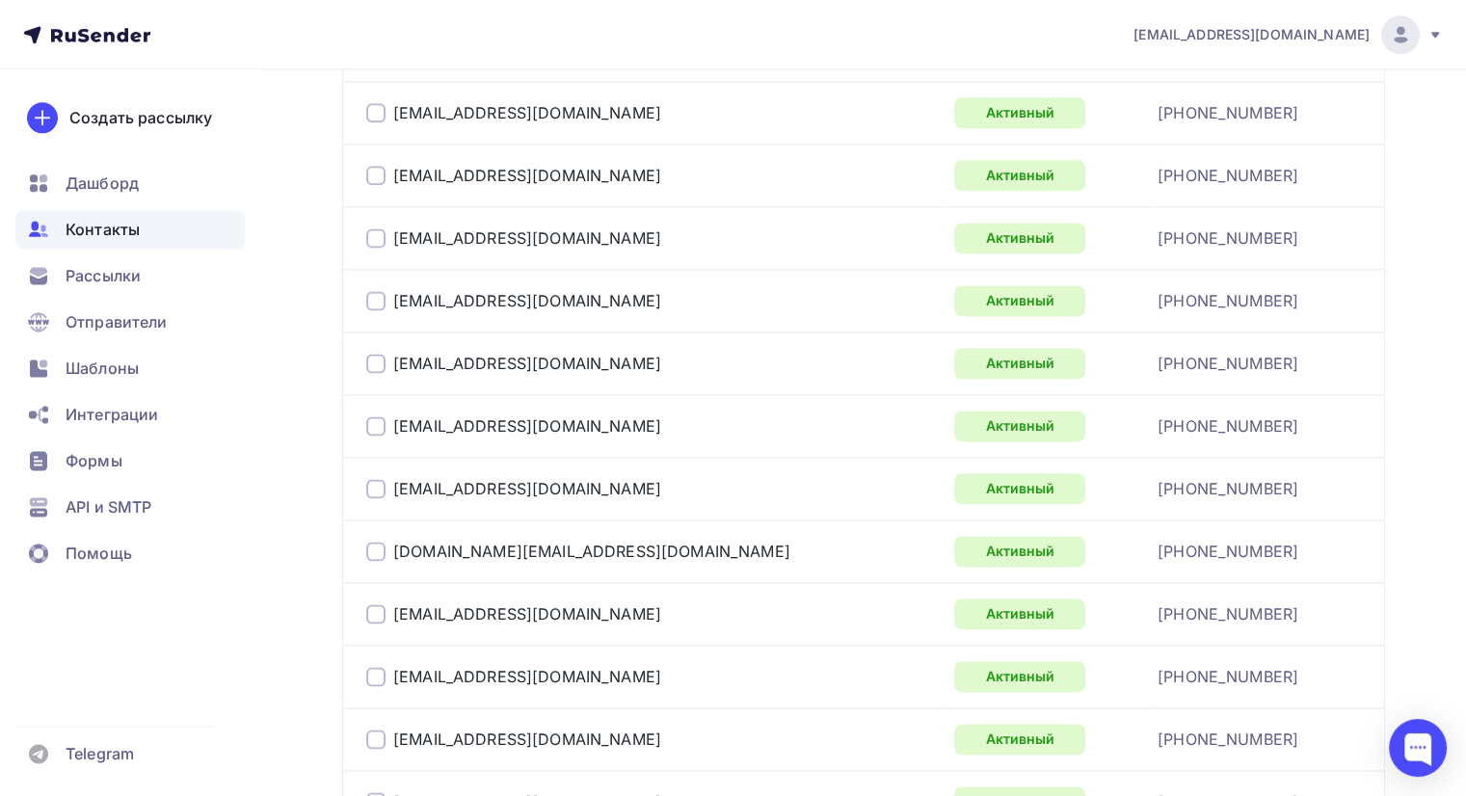
scroll to position [2586, 0]
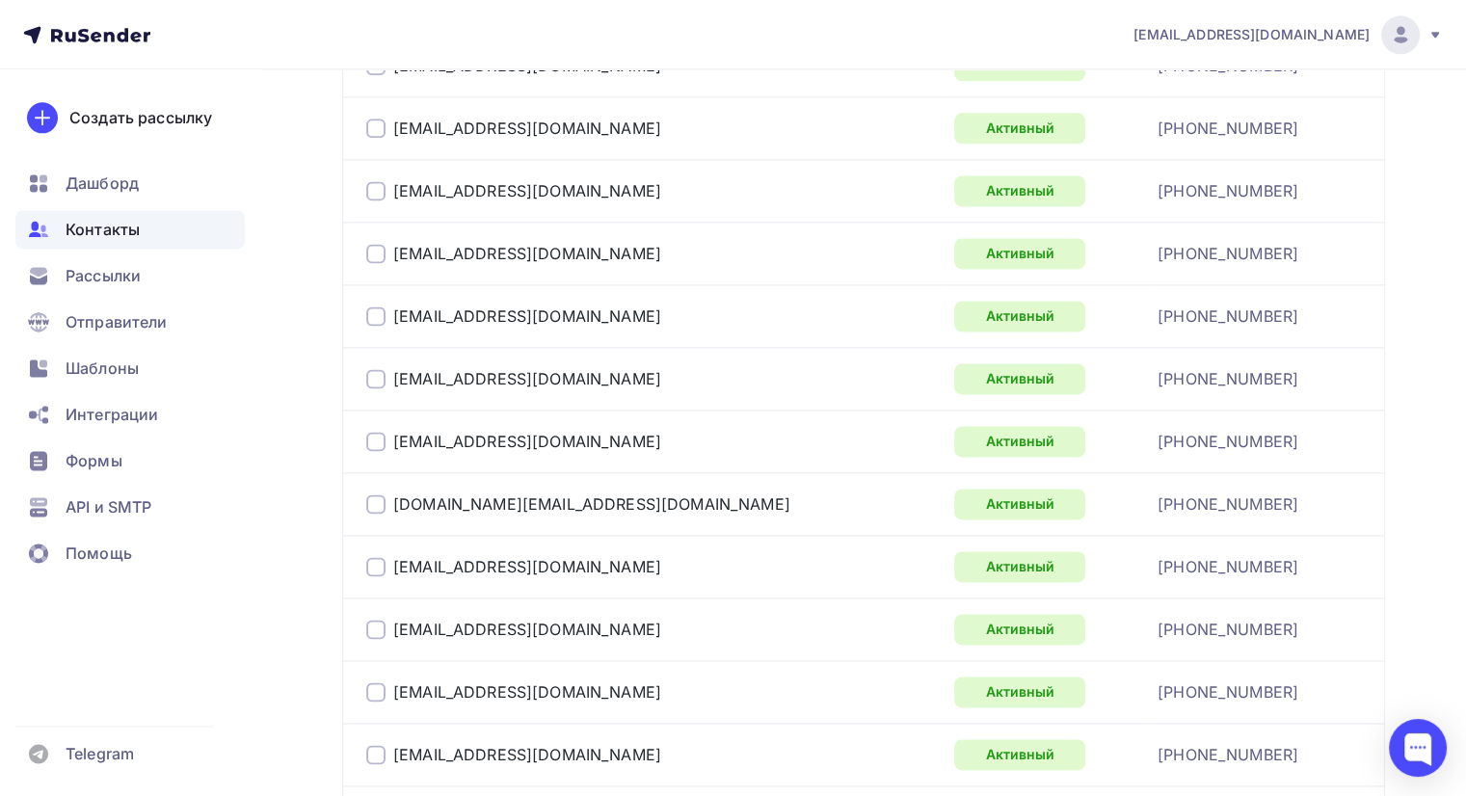
click at [382, 370] on div at bounding box center [375, 378] width 19 height 19
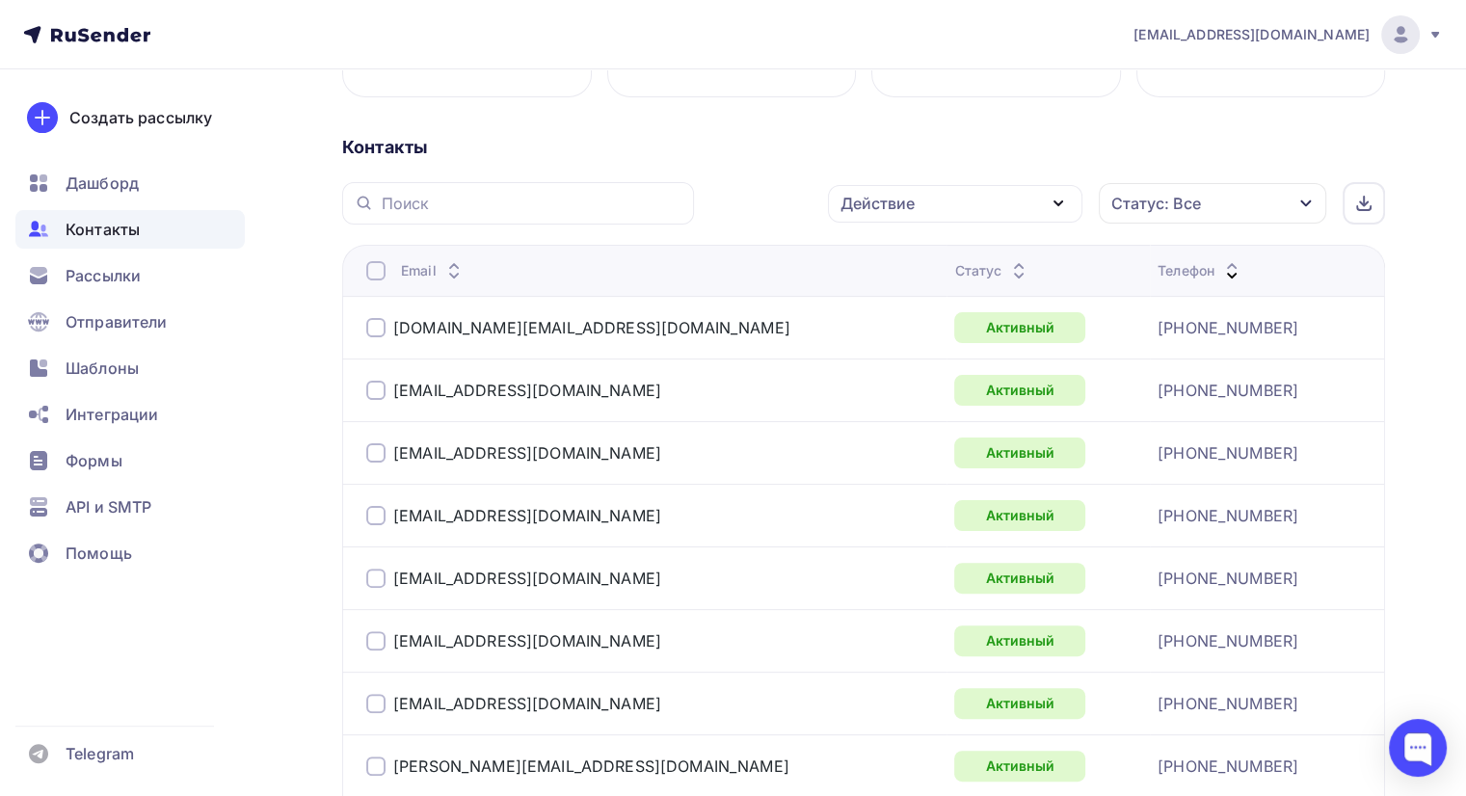
scroll to position [370, 0]
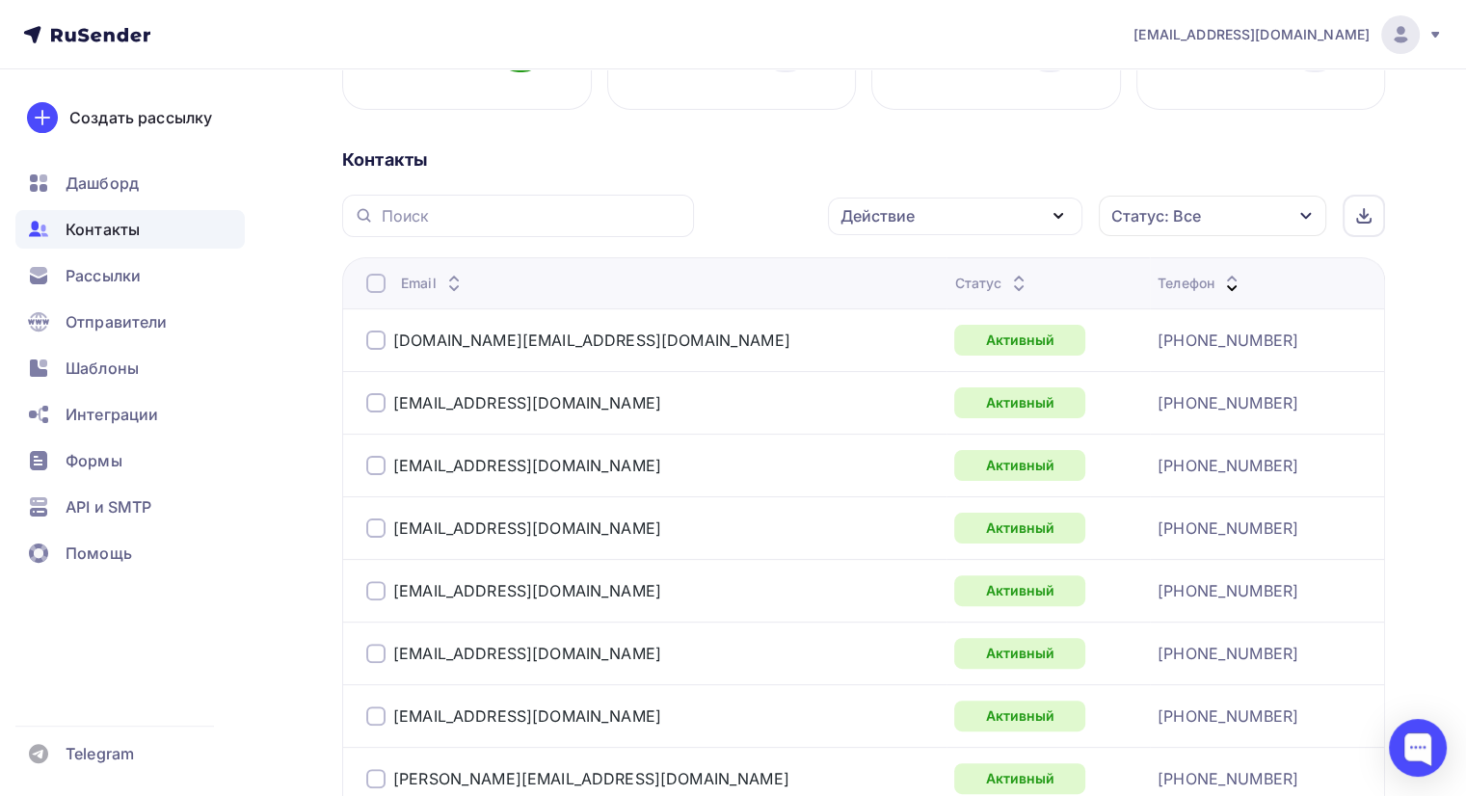
click at [948, 218] on div "Действие" at bounding box center [955, 217] width 254 height 38
click at [906, 353] on div "Удалить" at bounding box center [883, 349] width 64 height 23
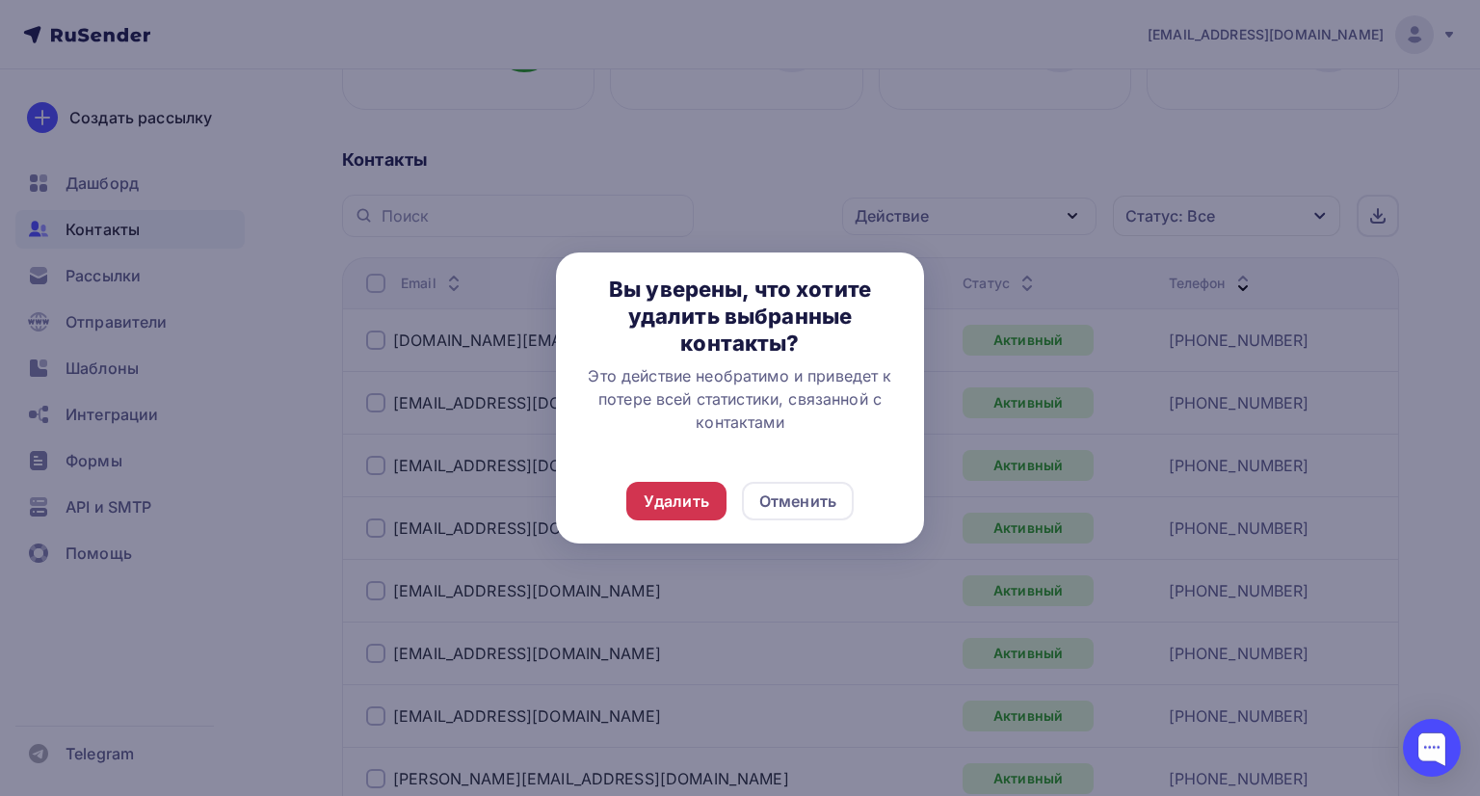
click at [698, 503] on div "Удалить" at bounding box center [677, 501] width 66 height 23
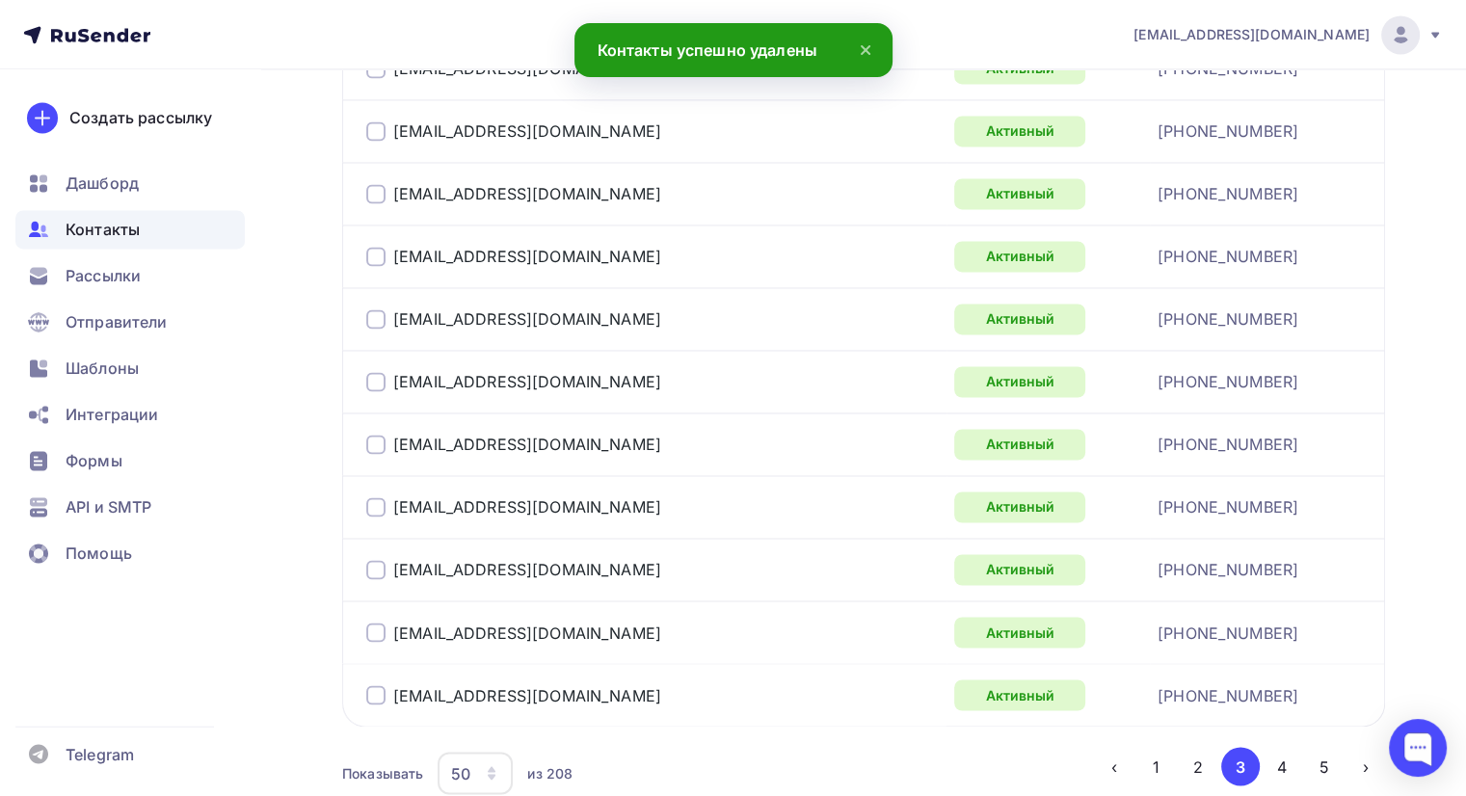
scroll to position [3165, 0]
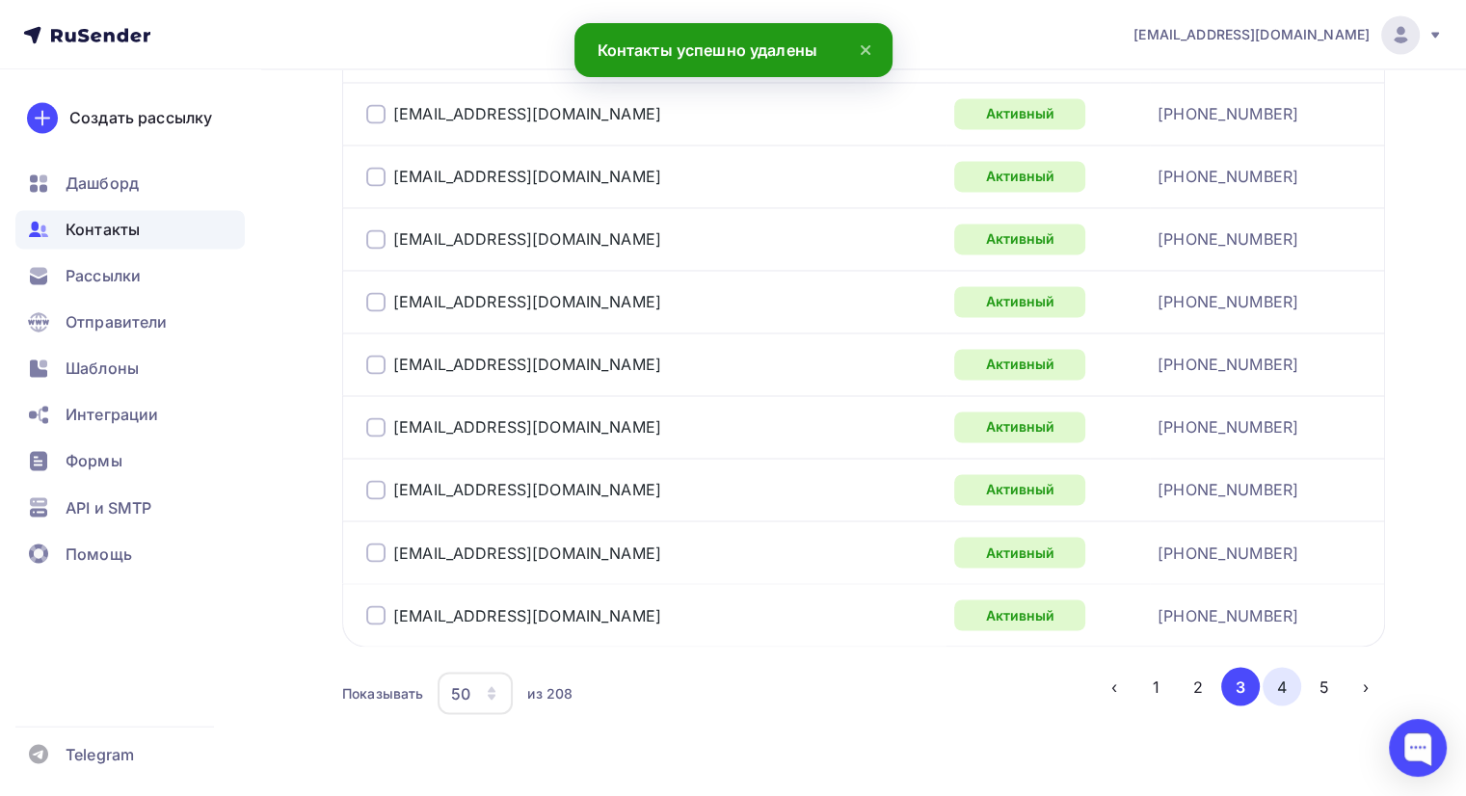
click at [1274, 683] on button "4" at bounding box center [1281, 686] width 39 height 39
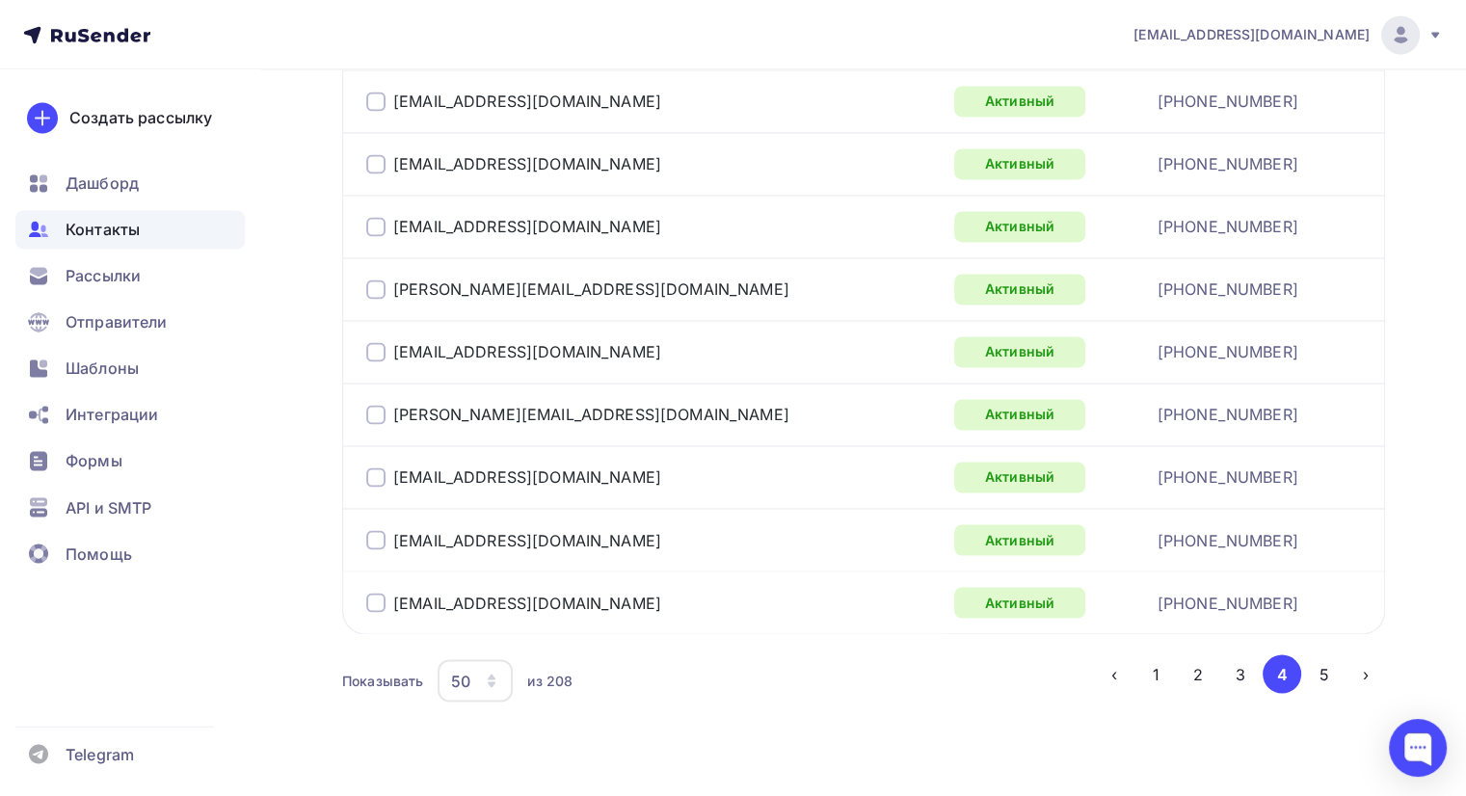
scroll to position [3201, 0]
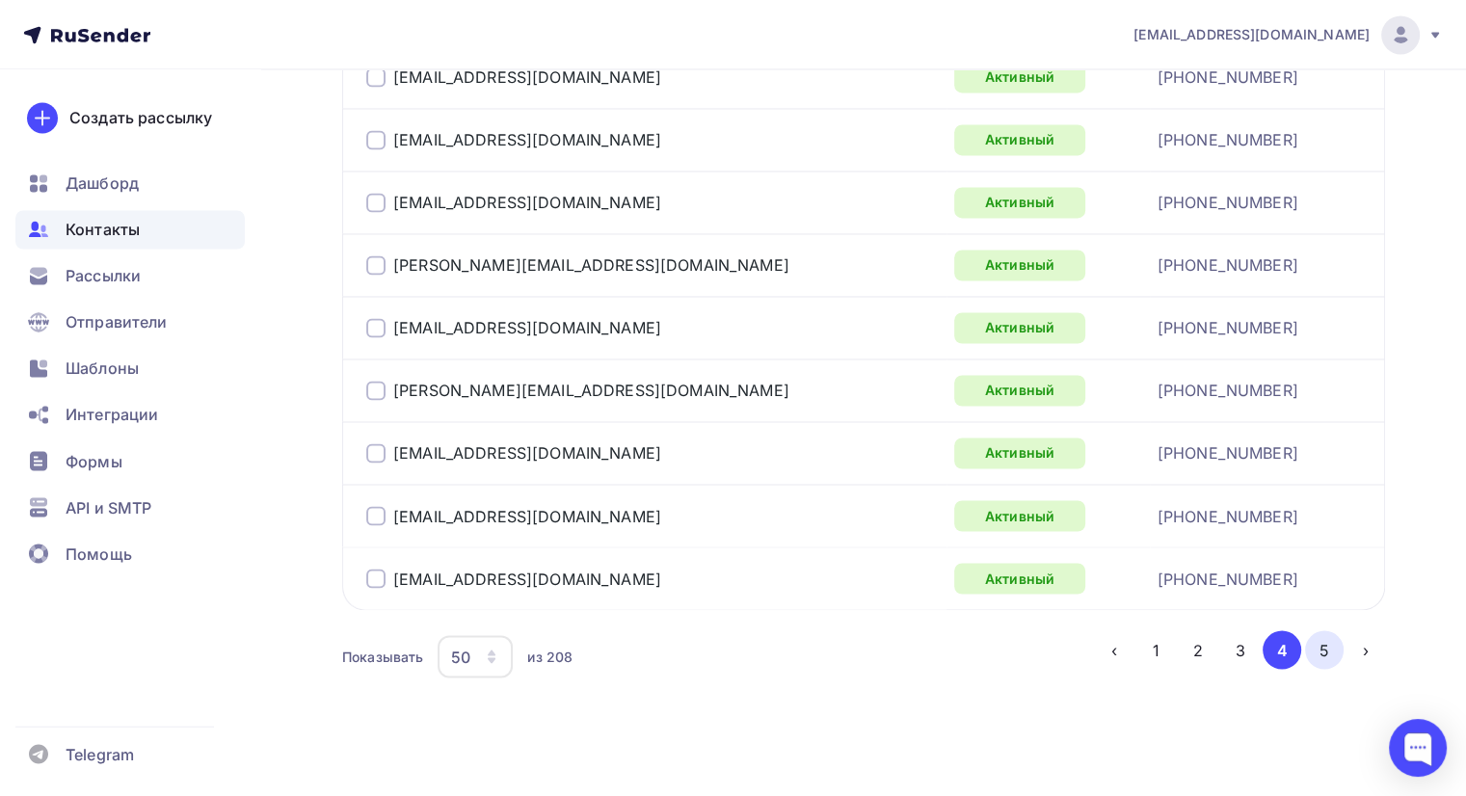
click at [1327, 638] on button "5" at bounding box center [1324, 649] width 39 height 39
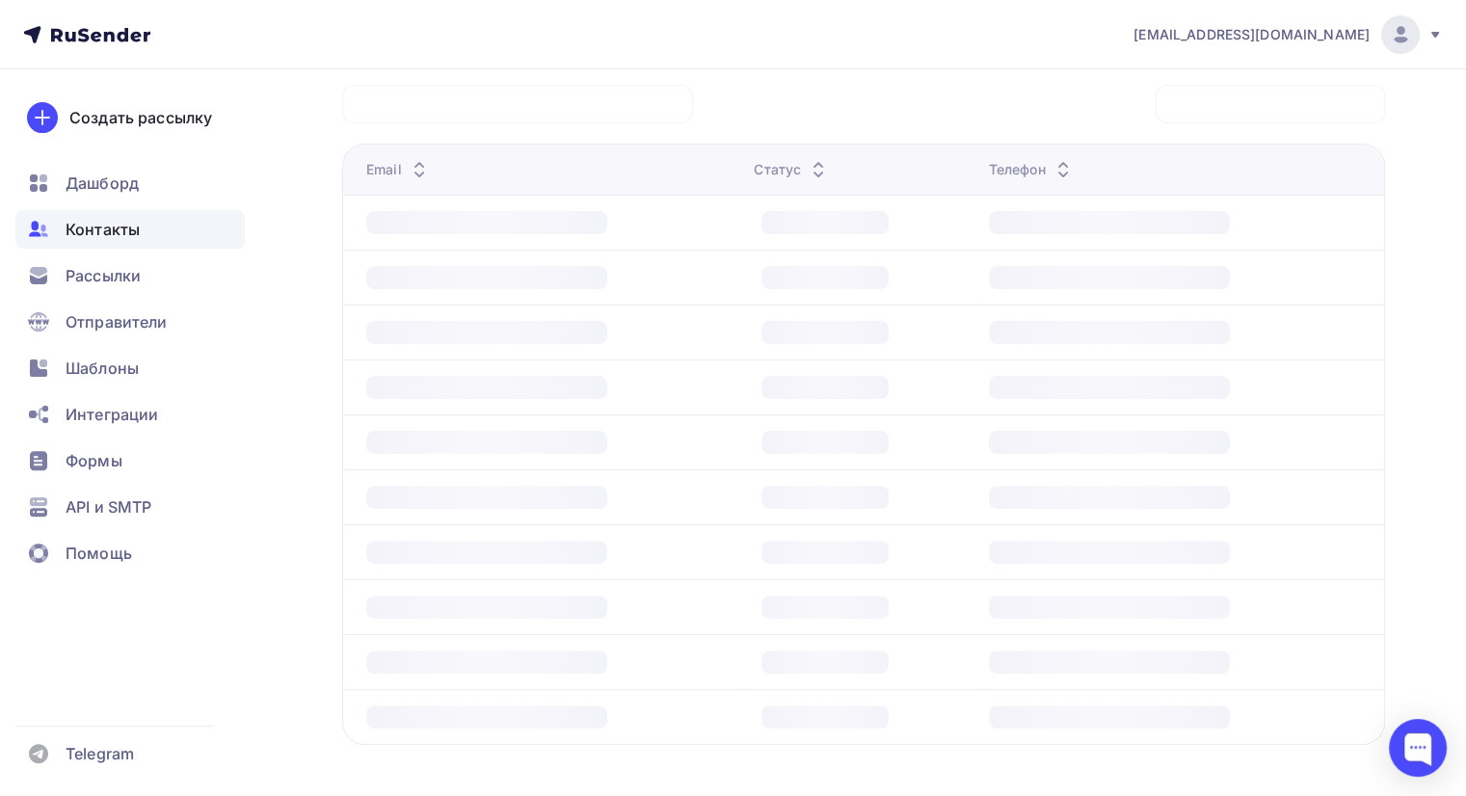
scroll to position [466, 0]
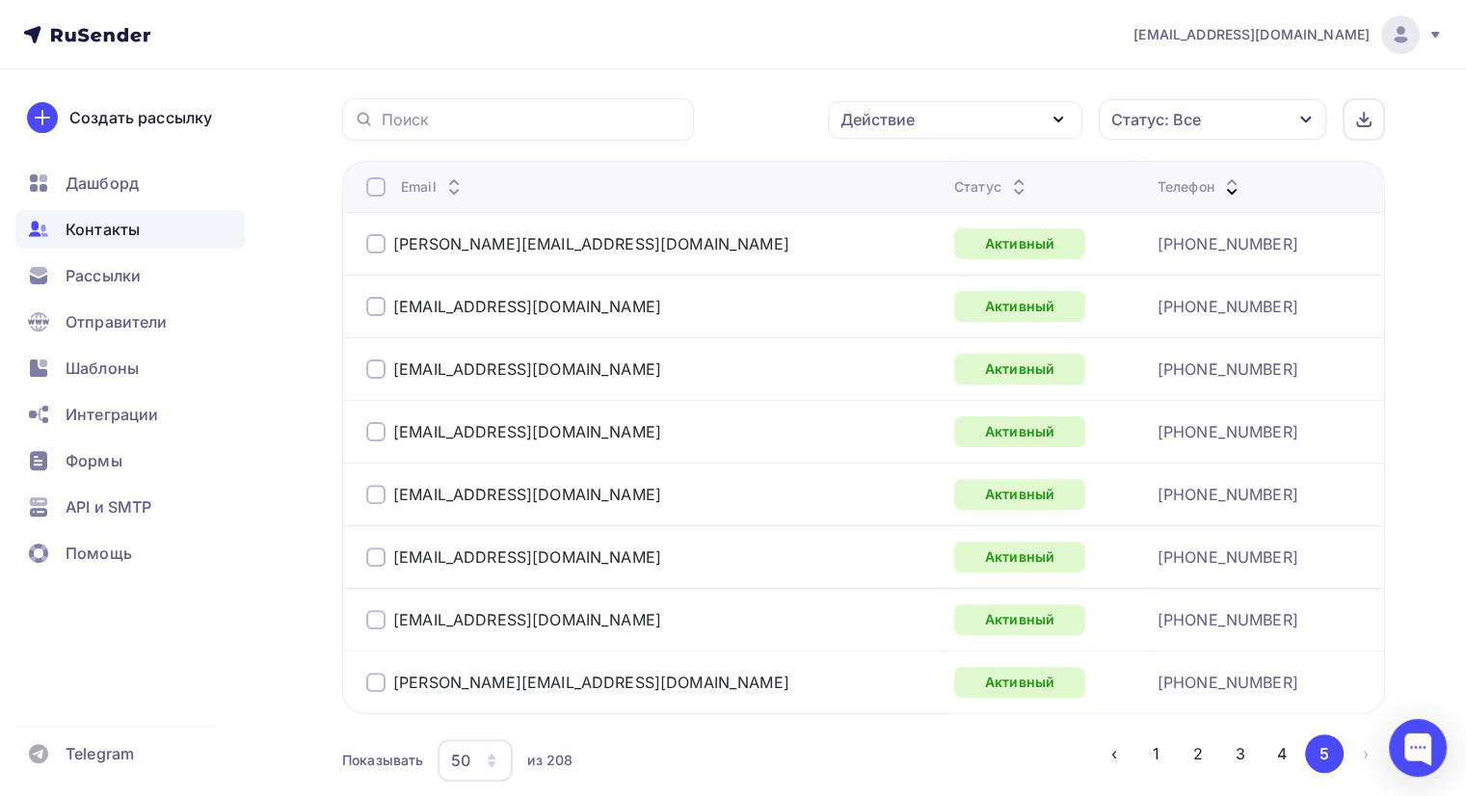
click at [375, 613] on div at bounding box center [375, 619] width 19 height 19
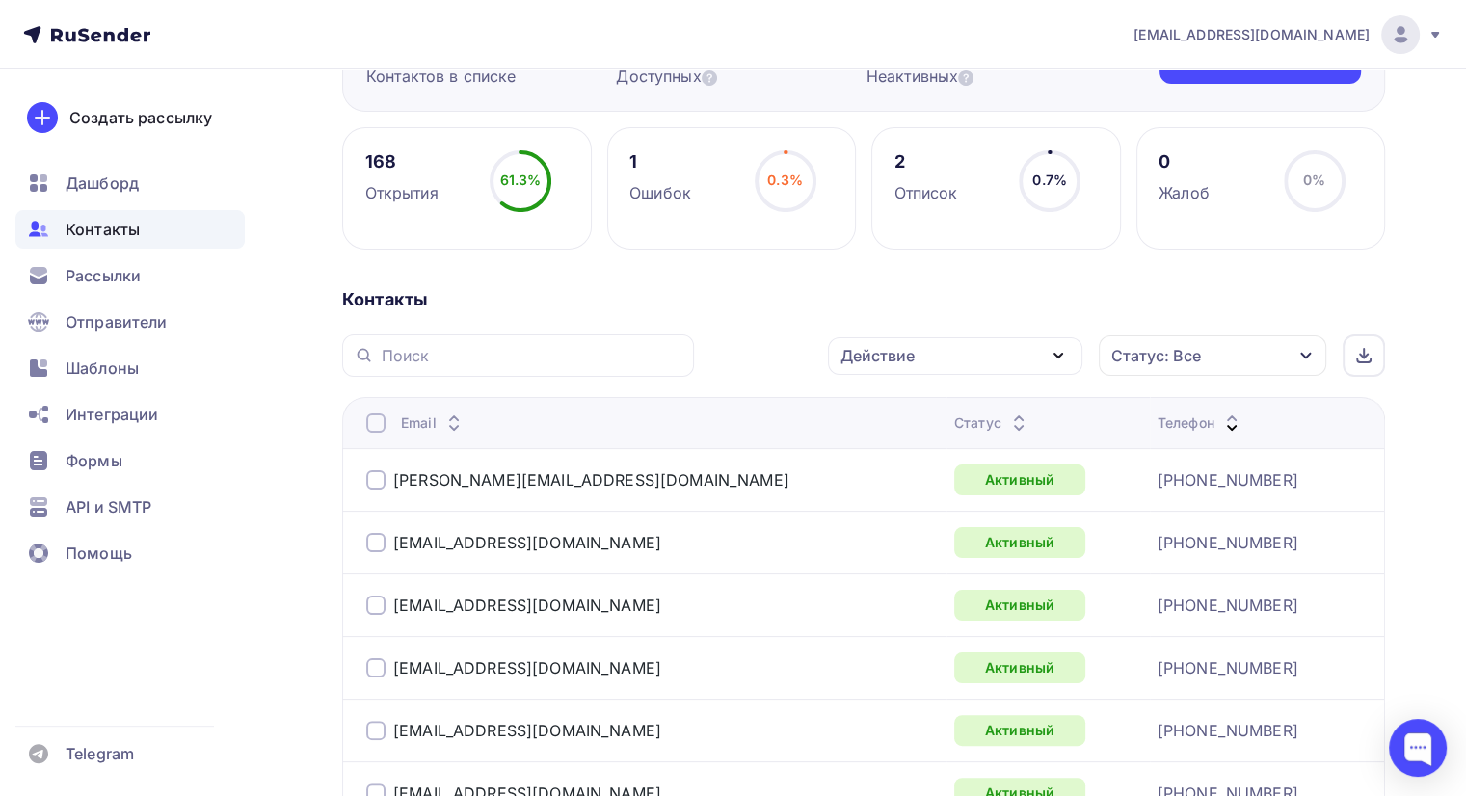
scroll to position [177, 0]
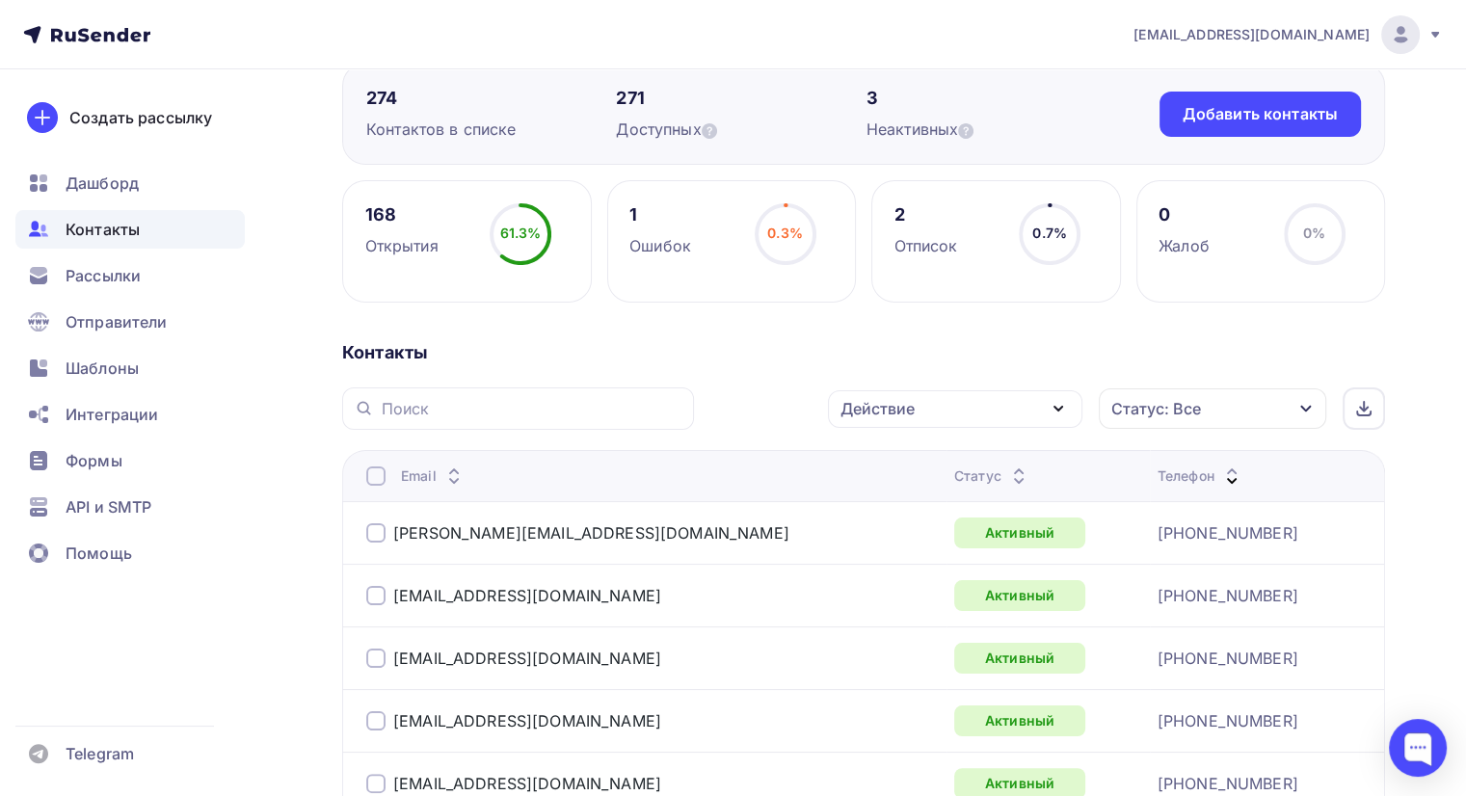
click at [943, 405] on div "Действие" at bounding box center [955, 409] width 254 height 38
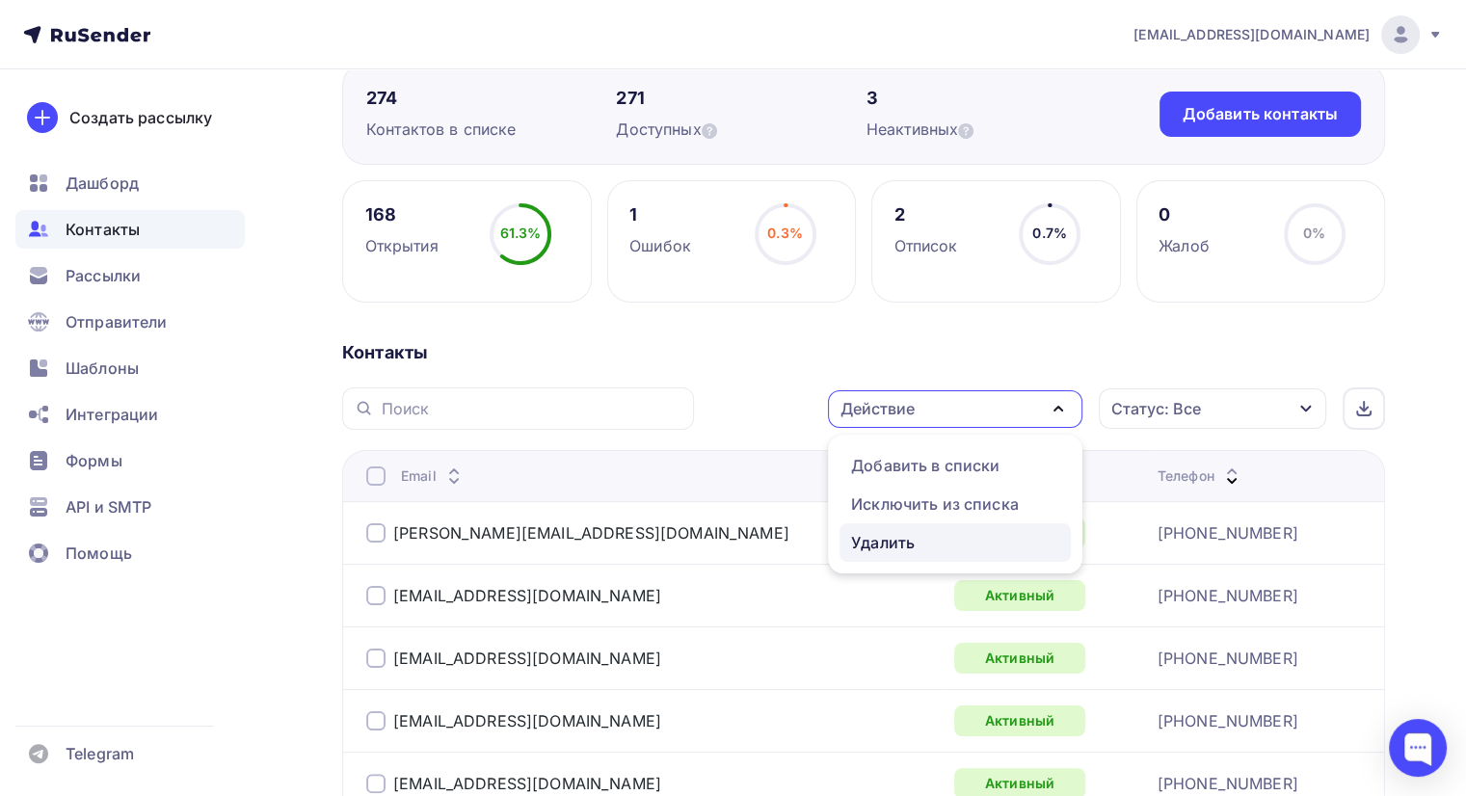
click at [890, 542] on div "Удалить" at bounding box center [883, 542] width 64 height 23
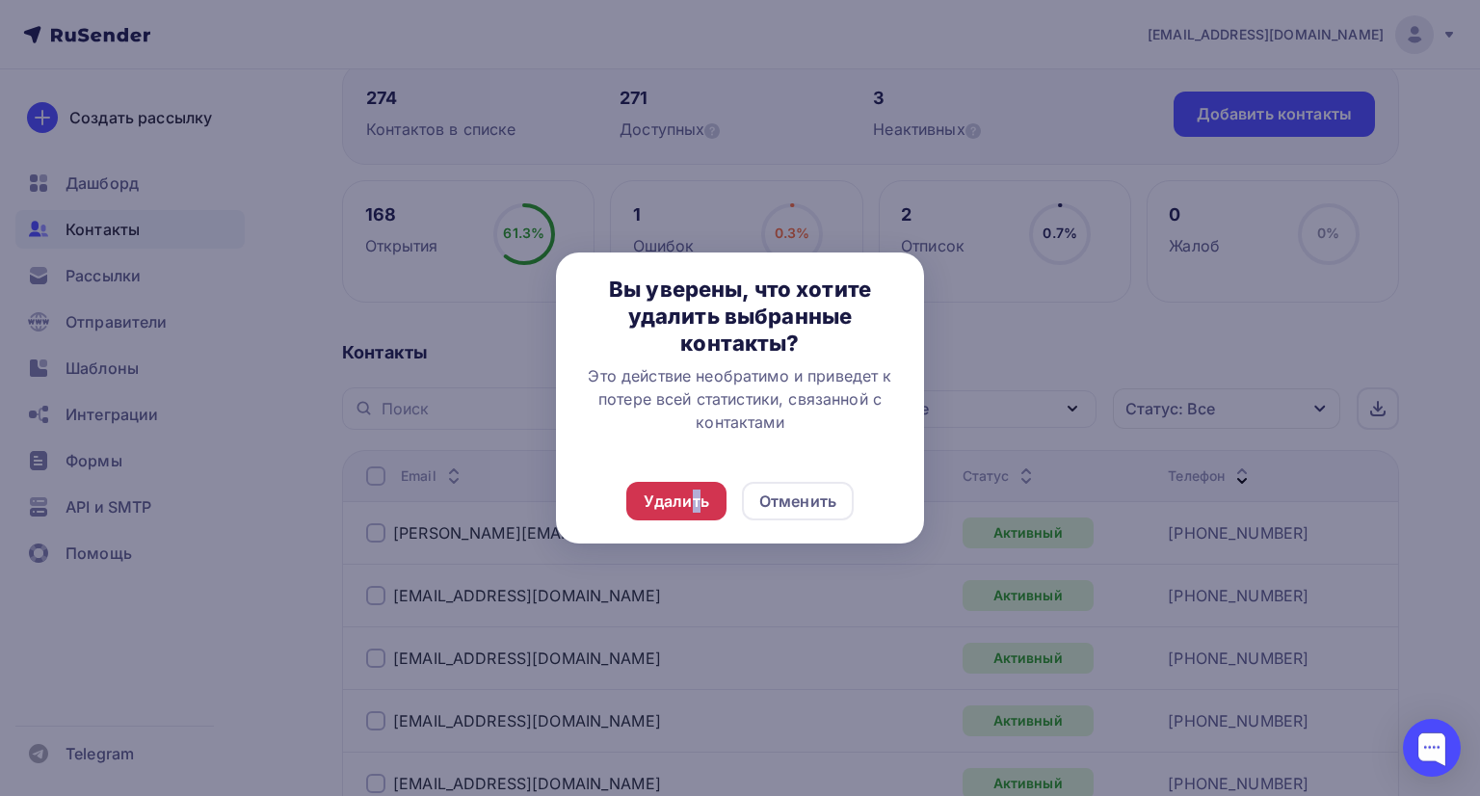
click at [697, 501] on div "Удалить" at bounding box center [677, 501] width 66 height 23
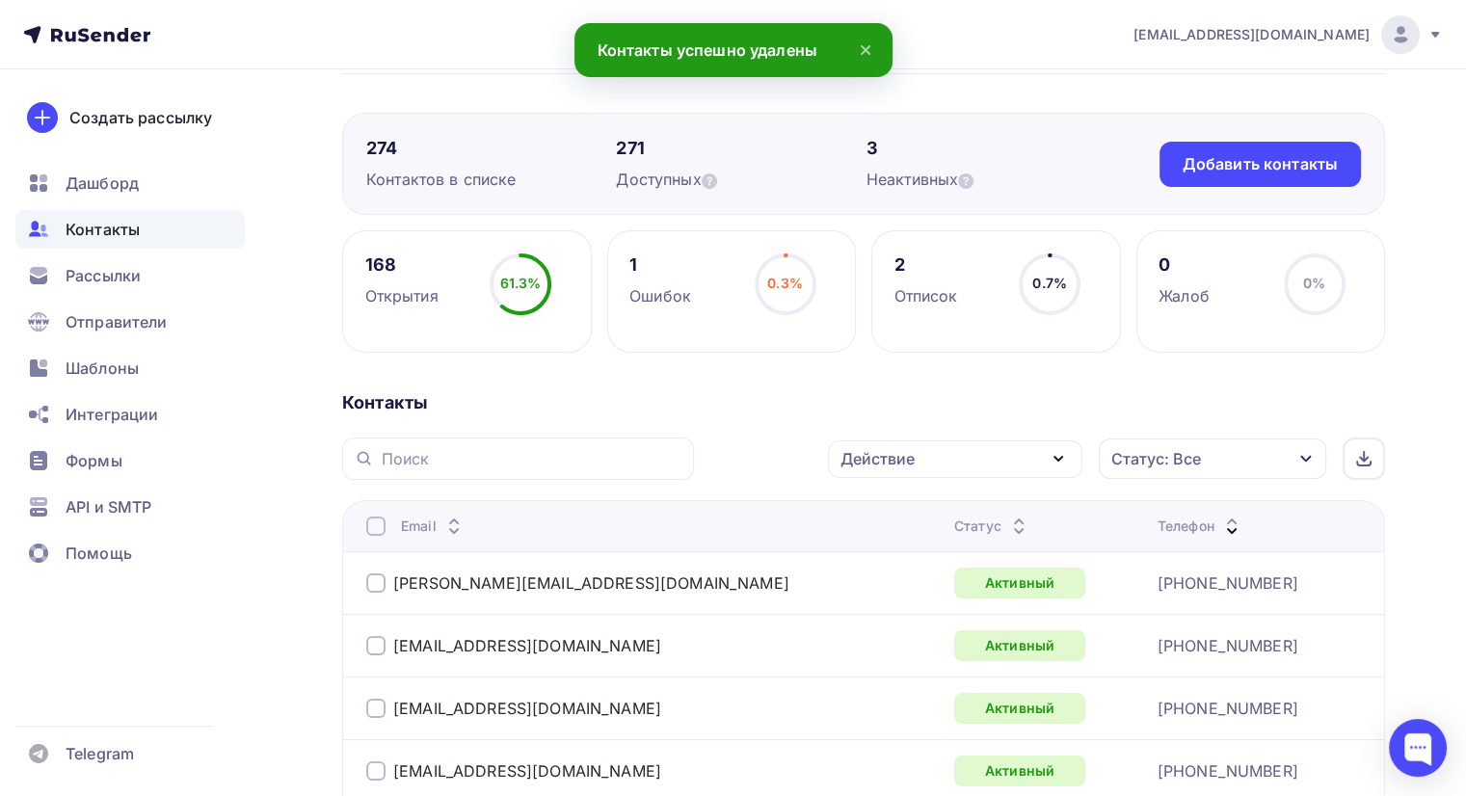
scroll to position [81, 0]
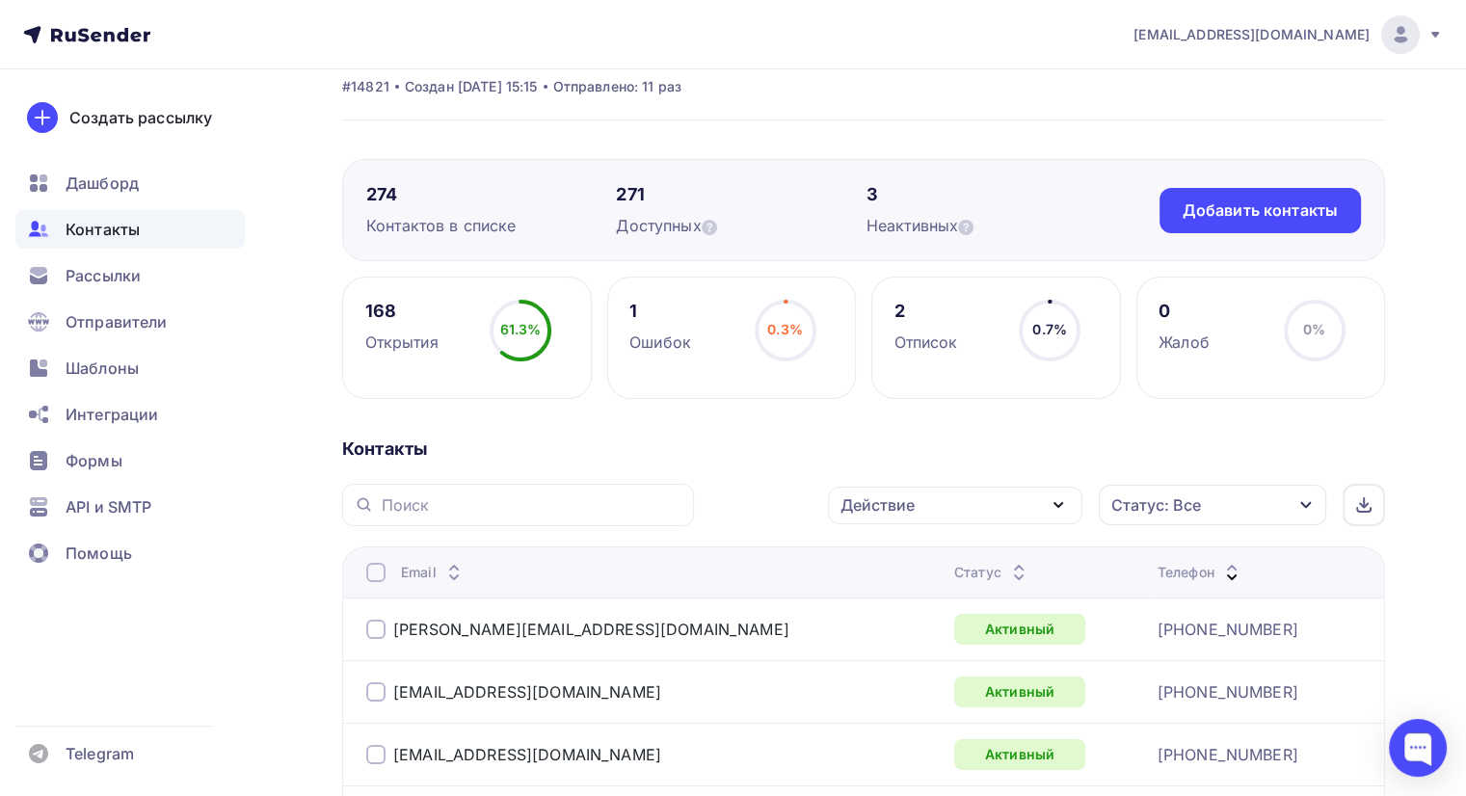
click at [115, 231] on span "Контакты" at bounding box center [103, 229] width 74 height 23
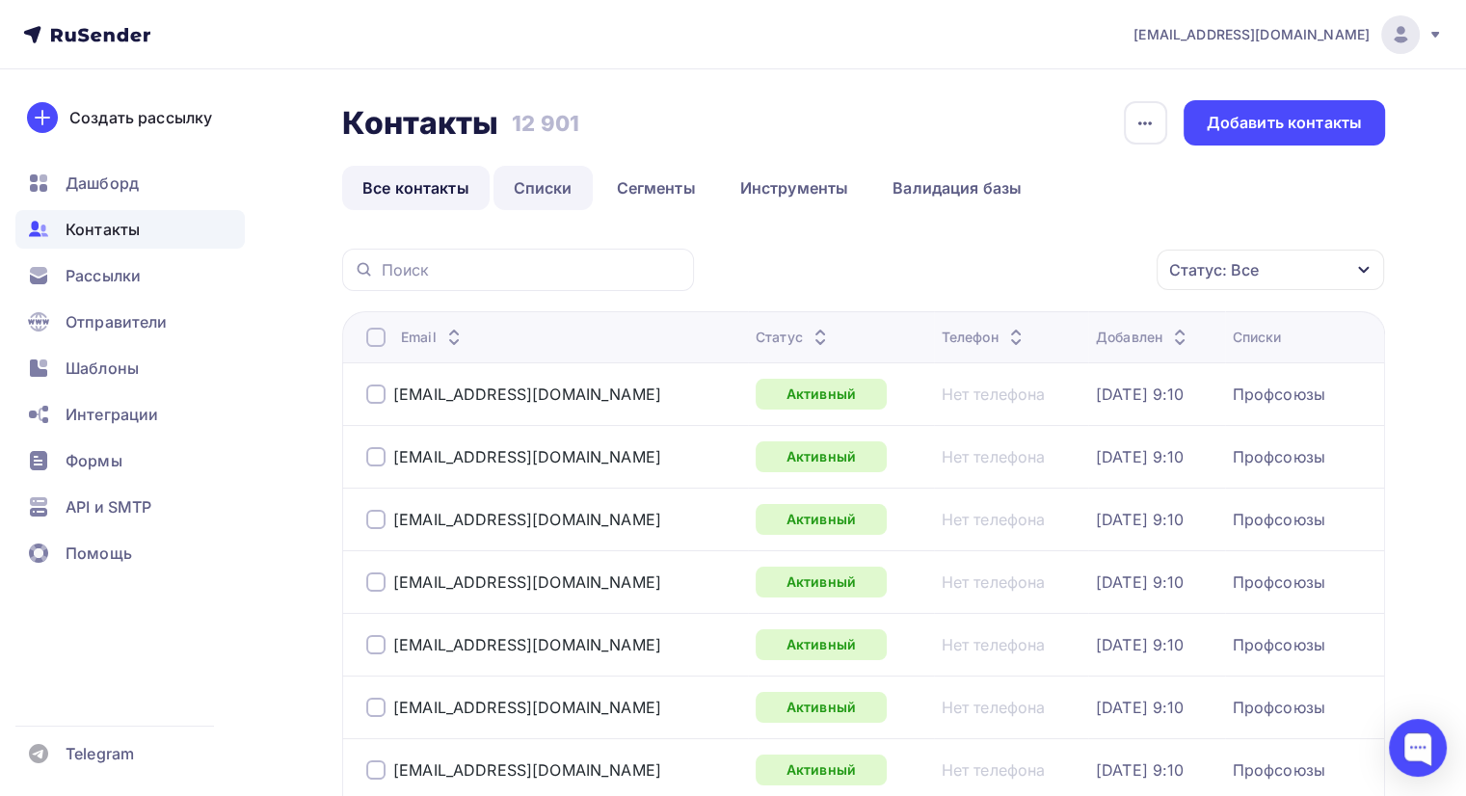
click at [549, 191] on link "Списки" at bounding box center [542, 188] width 99 height 44
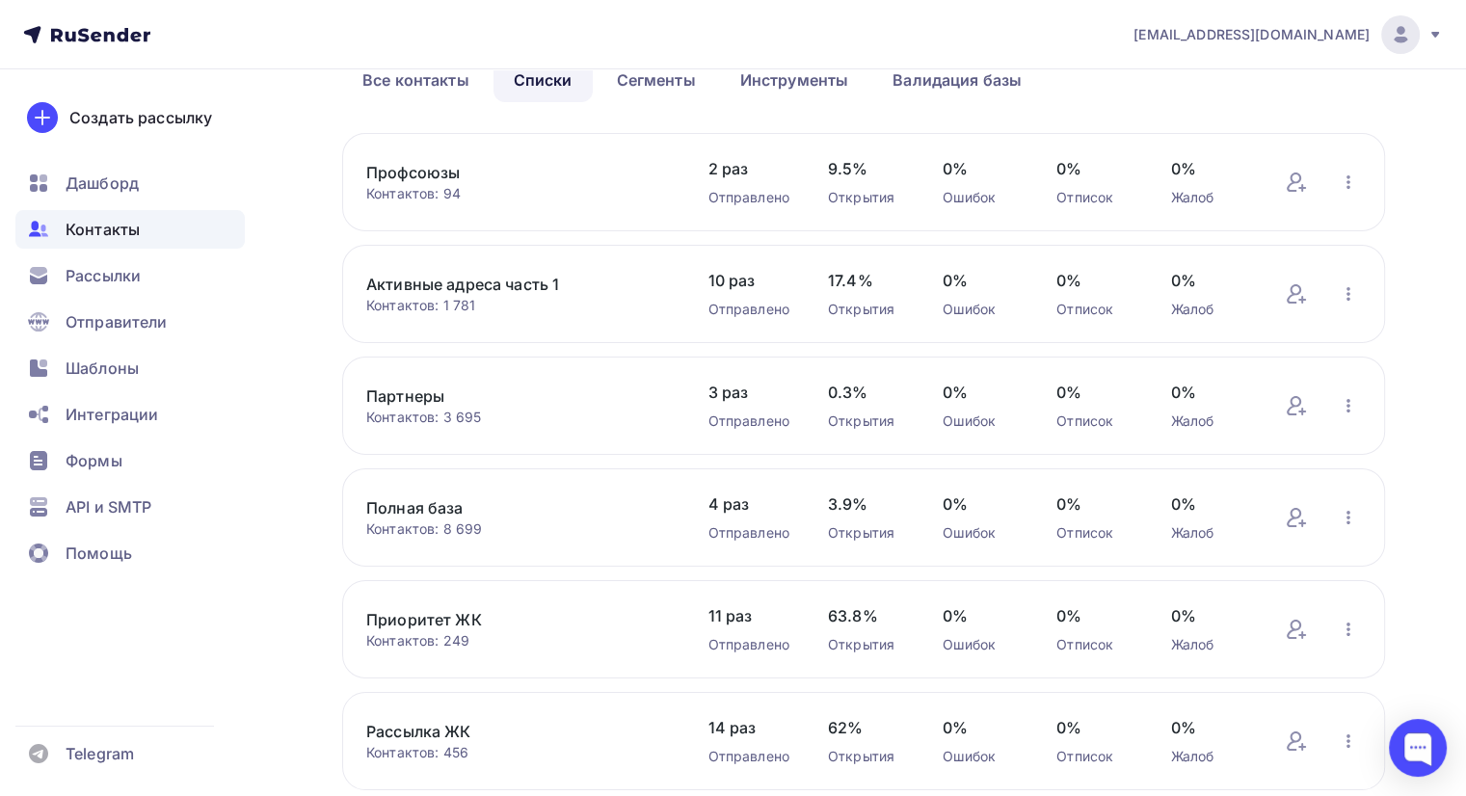
scroll to position [250, 0]
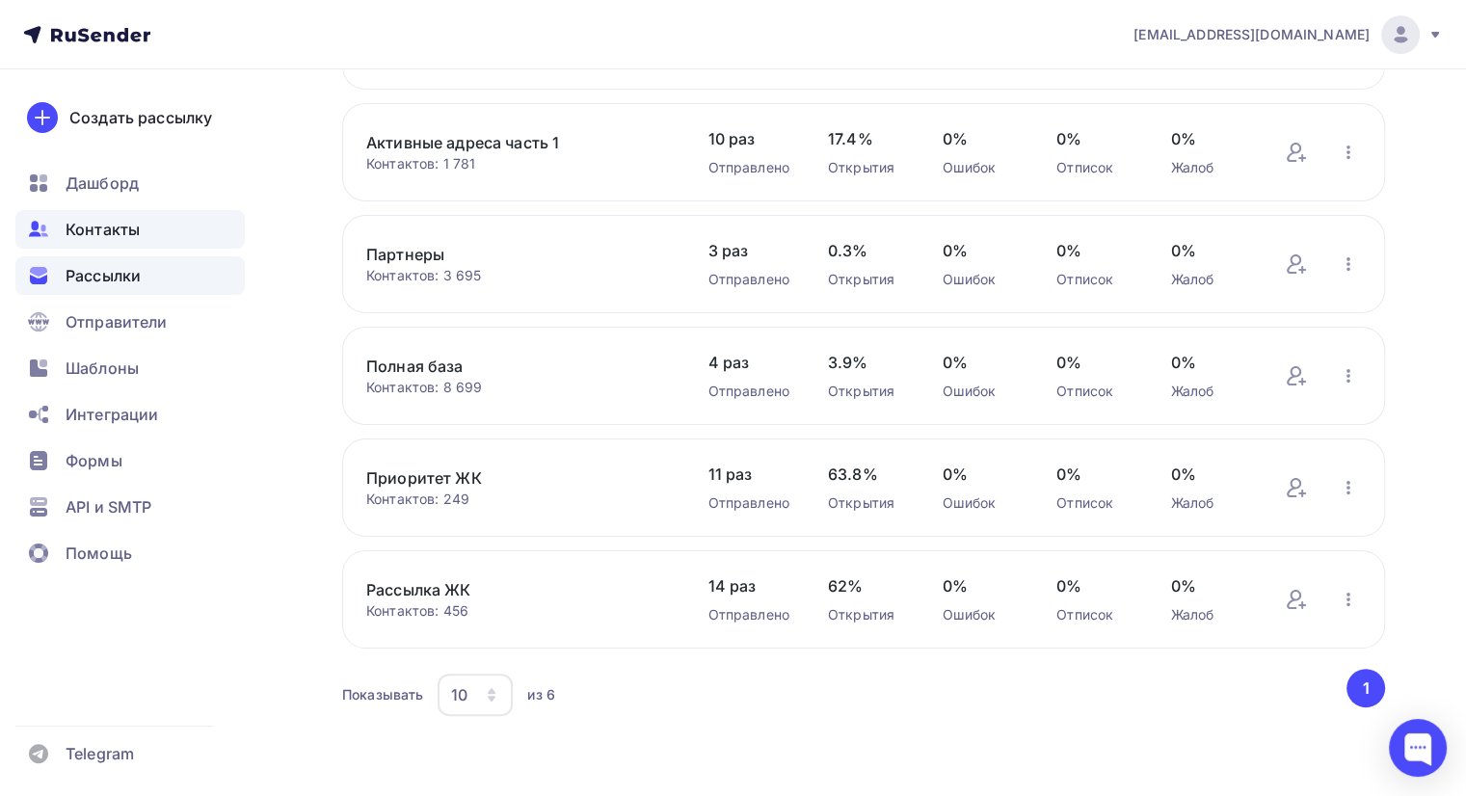
click at [97, 276] on span "Рассылки" at bounding box center [103, 275] width 75 height 23
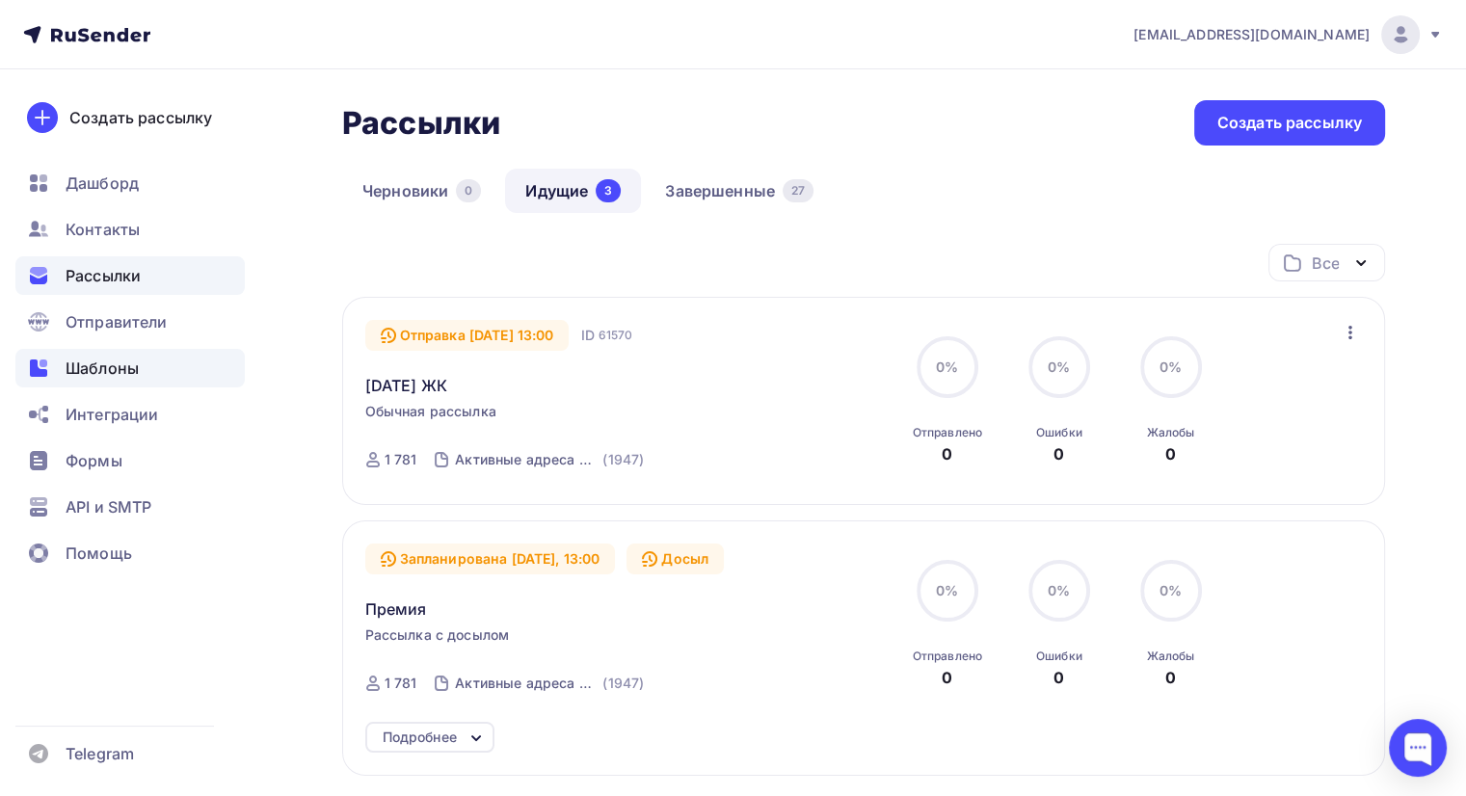
click at [93, 374] on span "Шаблоны" at bounding box center [102, 368] width 73 height 23
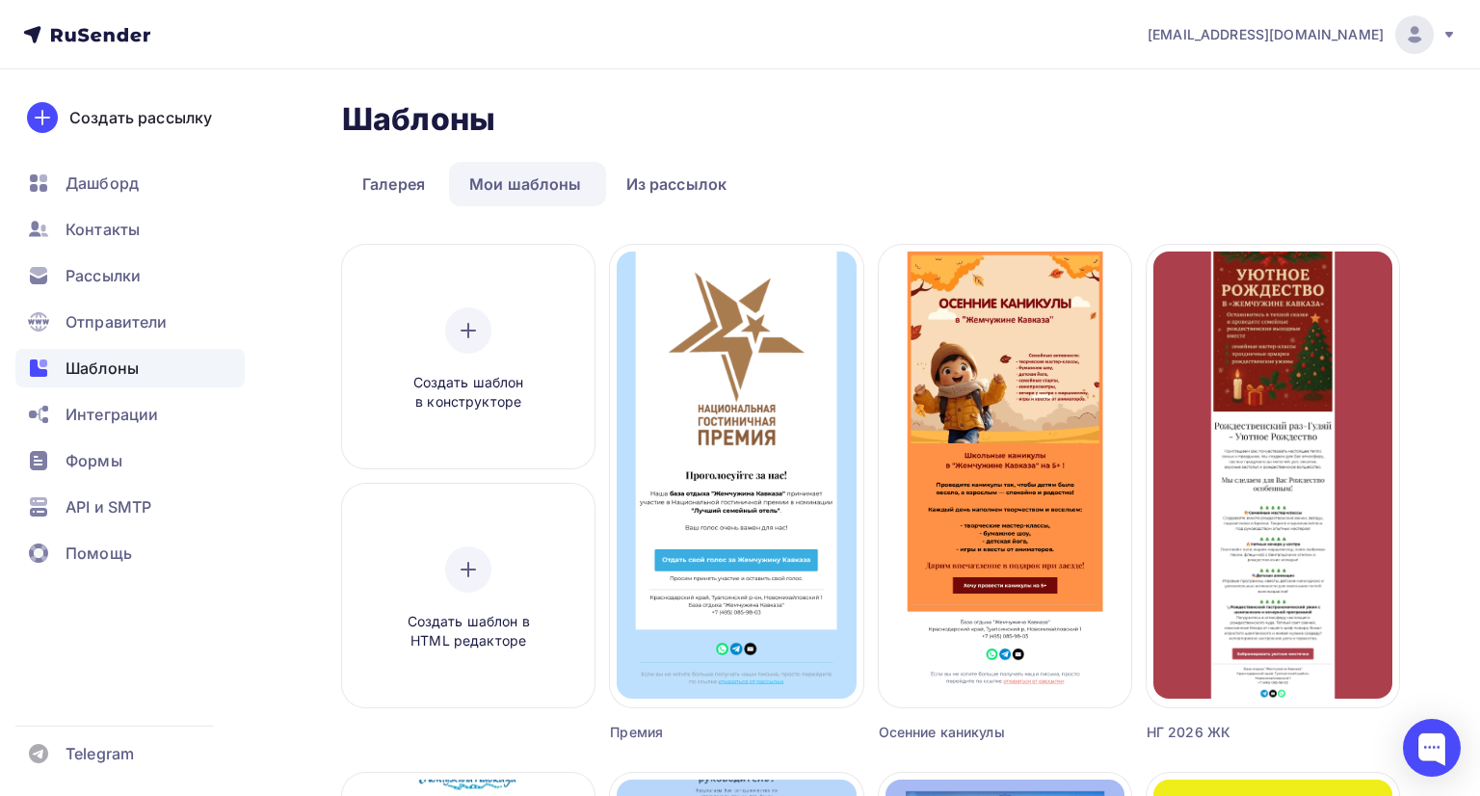
click at [107, 375] on span "Шаблоны" at bounding box center [102, 368] width 73 height 23
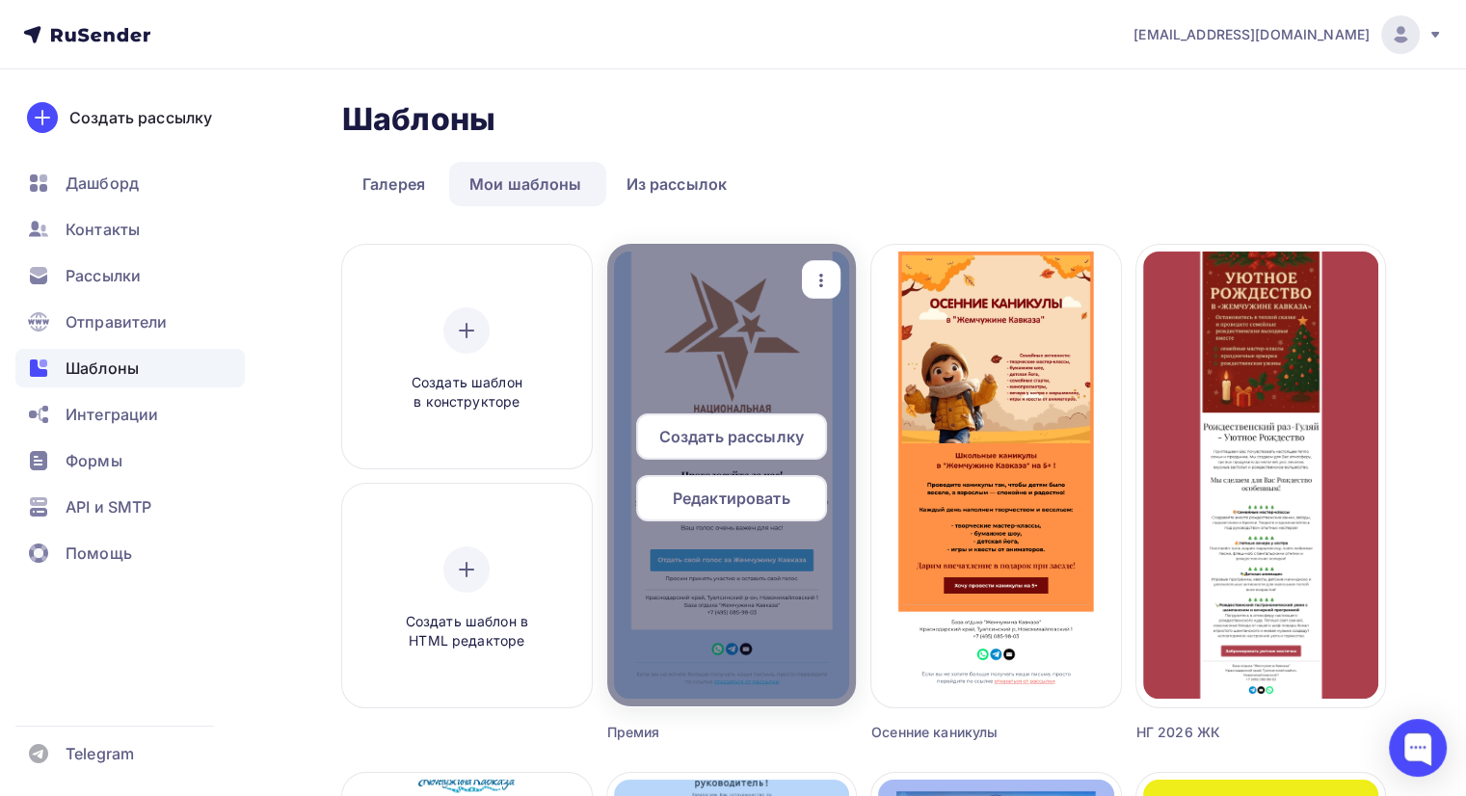
click at [709, 422] on div "Создать рассылку" at bounding box center [731, 436] width 191 height 46
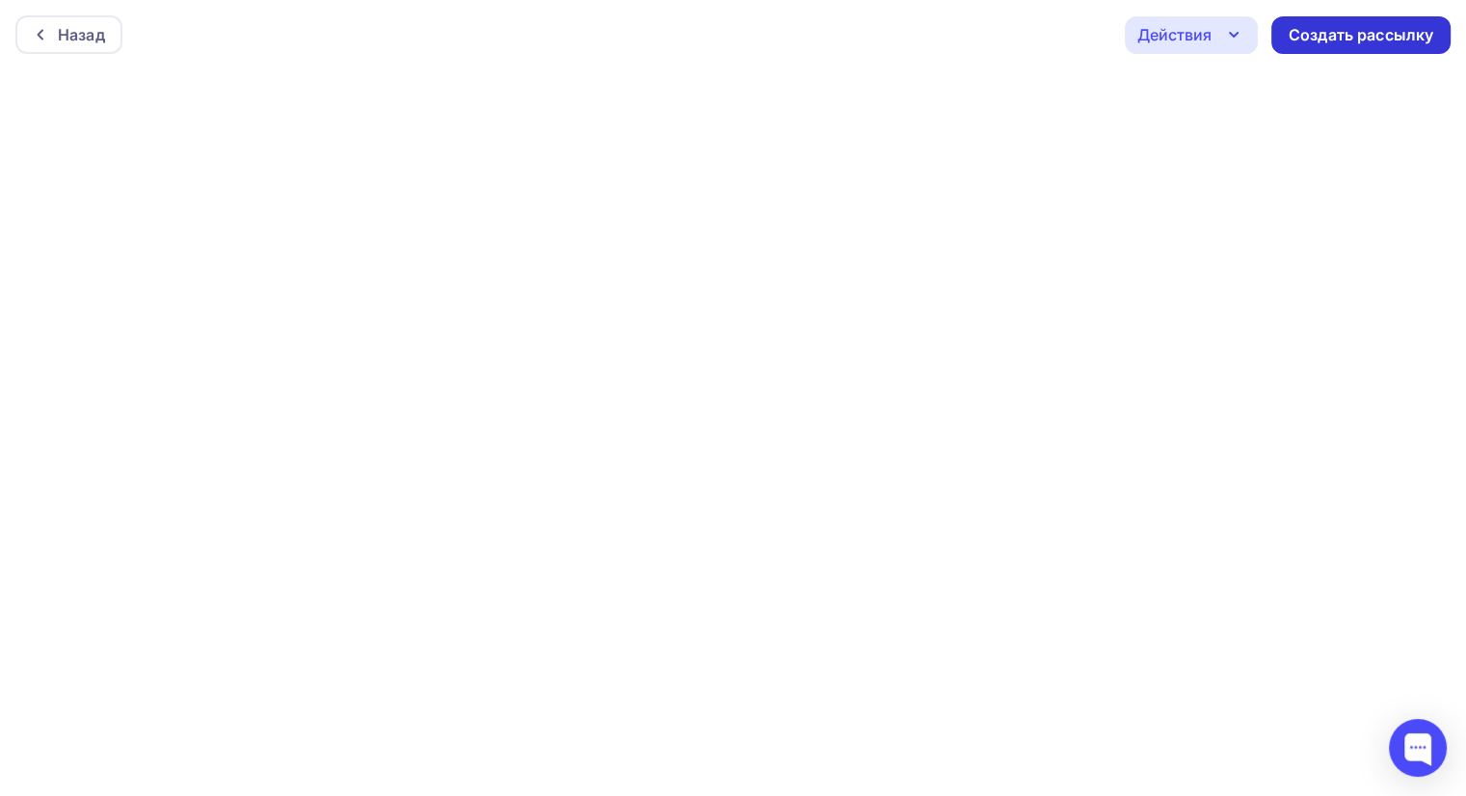
click at [1340, 28] on div "Создать рассылку" at bounding box center [1360, 35] width 145 height 22
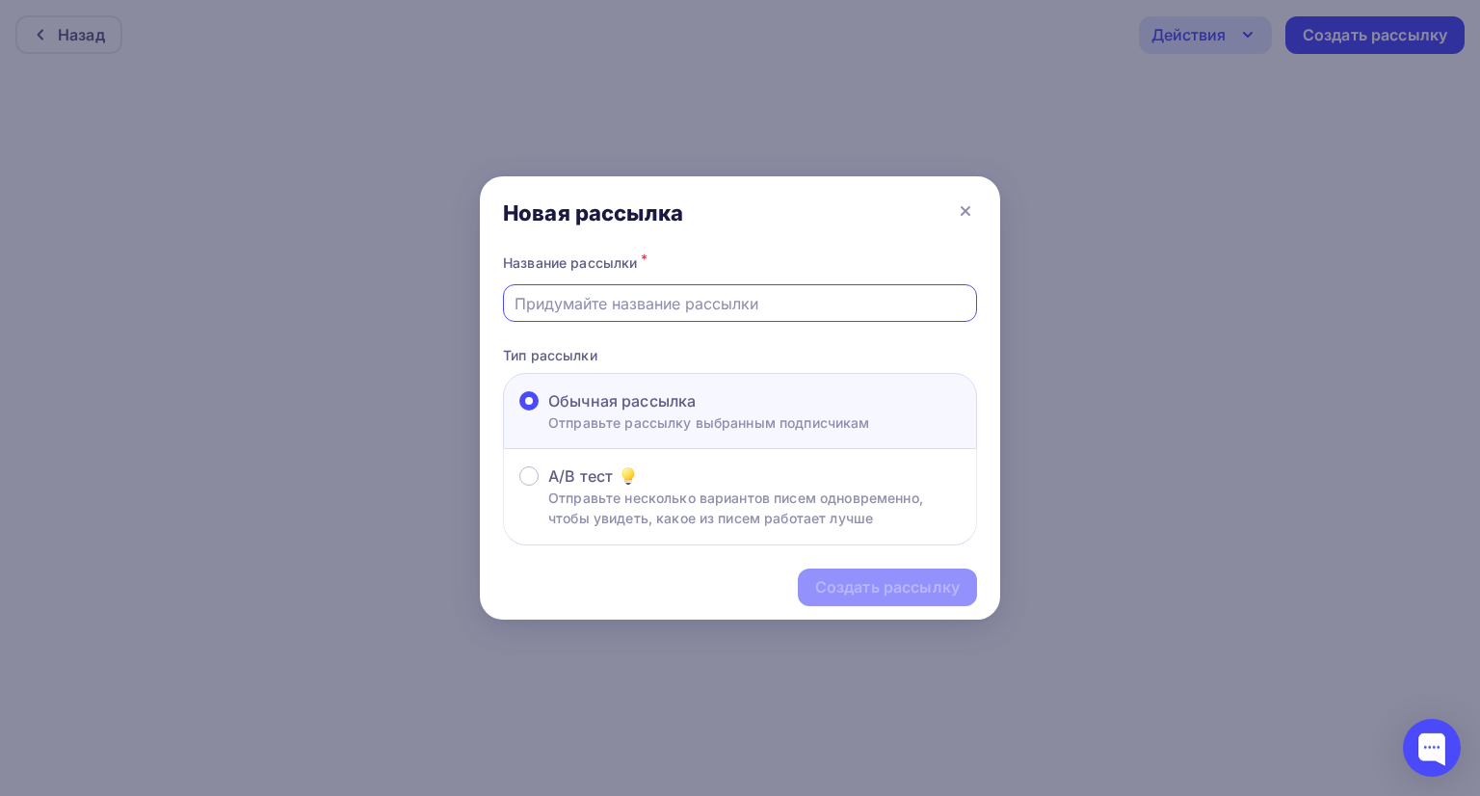
click at [661, 295] on input "text" at bounding box center [741, 303] width 452 height 23
type input "Премия"
click at [844, 589] on div "Создать рассылку" at bounding box center [887, 587] width 145 height 22
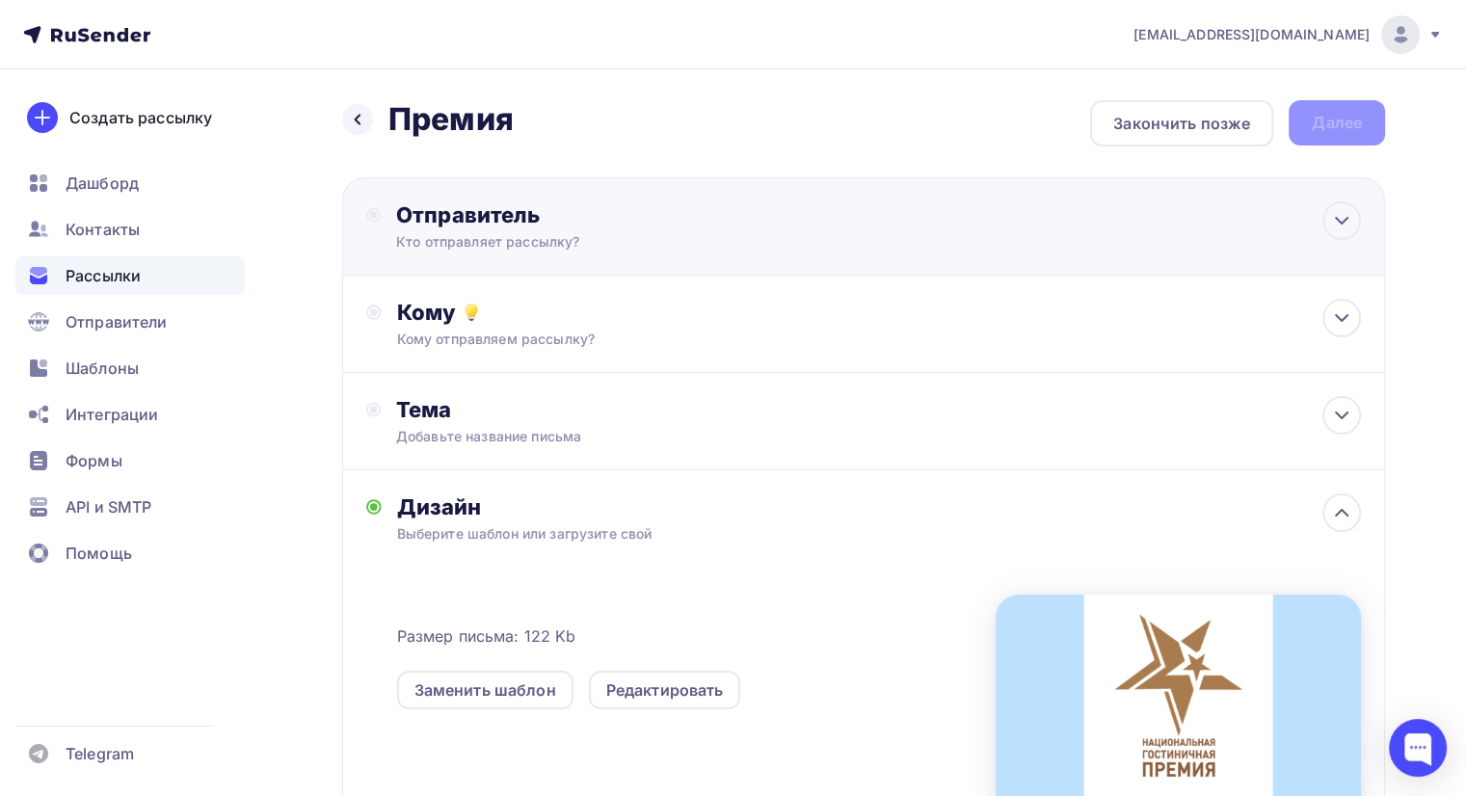
click at [621, 214] on div "Отправитель" at bounding box center [604, 214] width 417 height 27
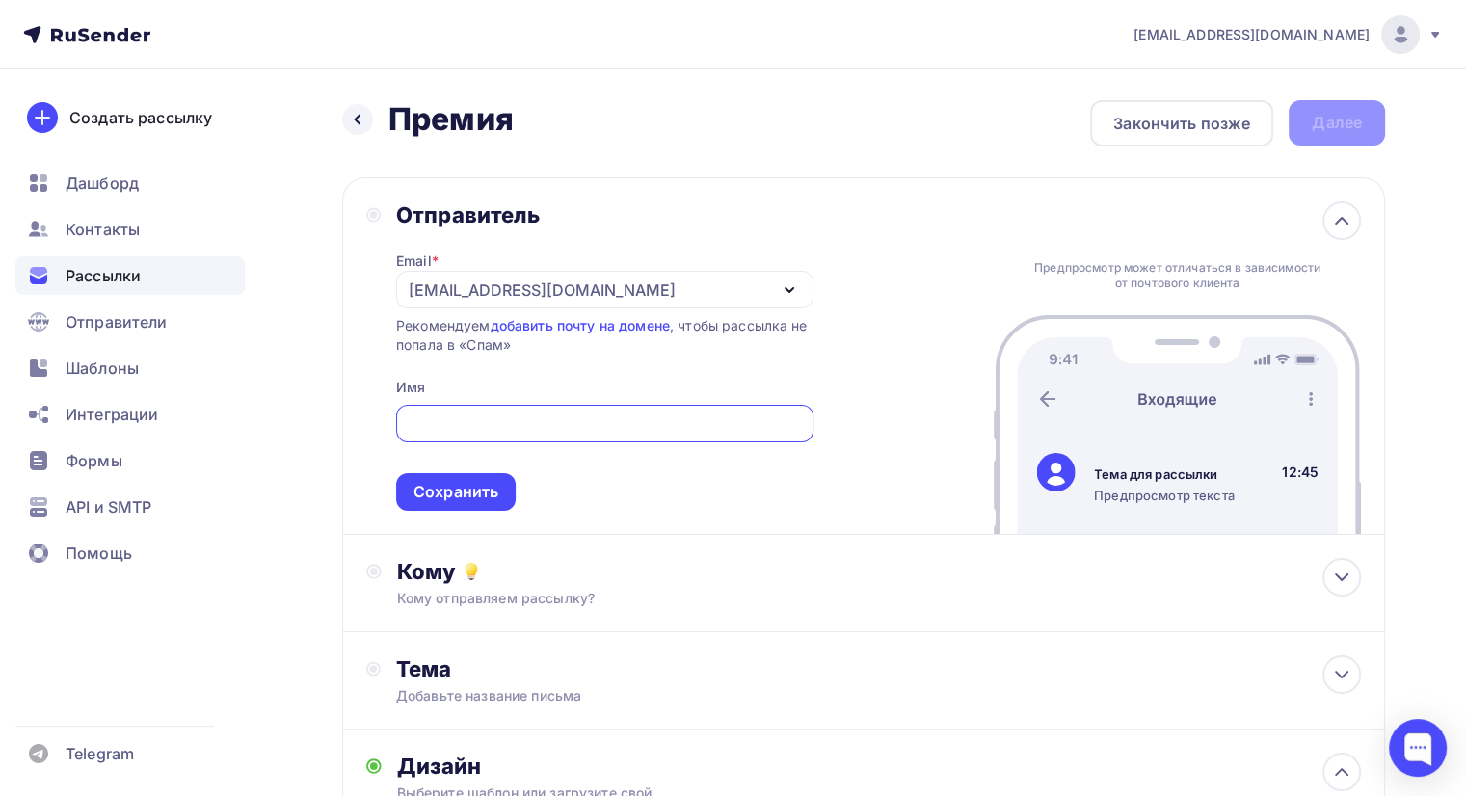
click at [520, 281] on div "[EMAIL_ADDRESS][DOMAIN_NAME]" at bounding box center [542, 290] width 267 height 23
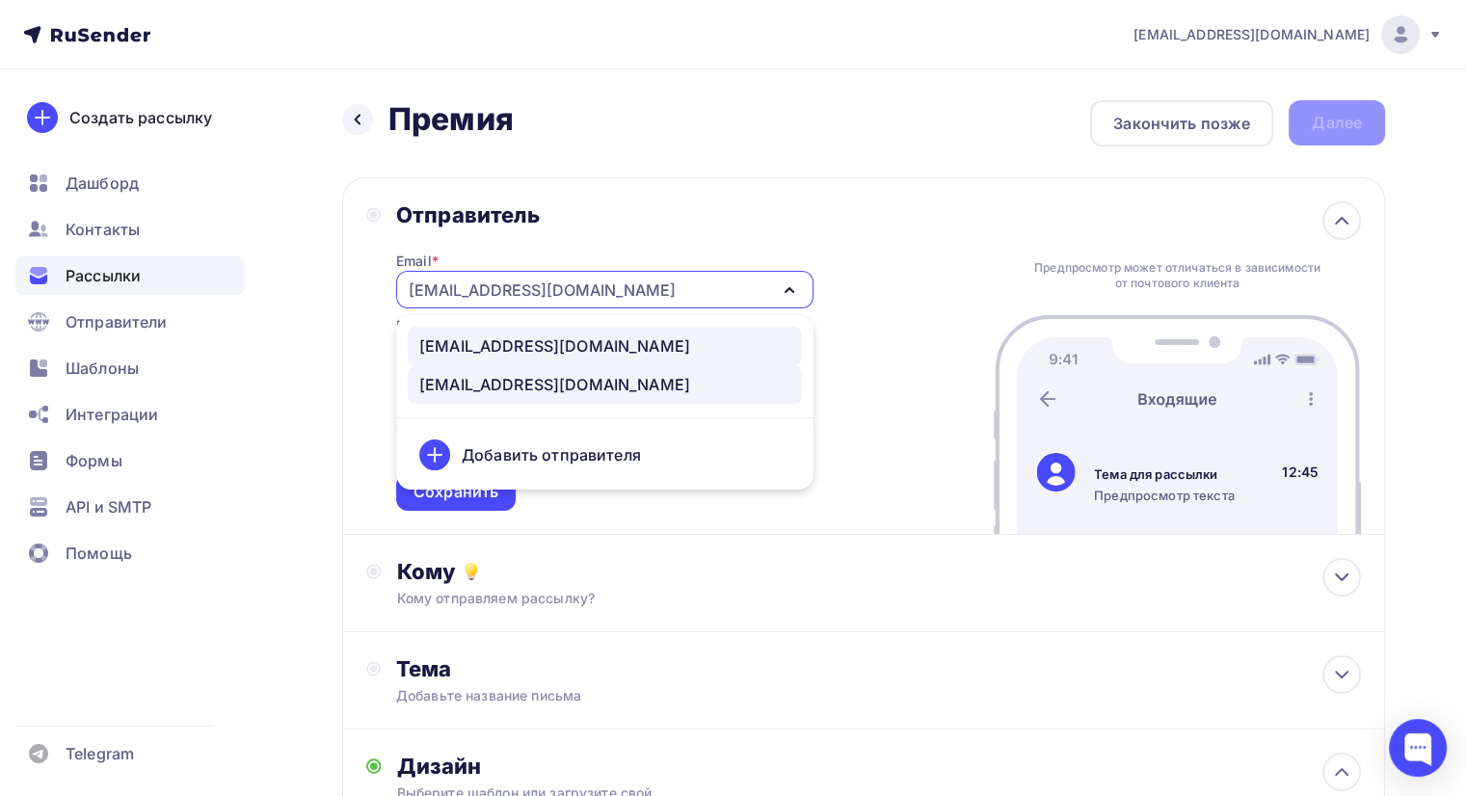
click at [510, 352] on div "[EMAIL_ADDRESS][DOMAIN_NAME]" at bounding box center [554, 345] width 271 height 23
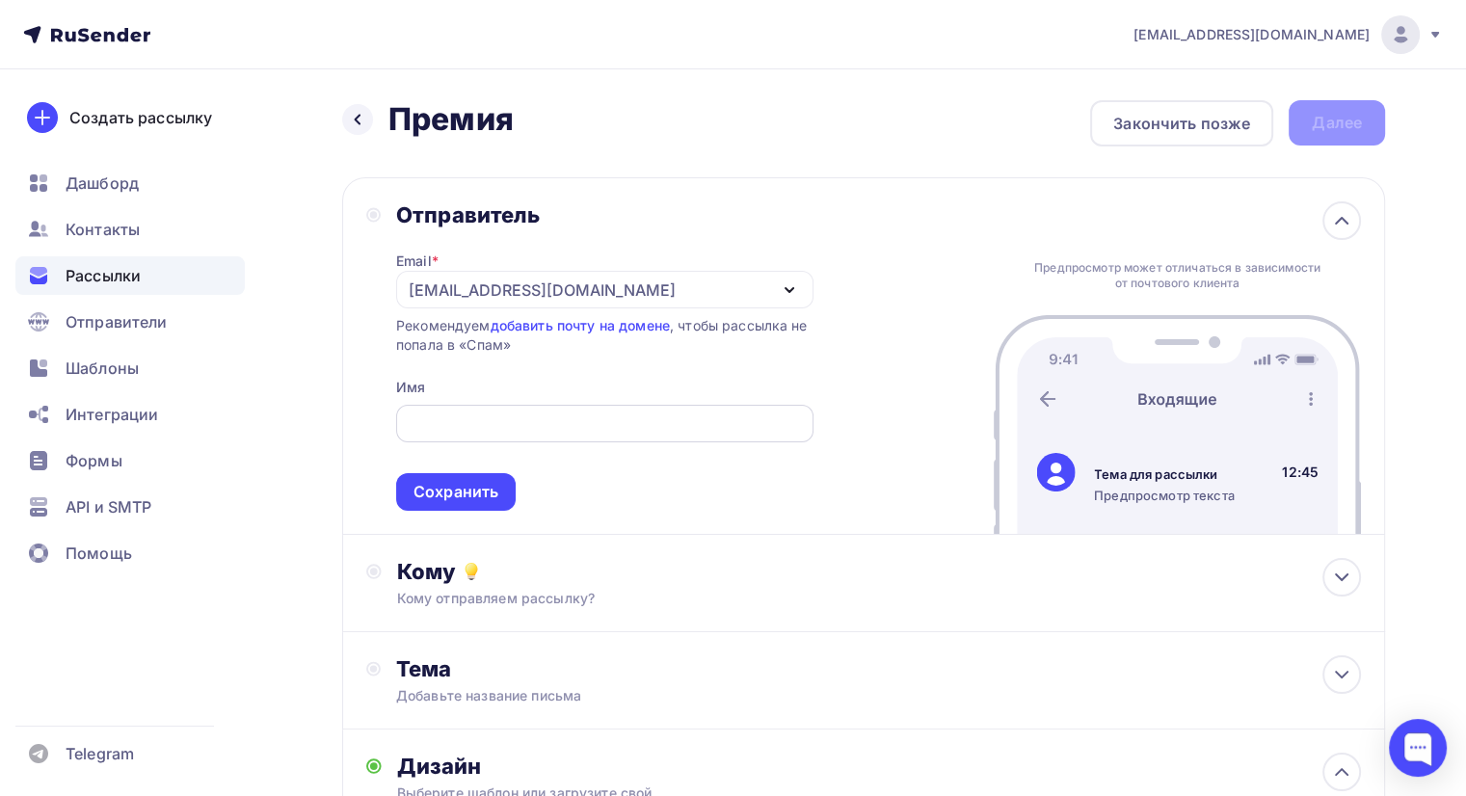
click at [504, 420] on input "text" at bounding box center [604, 423] width 395 height 23
type input "Жемчужина Кавказа"
click at [414, 494] on div "Сохранить" at bounding box center [455, 492] width 85 height 22
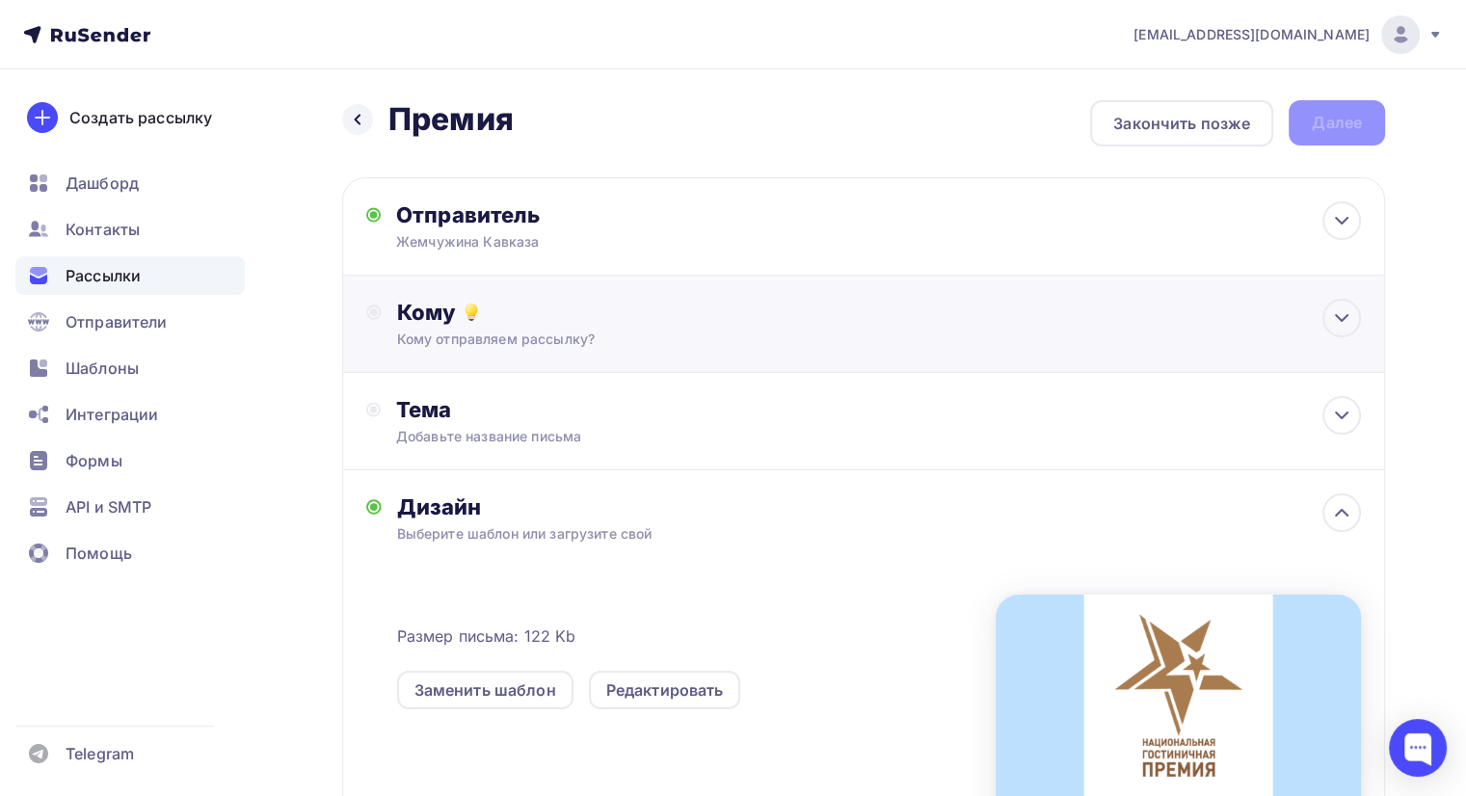
click at [486, 347] on div "Кому отправляем рассылку?" at bounding box center [830, 339] width 867 height 19
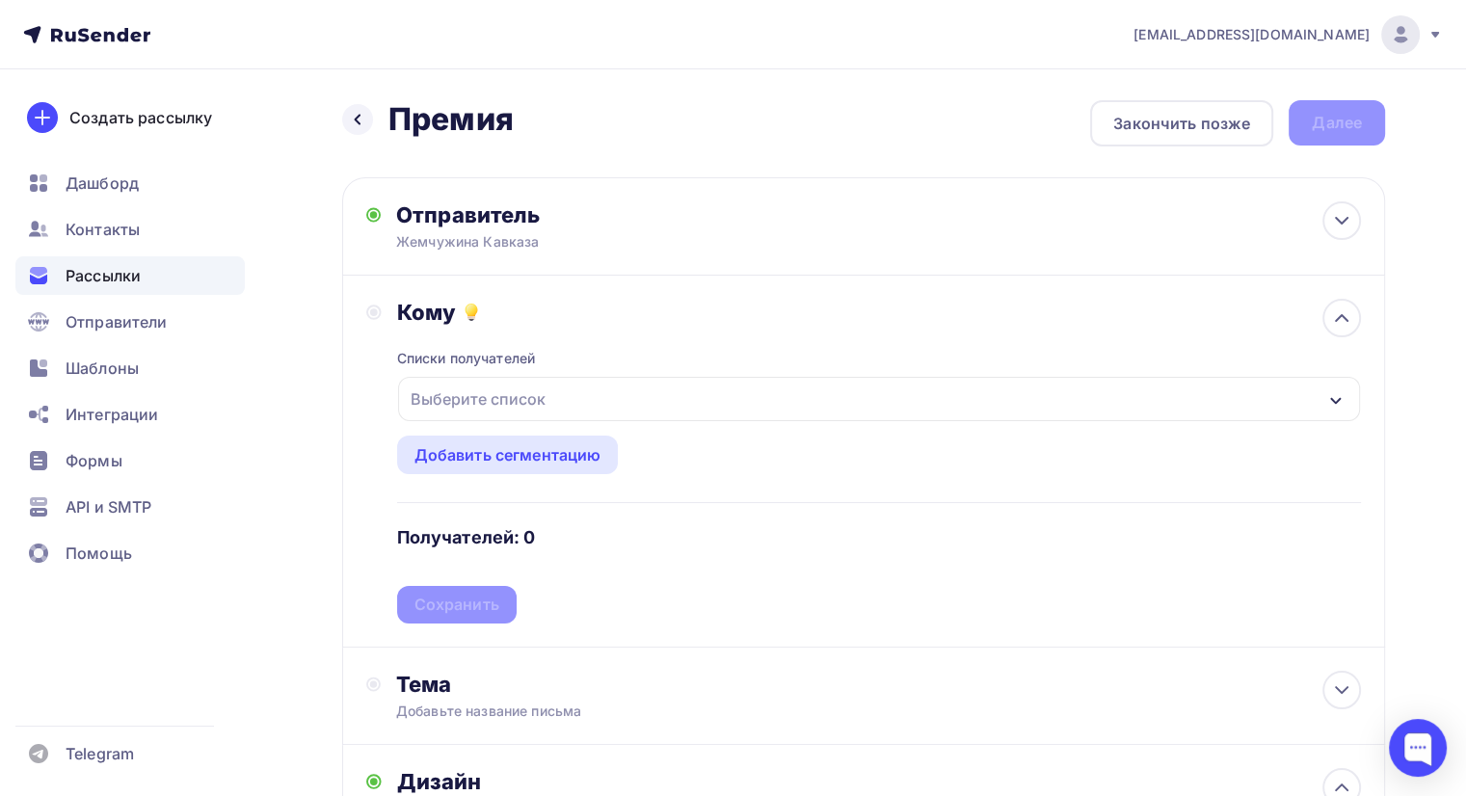
click at [480, 402] on div "Выберите список" at bounding box center [478, 399] width 150 height 35
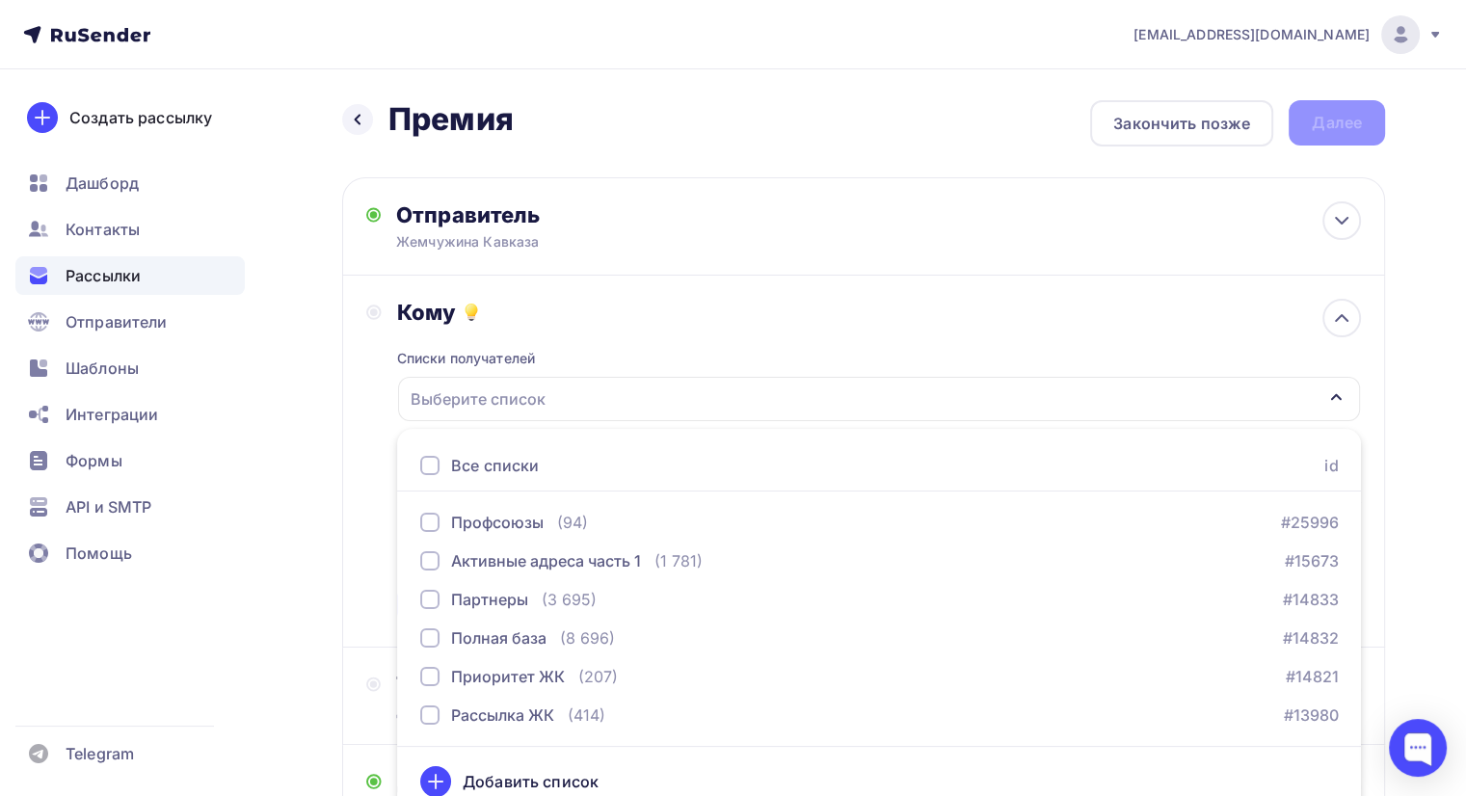
scroll to position [19, 0]
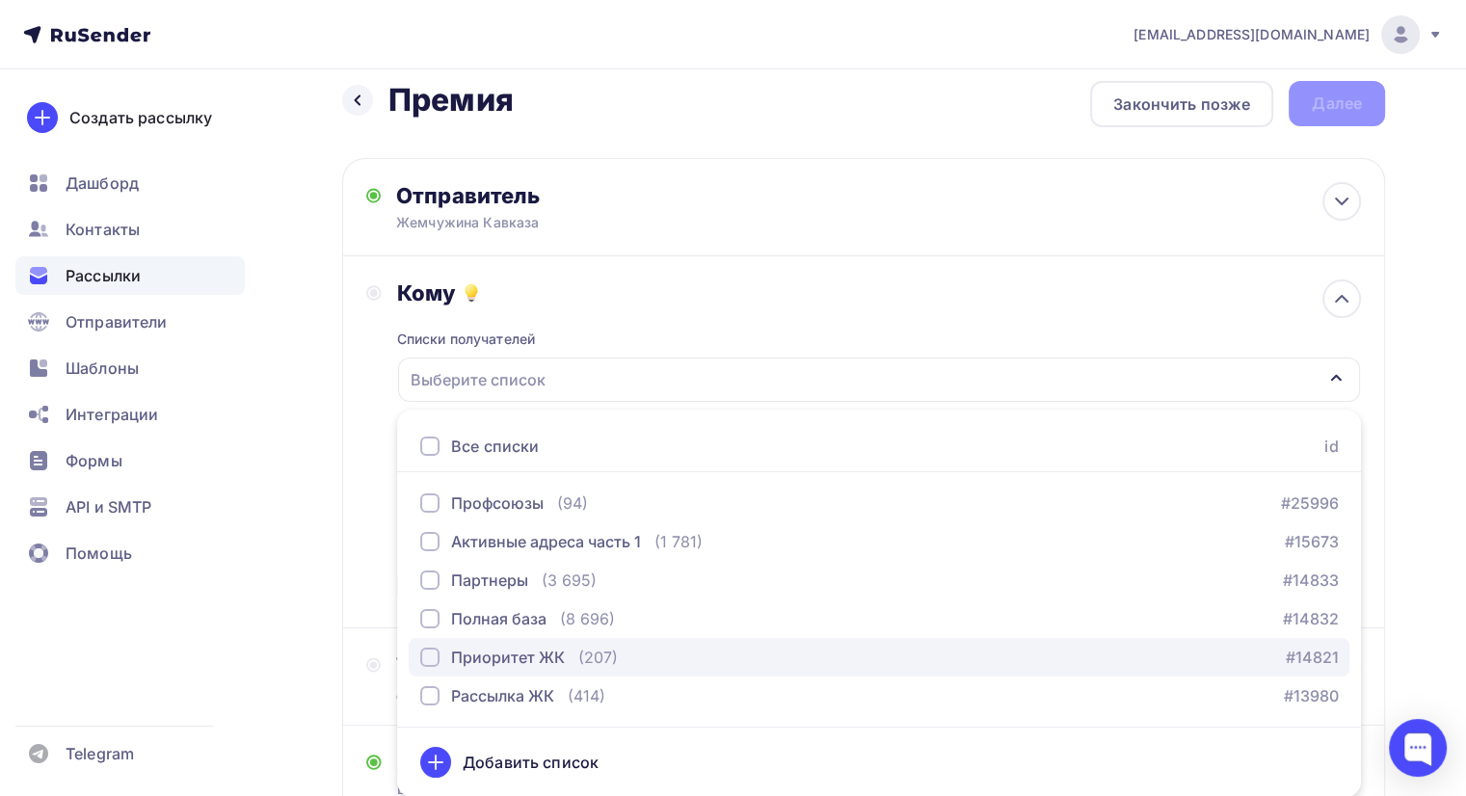
click at [544, 662] on div "Приоритет ЖК" at bounding box center [508, 657] width 114 height 23
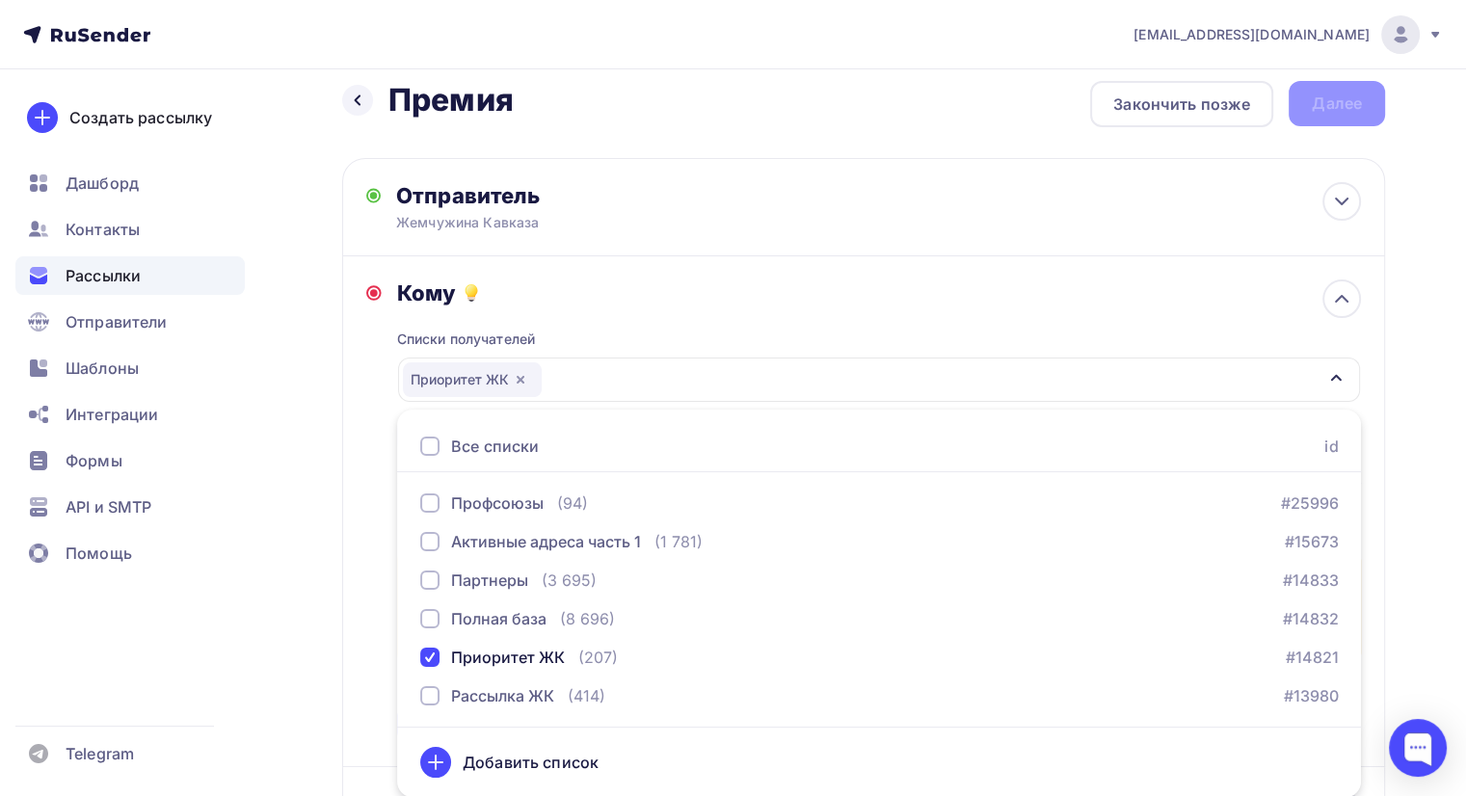
click at [590, 302] on div "Кому" at bounding box center [879, 292] width 964 height 27
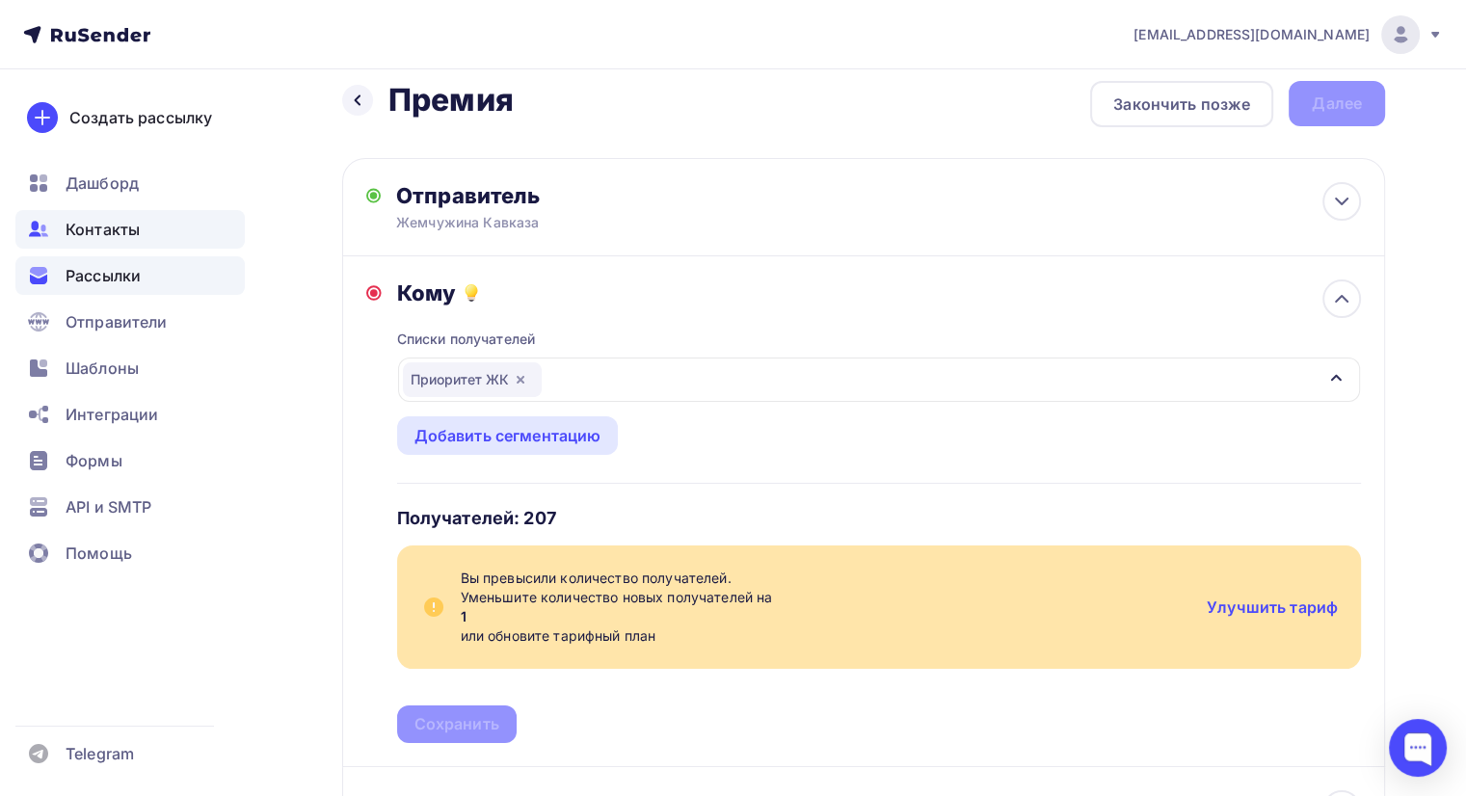
click at [93, 228] on span "Контакты" at bounding box center [103, 229] width 74 height 23
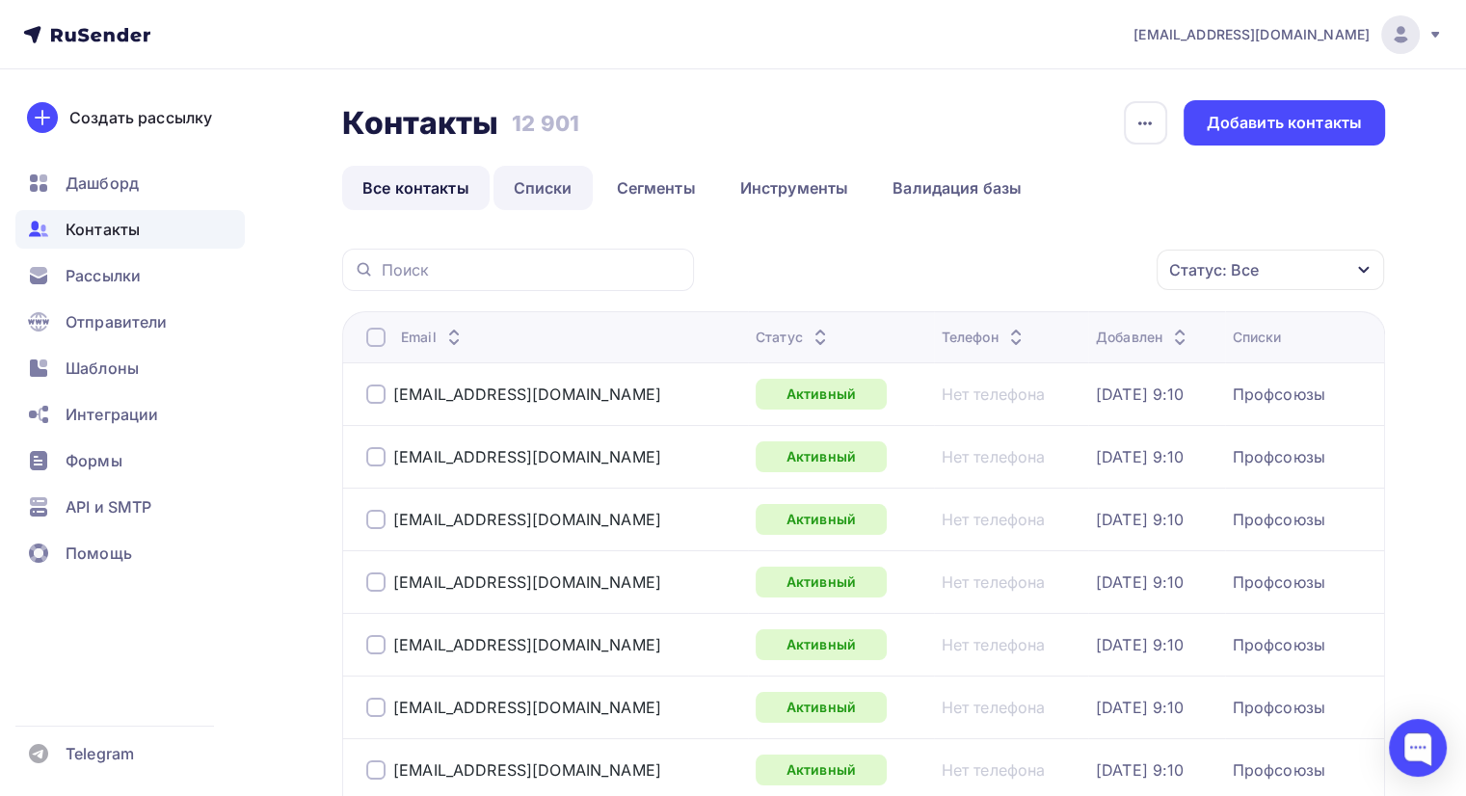
click at [520, 196] on link "Списки" at bounding box center [542, 188] width 99 height 44
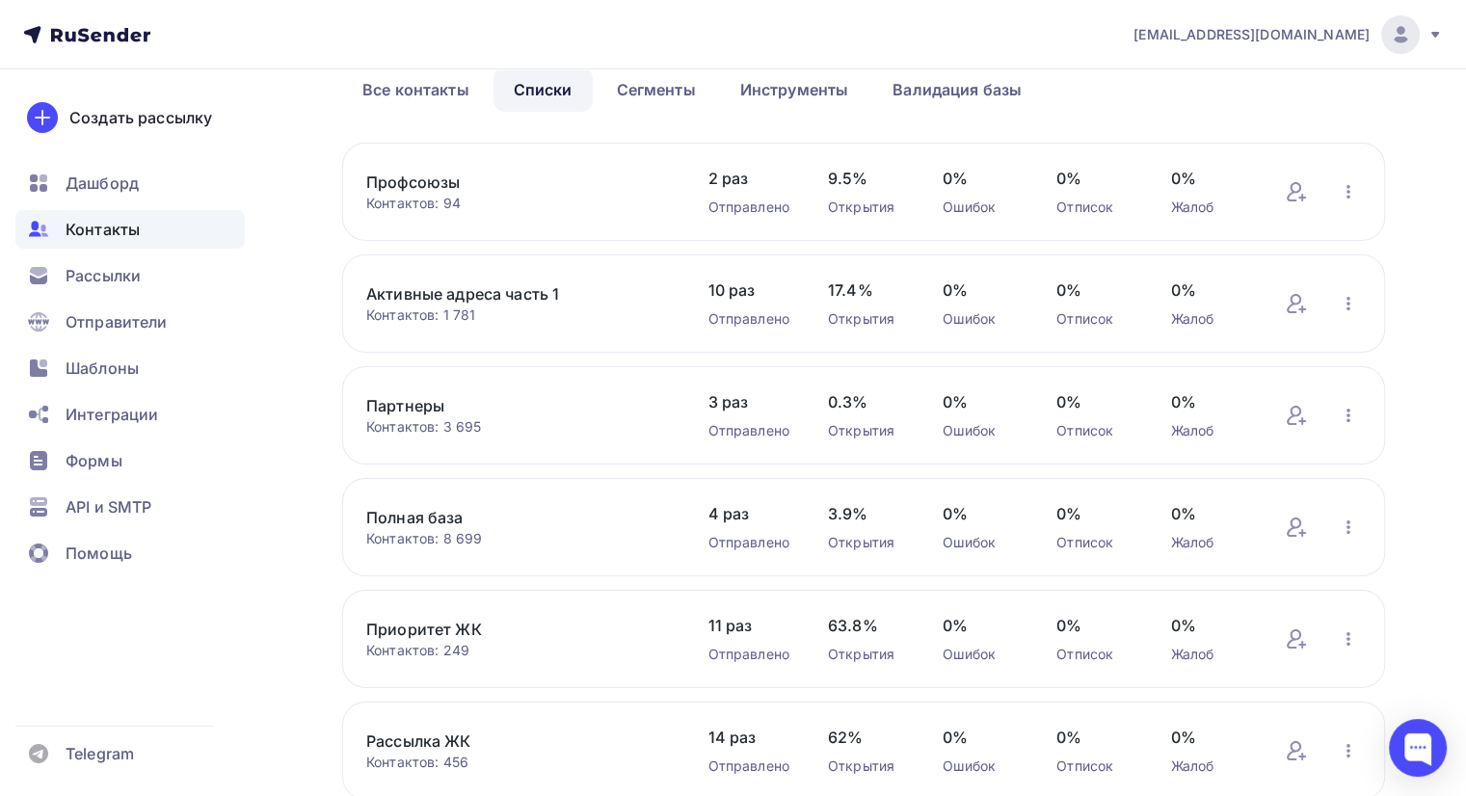
scroll to position [193, 0]
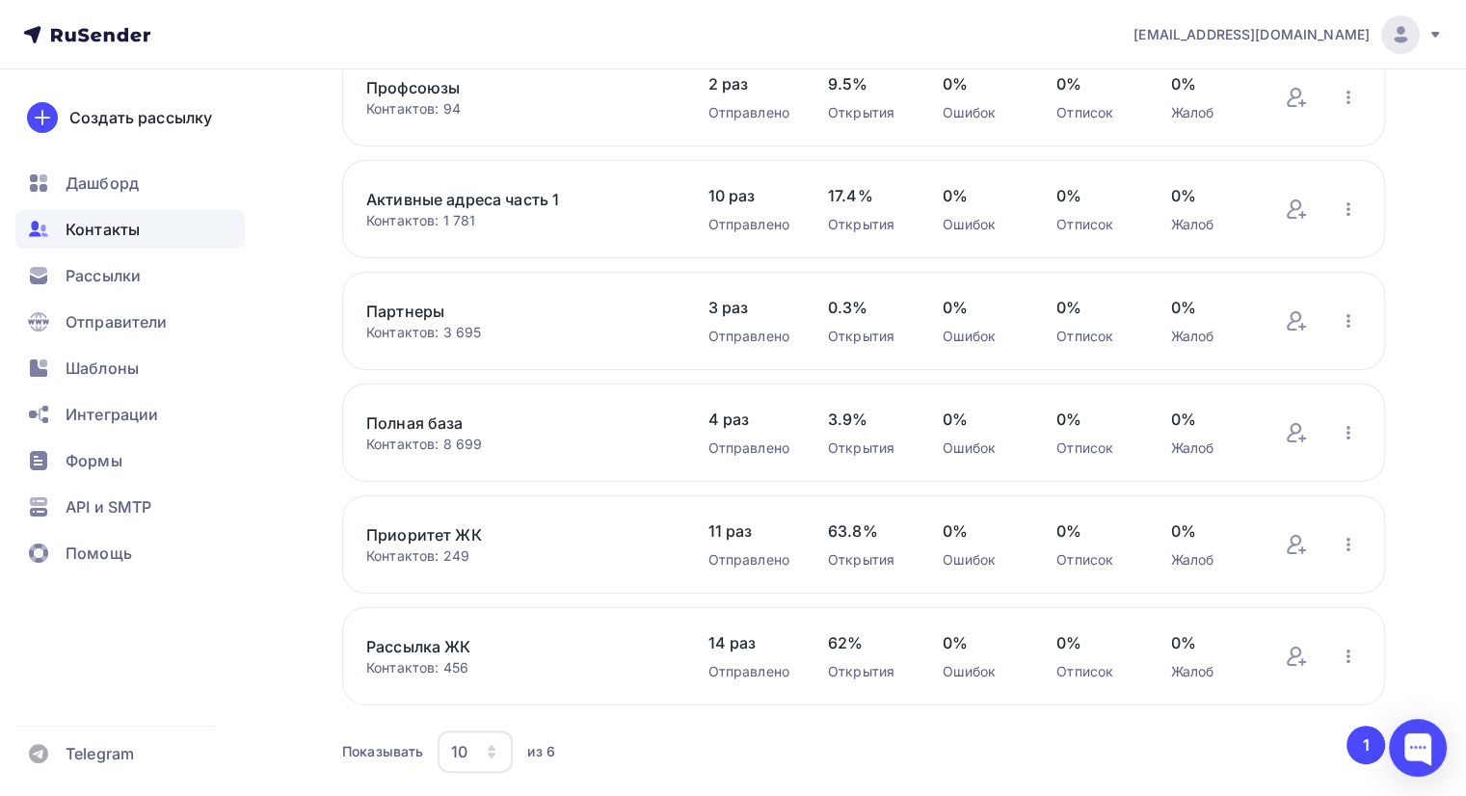
click at [458, 538] on link "Приоритет ЖК" at bounding box center [517, 534] width 303 height 23
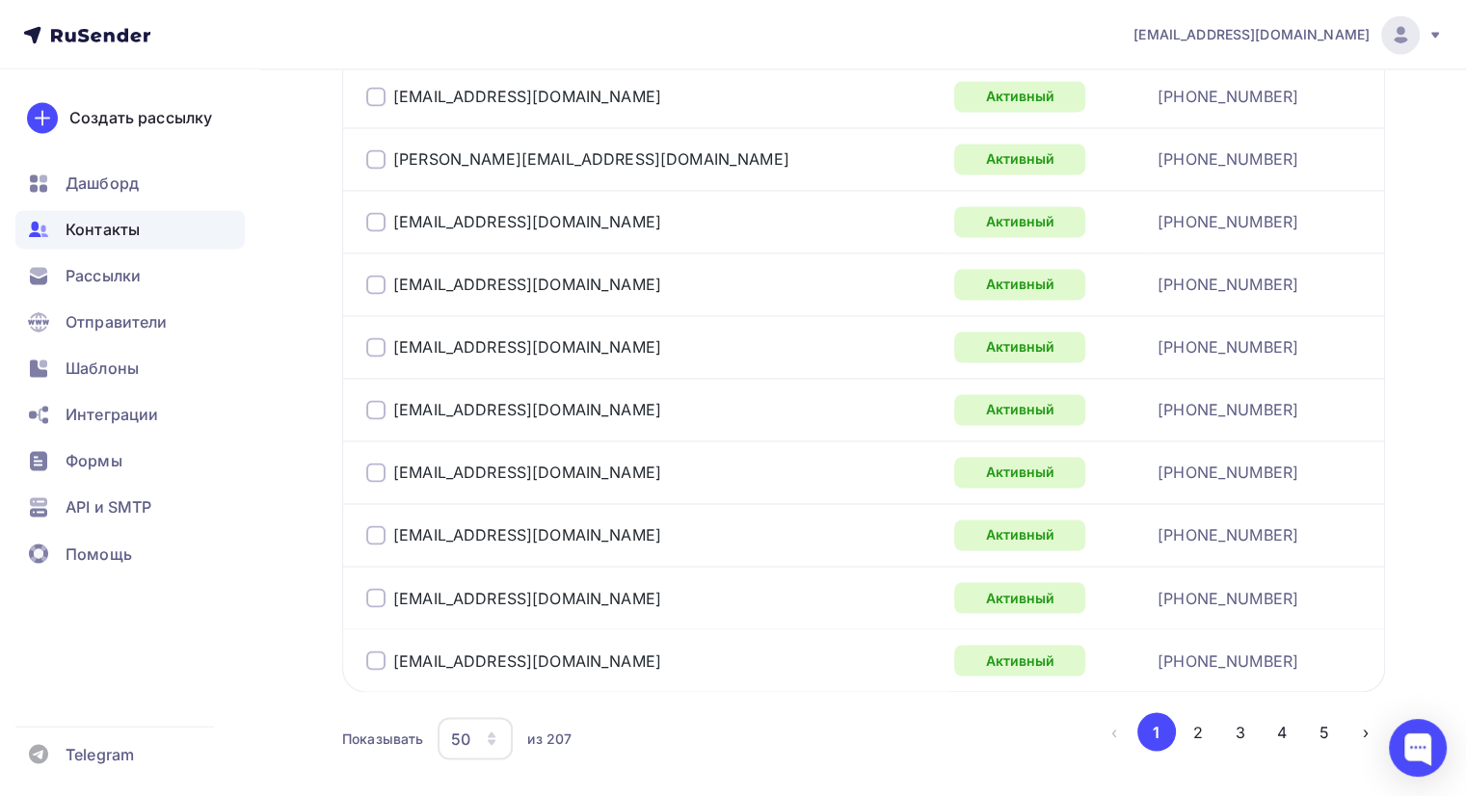
scroll to position [3201, 0]
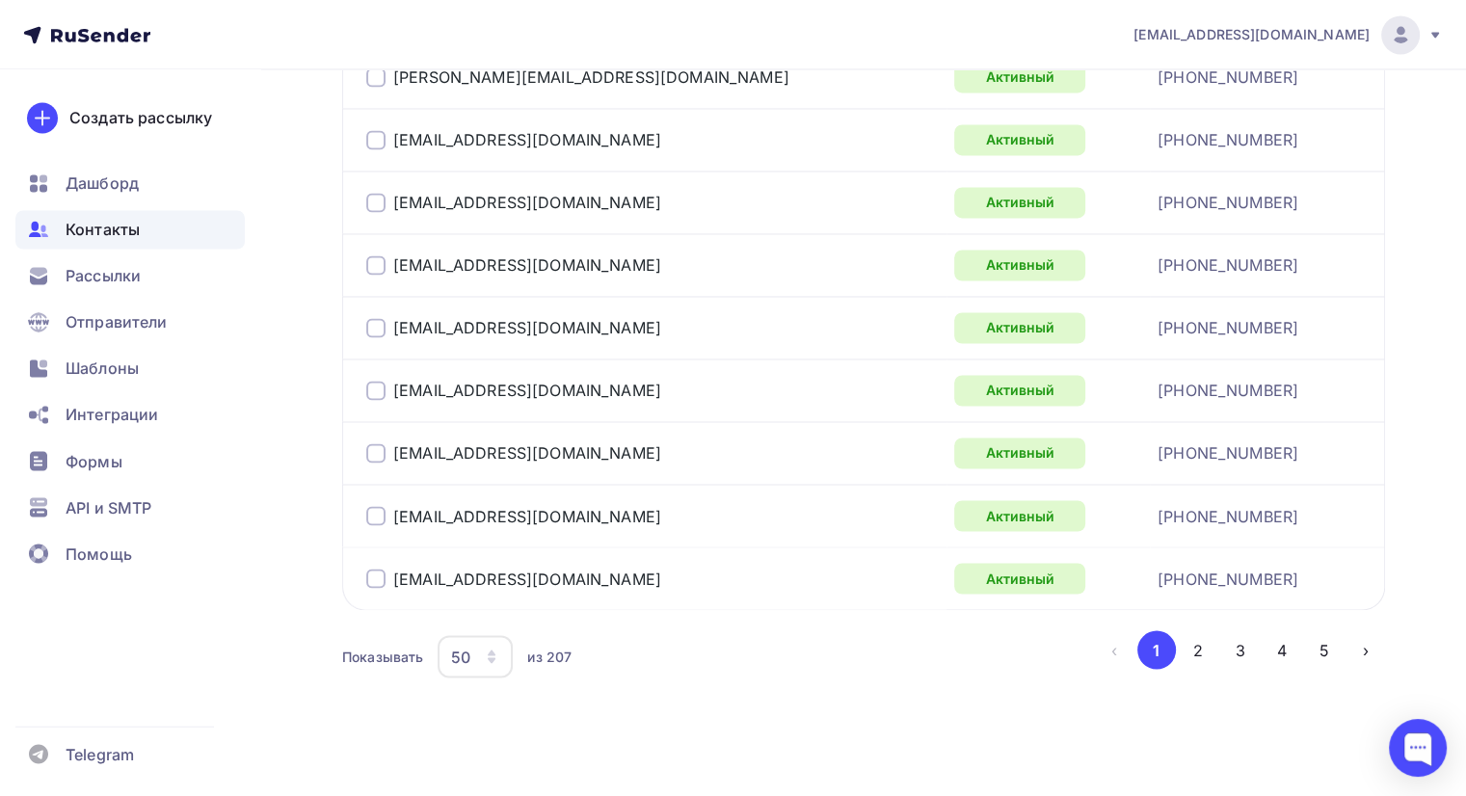
click at [372, 571] on div at bounding box center [375, 578] width 19 height 19
click at [368, 575] on div at bounding box center [375, 578] width 19 height 19
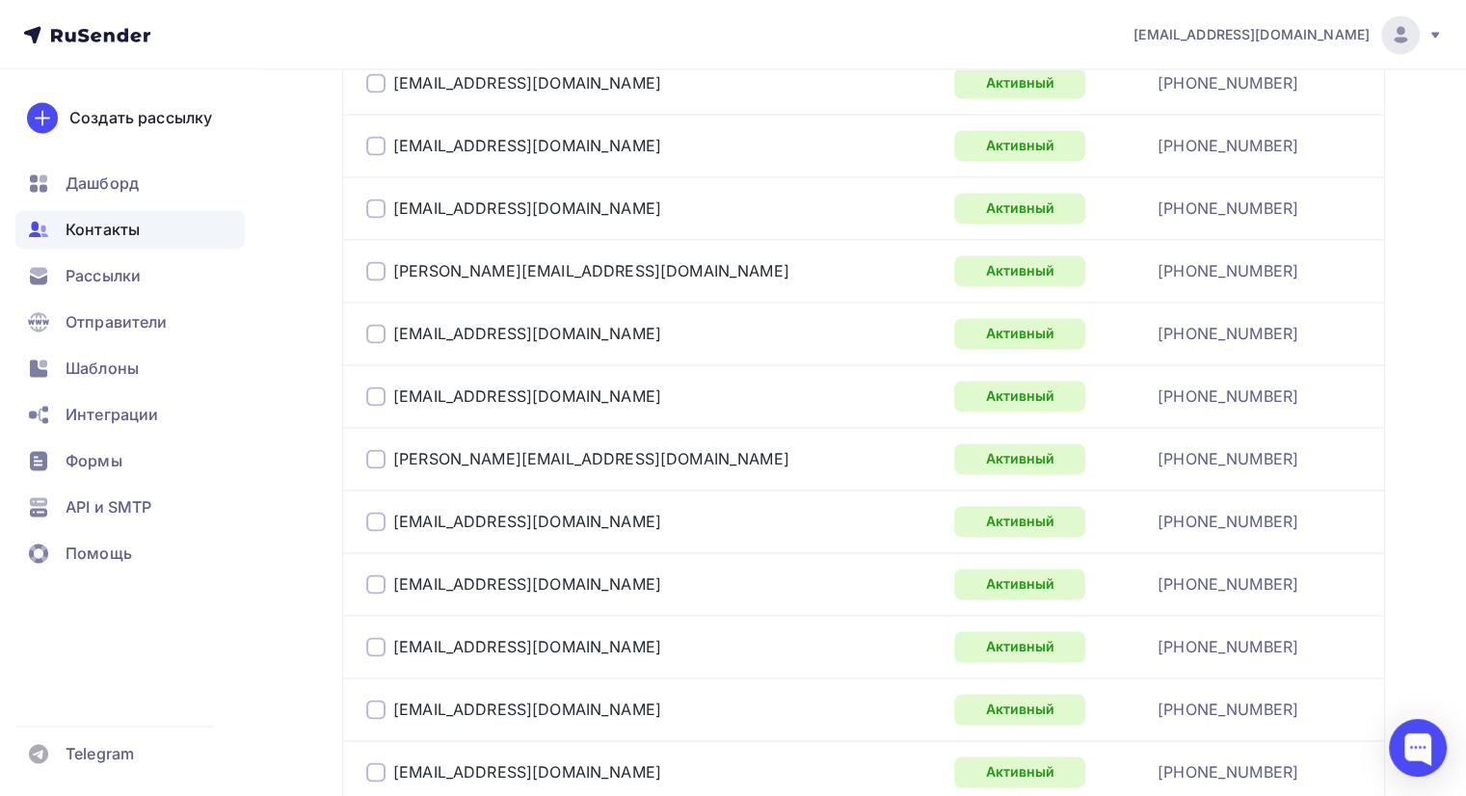
scroll to position [2816, 0]
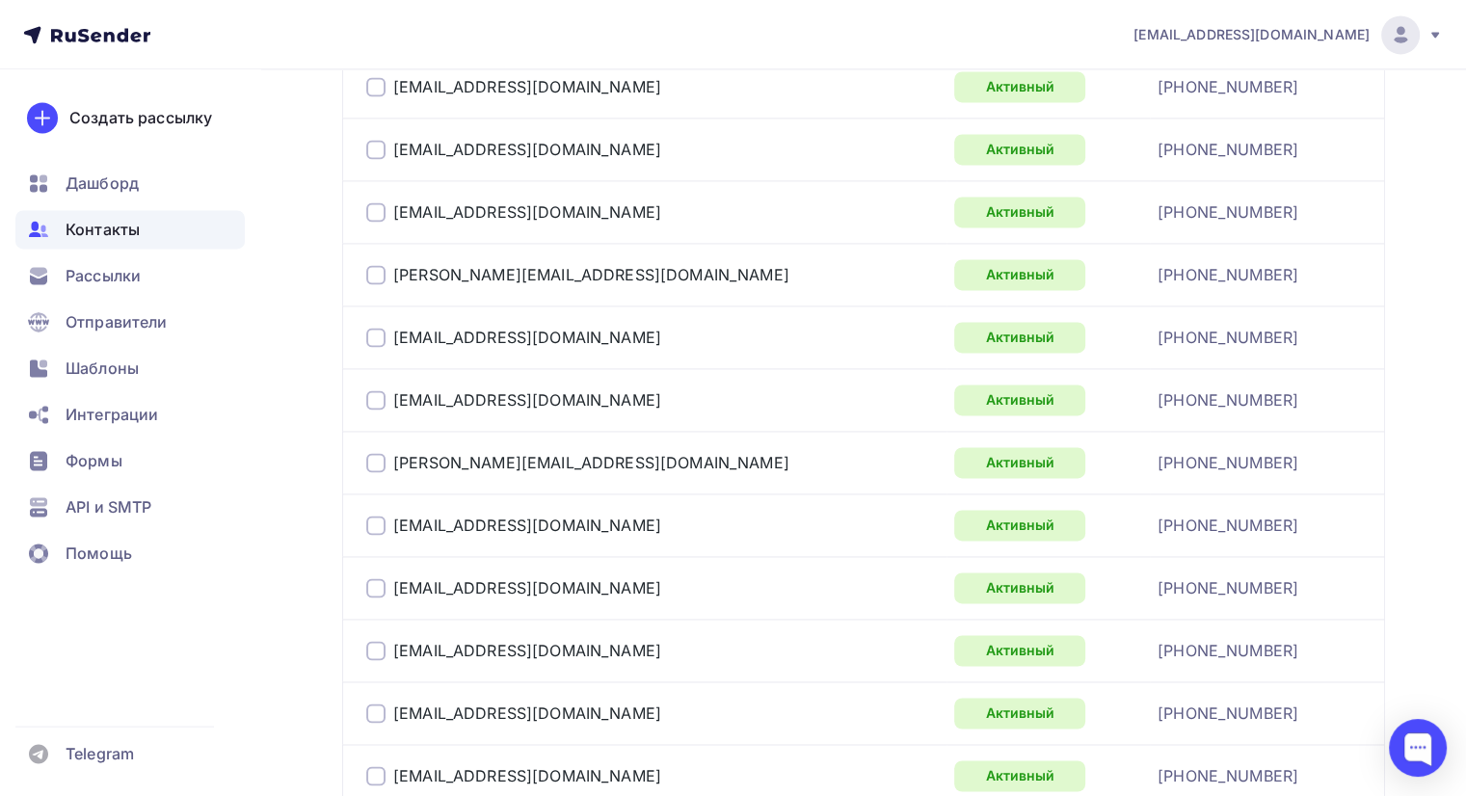
click at [371, 516] on div at bounding box center [375, 525] width 19 height 19
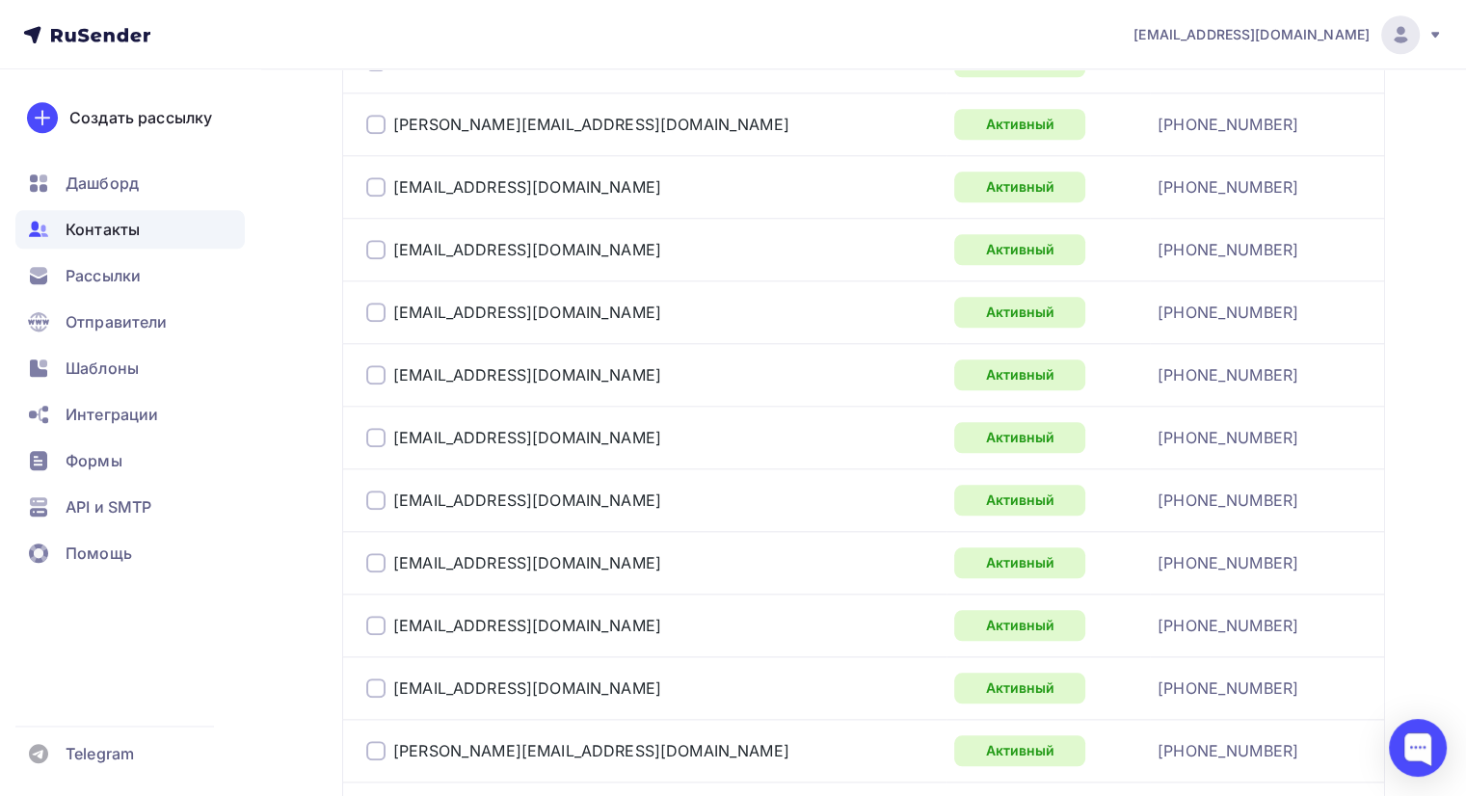
scroll to position [1852, 0]
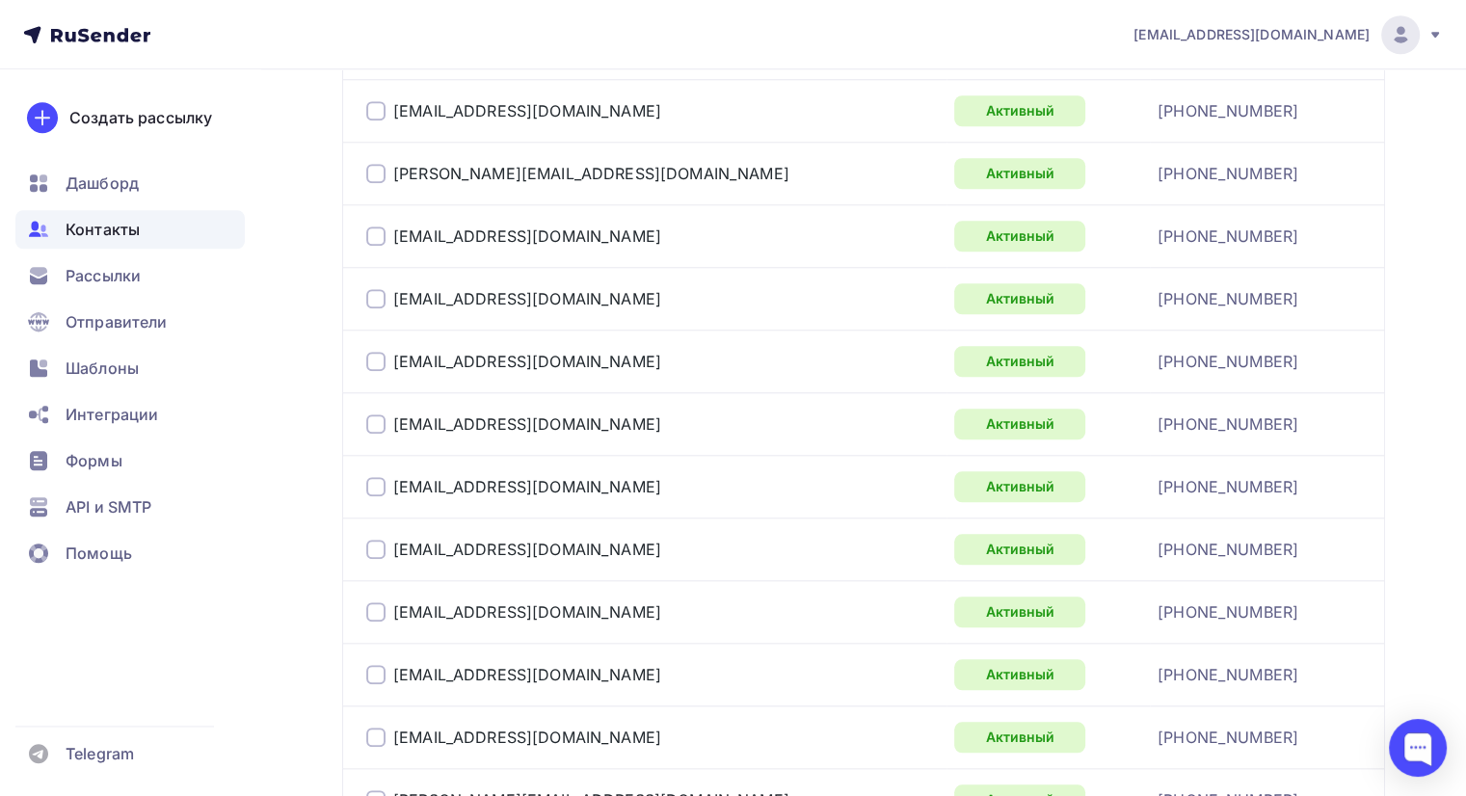
click at [372, 357] on div at bounding box center [375, 361] width 19 height 19
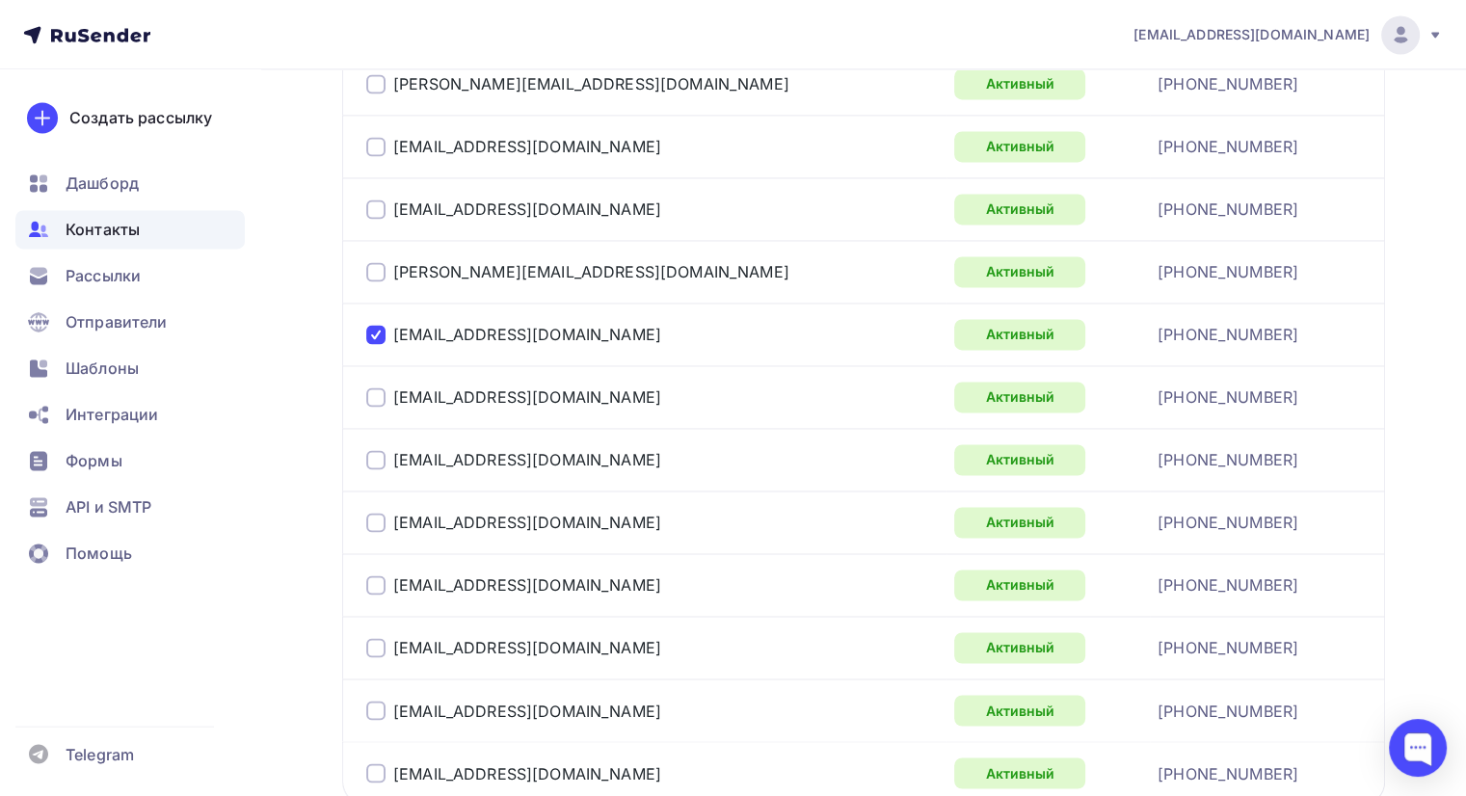
scroll to position [3009, 0]
click at [374, 329] on div at bounding box center [375, 332] width 19 height 19
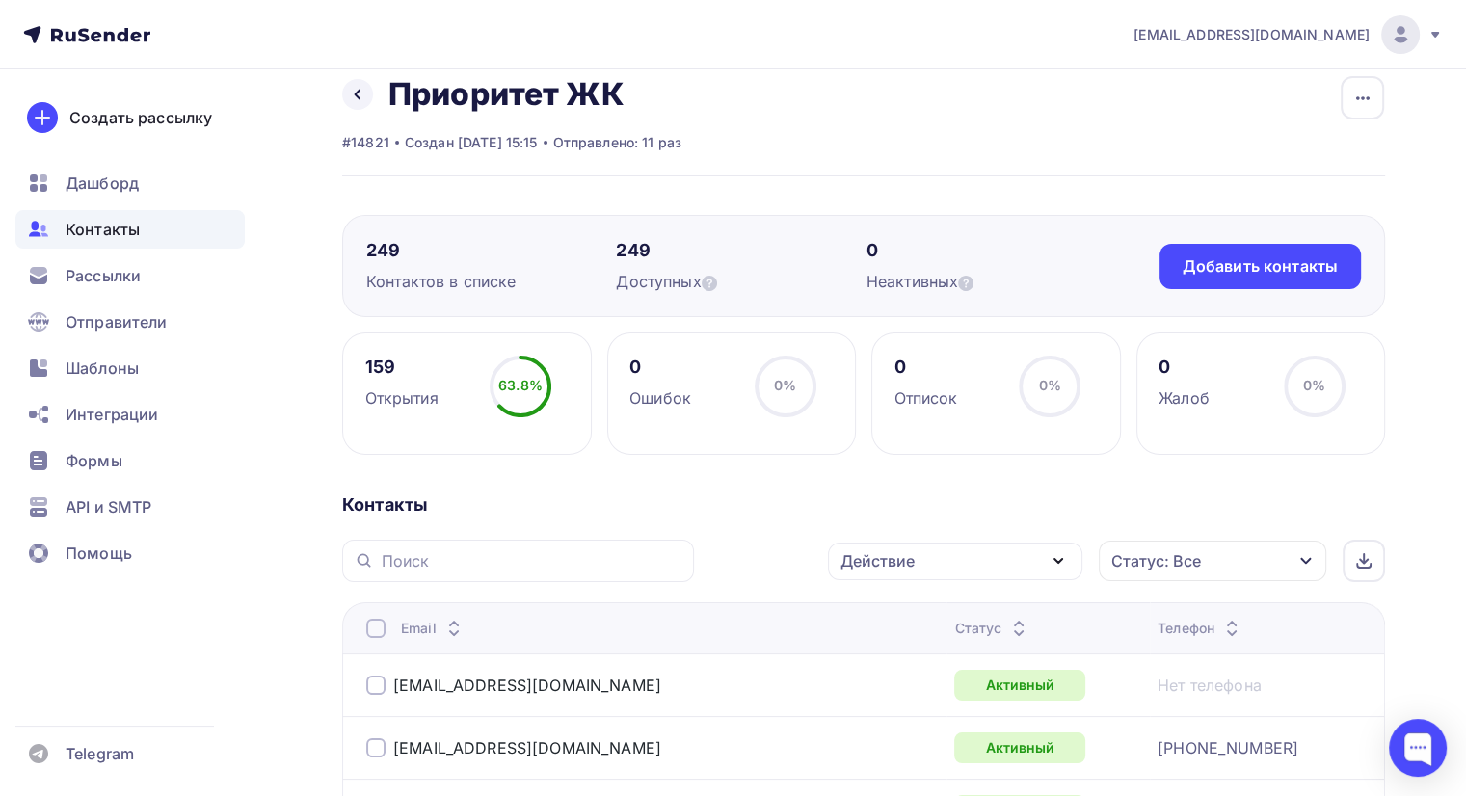
scroll to position [21, 0]
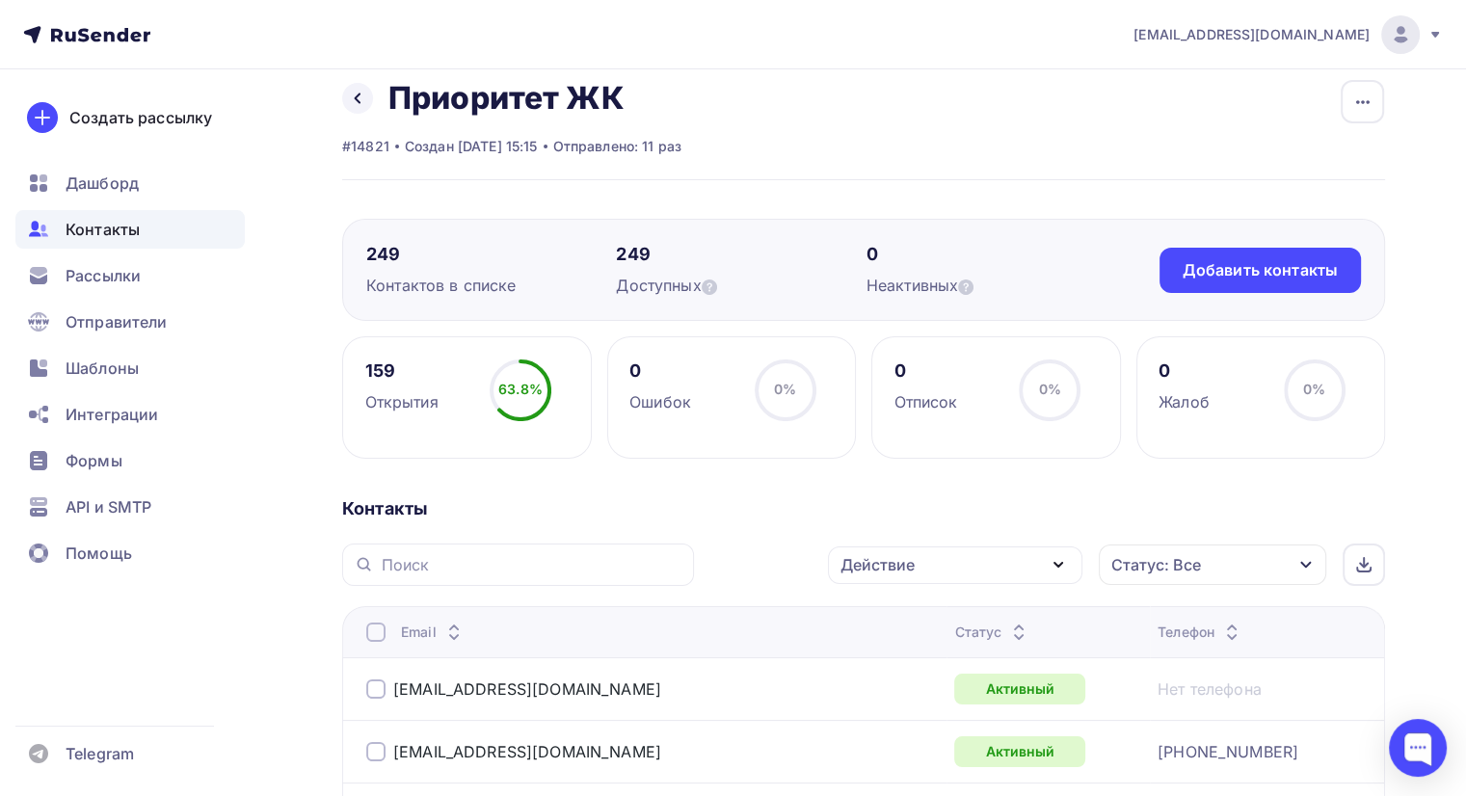
click at [960, 566] on div "Действие" at bounding box center [955, 565] width 254 height 38
click at [886, 694] on div "Удалить" at bounding box center [883, 698] width 64 height 23
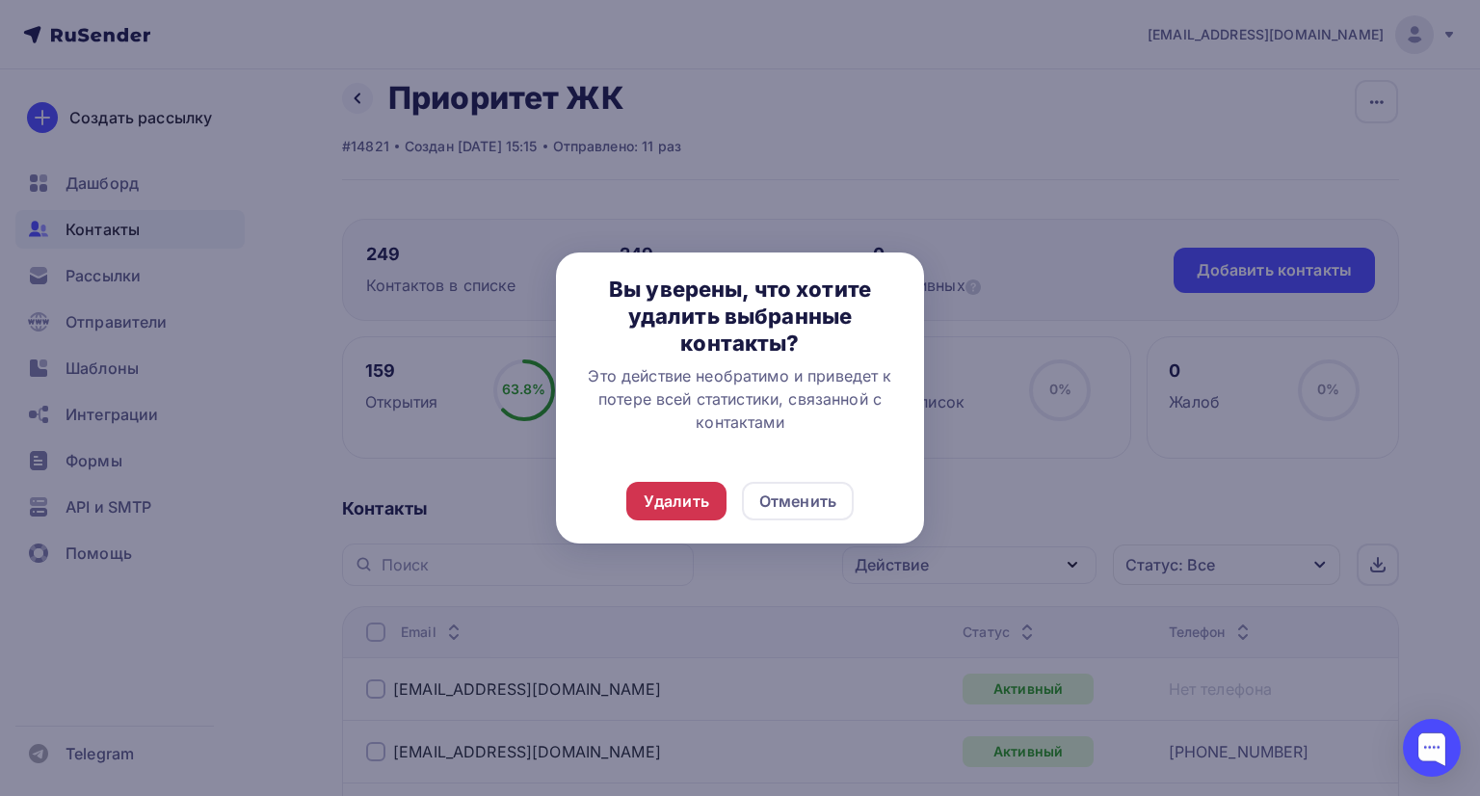
click at [698, 500] on div "Удалить" at bounding box center [677, 501] width 66 height 23
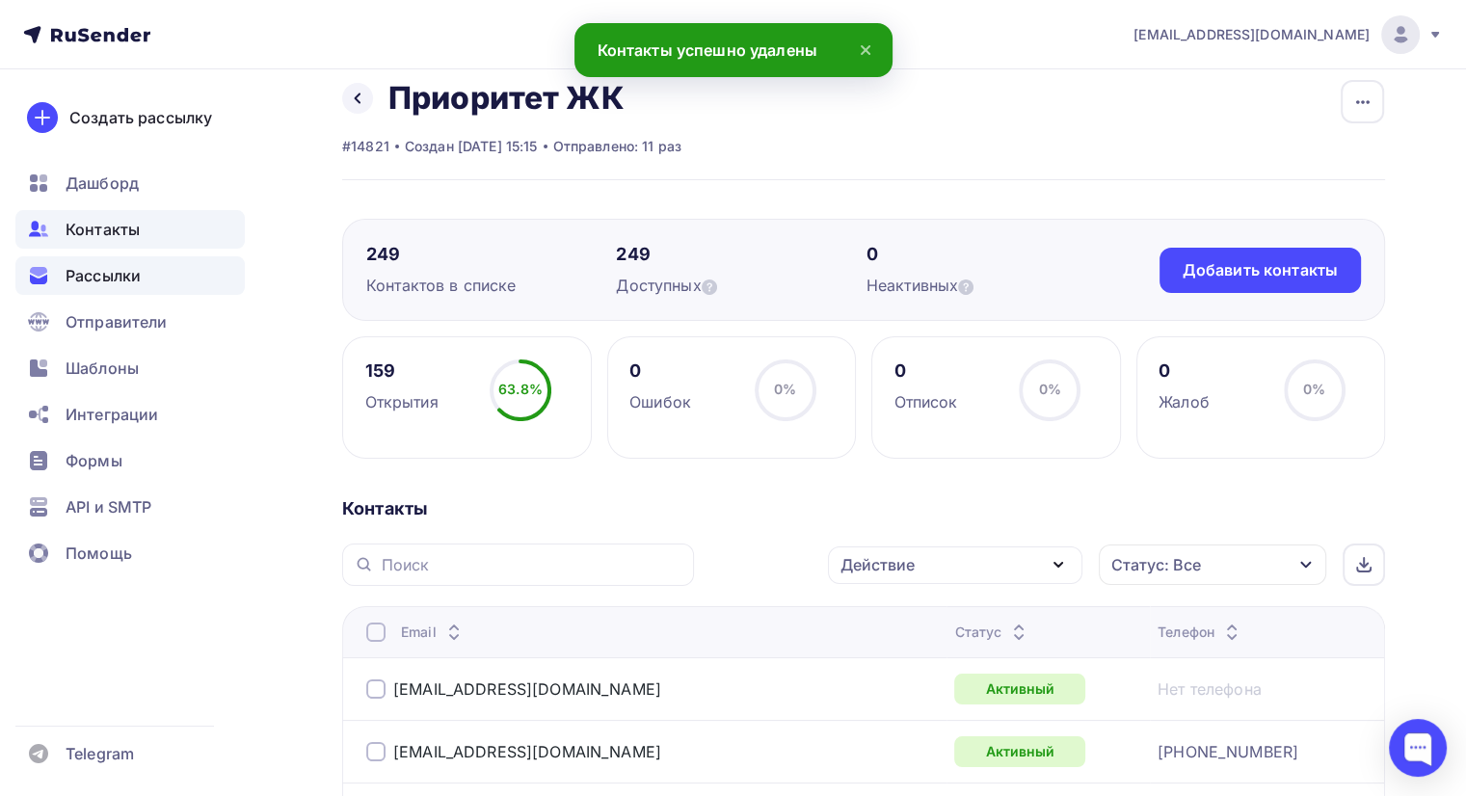
click at [103, 277] on span "Рассылки" at bounding box center [103, 275] width 75 height 23
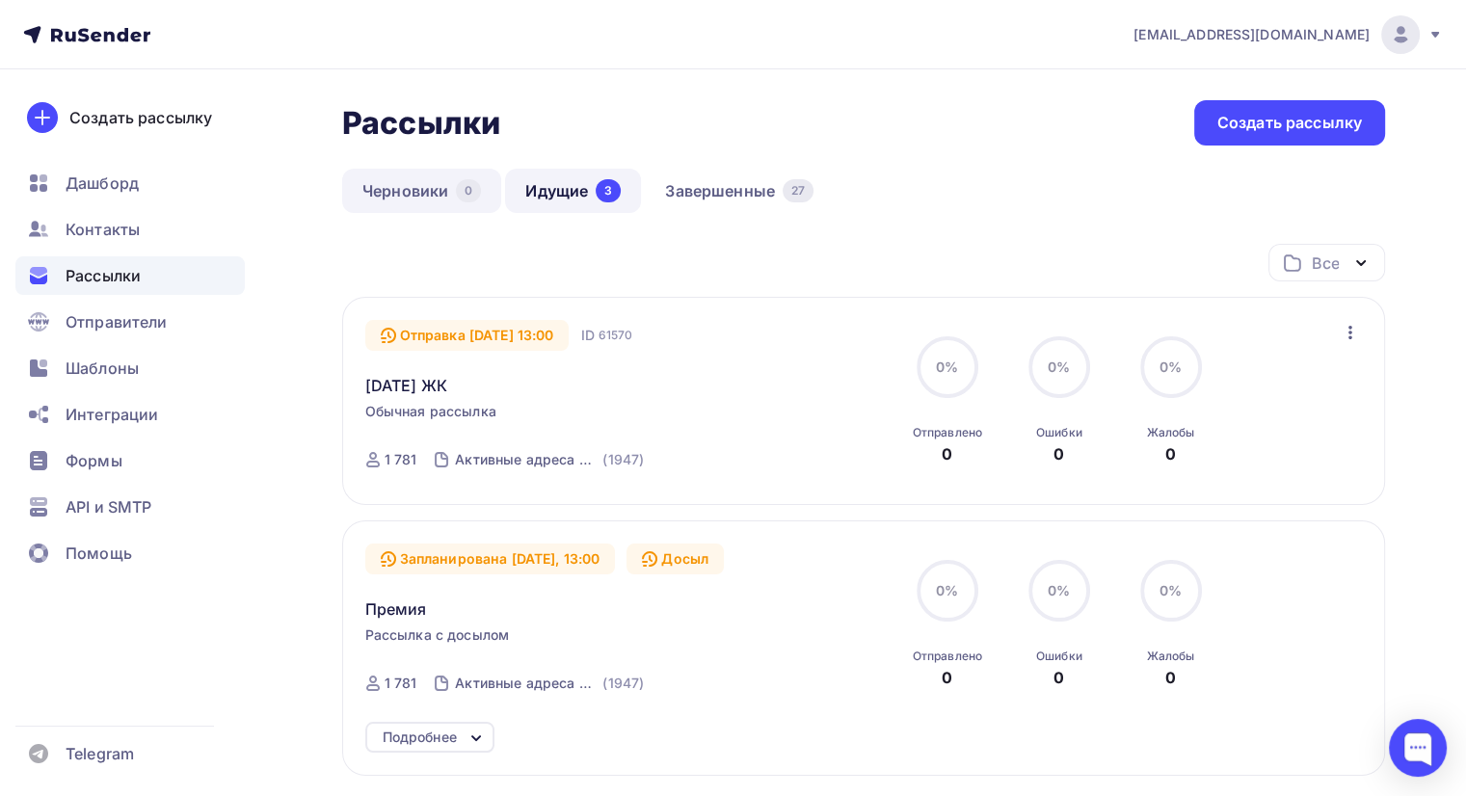
click at [405, 190] on link "Черновики 0" at bounding box center [421, 191] width 159 height 44
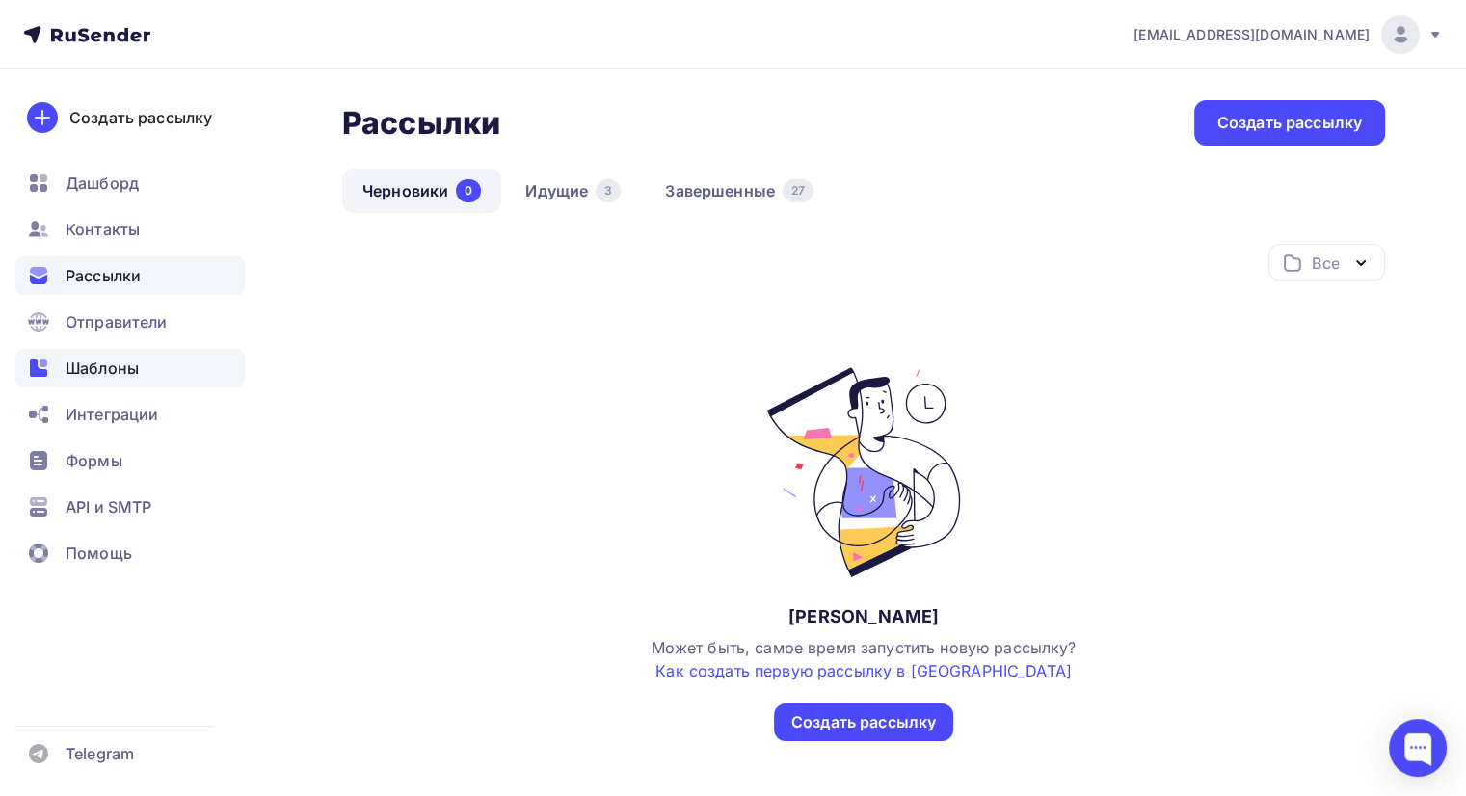
click at [105, 379] on span "Шаблоны" at bounding box center [102, 368] width 73 height 23
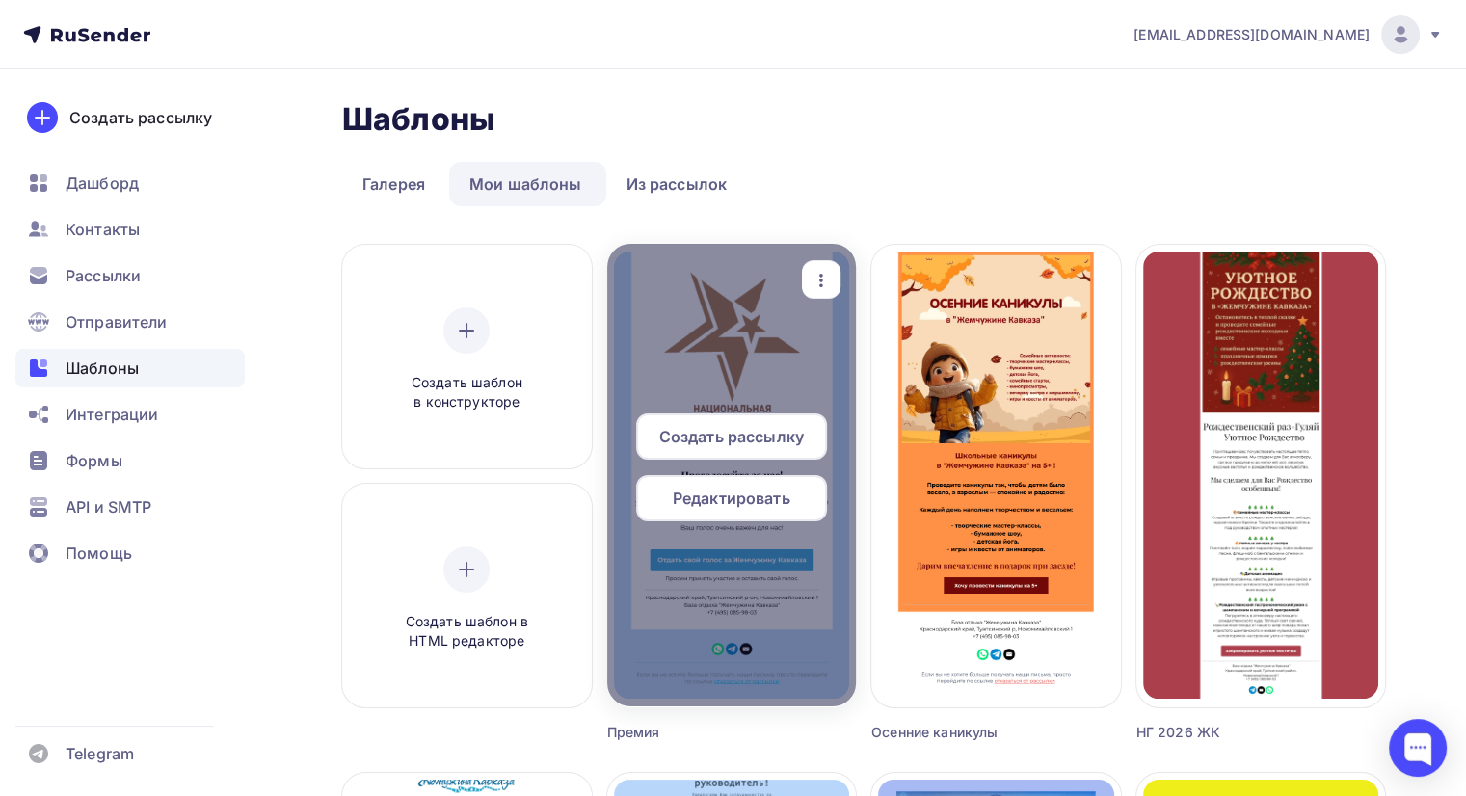
click at [697, 444] on span "Создать рассылку" at bounding box center [731, 436] width 145 height 23
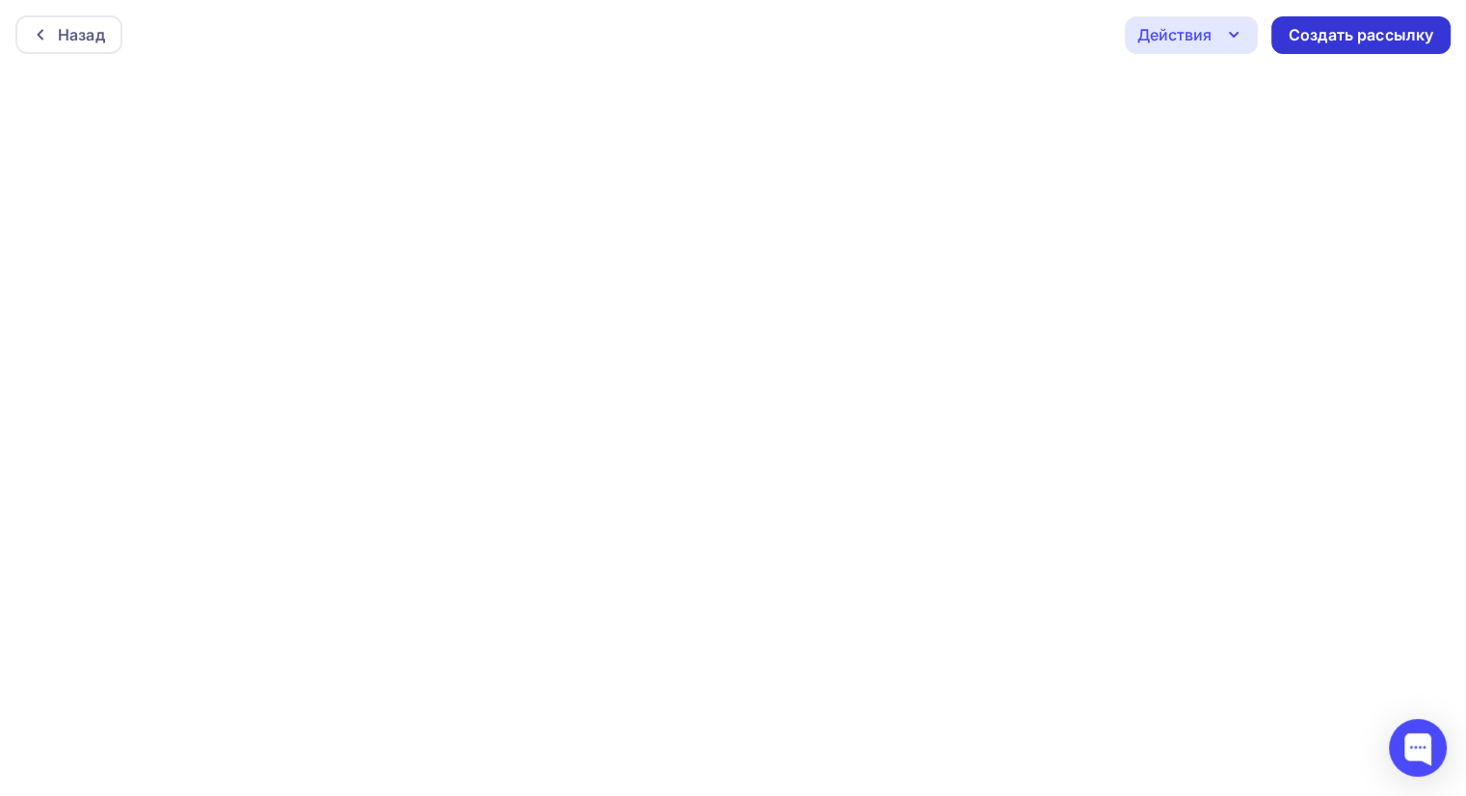
click at [1384, 36] on div "Создать рассылку" at bounding box center [1360, 35] width 145 height 22
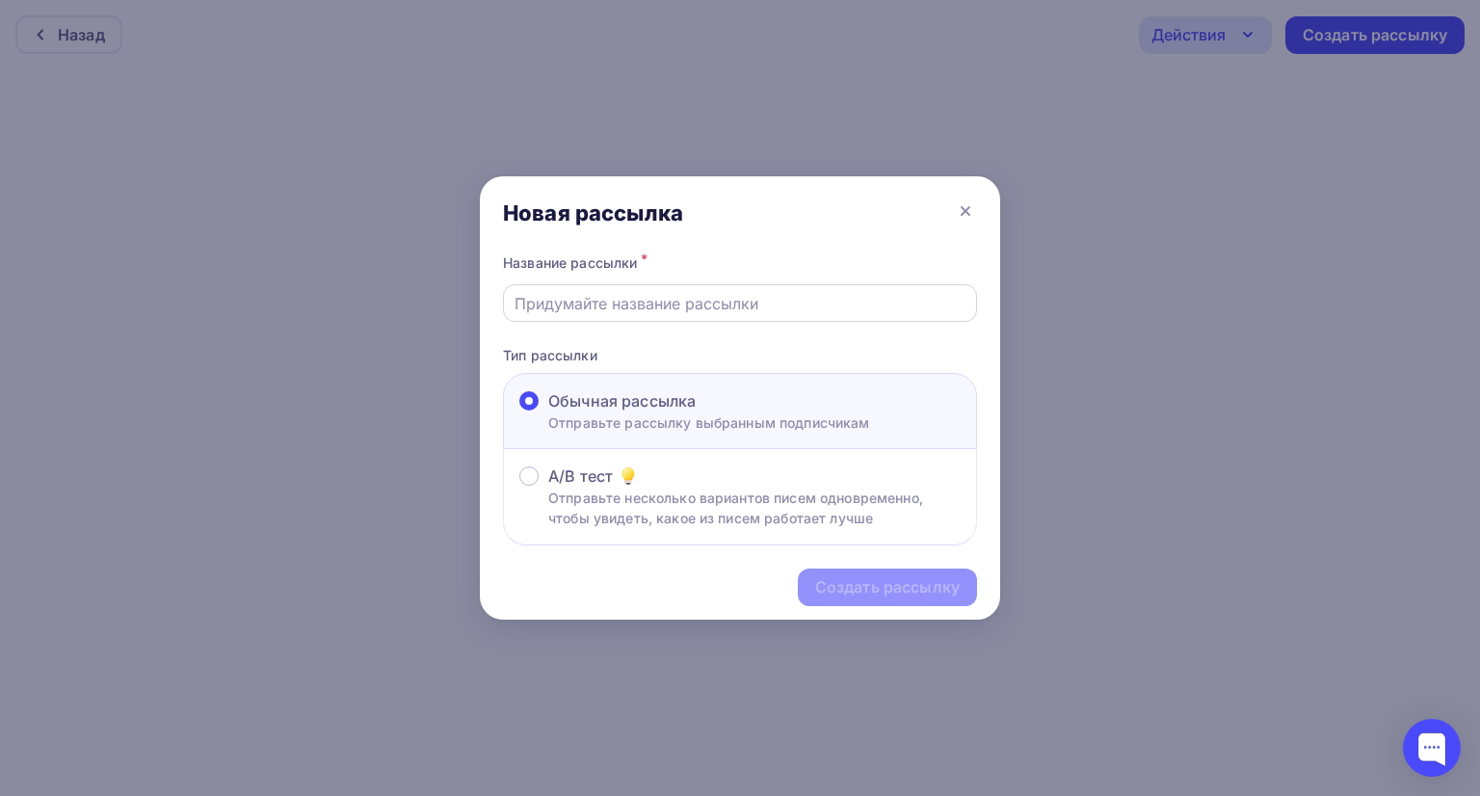
click at [620, 299] on input "text" at bounding box center [741, 303] width 452 height 23
type input "Премия"
click at [869, 586] on div "Создать рассылку" at bounding box center [887, 587] width 145 height 22
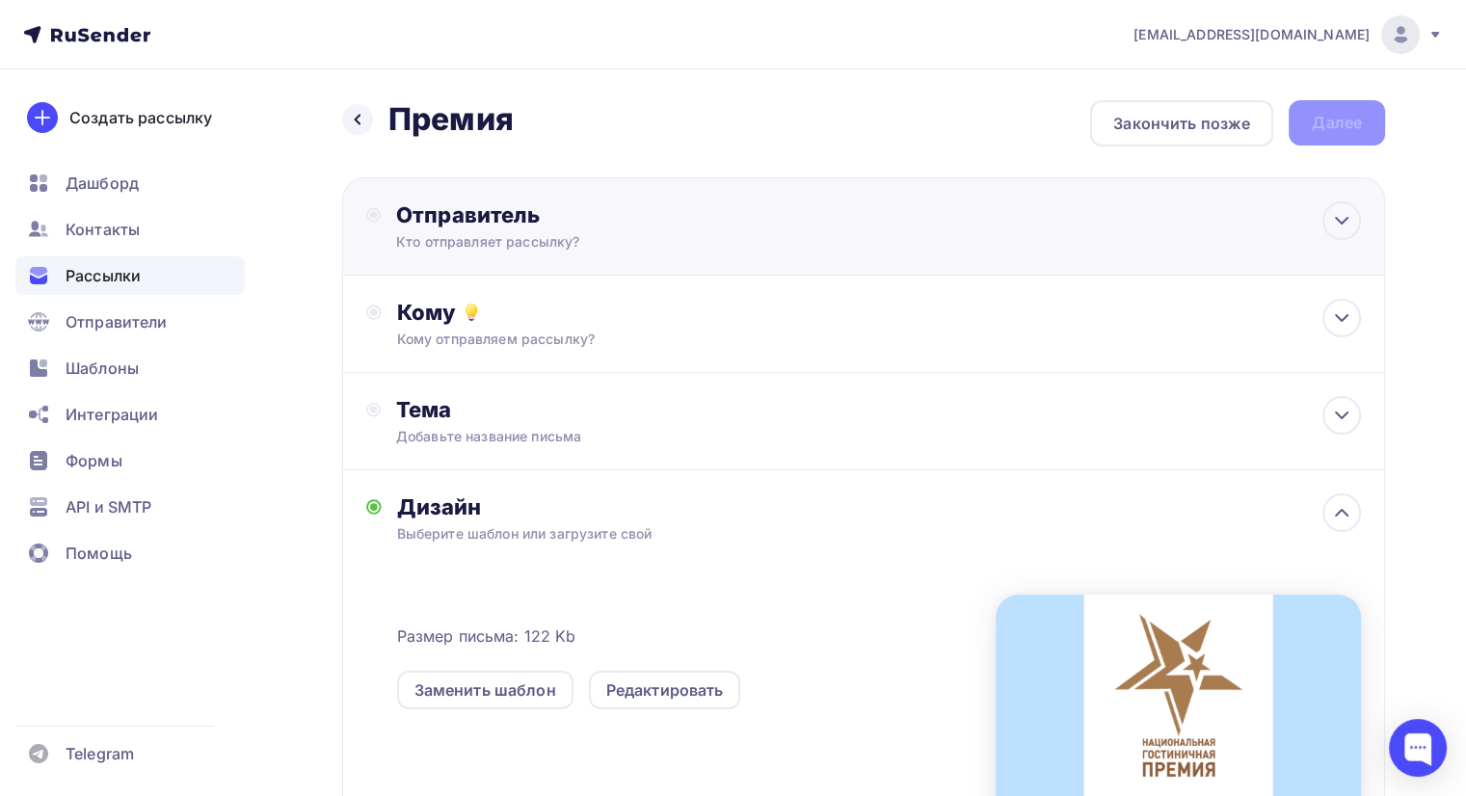
click at [601, 210] on div "Отправитель" at bounding box center [604, 214] width 417 height 27
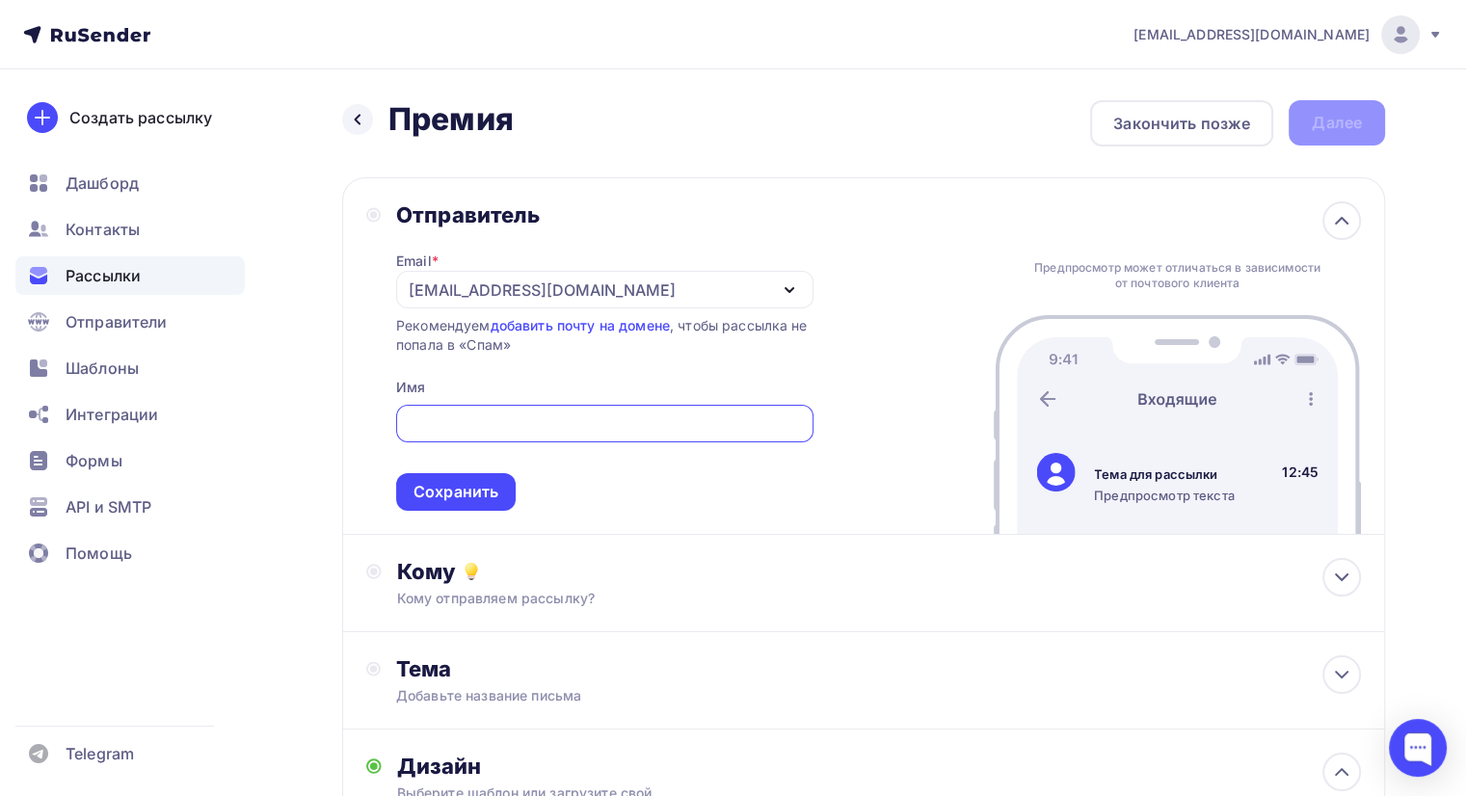
click at [593, 282] on div "[EMAIL_ADDRESS][DOMAIN_NAME]" at bounding box center [542, 290] width 267 height 23
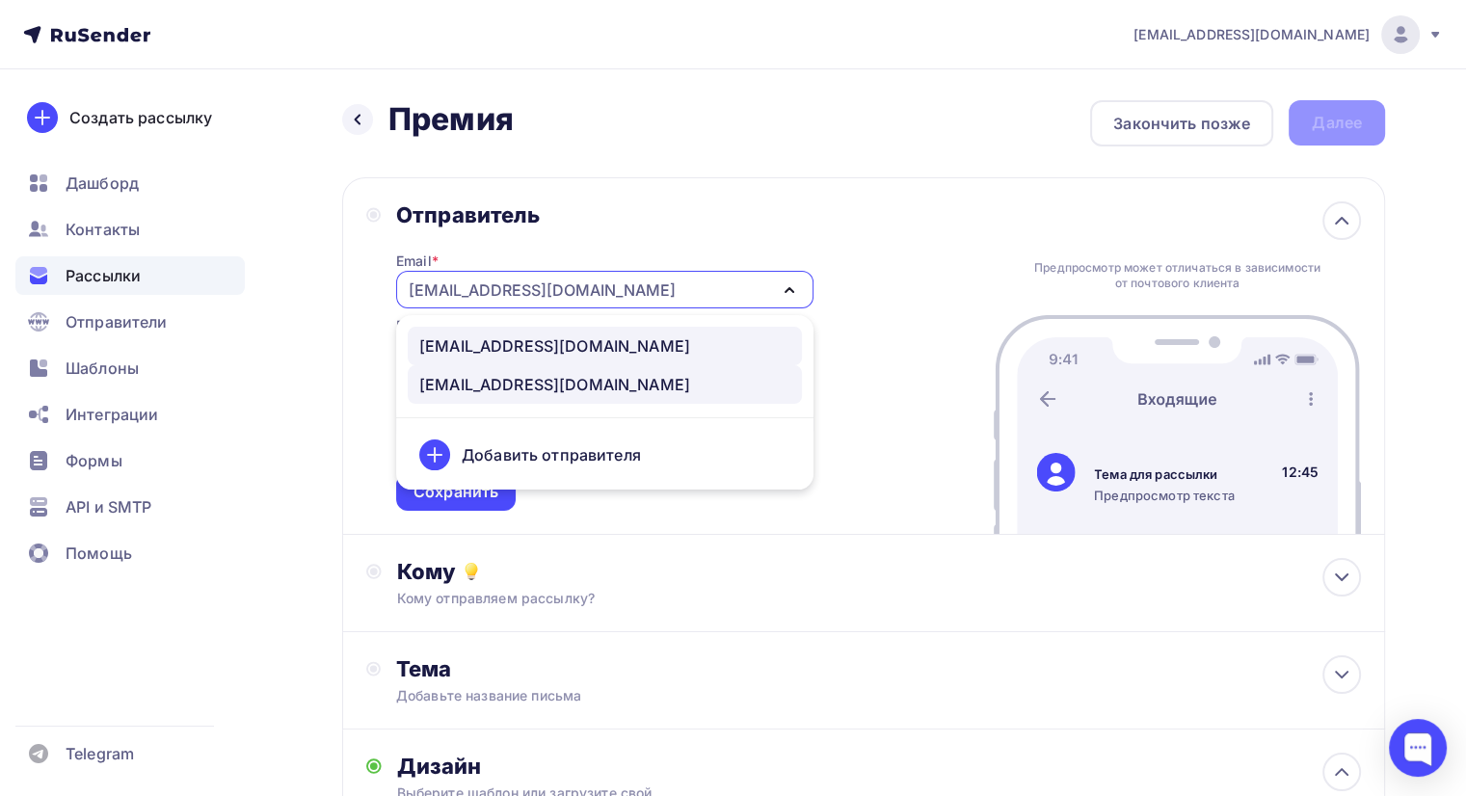
click at [568, 356] on div "[EMAIL_ADDRESS][DOMAIN_NAME]" at bounding box center [554, 345] width 271 height 23
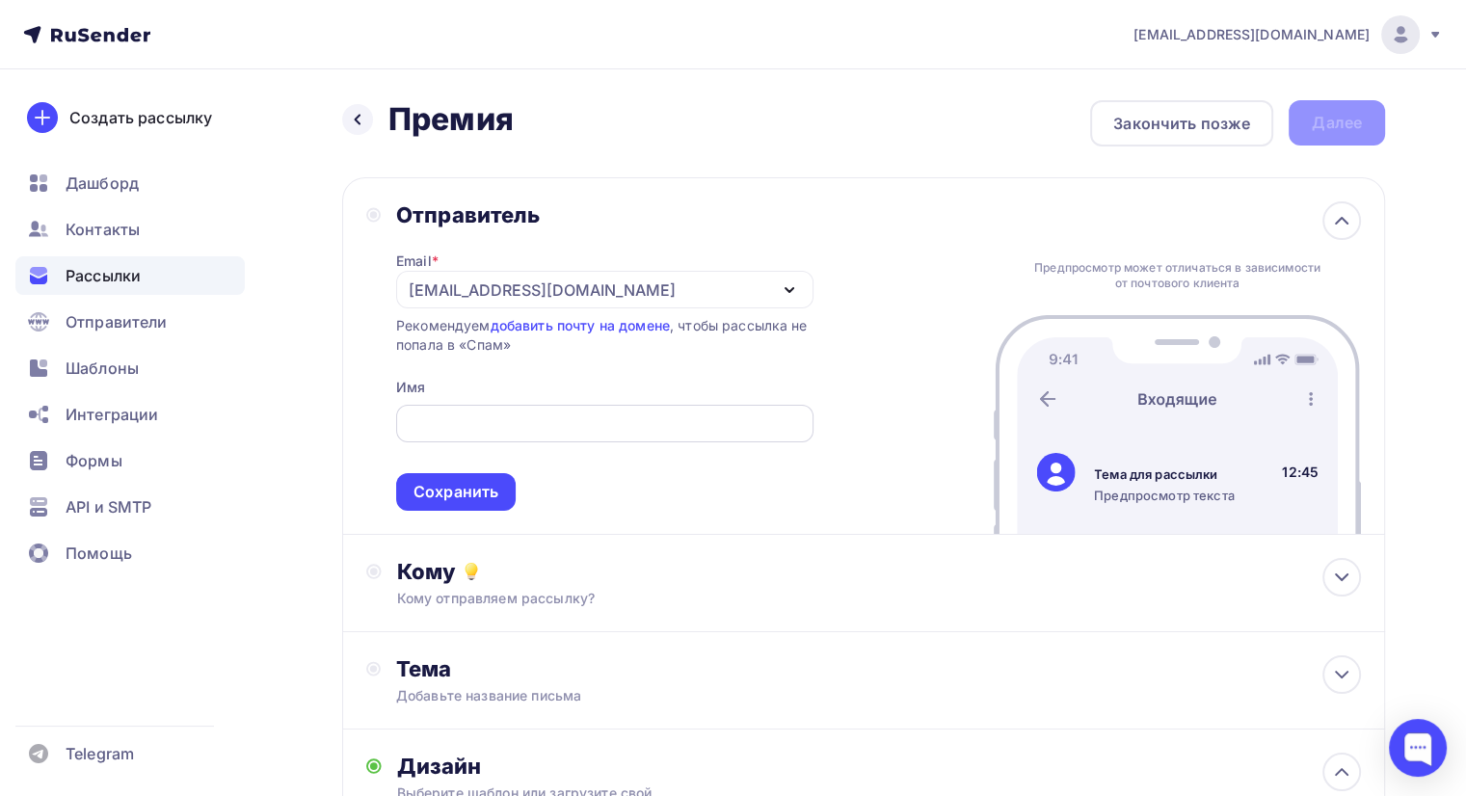
click at [565, 423] on input "text" at bounding box center [604, 423] width 395 height 23
type input "Жемчужина Кавказа"
click at [475, 492] on div "Сохранить" at bounding box center [455, 492] width 85 height 22
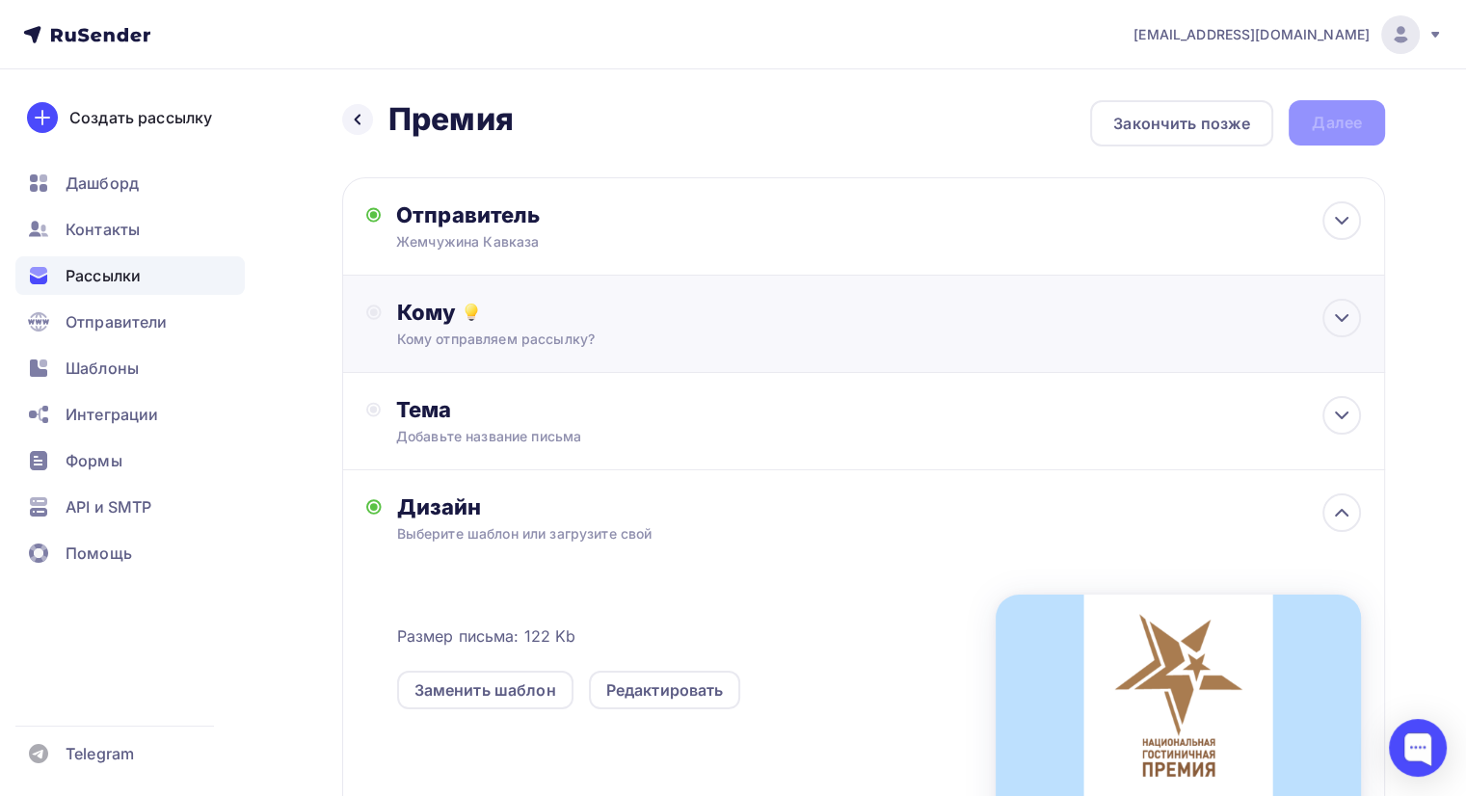
click at [551, 336] on div "Кому отправляем рассылку?" at bounding box center [830, 339] width 867 height 19
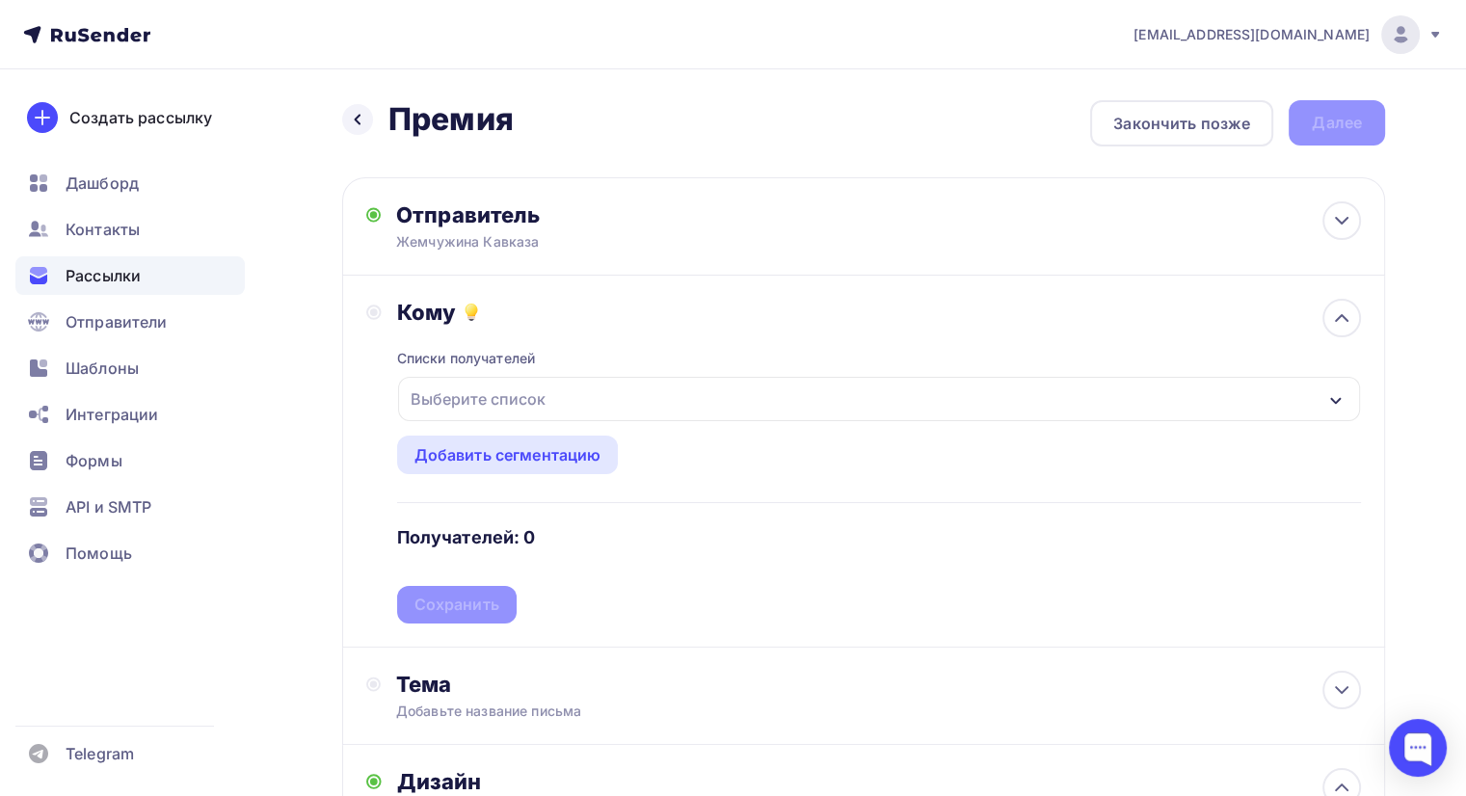
click at [520, 385] on div "Выберите список" at bounding box center [478, 399] width 150 height 35
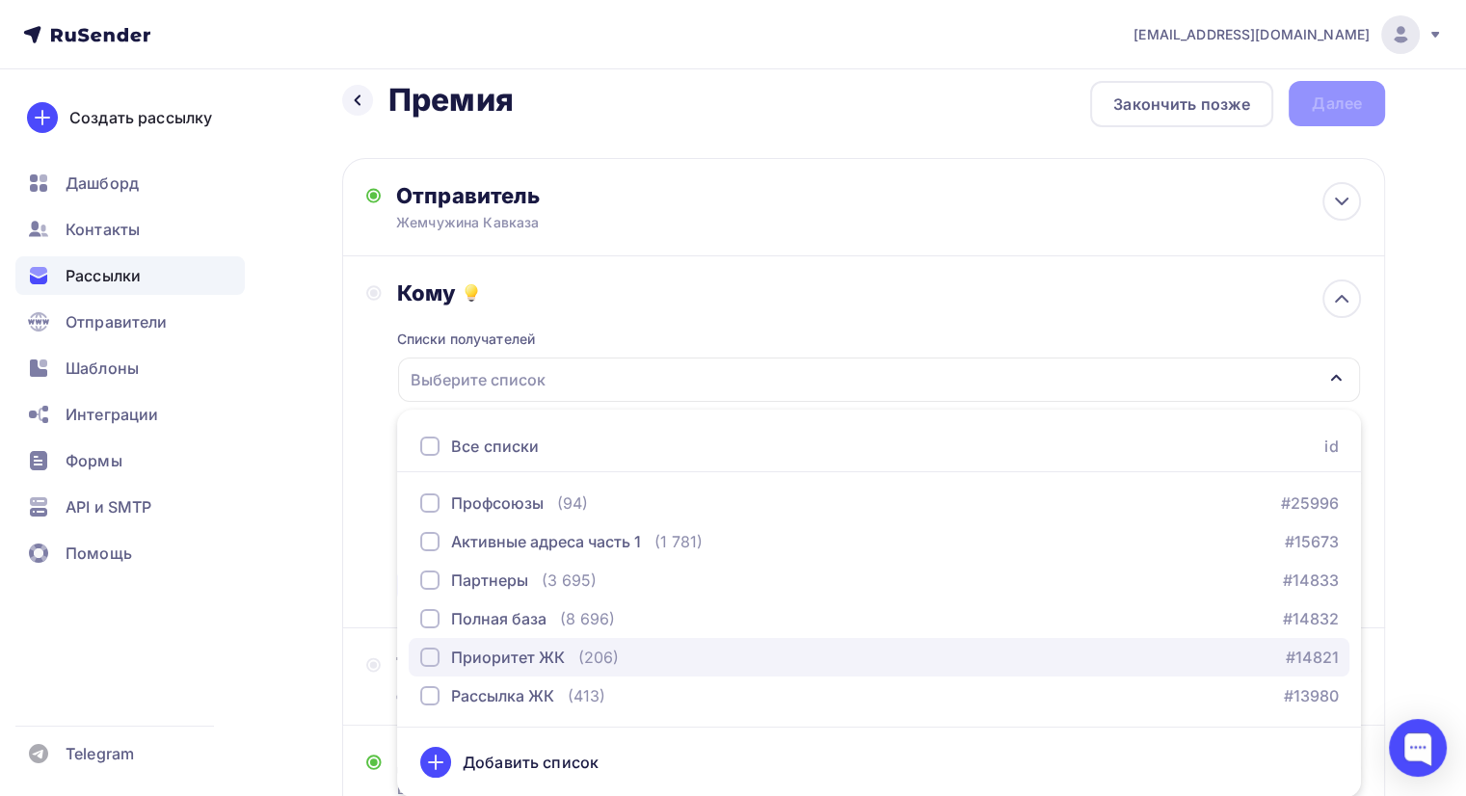
click at [530, 653] on div "Приоритет ЖК" at bounding box center [508, 657] width 114 height 23
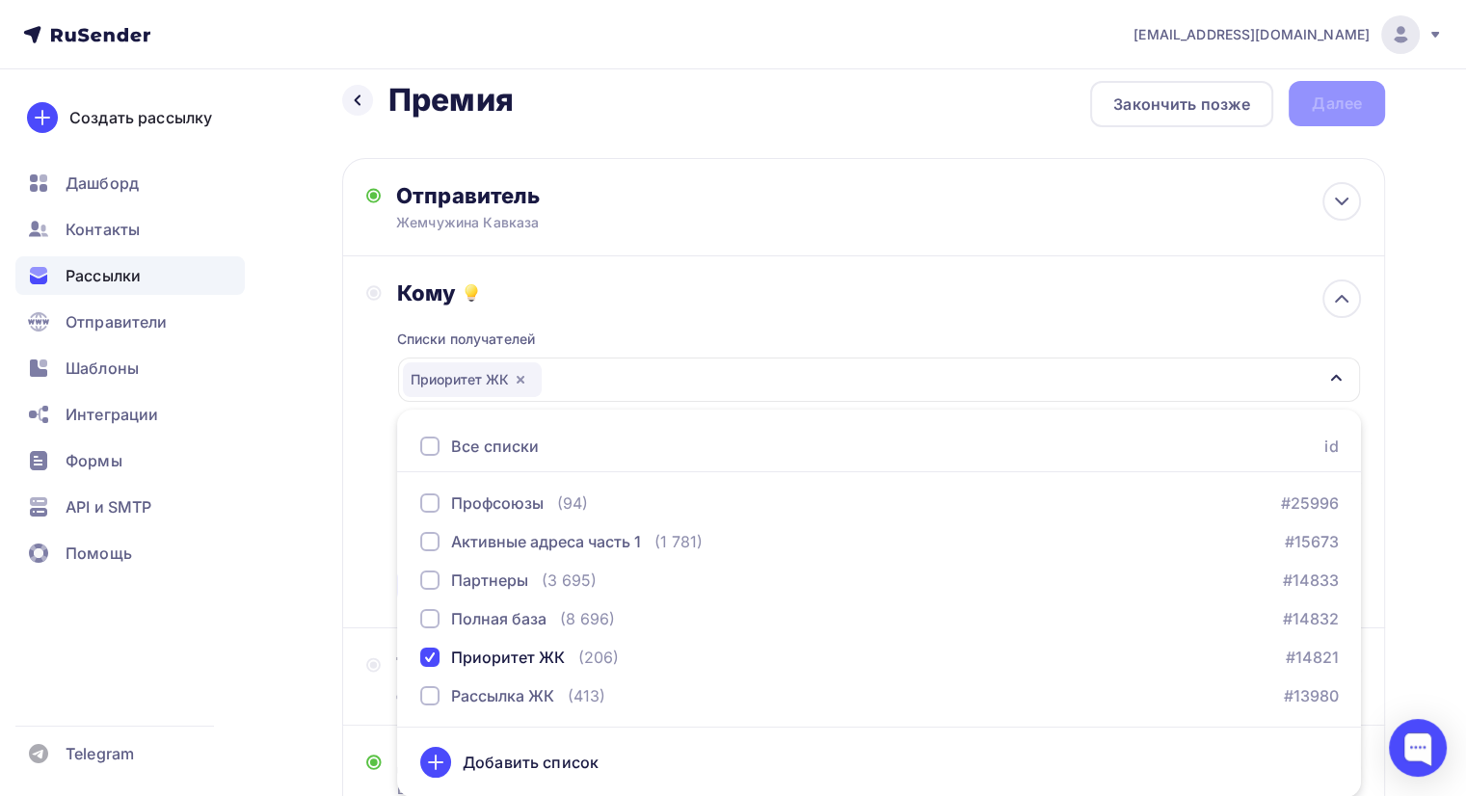
click at [633, 306] on div "Списки получателей Приоритет ЖК Все списки id Профсоюзы (94) #25996 Активные ад…" at bounding box center [879, 455] width 964 height 298
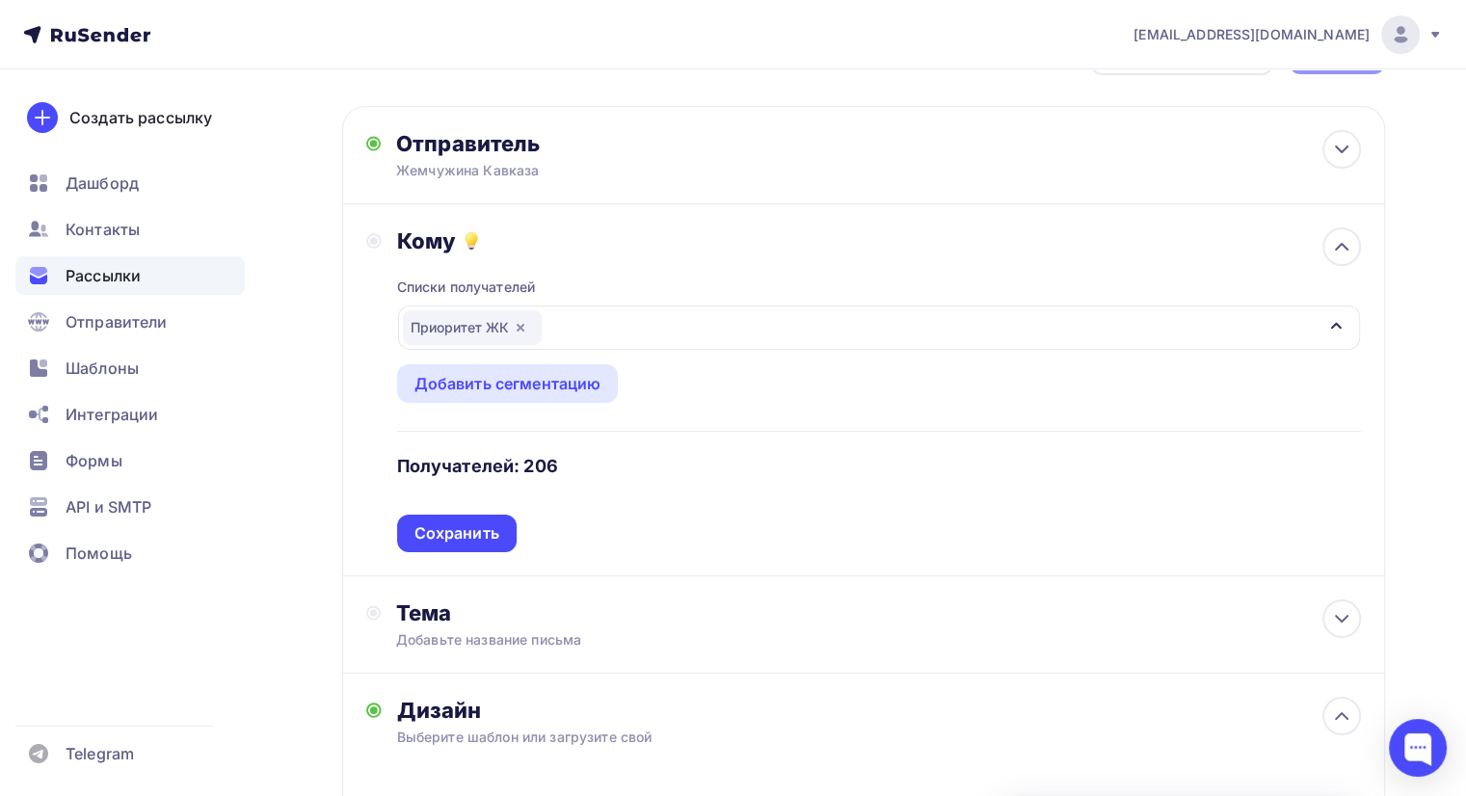
scroll to position [116, 0]
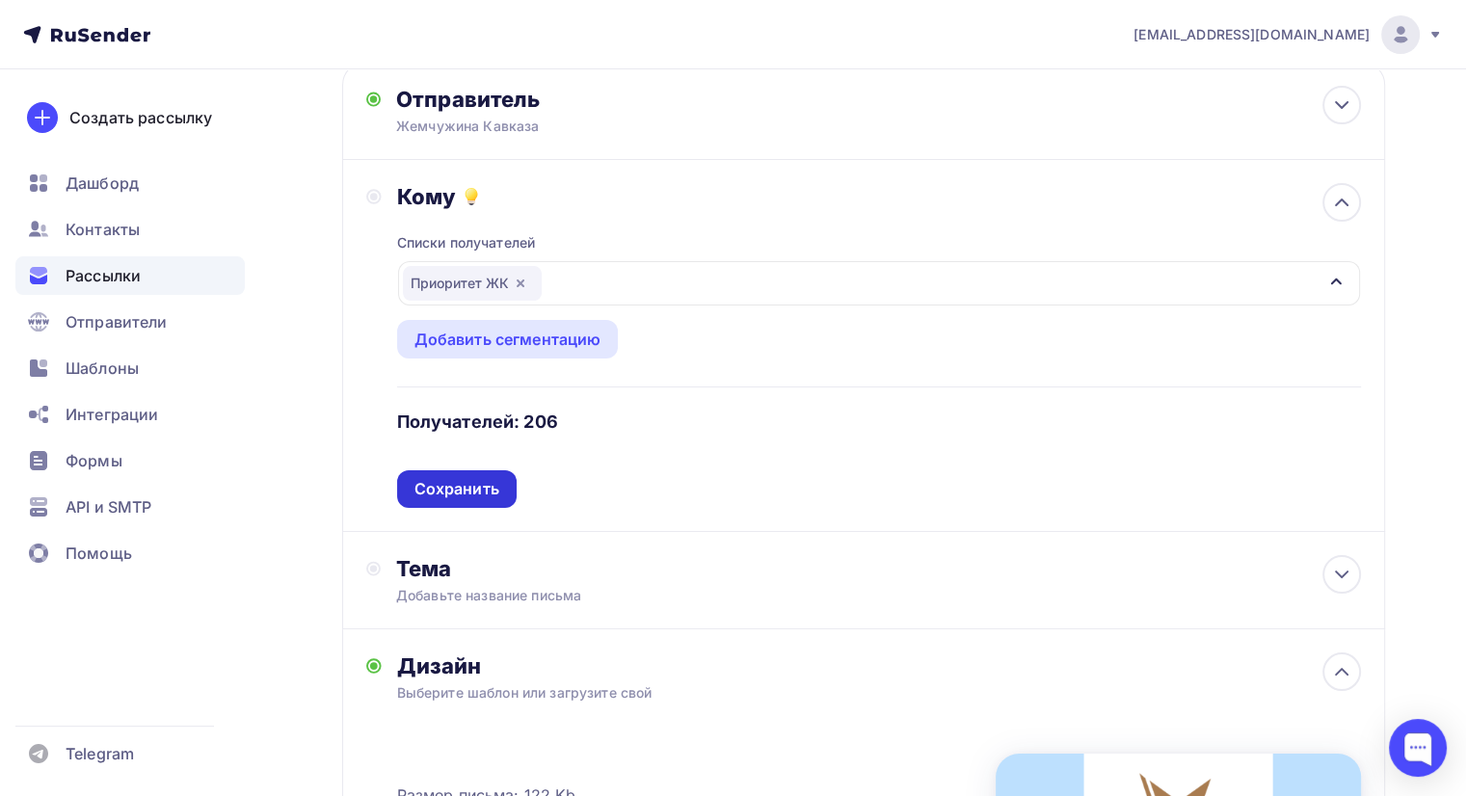
click at [457, 487] on div "Сохранить" at bounding box center [456, 489] width 85 height 22
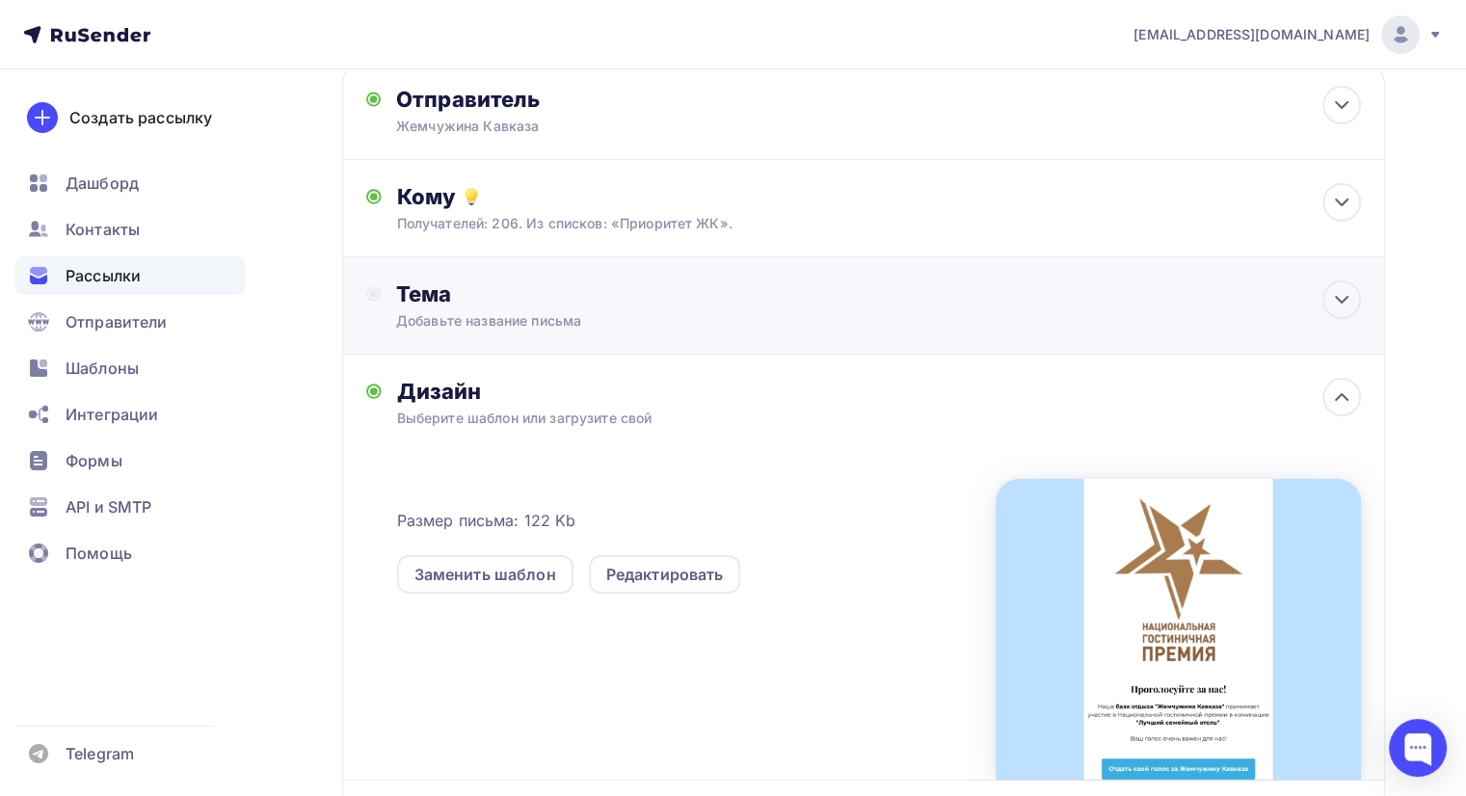
click at [495, 304] on div "Тема" at bounding box center [586, 293] width 381 height 27
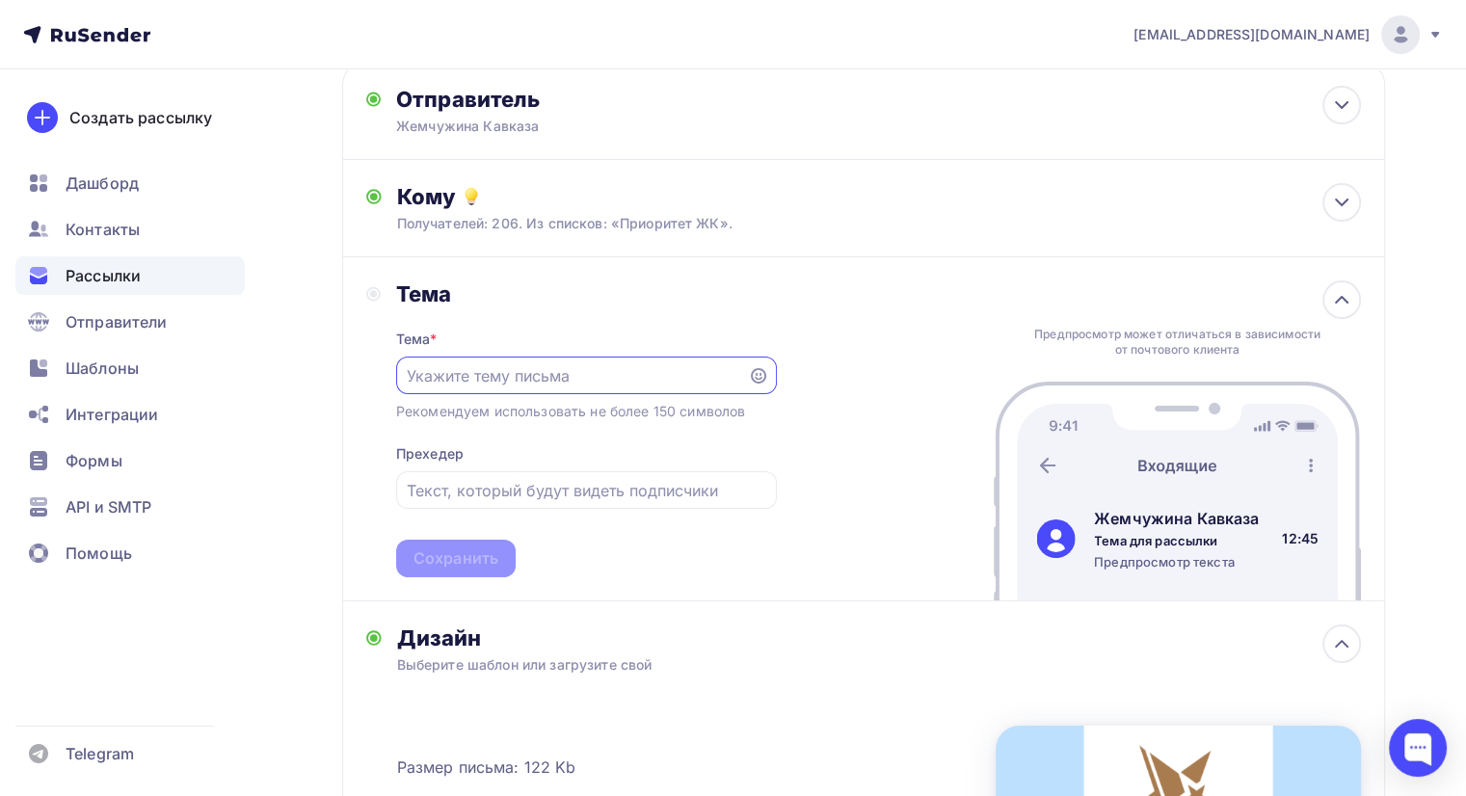
scroll to position [0, 0]
click at [535, 373] on input "text" at bounding box center [572, 376] width 330 height 23
type input "Проголосуйте за нас!"
click at [506, 489] on input "text" at bounding box center [586, 491] width 358 height 23
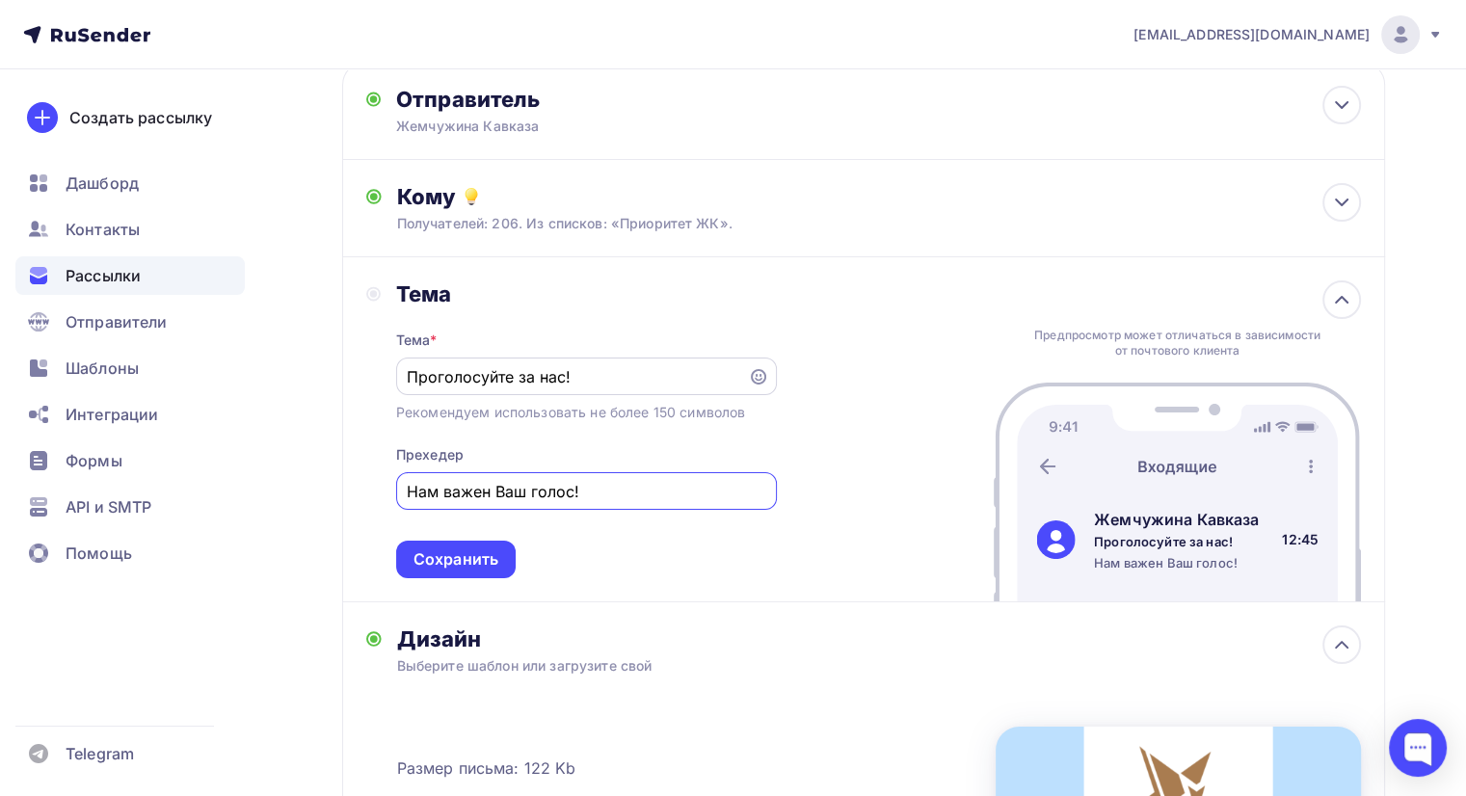
type input "Нам важен Ваш голос!"
drag, startPoint x: 581, startPoint y: 369, endPoint x: 397, endPoint y: 358, distance: 184.4
click at [397, 358] on div "Проголосуйте за нас!" at bounding box center [586, 377] width 381 height 38
type input "Гостиничная премия"
click at [473, 552] on div "Сохранить" at bounding box center [455, 559] width 85 height 22
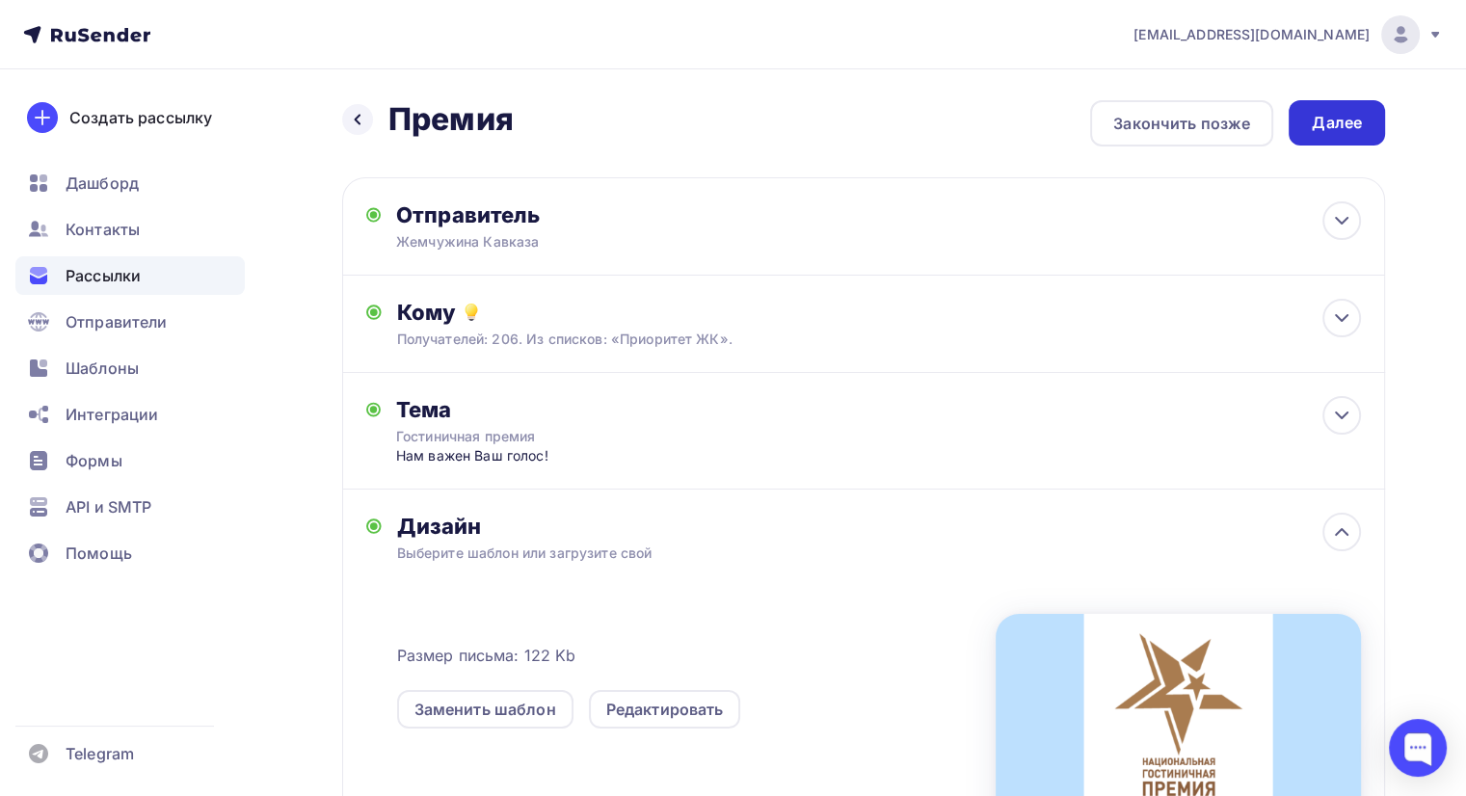
click at [1342, 120] on div "Далее" at bounding box center [1337, 123] width 50 height 22
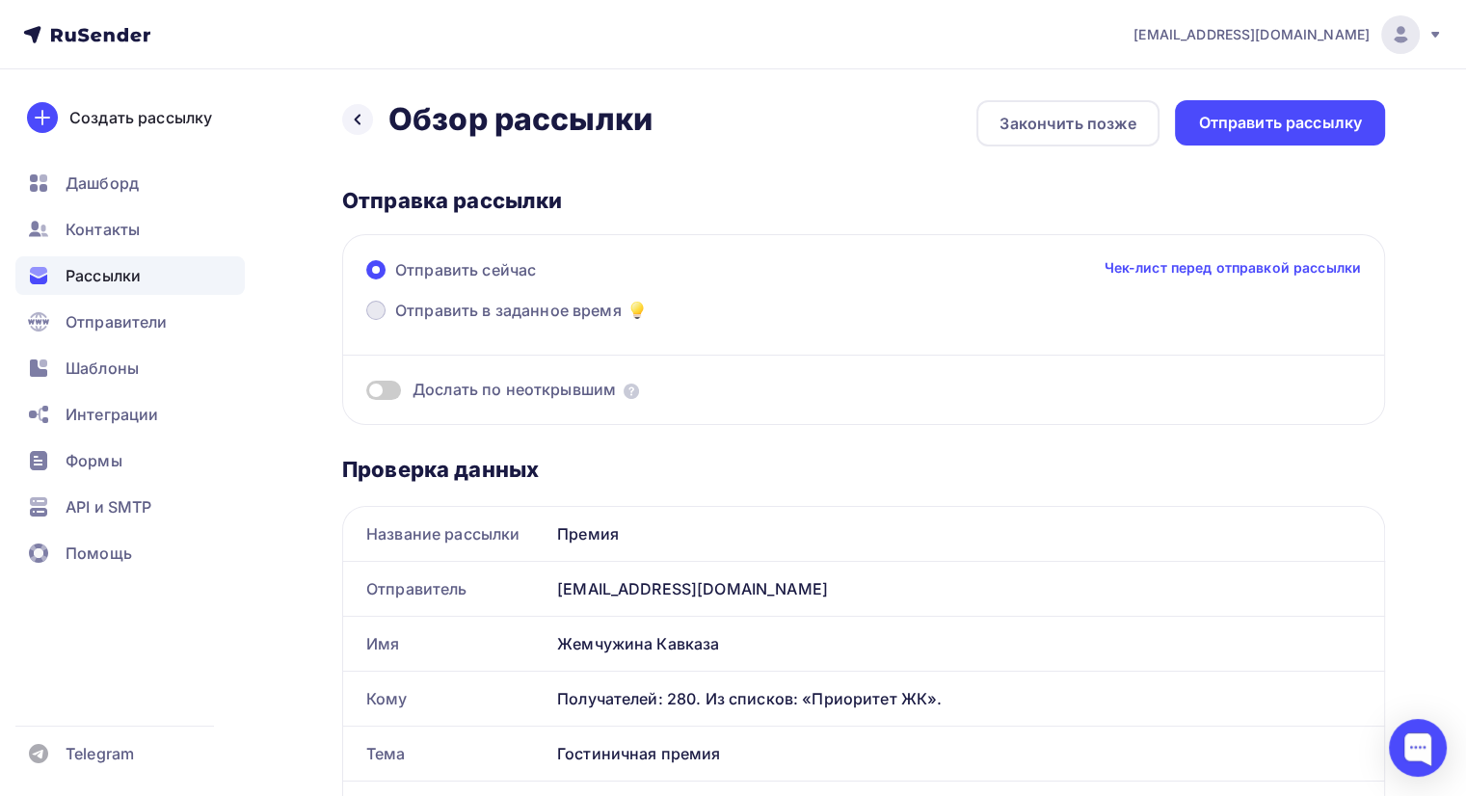
click at [480, 301] on span "Отправить в заданное время" at bounding box center [508, 310] width 226 height 23
click at [395, 322] on input "Отправить в заданное время" at bounding box center [395, 322] width 0 height 0
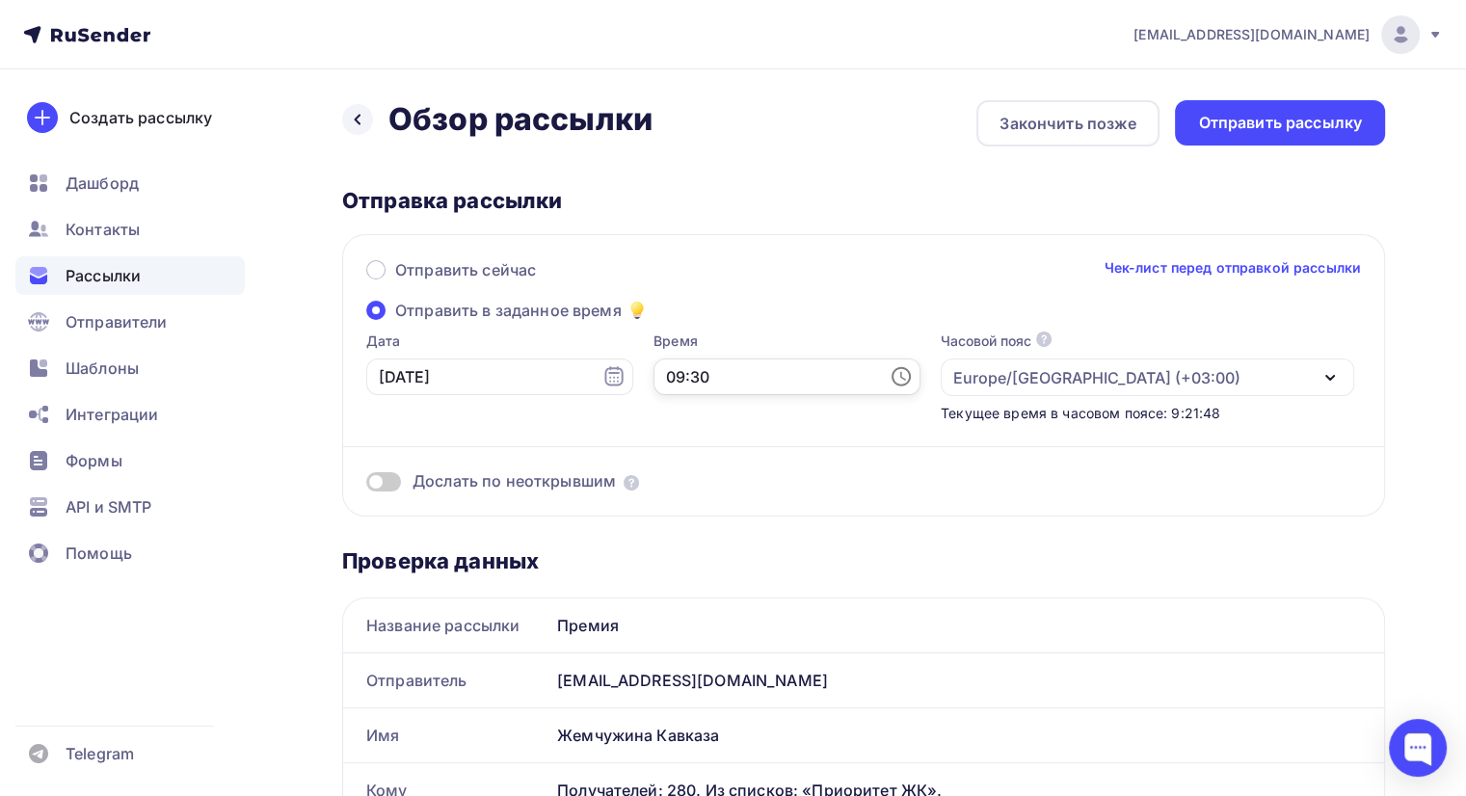
click at [703, 372] on input "09:30" at bounding box center [786, 376] width 267 height 37
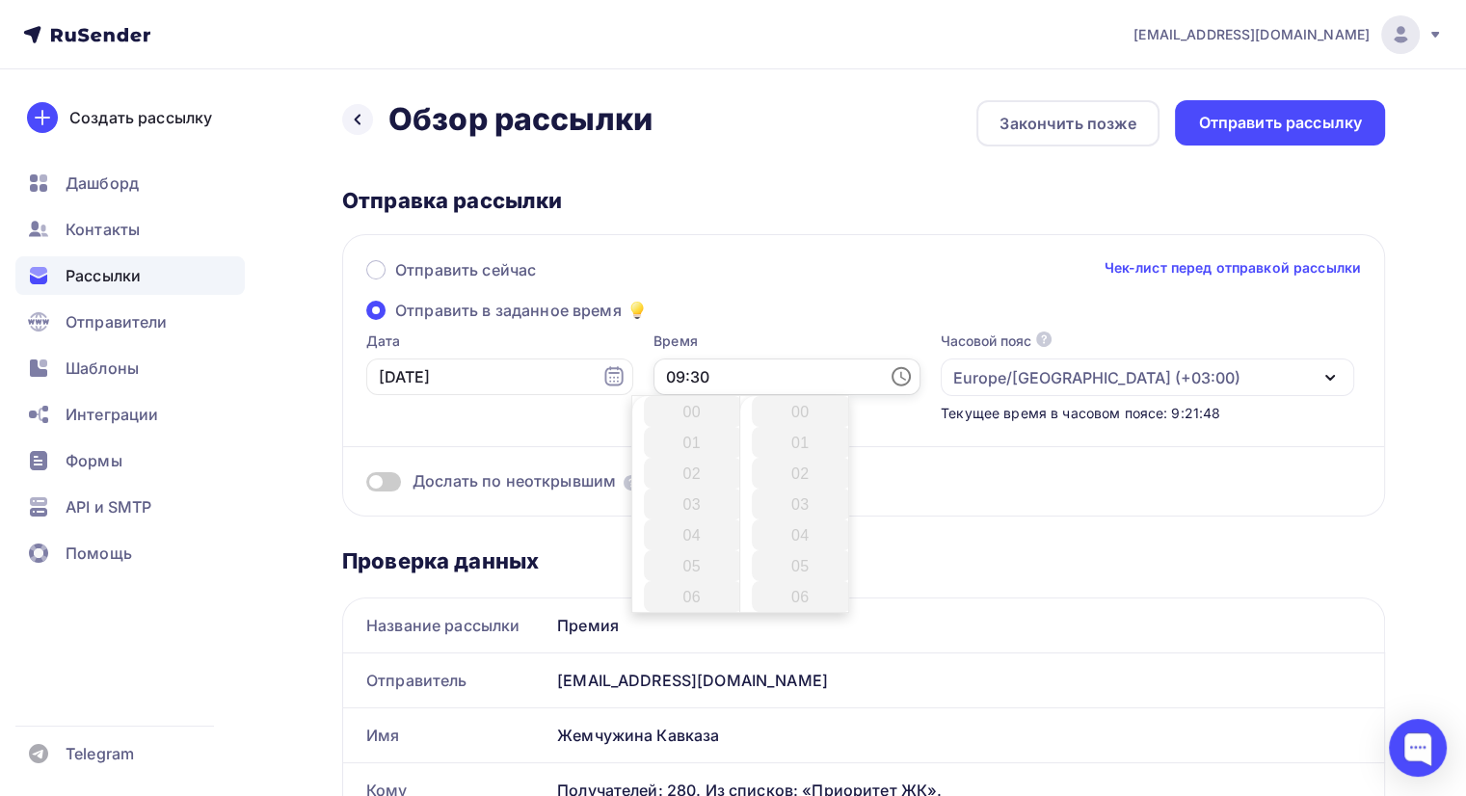
scroll to position [925, 0]
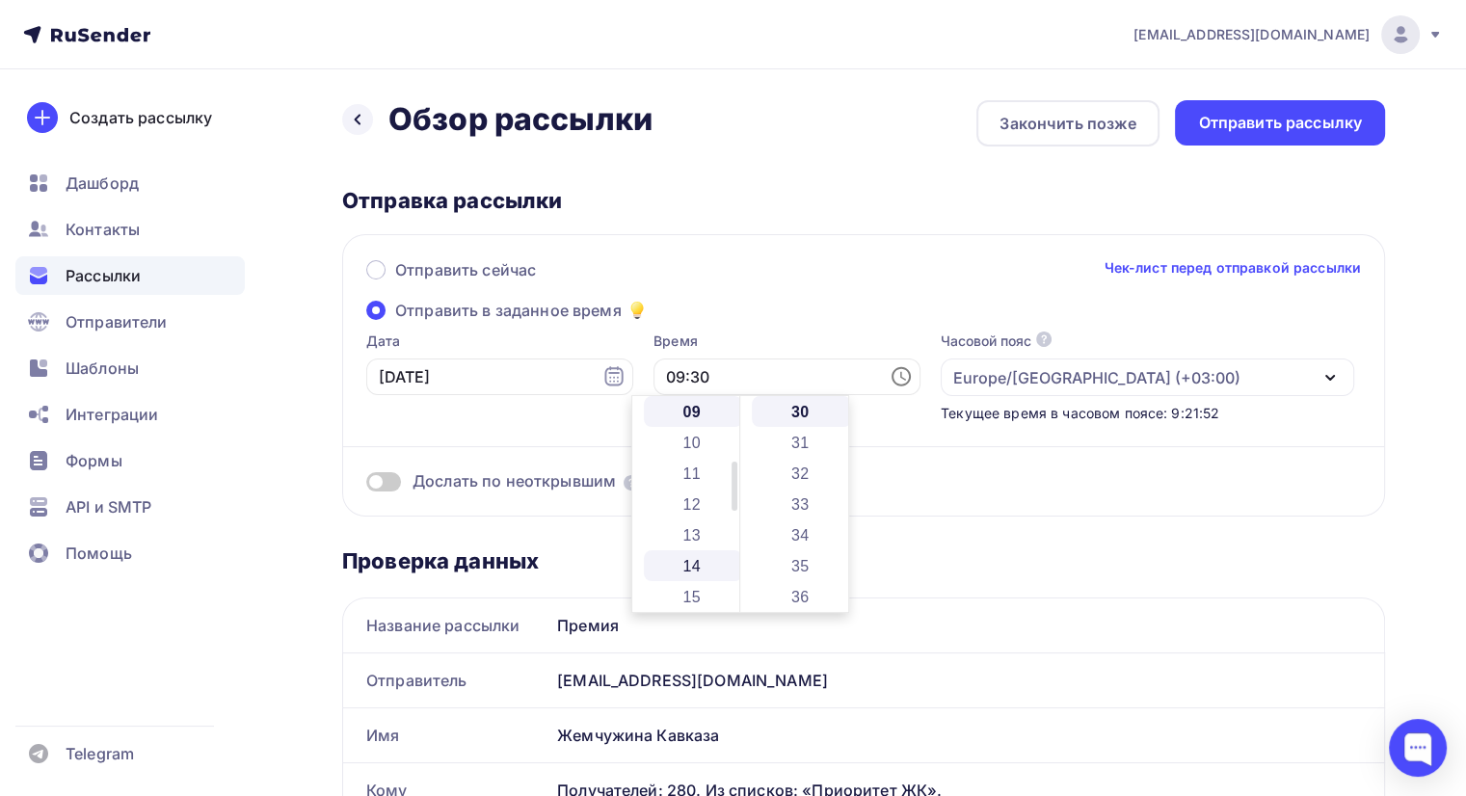
click at [699, 569] on li "14" at bounding box center [693, 565] width 99 height 31
click at [813, 408] on li "00" at bounding box center [801, 411] width 99 height 31
type input "14:00"
click at [761, 321] on div "Отправить сейчас Чек-лист перед отправкой рассылки Отправить в заданное время Д…" at bounding box center [863, 375] width 1043 height 282
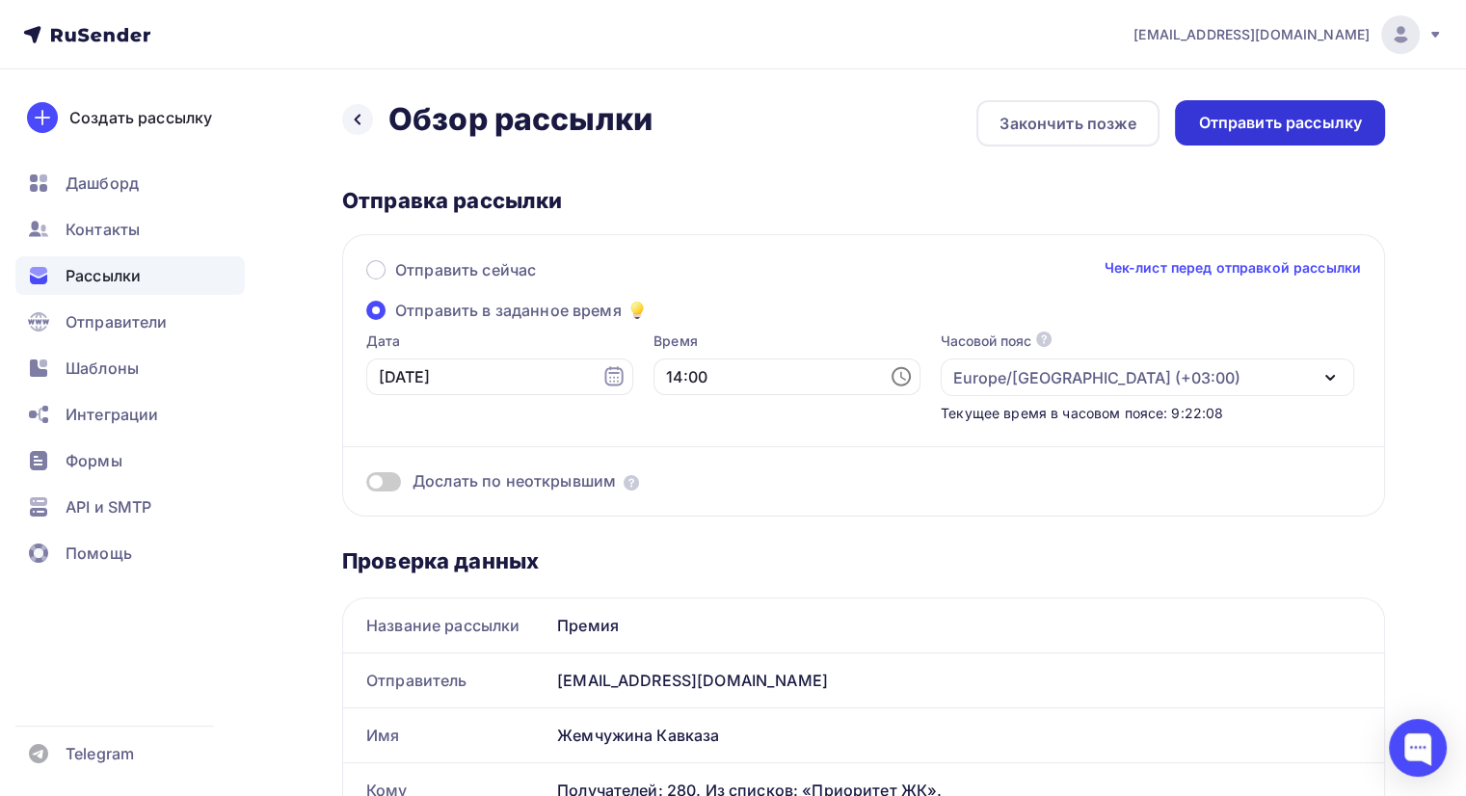
click at [1299, 126] on div "Отправить рассылку" at bounding box center [1280, 123] width 164 height 22
